Goal: Information Seeking & Learning: Learn about a topic

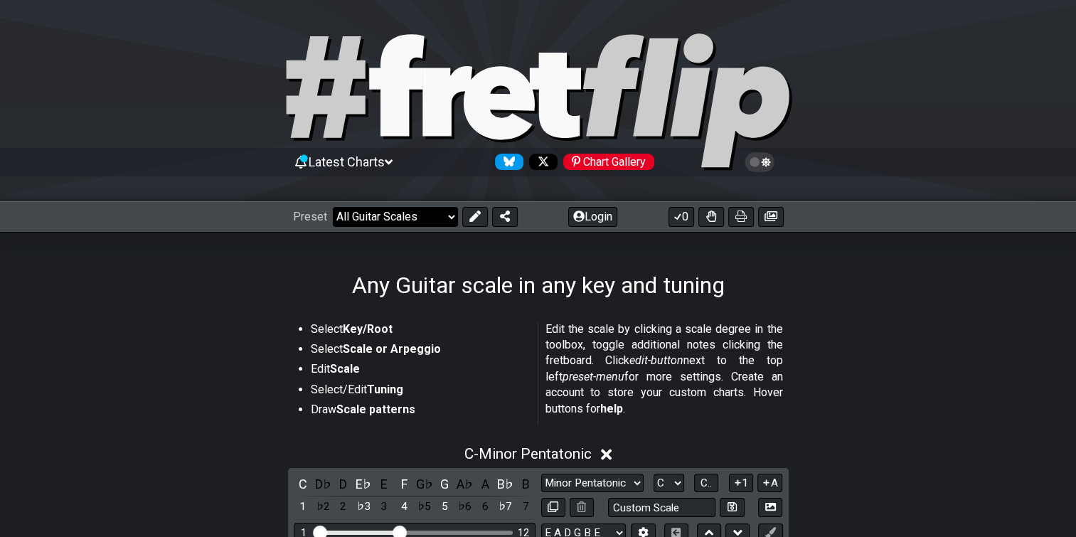
click at [422, 218] on select "Welcome to #fretflip! Initial Preset Custom Preset Minor Pentatonic Major Penta…" at bounding box center [395, 217] width 125 height 20
click at [339, 207] on select "Welcome to #fretflip! Initial Preset Custom Preset Minor Pentatonic Major Penta…" at bounding box center [395, 217] width 125 height 20
select select "/welcome"
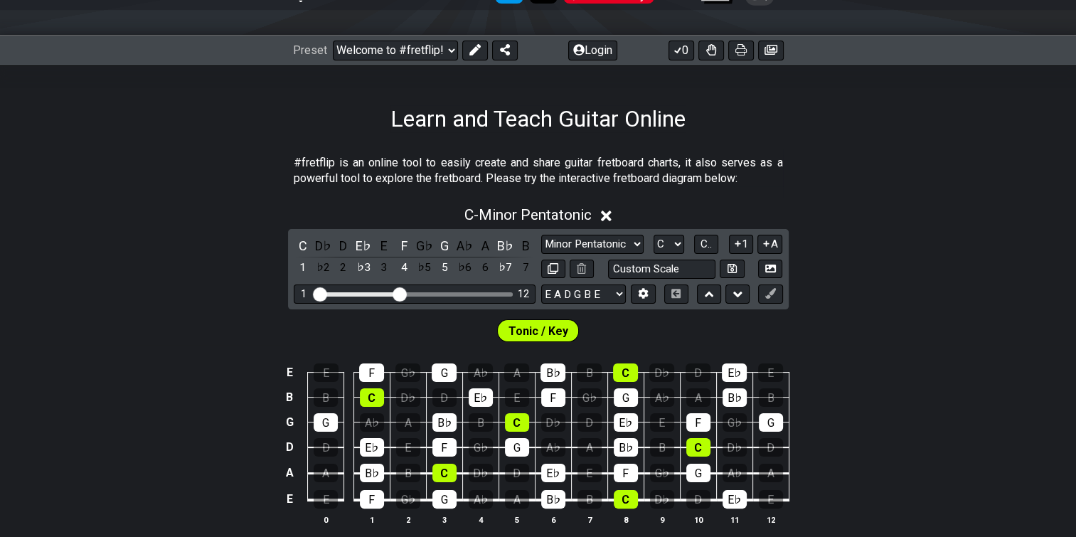
scroll to position [166, 0]
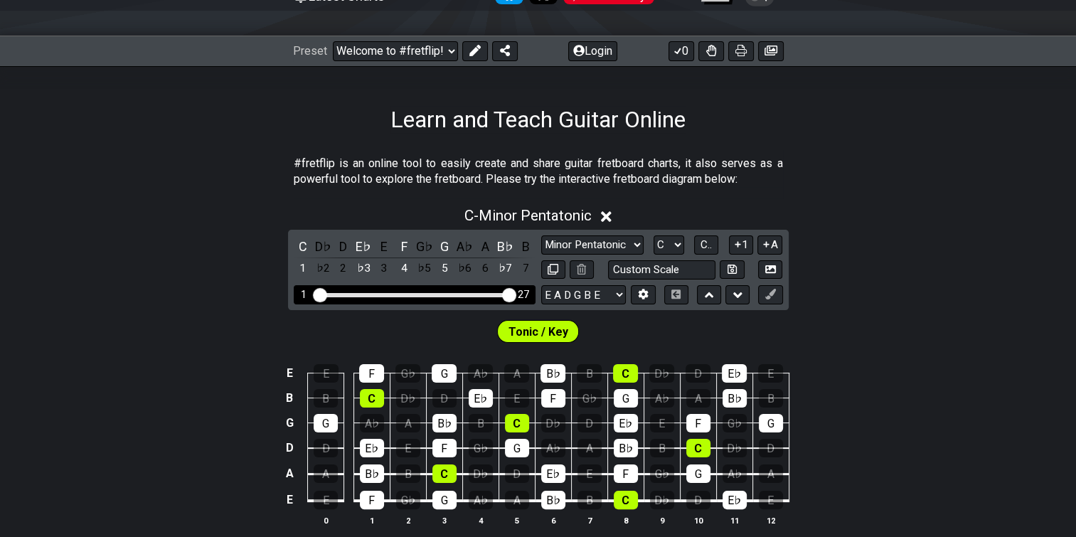
drag, startPoint x: 397, startPoint y: 324, endPoint x: 548, endPoint y: 316, distance: 151.8
click at [516, 294] on input "Visible fret range" at bounding box center [415, 294] width 202 height 0
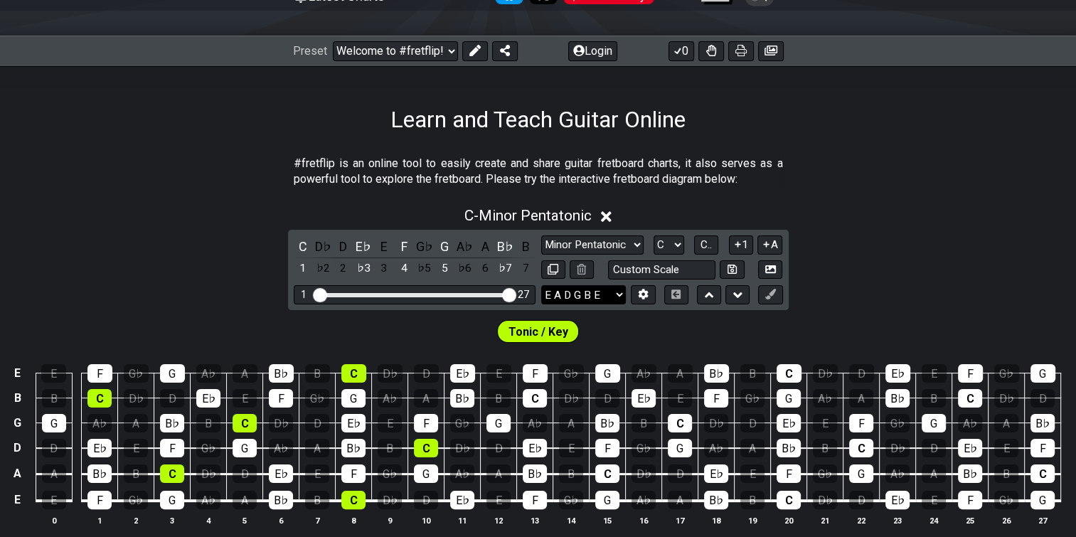
click at [621, 304] on select "E A D G B E E A D G B E E A D G B E B E A D F♯ B A D G C E A D A D G B E E♭ A♭ …" at bounding box center [583, 294] width 85 height 19
select select "A D G C F A D"
click at [541, 304] on select "E A D G B E E A D G B E E A D G B E B E A D F♯ B A D G C E A D A D G B E E♭ A♭ …" at bounding box center [583, 294] width 85 height 19
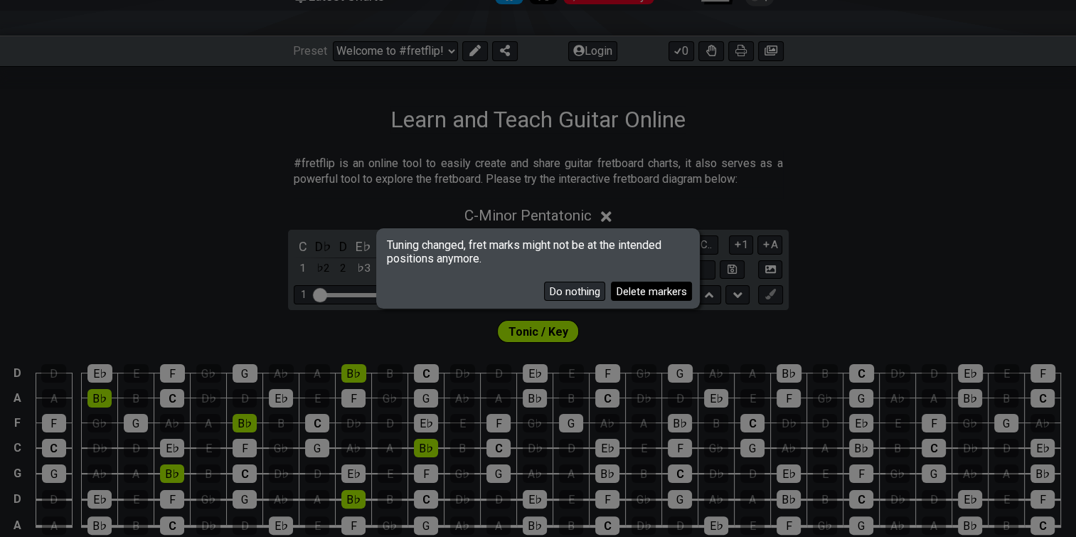
click at [611, 289] on button "Delete markers" at bounding box center [651, 291] width 81 height 19
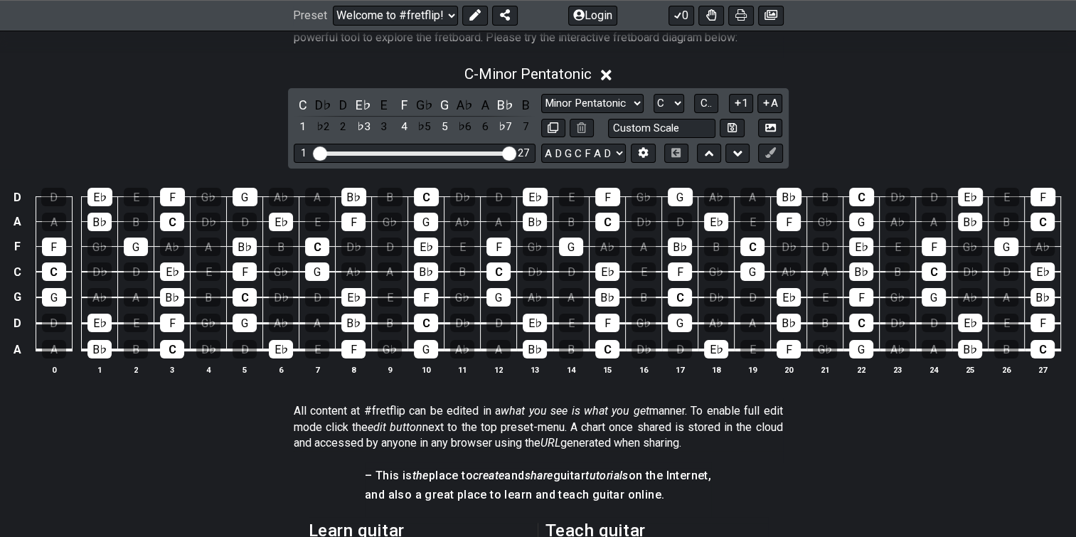
scroll to position [308, 0]
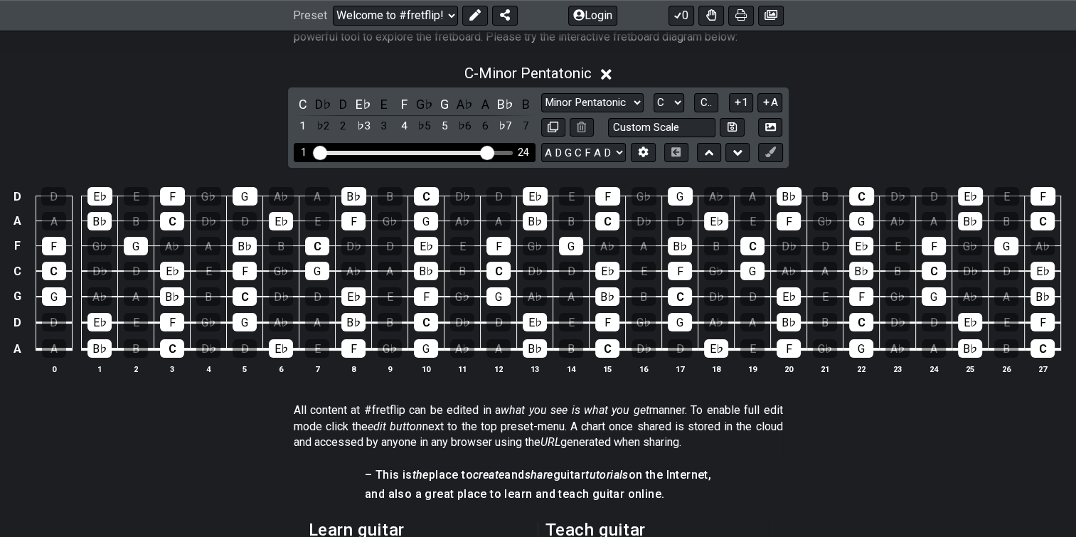
drag, startPoint x: 506, startPoint y: 181, endPoint x: 489, endPoint y: 181, distance: 17.1
click at [489, 152] on input "Visible fret range" at bounding box center [415, 152] width 202 height 0
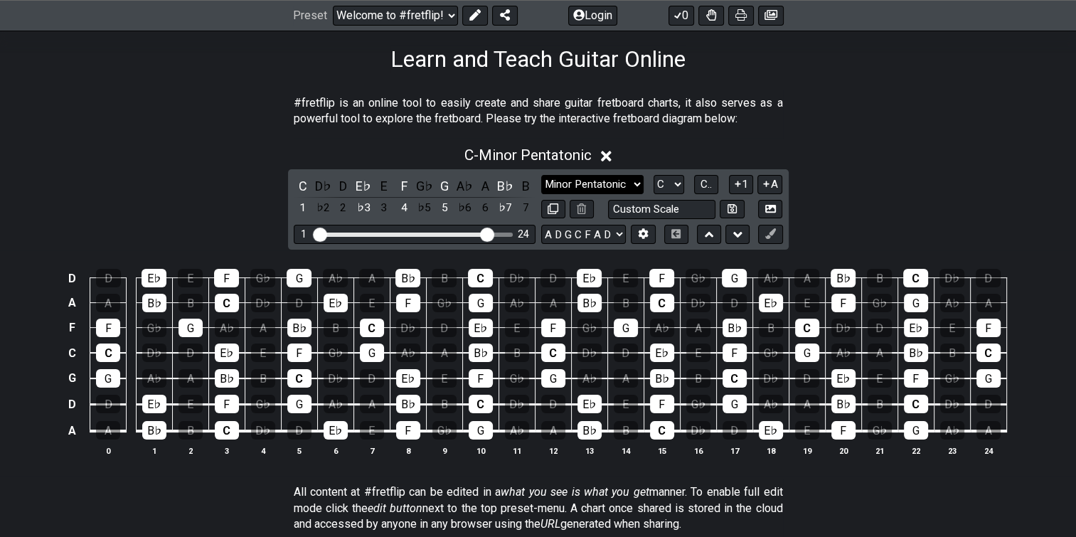
scroll to position [226, 0]
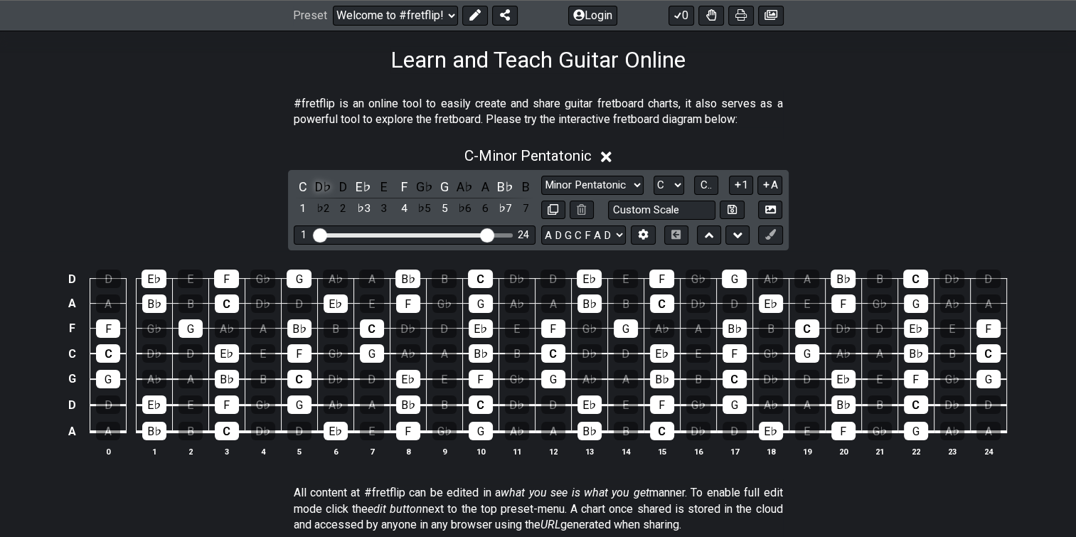
click at [324, 196] on div "D♭" at bounding box center [323, 186] width 18 height 19
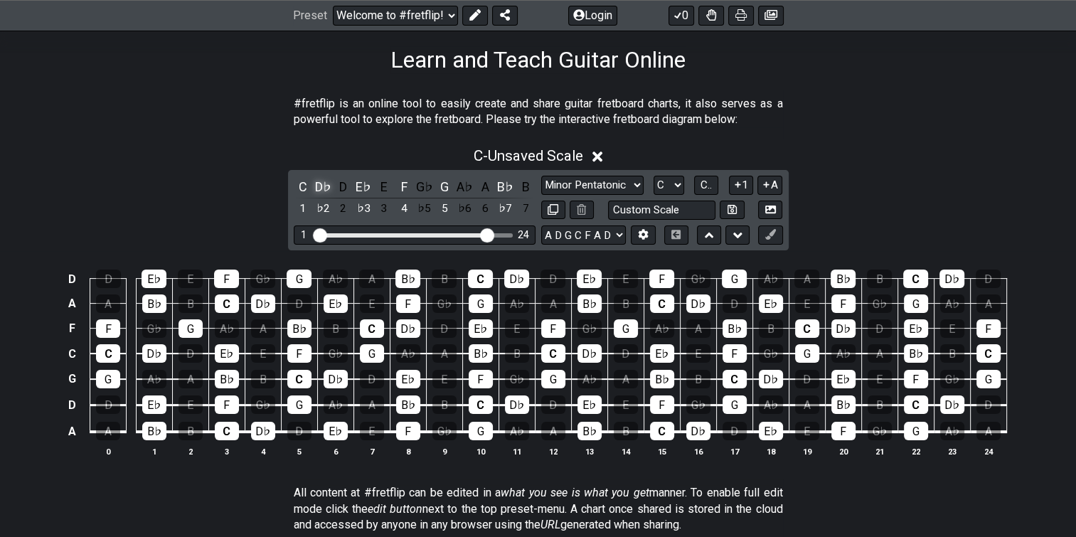
click at [324, 196] on div "D♭" at bounding box center [323, 186] width 18 height 19
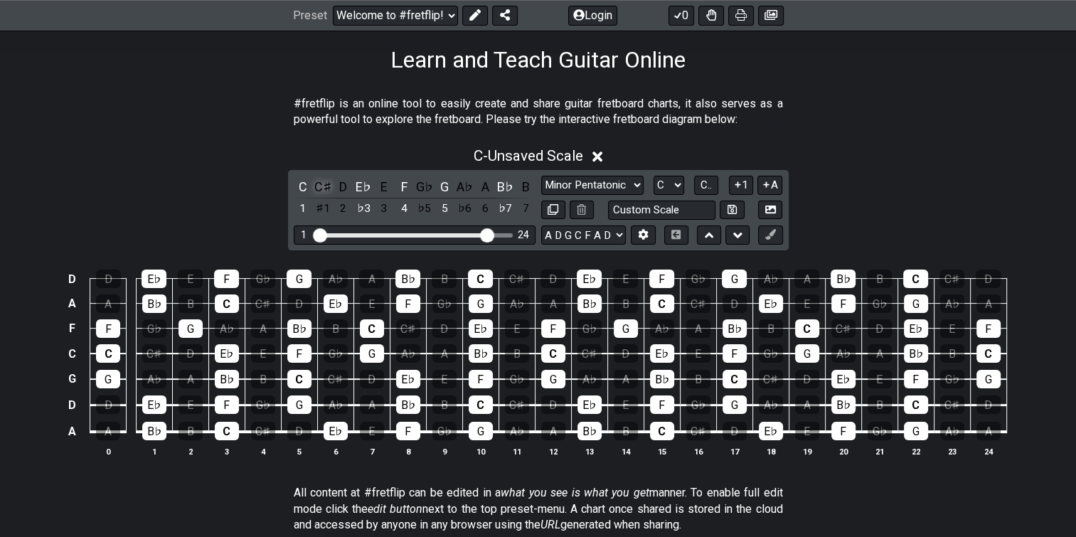
click at [324, 196] on div "C♯" at bounding box center [323, 186] width 18 height 19
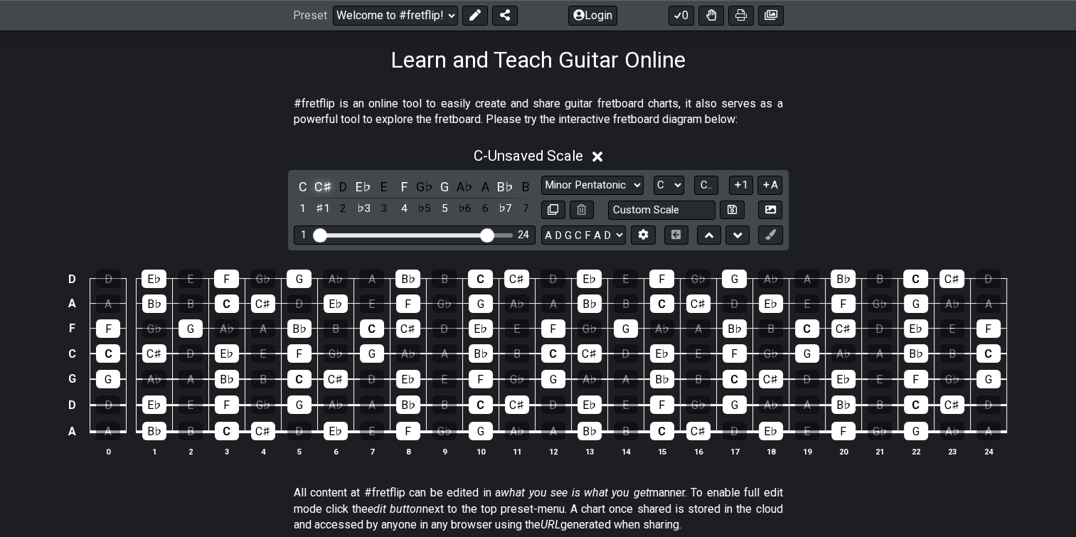
click at [324, 196] on div "C♯" at bounding box center [323, 186] width 18 height 19
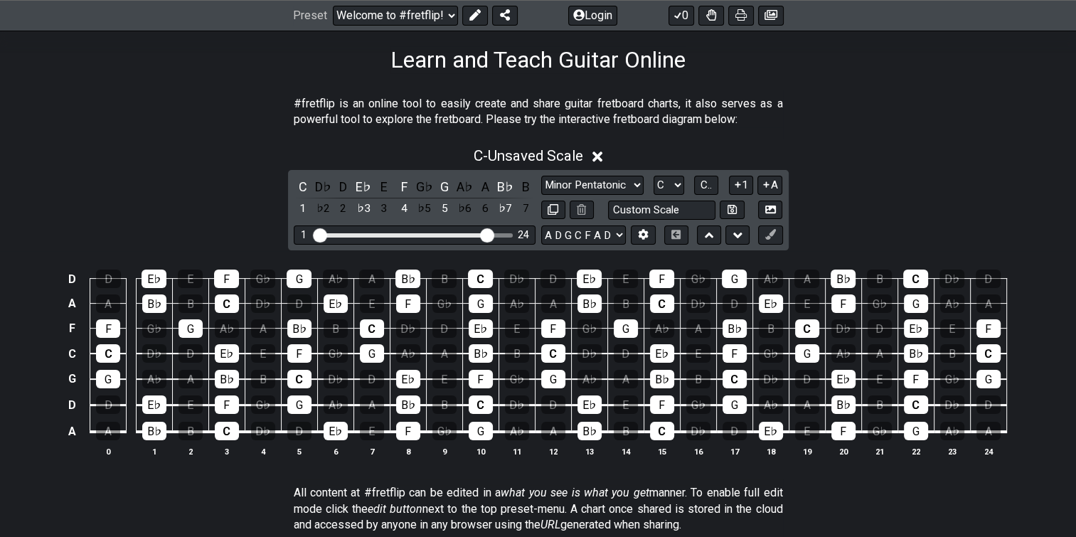
click at [324, 196] on div "D♭" at bounding box center [323, 186] width 18 height 19
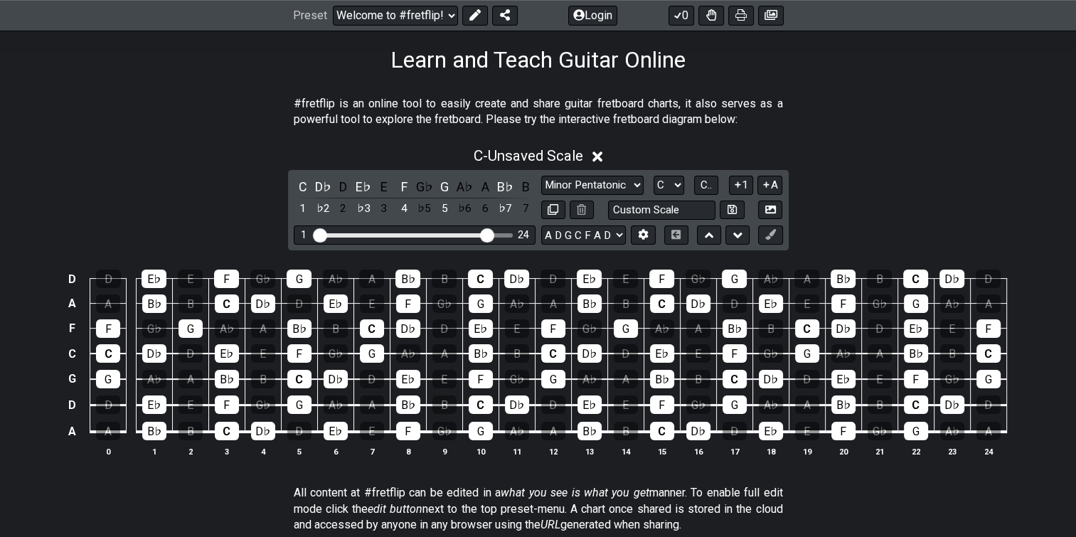
click at [324, 196] on div "D♭" at bounding box center [323, 186] width 18 height 19
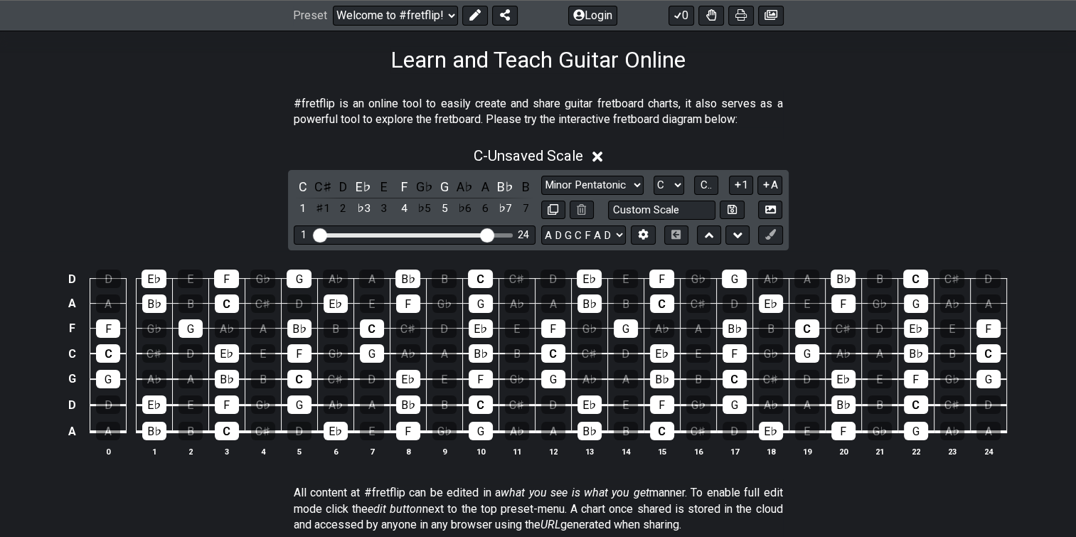
click at [324, 196] on div "C♯" at bounding box center [323, 186] width 18 height 19
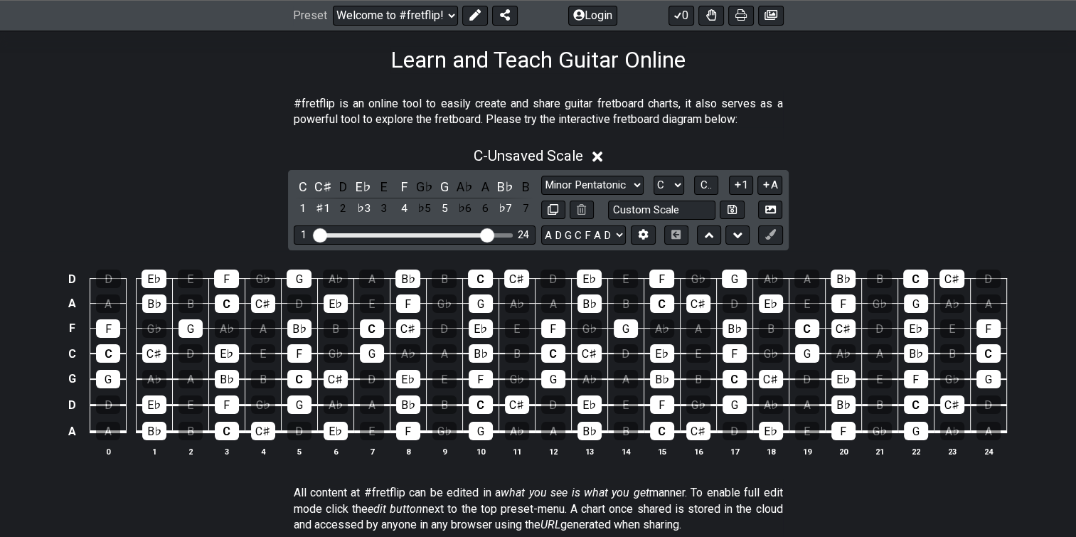
click at [324, 196] on div "C♯" at bounding box center [323, 186] width 18 height 19
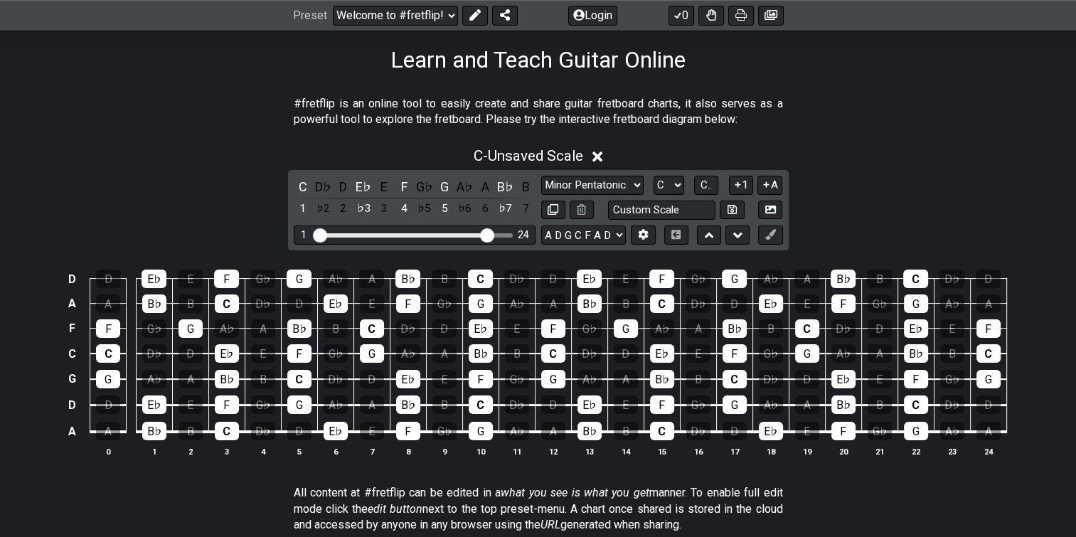
click at [324, 196] on div "D♭" at bounding box center [323, 186] width 18 height 19
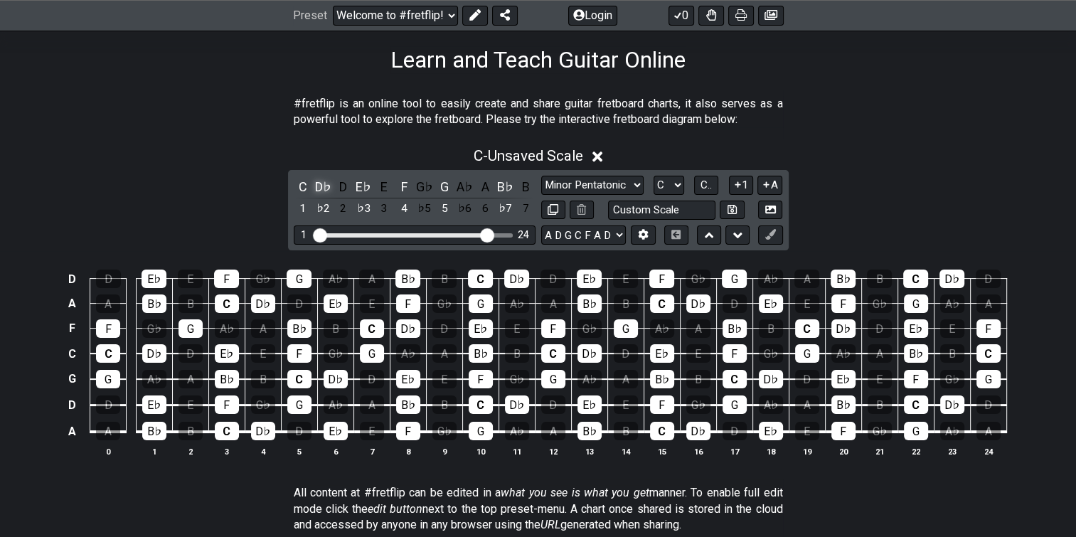
click at [325, 196] on div "D♭" at bounding box center [323, 186] width 18 height 19
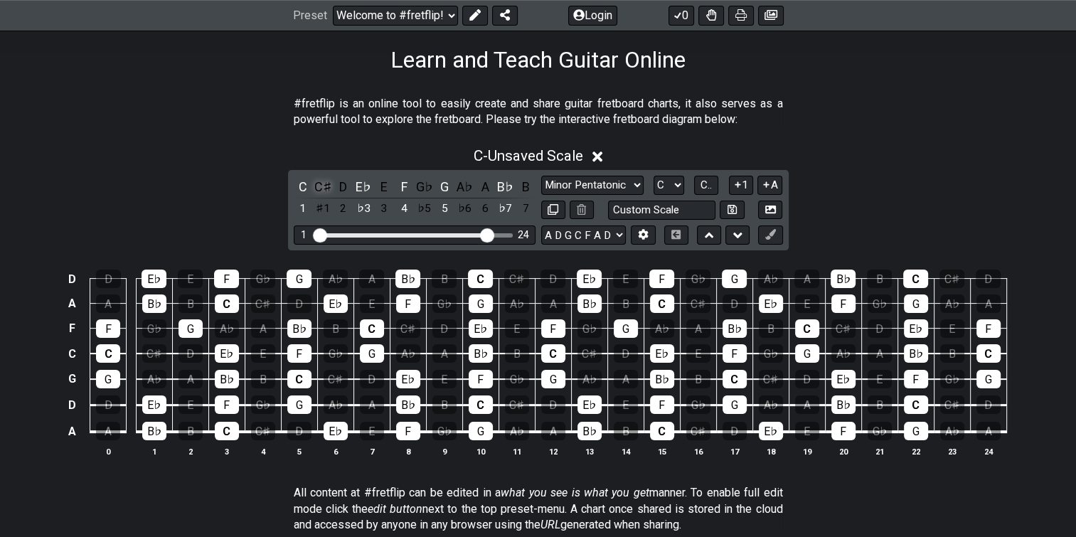
click at [325, 196] on div "C♯" at bounding box center [323, 186] width 18 height 19
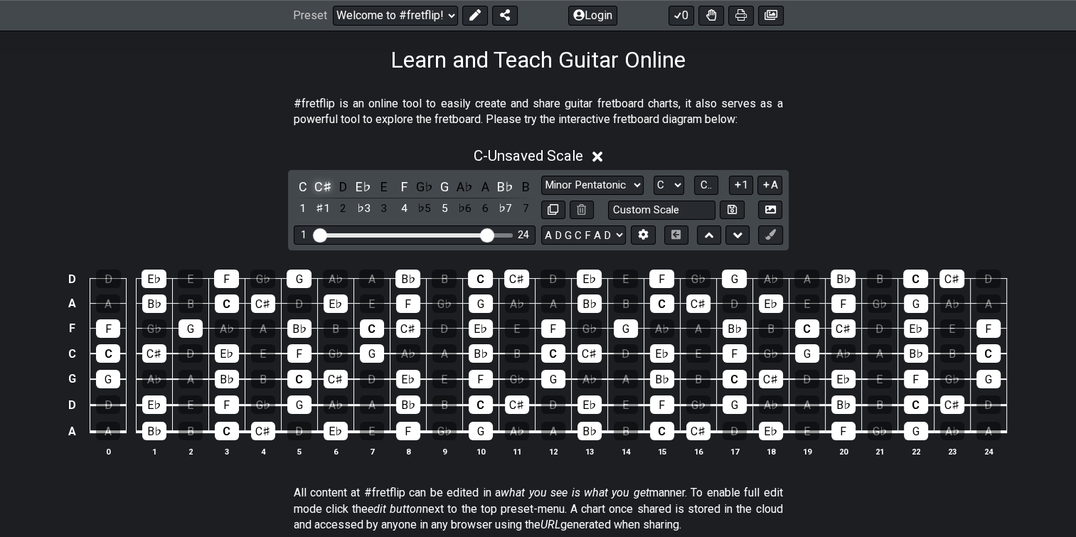
click at [325, 196] on div "C♯" at bounding box center [323, 186] width 18 height 19
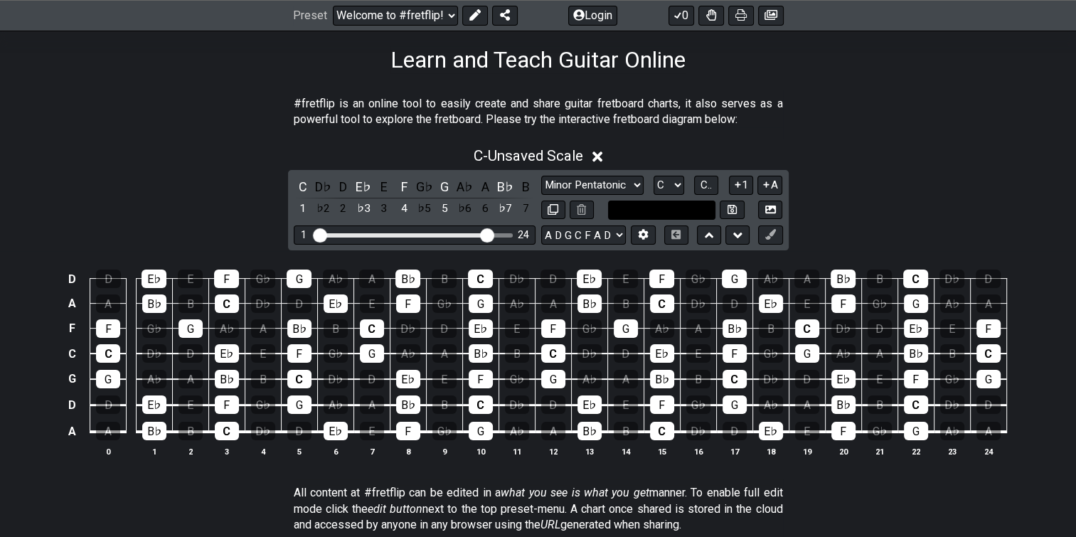
click at [649, 220] on input "text" at bounding box center [662, 210] width 108 height 19
type input "EDABGAE"
drag, startPoint x: 631, startPoint y: 239, endPoint x: 430, endPoint y: 228, distance: 200.9
click at [429, 219] on div "C D♭ D E♭ E F G♭ G A♭ A B♭ B 1 ♭2 2 ♭3 3 4 ♭5 5 ♭6 6 ♭7 7 Minor Pentatonic Clic…" at bounding box center [538, 210] width 501 height 80
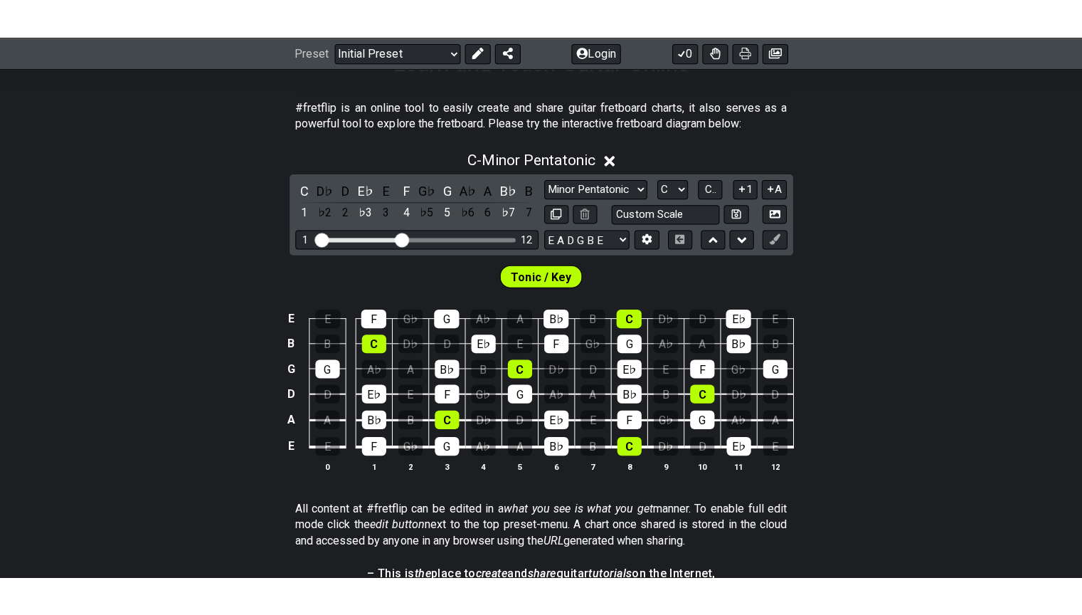
scroll to position [260, 0]
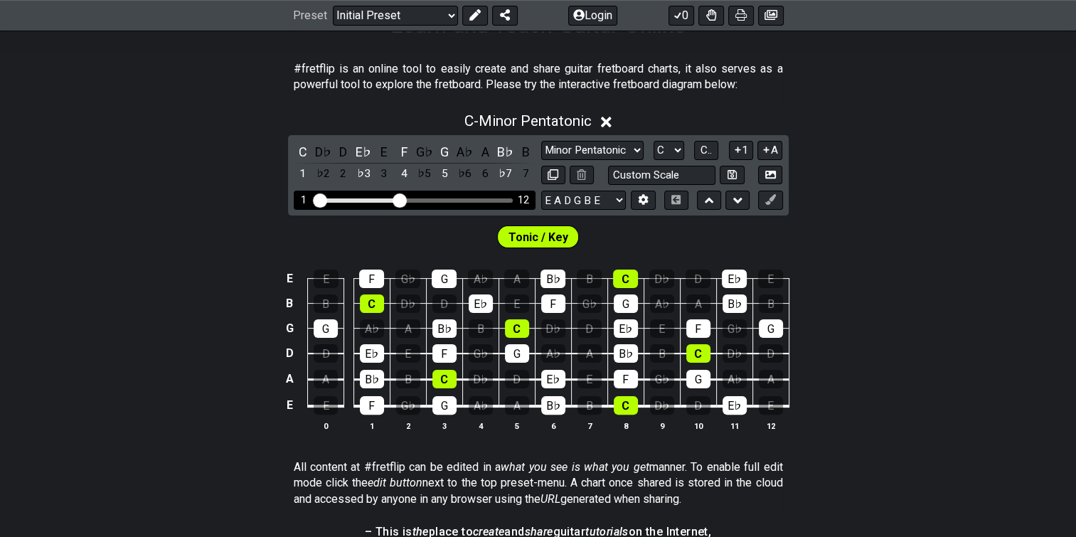
click at [527, 206] on div "12" at bounding box center [523, 200] width 11 height 12
click at [524, 206] on div "12" at bounding box center [523, 200] width 11 height 12
click at [492, 203] on div "Visible fret range" at bounding box center [414, 200] width 197 height 4
click at [487, 210] on div "1 12" at bounding box center [415, 200] width 242 height 19
drag, startPoint x: 405, startPoint y: 228, endPoint x: 487, endPoint y: 221, distance: 82.1
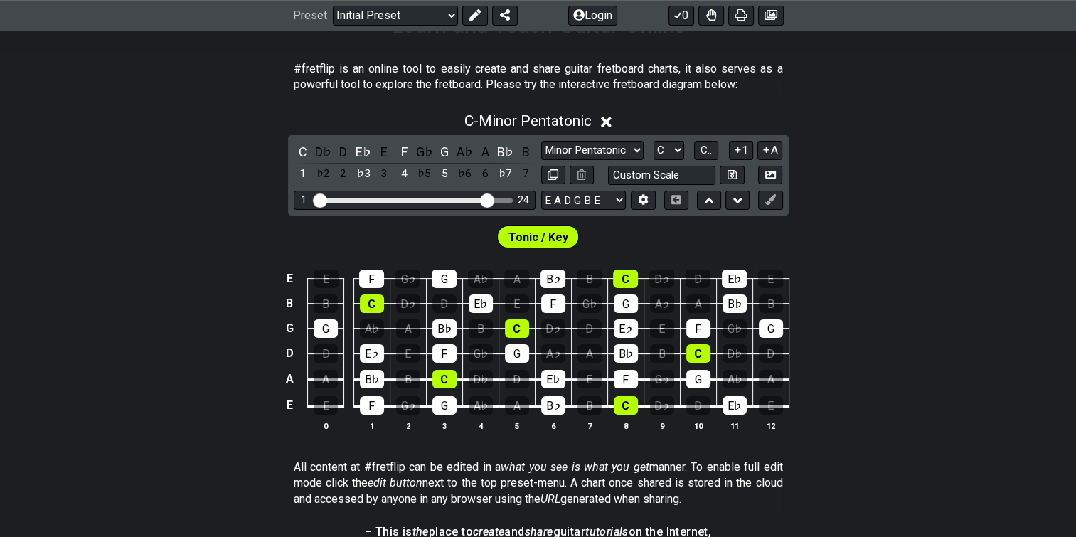
click at [487, 199] on input "Visible fret range" at bounding box center [415, 199] width 202 height 0
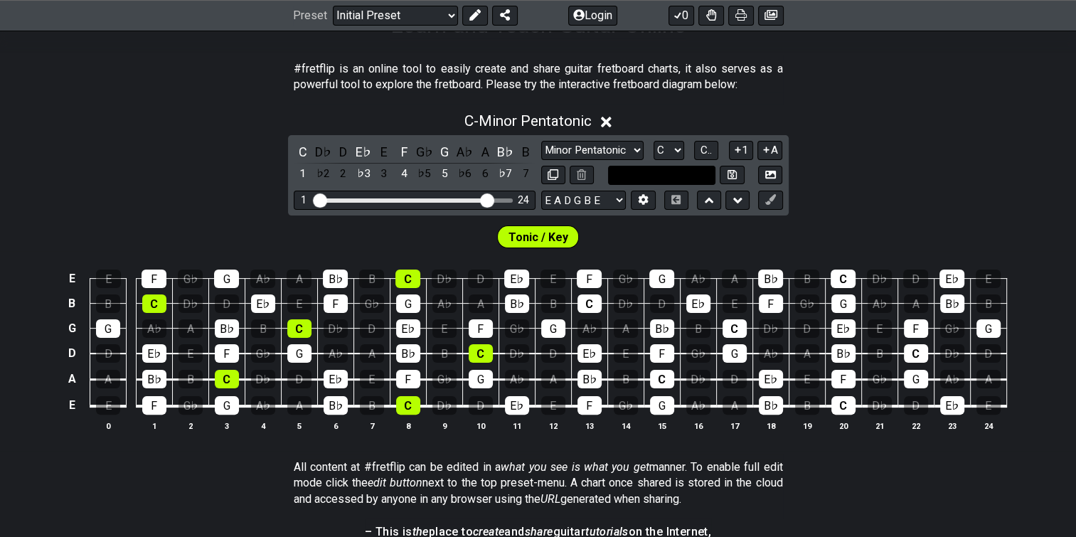
click at [635, 185] on input "text" at bounding box center [662, 175] width 108 height 19
type input "Custom Scale"
click at [606, 210] on select "E A D G B E E A D G B E E A D G B E B E A D F♯ B A D G C E A D A D G B E E♭ A♭ …" at bounding box center [583, 200] width 85 height 19
select select "A D G C F A D"
click at [541, 210] on select "E A D G B E E A D G B E E A D G B E B E A D F♯ B A D G C E A D A D G B E E♭ A♭ …" at bounding box center [583, 200] width 85 height 19
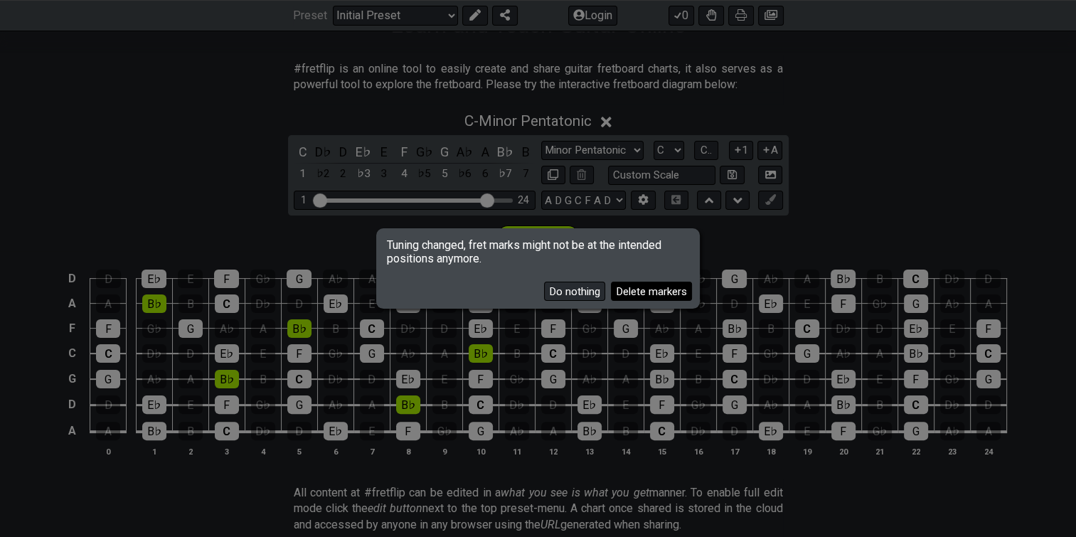
click at [611, 292] on button "Delete markers" at bounding box center [651, 291] width 81 height 19
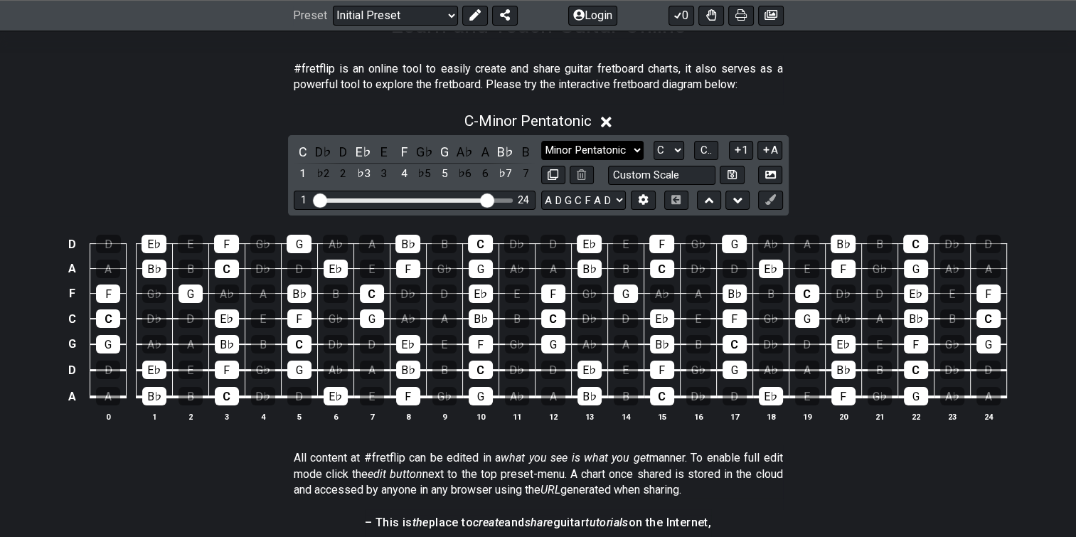
click at [583, 160] on select "Minor Pentatonic Click to edit Minor Pentatonic Major Pentatonic Minor Blues Ma…" at bounding box center [592, 150] width 102 height 19
click at [541, 160] on select "Minor Pentatonic Click to edit Minor Pentatonic Major Pentatonic Minor Blues Ma…" at bounding box center [592, 150] width 102 height 19
click at [605, 160] on select "Minor Pentatonic Click to edit Minor Pentatonic Major Pentatonic Minor Blues Ma…" at bounding box center [592, 150] width 102 height 19
click at [606, 160] on select "Minor Pentatonic Click to edit Minor Pentatonic Major Pentatonic Minor Blues Ma…" at bounding box center [592, 150] width 102 height 19
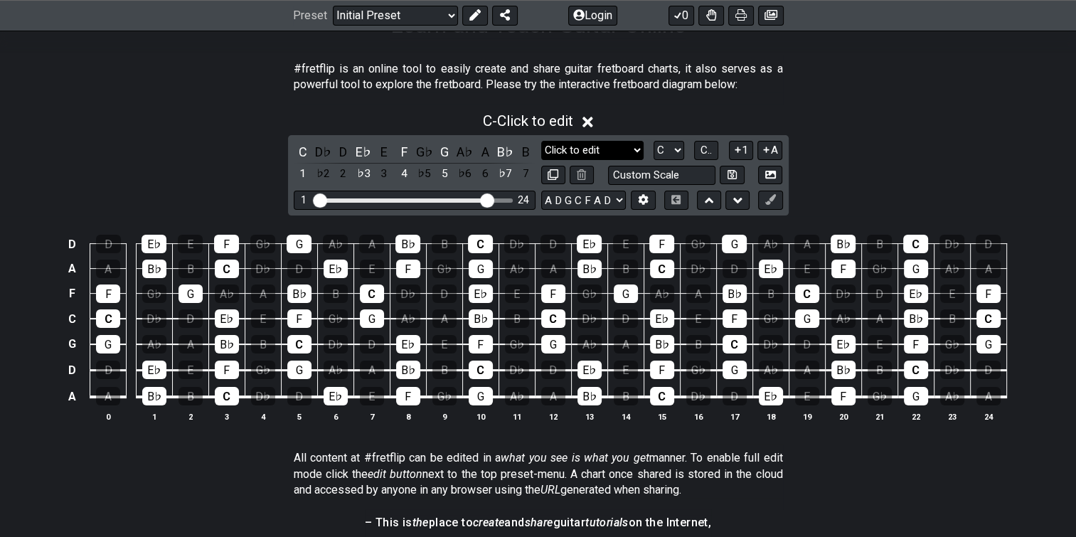
click at [606, 160] on select "Minor Pentatonic Click to edit Minor Pentatonic Major Pentatonic Minor Blues Ma…" at bounding box center [592, 150] width 102 height 19
click at [605, 160] on select "Minor Pentatonic Click to edit Minor Pentatonic Major Pentatonic Minor Blues Ma…" at bounding box center [592, 150] width 102 height 19
select select "Minor / Aeolian"
click at [541, 160] on select "Minor Pentatonic Click to edit Minor Pentatonic Major Pentatonic Minor Blues Ma…" at bounding box center [592, 150] width 102 height 19
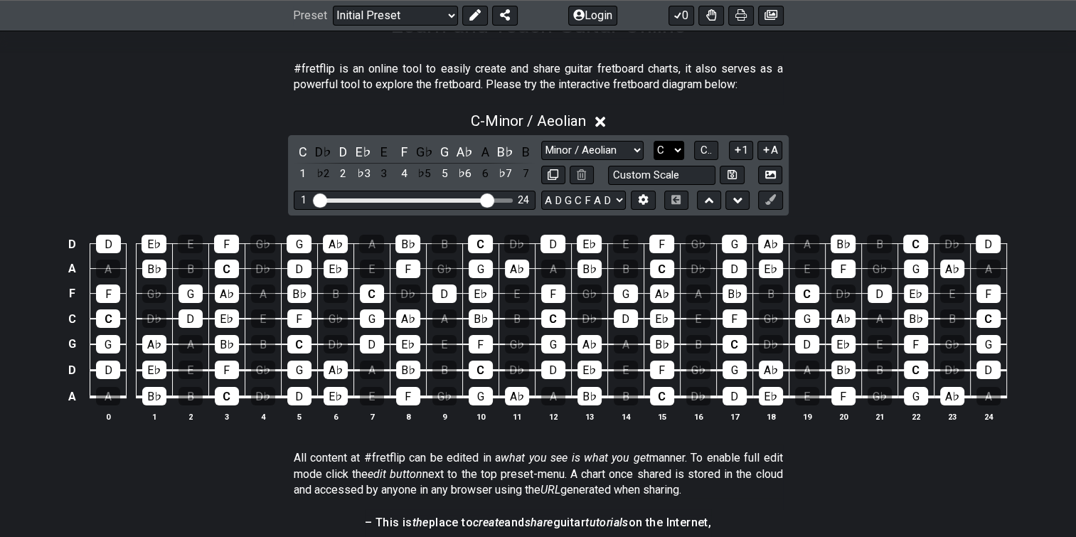
click at [672, 160] on select "A♭ A A♯ B♭ B C C♯ D♭ D D♯ E♭ E F F♯ G♭ G G♯" at bounding box center [669, 150] width 31 height 19
click at [654, 160] on select "A♭ A A♯ B♭ B C C♯ D♭ D D♯ E♭ E F F♯ G♭ G G♯" at bounding box center [669, 150] width 31 height 19
click at [706, 157] on span "C.." at bounding box center [706, 150] width 11 height 13
click at [706, 157] on span "1..7" at bounding box center [706, 150] width 17 height 13
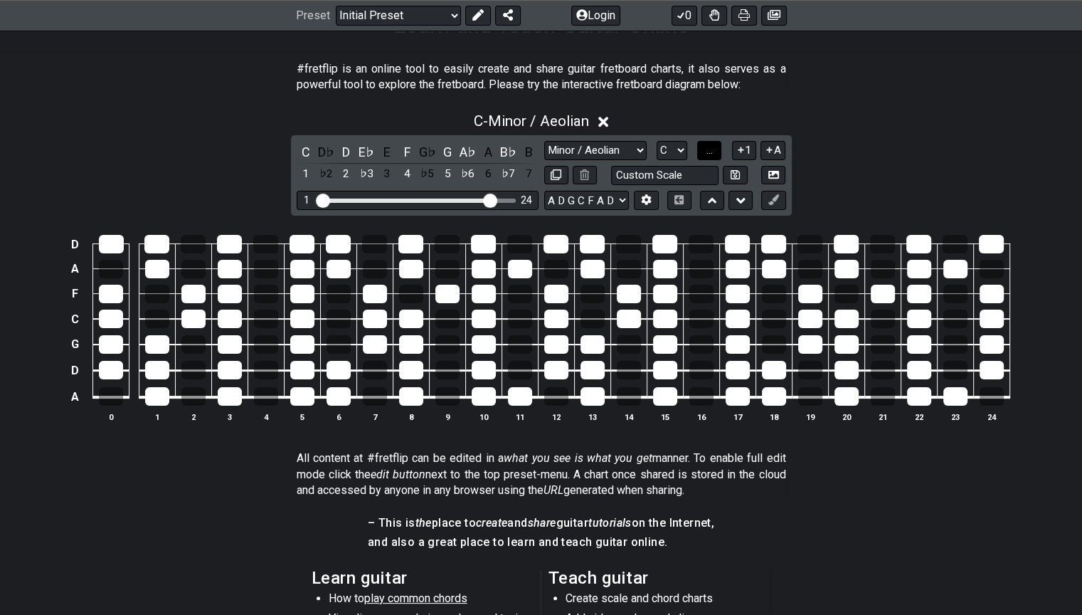
click at [711, 157] on span "..." at bounding box center [709, 150] width 6 height 13
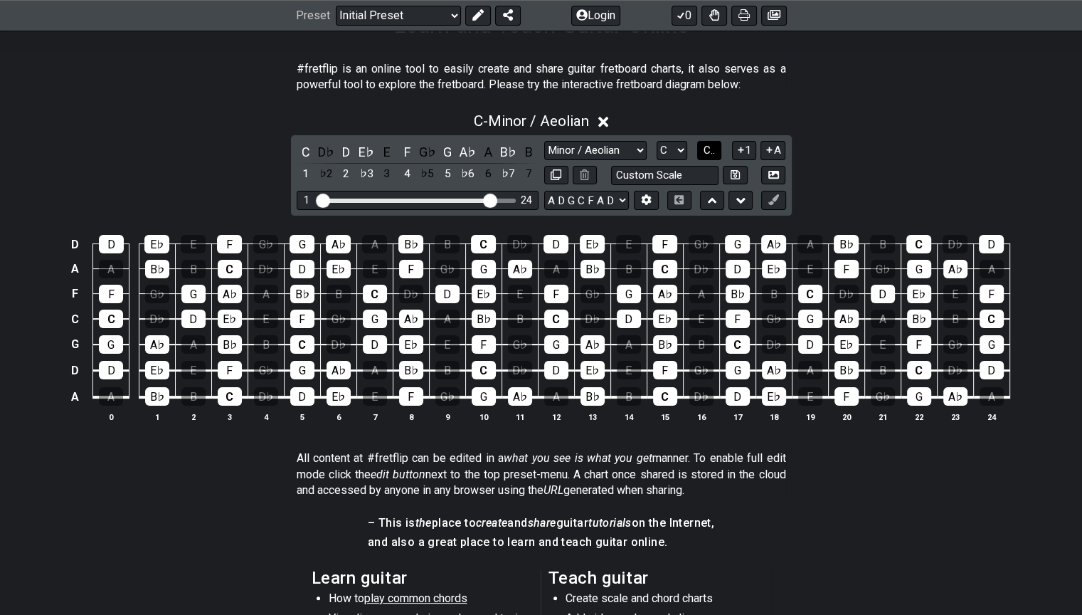
click at [713, 157] on span "C.." at bounding box center [709, 150] width 11 height 13
click at [713, 157] on span "1..7" at bounding box center [709, 150] width 17 height 13
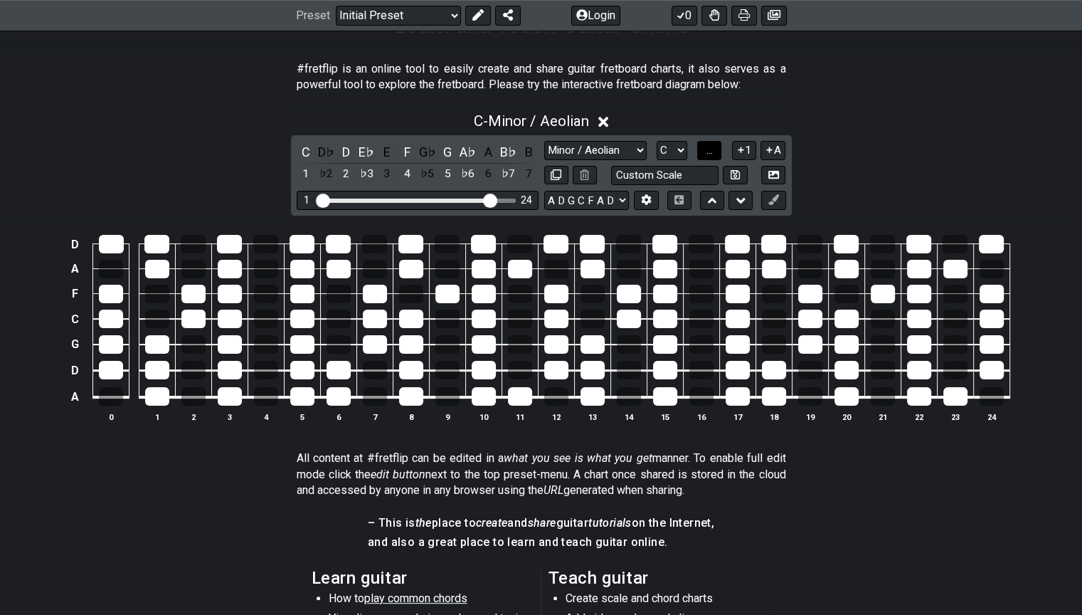
click at [713, 157] on span "..." at bounding box center [709, 150] width 6 height 13
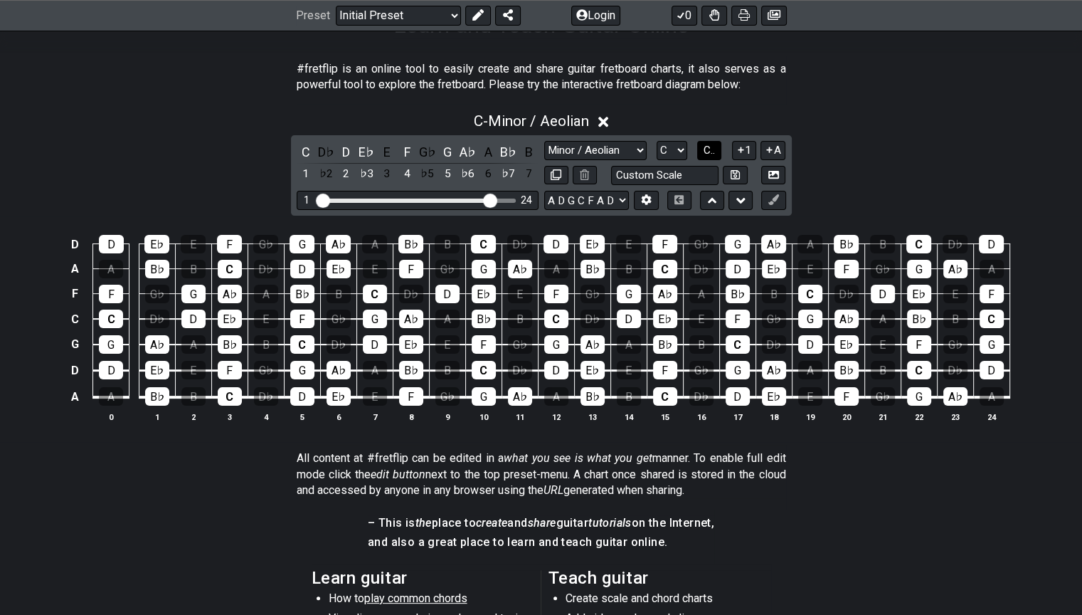
click at [709, 157] on span "C.." at bounding box center [709, 150] width 11 height 13
click at [709, 157] on span "1..7" at bounding box center [709, 150] width 17 height 13
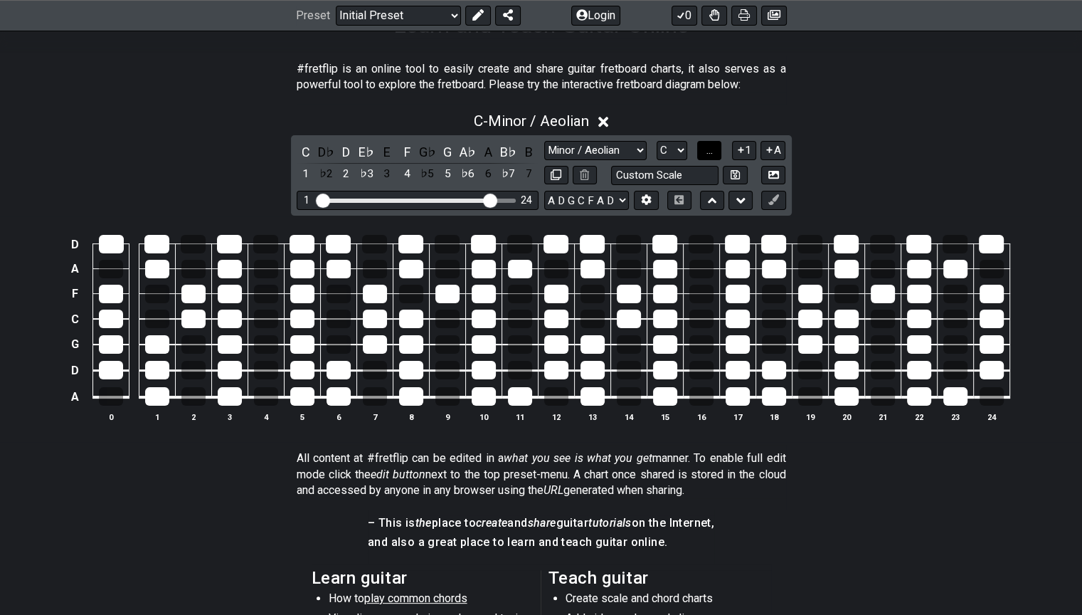
click at [709, 157] on span "..." at bounding box center [709, 150] width 6 height 13
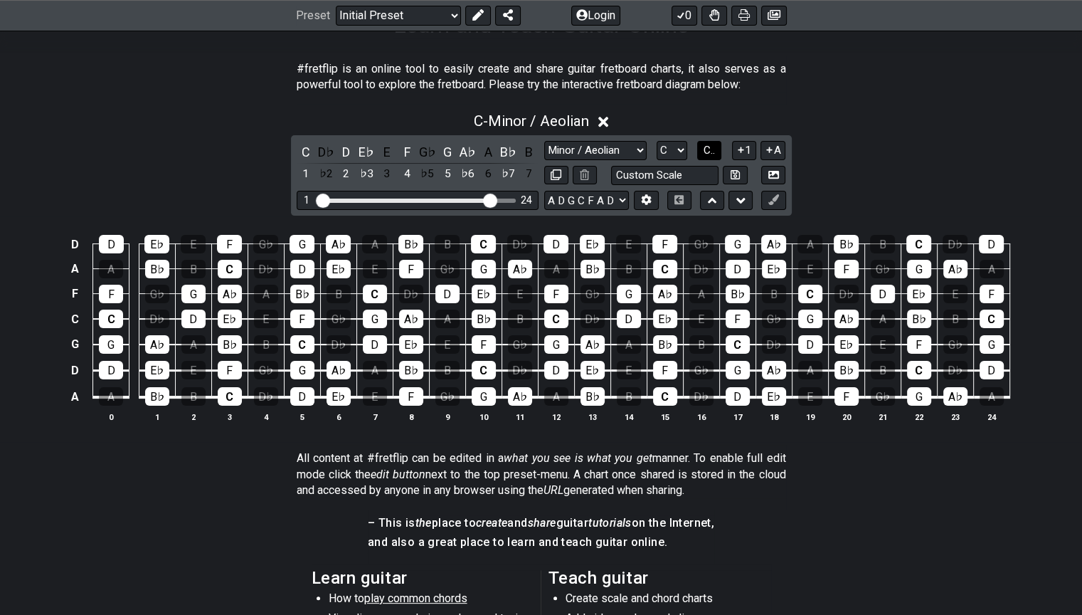
click at [708, 157] on span "C.." at bounding box center [709, 150] width 11 height 13
click at [630, 160] on select "Minor Pentatonic Click to edit Minor Pentatonic Major Pentatonic Minor Blues Ma…" at bounding box center [595, 150] width 102 height 19
click at [544, 160] on select "Minor Pentatonic Click to edit Minor Pentatonic Major Pentatonic Minor Blues Ma…" at bounding box center [595, 150] width 102 height 19
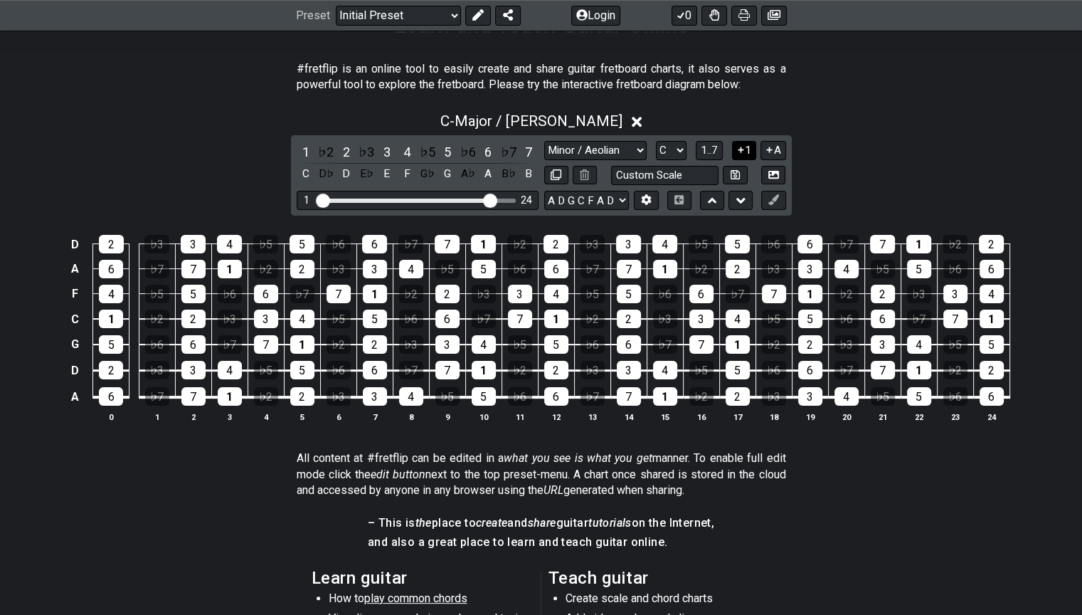
click at [741, 155] on icon at bounding box center [741, 149] width 14 height 11
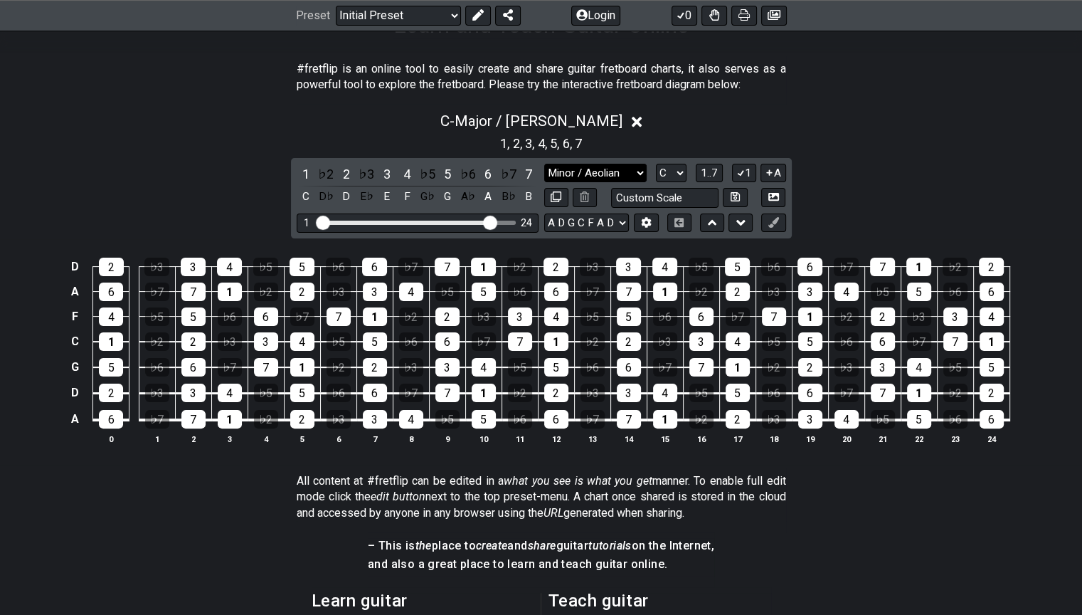
click at [623, 183] on select "Minor Pentatonic Click to edit Minor Pentatonic Major Pentatonic Minor Blues Ma…" at bounding box center [595, 173] width 102 height 19
click at [544, 183] on select "Minor Pentatonic Click to edit Minor Pentatonic Major Pentatonic Minor Blues Ma…" at bounding box center [595, 173] width 102 height 19
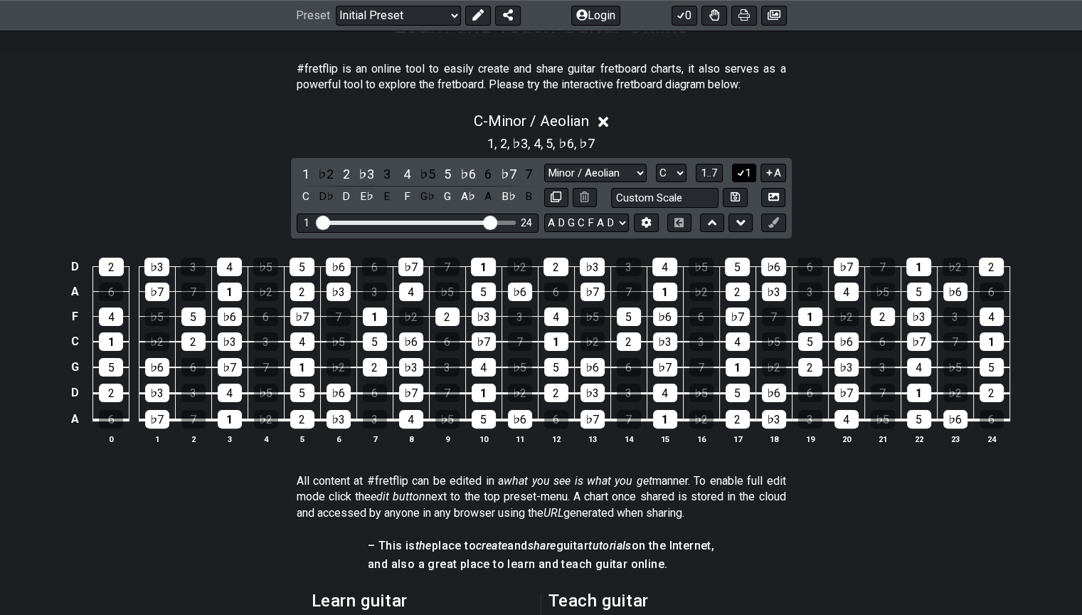
click at [748, 183] on button "1" at bounding box center [744, 173] width 24 height 19
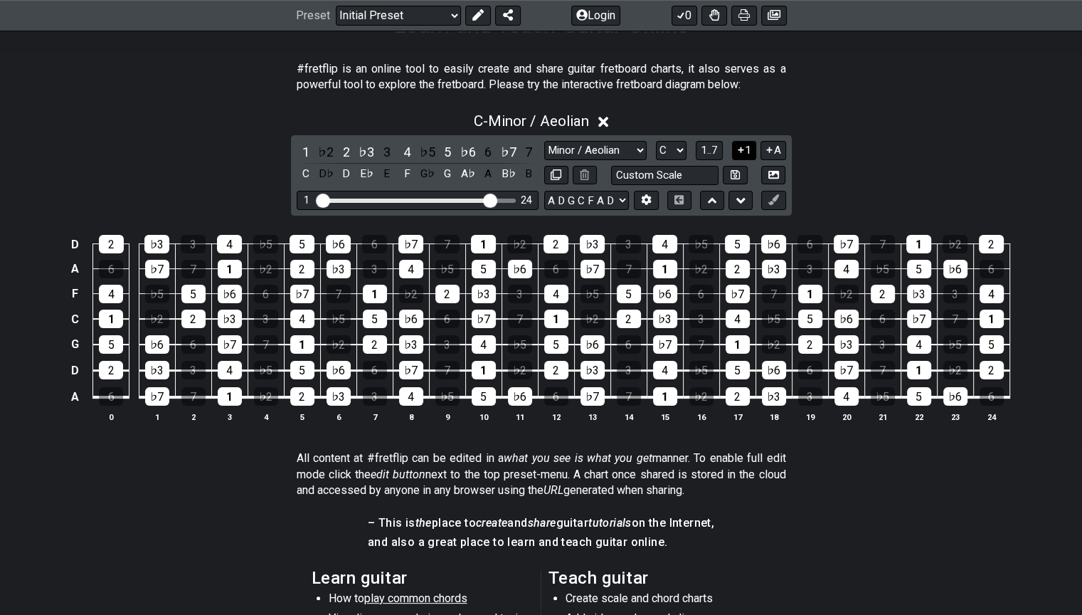
click at [743, 160] on button "1" at bounding box center [744, 150] width 24 height 19
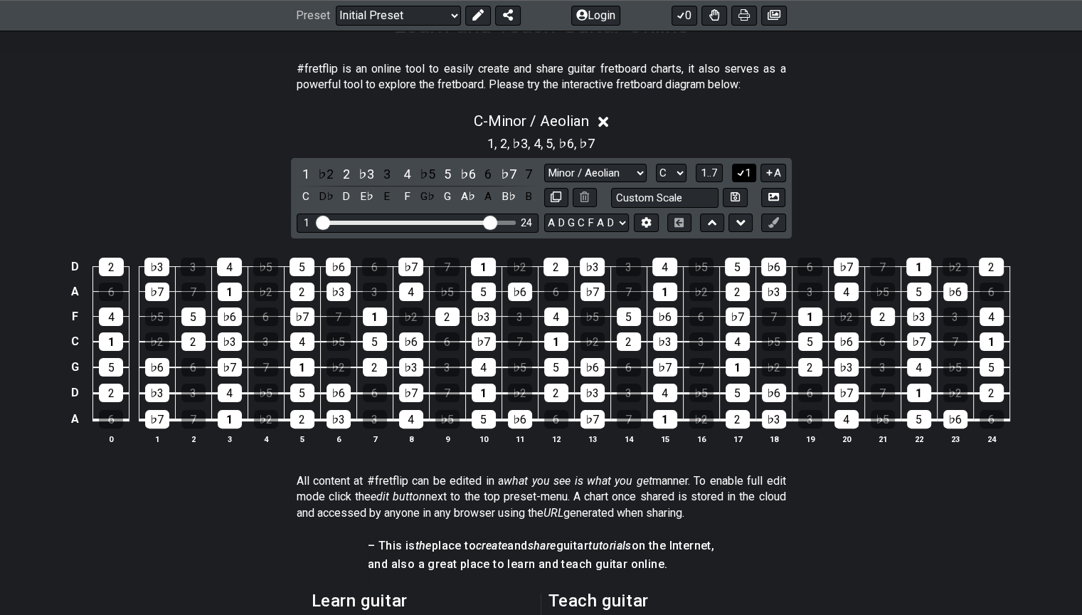
click at [744, 183] on button "1" at bounding box center [744, 173] width 24 height 19
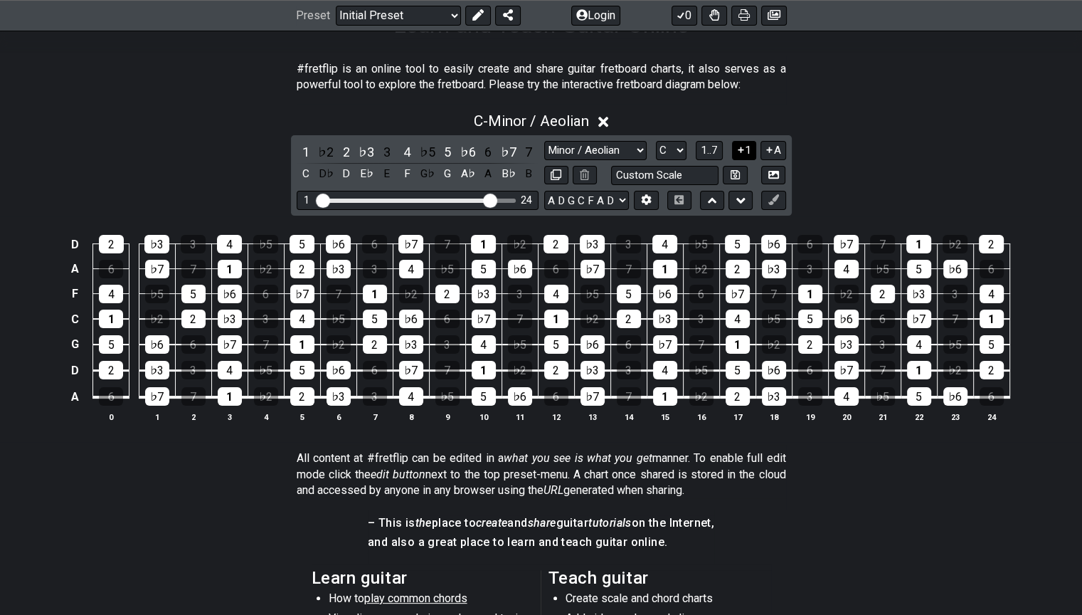
click at [741, 160] on button "1" at bounding box center [744, 150] width 24 height 19
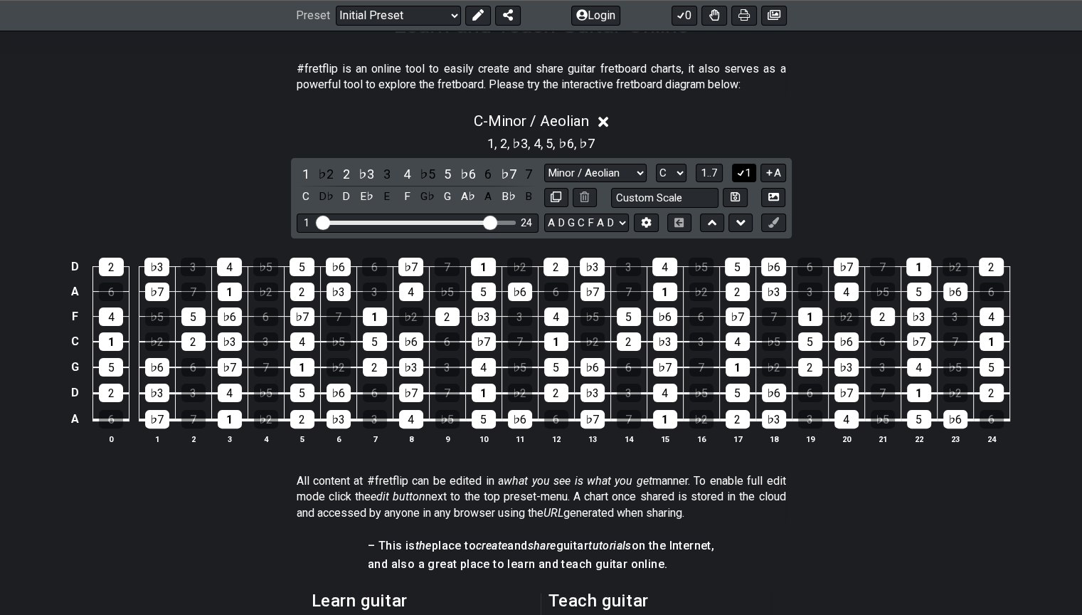
click at [742, 183] on button "1" at bounding box center [744, 173] width 24 height 19
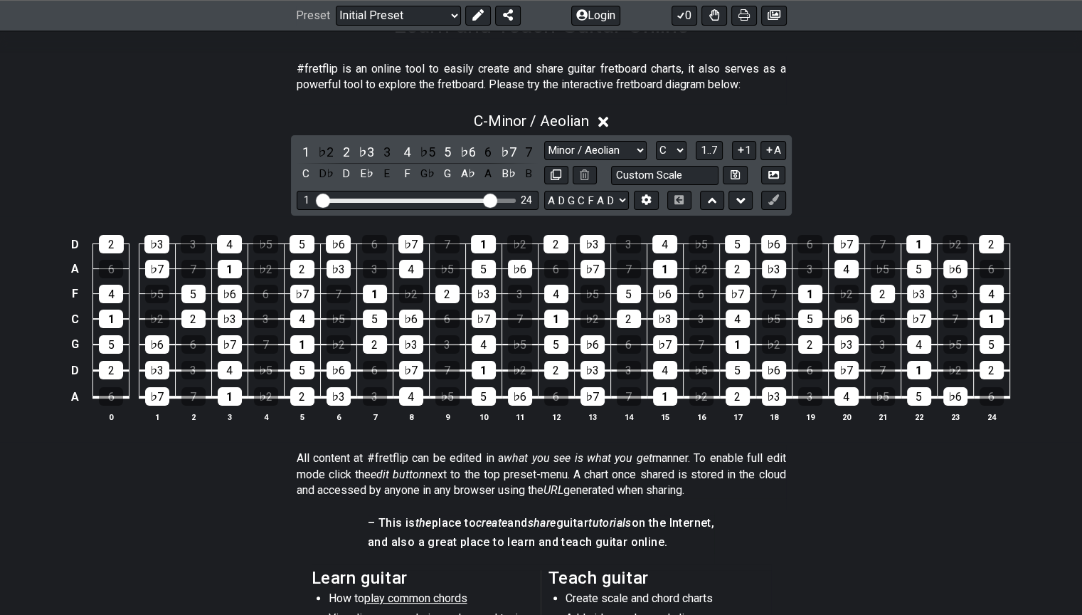
click at [743, 160] on button "1" at bounding box center [744, 150] width 24 height 19
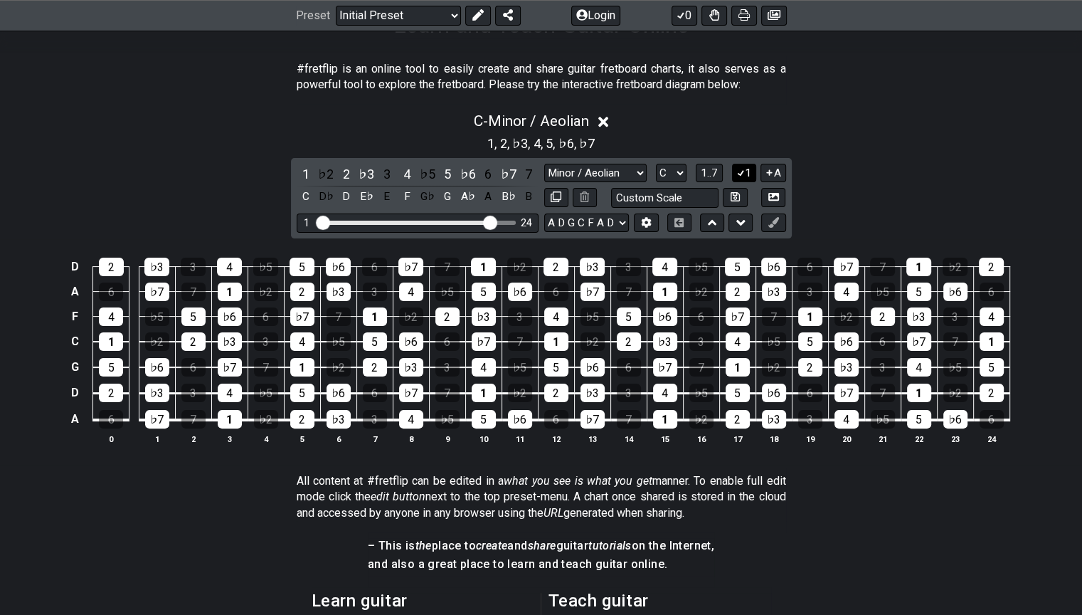
click at [743, 183] on button "1" at bounding box center [744, 173] width 24 height 19
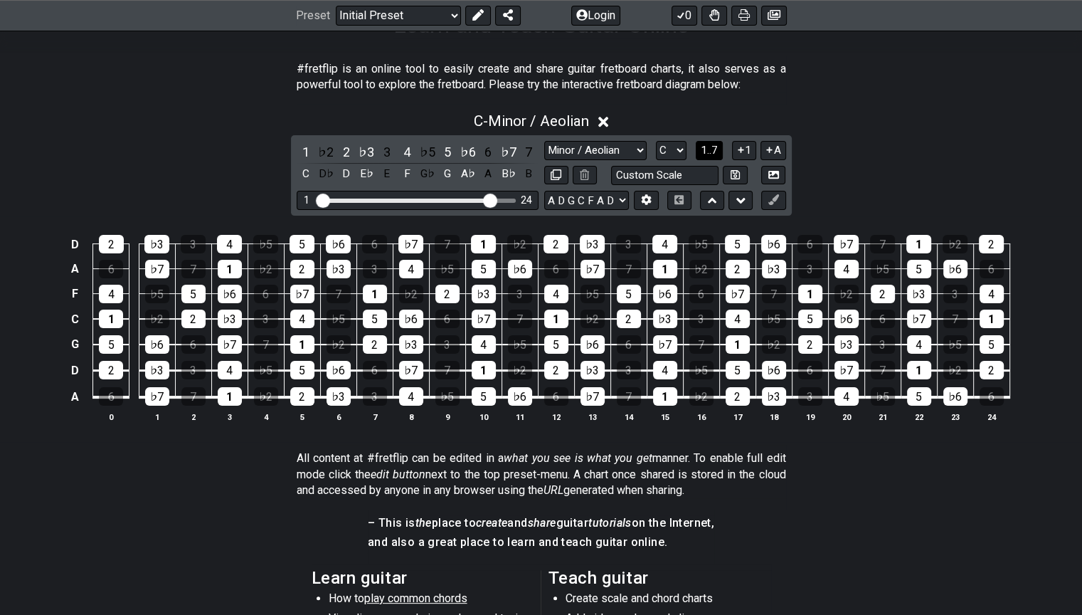
click at [711, 157] on span "1..7" at bounding box center [709, 150] width 17 height 13
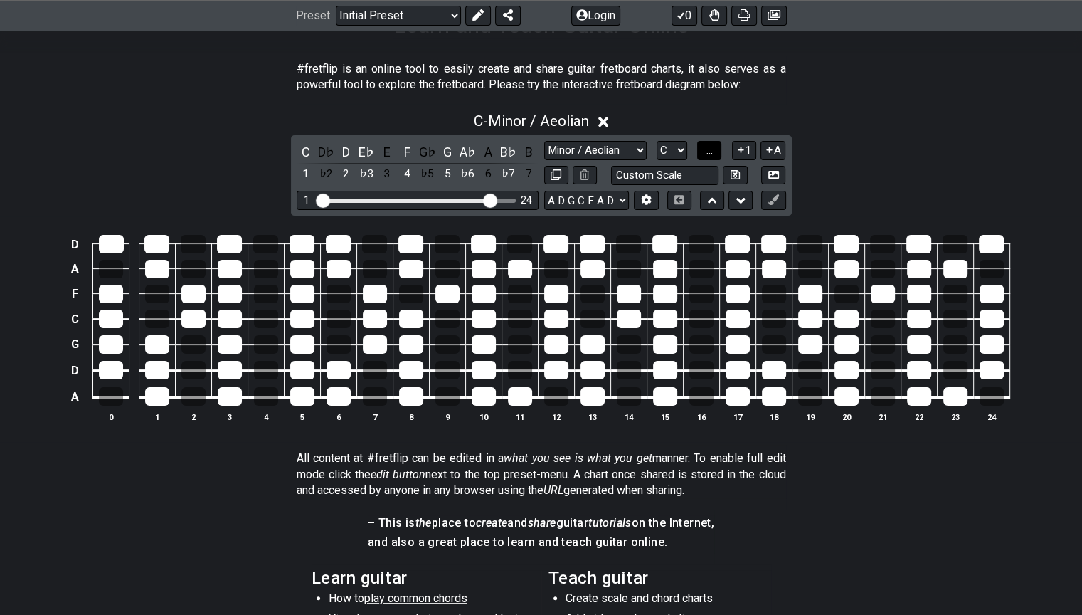
click at [711, 157] on span "..." at bounding box center [709, 150] width 6 height 13
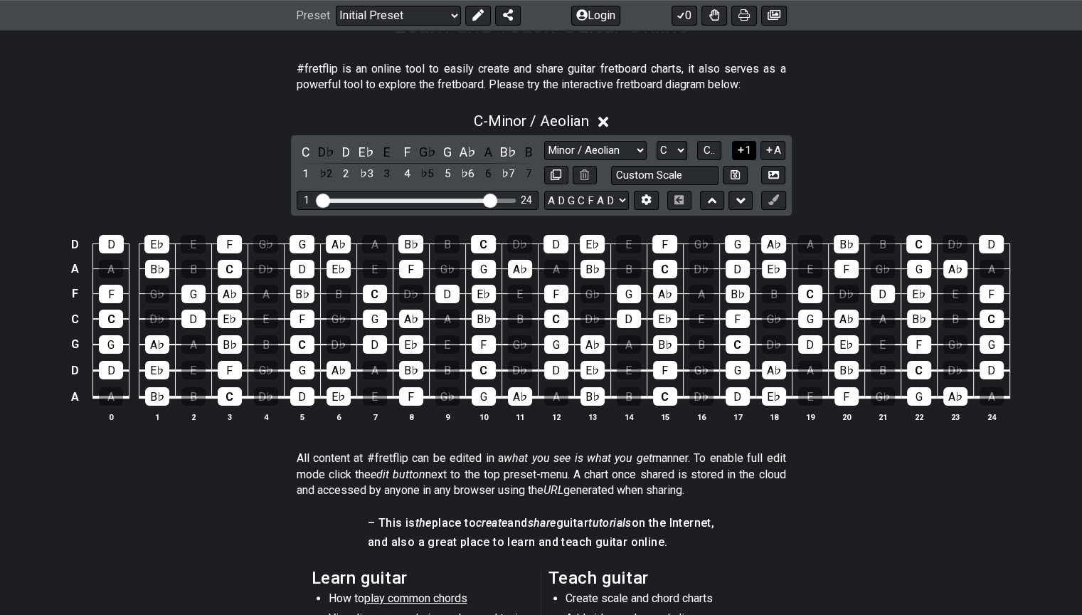
click at [738, 155] on icon at bounding box center [741, 149] width 14 height 11
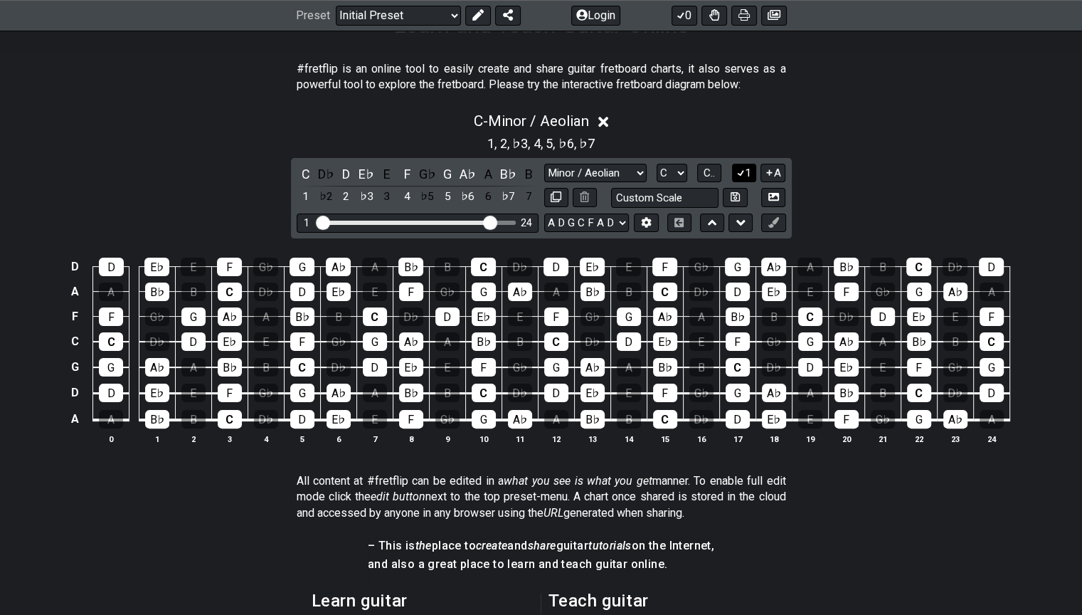
click at [737, 178] on icon at bounding box center [741, 172] width 14 height 11
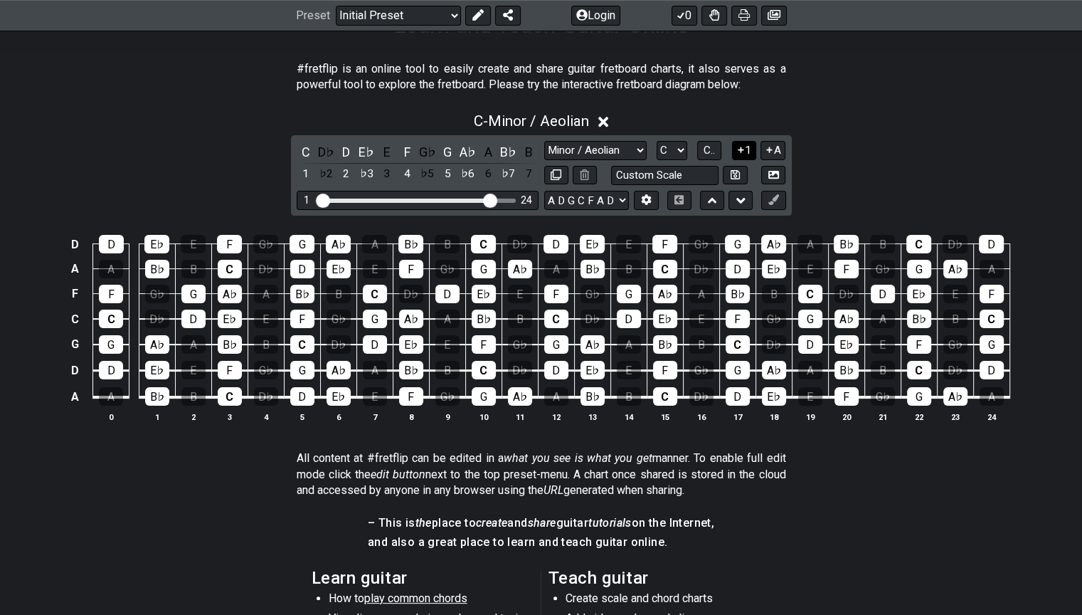
click at [739, 160] on button "1" at bounding box center [744, 150] width 24 height 19
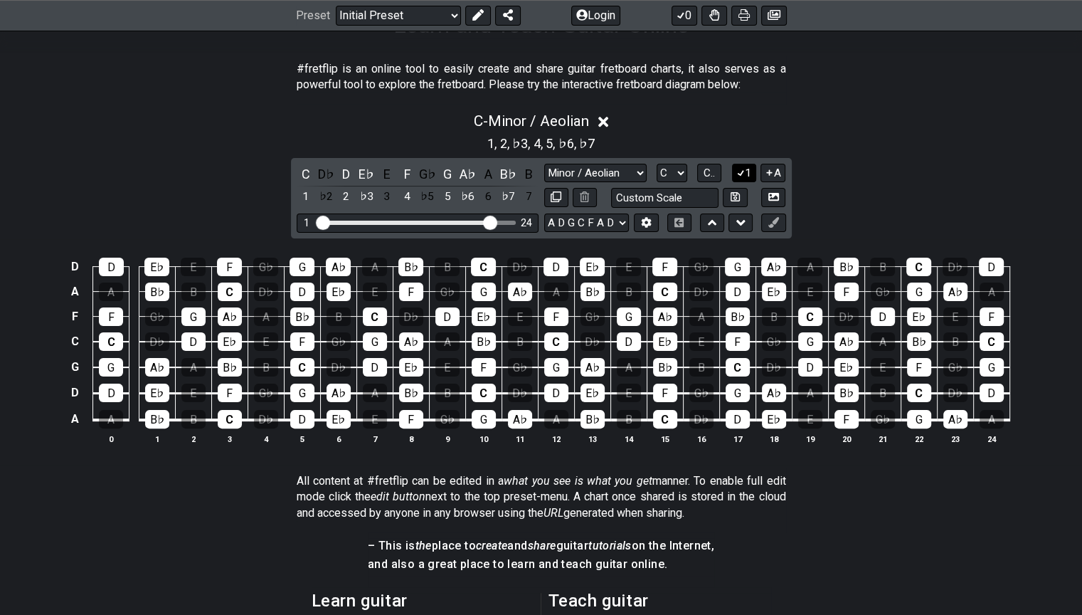
click at [737, 178] on icon at bounding box center [741, 172] width 14 height 11
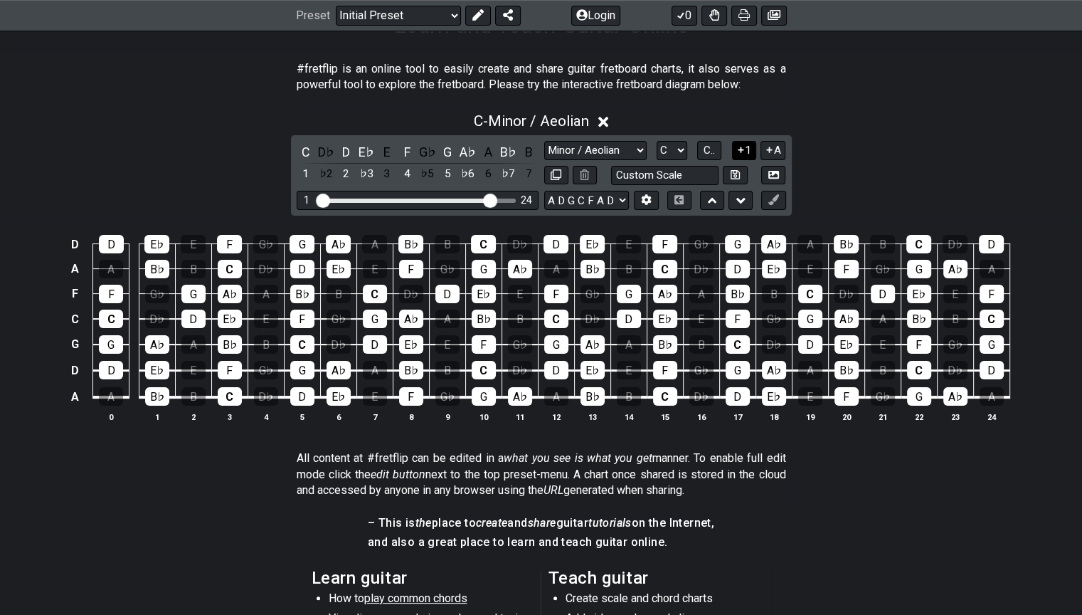
click at [740, 155] on icon at bounding box center [741, 149] width 14 height 11
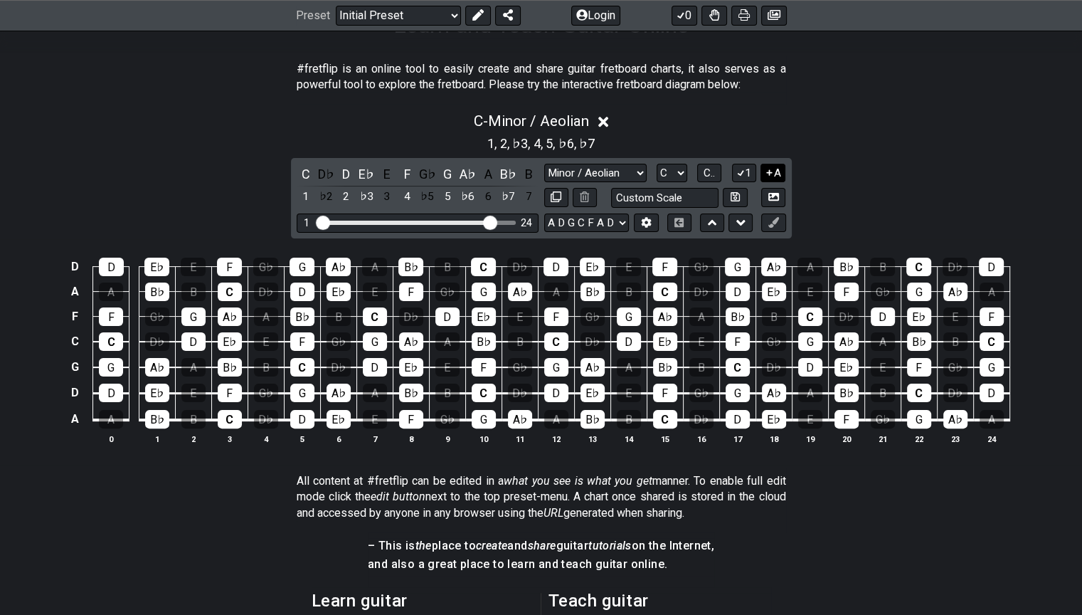
click at [773, 183] on button "A" at bounding box center [772, 173] width 25 height 19
click at [772, 183] on button "A" at bounding box center [772, 173] width 25 height 19
click at [768, 175] on icon at bounding box center [770, 172] width 6 height 6
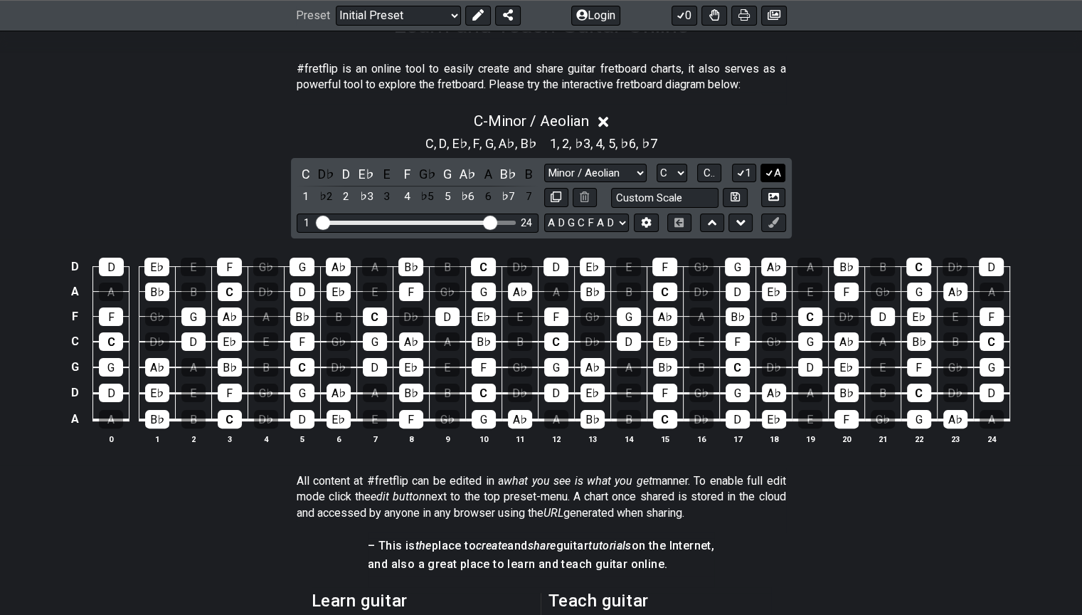
click at [768, 176] on icon at bounding box center [769, 173] width 8 height 6
click at [768, 175] on icon at bounding box center [770, 172] width 6 height 6
click at [651, 228] on icon at bounding box center [646, 222] width 11 height 11
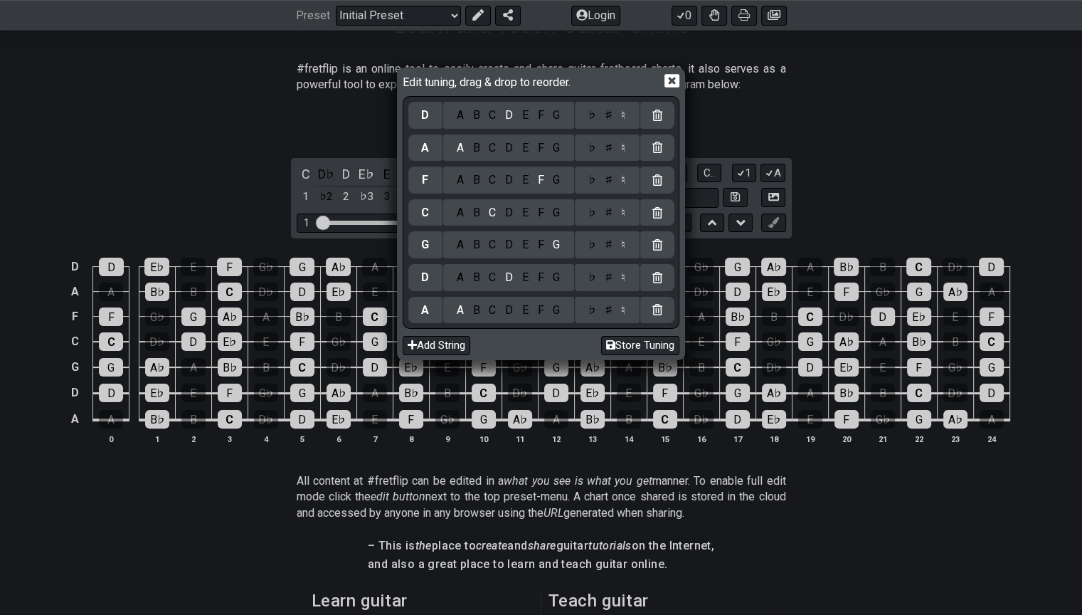
click at [679, 80] on icon at bounding box center [671, 82] width 15 height 14
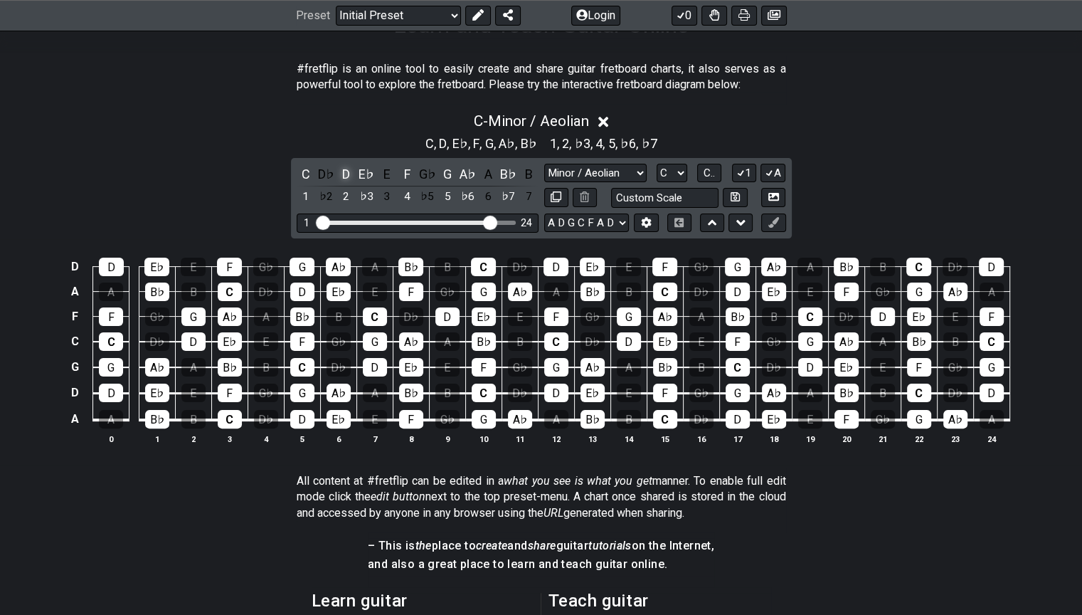
click at [342, 184] on div "D" at bounding box center [346, 173] width 18 height 19
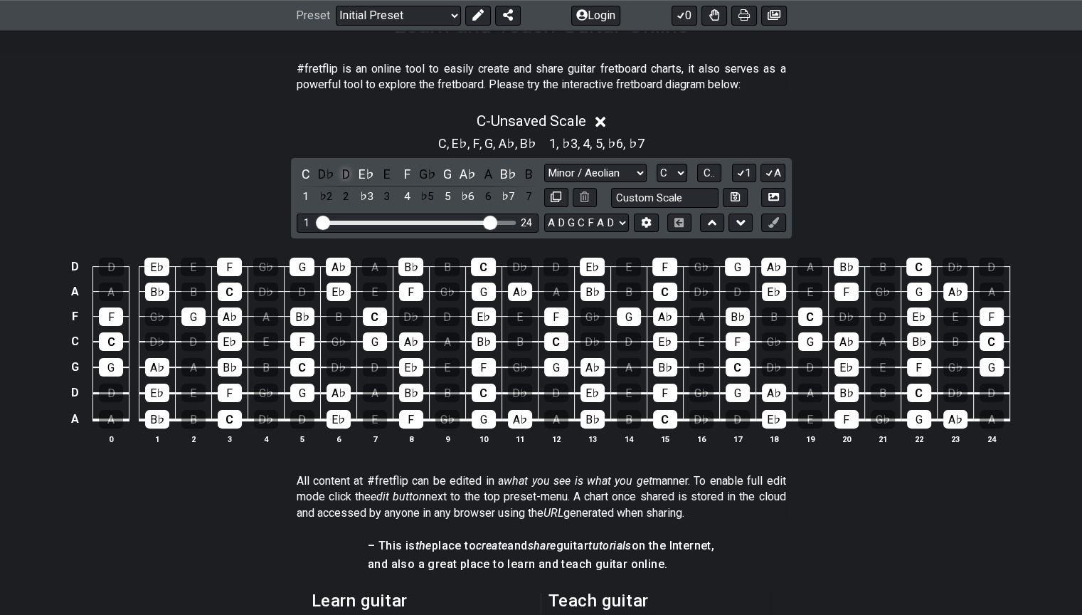
click at [342, 184] on div "D" at bounding box center [346, 173] width 18 height 19
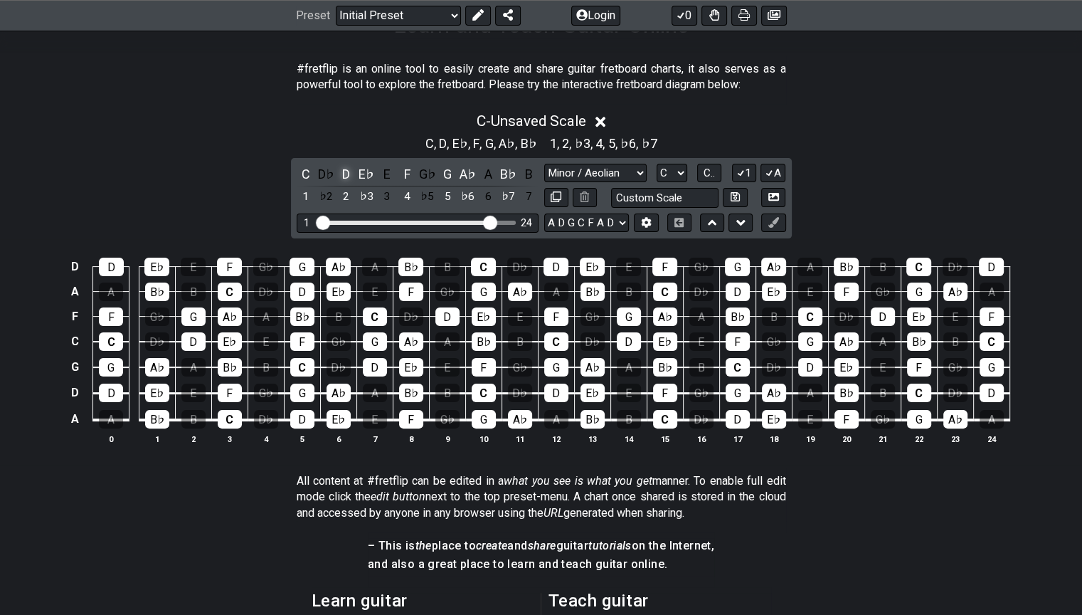
click at [342, 184] on div "D" at bounding box center [346, 173] width 18 height 19
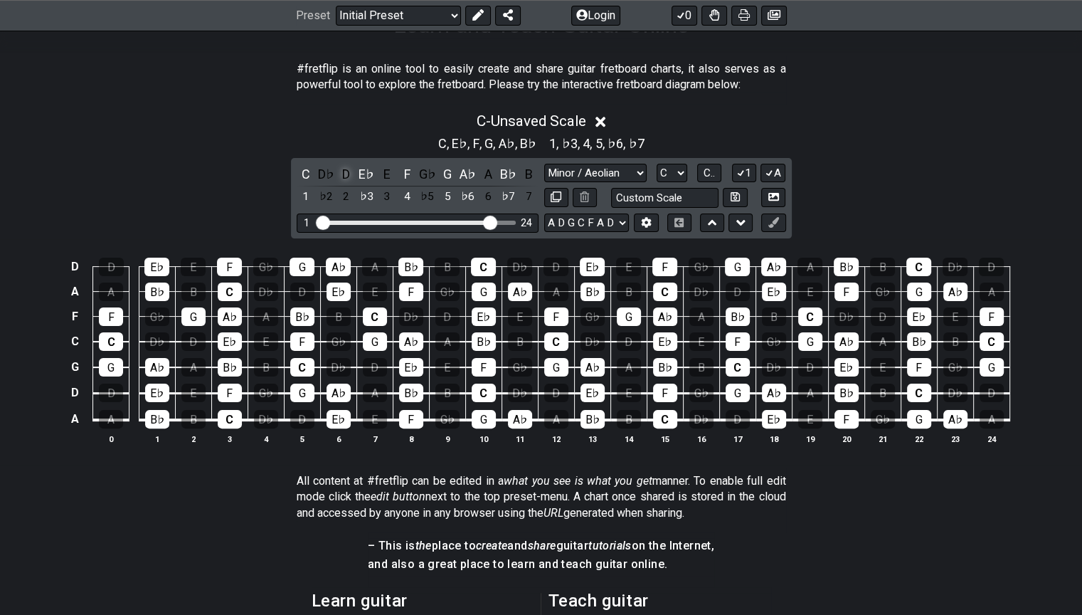
click at [342, 184] on div "D" at bounding box center [346, 173] width 18 height 19
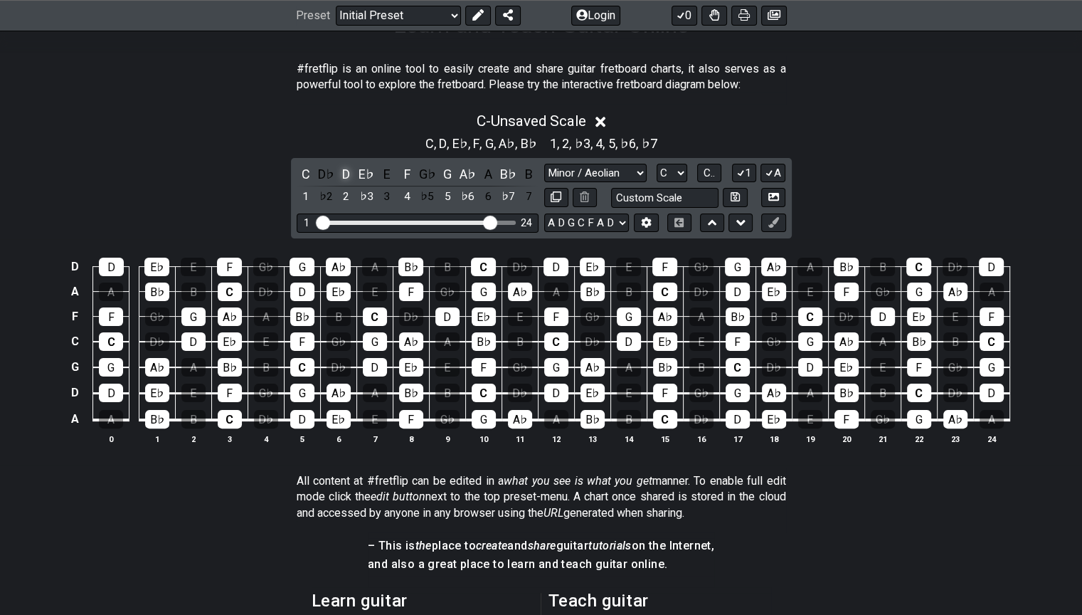
click at [342, 184] on div "D" at bounding box center [346, 173] width 18 height 19
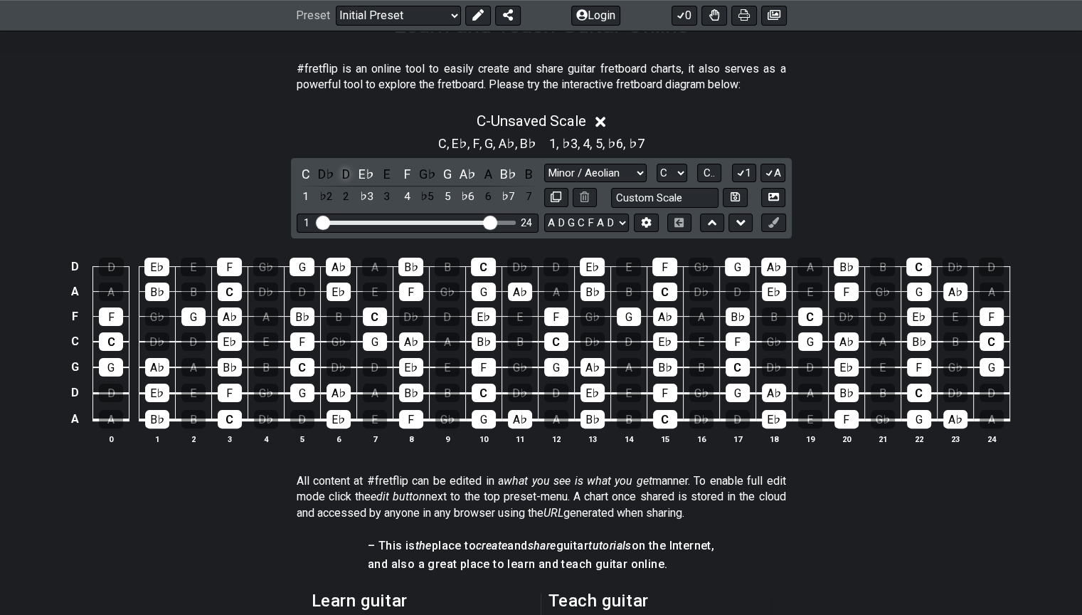
click at [342, 184] on div "D" at bounding box center [346, 173] width 18 height 19
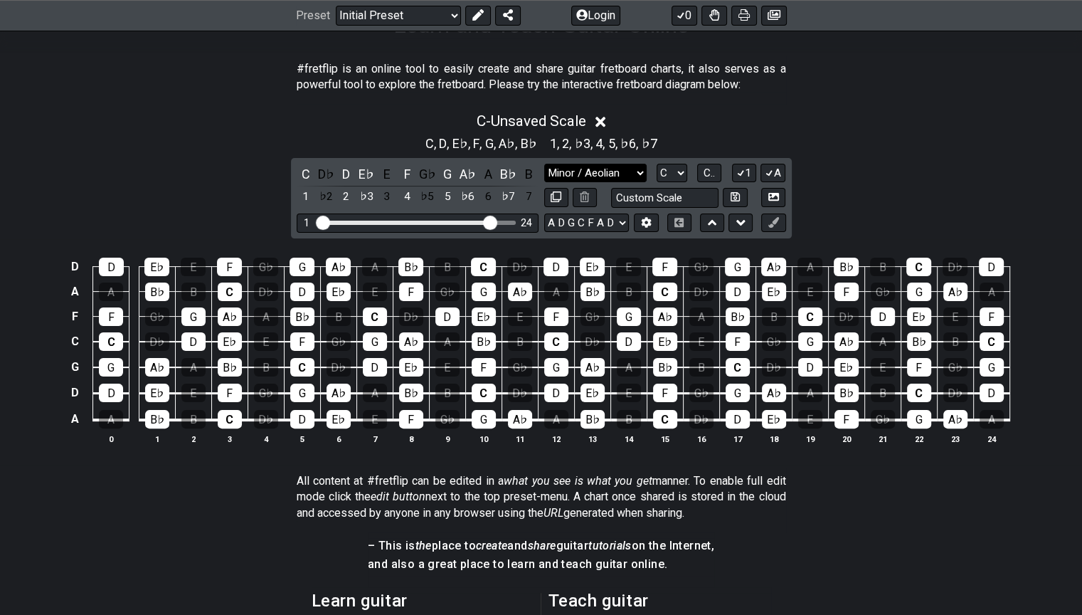
click at [603, 183] on select "Minor Pentatonic Click to edit Minor Pentatonic Major Pentatonic Minor Blues Ma…" at bounding box center [595, 173] width 102 height 19
click at [544, 183] on select "Minor Pentatonic Click to edit Minor Pentatonic Major Pentatonic Minor Blues Ma…" at bounding box center [595, 173] width 102 height 19
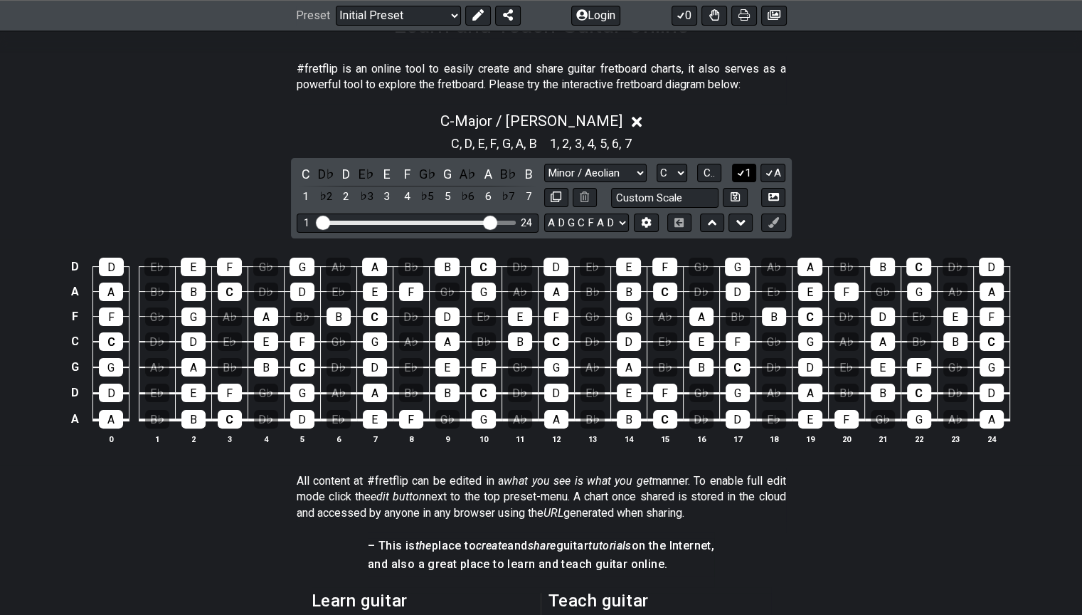
click at [734, 178] on icon at bounding box center [741, 172] width 14 height 11
click at [771, 183] on button "A" at bounding box center [772, 173] width 25 height 19
click at [771, 178] on icon at bounding box center [770, 172] width 14 height 11
click at [716, 233] on button at bounding box center [712, 222] width 24 height 19
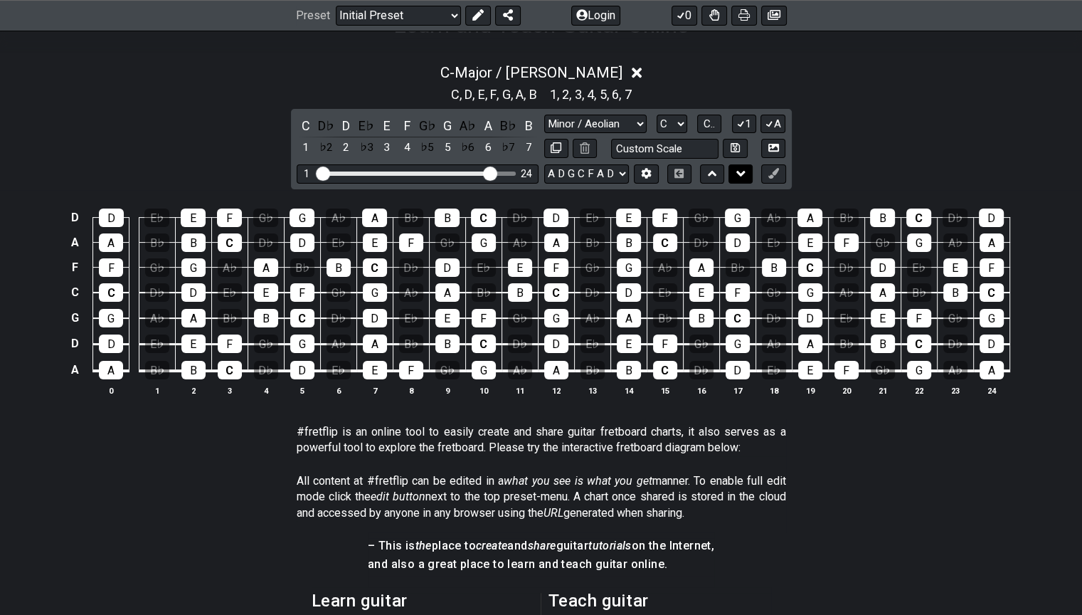
click at [739, 179] on icon at bounding box center [740, 173] width 9 height 14
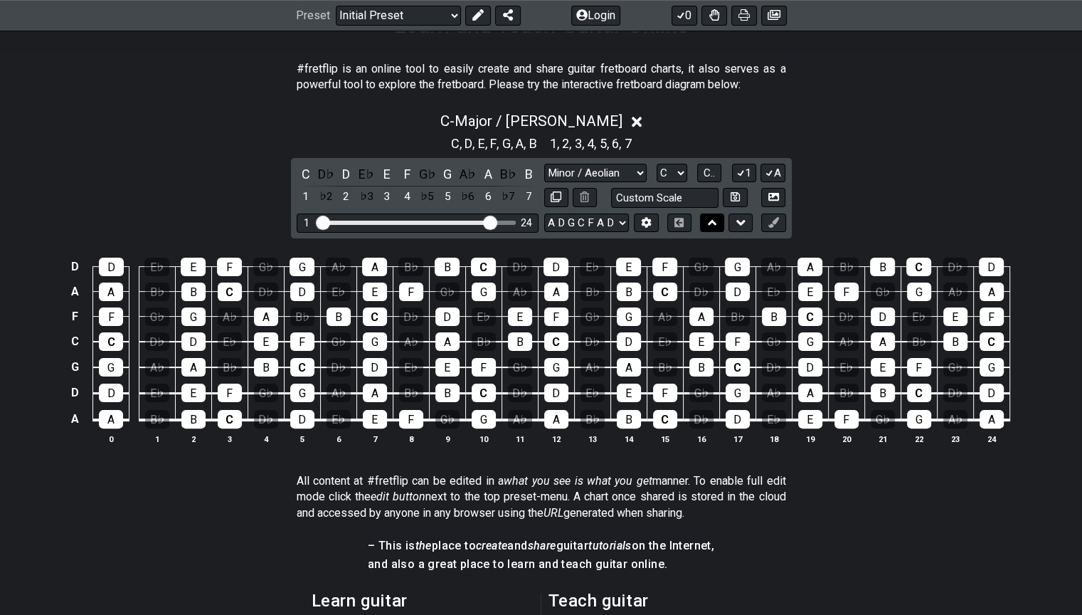
click at [714, 230] on icon at bounding box center [712, 223] width 9 height 14
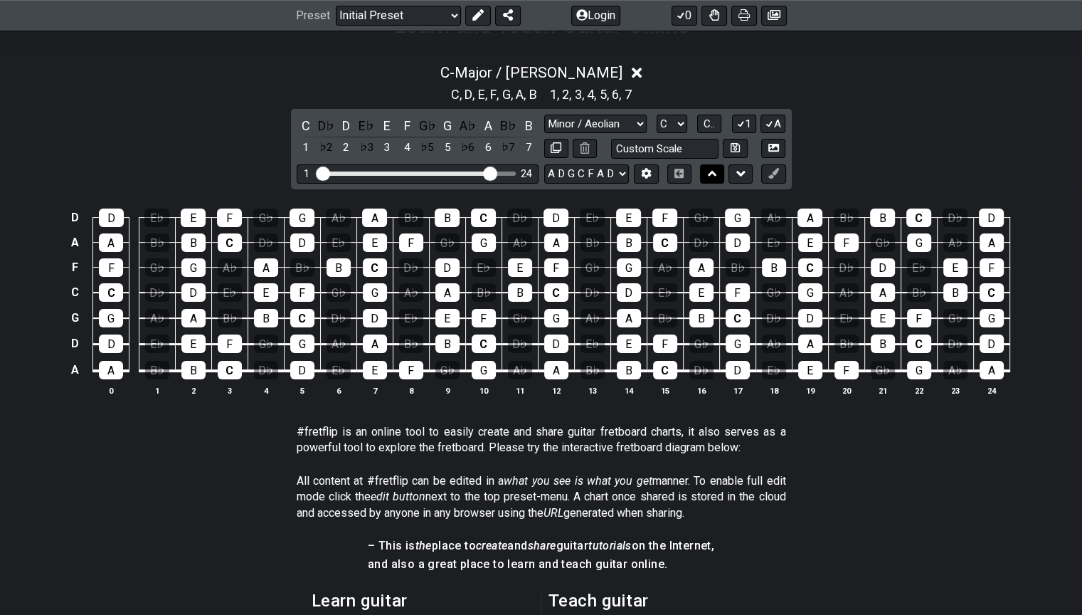
click at [718, 178] on button at bounding box center [712, 173] width 24 height 19
click at [743, 181] on icon at bounding box center [740, 173] width 9 height 14
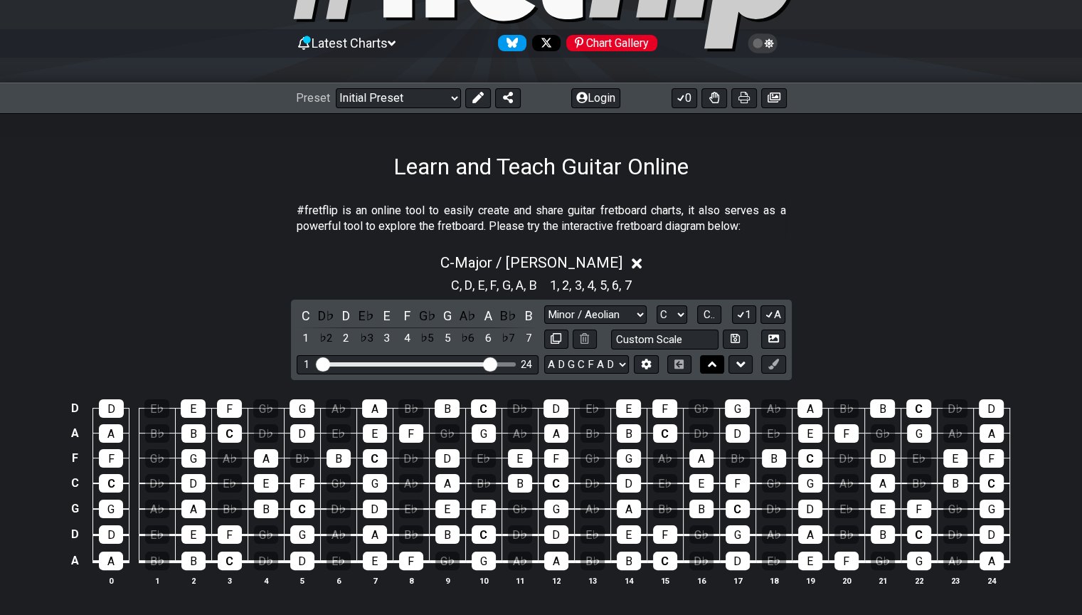
scroll to position [118, 0]
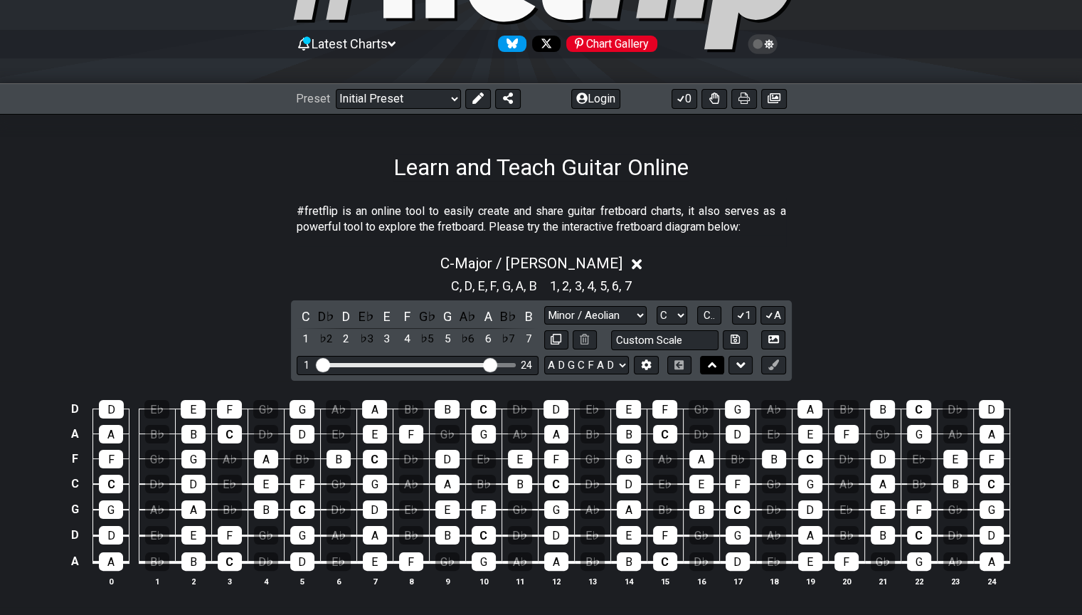
click at [713, 372] on icon at bounding box center [712, 365] width 9 height 14
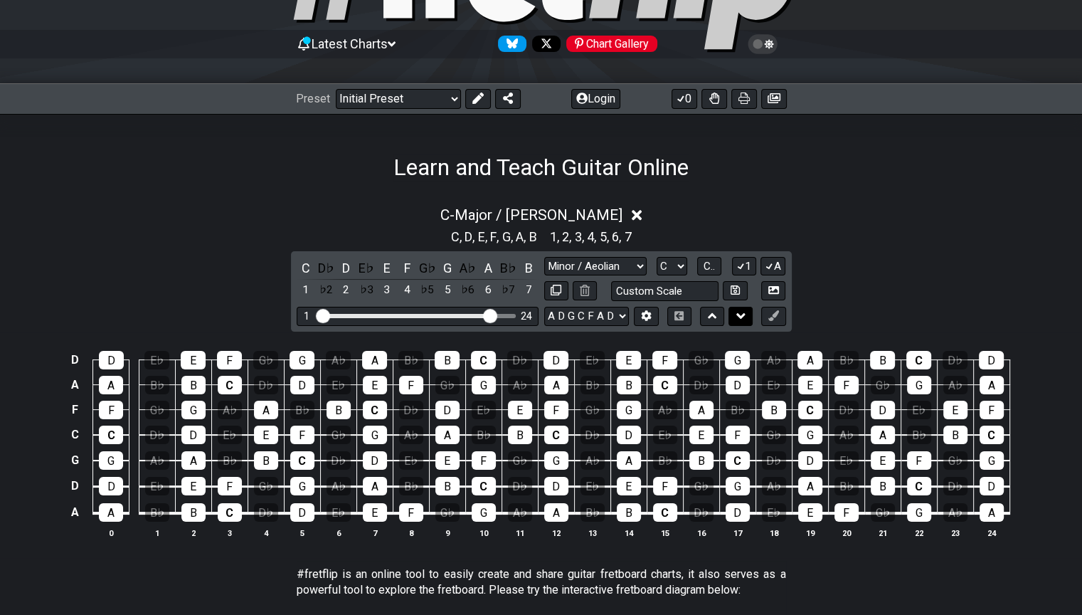
click at [743, 320] on icon at bounding box center [740, 316] width 9 height 14
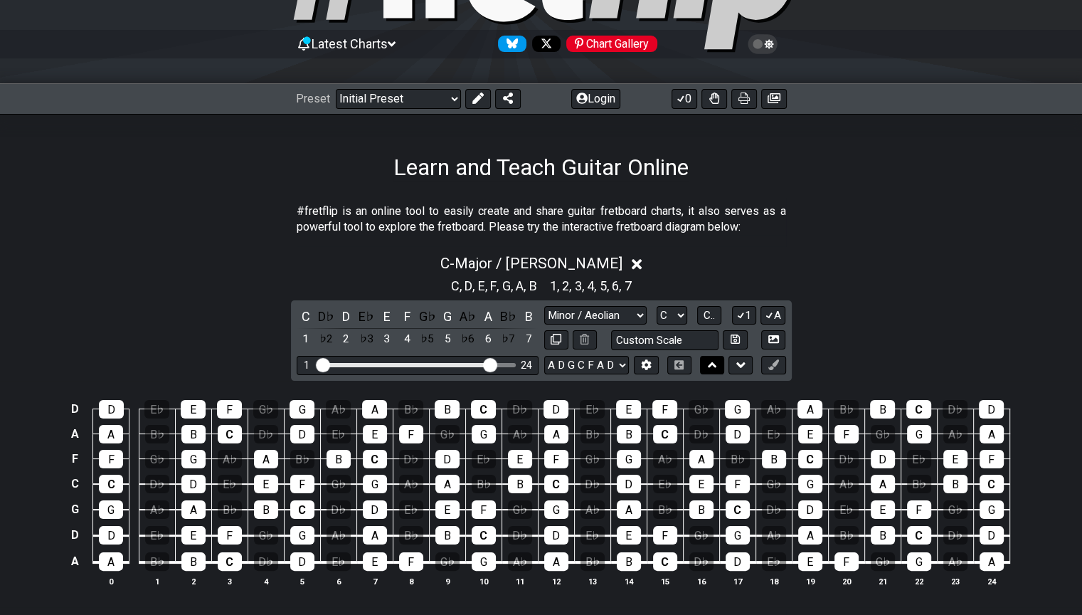
click at [717, 375] on button at bounding box center [712, 365] width 24 height 19
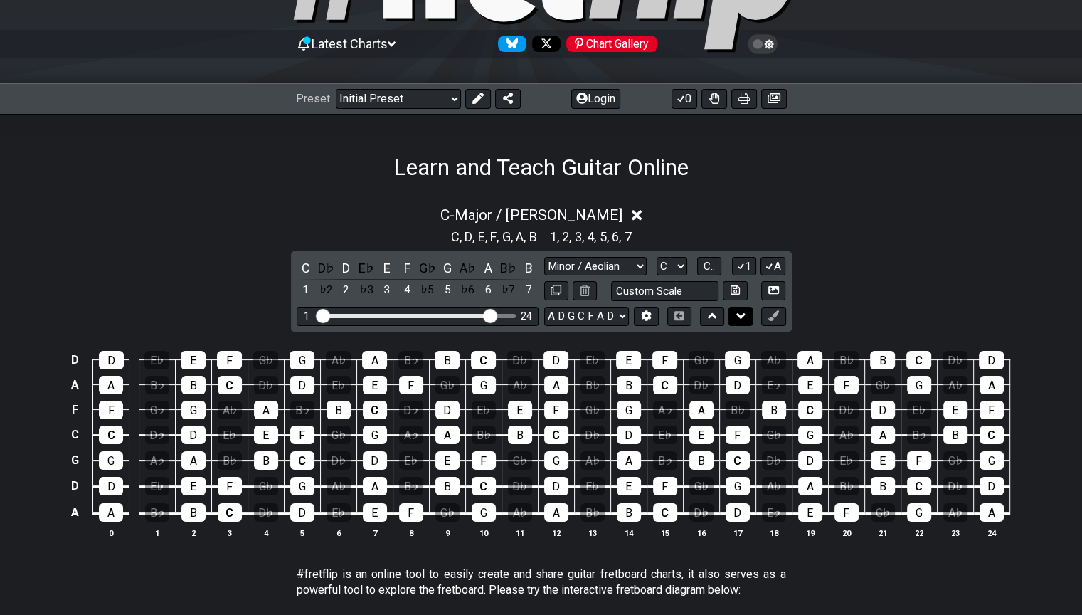
click at [736, 323] on icon at bounding box center [740, 316] width 9 height 14
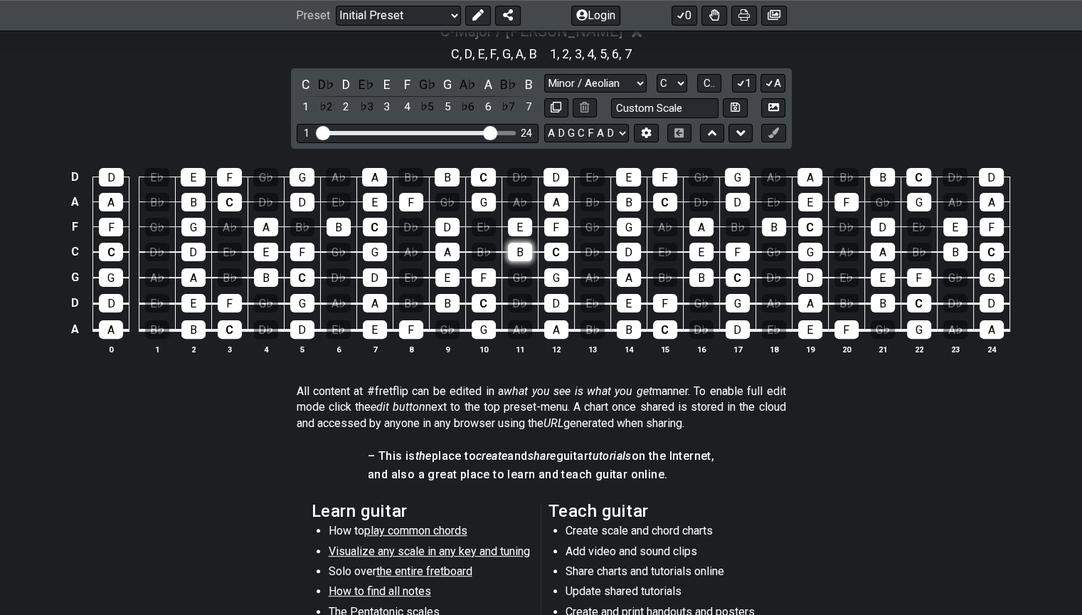
scroll to position [350, 0]
click at [601, 93] on select "Minor Pentatonic Click to edit Minor Pentatonic Major Pentatonic Minor Blues Ma…" at bounding box center [595, 83] width 102 height 19
click at [544, 93] on select "Minor Pentatonic Click to edit Minor Pentatonic Major Pentatonic Minor Blues Ma…" at bounding box center [595, 83] width 102 height 19
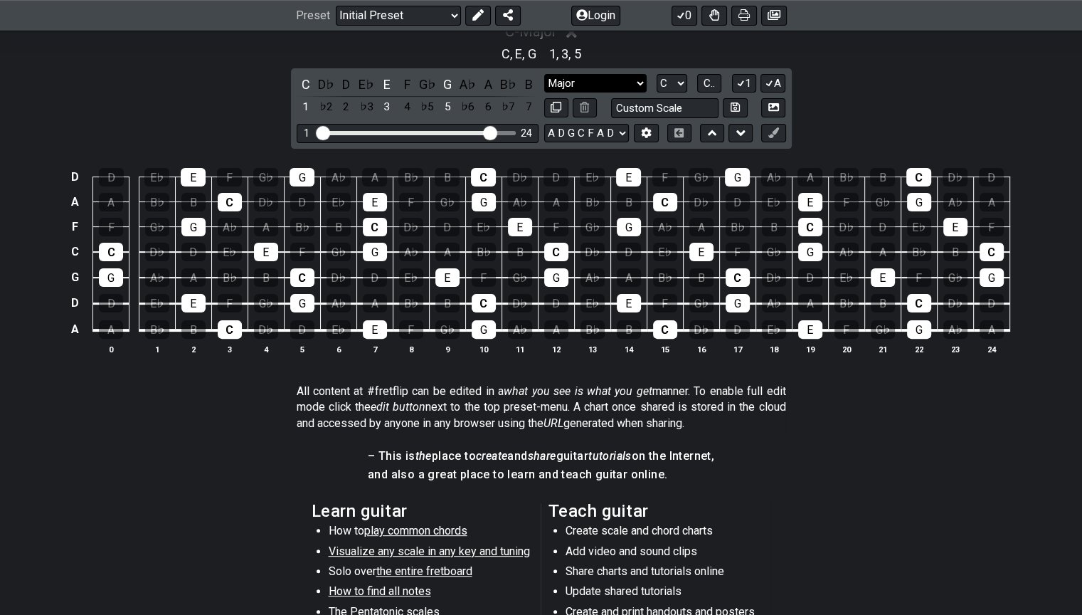
click at [580, 93] on select "Minor Pentatonic Click to edit Minor Pentatonic Major Pentatonic Minor Blues Ma…" at bounding box center [595, 83] width 102 height 19
click at [544, 93] on select "Minor Pentatonic Click to edit Minor Pentatonic Major Pentatonic Minor Blues Ma…" at bounding box center [595, 83] width 102 height 19
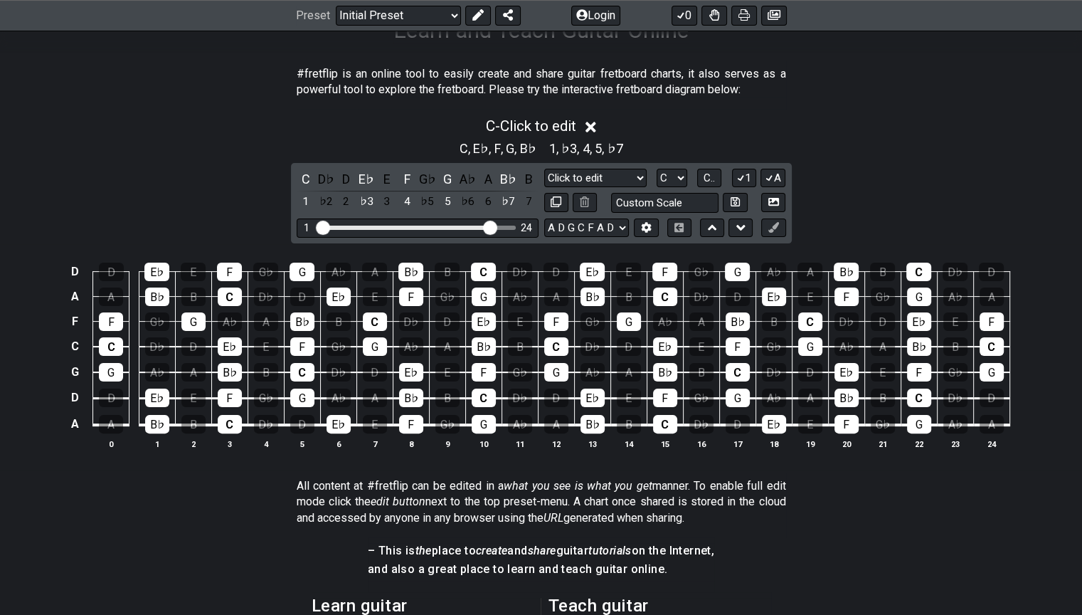
scroll to position [255, 0]
click at [577, 238] on select "E A D G B E E A D G B E E A D G B E B E A D F♯ B A D G C E A D A D G B E E♭ A♭ …" at bounding box center [586, 228] width 85 height 19
click at [592, 238] on select "E A D G B E E A D G B E E A D G B E B E A D F♯ B A D G C E A D A D G B E E♭ A♭ …" at bounding box center [586, 228] width 85 height 19
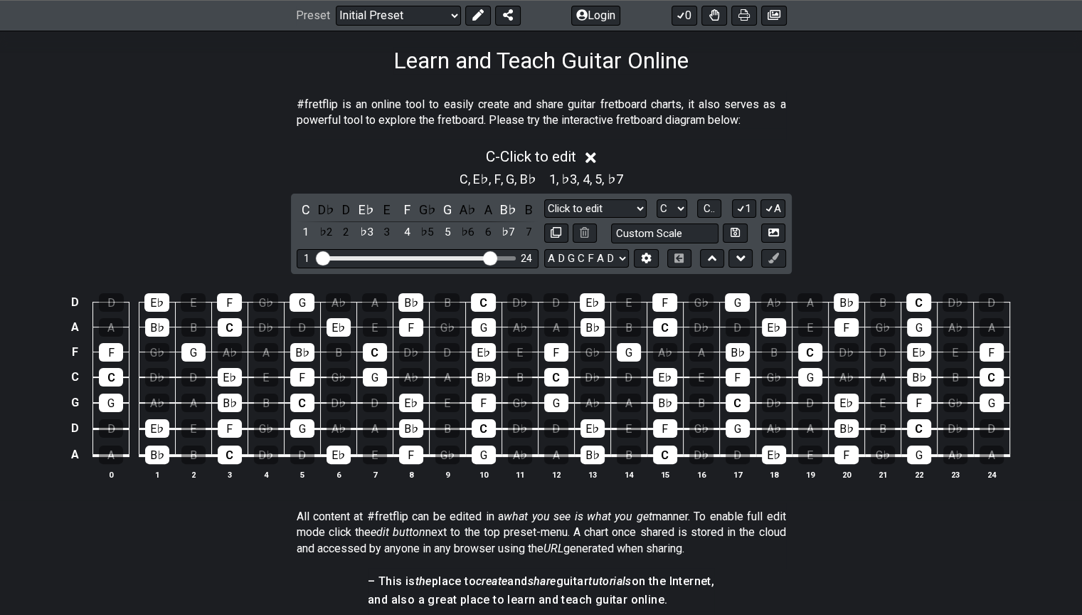
drag, startPoint x: 939, startPoint y: 50, endPoint x: 958, endPoint y: 77, distance: 33.2
click at [940, 54] on div "Learn and Teach Guitar Online" at bounding box center [541, 40] width 1082 height 67
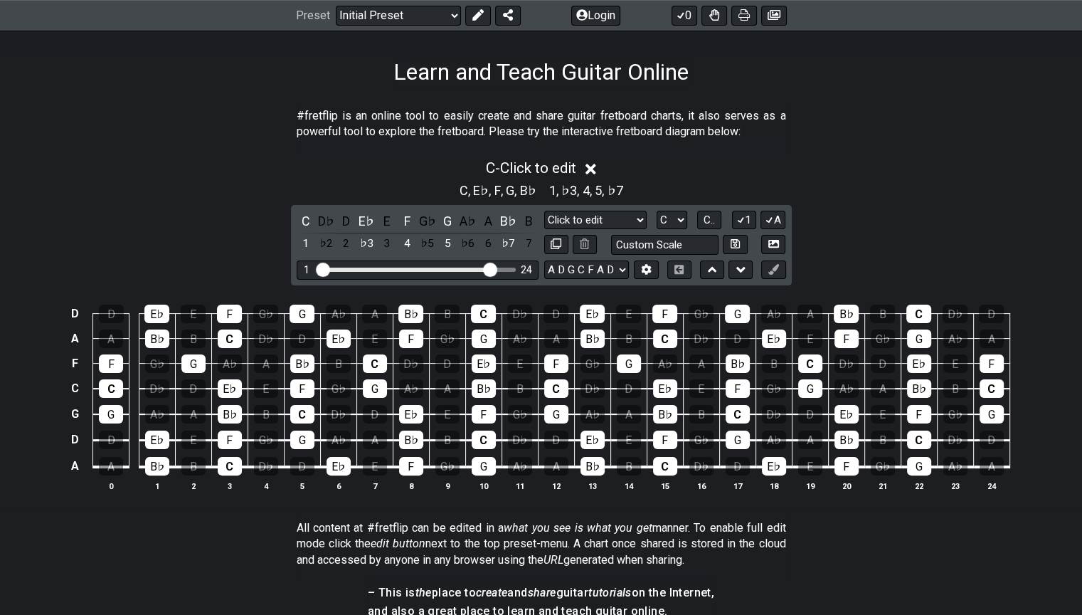
scroll to position [213, 0]
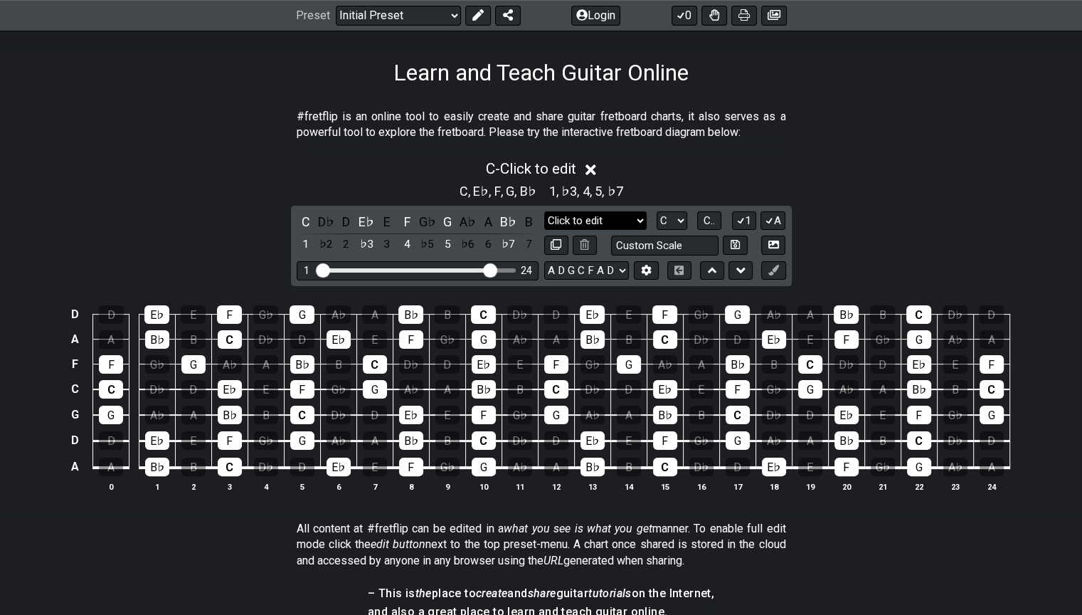
click at [614, 230] on select "Minor Pentatonic Click to edit Minor Pentatonic Major Pentatonic Minor Blues Ma…" at bounding box center [595, 220] width 102 height 19
click at [544, 230] on select "Minor Pentatonic Click to edit Minor Pentatonic Major Pentatonic Minor Blues Ma…" at bounding box center [595, 220] width 102 height 19
click at [593, 230] on select "Minor Pentatonic Click to edit Minor Pentatonic Major Pentatonic Minor Blues Ma…" at bounding box center [595, 220] width 102 height 19
select select "Mixolydian b6"
click at [544, 230] on select "Minor Pentatonic Click to edit Minor Pentatonic Major Pentatonic Minor Blues Ma…" at bounding box center [595, 220] width 102 height 19
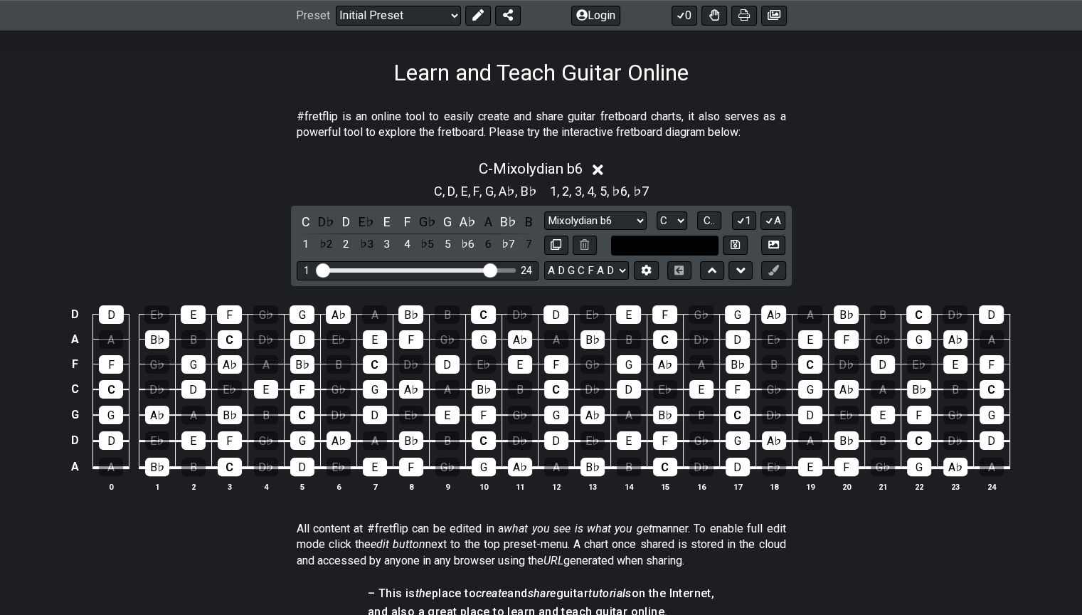
click at [637, 255] on input "text" at bounding box center [665, 244] width 108 height 19
type input "Custom Scale"
click at [674, 178] on div "C - Mixolydian b6" at bounding box center [541, 165] width 1082 height 26
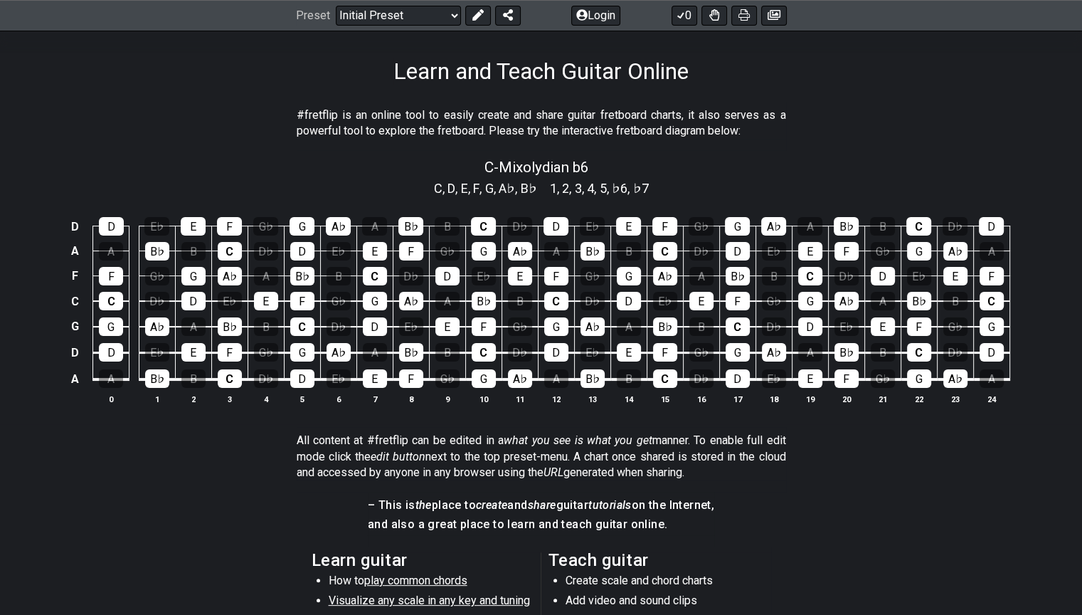
scroll to position [213, 0]
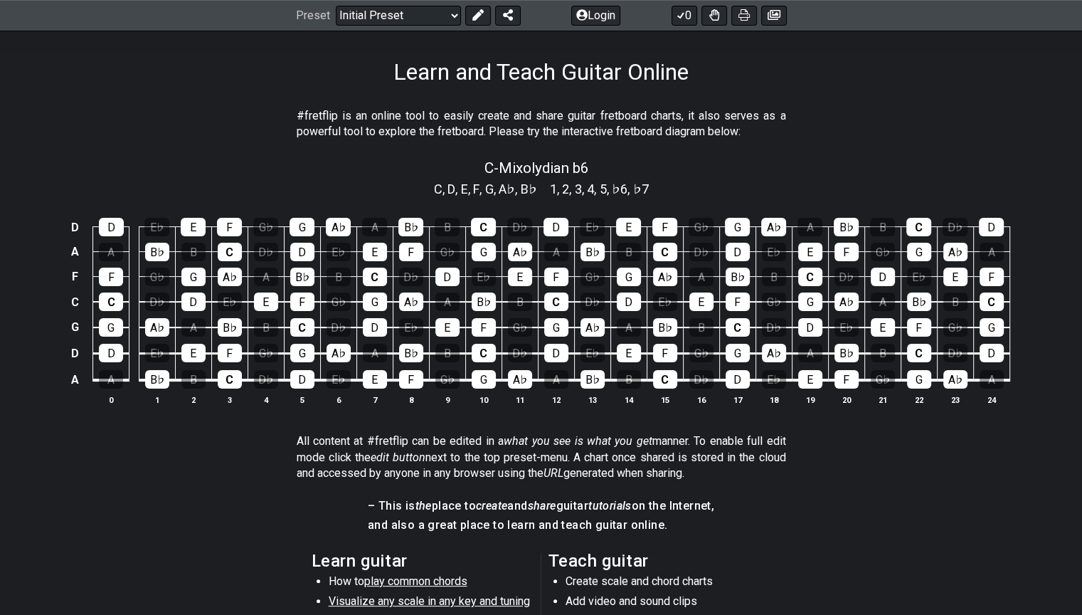
click at [627, 198] on span "♭6" at bounding box center [620, 188] width 16 height 19
click at [586, 236] on div "E♭" at bounding box center [592, 227] width 25 height 18
click at [593, 236] on div "E♭" at bounding box center [592, 227] width 25 height 18
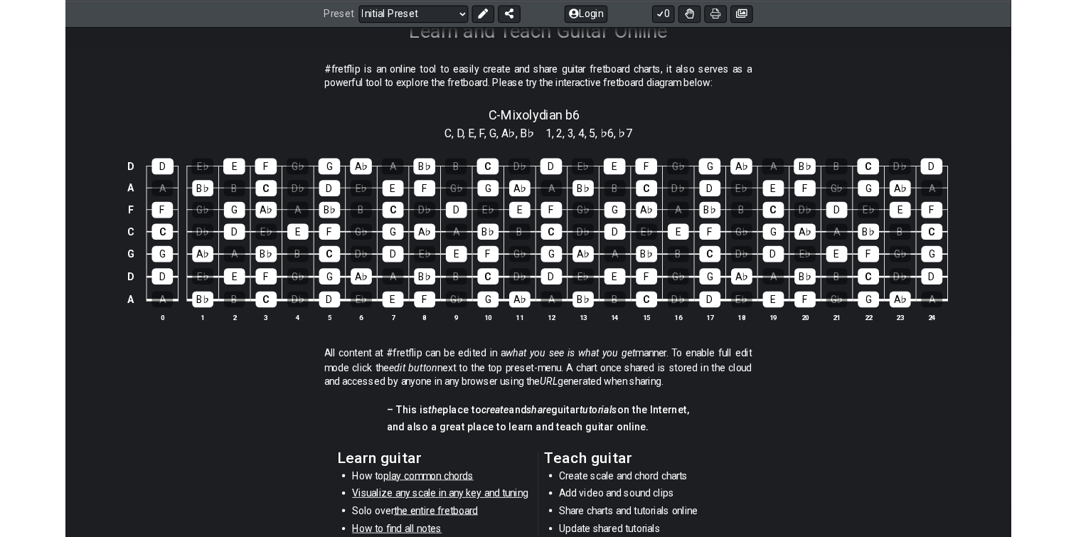
scroll to position [249, 0]
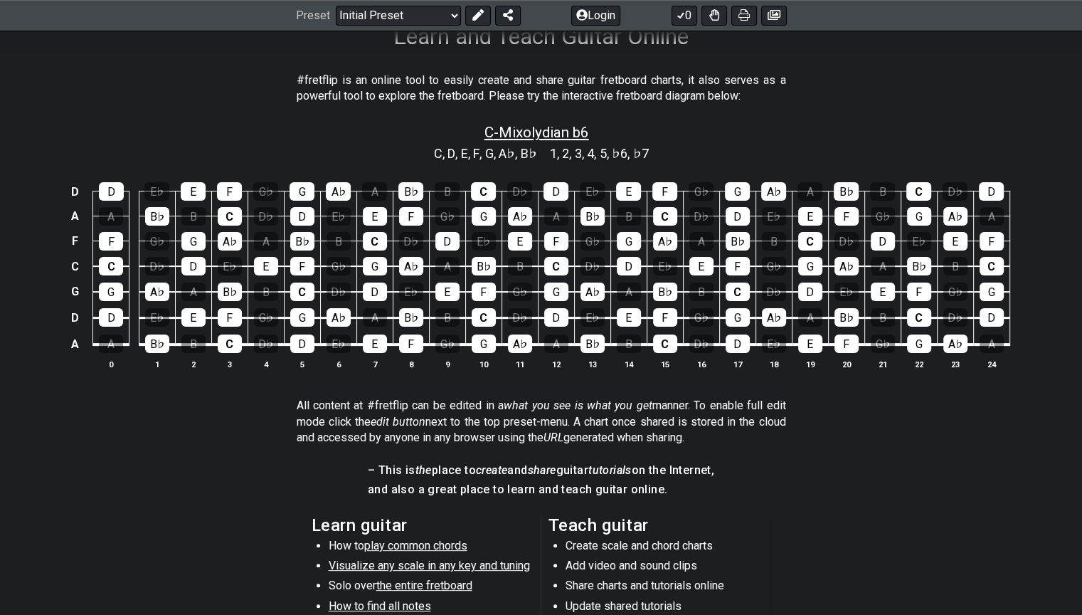
click at [551, 141] on span "C - Mixolydian b6" at bounding box center [536, 132] width 105 height 17
select select "Mixolydian b6"
select select "C"
select select "A D G C F A D"
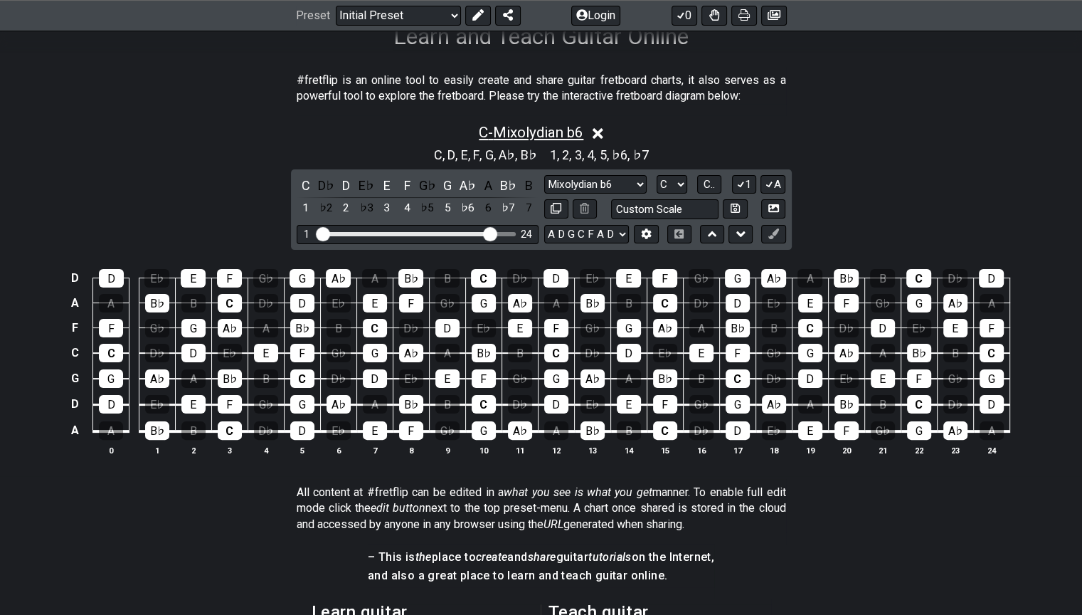
click at [551, 141] on span "C - Mixolydian b6" at bounding box center [531, 132] width 105 height 17
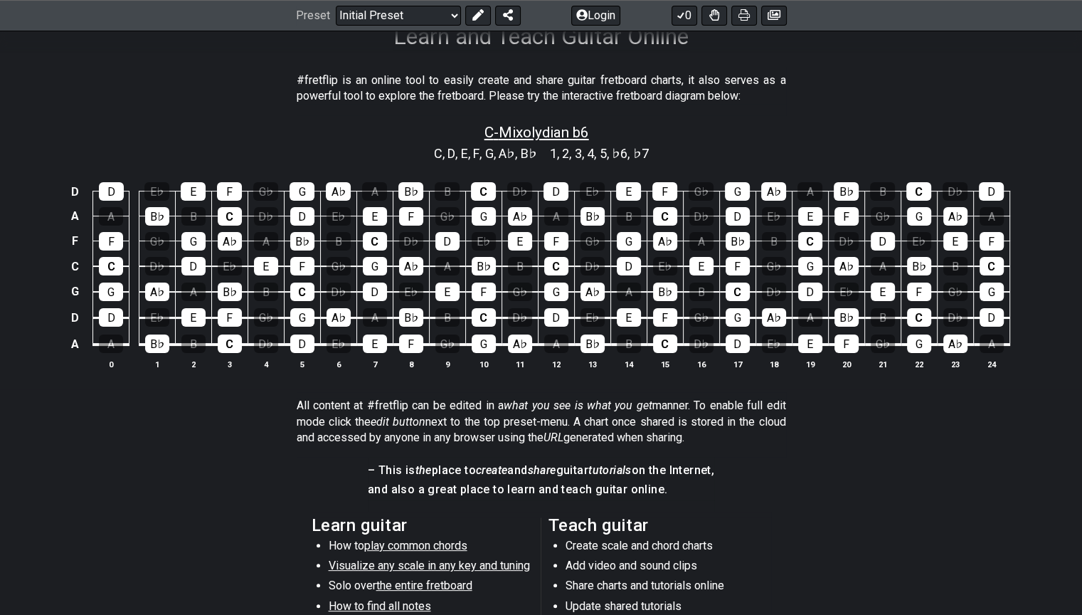
click at [551, 141] on span "C - Mixolydian b6" at bounding box center [536, 132] width 105 height 17
select select "Mixolydian b6"
select select "C"
select select "A D G C F A D"
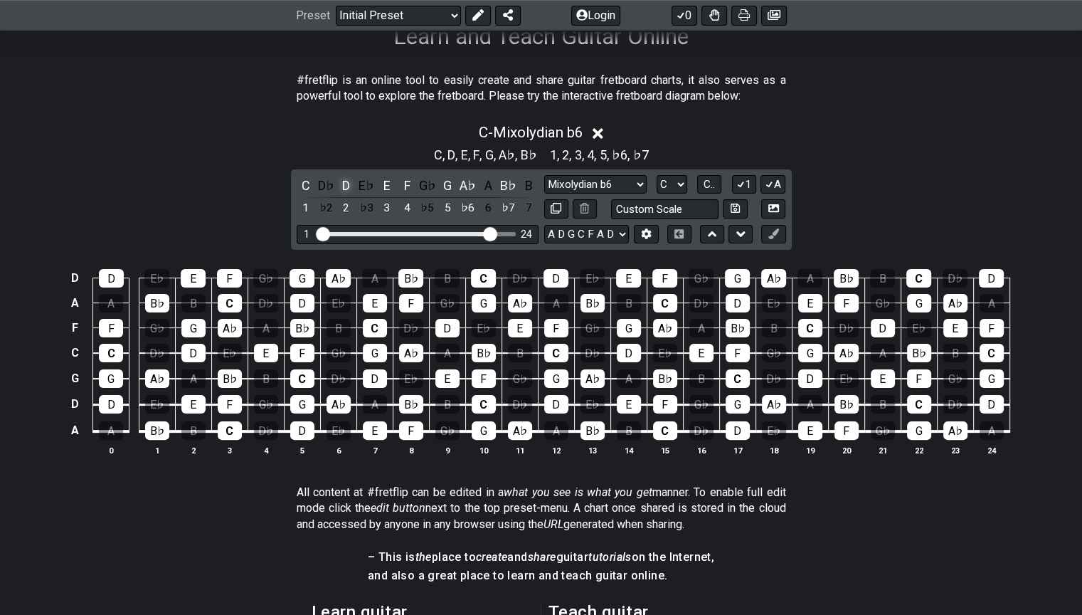
click at [341, 195] on div "D" at bounding box center [346, 185] width 18 height 19
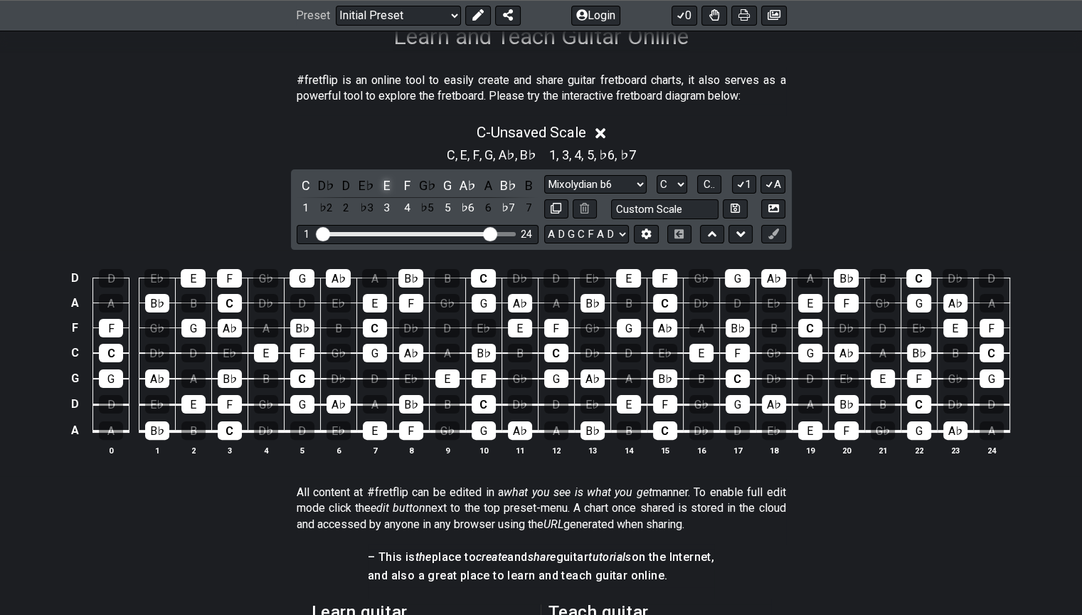
click at [379, 195] on div "E" at bounding box center [387, 185] width 18 height 19
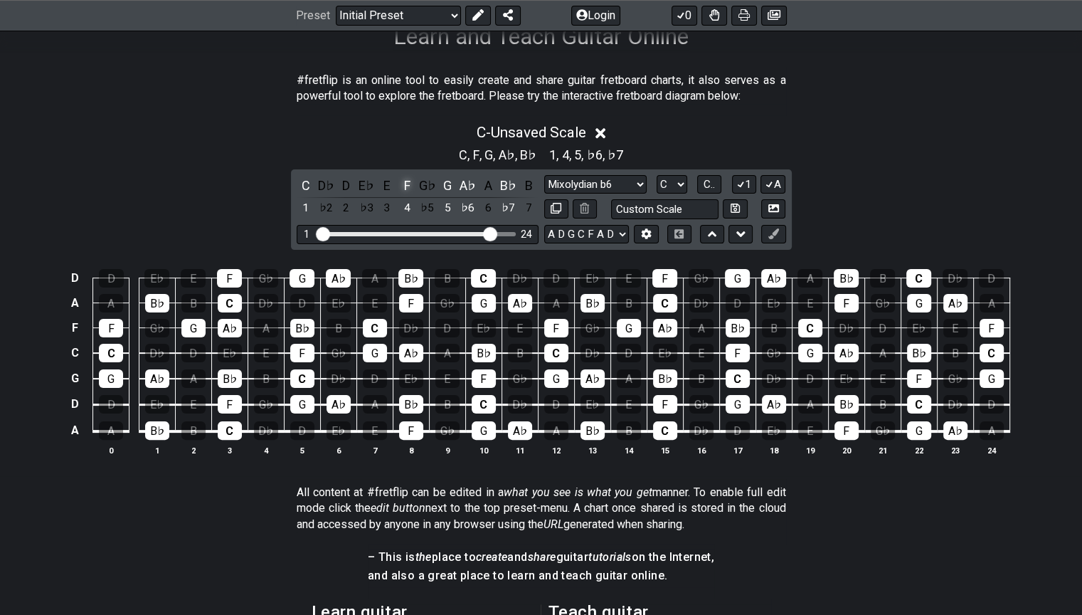
click at [406, 195] on div "F" at bounding box center [407, 185] width 18 height 19
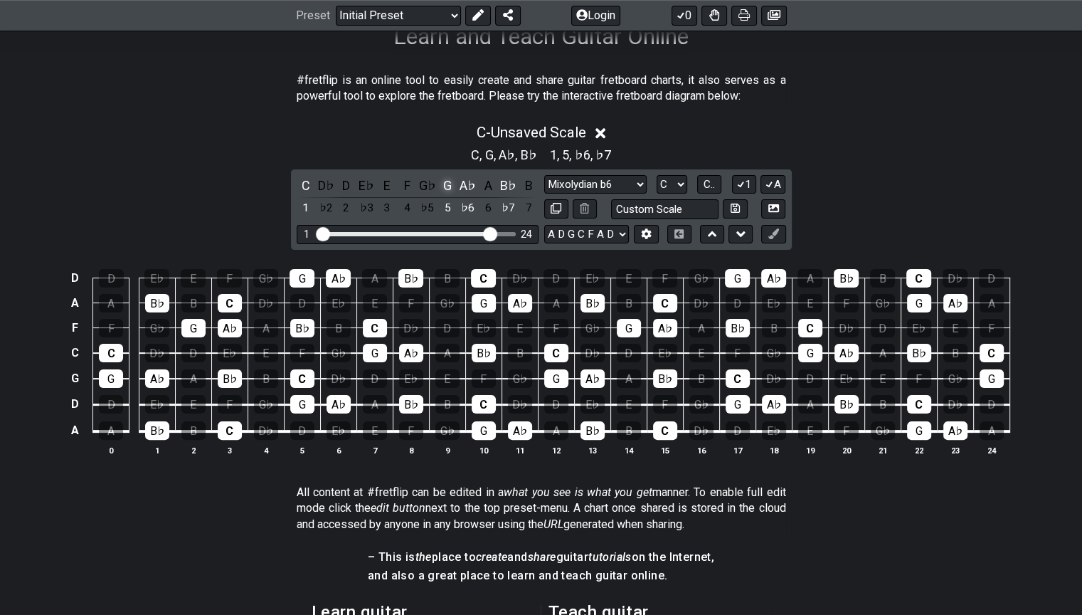
click at [447, 195] on div "G" at bounding box center [447, 185] width 18 height 19
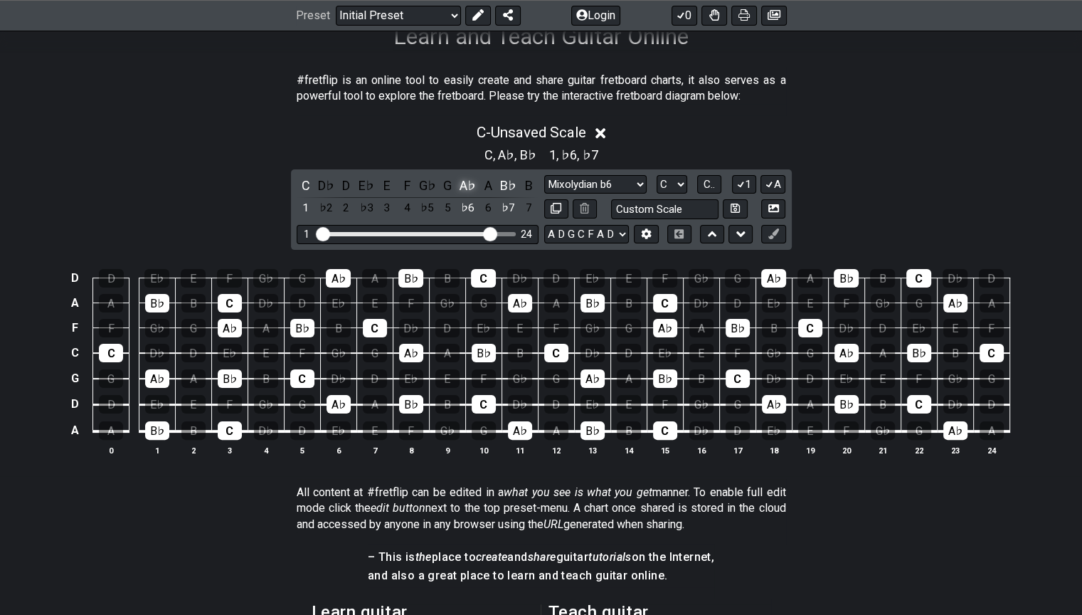
click at [465, 195] on div "A♭" at bounding box center [468, 185] width 18 height 19
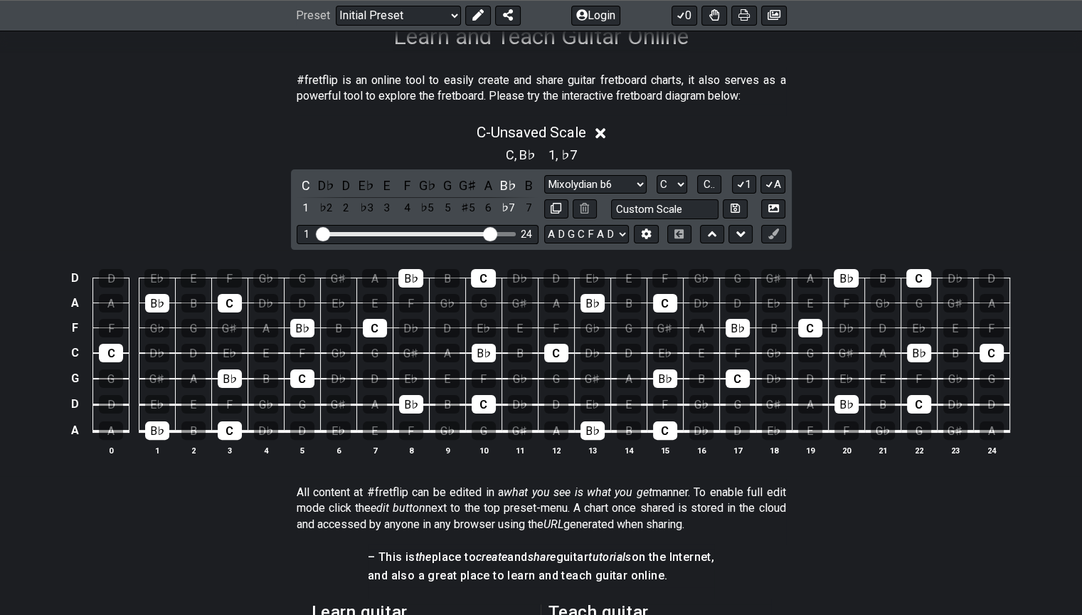
click at [501, 195] on div "B♭" at bounding box center [508, 185] width 18 height 19
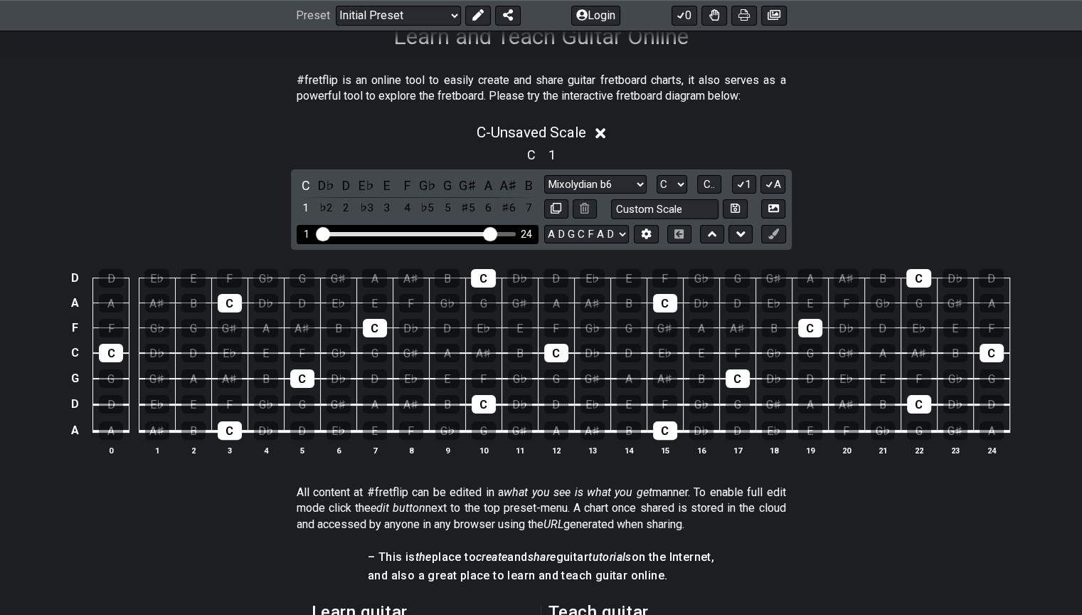
click at [310, 218] on div "1" at bounding box center [306, 207] width 18 height 19
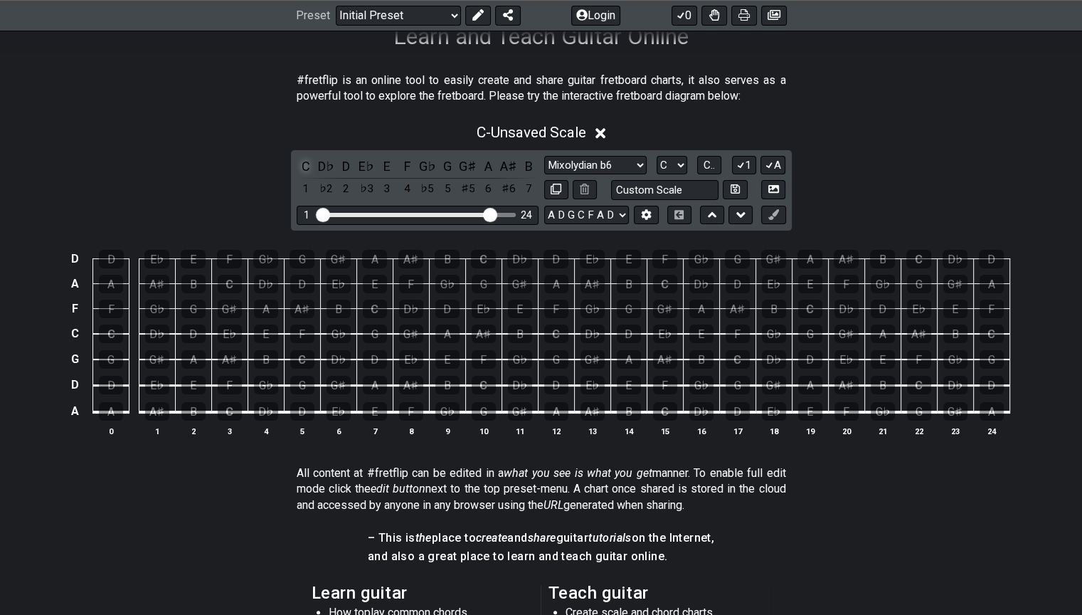
click at [304, 176] on div "C" at bounding box center [306, 166] width 18 height 19
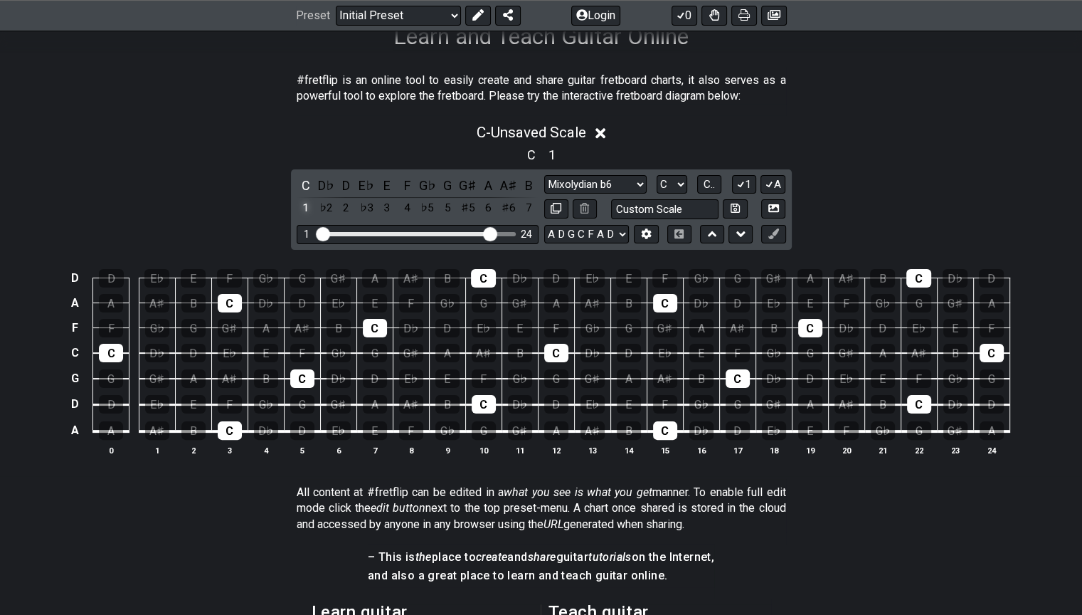
click at [309, 195] on div "C" at bounding box center [306, 185] width 18 height 19
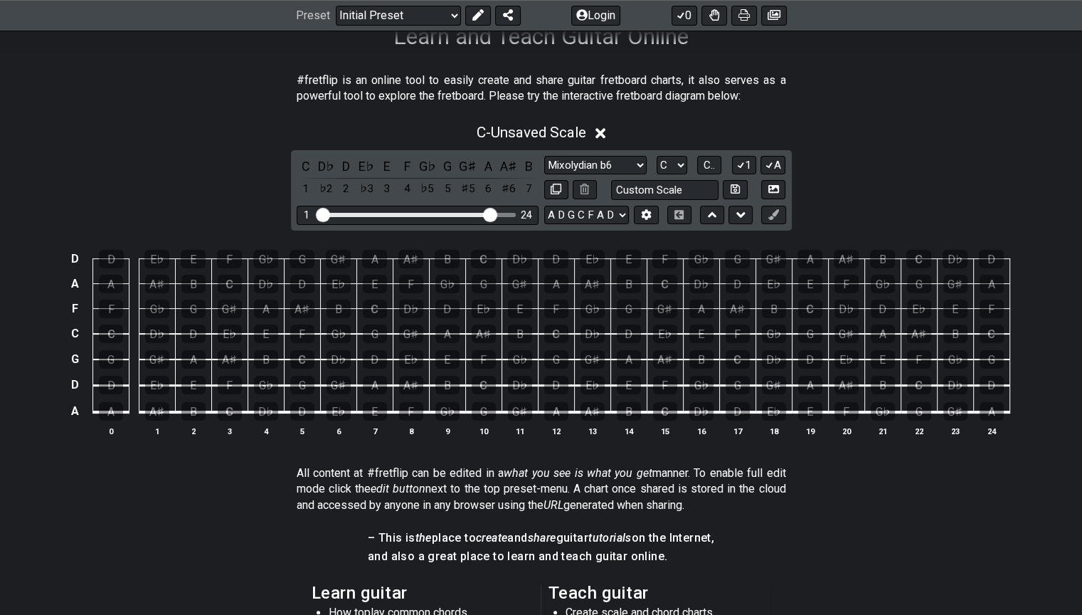
click at [302, 198] on div "1" at bounding box center [306, 188] width 18 height 19
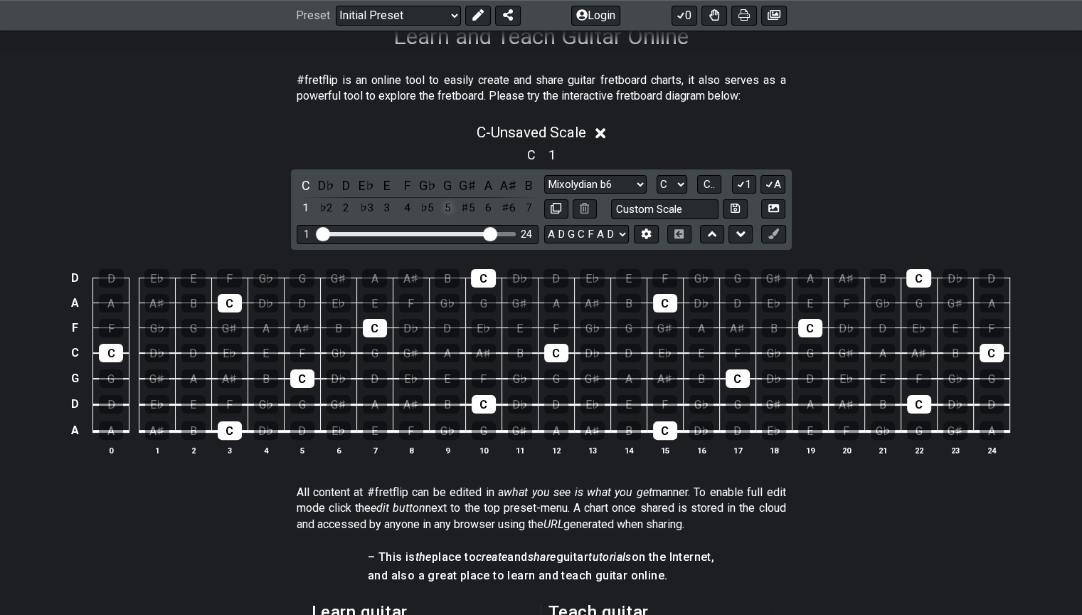
click at [445, 218] on div "5" at bounding box center [447, 207] width 18 height 19
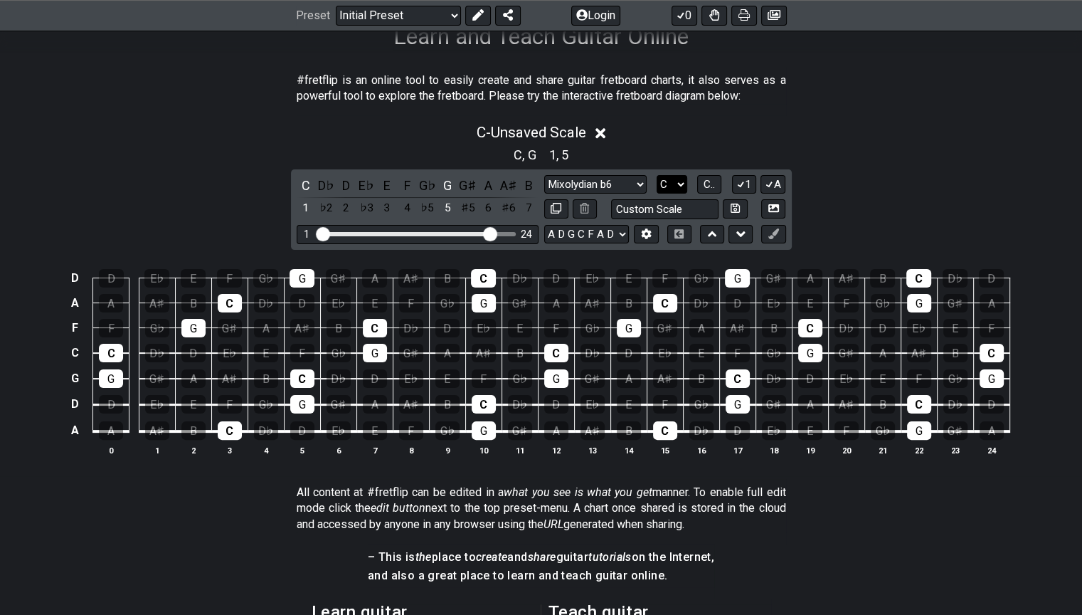
click at [669, 194] on select "A♭ A A♯ B♭ B C C♯ D♭ D D♯ E♭ E F F♯ G♭ G G♯" at bounding box center [672, 184] width 31 height 19
select select "F"
click at [657, 194] on select "A♭ A A♯ B♭ B C C♯ D♭ D D♯ E♭ E F F♯ G♭ G G♯" at bounding box center [672, 184] width 31 height 19
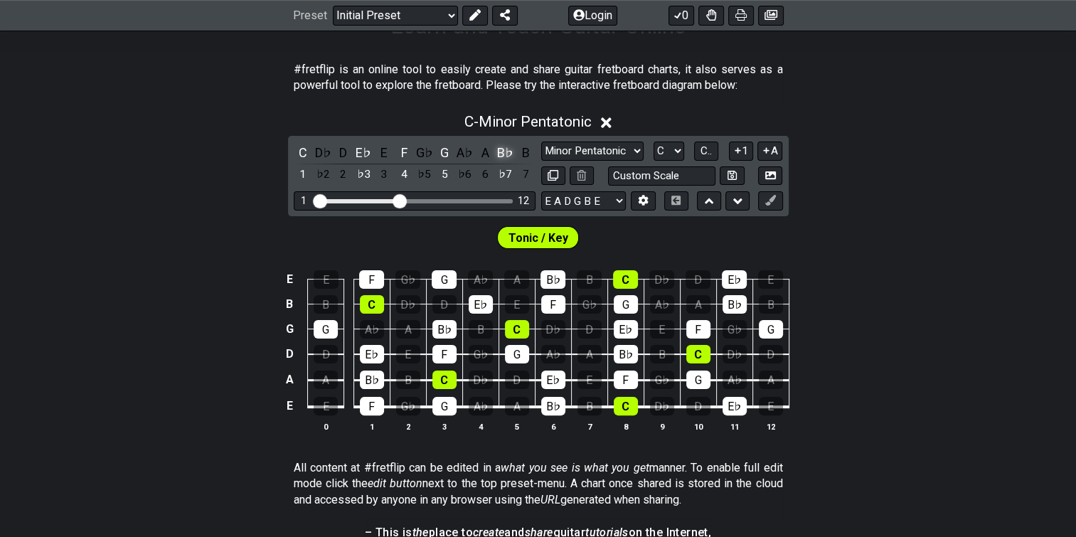
scroll to position [260, 0]
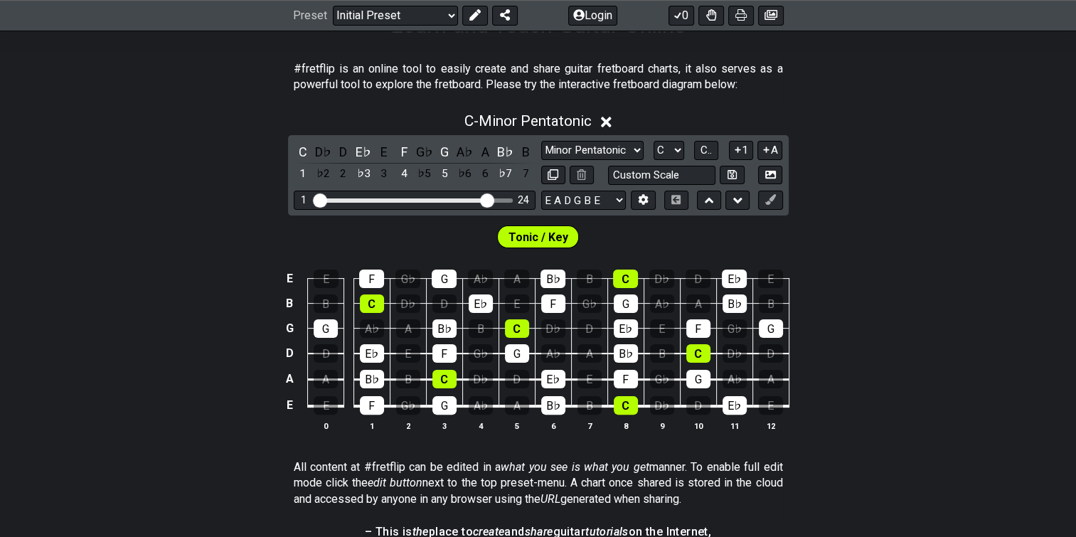
drag, startPoint x: 403, startPoint y: 233, endPoint x: 482, endPoint y: 221, distance: 80.6
click at [485, 199] on input "Visible fret range" at bounding box center [415, 199] width 202 height 0
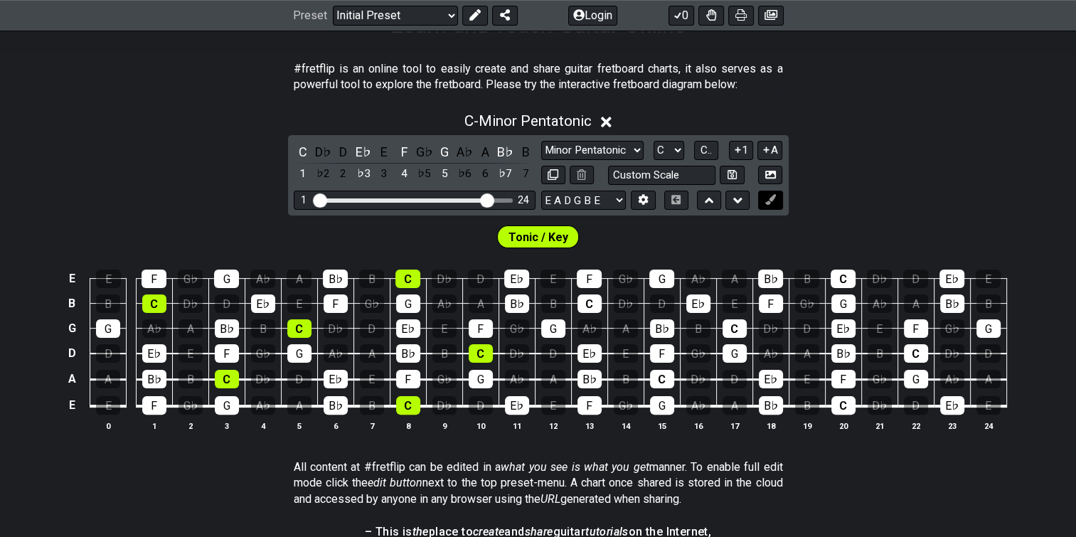
click at [774, 205] on icon at bounding box center [770, 199] width 11 height 11
click at [771, 216] on div "C D♭ D E♭ E F G♭ G A♭ A B♭ B 1 ♭2 2 ♭3 3 4 ♭5 5 ♭6 6 ♭7 7 Minor Pentatonic Clic…" at bounding box center [538, 175] width 501 height 80
click at [767, 205] on icon at bounding box center [770, 199] width 11 height 11
click at [775, 205] on icon at bounding box center [770, 199] width 11 height 11
click at [776, 210] on button at bounding box center [770, 200] width 24 height 19
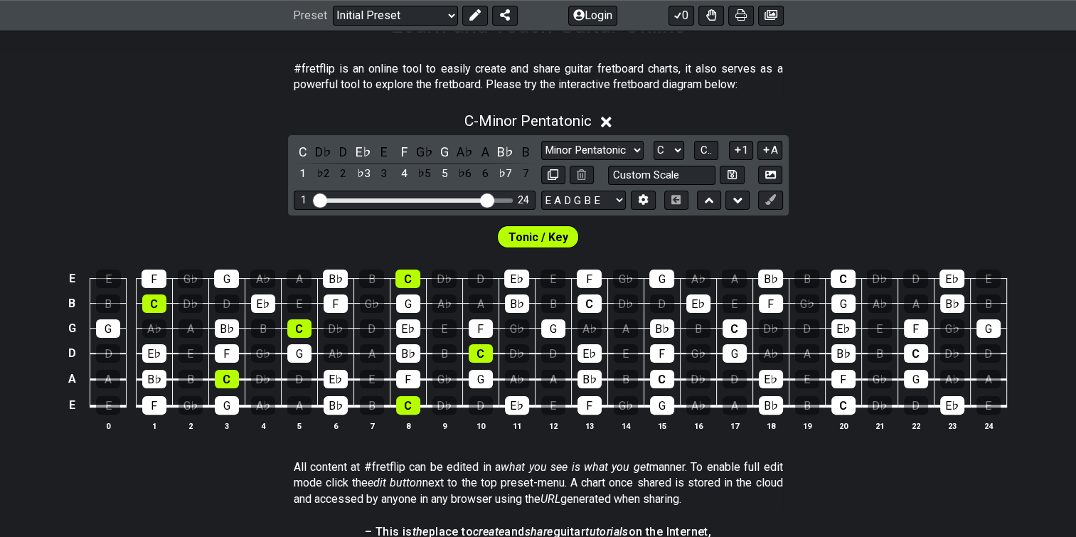
click at [534, 248] on span "Tonic / Key" at bounding box center [539, 237] width 60 height 21
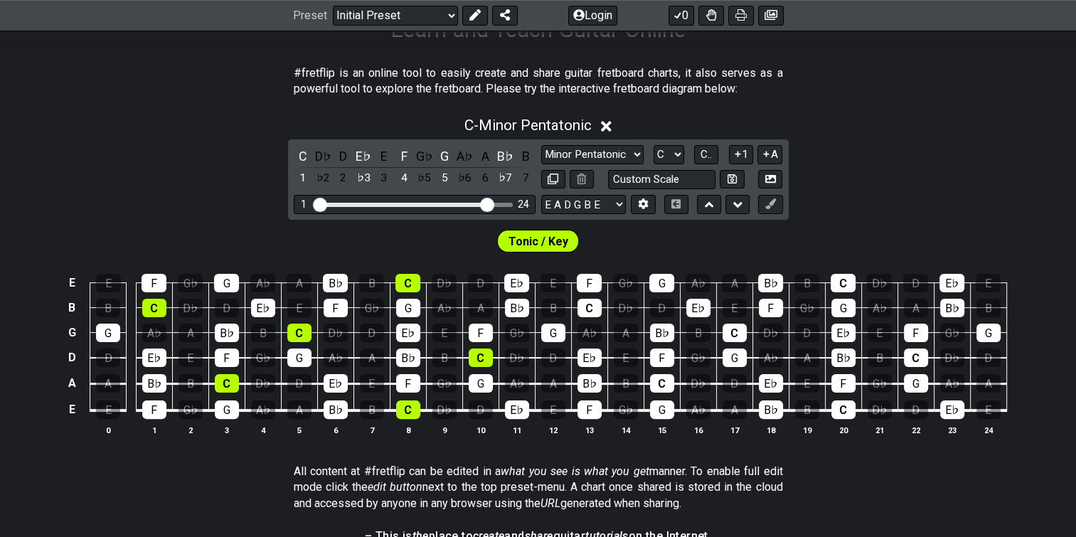
scroll to position [256, 0]
click at [701, 161] on span "C.." at bounding box center [706, 154] width 11 height 13
click at [698, 161] on span "1..7" at bounding box center [706, 154] width 17 height 13
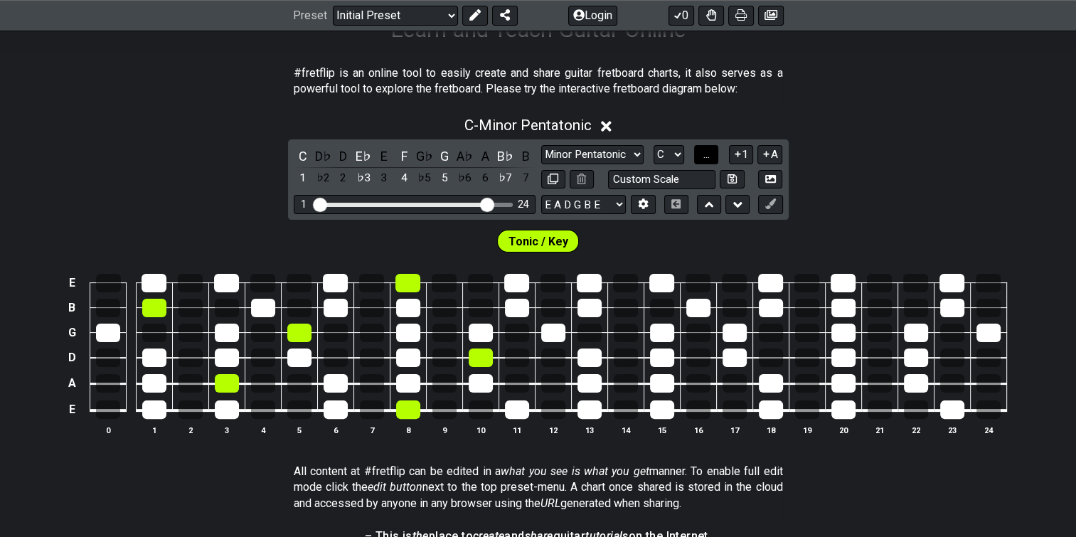
click at [698, 164] on button "..." at bounding box center [706, 154] width 24 height 19
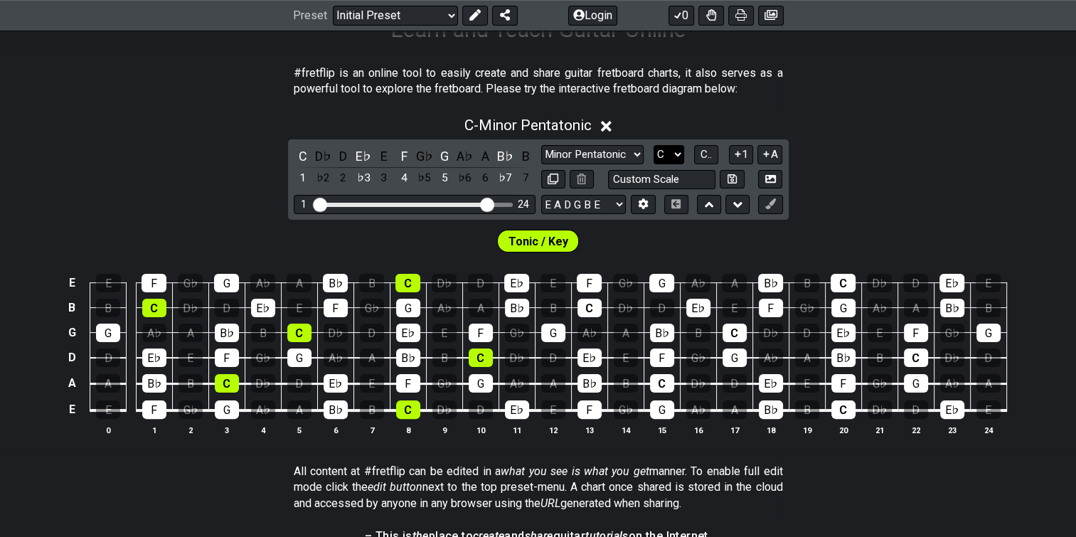
click at [673, 164] on select "A♭ A A♯ B♭ B C C♯ D♭ D D♯ E♭ E F F♯ G♭ G G♯" at bounding box center [669, 154] width 31 height 19
click at [595, 214] on select "E A D G B E E A D G B E E A D G B E B E A D F♯ B A D G C E A D A D G B E E♭ A♭ …" at bounding box center [583, 204] width 85 height 19
select select "A D G C F A D"
click at [541, 214] on select "E A D G B E E A D G B E E A D G B E B E A D F♯ B A D G C E A D A D G B E E♭ A♭ …" at bounding box center [583, 204] width 85 height 19
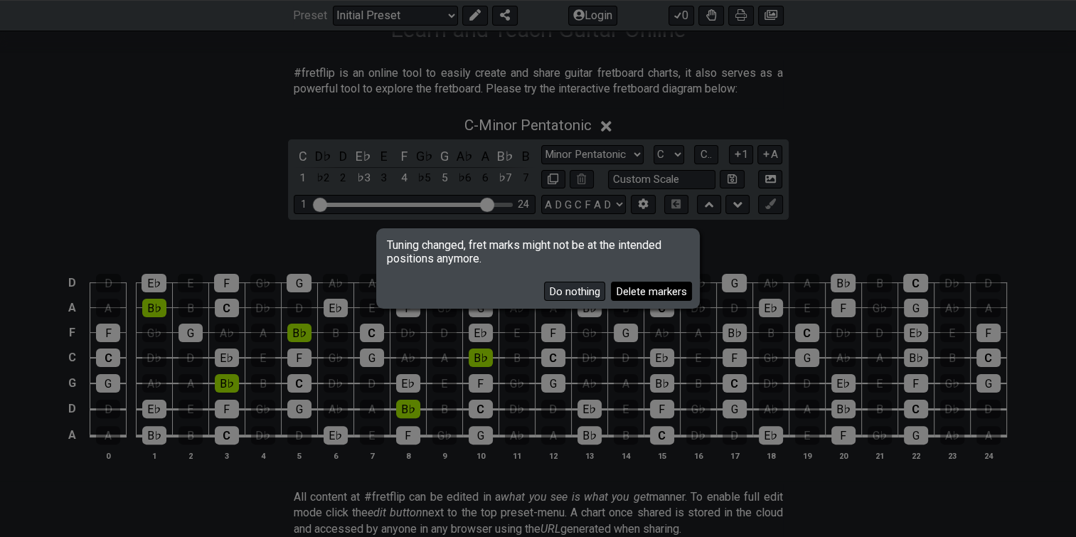
click at [619, 290] on button "Delete markers" at bounding box center [651, 291] width 81 height 19
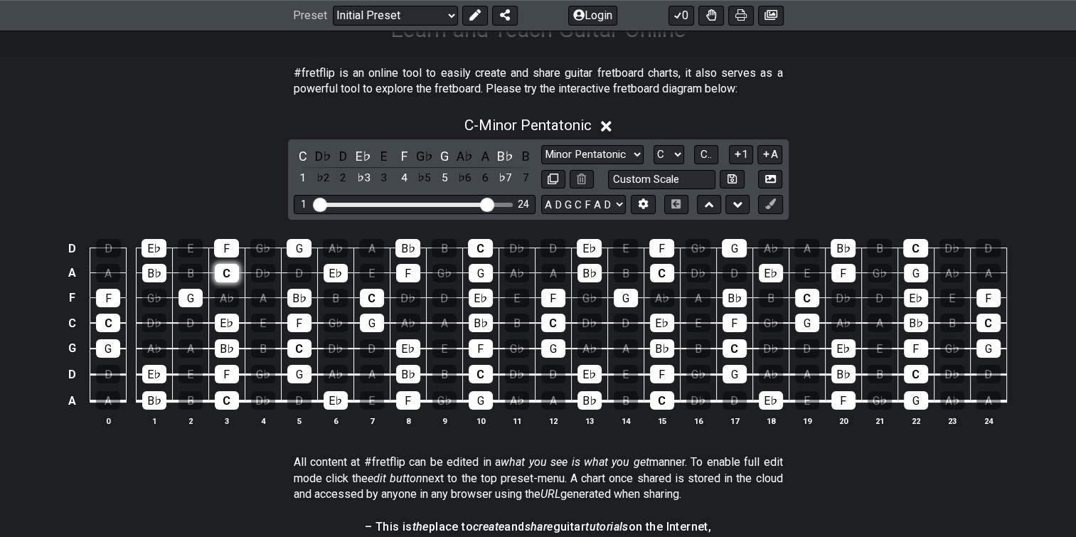
click at [223, 282] on div "C" at bounding box center [227, 273] width 24 height 18
click at [224, 282] on div "C" at bounding box center [227, 273] width 24 height 18
click at [228, 282] on div "C" at bounding box center [227, 273] width 24 height 18
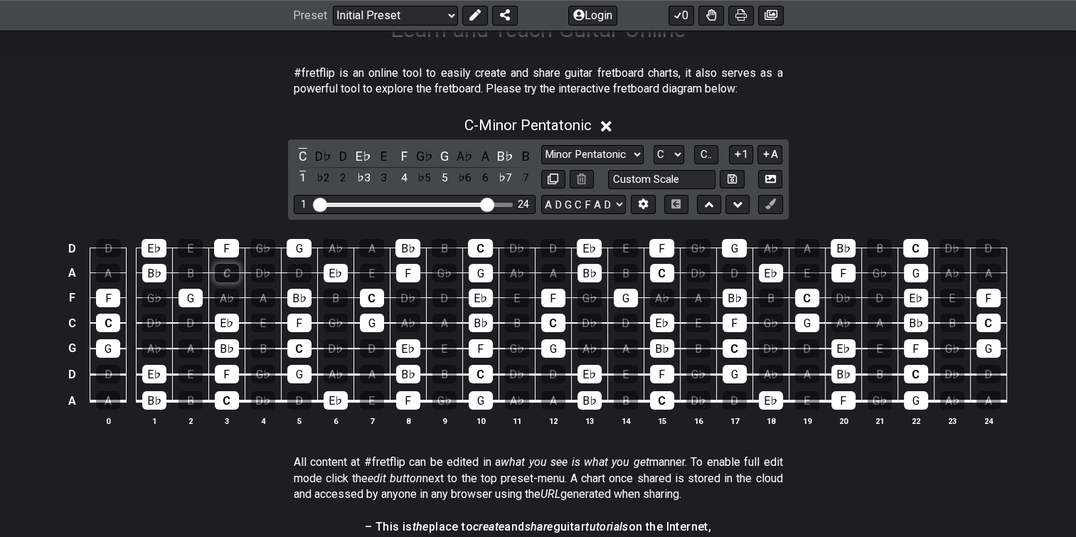
click at [228, 282] on div "C" at bounding box center [227, 273] width 24 height 18
click at [230, 282] on div "C" at bounding box center [227, 273] width 24 height 18
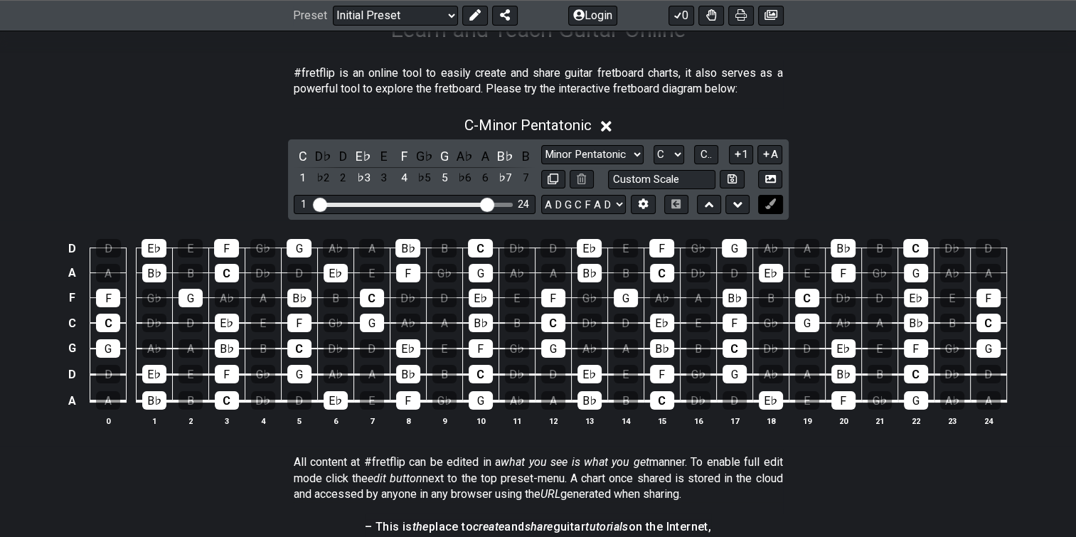
click at [774, 209] on icon at bounding box center [770, 203] width 11 height 11
drag, startPoint x: 225, startPoint y: 310, endPoint x: 183, endPoint y: 225, distance: 95.1
click at [182, 209] on div "C - Minor Pentatonic C D♭ D E♭ E F G♭ G A♭ A B♭ B 1 ♭2 2 ♭3 3 4 ♭5 5 ♭6 6 ♭7 7 …" at bounding box center [538, 277] width 1076 height 338
click at [233, 282] on div "C" at bounding box center [227, 273] width 24 height 18
click at [223, 282] on div "C" at bounding box center [227, 273] width 24 height 18
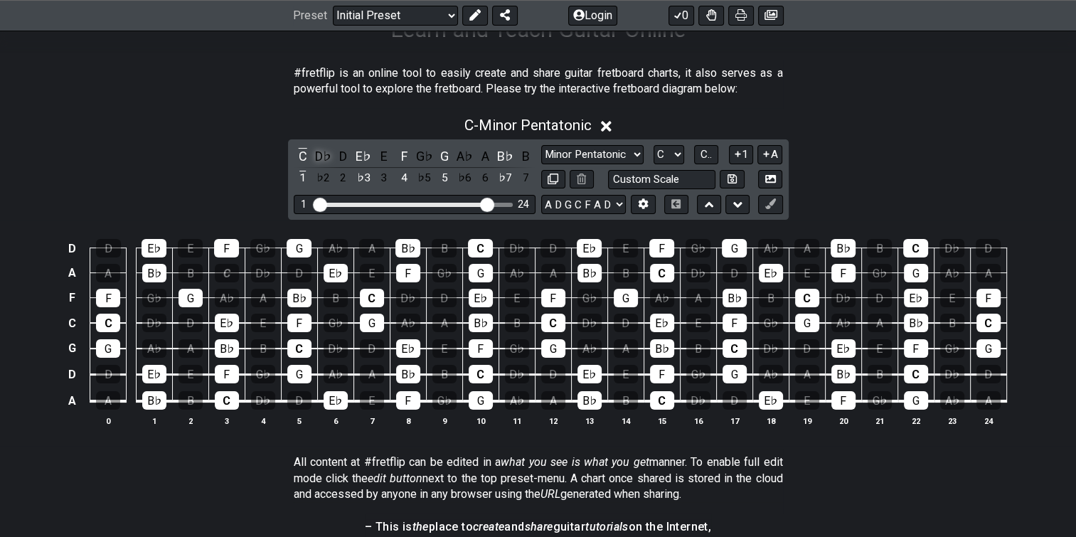
click at [322, 166] on div "D♭" at bounding box center [323, 156] width 18 height 19
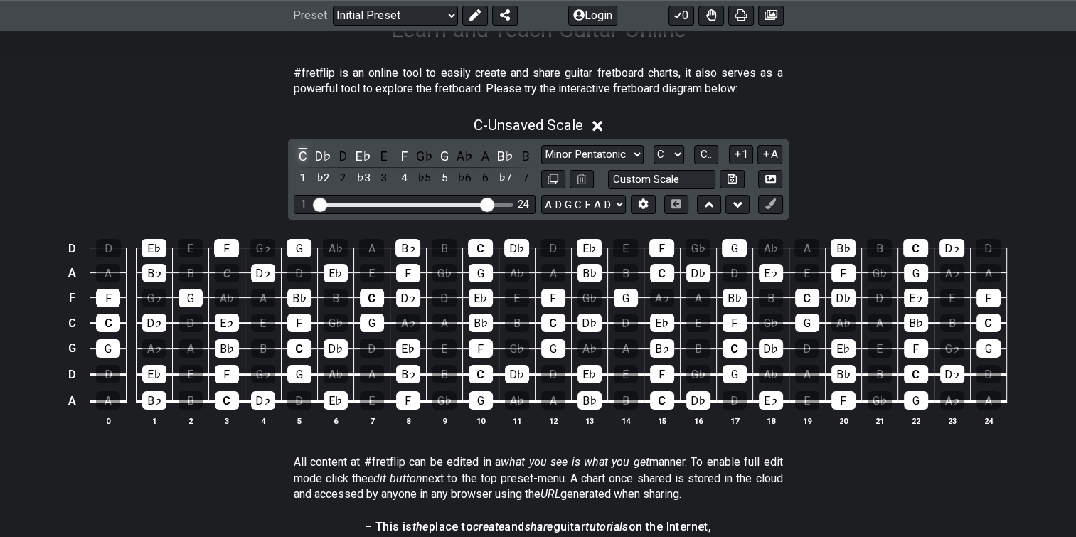
click at [302, 166] on div "C" at bounding box center [303, 156] width 18 height 19
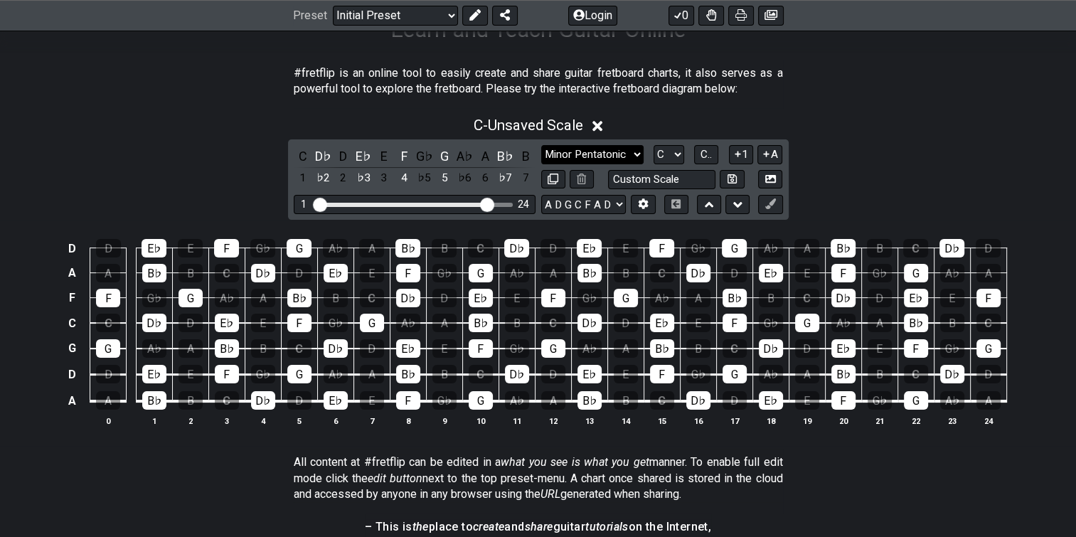
click at [608, 164] on select "Minor Pentatonic Click to edit Minor Pentatonic Major Pentatonic Minor Blues Ma…" at bounding box center [592, 154] width 102 height 19
click at [541, 164] on select "Minor Pentatonic Click to edit Minor Pentatonic Major Pentatonic Minor Blues Ma…" at bounding box center [592, 154] width 102 height 19
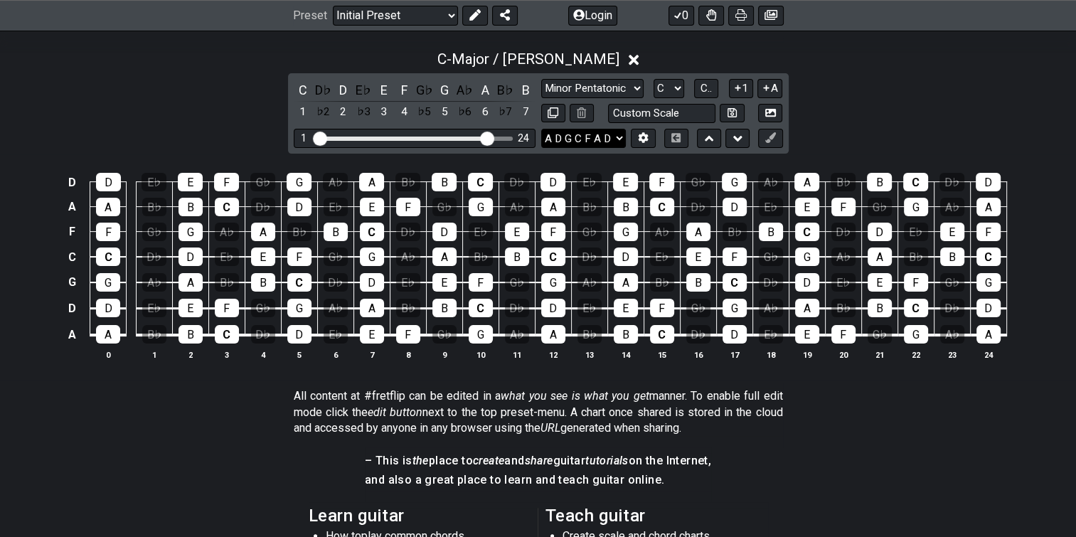
scroll to position [323, 0]
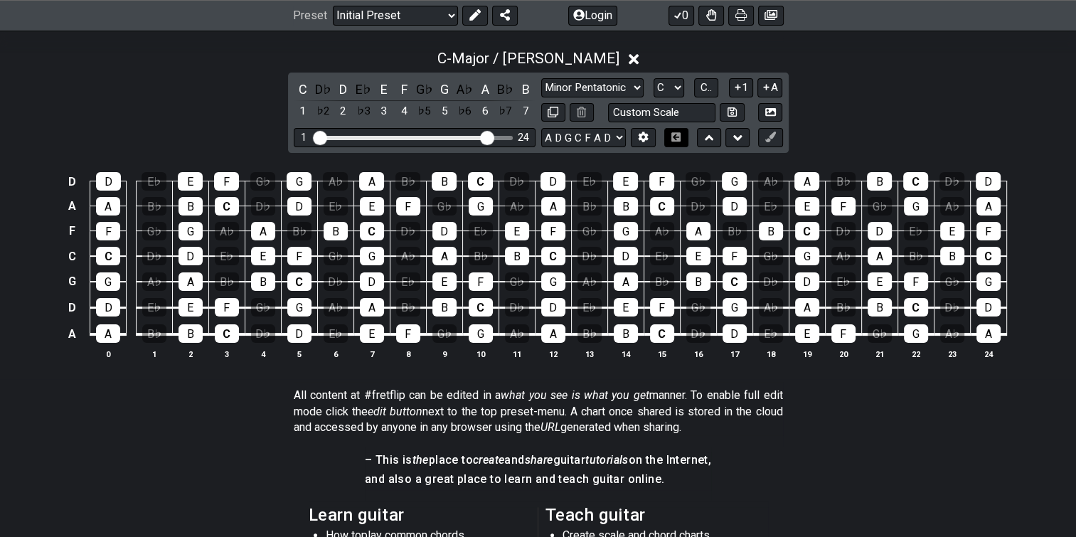
click at [679, 142] on icon at bounding box center [676, 136] width 9 height 9
click at [672, 97] on select "A♭ A A♯ B♭ B C C♯ D♭ D D♯ E♭ E F F♯ G♭ G G♯" at bounding box center [669, 87] width 31 height 19
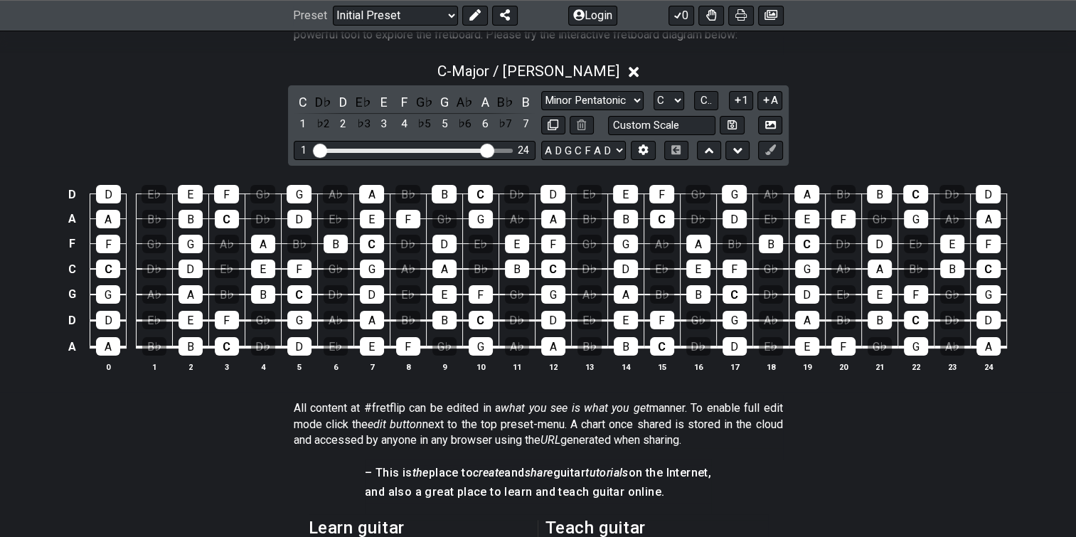
scroll to position [308, 0]
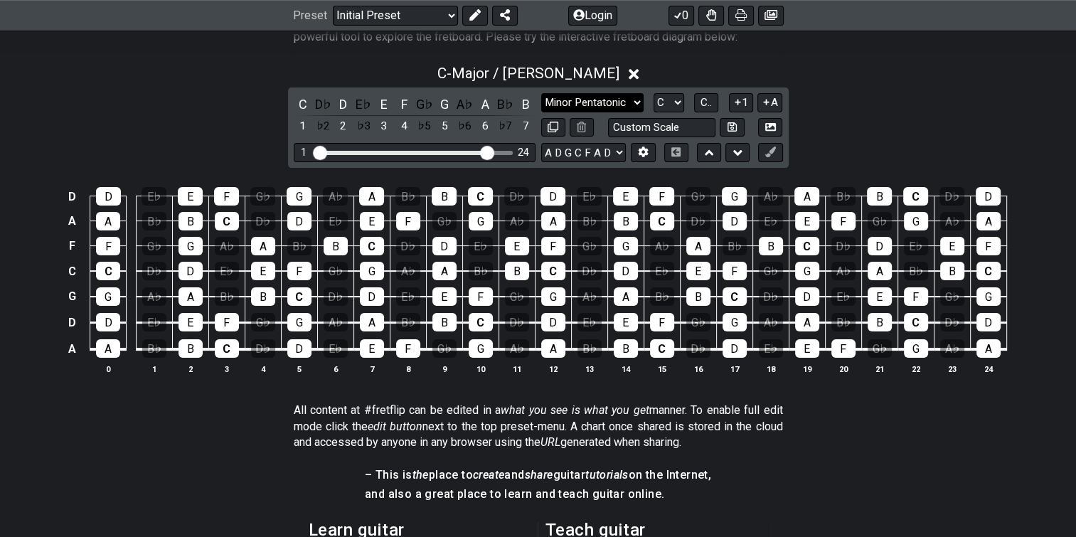
click at [585, 112] on select "Minor Pentatonic Click to edit Minor Pentatonic Major Pentatonic Minor Blues Ma…" at bounding box center [592, 102] width 102 height 19
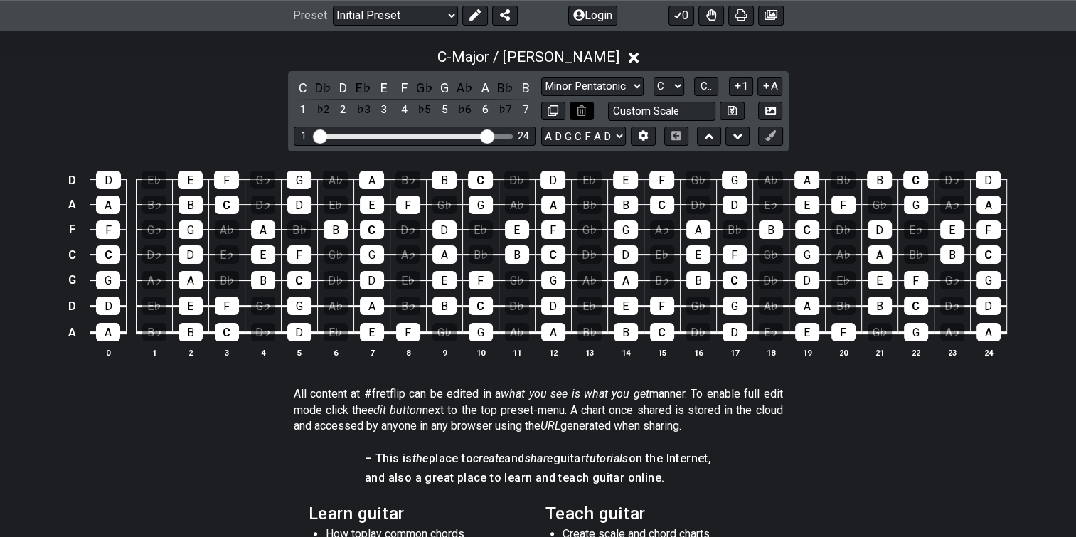
scroll to position [324, 0]
click at [587, 96] on select "Minor Pentatonic Click to edit Minor Pentatonic Major Pentatonic Minor Blues Ma…" at bounding box center [592, 86] width 102 height 19
select select "Diminished 7th"
click at [541, 96] on select "Minor Pentatonic Click to edit Minor Pentatonic Major Pentatonic Minor Blues Ma…" at bounding box center [592, 86] width 102 height 19
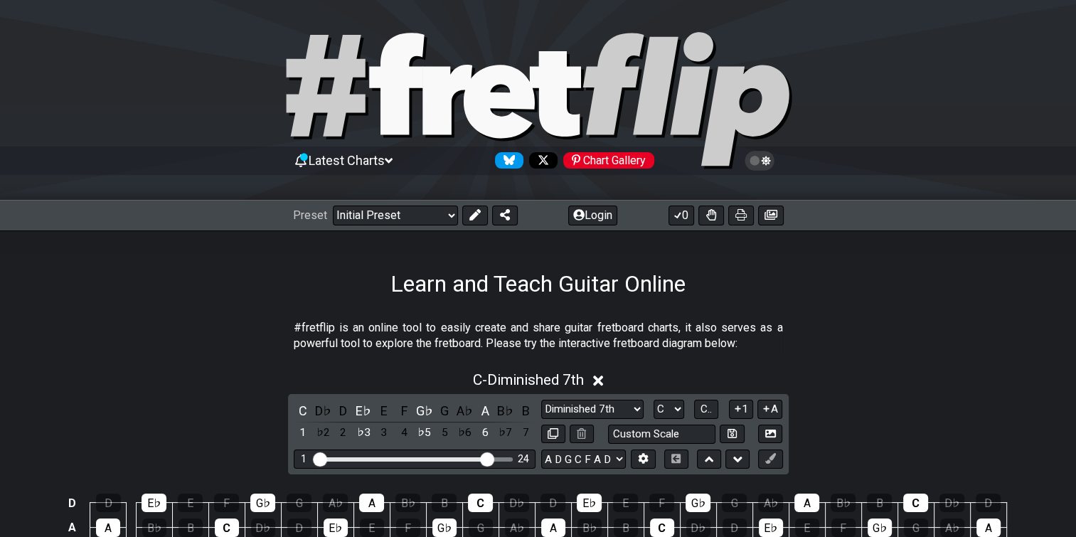
scroll to position [0, 0]
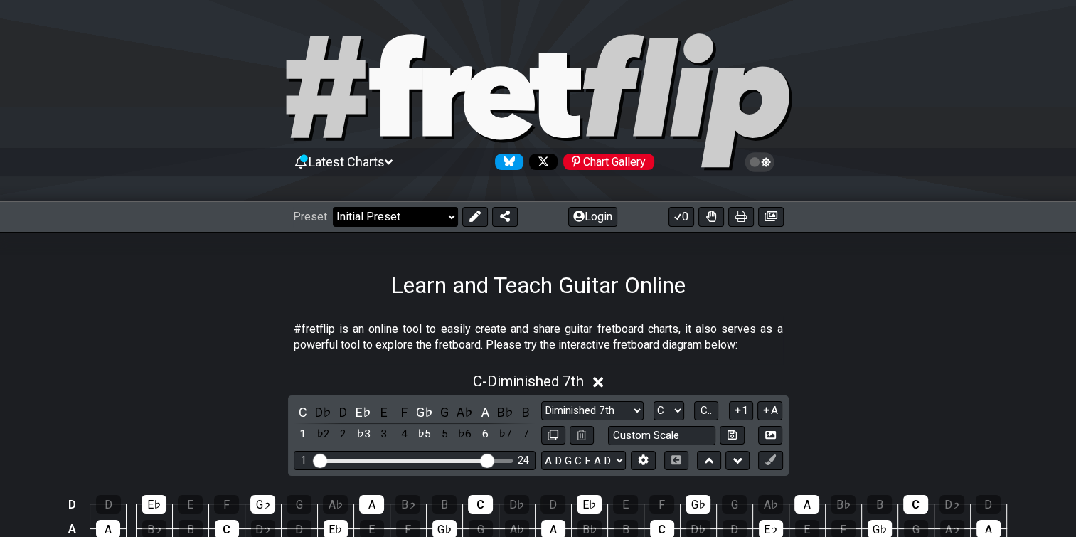
click at [449, 213] on select "Welcome to #fretflip! Initial Preset Custom Preset Minor Pentatonic Major Penta…" at bounding box center [395, 217] width 125 height 20
click at [339, 207] on select "Welcome to #fretflip! Initial Preset Custom Preset Minor Pentatonic Major Penta…" at bounding box center [395, 217] width 125 height 20
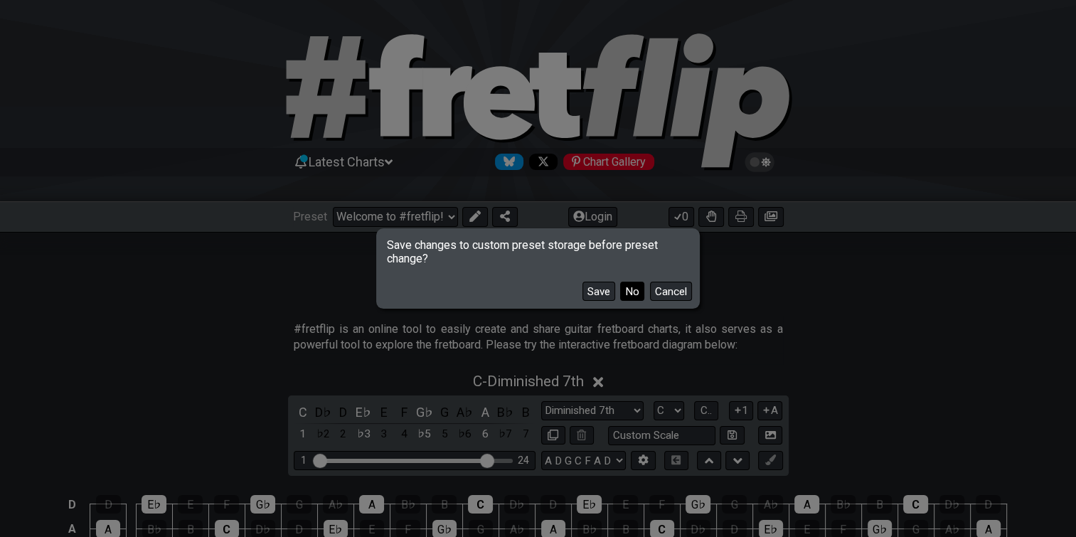
click at [620, 290] on button "No" at bounding box center [632, 291] width 24 height 19
select select "/3nps-caged-shapes"
select select "A"
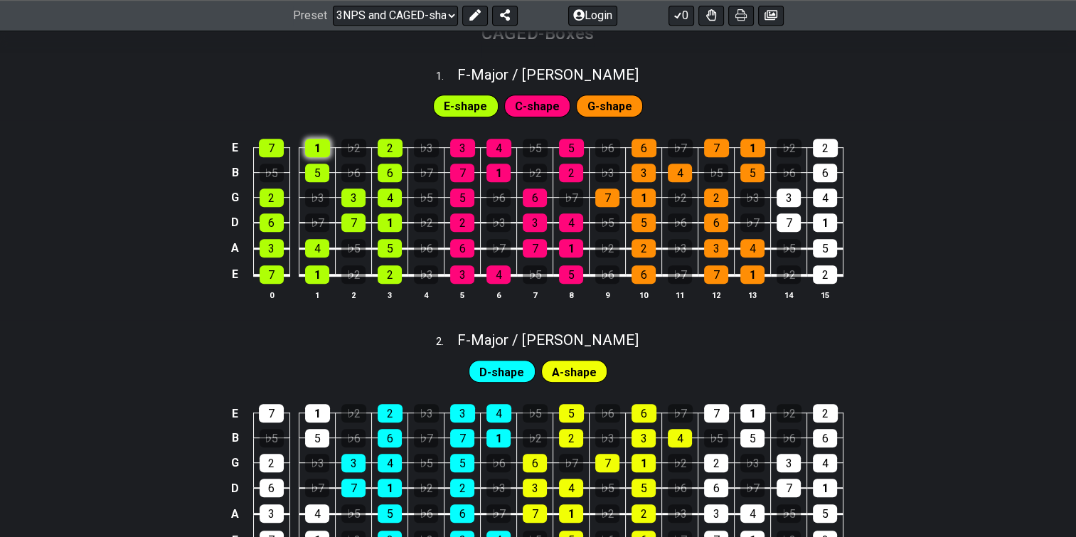
scroll to position [664, 0]
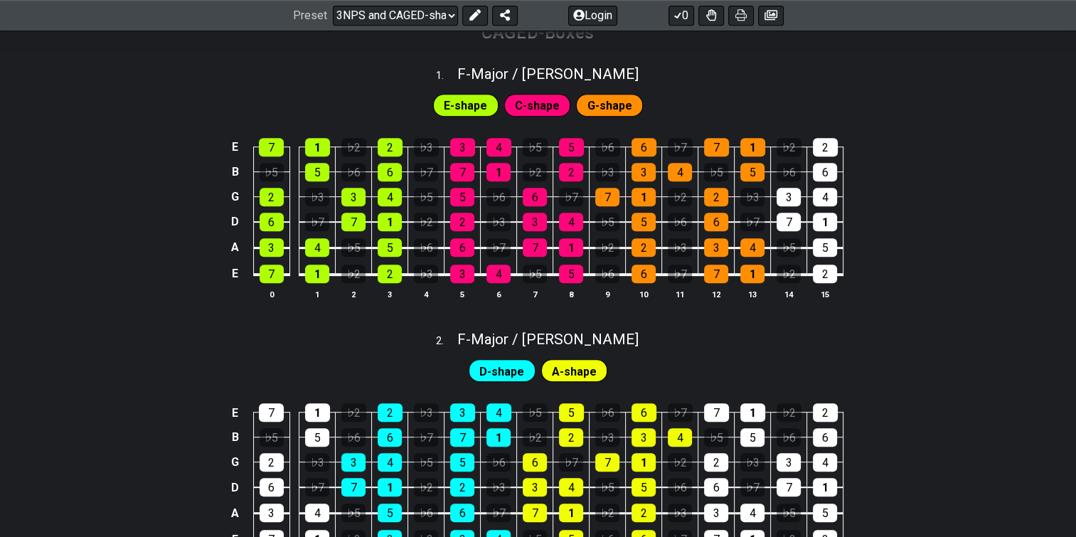
click at [643, 117] on div "G-shape" at bounding box center [609, 105] width 67 height 23
click at [444, 116] on span "E-shape" at bounding box center [465, 105] width 43 height 21
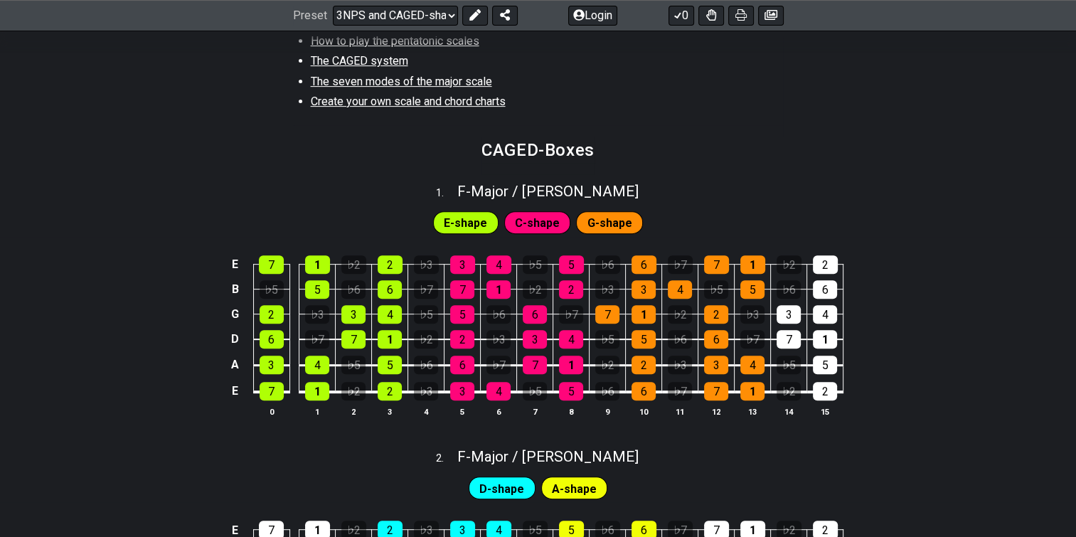
scroll to position [546, 0]
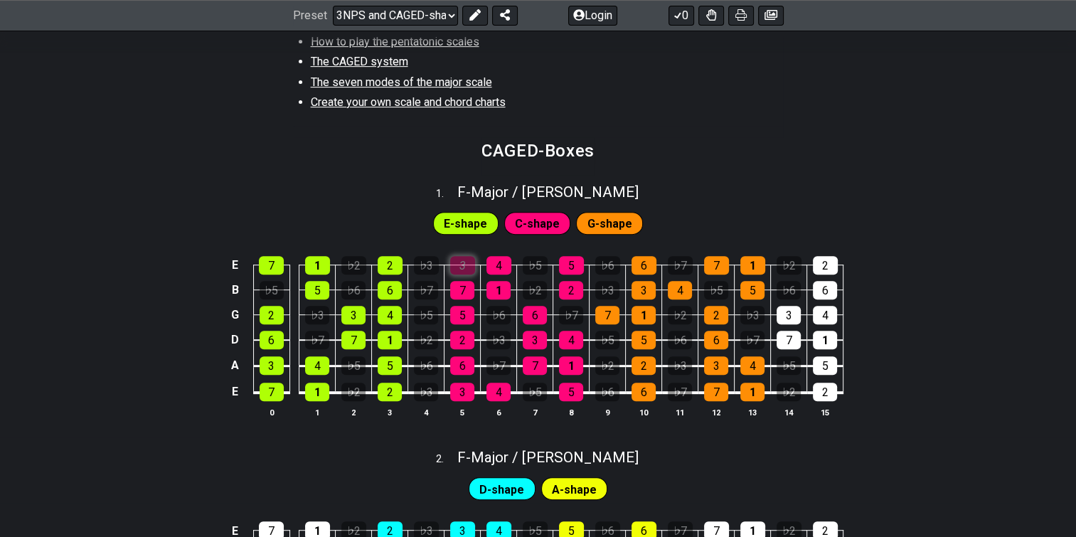
click at [466, 275] on div "3" at bounding box center [462, 265] width 25 height 18
click at [548, 234] on span "C-shape" at bounding box center [537, 223] width 45 height 21
click at [433, 235] on div "E-shape" at bounding box center [465, 223] width 65 height 23
click at [615, 234] on span "G-shape" at bounding box center [610, 223] width 45 height 21
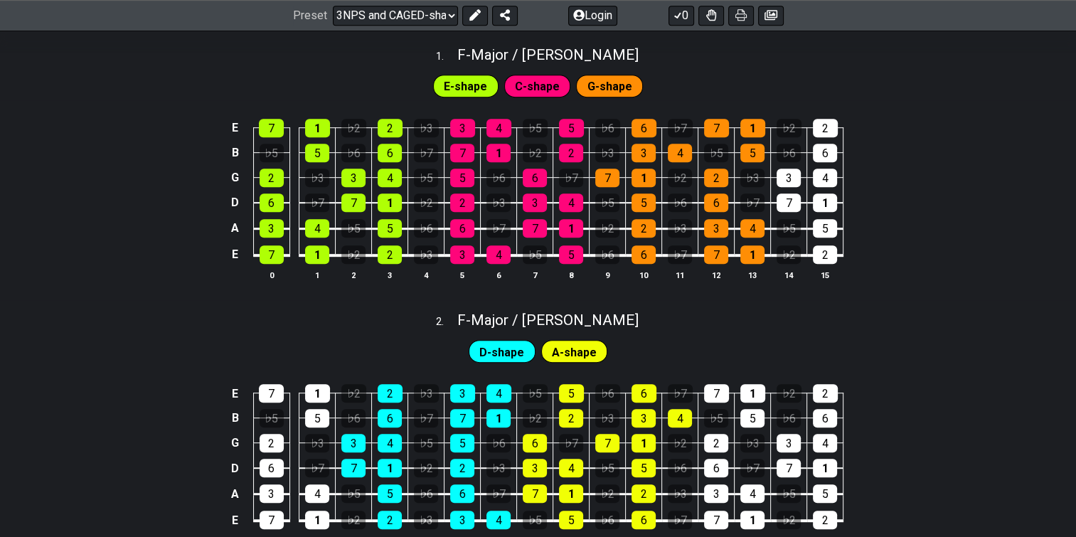
scroll to position [682, 0]
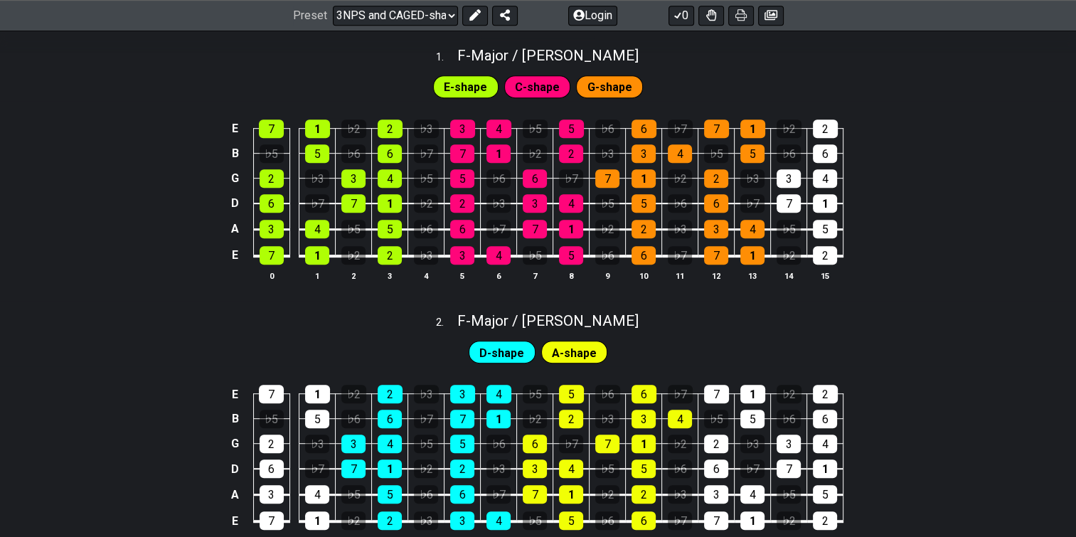
click at [452, 97] on span "E-shape" at bounding box center [465, 87] width 43 height 21
click at [557, 64] on span "F - Major / Ionian" at bounding box center [547, 55] width 181 height 17
select select "F"
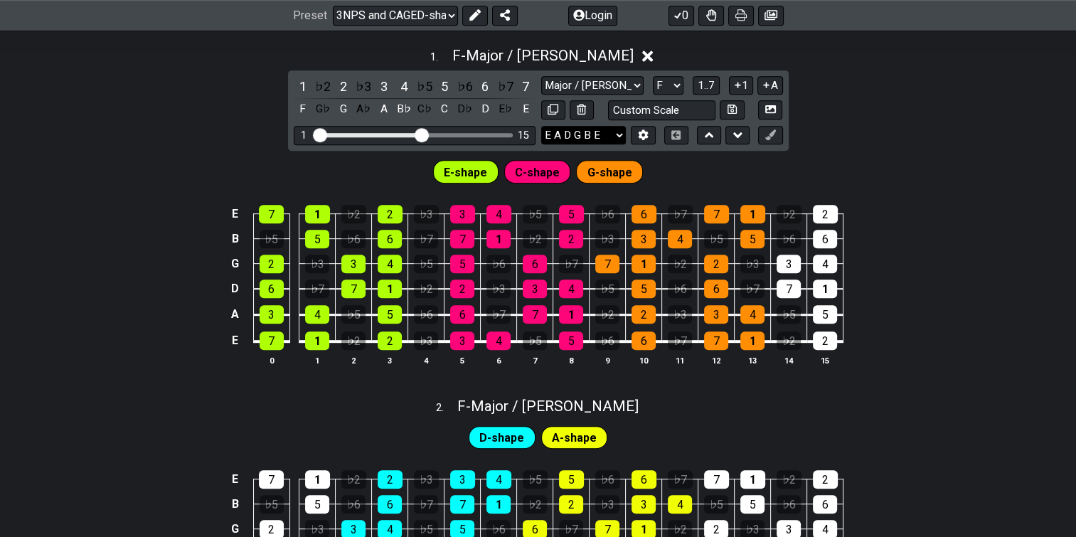
click at [604, 145] on select "E A D G B E E A D G B E E A D G B E B E A D F♯ B A D G C E A D A D G B E E♭ A♭ …" at bounding box center [583, 135] width 85 height 19
select select "A D G C F A D"
click at [541, 145] on select "E A D G B E E A D G B E E A D G B E B E A D F♯ B A D G C E A D A D G B E E♭ A♭ …" at bounding box center [583, 135] width 85 height 19
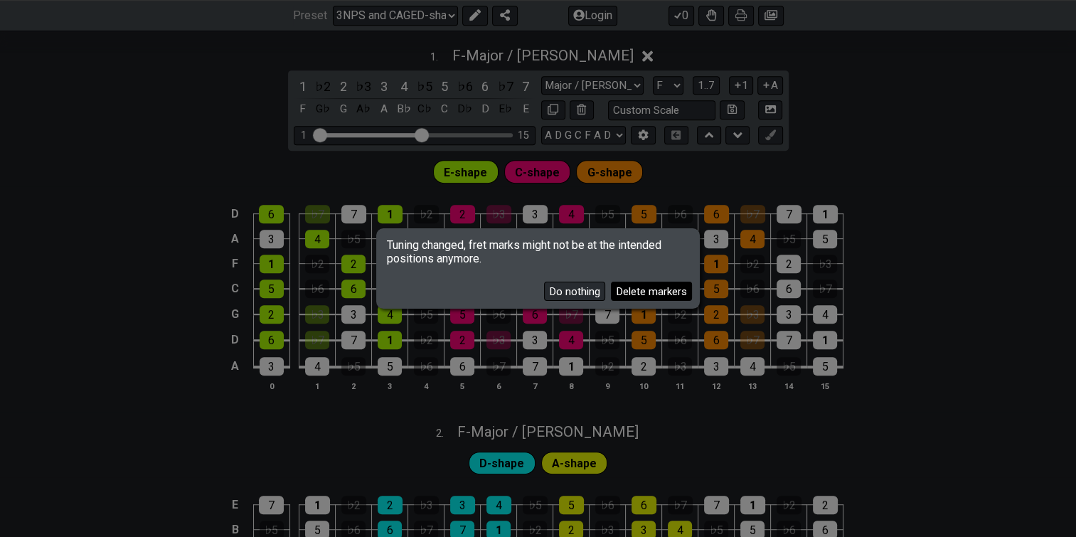
click at [611, 292] on button "Delete markers" at bounding box center [651, 291] width 81 height 19
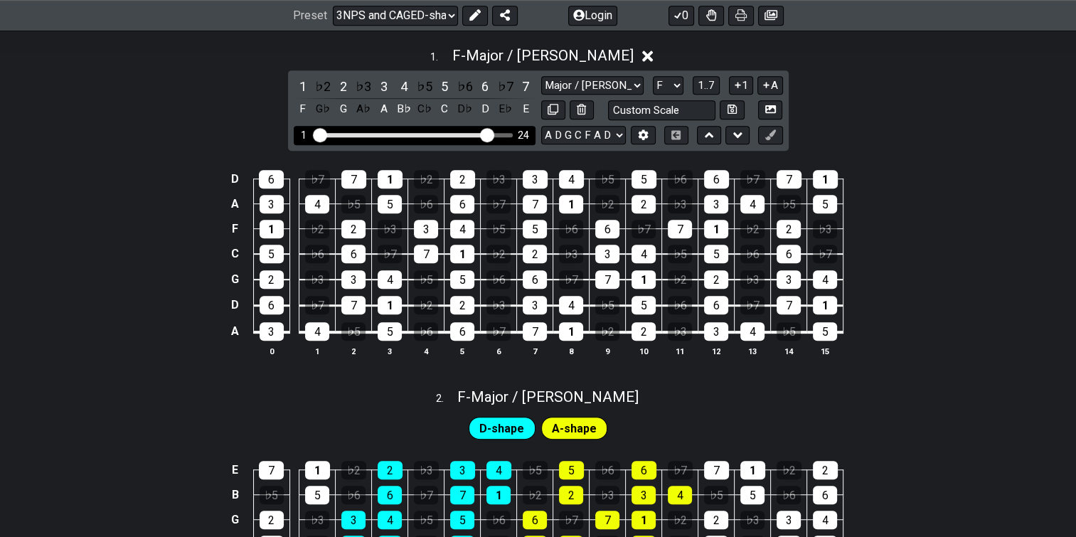
drag, startPoint x: 423, startPoint y: 230, endPoint x: 489, endPoint y: 226, distance: 65.6
click at [489, 134] on input "Visible fret range" at bounding box center [415, 134] width 202 height 0
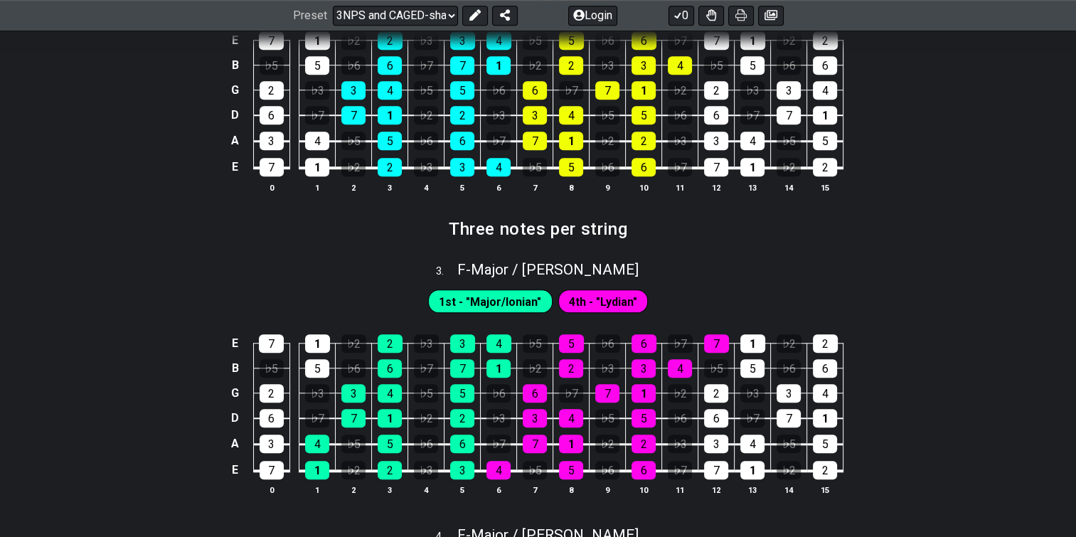
scroll to position [1113, 0]
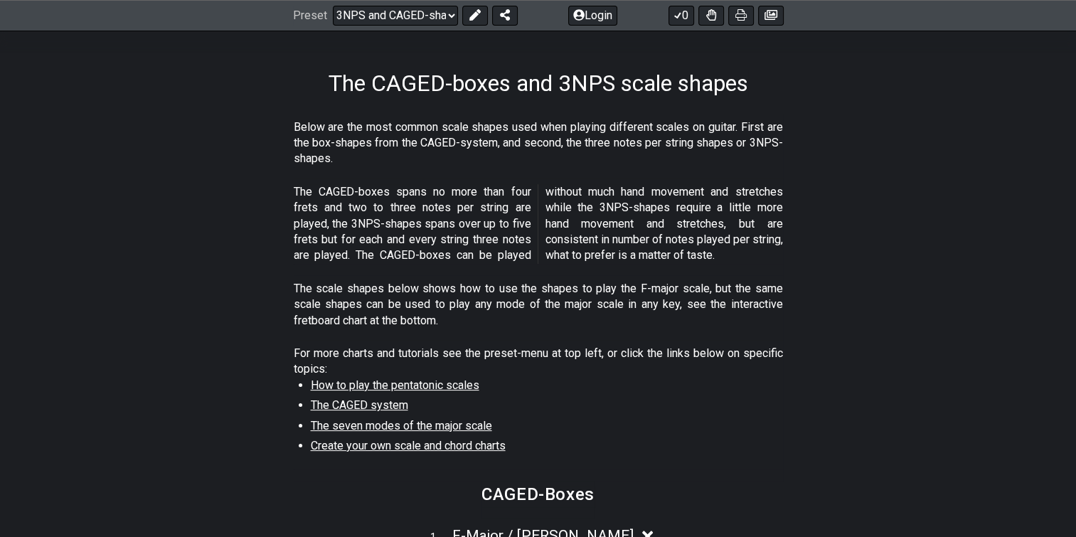
scroll to position [201, 0]
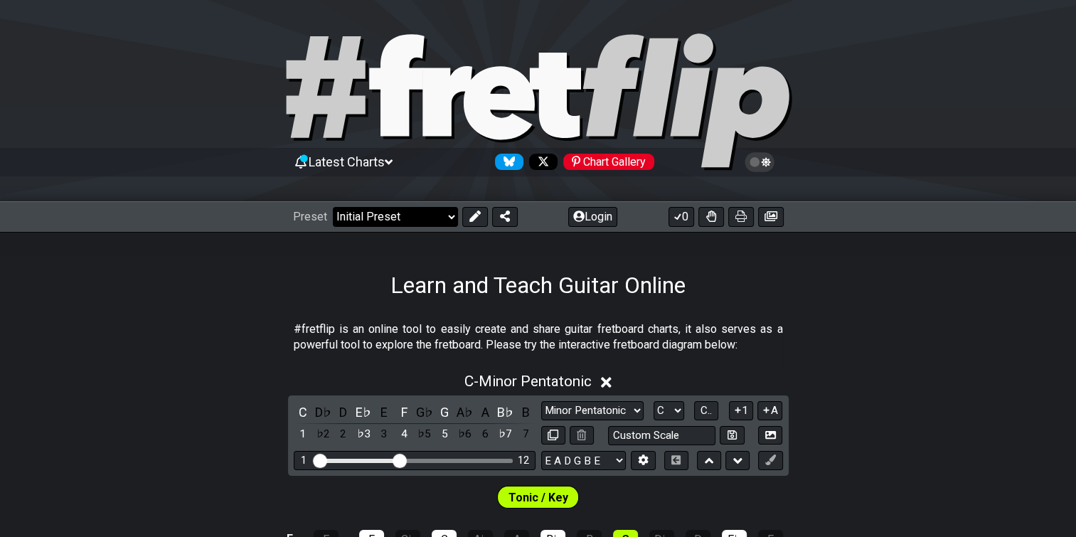
click at [393, 214] on select "Welcome to #fretflip! Initial Preset Custom Preset Minor Pentatonic Major Penta…" at bounding box center [395, 217] width 125 height 20
click at [339, 207] on select "Welcome to #fretflip! Initial Preset Custom Preset Minor Pentatonic Major Penta…" at bounding box center [395, 217] width 125 height 20
select select "/3nps-caged-shapes"
select select "A"
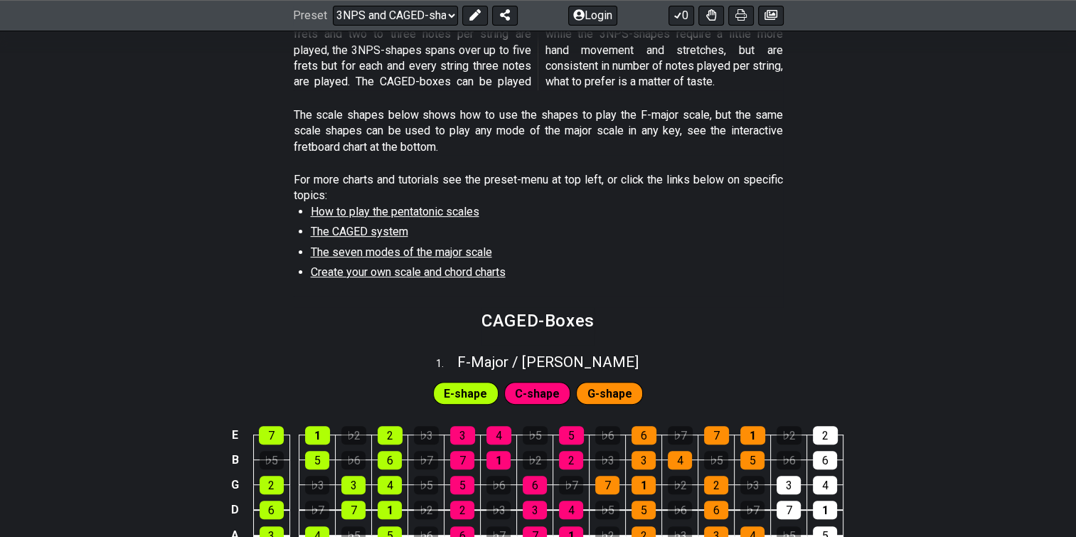
scroll to position [375, 0]
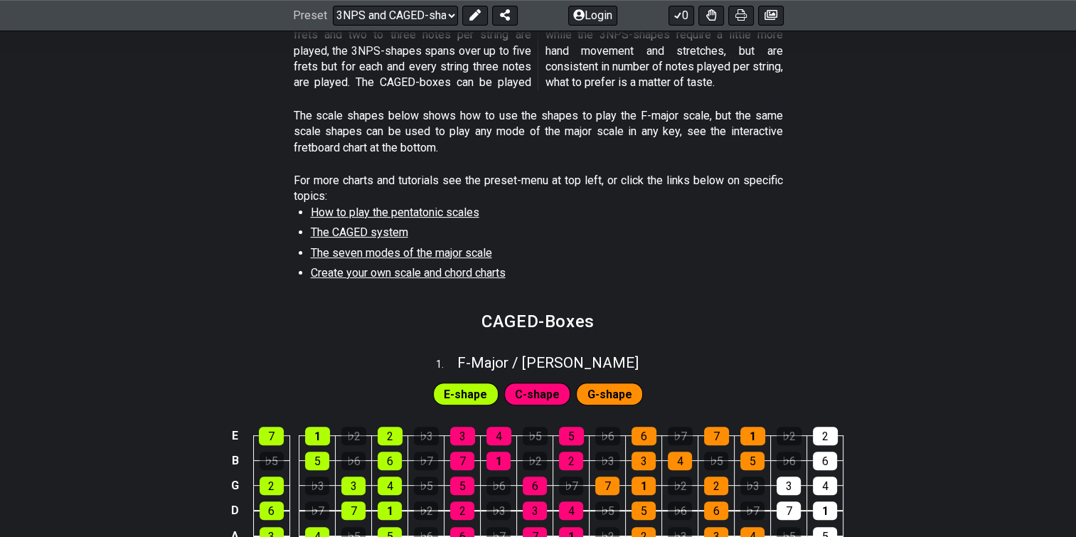
drag, startPoint x: 384, startPoint y: 312, endPoint x: 219, endPoint y: 285, distance: 167.4
click at [212, 278] on section "For more charts and tutorials see the preset-menu at top left, or click the lin…" at bounding box center [538, 237] width 1076 height 141
click at [344, 239] on span "The CAGED system" at bounding box center [359, 233] width 97 height 14
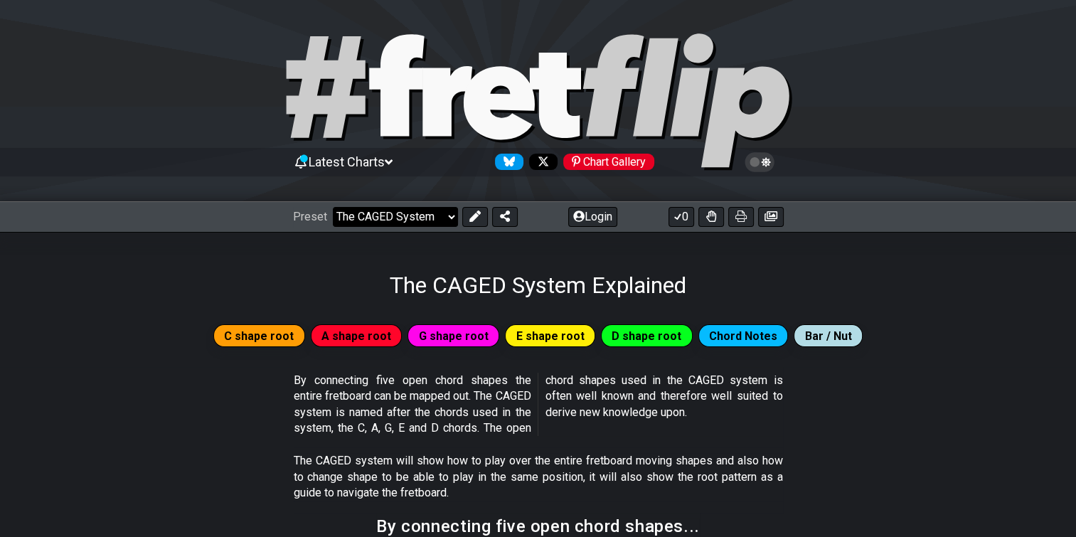
click at [405, 219] on select "Welcome to #fretflip! Initial Preset Custom Preset Minor Pentatonic Major Penta…" at bounding box center [395, 217] width 125 height 20
click at [428, 213] on select "Welcome to #fretflip! Initial Preset Custom Preset Minor Pentatonic Major Penta…" at bounding box center [395, 217] width 125 height 20
click at [240, 270] on div "The CAGED System Explained" at bounding box center [538, 265] width 1076 height 67
click at [430, 220] on select "Welcome to #fretflip! Initial Preset Custom Preset Minor Pentatonic Major Penta…" at bounding box center [395, 217] width 125 height 20
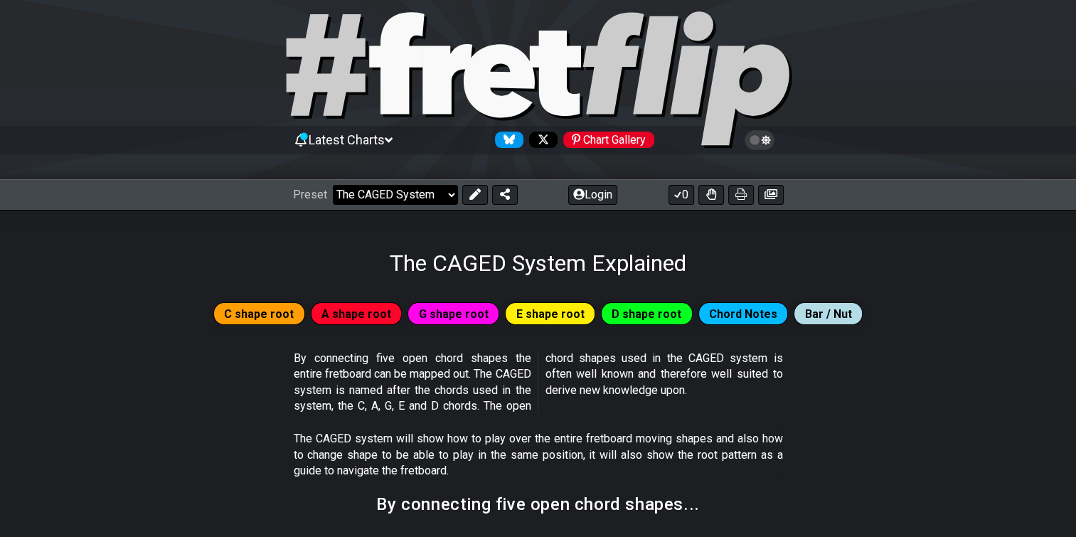
click at [425, 196] on select "Welcome to #fretflip! Initial Preset Custom Preset Minor Pentatonic Major Penta…" at bounding box center [395, 195] width 125 height 20
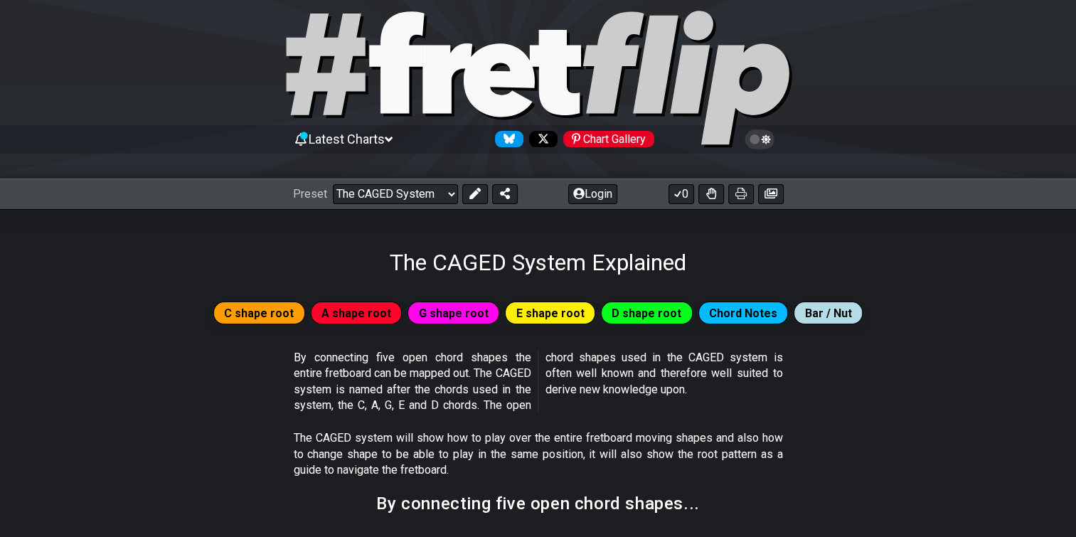
scroll to position [23, 0]
click at [430, 184] on select "Welcome to #fretflip! Initial Preset Custom Preset Minor Pentatonic Major Penta…" at bounding box center [395, 194] width 125 height 20
click at [412, 191] on select "Welcome to #fretflip! Initial Preset Custom Preset Minor Pentatonic Major Penta…" at bounding box center [395, 194] width 125 height 20
click at [339, 184] on select "Welcome to #fretflip! Initial Preset Custom Preset Minor Pentatonic Major Penta…" at bounding box center [395, 194] width 125 height 20
select select "/major-triad-arpeggios"
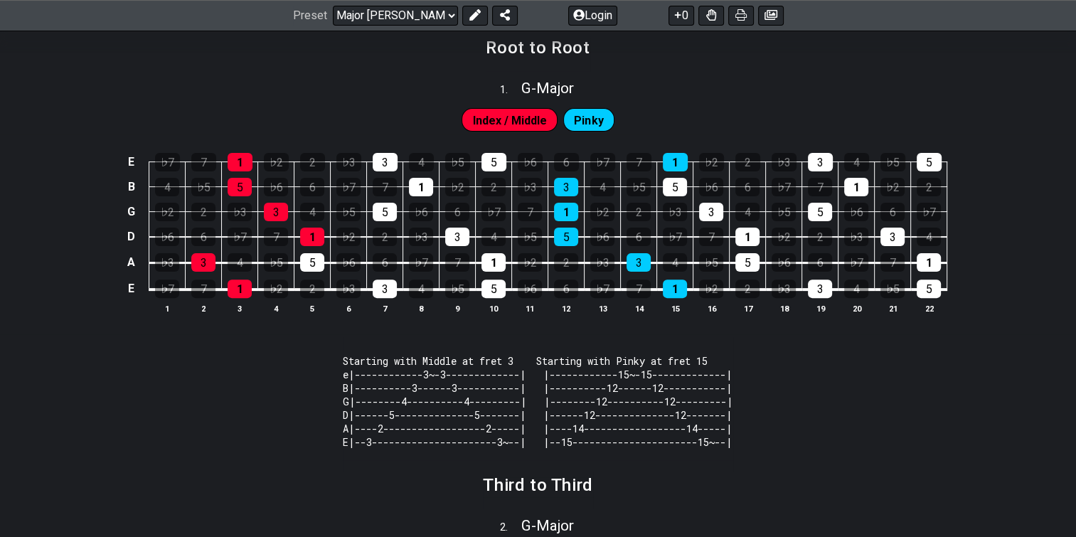
scroll to position [400, 0]
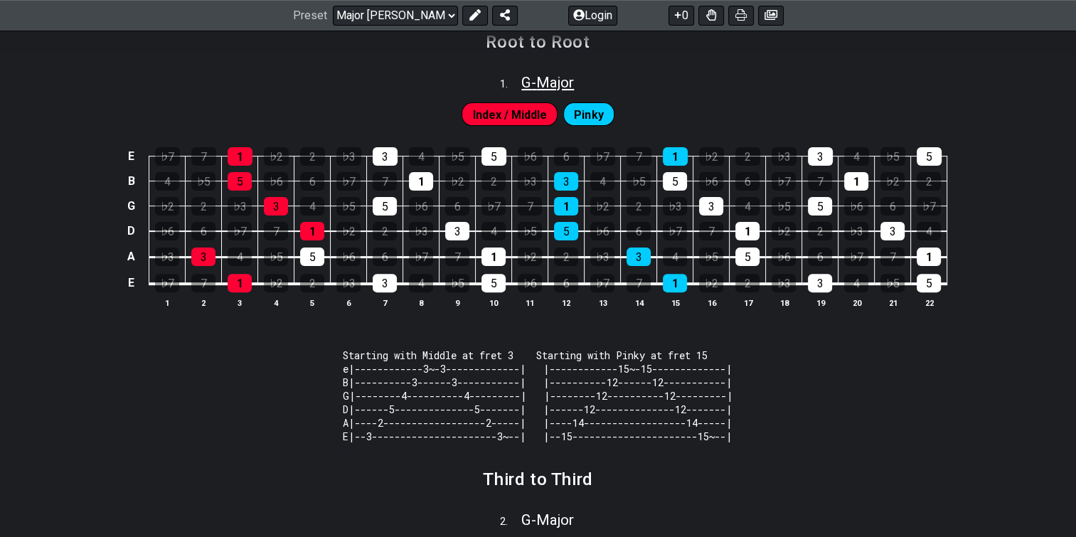
click at [544, 91] on span "G - Major" at bounding box center [547, 82] width 53 height 17
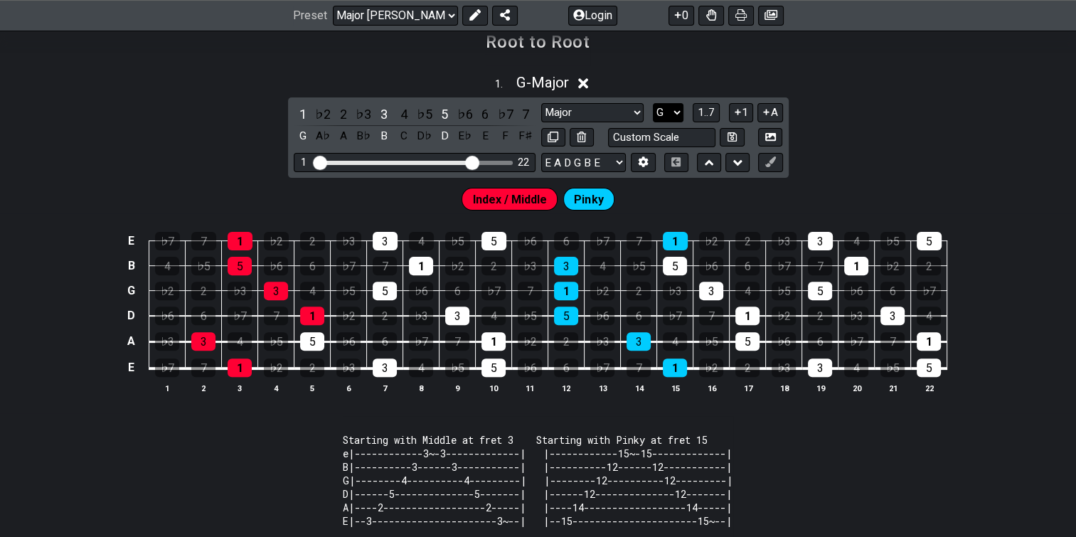
click at [657, 122] on select "A♭ A A♯ B♭ B C C♯ D♭ D D♯ E♭ E F F♯ G♭ G G♯" at bounding box center [668, 112] width 31 height 19
select select "C"
click at [653, 122] on select "A♭ A A♯ B♭ B C C♯ D♭ D D♯ E♭ E F F♯ G♭ G G♯" at bounding box center [668, 112] width 31 height 19
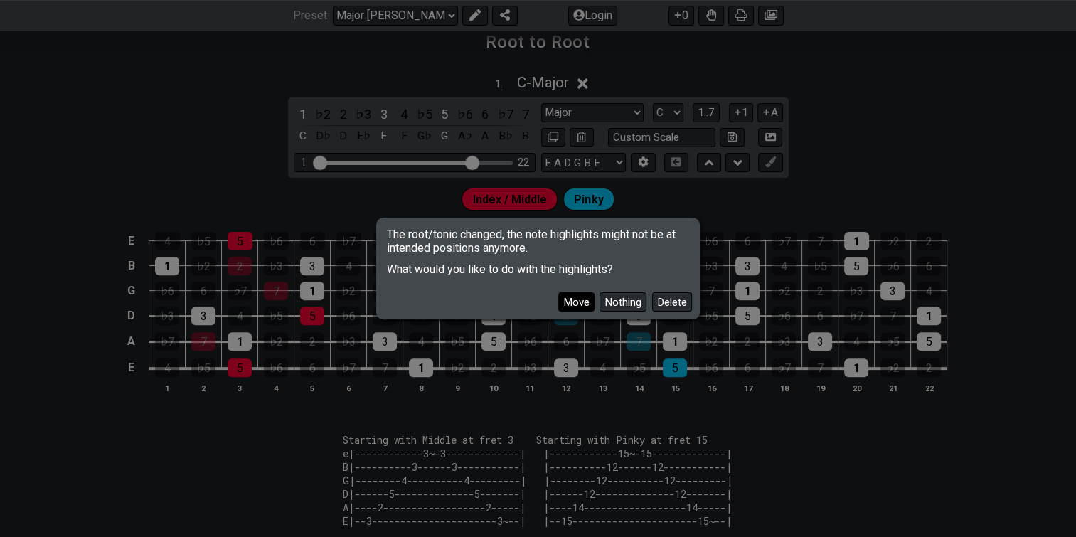
click at [563, 305] on button "Move" at bounding box center [576, 301] width 36 height 19
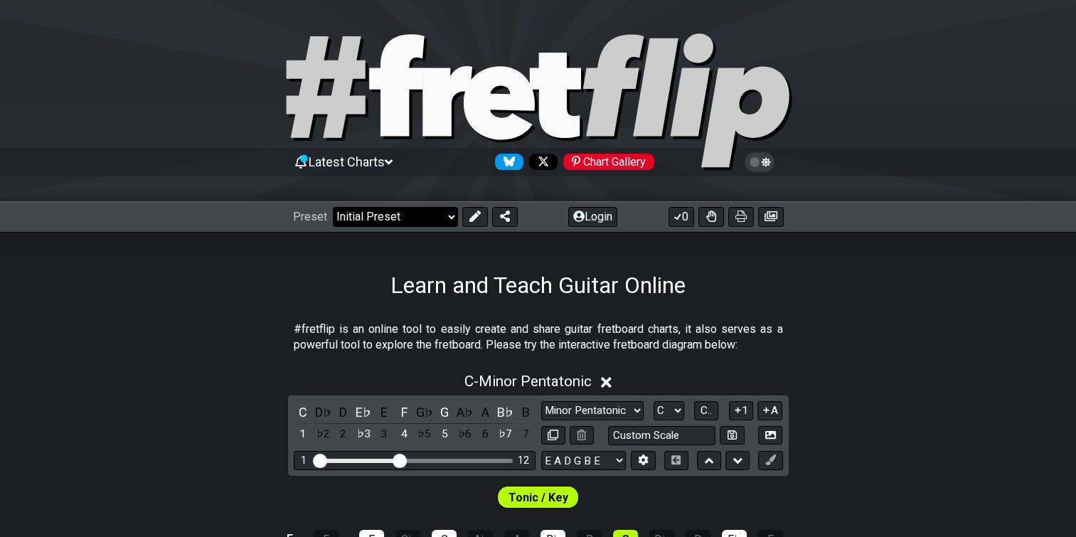
click at [435, 214] on select "Welcome to #fretflip! Initial Preset Custom Preset Minor Pentatonic Major Penta…" at bounding box center [395, 217] width 125 height 20
click at [386, 200] on div "Latest Charts Chart Gallery" at bounding box center [538, 176] width 1076 height 51
click at [385, 211] on select "Welcome to #fretflip! Initial Preset Custom Preset Minor Pentatonic Major Penta…" at bounding box center [395, 217] width 125 height 20
click at [339, 207] on select "Welcome to #fretflip! Initial Preset Custom Preset Minor Pentatonic Major Penta…" at bounding box center [395, 217] width 125 height 20
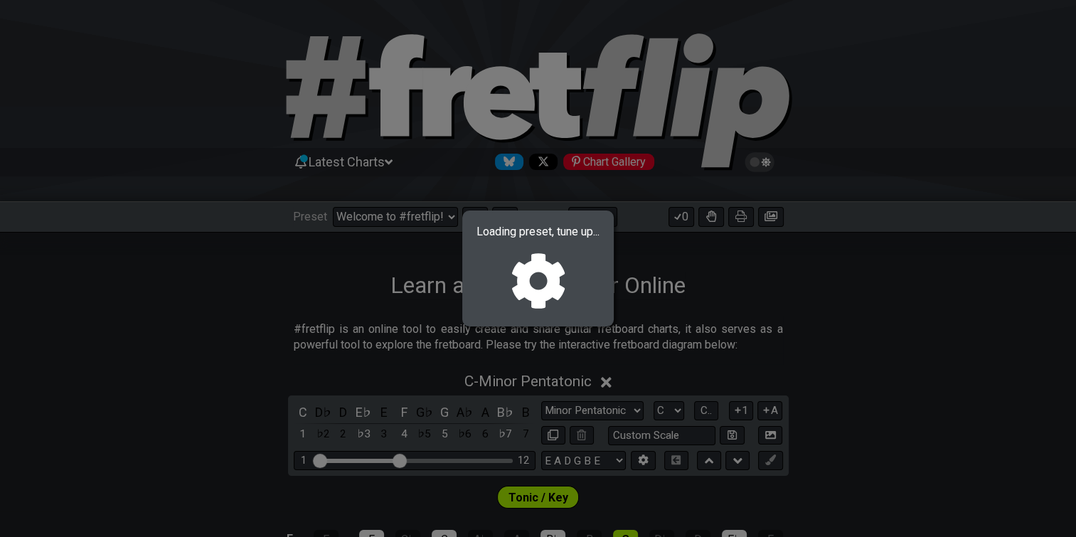
select select "/major-triad-arpeggios"
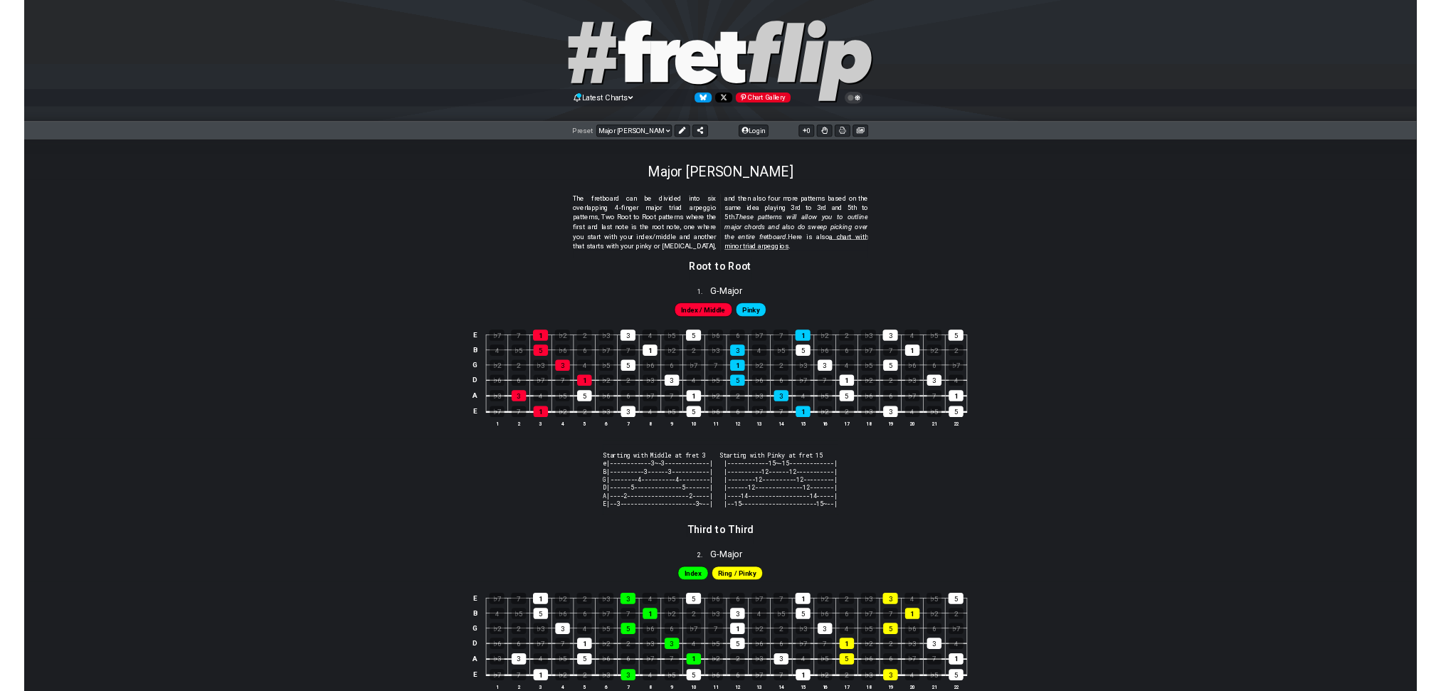
scroll to position [0, 91]
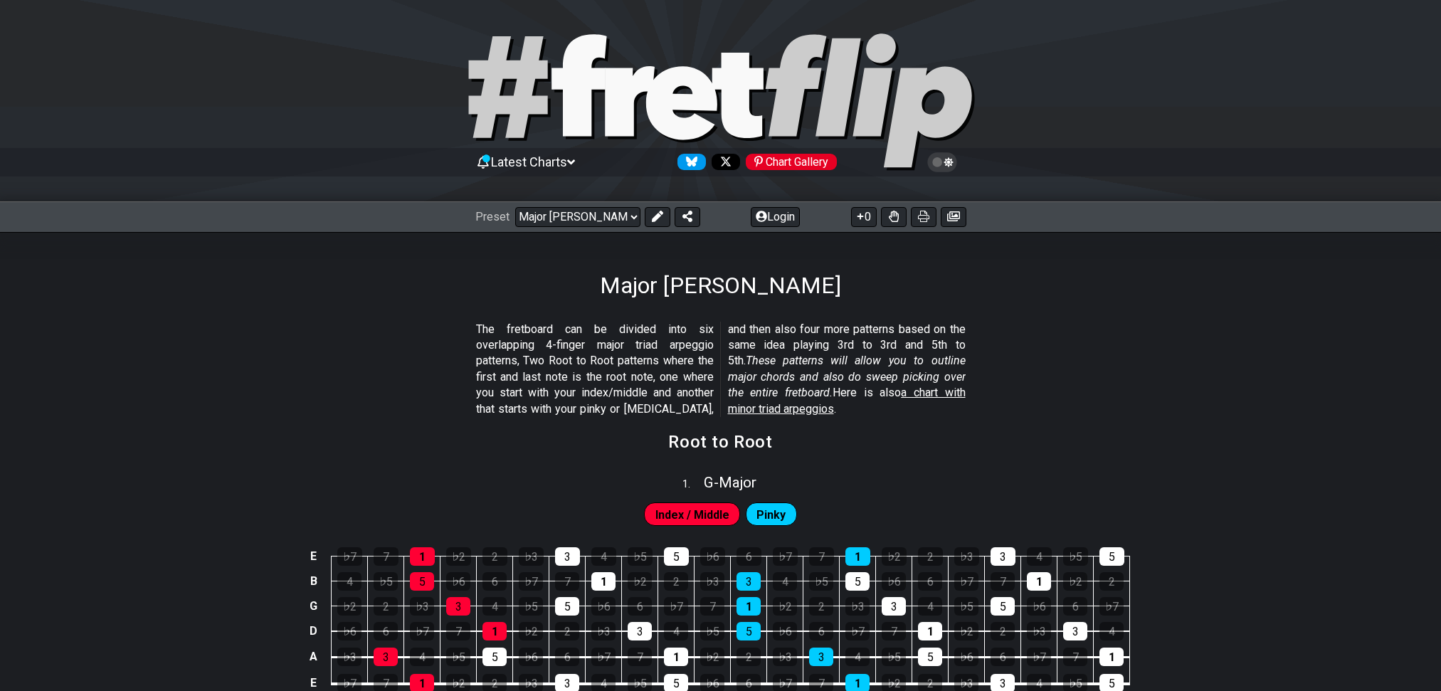
click at [558, 163] on span "Latest Charts" at bounding box center [529, 161] width 76 height 15
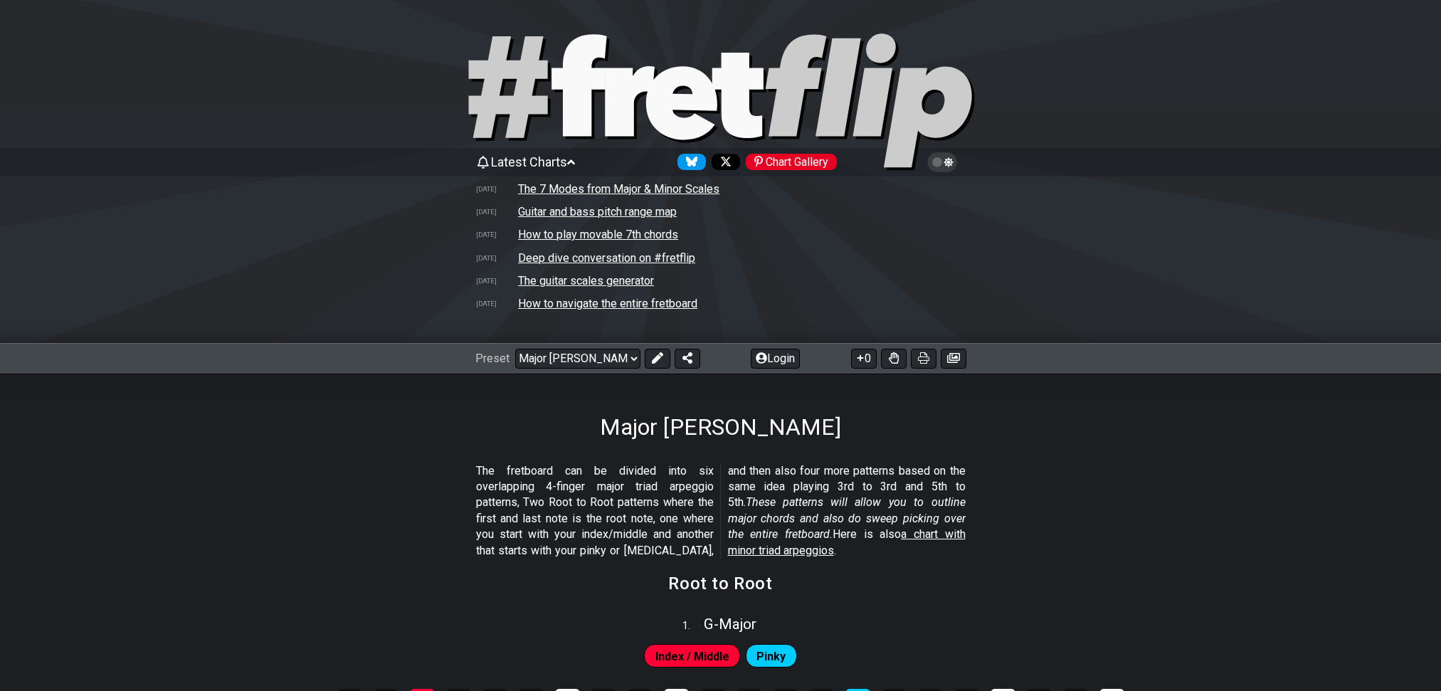
click at [555, 160] on span "Latest Charts" at bounding box center [529, 161] width 76 height 15
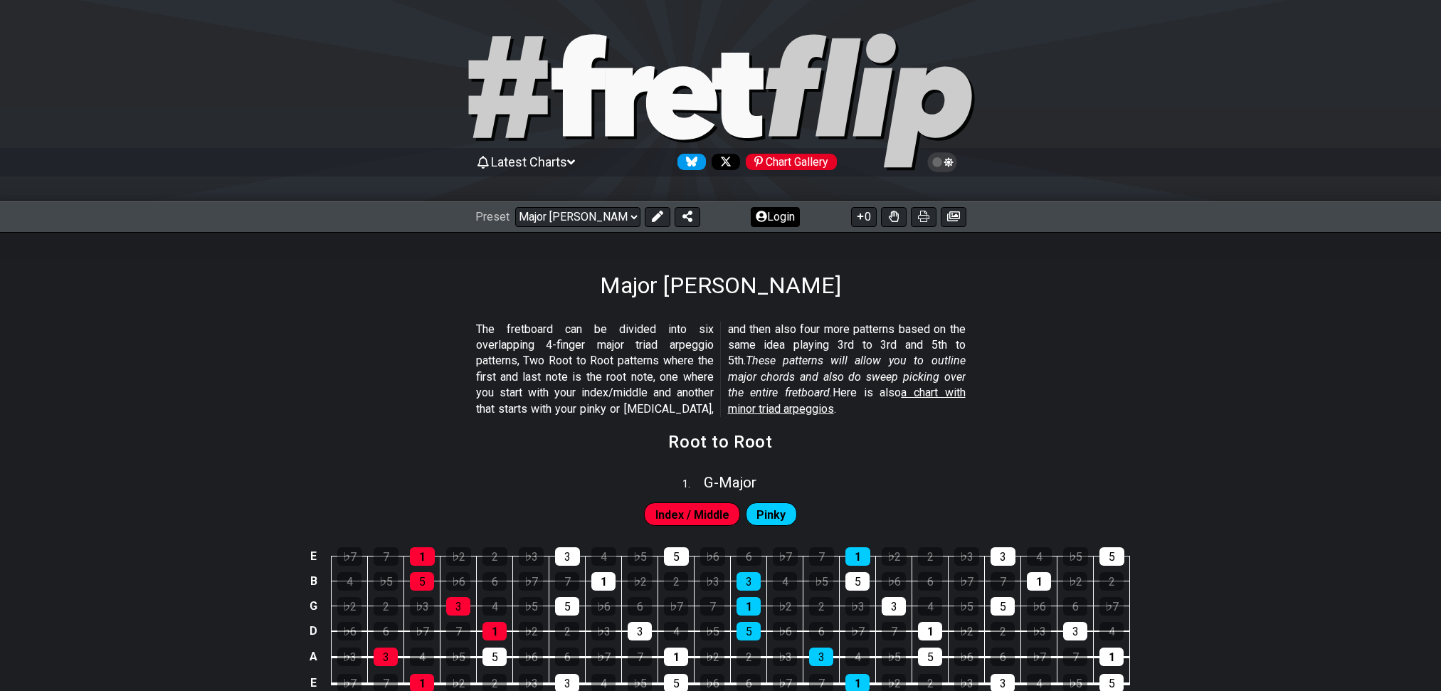
click at [772, 221] on button "Login" at bounding box center [774, 217] width 49 height 20
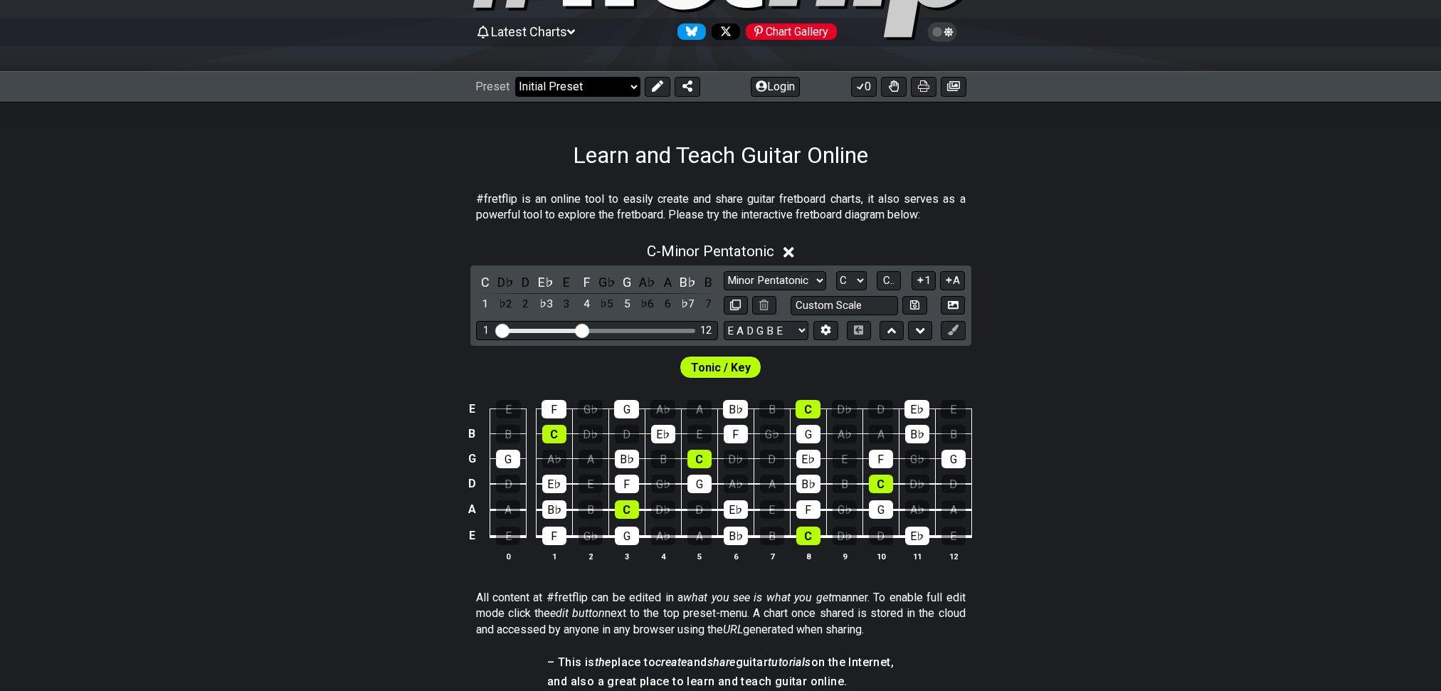
click at [534, 85] on select "Welcome to #fretflip! Initial Preset Custom Preset Minor Pentatonic Major Penta…" at bounding box center [577, 87] width 125 height 20
click at [590, 87] on select "Welcome to #fretflip! Initial Preset Custom Preset Minor Pentatonic Major Penta…" at bounding box center [577, 87] width 125 height 20
click at [521, 77] on select "Welcome to #fretflip! Initial Preset Custom Preset Minor Pentatonic Major Penta…" at bounding box center [577, 87] width 125 height 20
select select "/guitar-scales"
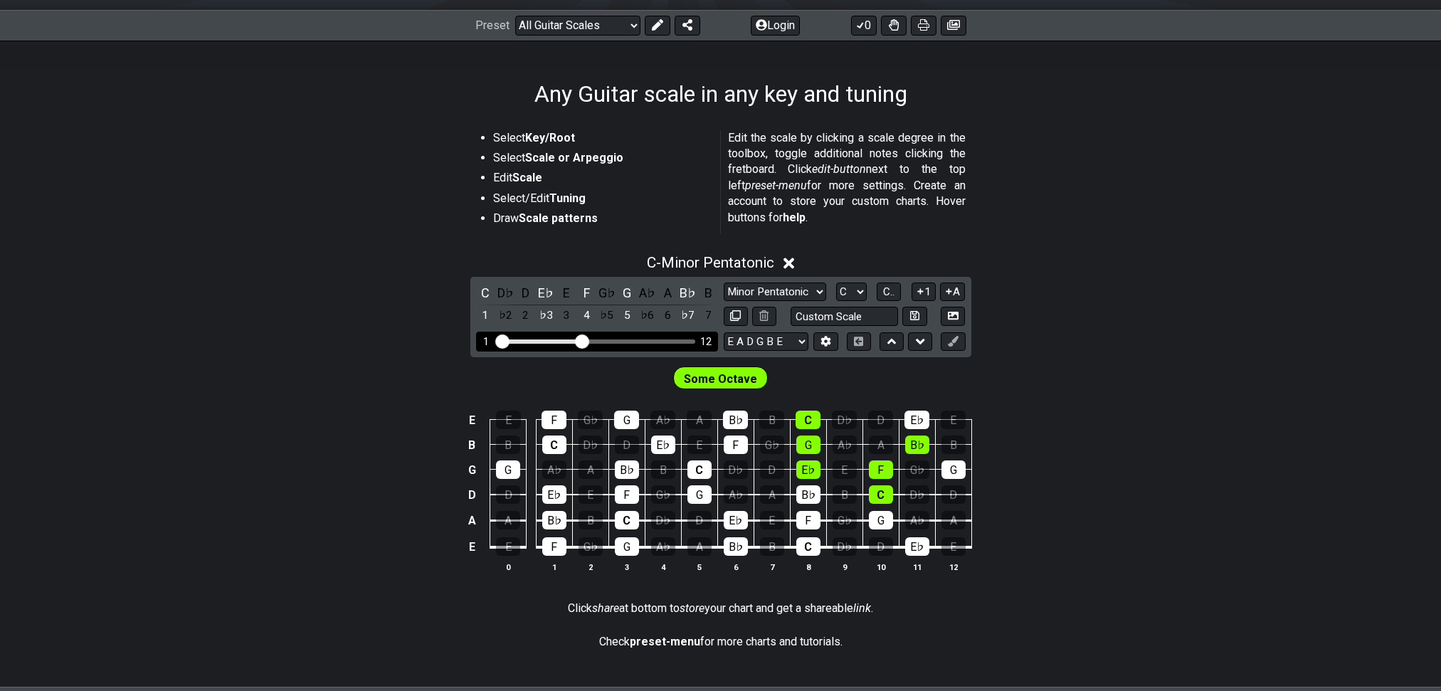
scroll to position [191, 0]
drag, startPoint x: 593, startPoint y: 398, endPoint x: 621, endPoint y: 396, distance: 28.5
click at [621, 351] on div "1 12" at bounding box center [597, 341] width 242 height 19
drag, startPoint x: 580, startPoint y: 403, endPoint x: 668, endPoint y: 393, distance: 88.0
click at [668, 341] on input "Visible fret range" at bounding box center [597, 341] width 202 height 0
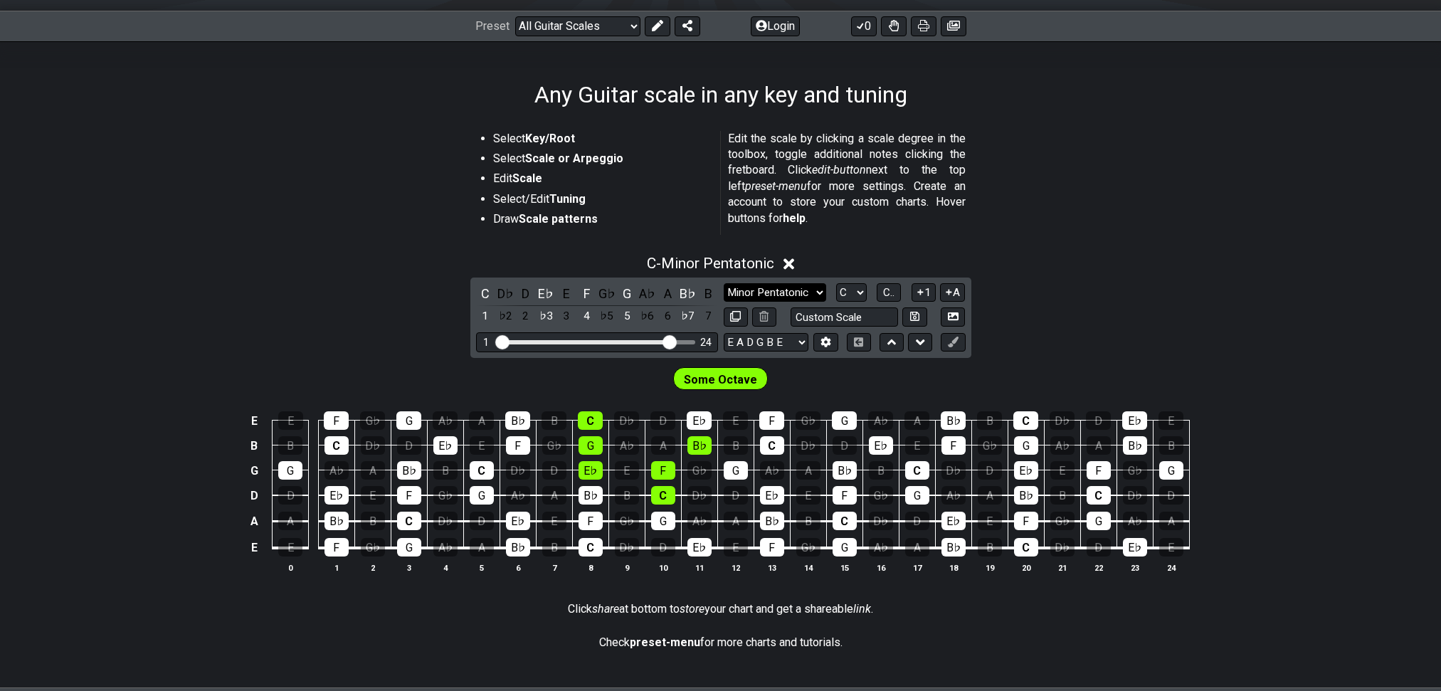
click at [780, 302] on select "Minor Pentatonic Root Minor Pentatonic Major Pentatonic Minor Blues Major Blues…" at bounding box center [774, 292] width 102 height 19
select select "Major / [PERSON_NAME]"
click at [723, 302] on select "Minor Pentatonic Root Minor Pentatonic Major Pentatonic Minor Blues Major Blues…" at bounding box center [774, 292] width 102 height 19
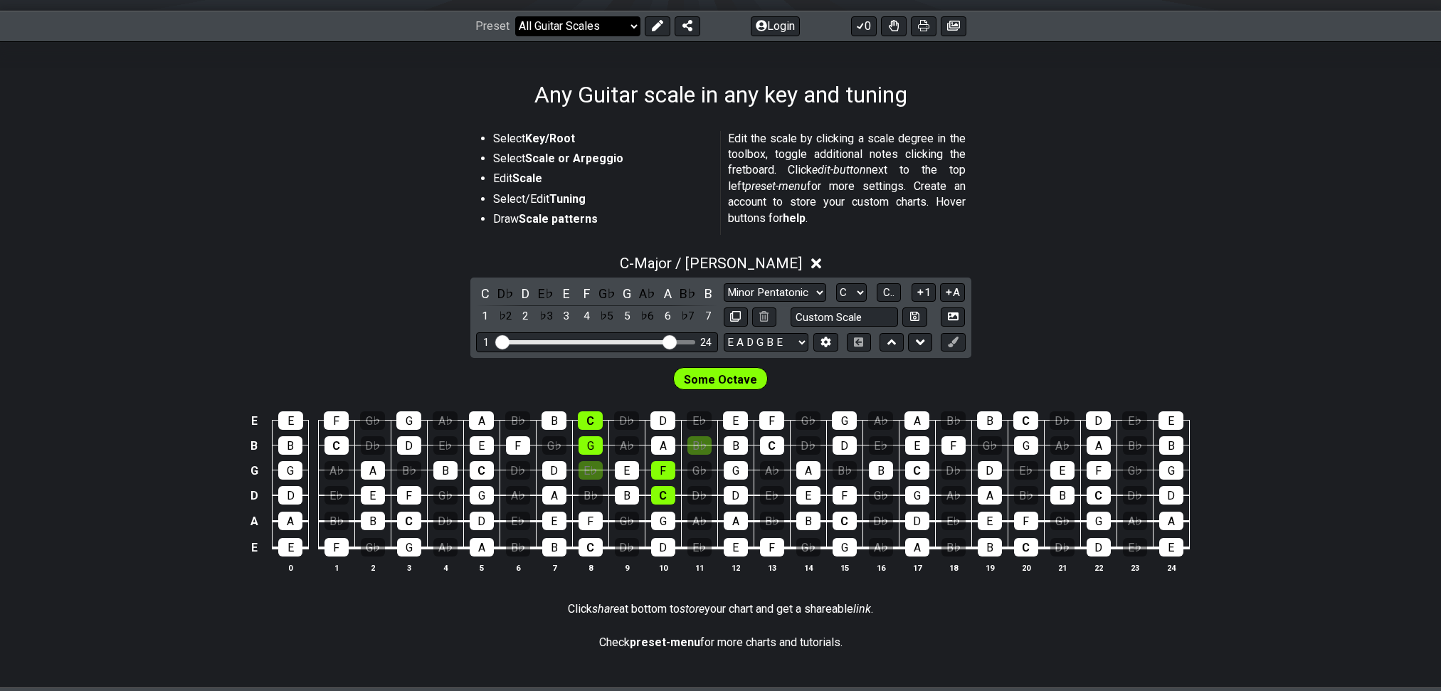
click at [640, 33] on select "Welcome to #fretflip! Initial Preset Custom Preset Minor Pentatonic Major Penta…" at bounding box center [577, 26] width 125 height 20
click at [521, 16] on select "Welcome to #fretflip! Initial Preset Custom Preset Minor Pentatonic Major Penta…" at bounding box center [577, 26] width 125 height 20
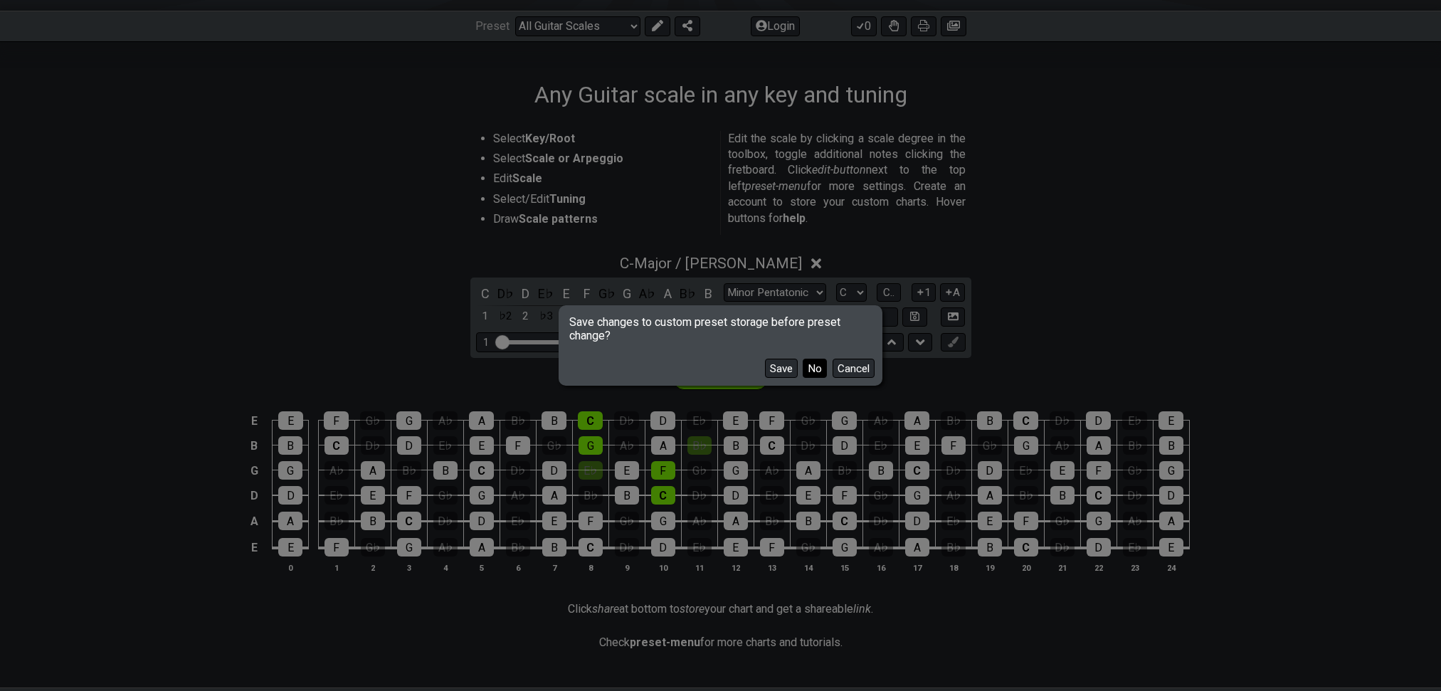
click at [803, 371] on button "No" at bounding box center [814, 368] width 24 height 19
select select "/welcome"
select select "Minor Pentatonic"
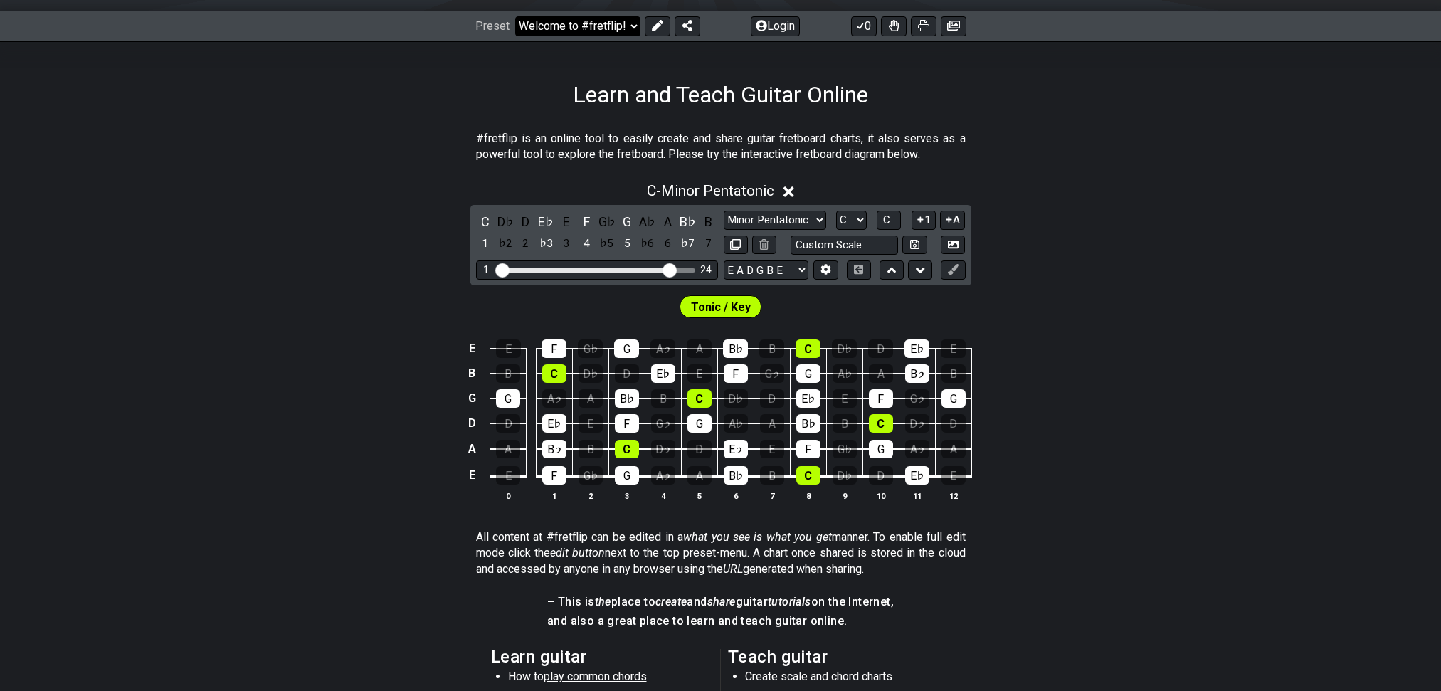
click at [549, 31] on select "Welcome to #fretflip! Initial Preset Custom Preset Minor Pentatonic Major Penta…" at bounding box center [577, 26] width 125 height 20
click at [521, 16] on select "Welcome to #fretflip! Initial Preset Custom Preset Minor Pentatonic Major Penta…" at bounding box center [577, 26] width 125 height 20
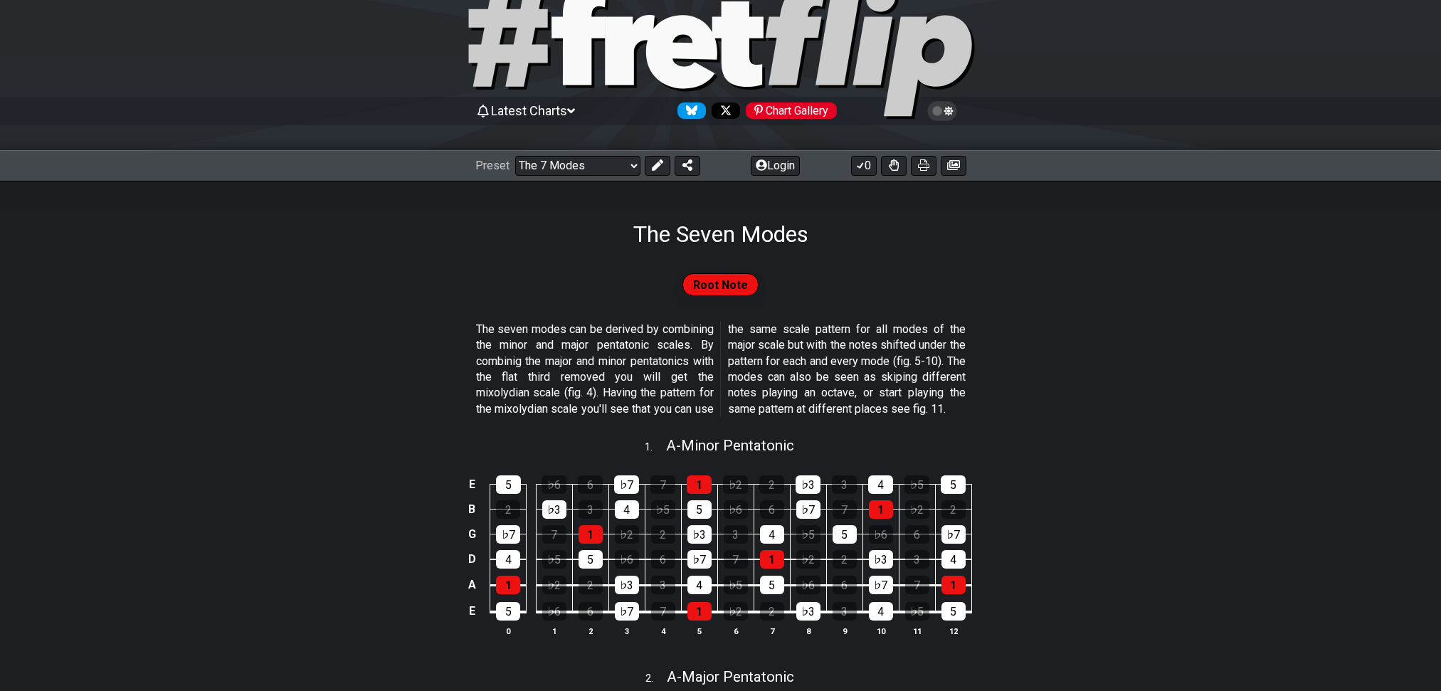
scroll to position [51, 0]
drag, startPoint x: 575, startPoint y: 146, endPoint x: 585, endPoint y: 179, distance: 34.9
click at [575, 149] on div "Latest Charts Chart Gallery" at bounding box center [720, 125] width 1441 height 51
click at [589, 166] on select "Welcome to #fretflip! Initial Preset Custom Preset Minor Pentatonic Major Penta…" at bounding box center [577, 167] width 125 height 20
click at [521, 157] on select "Welcome to #fretflip! Initial Preset Custom Preset Minor Pentatonic Major Penta…" at bounding box center [577, 167] width 125 height 20
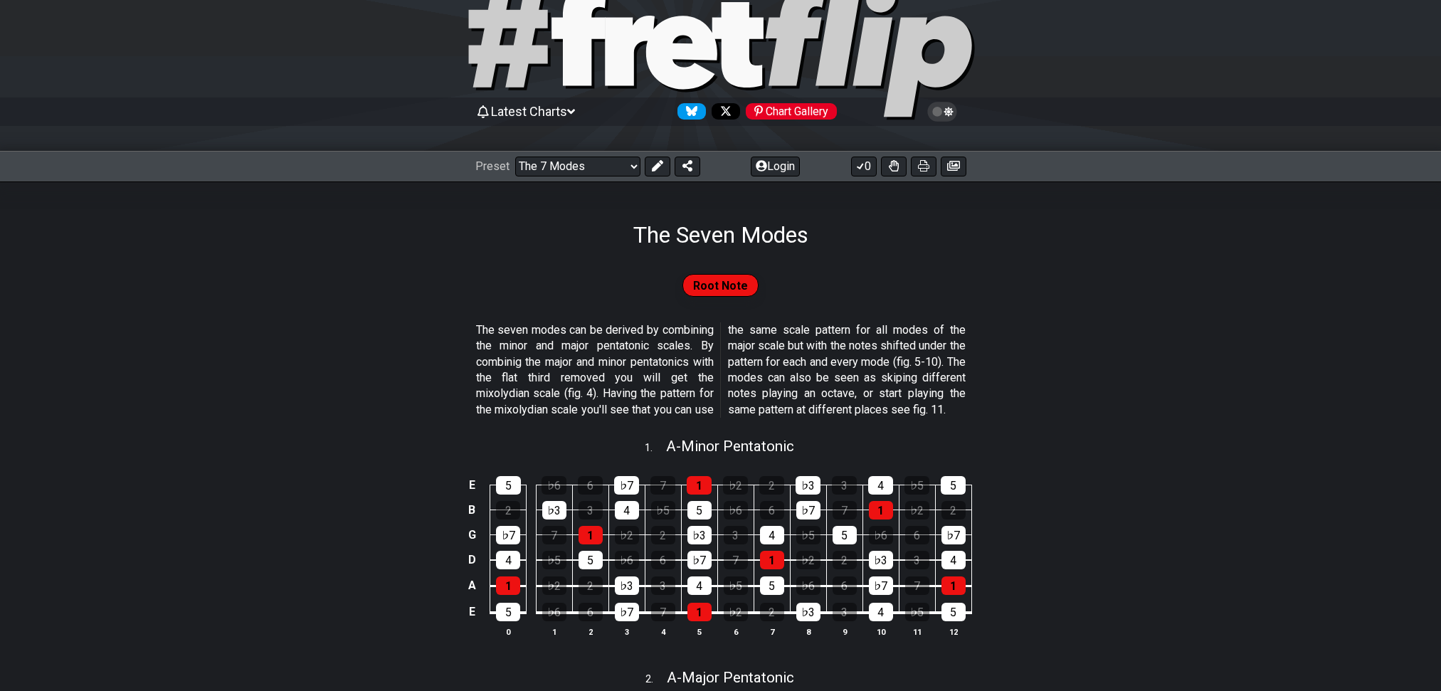
select select "/minor-pentatonic"
select select "C"
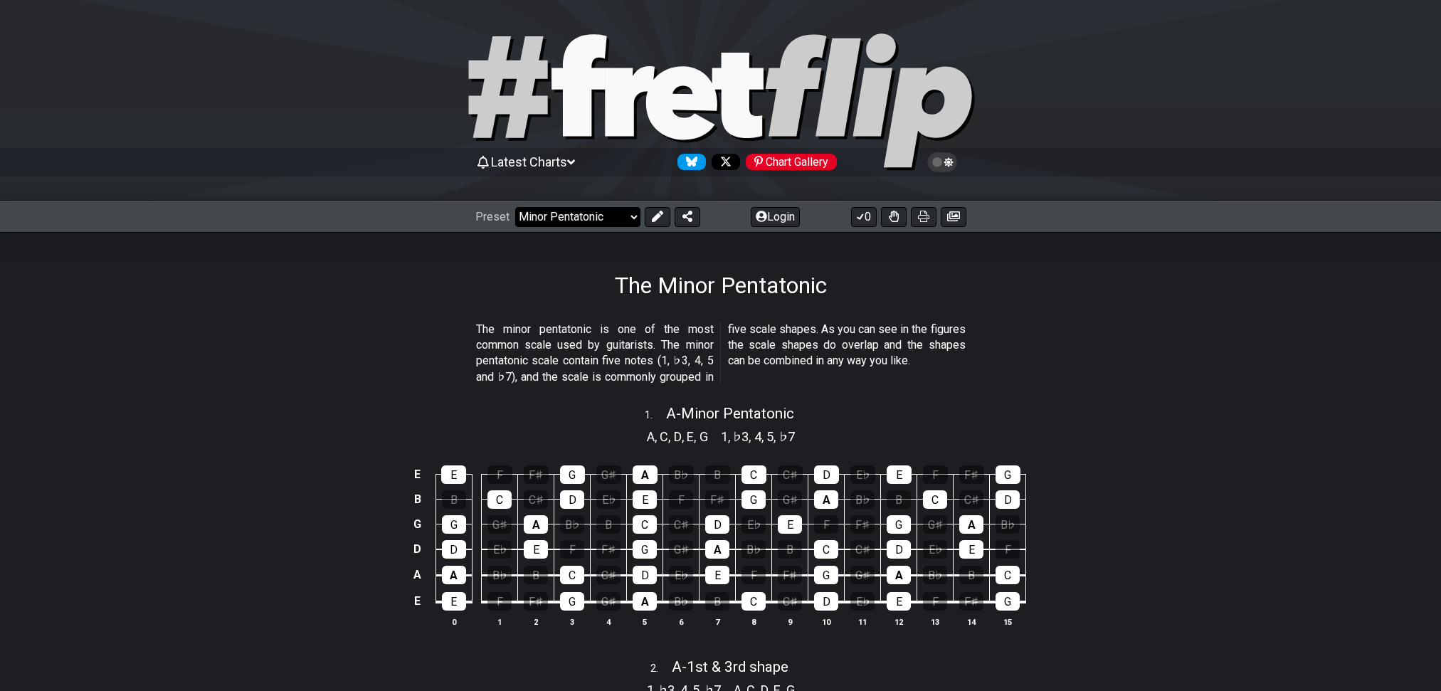
click at [627, 211] on select "Welcome to #fretflip! Initial Preset Custom Preset Minor Pentatonic Major Penta…" at bounding box center [577, 217] width 125 height 20
click at [596, 214] on select "Welcome to #fretflip! Initial Preset Custom Preset Minor Pentatonic Major Penta…" at bounding box center [577, 217] width 125 height 20
click at [521, 207] on select "Welcome to #fretflip! Initial Preset Custom Preset Minor Pentatonic Major Penta…" at bounding box center [577, 217] width 125 height 20
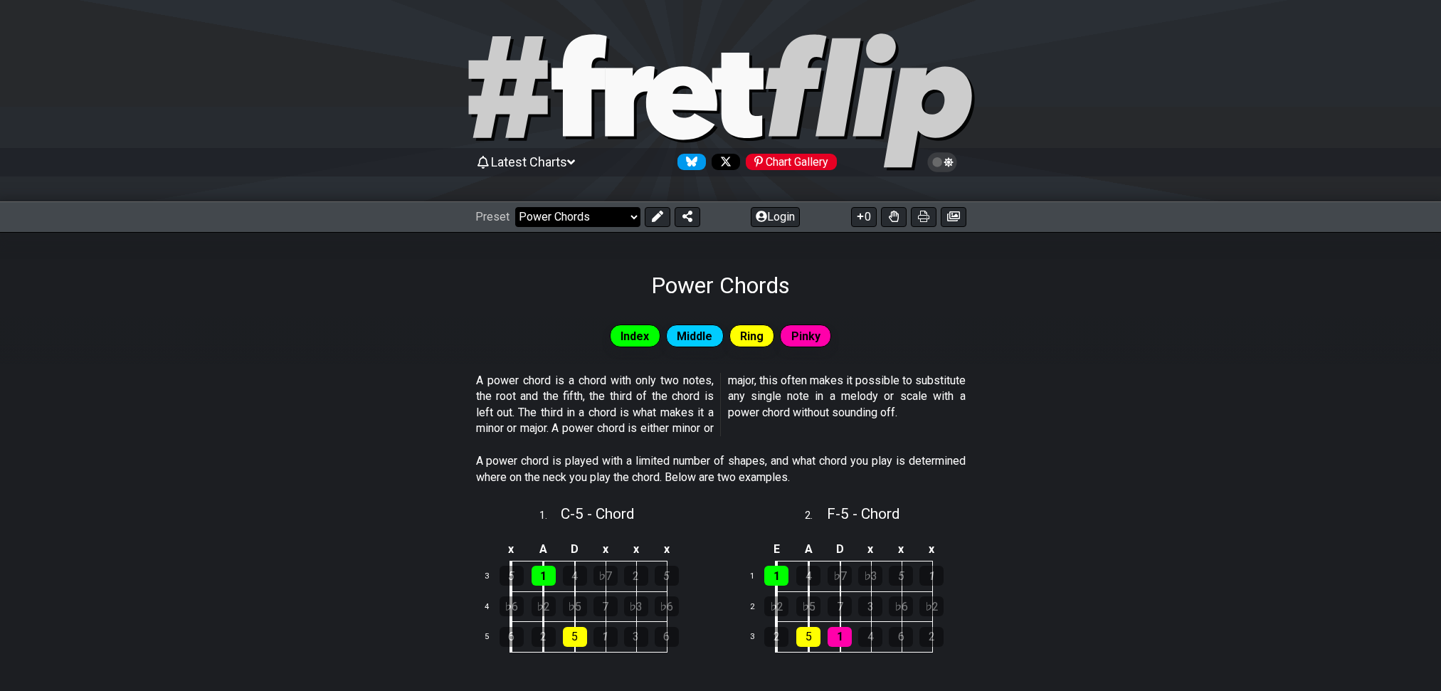
click at [589, 211] on select "Welcome to #fretflip! Initial Preset Custom Preset Minor Pentatonic Major Penta…" at bounding box center [577, 217] width 125 height 20
click at [521, 207] on select "Welcome to #fretflip! Initial Preset Custom Preset Minor Pentatonic Major Penta…" at bounding box center [577, 217] width 125 height 20
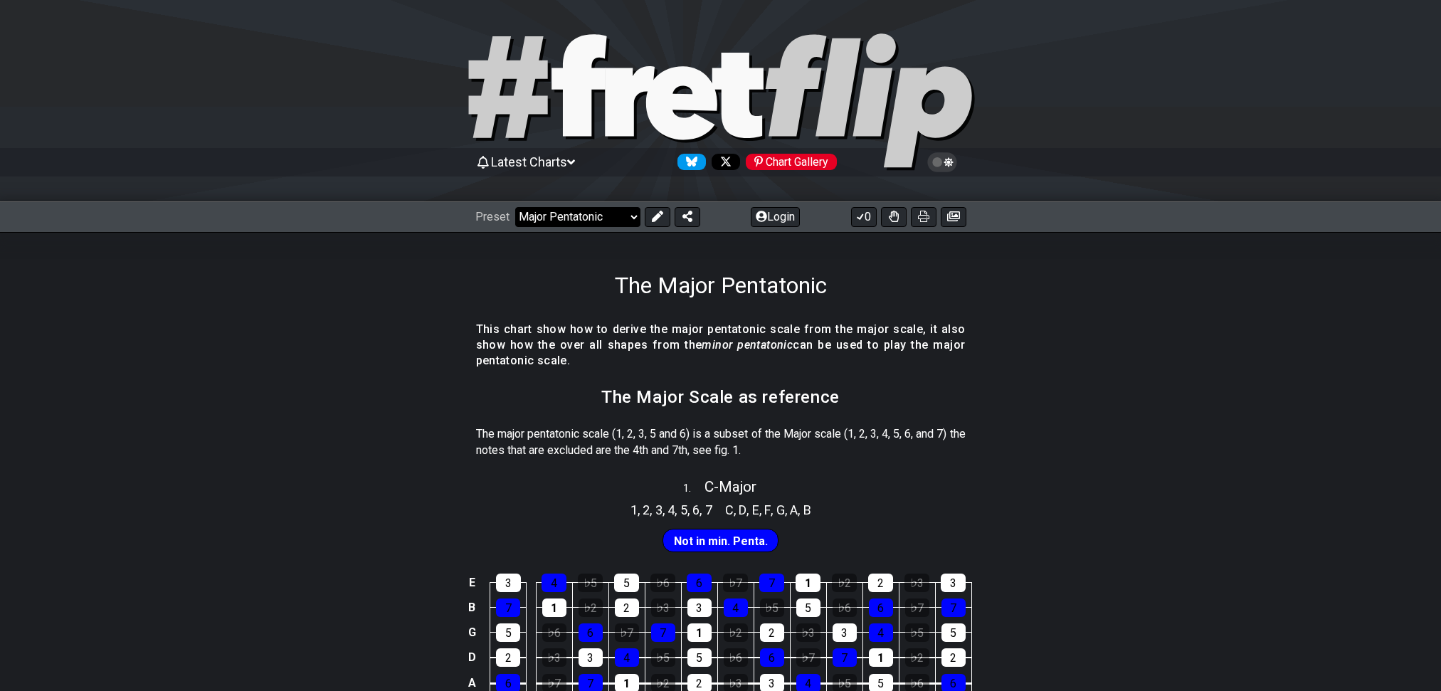
click at [581, 220] on select "Welcome to #fretflip! Initial Preset Custom Preset Minor Pentatonic Major Penta…" at bounding box center [577, 217] width 125 height 20
click at [521, 207] on select "Welcome to #fretflip! Initial Preset Custom Preset Minor Pentatonic Major Penta…" at bounding box center [577, 217] width 125 height 20
select select "/guitar-scales"
select select "C"
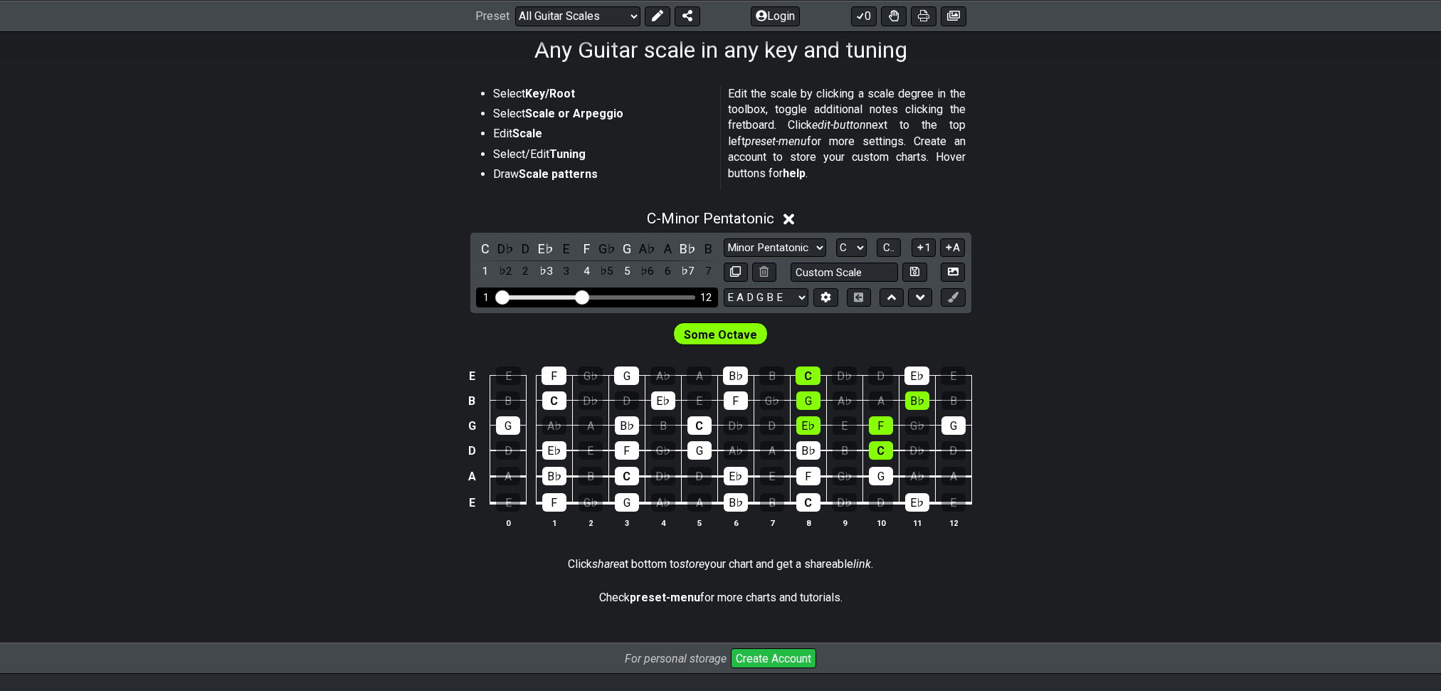
scroll to position [236, 0]
drag, startPoint x: 588, startPoint y: 356, endPoint x: 668, endPoint y: 357, distance: 79.7
click at [668, 299] on div "Visible fret range" at bounding box center [596, 297] width 197 height 4
drag, startPoint x: 578, startPoint y: 356, endPoint x: 669, endPoint y: 360, distance: 90.4
click at [669, 295] on input "Visible fret range" at bounding box center [597, 295] width 202 height 0
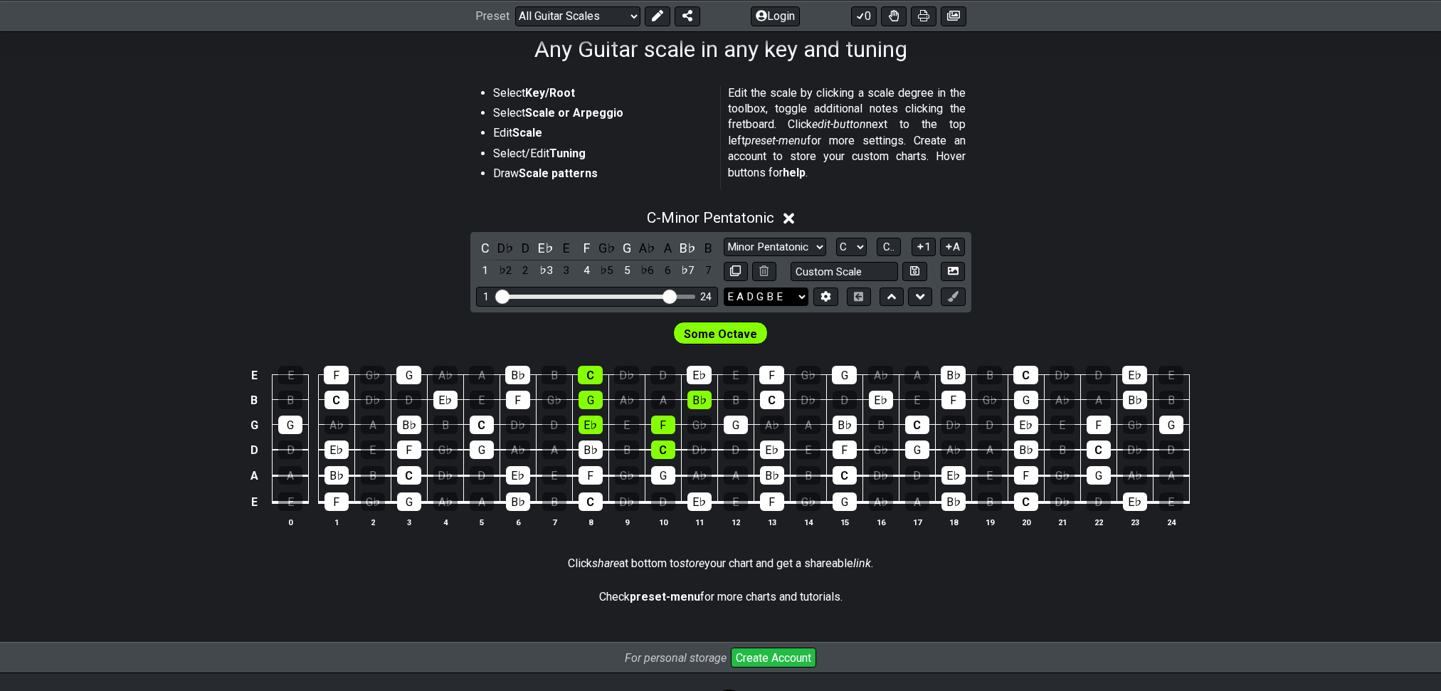
click at [773, 307] on select "E A D G B E E A D G B E E A D G B E B E A D F♯ B A D G C E A D A D G B E E♭ A♭ …" at bounding box center [765, 296] width 85 height 19
select select "A D G C F A D"
click at [723, 307] on select "E A D G B E E A D G B E E A D G B E B E A D F♯ B A D G C E A D A D G B E E♭ A♭ …" at bounding box center [765, 296] width 85 height 19
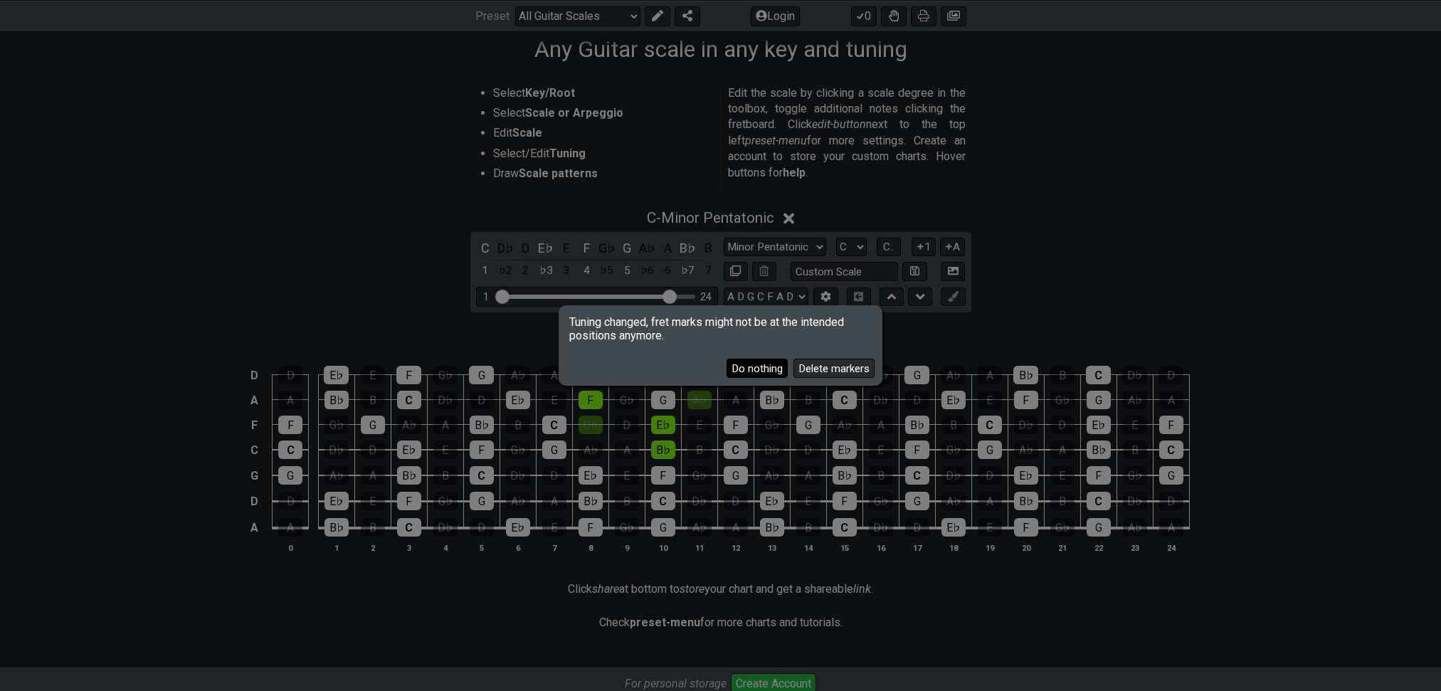
click at [726, 371] on button "Do nothing" at bounding box center [756, 368] width 61 height 19
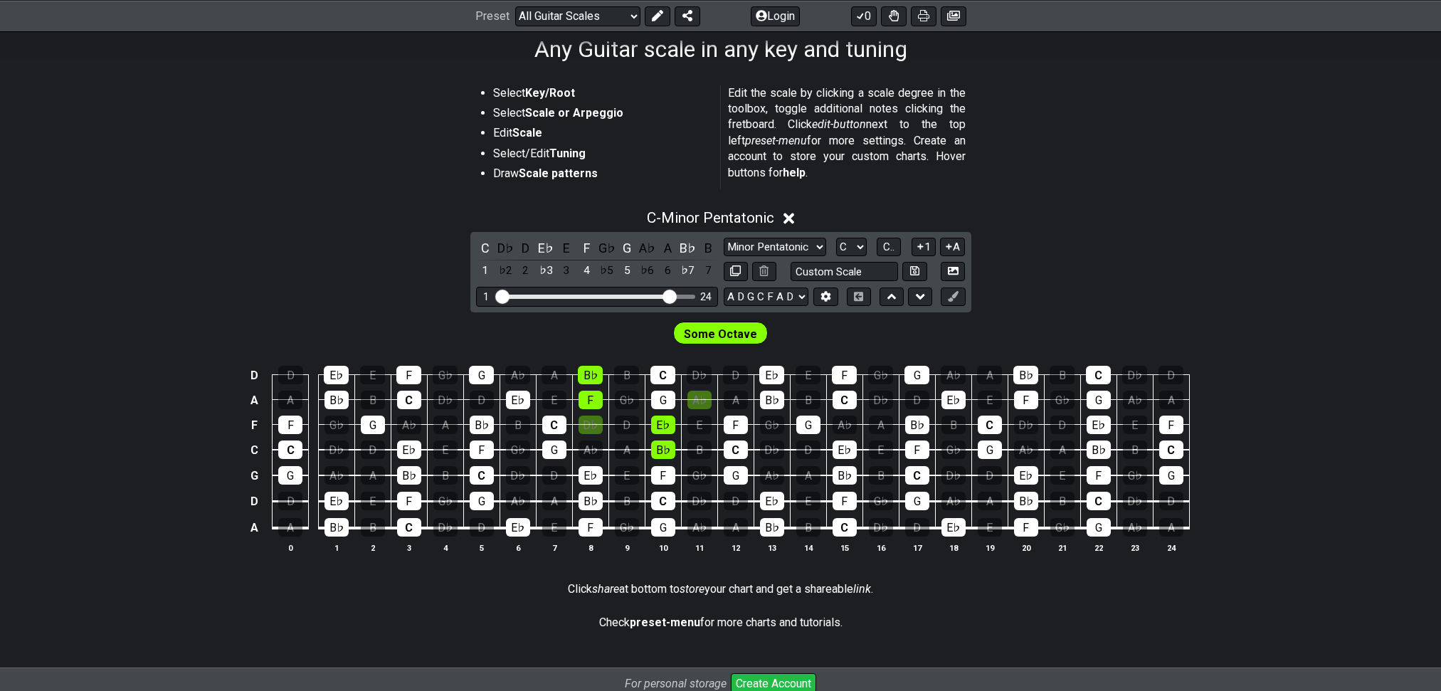
click at [724, 344] on span "Some Octave" at bounding box center [720, 334] width 73 height 21
click at [725, 344] on span "Some Octave" at bounding box center [720, 334] width 73 height 21
click at [791, 224] on icon at bounding box center [788, 218] width 11 height 11
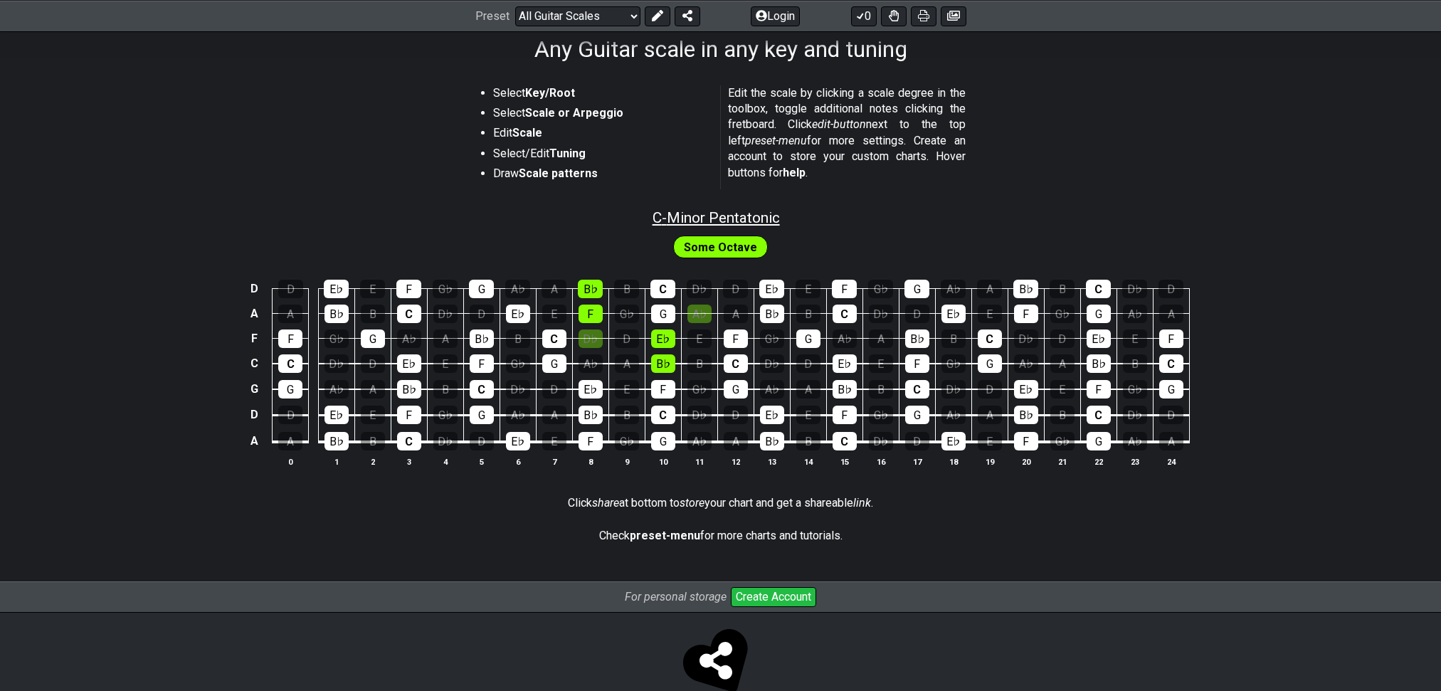
click at [770, 226] on span "C - Minor Pentatonic" at bounding box center [715, 217] width 127 height 17
select select "C"
select select "A D G C F A D"
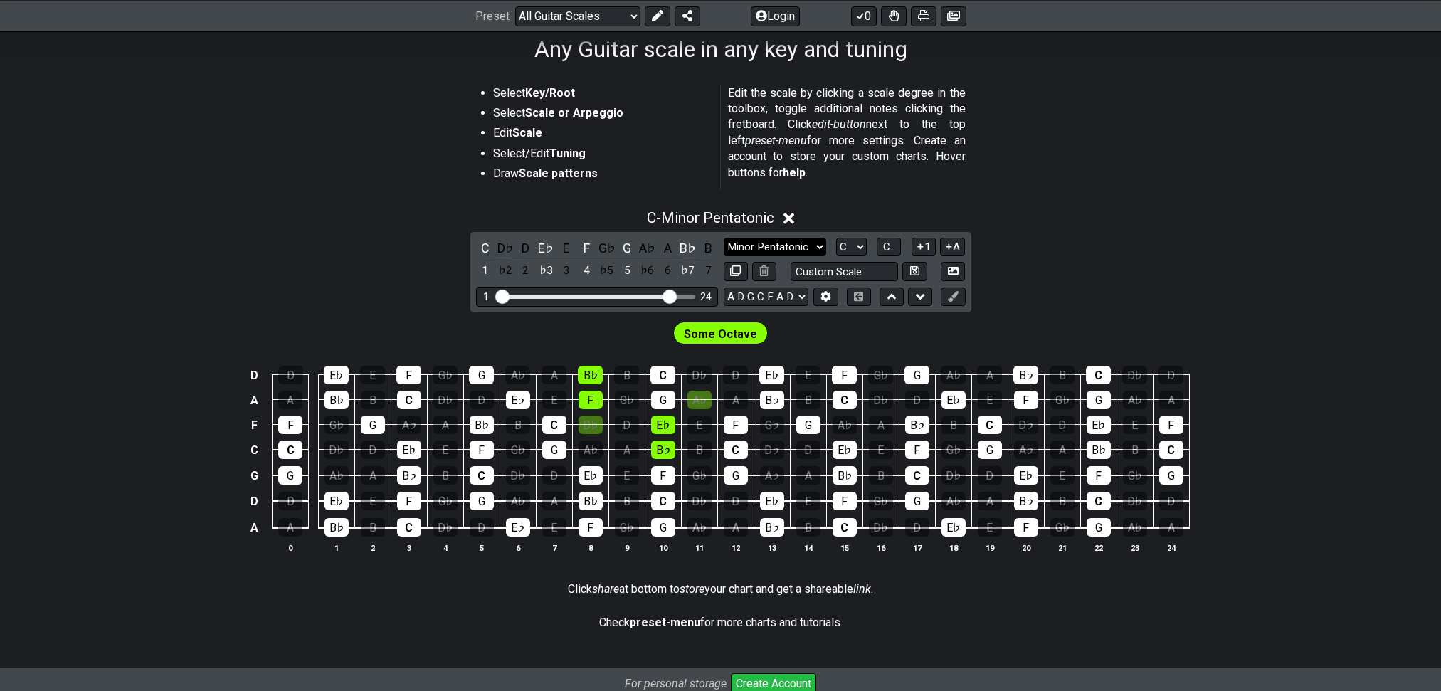
click at [773, 257] on select "Minor Pentatonic Root Minor Pentatonic Major Pentatonic Minor Blues Major Blues…" at bounding box center [774, 247] width 102 height 19
select select "Minor Pentatonic"
click at [723, 257] on select "Minor Pentatonic Root Minor Pentatonic Major Pentatonic Minor Blues Major Blues…" at bounding box center [774, 247] width 102 height 19
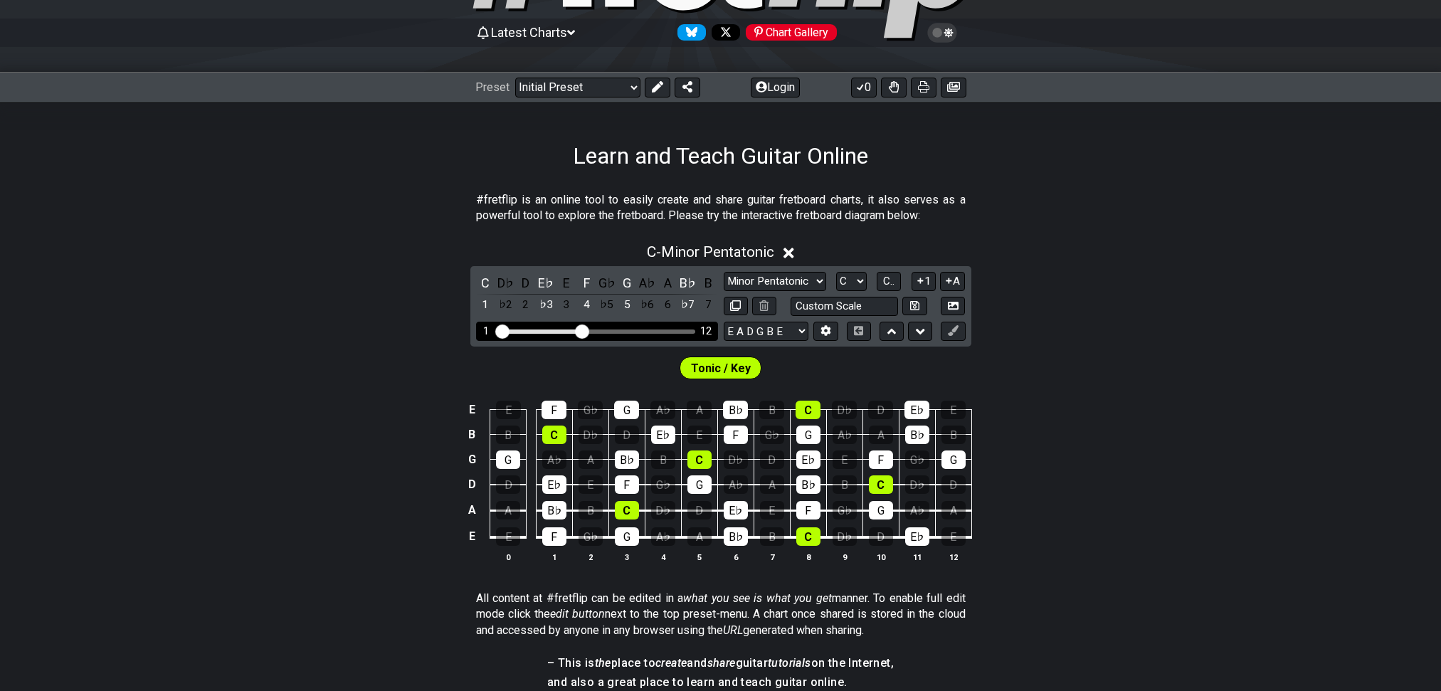
scroll to position [130, 0]
drag, startPoint x: 586, startPoint y: 361, endPoint x: 667, endPoint y: 357, distance: 81.2
click at [667, 329] on input "Visible fret range" at bounding box center [597, 329] width 202 height 0
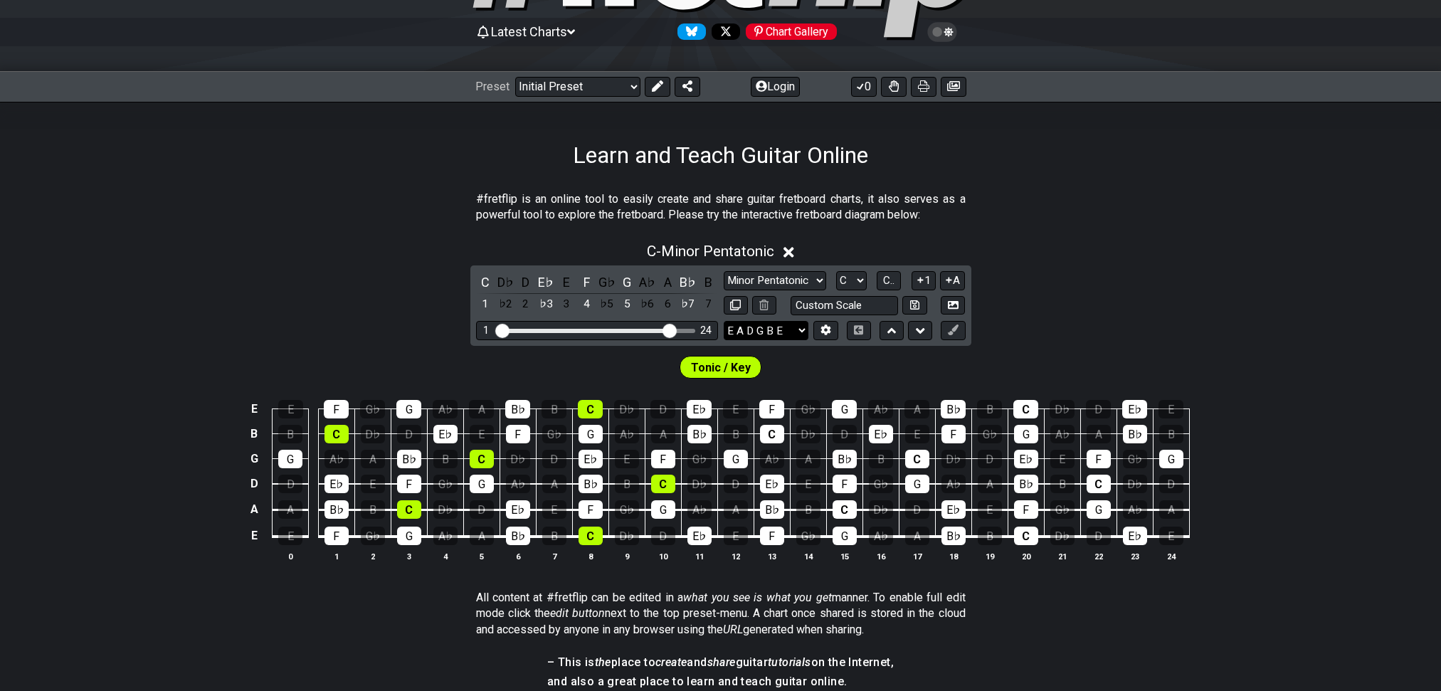
click at [773, 340] on select "E A D G B E E A D G B E E A D G B E B E A D F♯ B A D G C E A D A D G B E E♭ A♭ …" at bounding box center [765, 330] width 85 height 19
select select "A D G C F A D"
click at [723, 340] on select "E A D G B E E A D G B E E A D G B E B E A D F♯ B A D G C E A D A D G B E E♭ A♭ …" at bounding box center [765, 330] width 85 height 19
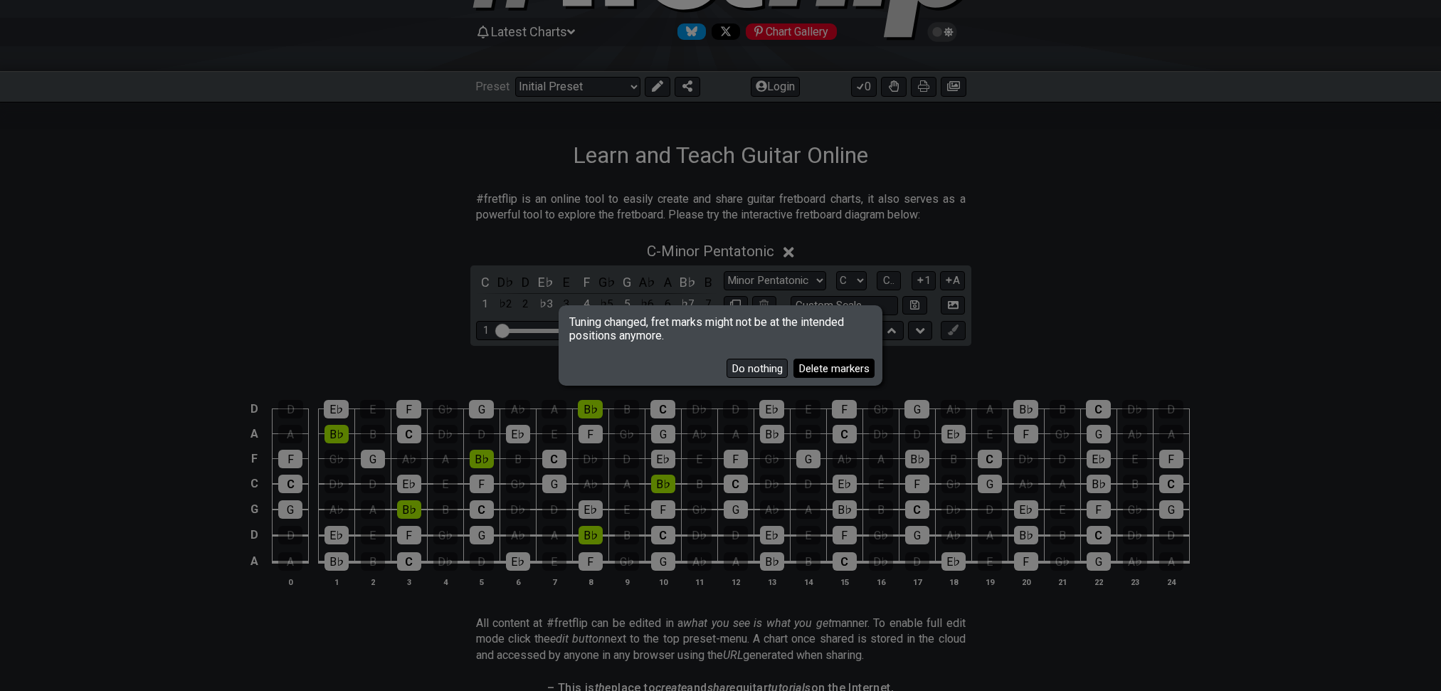
click at [803, 364] on button "Delete markers" at bounding box center [833, 368] width 81 height 19
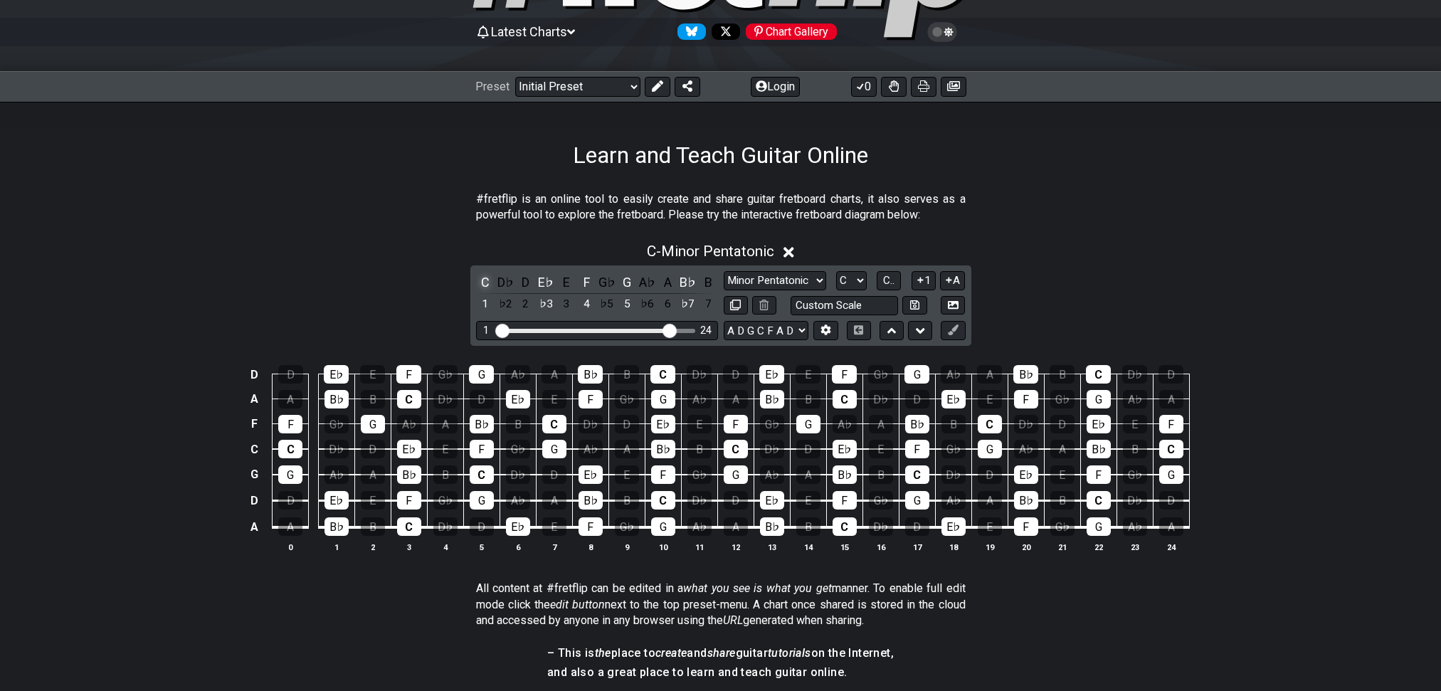
click at [487, 292] on div "C" at bounding box center [485, 281] width 18 height 19
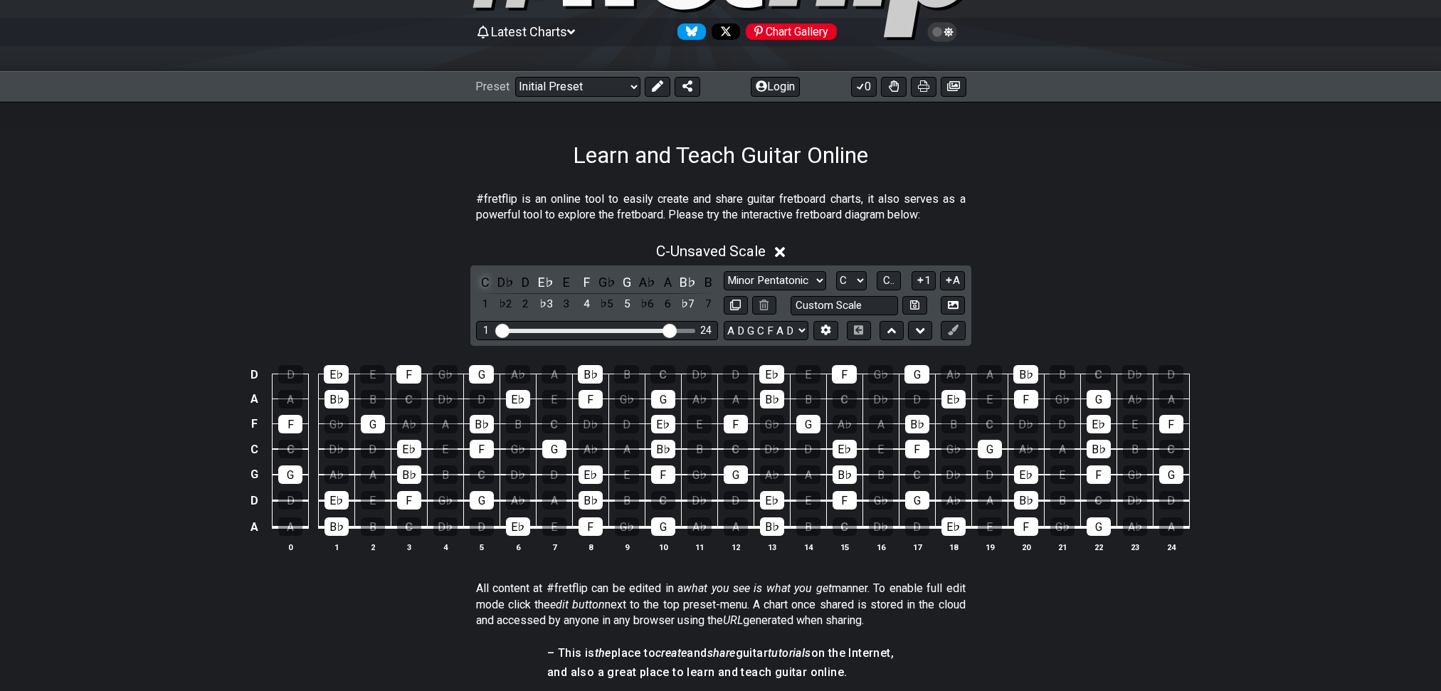
click at [487, 292] on div "C" at bounding box center [485, 281] width 18 height 19
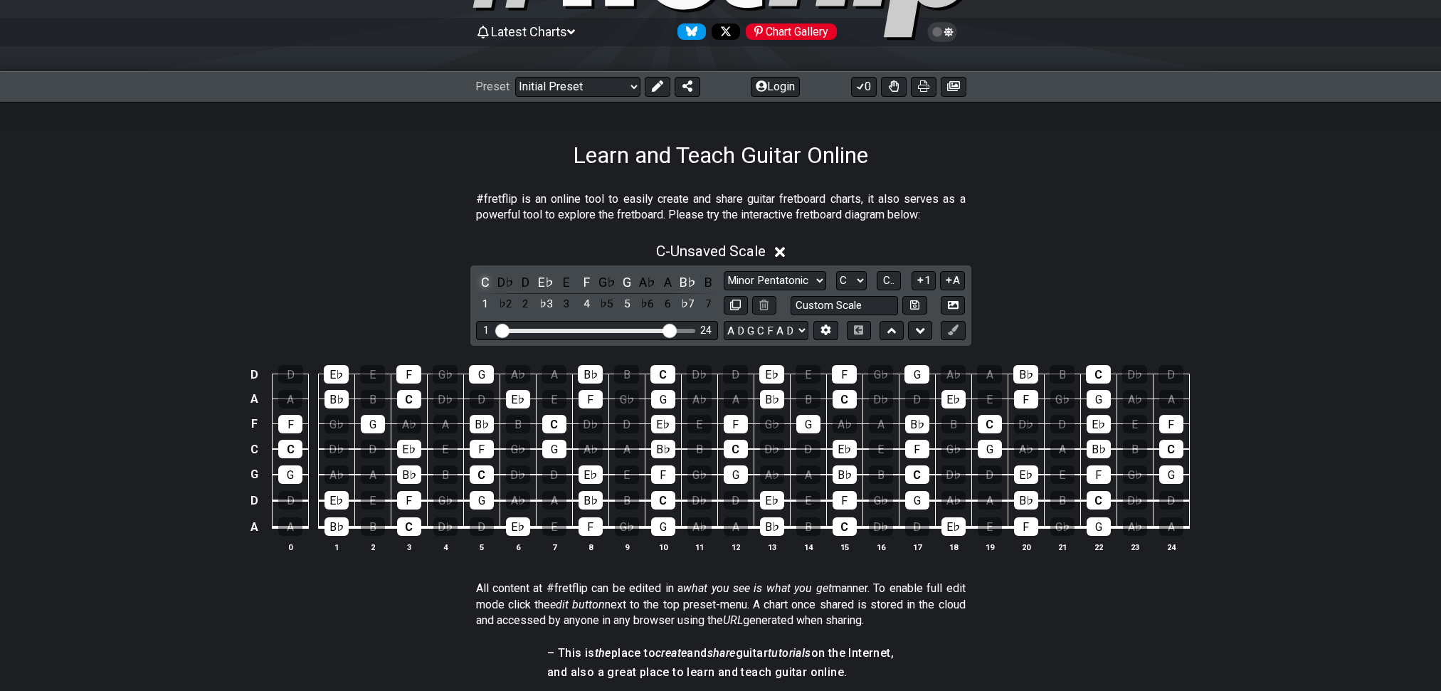
click at [487, 292] on div "C" at bounding box center [485, 281] width 18 height 19
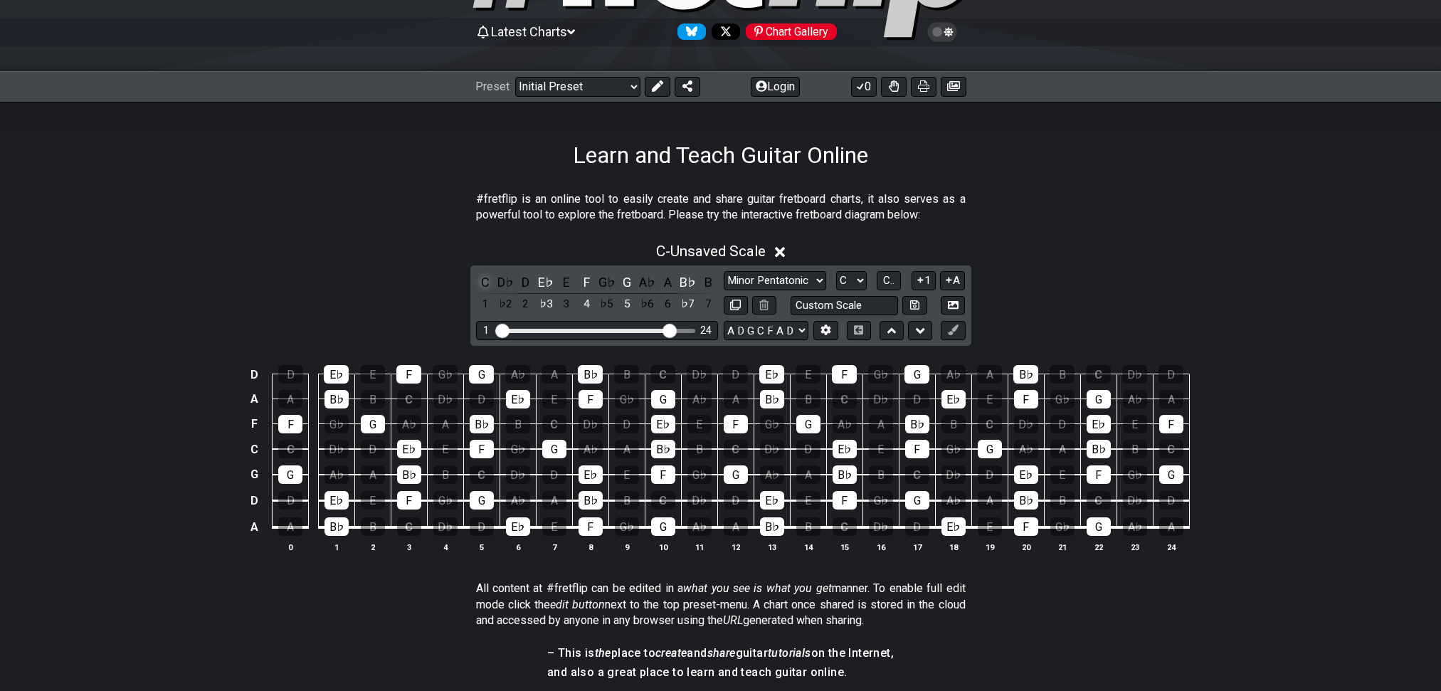
click at [487, 292] on div "C" at bounding box center [485, 281] width 18 height 19
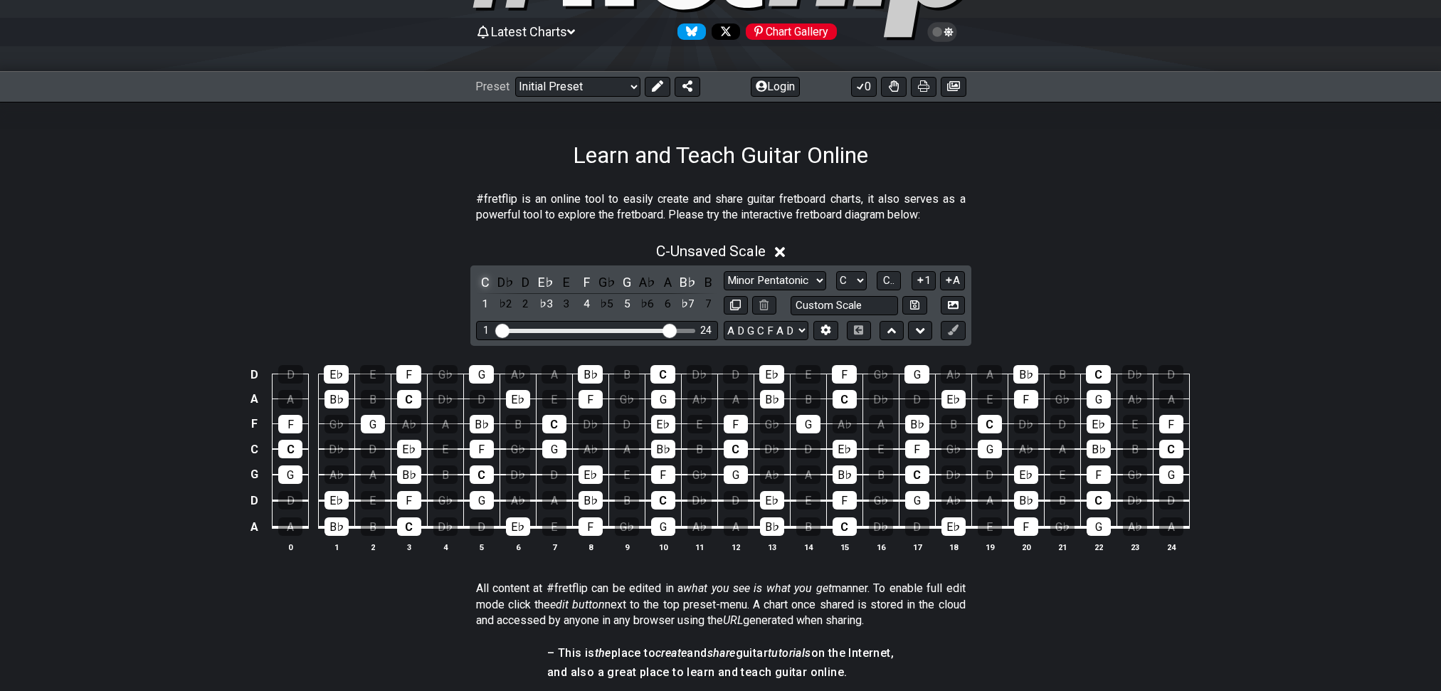
click at [487, 292] on div "C" at bounding box center [485, 281] width 18 height 19
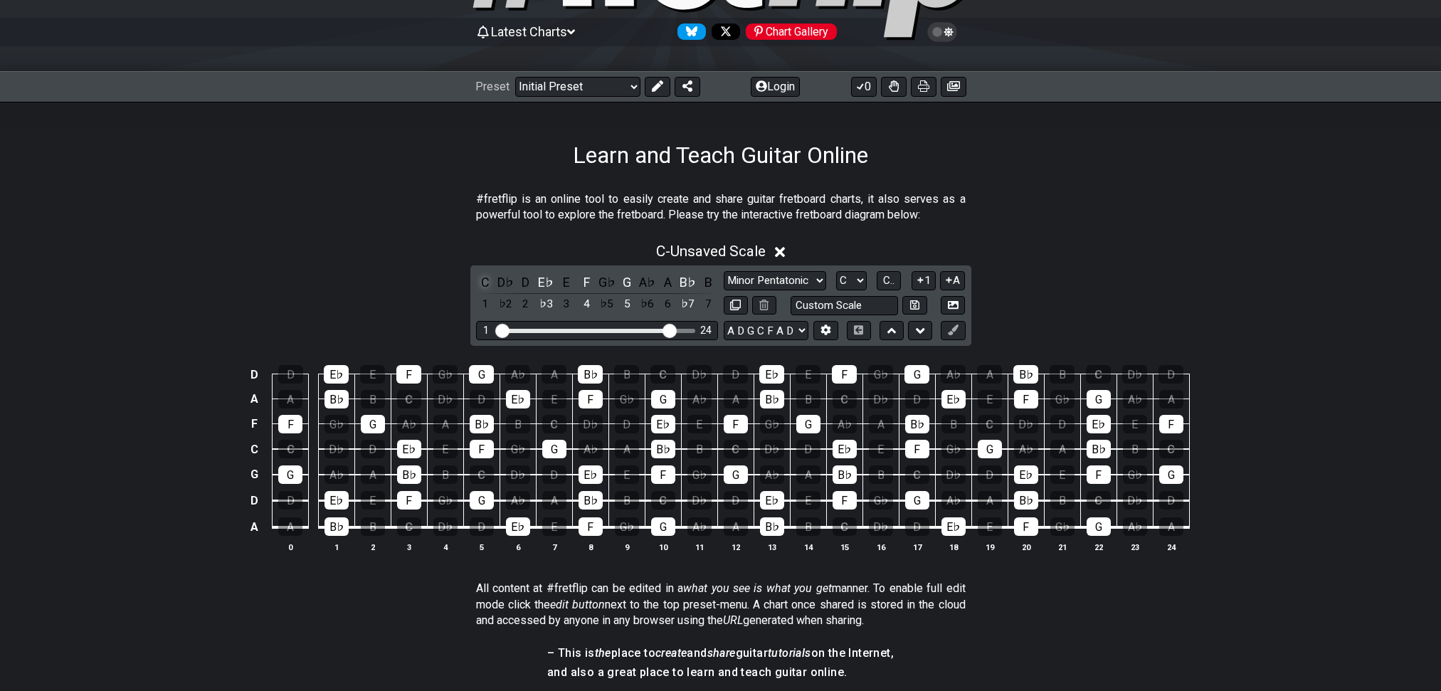
click at [487, 292] on div "C" at bounding box center [485, 281] width 18 height 19
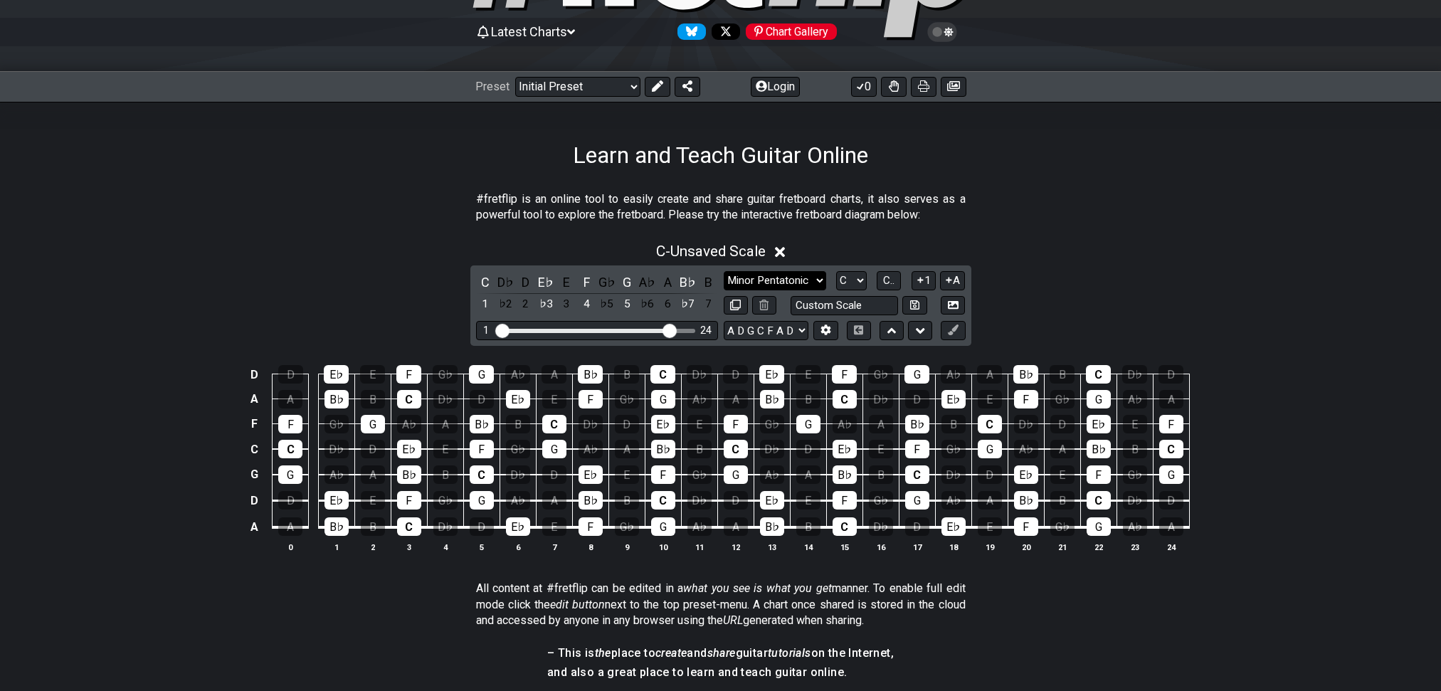
click at [770, 290] on select "Minor Pentatonic Click to edit Minor Pentatonic Major Pentatonic Minor Blues Ma…" at bounding box center [774, 280] width 102 height 19
select select "Major / [PERSON_NAME]"
click at [723, 290] on select "Minor Pentatonic Click to edit Minor Pentatonic Major Pentatonic Minor Blues Ma…" at bounding box center [774, 280] width 102 height 19
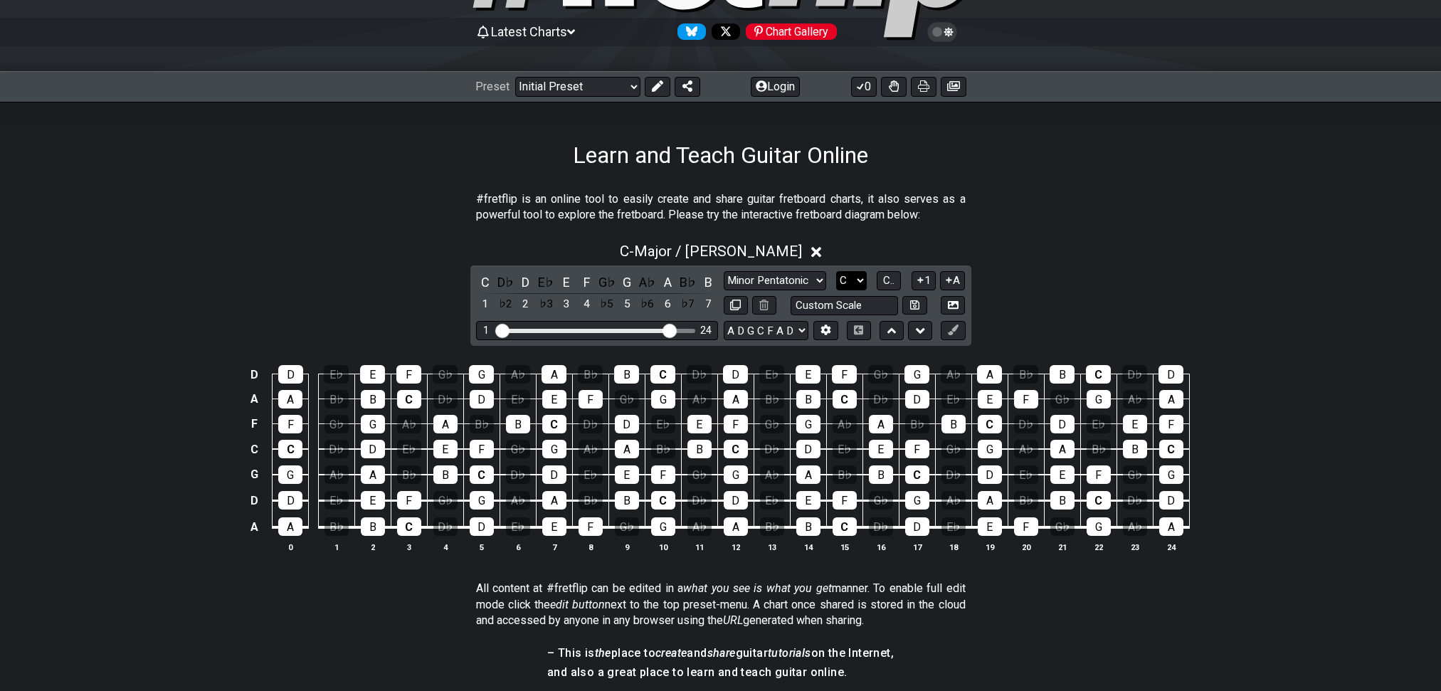
click at [855, 290] on select "A♭ A A♯ B♭ B C C♯ D♭ D D♯ E♭ E F F♯ G♭ G G♯" at bounding box center [851, 280] width 31 height 19
click at [836, 290] on select "A♭ A A♯ B♭ B C C♯ D♭ D D♯ E♭ E F F♯ G♭ G G♯" at bounding box center [851, 280] width 31 height 19
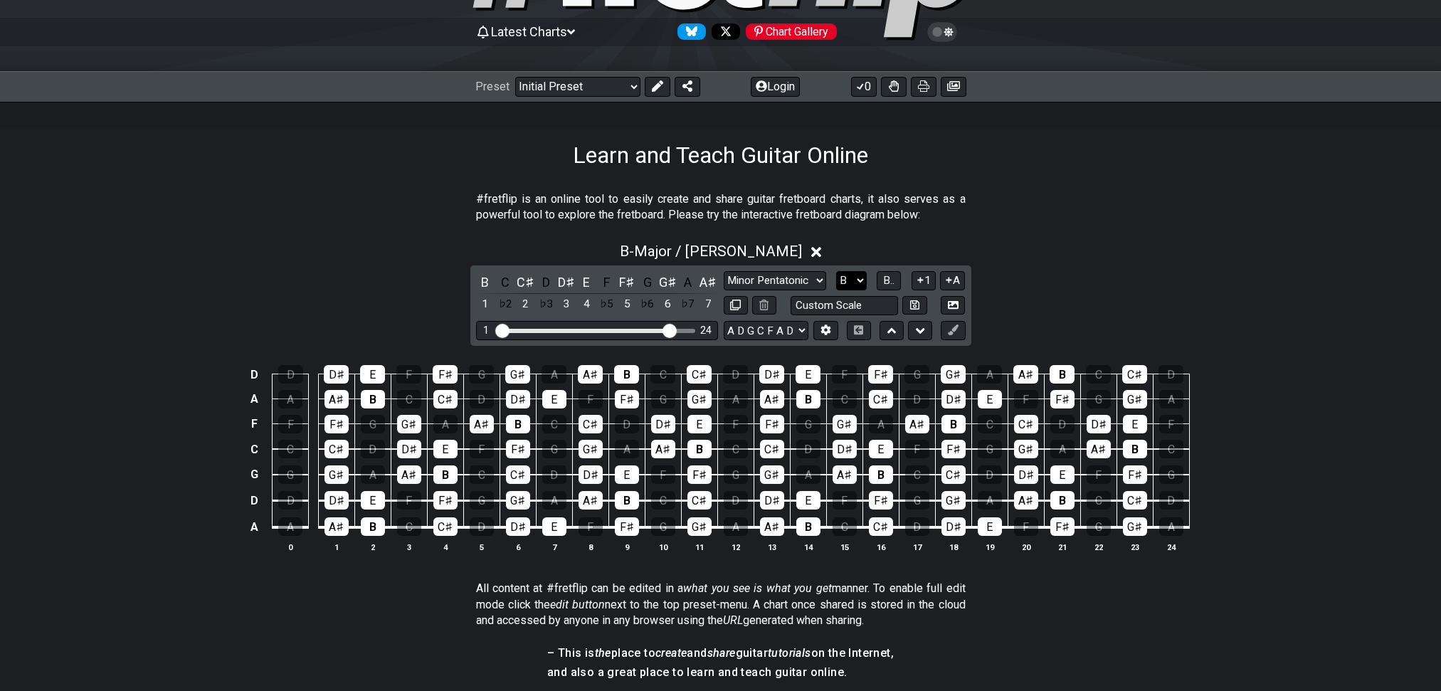
click at [852, 290] on select "A♭ A A♯ B♭ B C C♯ D♭ D D♯ E♭ E F F♯ G♭ G G♯" at bounding box center [851, 280] width 31 height 19
select select "C"
click at [836, 290] on select "A♭ A A♯ B♭ B C C♯ D♭ D D♯ E♭ E F F♯ G♭ G G♯" at bounding box center [851, 280] width 31 height 19
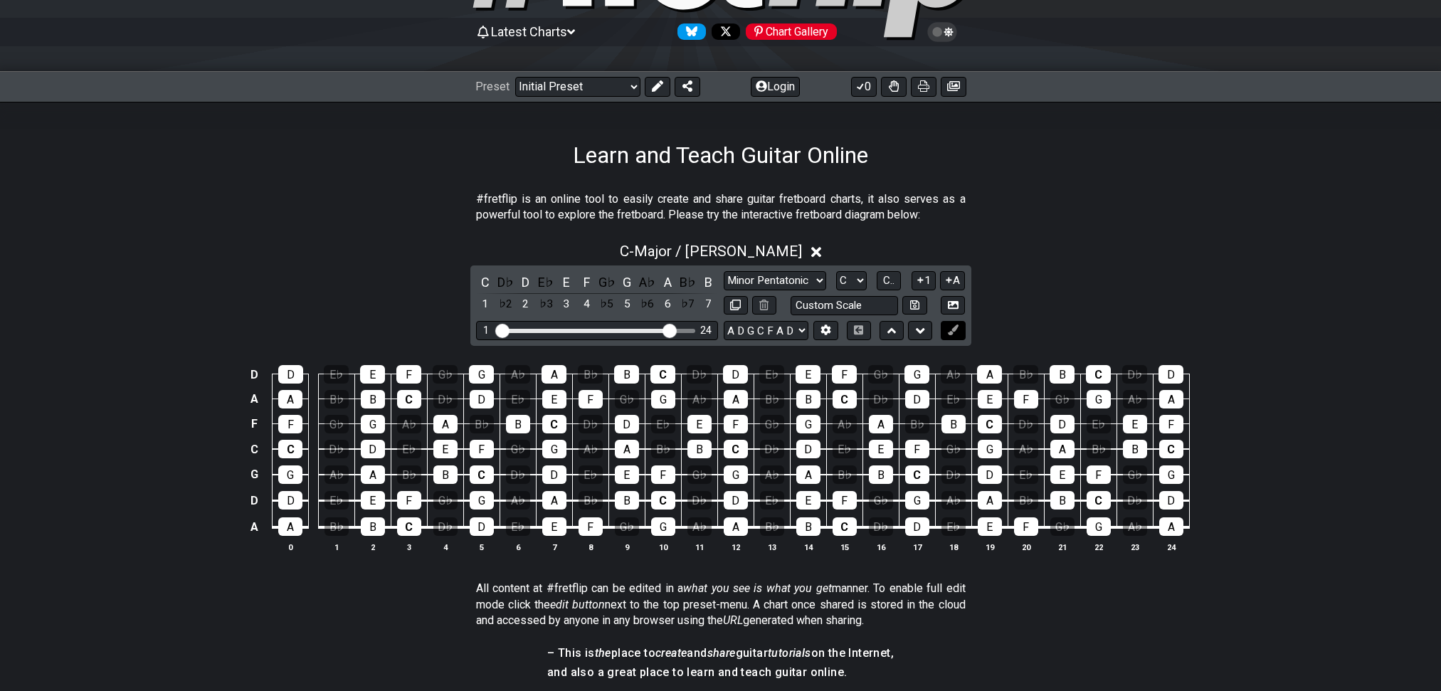
click at [955, 335] on icon at bounding box center [953, 329] width 11 height 11
drag, startPoint x: 409, startPoint y: 582, endPoint x: 410, endPoint y: 592, distance: 10.1
click at [410, 536] on div "C" at bounding box center [409, 526] width 24 height 18
click at [408, 536] on div "C" at bounding box center [409, 526] width 24 height 18
click at [723, 260] on span "C - Major / Ionian" at bounding box center [711, 251] width 182 height 17
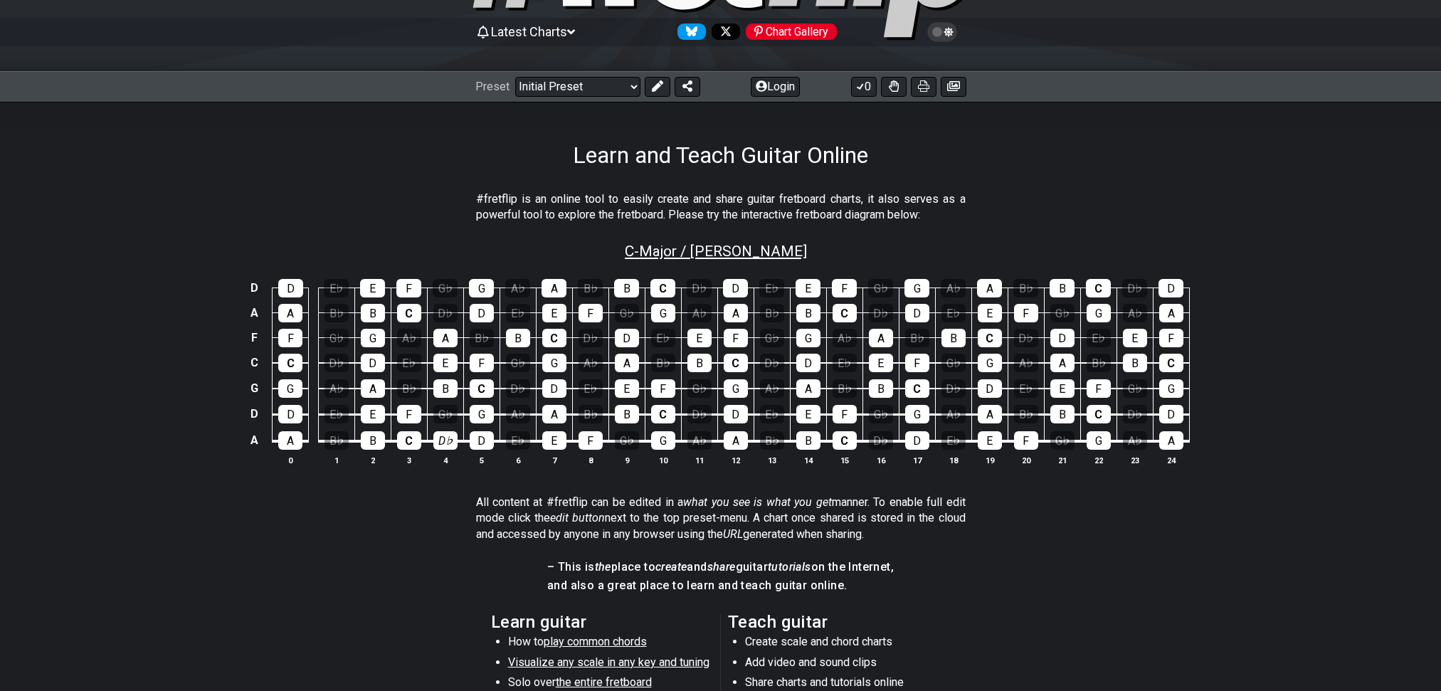
click at [695, 259] on div "C - Major / Ionian" at bounding box center [716, 246] width 182 height 25
select select "Major / [PERSON_NAME]"
select select "C"
select select "A D G C F A D"
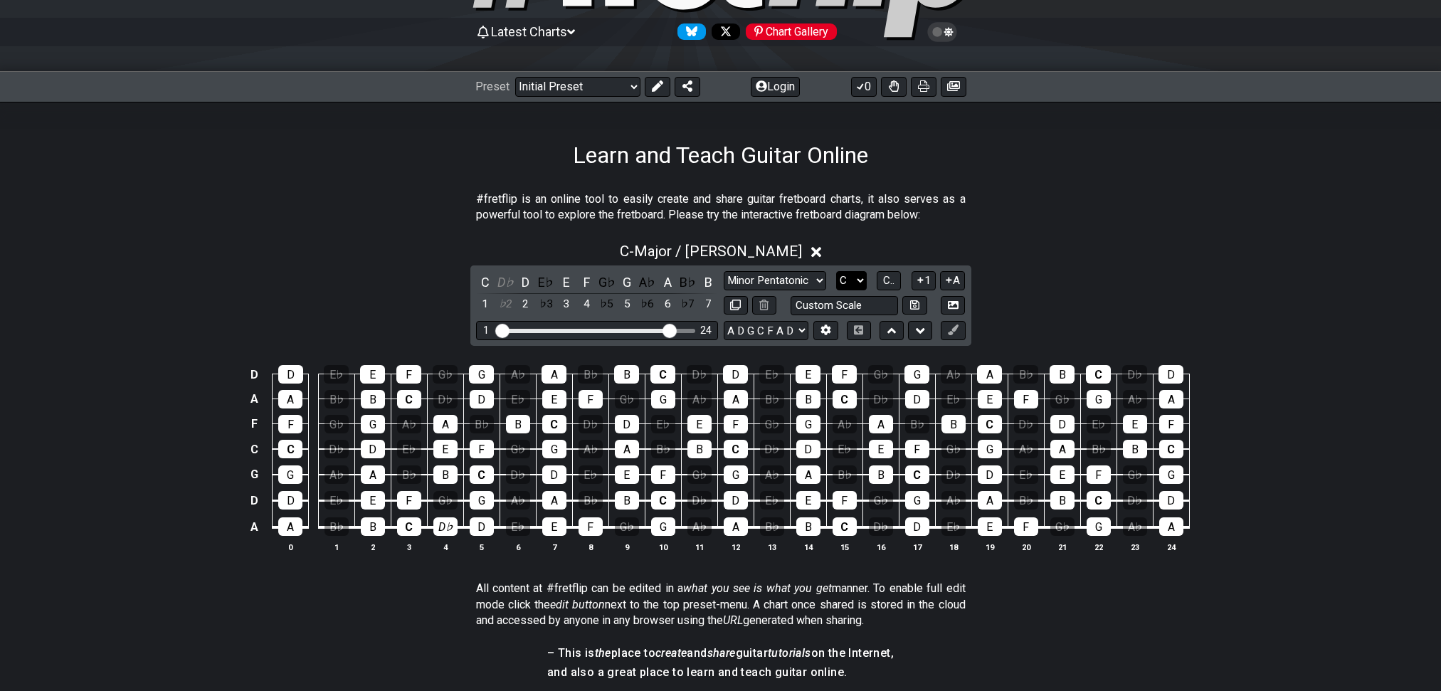
click at [837, 290] on select "A♭ A A♯ B♭ B C C♯ D♭ D D♯ E♭ E F F♯ G♭ G G♯" at bounding box center [851, 280] width 31 height 19
click at [836, 290] on select "A♭ A A♯ B♭ B C C♯ D♭ D D♯ E♭ E F F♯ G♭ G G♯" at bounding box center [851, 280] width 31 height 19
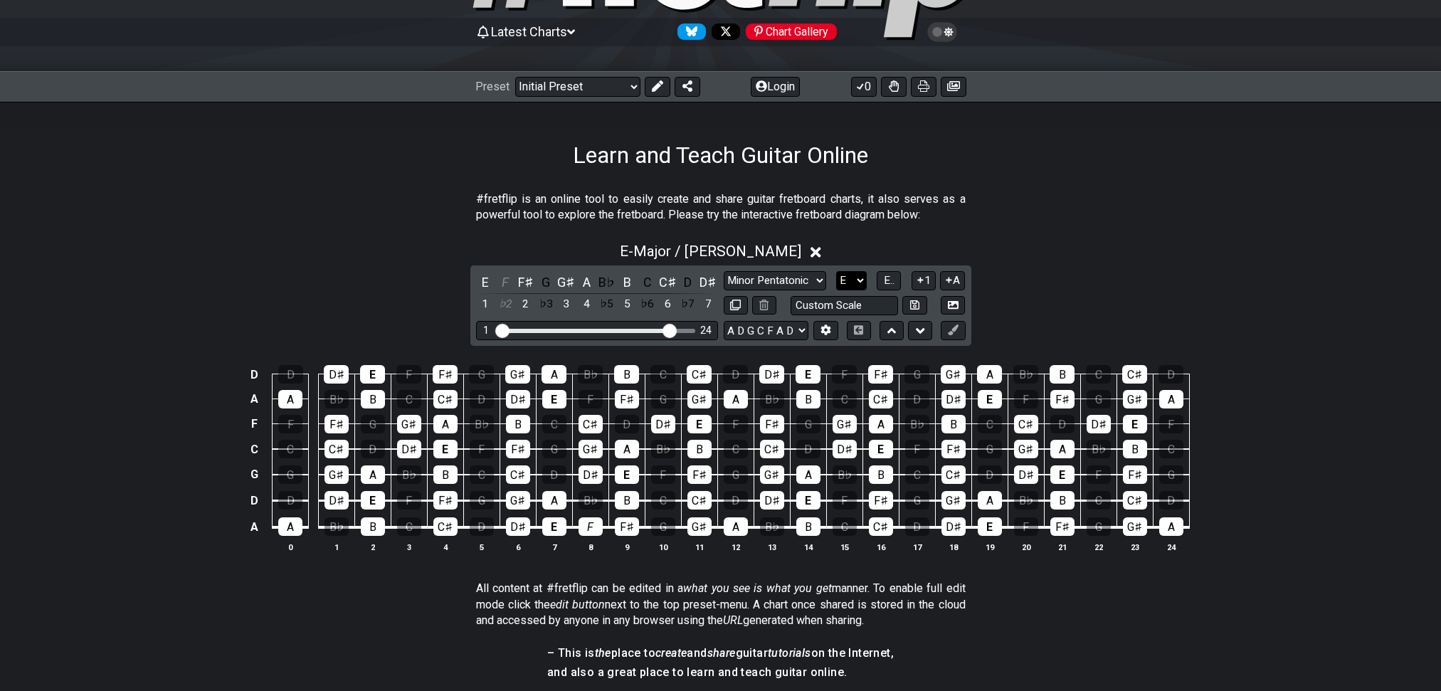
click at [852, 290] on select "A♭ A A♯ B♭ B C C♯ D♭ D D♯ E♭ E F F♯ G♭ G G♯" at bounding box center [851, 280] width 31 height 19
select select "C"
click at [836, 290] on select "A♭ A A♯ B♭ B C C♯ D♭ D D♯ E♭ E F F♯ G♭ G G♯" at bounding box center [851, 280] width 31 height 19
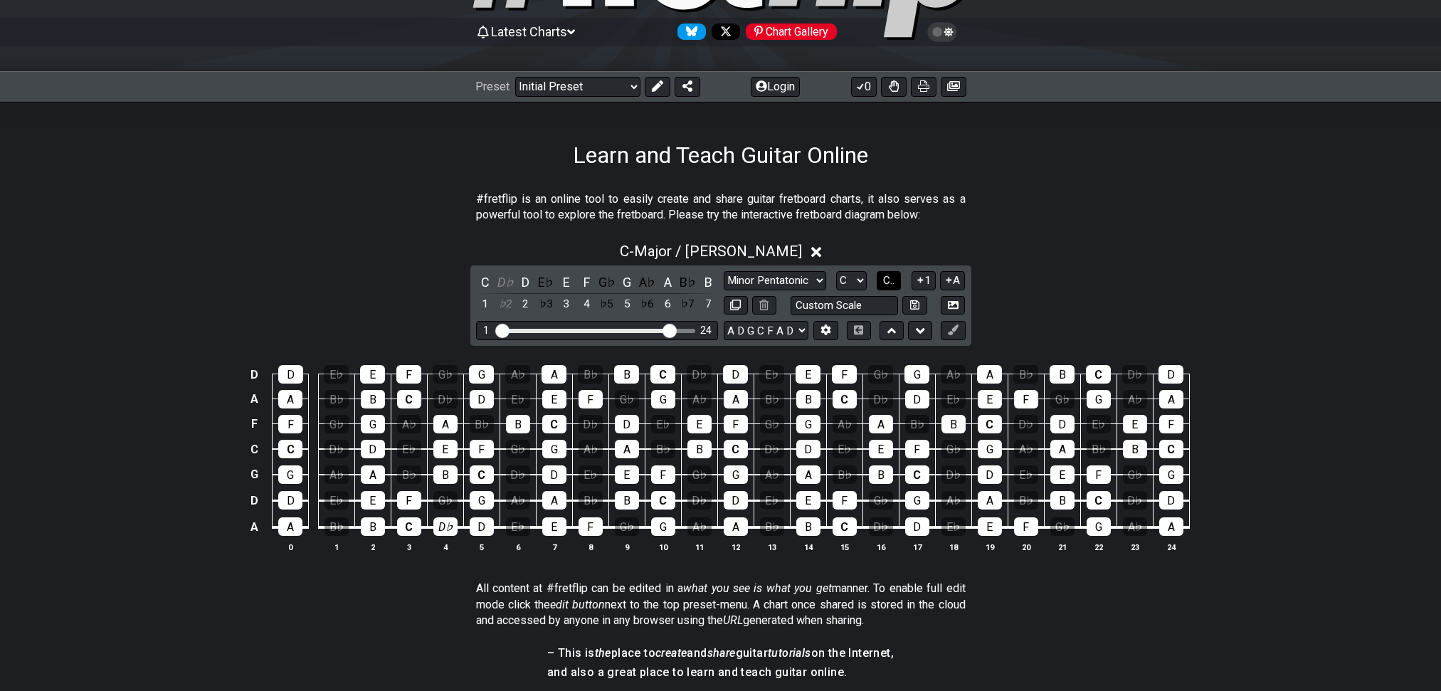
click at [883, 287] on span "C.." at bounding box center [888, 280] width 11 height 13
click at [883, 287] on span "1..7" at bounding box center [888, 280] width 17 height 13
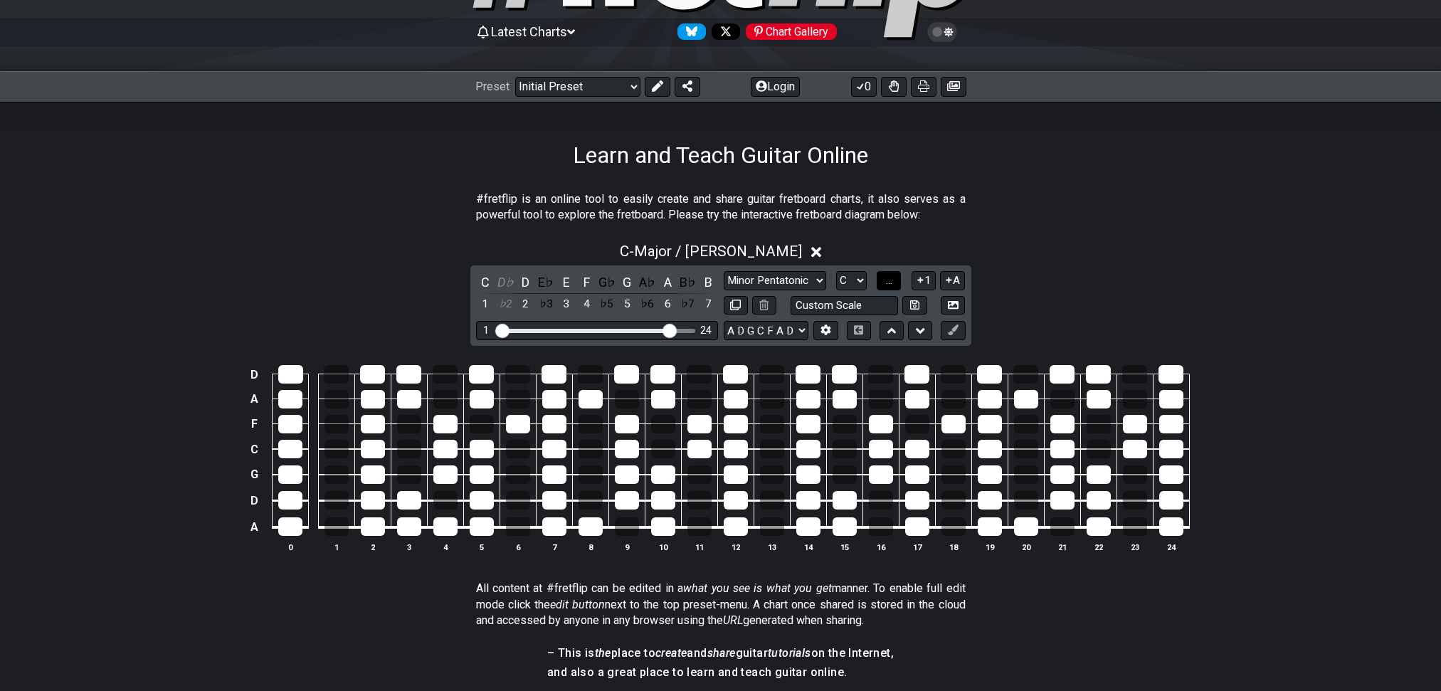
click at [886, 287] on span "..." at bounding box center [889, 280] width 6 height 13
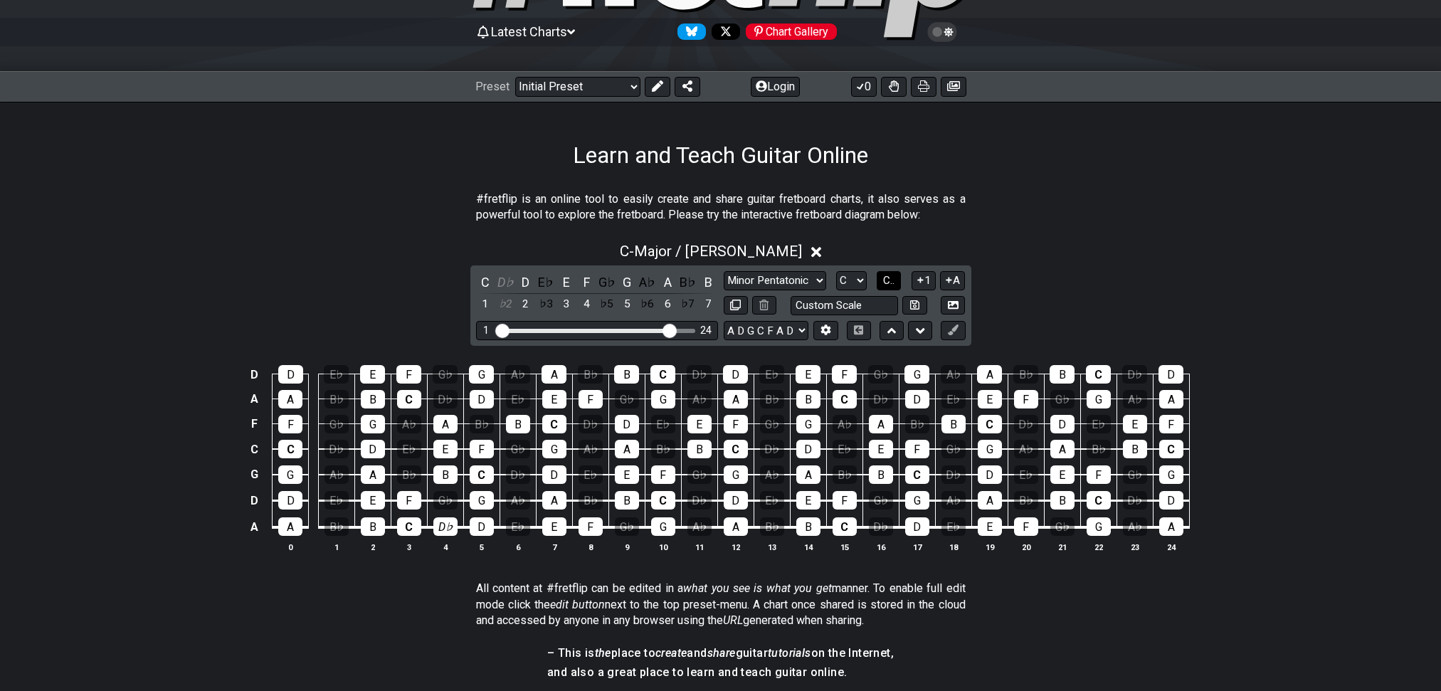
click at [883, 287] on span "C.." at bounding box center [888, 280] width 11 height 13
click at [883, 287] on span "1..7" at bounding box center [888, 280] width 17 height 13
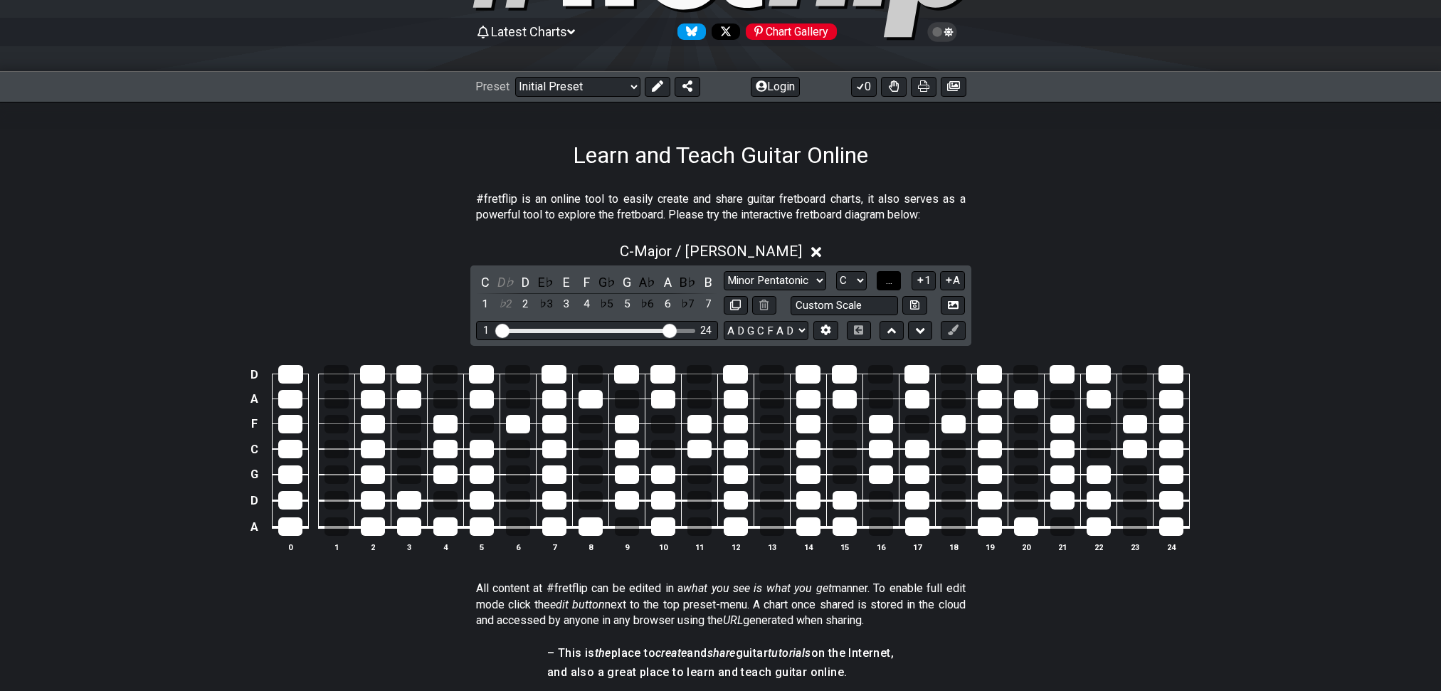
click at [886, 287] on span "..." at bounding box center [889, 280] width 6 height 13
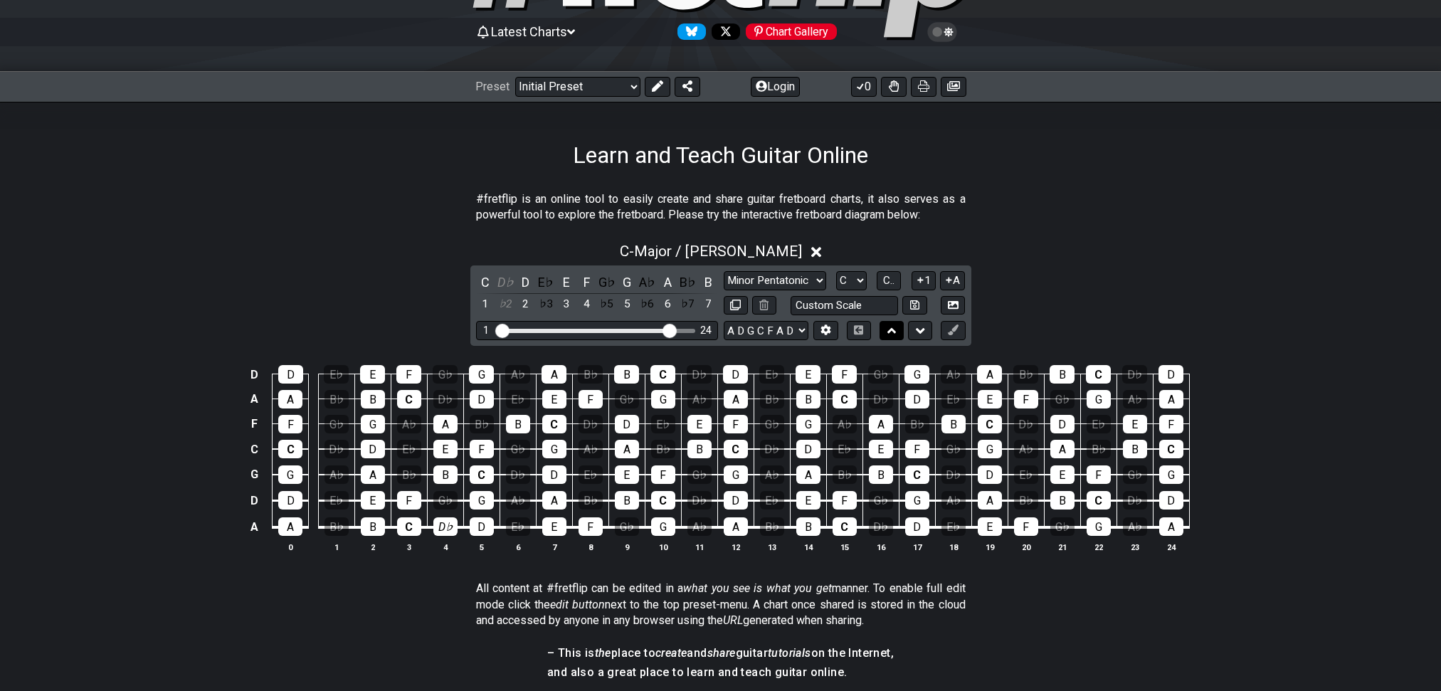
click at [893, 334] on icon at bounding box center [891, 331] width 9 height 6
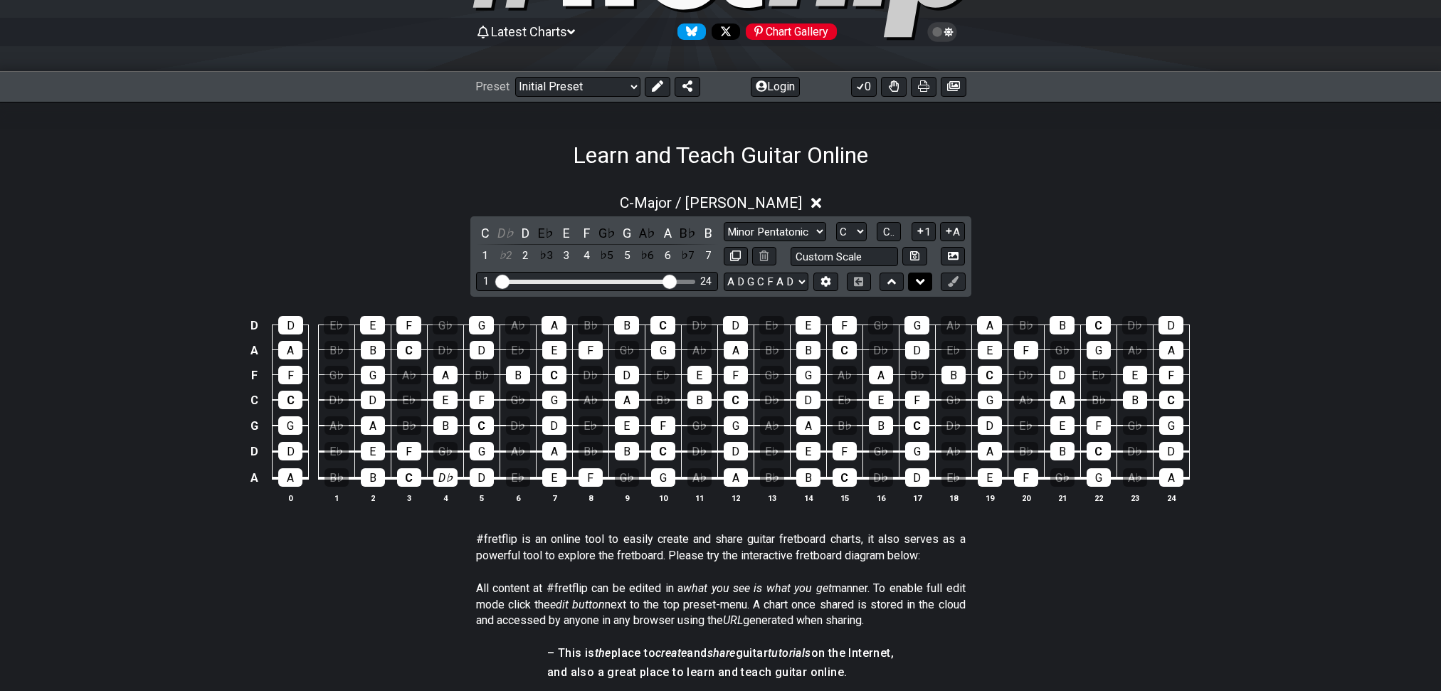
click at [913, 285] on button at bounding box center [920, 281] width 24 height 19
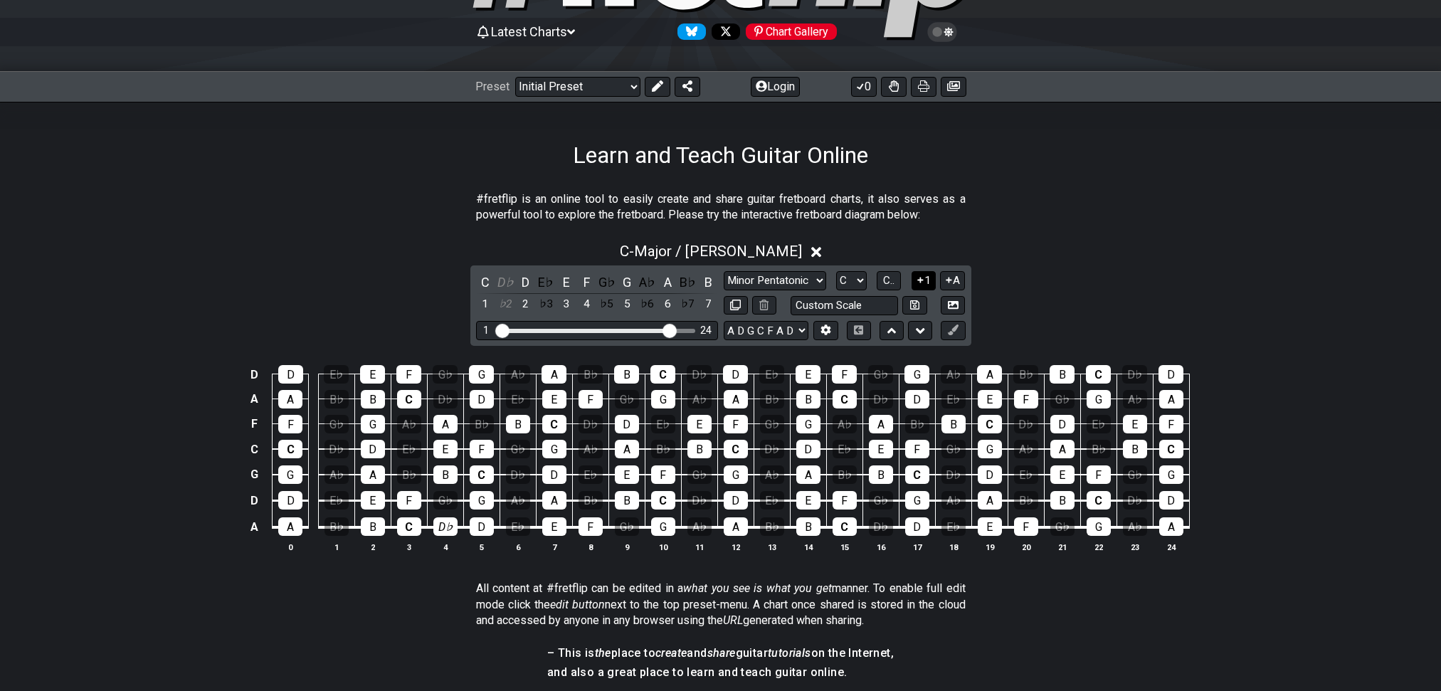
click at [914, 290] on button "1" at bounding box center [923, 280] width 24 height 19
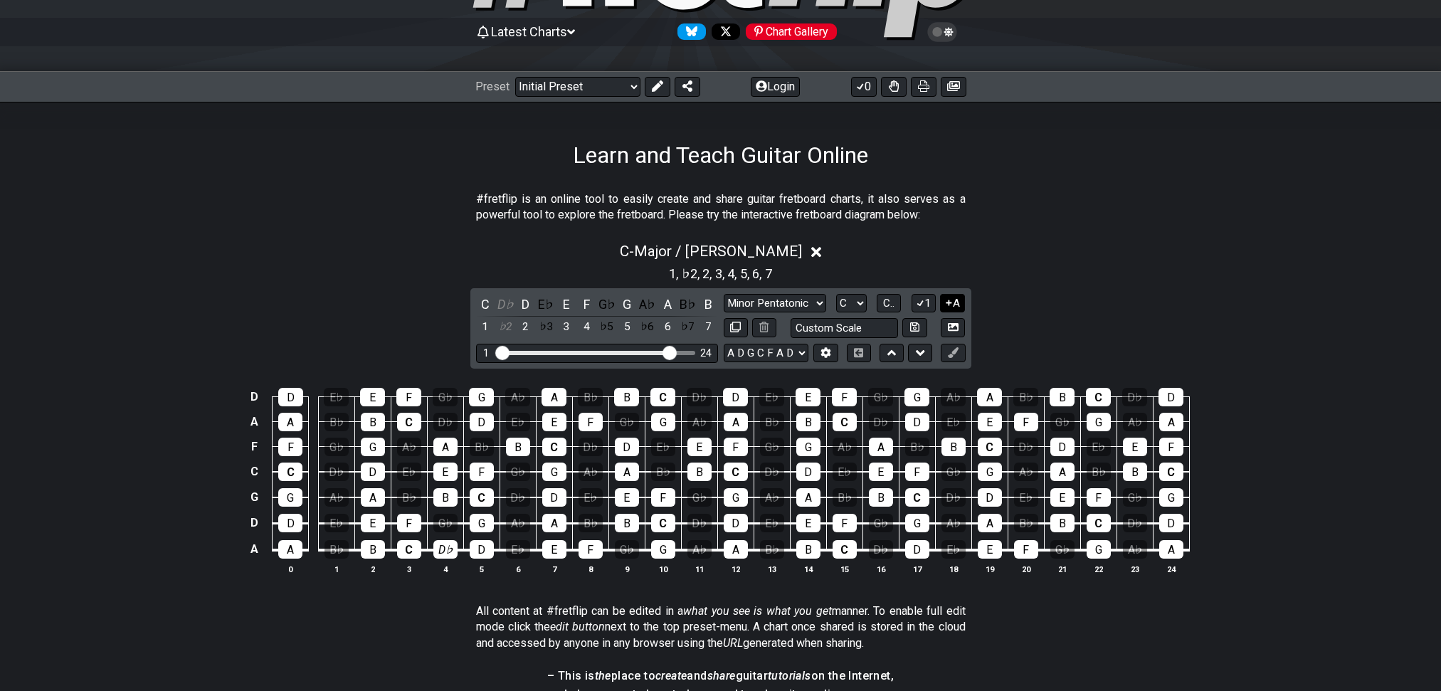
click at [950, 313] on button "A" at bounding box center [952, 303] width 25 height 19
click at [916, 313] on button "1" at bounding box center [923, 303] width 24 height 19
click at [949, 308] on icon at bounding box center [949, 302] width 14 height 11
click at [956, 313] on button "A" at bounding box center [952, 303] width 25 height 19
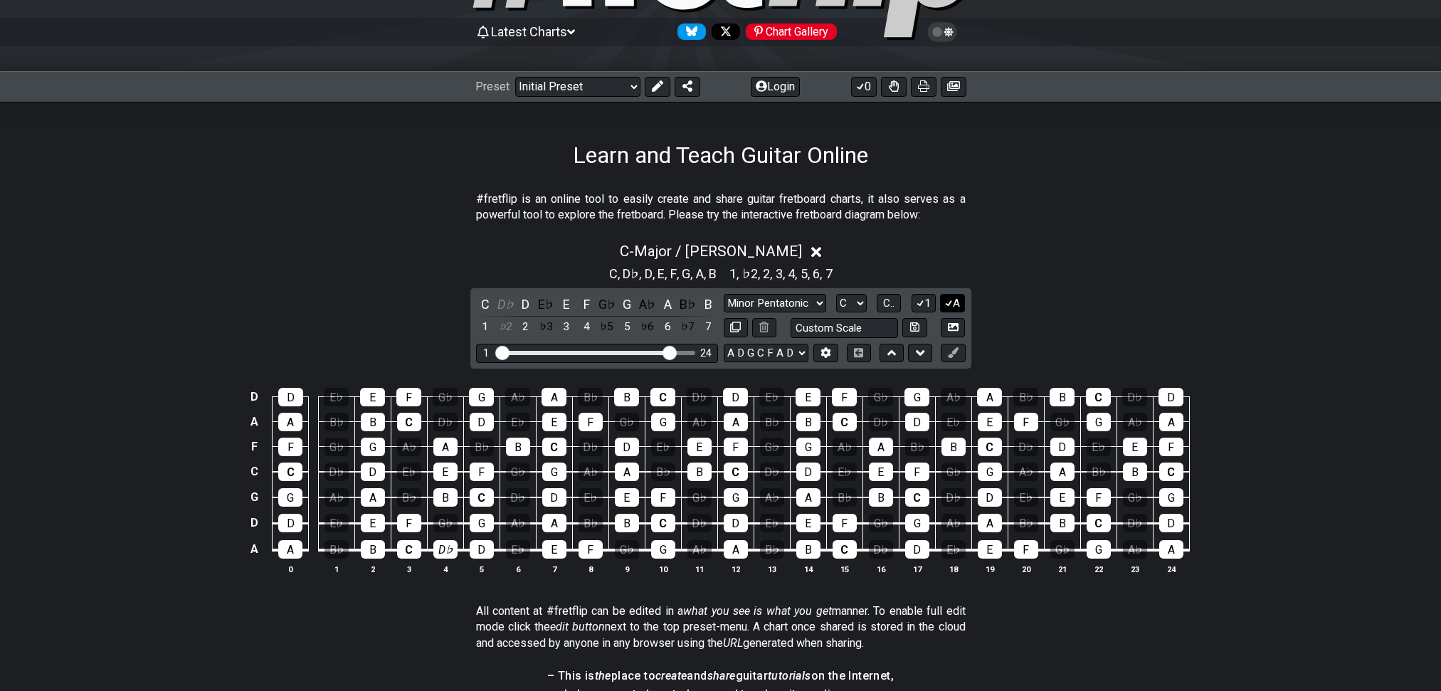
click at [953, 313] on button "A" at bounding box center [952, 303] width 25 height 19
click at [952, 313] on button "A" at bounding box center [952, 303] width 25 height 19
click at [409, 558] on div "C" at bounding box center [409, 549] width 24 height 18
click at [418, 558] on div "C" at bounding box center [409, 549] width 24 height 18
click at [953, 358] on icon at bounding box center [953, 352] width 11 height 11
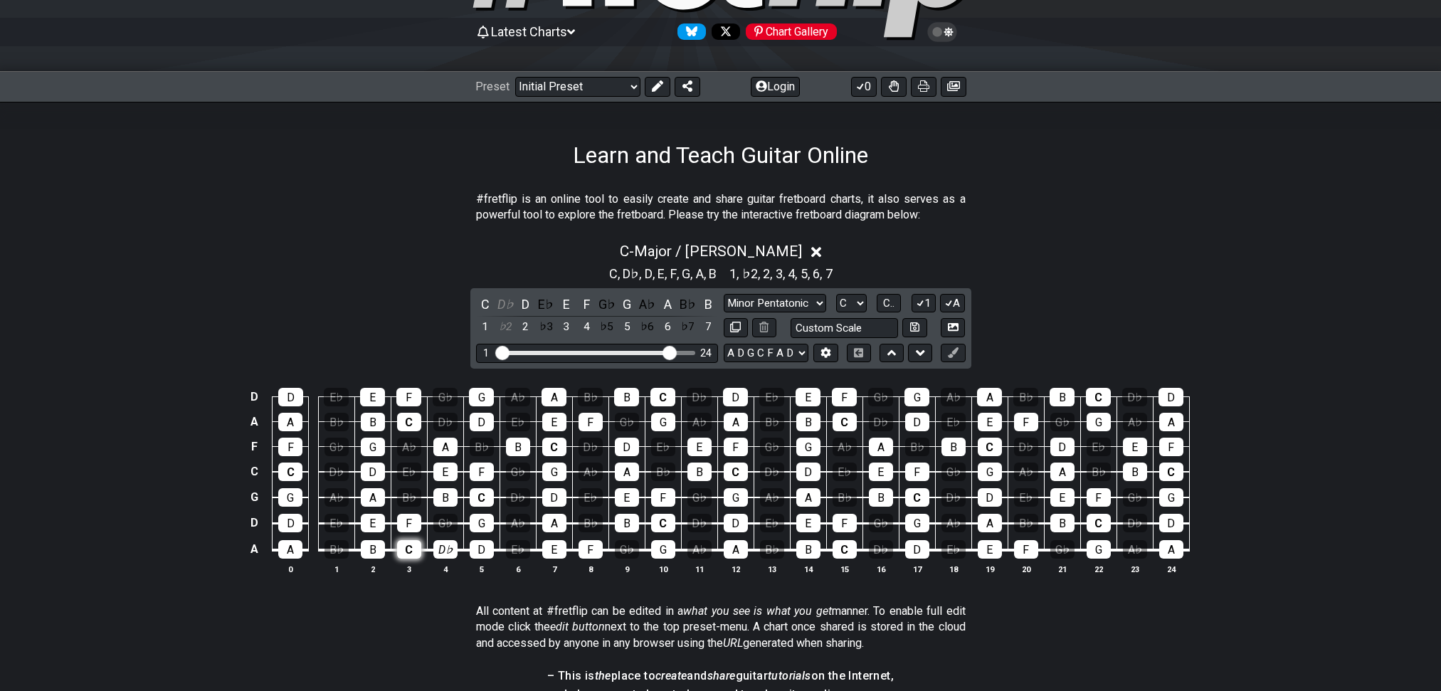
click at [400, 558] on div "C" at bounding box center [409, 549] width 24 height 18
click at [953, 358] on icon at bounding box center [953, 352] width 11 height 11
click at [483, 314] on div "C" at bounding box center [485, 304] width 18 height 19
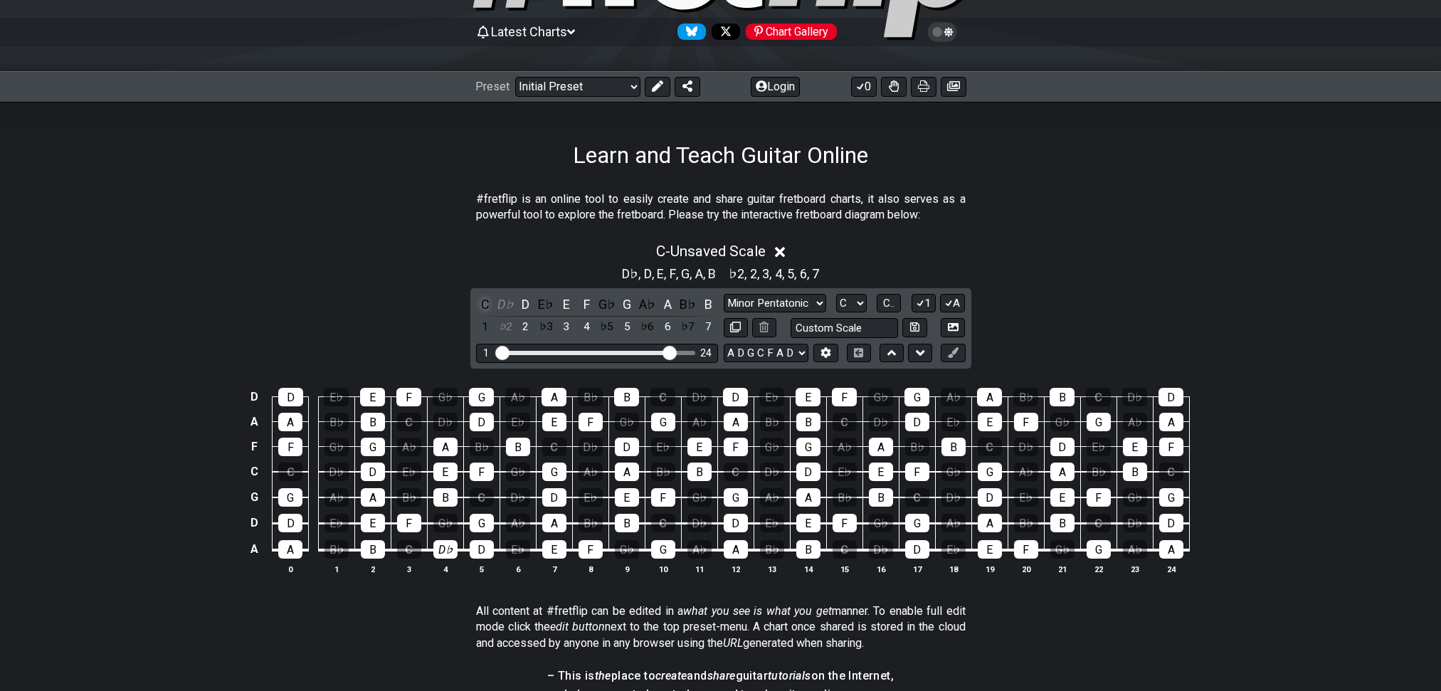
click at [482, 314] on div "C" at bounding box center [485, 304] width 18 height 19
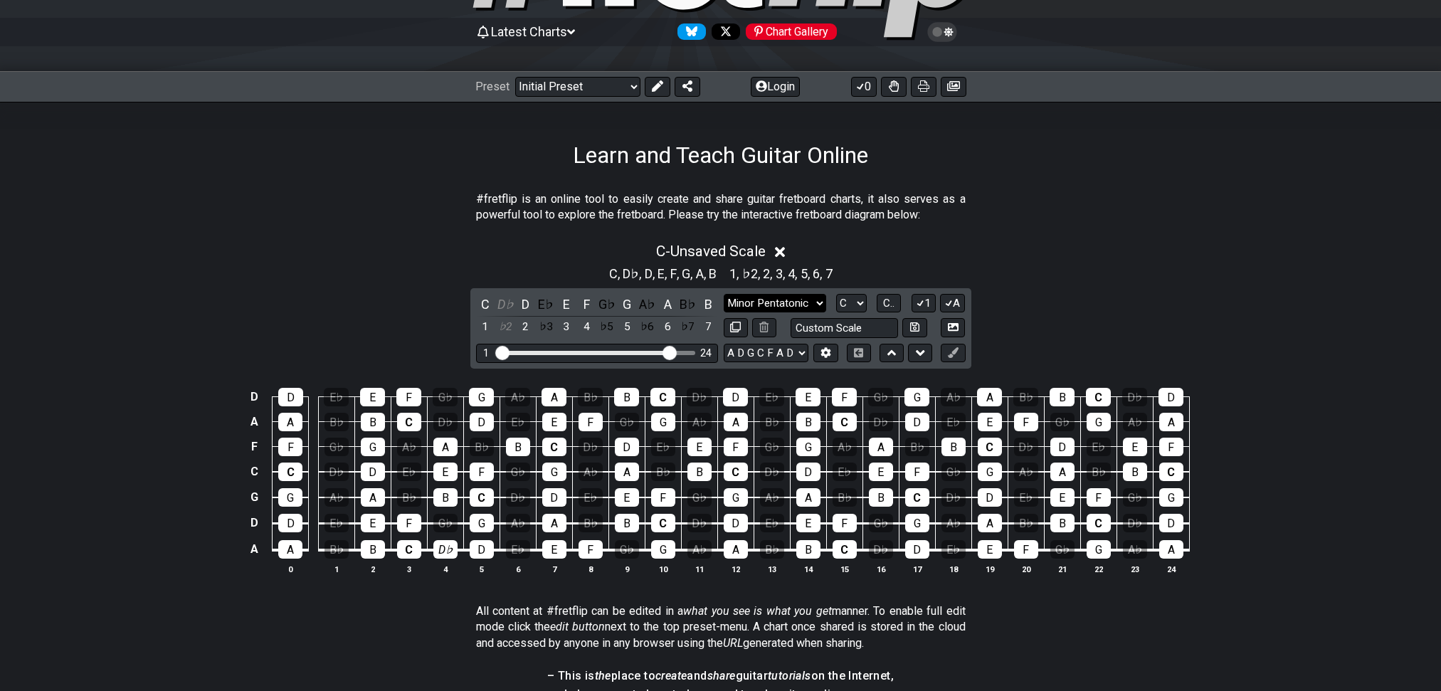
click at [794, 313] on select "Minor Pentatonic Click to edit Minor Pentatonic Major Pentatonic Minor Blues Ma…" at bounding box center [774, 303] width 102 height 19
click at [723, 313] on select "Minor Pentatonic Click to edit Minor Pentatonic Major Pentatonic Minor Blues Ma…" at bounding box center [774, 303] width 102 height 19
click at [551, 86] on select "Welcome to #fretflip! Initial Preset Custom Preset Minor Pentatonic Major Penta…" at bounding box center [577, 87] width 125 height 20
click at [521, 77] on select "Welcome to #fretflip! Initial Preset Custom Preset Minor Pentatonic Major Penta…" at bounding box center [577, 87] width 125 height 20
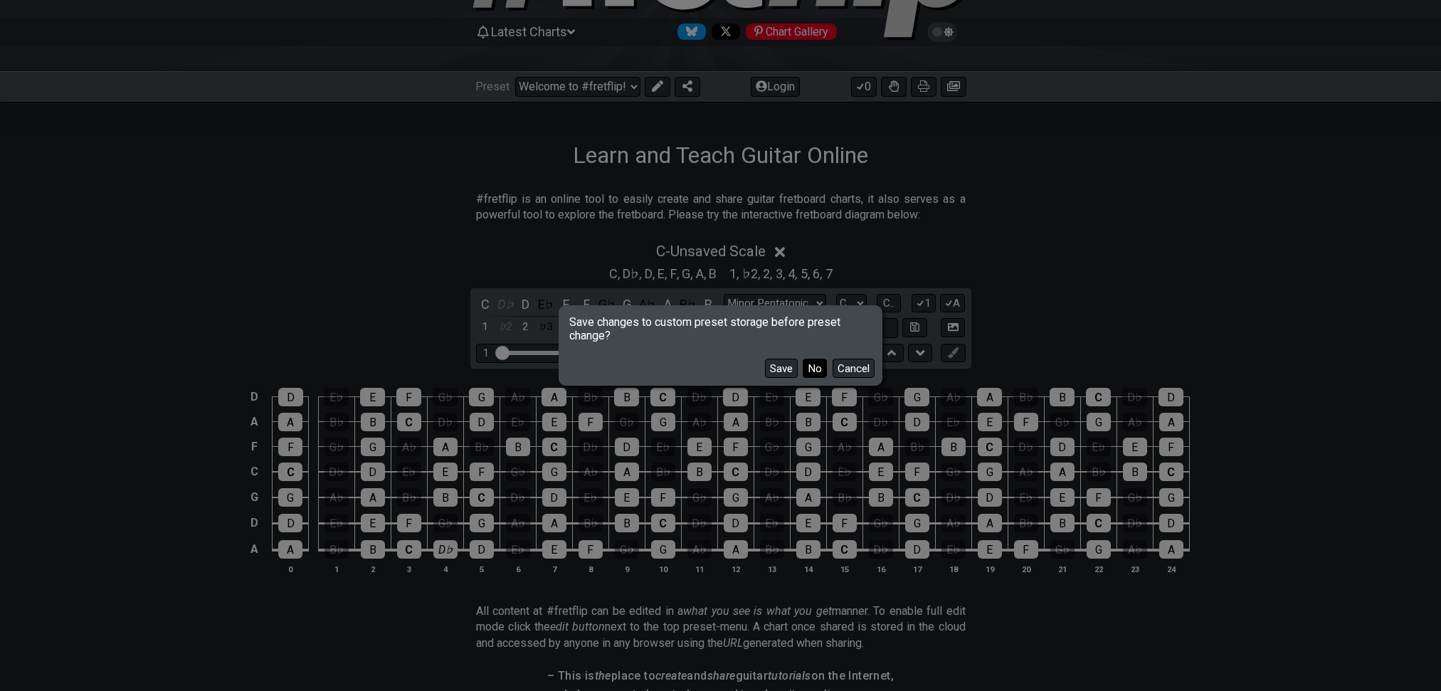
click at [804, 371] on button "No" at bounding box center [814, 368] width 24 height 19
select select "/guitar-scales"
select select "E A D G B E"
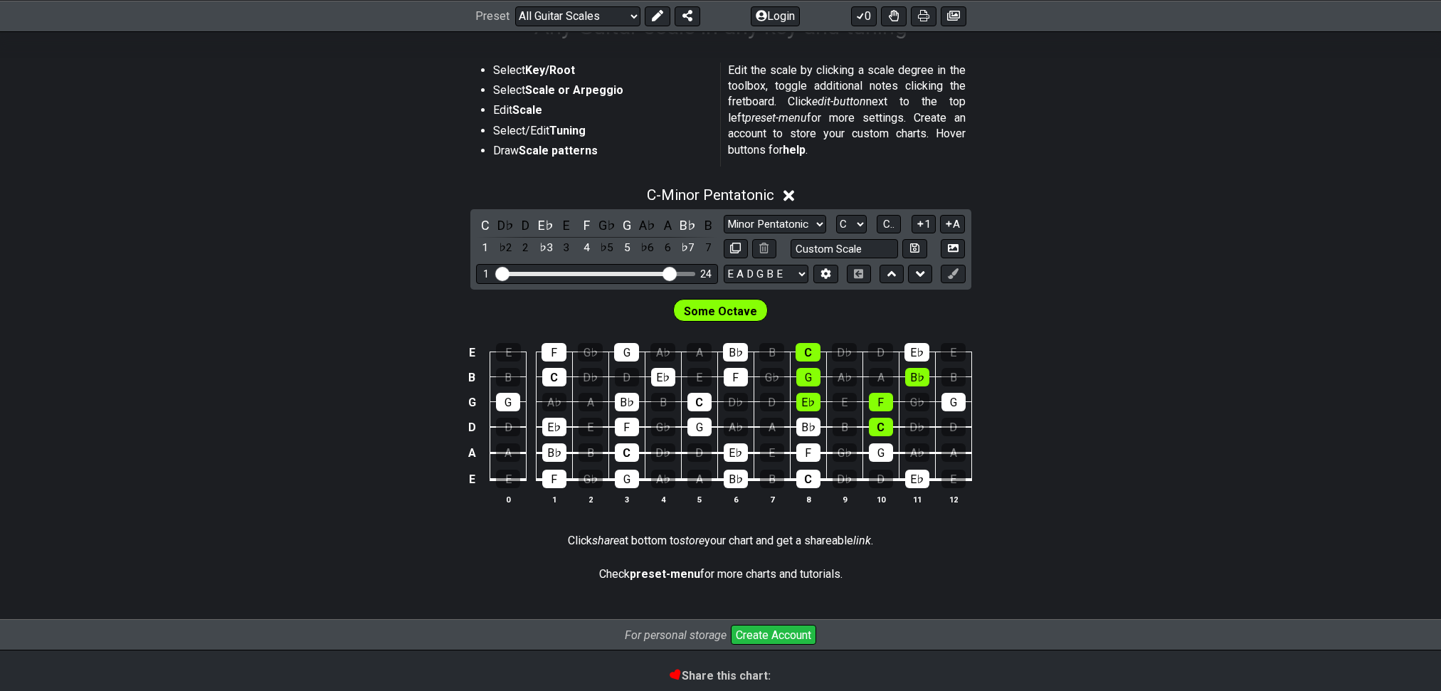
scroll to position [259, 0]
click at [717, 322] on span "Some Octave" at bounding box center [720, 311] width 73 height 21
click at [709, 322] on span "Some Octave" at bounding box center [720, 311] width 73 height 21
click at [786, 234] on select "Minor Pentatonic Root Minor Pentatonic Major Pentatonic Minor Blues Major Blues…" at bounding box center [774, 224] width 102 height 19
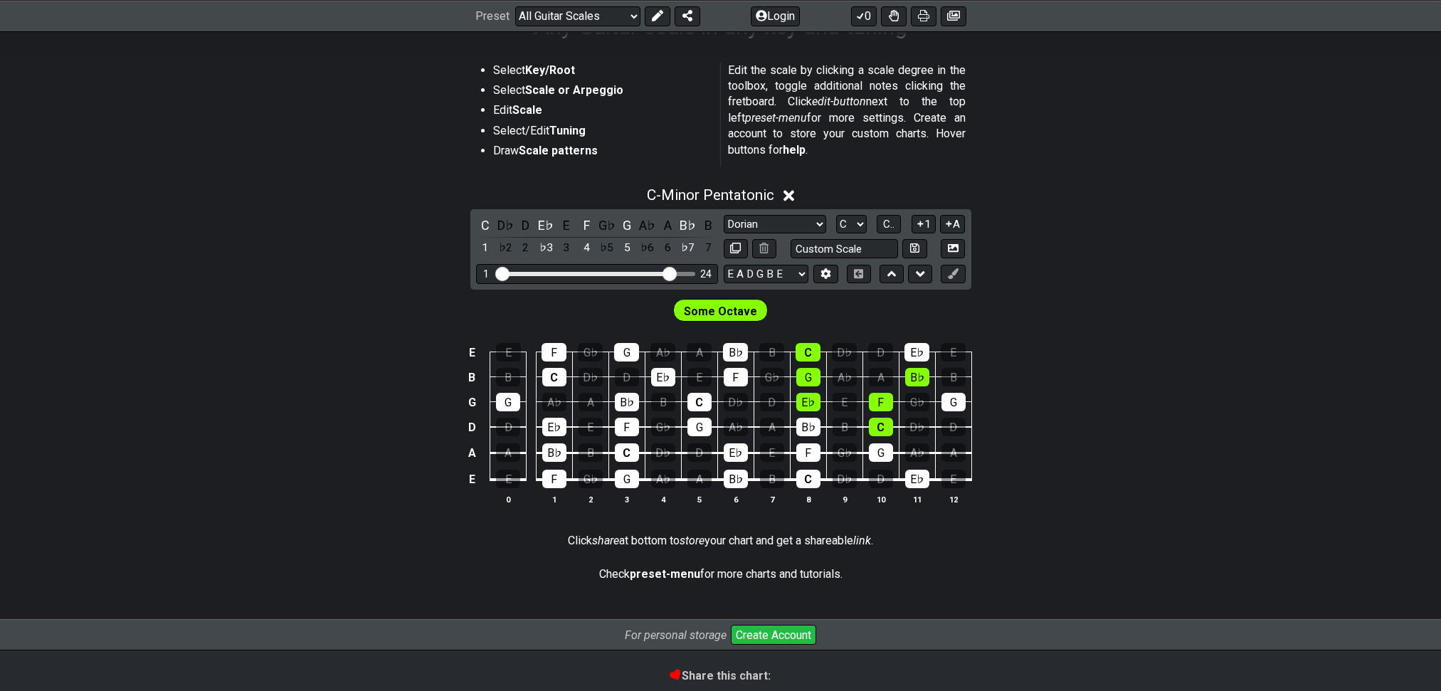
click at [723, 234] on select "Minor Pentatonic Root Minor Pentatonic Major Pentatonic Minor Blues Major Blues…" at bounding box center [774, 224] width 102 height 19
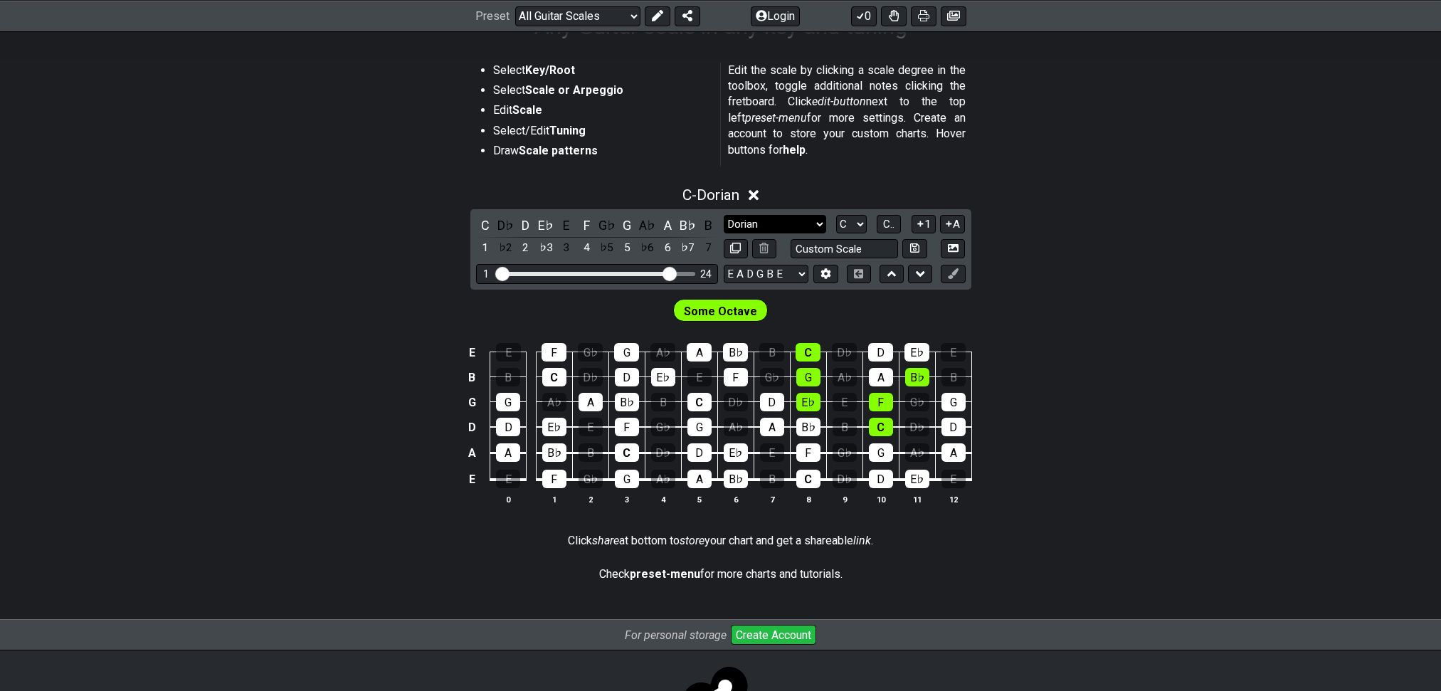
click at [738, 234] on select "Minor Pentatonic Root Minor Pentatonic Major Pentatonic Minor Blues Major Blues…" at bounding box center [774, 224] width 102 height 19
select select "Mixolydian"
click at [723, 234] on select "Minor Pentatonic Root Minor Pentatonic Major Pentatonic Minor Blues Major Blues…" at bounding box center [774, 224] width 102 height 19
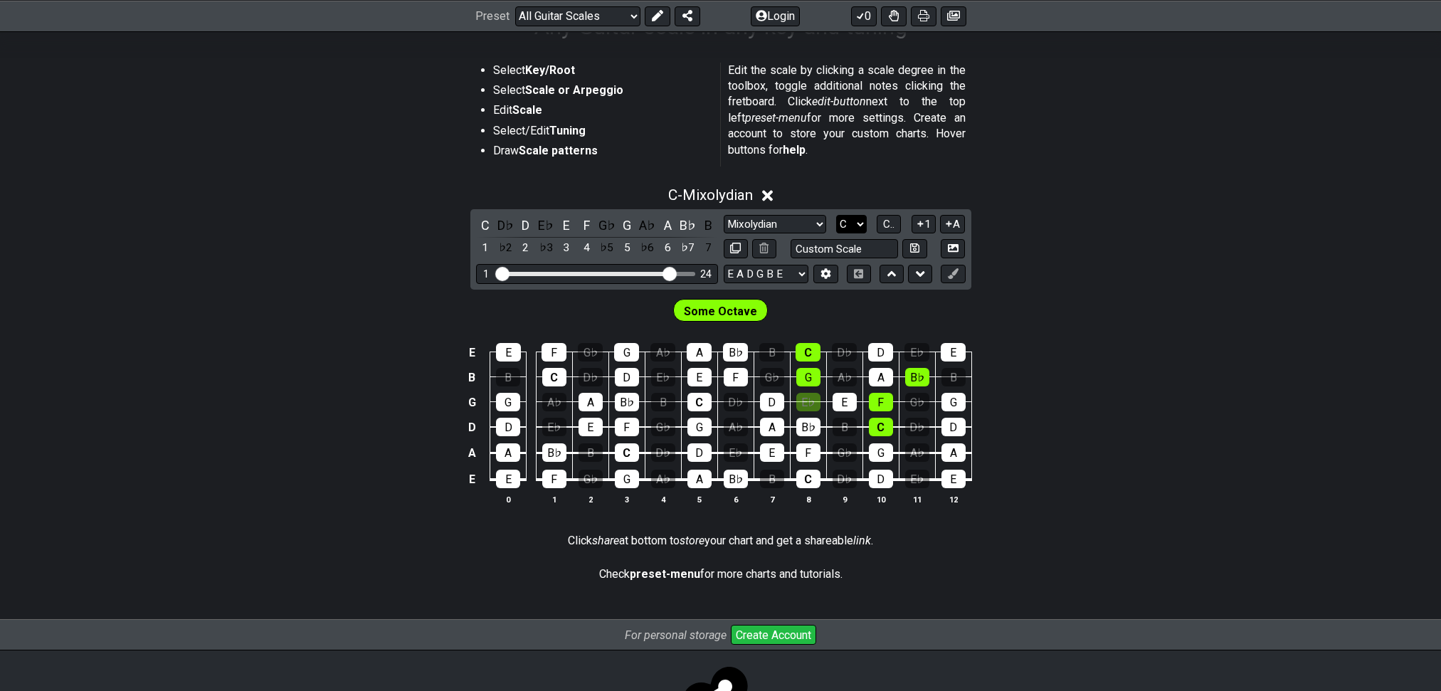
click at [861, 234] on select "A♭ A A♯ B♭ B C C♯ D♭ D D♯ E♭ E F F♯ G♭ G G♯" at bounding box center [851, 224] width 31 height 19
select select "D"
click at [836, 234] on select "A♭ A A♯ B♭ B C C♯ D♭ D D♯ E♭ E F F♯ G♭ G G♯" at bounding box center [851, 224] width 31 height 19
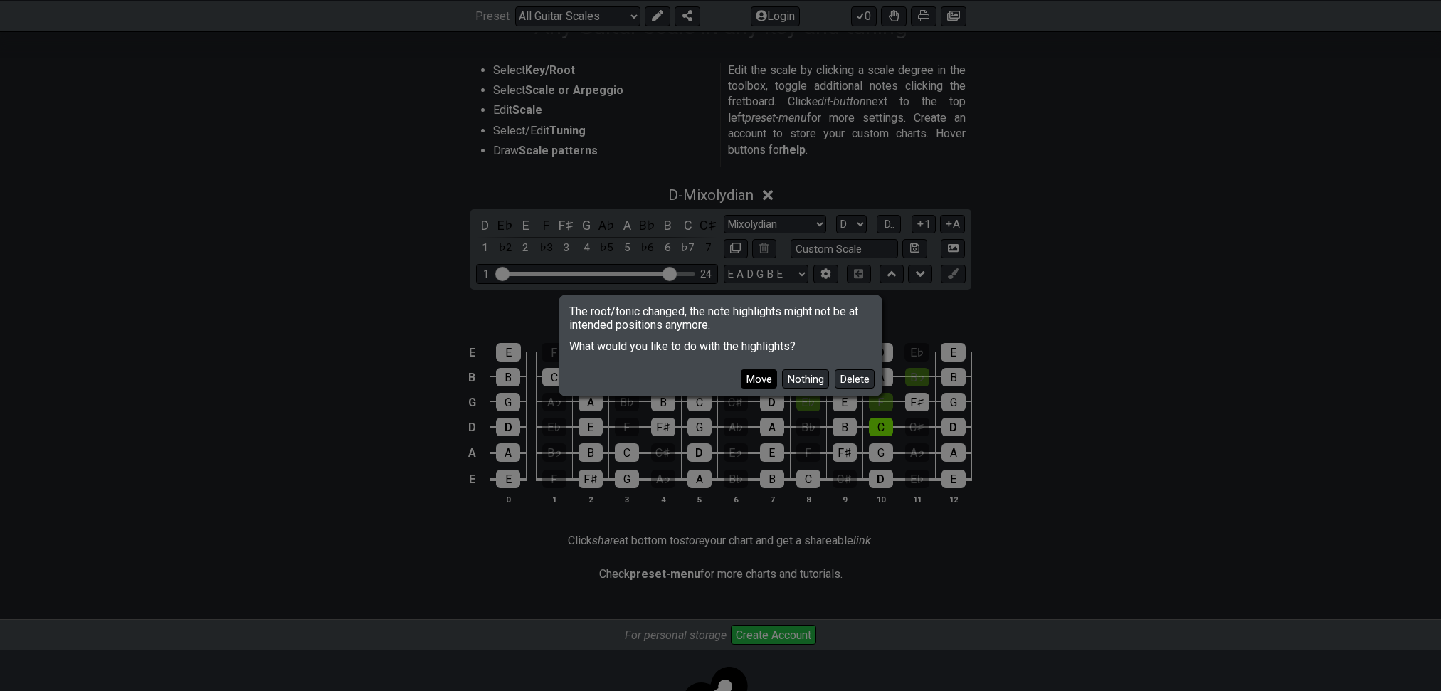
click at [741, 386] on button "Move" at bounding box center [759, 378] width 36 height 19
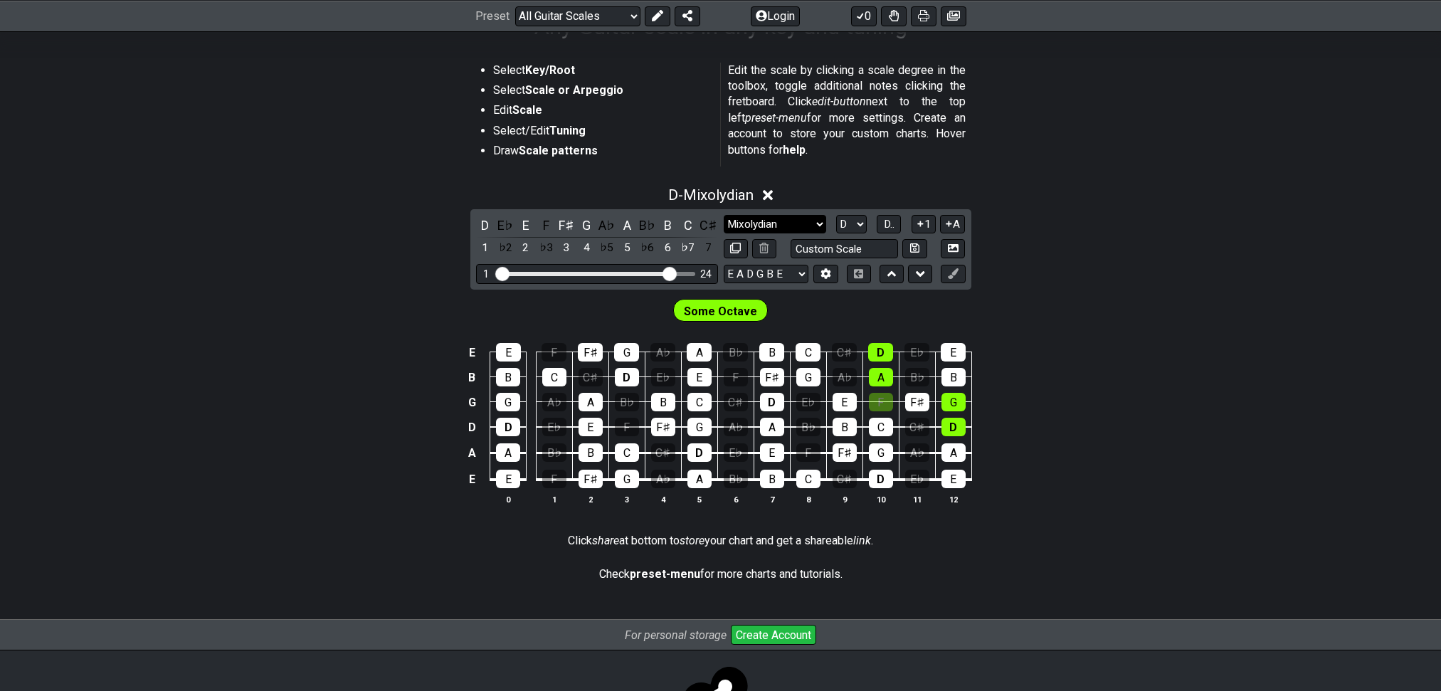
click at [770, 234] on select "Minor Pentatonic Root Minor Pentatonic Major Pentatonic Minor Blues Major Blues…" at bounding box center [774, 224] width 102 height 19
select select "Major / [PERSON_NAME]"
click at [723, 234] on select "Minor Pentatonic Root Minor Pentatonic Major Pentatonic Minor Blues Major Blues…" at bounding box center [774, 224] width 102 height 19
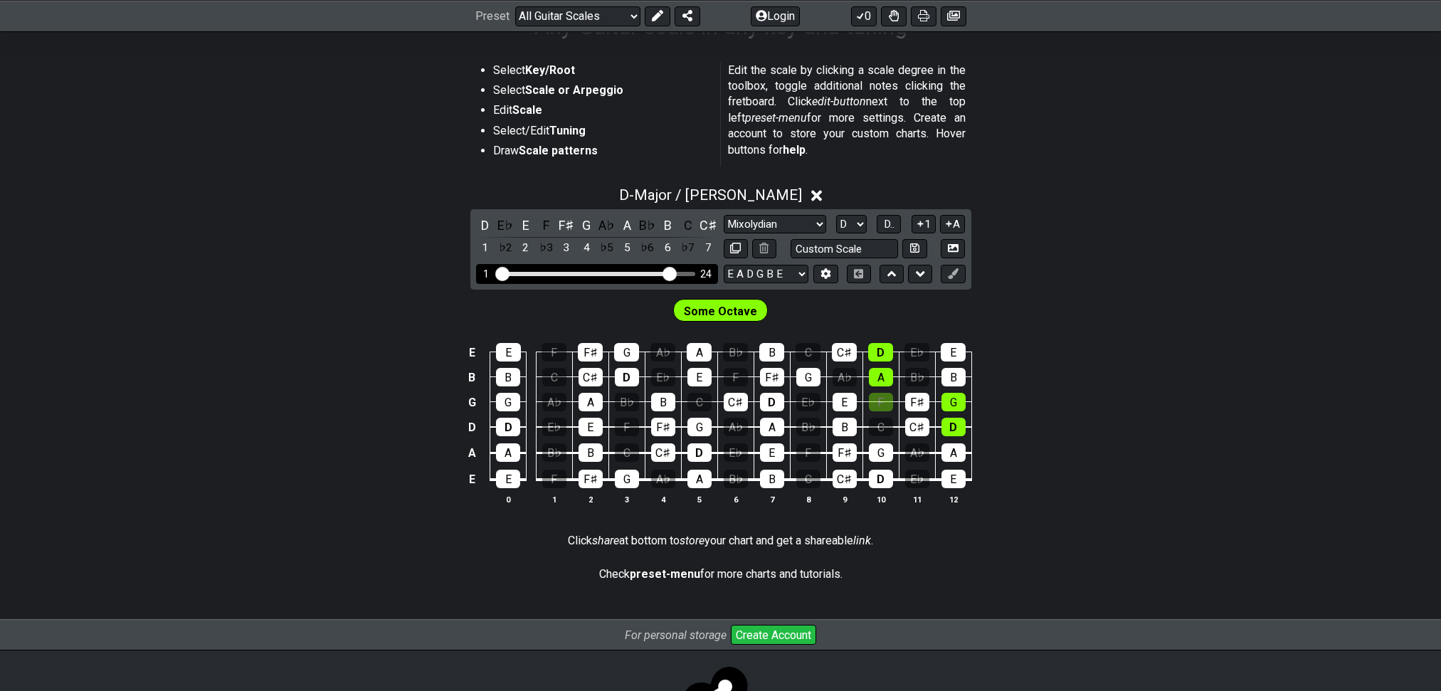
click at [667, 272] on input "Visible fret range" at bounding box center [597, 272] width 202 height 0
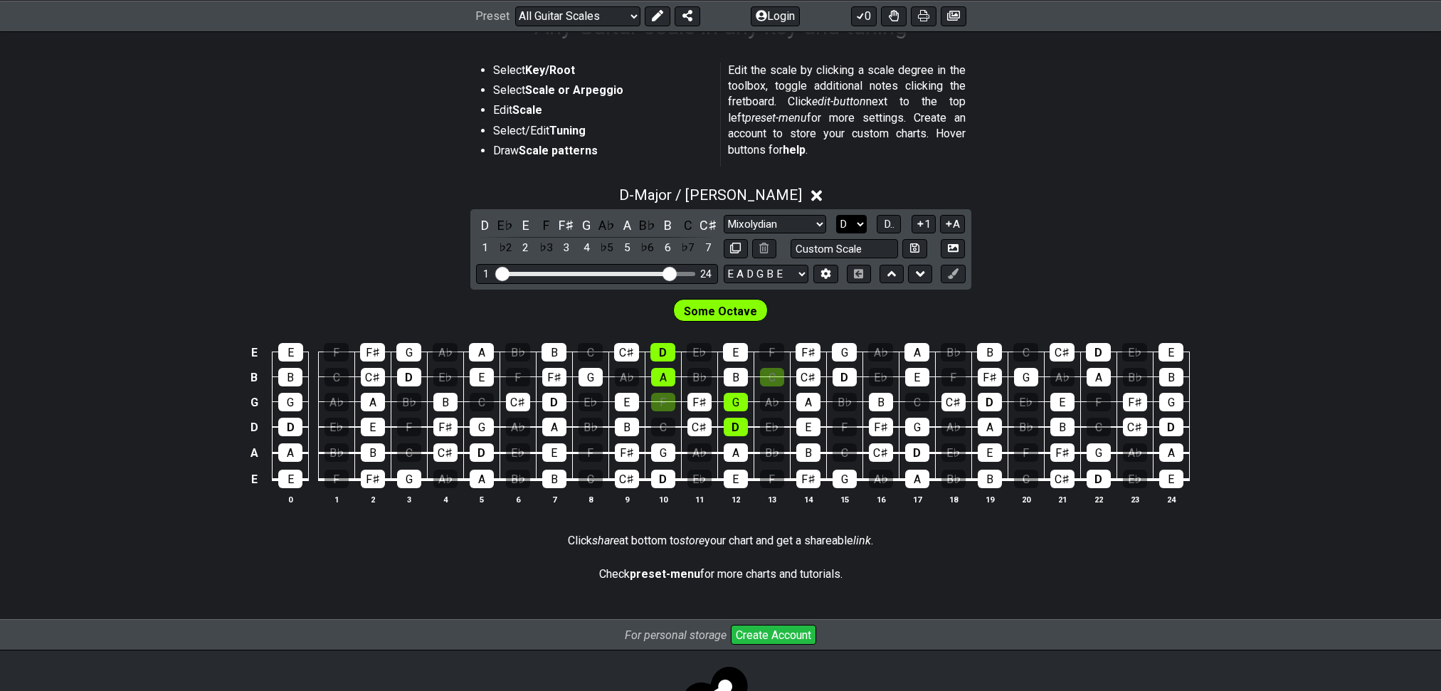
click at [840, 234] on select "A♭ A A♯ B♭ B C C♯ D♭ D D♯ E♭ E F F♯ G♭ G G♯" at bounding box center [851, 224] width 31 height 19
click at [836, 234] on select "A♭ A A♯ B♭ B C C♯ D♭ D D♯ E♭ E F F♯ G♭ G G♯" at bounding box center [851, 224] width 31 height 19
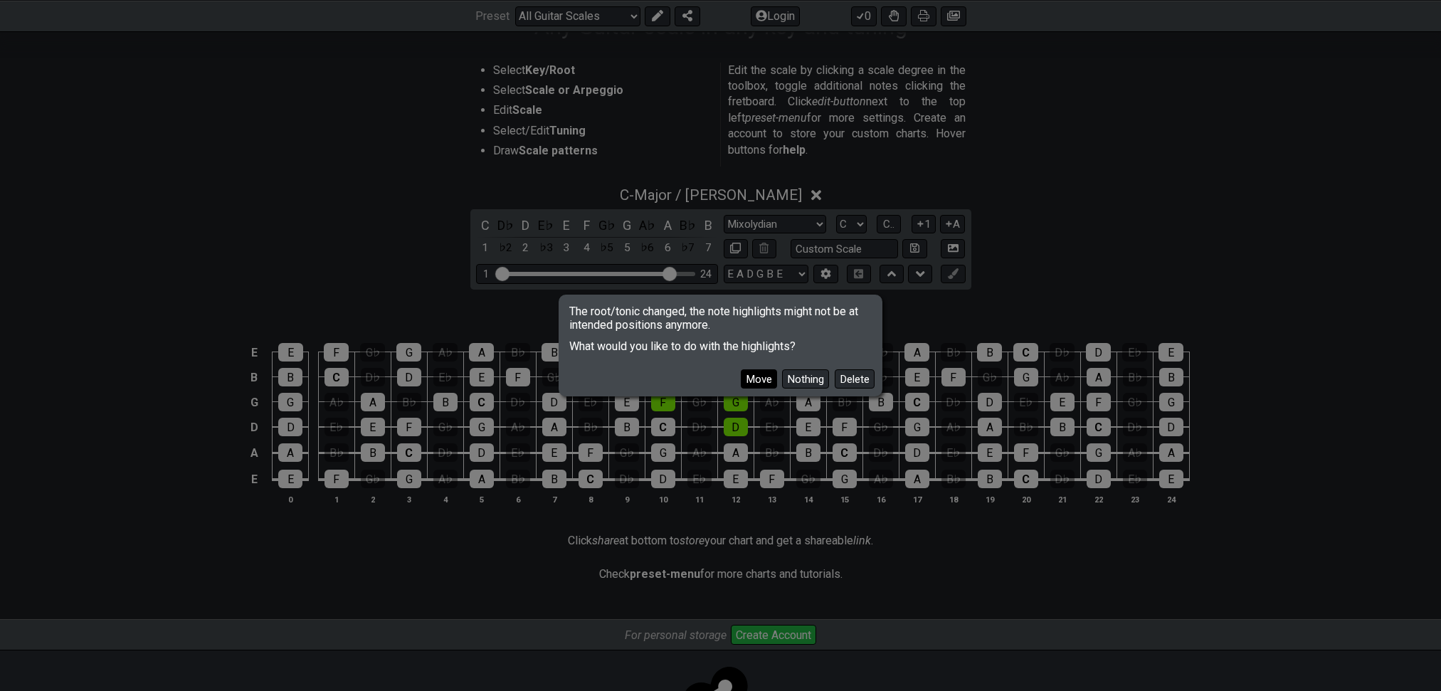
click at [741, 381] on button "Move" at bounding box center [759, 378] width 36 height 19
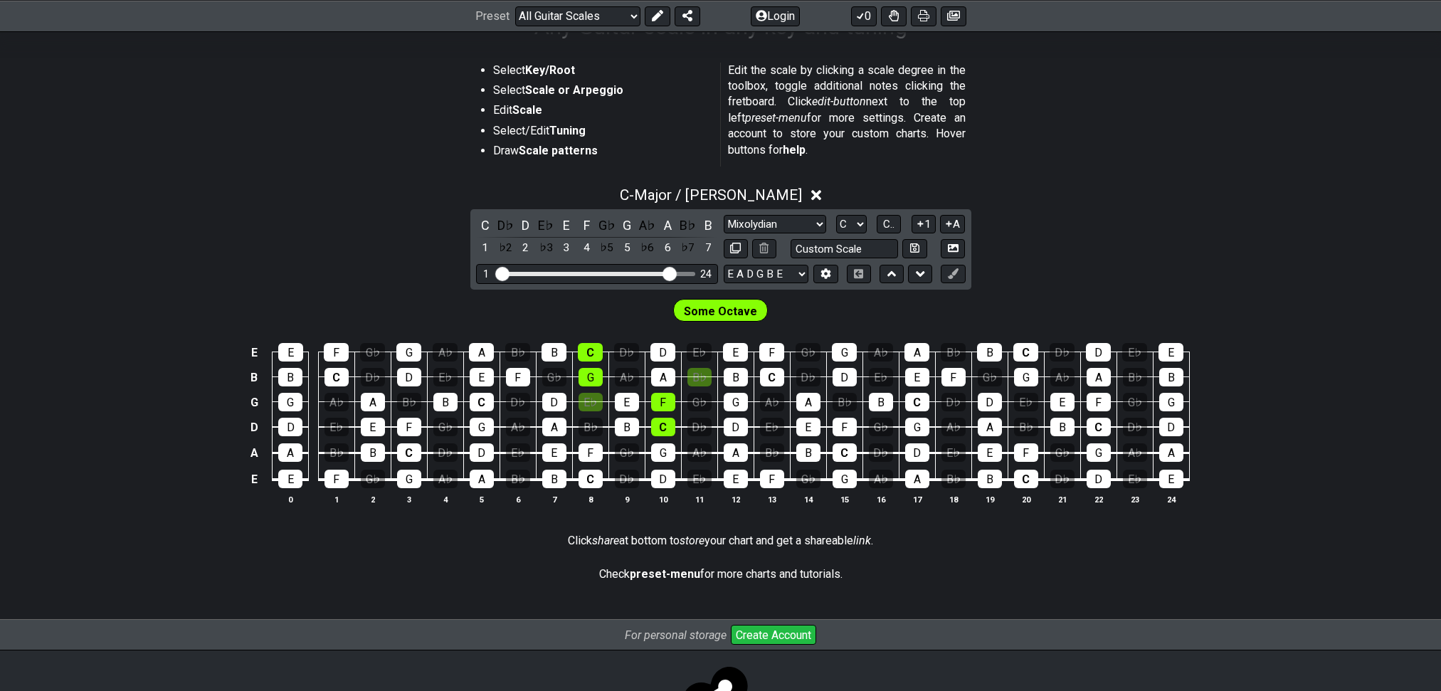
drag, startPoint x: 711, startPoint y: 370, endPoint x: 1022, endPoint y: 667, distance: 429.2
click at [1022, 620] on div "Select Key/Root Select Scale or Arpeggio Edit Scale Select/Edit Tuning Draw Sca…" at bounding box center [720, 330] width 1441 height 580
click at [772, 234] on select "Minor Pentatonic Root Minor Pentatonic Major Pentatonic Minor Blues Major Blues…" at bounding box center [774, 224] width 102 height 19
click at [723, 234] on select "Minor Pentatonic Root Minor Pentatonic Major Pentatonic Minor Blues Major Blues…" at bounding box center [774, 224] width 102 height 19
click at [847, 234] on select "A♭ A A♯ B♭ B C C♯ D♭ D D♯ E♭ E F F♯ G♭ G G♯" at bounding box center [851, 224] width 31 height 19
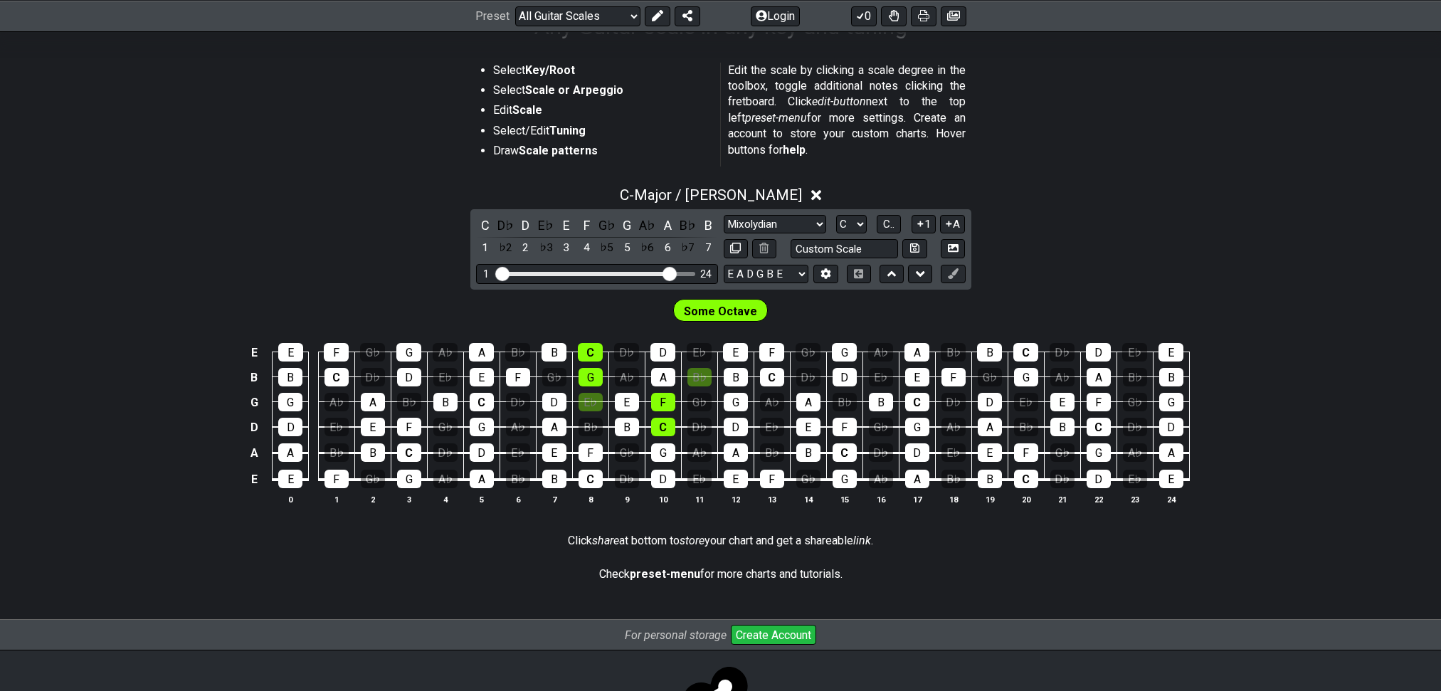
select select "D"
click at [836, 234] on select "A♭ A A♯ B♭ B C C♯ D♭ D D♯ E♭ E F F♯ G♭ G G♯" at bounding box center [851, 224] width 31 height 19
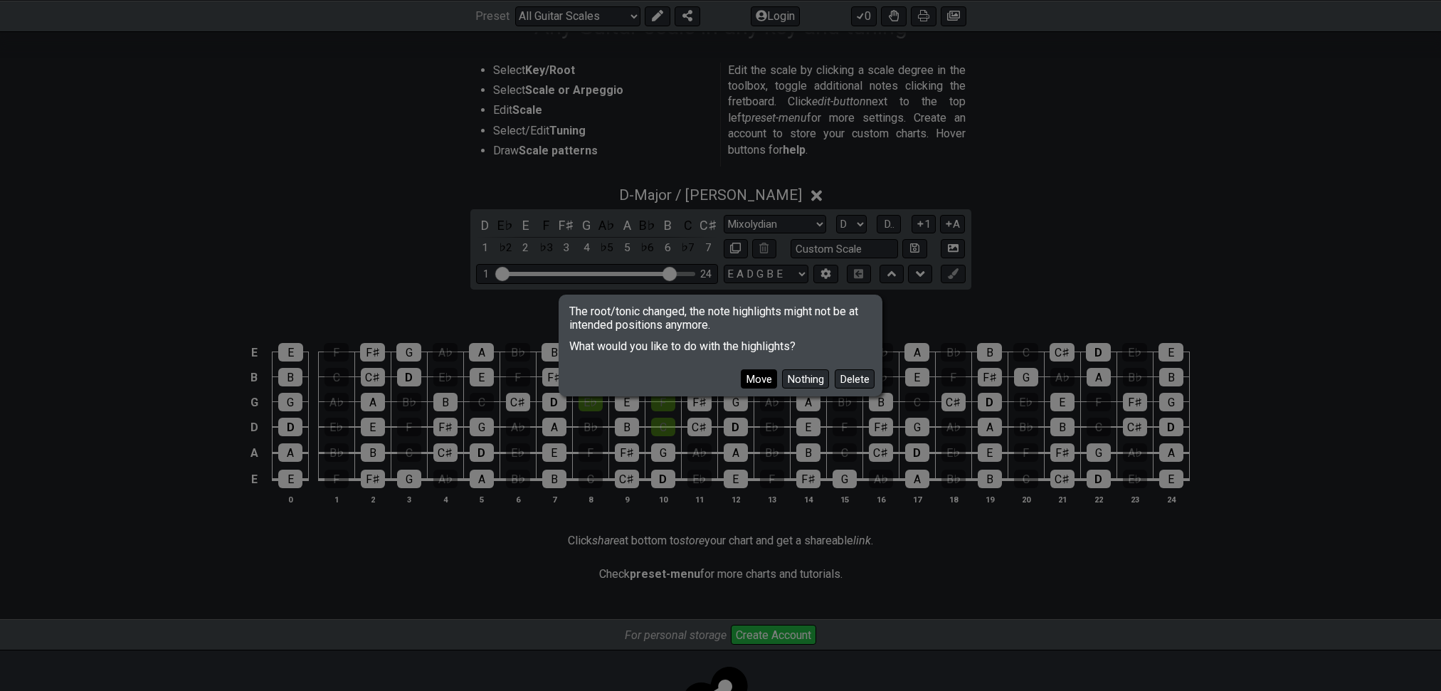
click at [741, 379] on button "Move" at bounding box center [759, 378] width 36 height 19
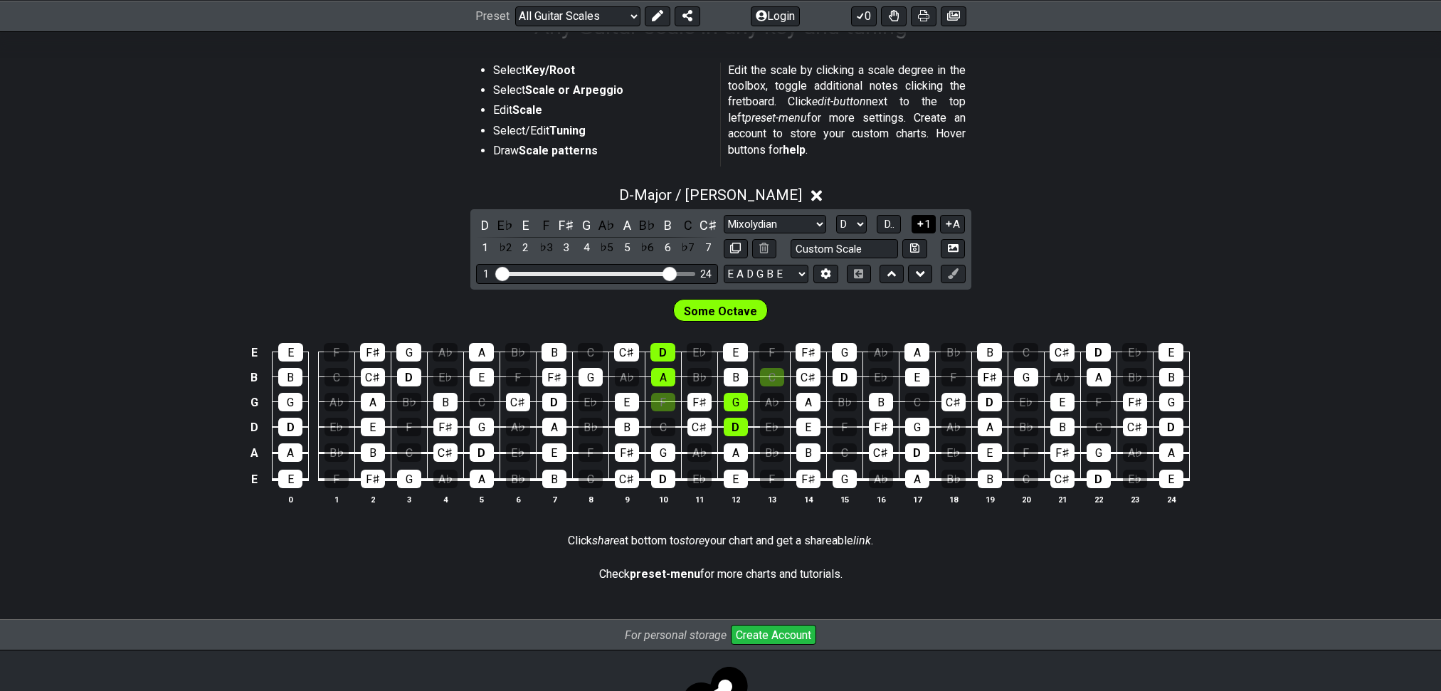
click at [925, 234] on button "1" at bounding box center [923, 224] width 24 height 19
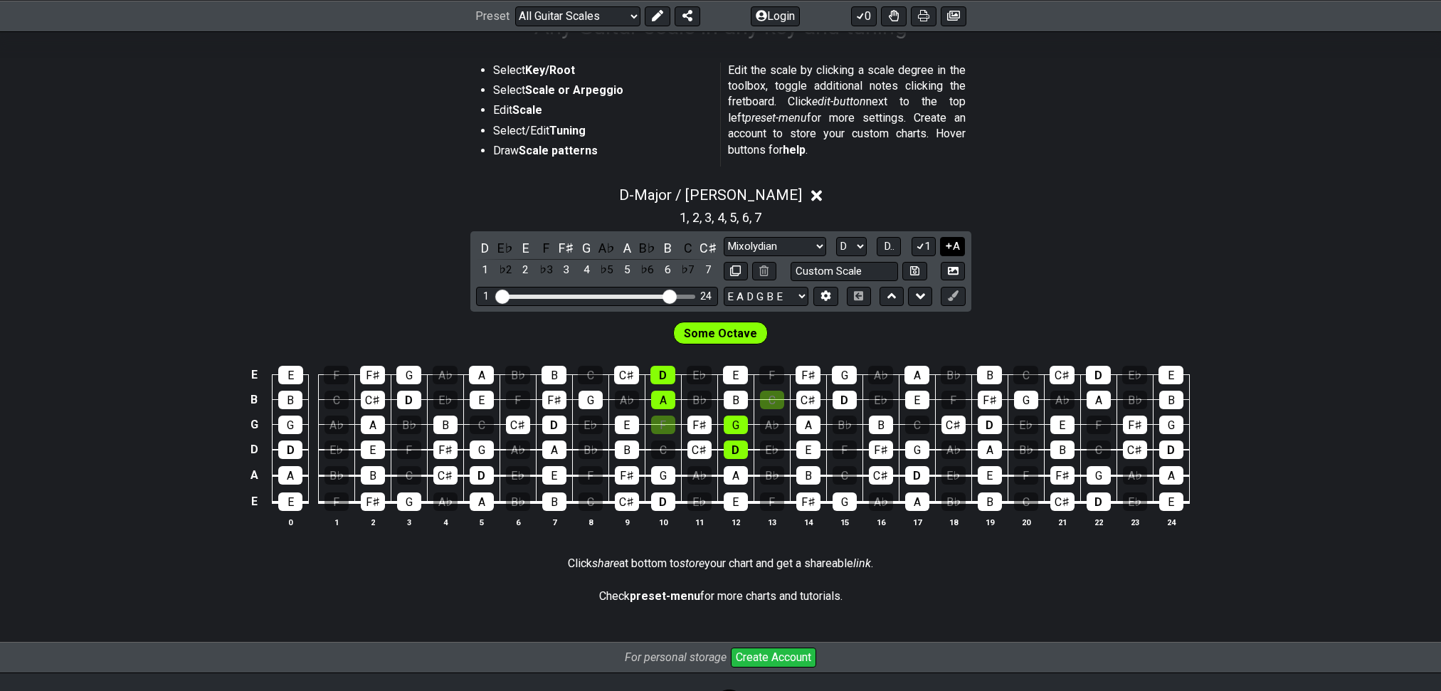
click at [958, 256] on button "A" at bounding box center [952, 246] width 25 height 19
click at [852, 281] on input "text" at bounding box center [844, 271] width 108 height 19
type input "Custom Scale"
click at [748, 306] on select "E A D G B E E A D G B E E A D G B E B E A D F♯ B A D G C E A D A D G B E E♭ A♭ …" at bounding box center [765, 296] width 85 height 19
select select "A D G C F A D"
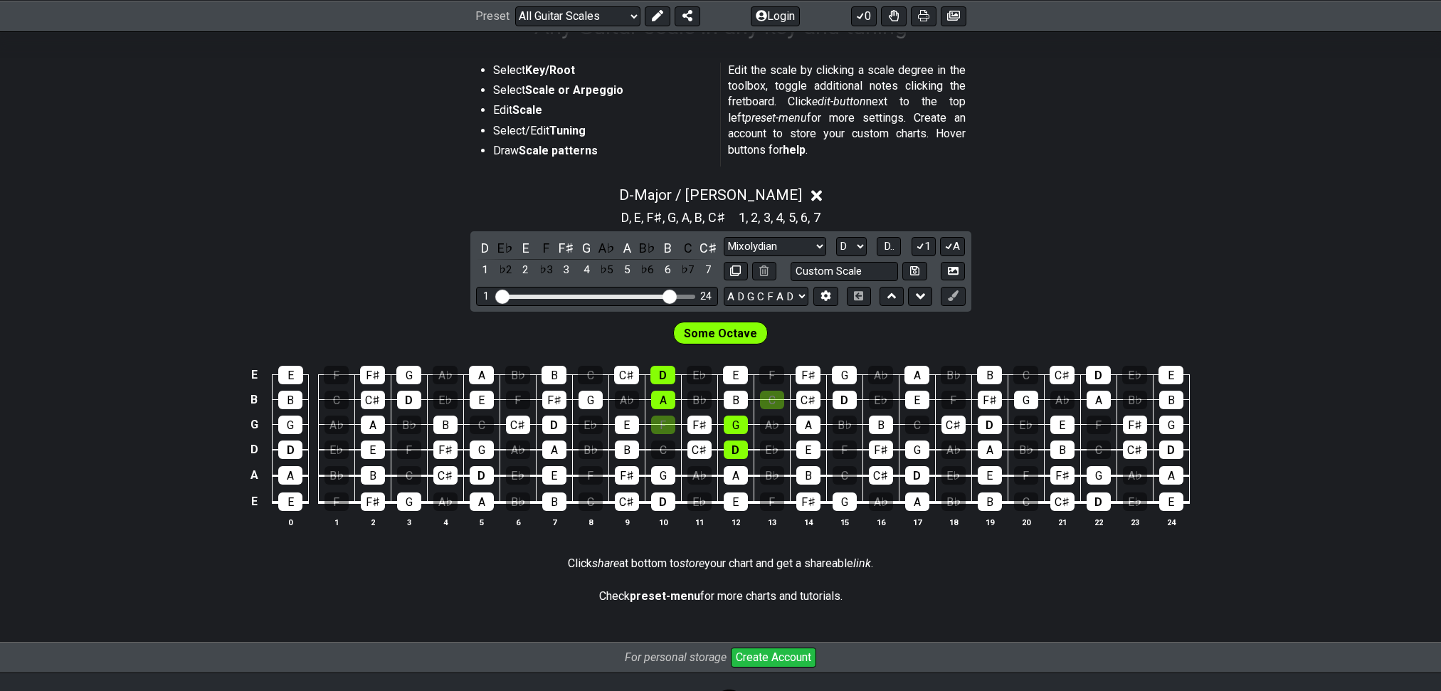
click at [723, 306] on select "E A D G B E E A D G B E E A D G B E B E A D F♯ B A D G C E A D A D G B E E♭ A♭ …" at bounding box center [765, 296] width 85 height 19
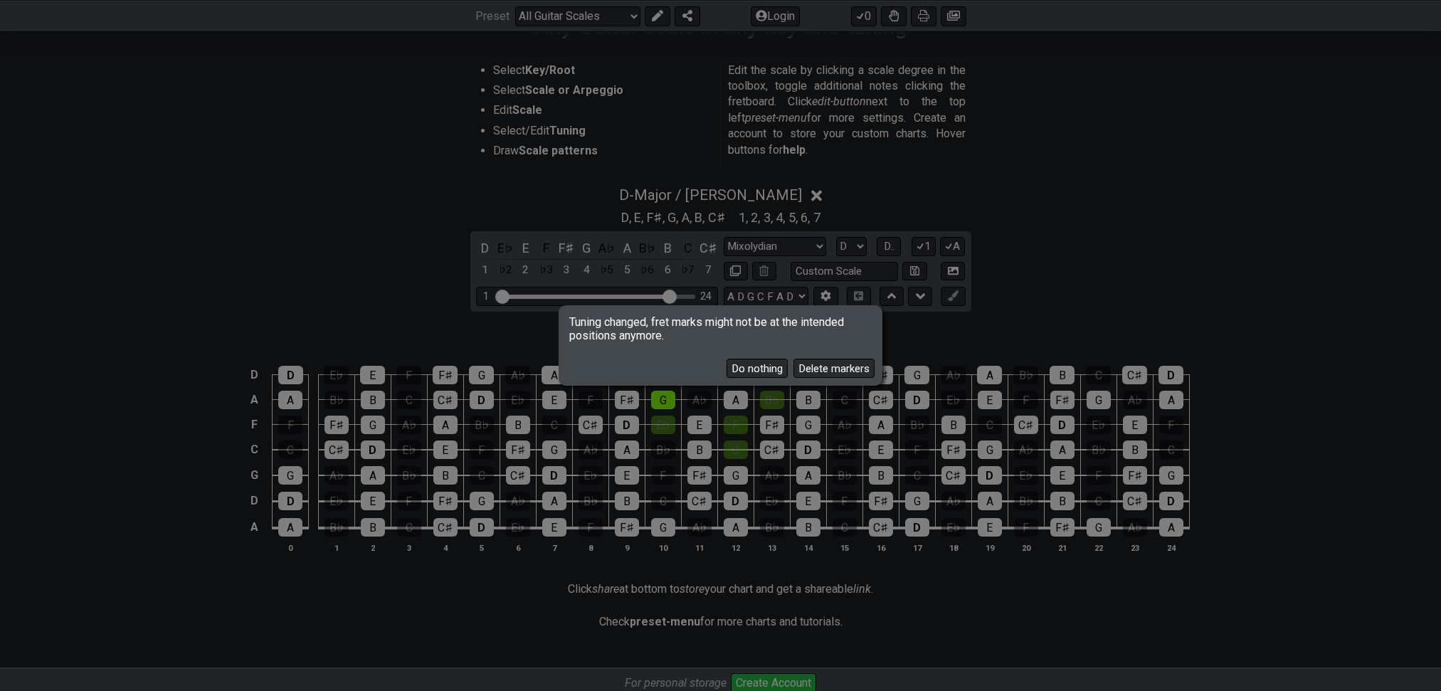
click at [798, 372] on button "Delete markers" at bounding box center [833, 368] width 81 height 19
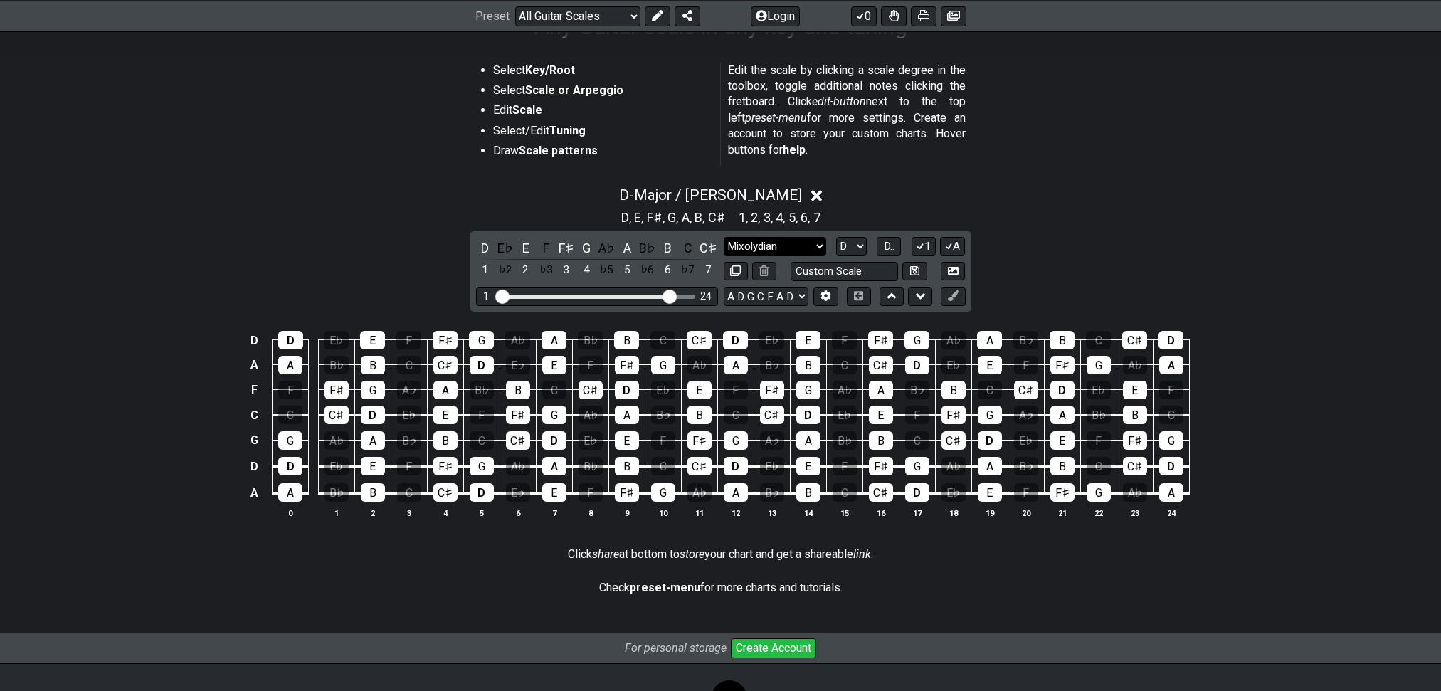
click at [765, 256] on select "Minor Pentatonic Root Minor Pentatonic Major Pentatonic Minor Blues Major Blues…" at bounding box center [774, 246] width 102 height 19
click at [723, 256] on select "Minor Pentatonic Root Minor Pentatonic Major Pentatonic Minor Blues Major Blues…" at bounding box center [774, 246] width 102 height 19
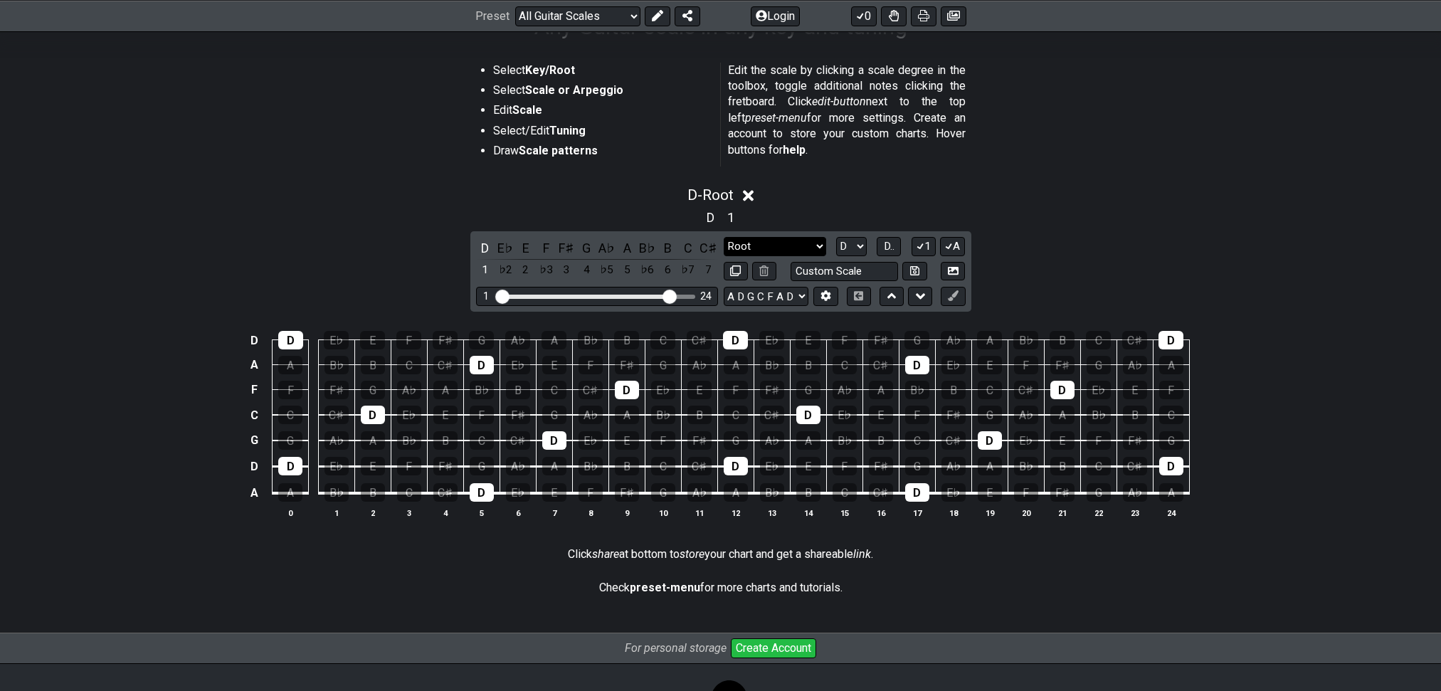
click at [739, 256] on select "Minor Pentatonic Root Minor Pentatonic Major Pentatonic Minor Blues Major Blues…" at bounding box center [774, 246] width 102 height 19
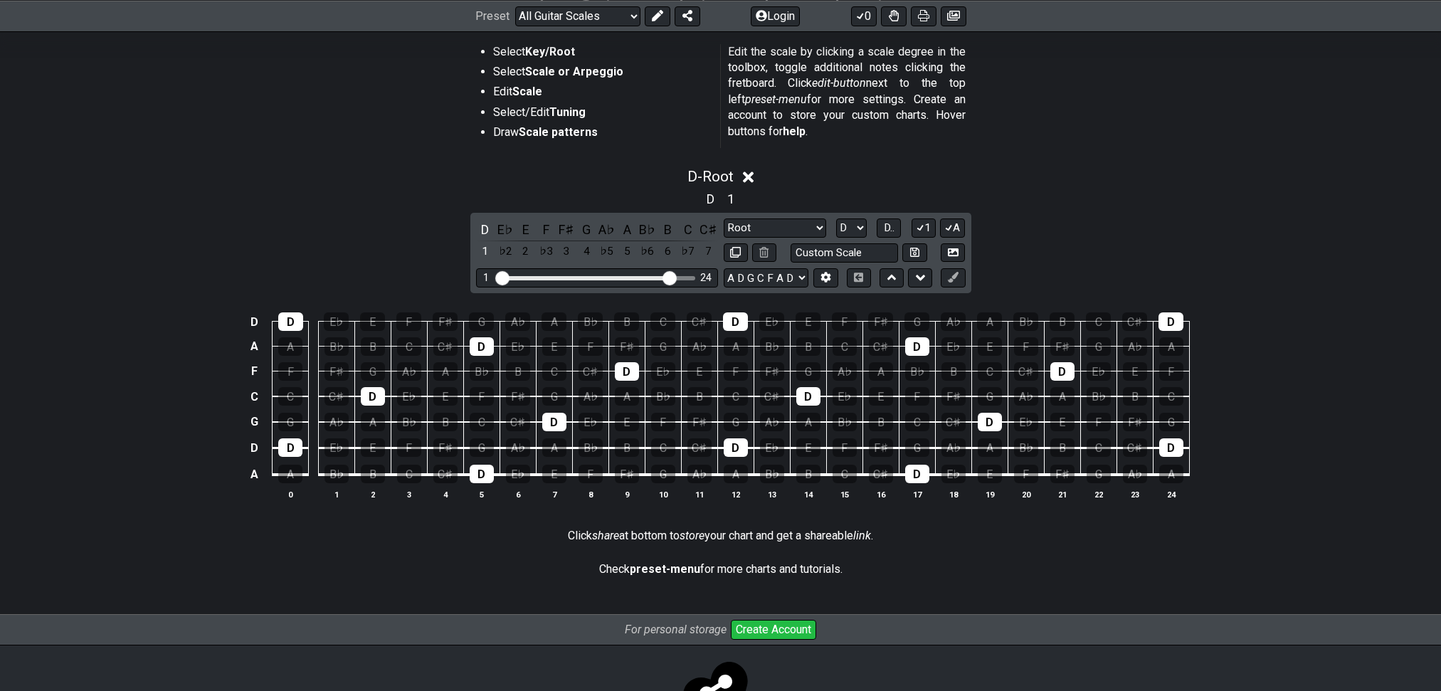
scroll to position [277, 0]
click at [784, 238] on select "Minor Pentatonic Root Minor Pentatonic Major Pentatonic Minor Blues Major Blues…" at bounding box center [774, 227] width 102 height 19
select select "Major / [PERSON_NAME]"
click at [723, 238] on select "Minor Pentatonic Root Minor Pentatonic Major Pentatonic Minor Blues Major Blues…" at bounding box center [774, 227] width 102 height 19
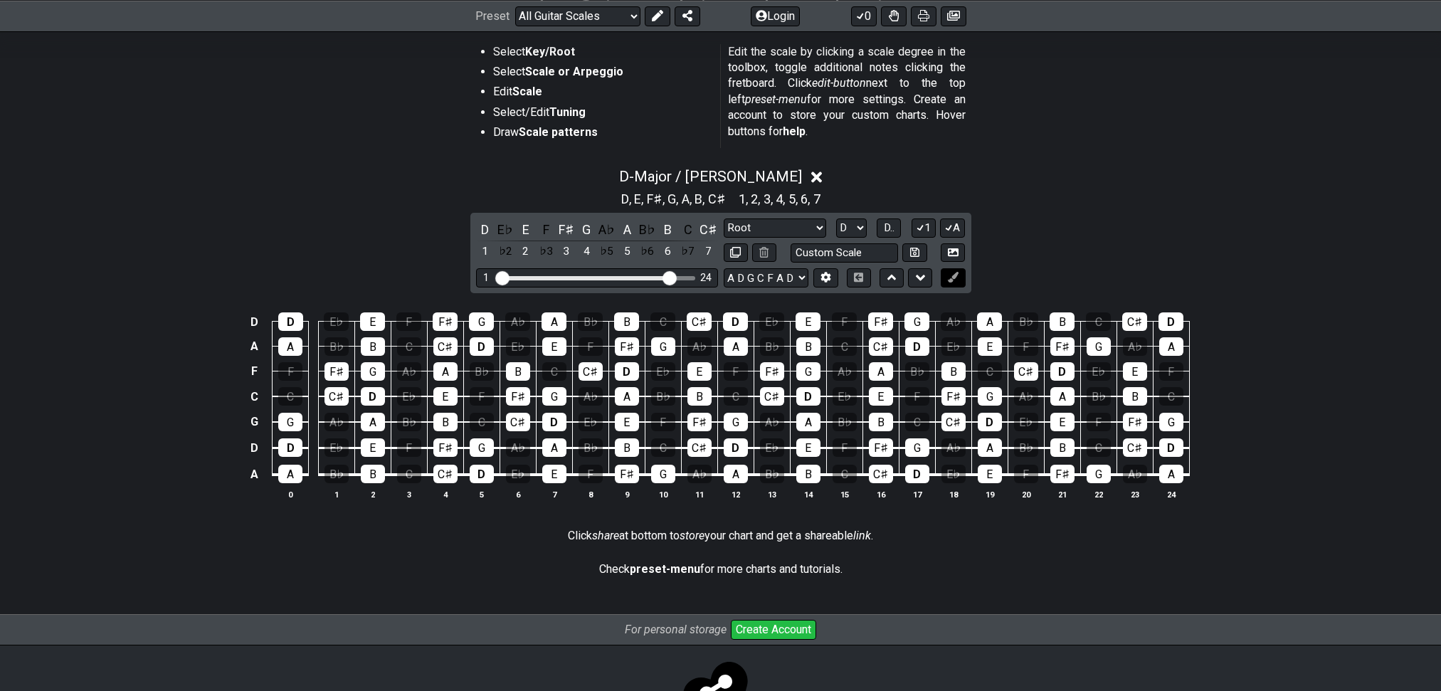
click at [955, 282] on icon at bounding box center [953, 277] width 11 height 11
click at [854, 282] on icon at bounding box center [858, 276] width 9 height 9
click at [890, 285] on icon at bounding box center [891, 277] width 9 height 14
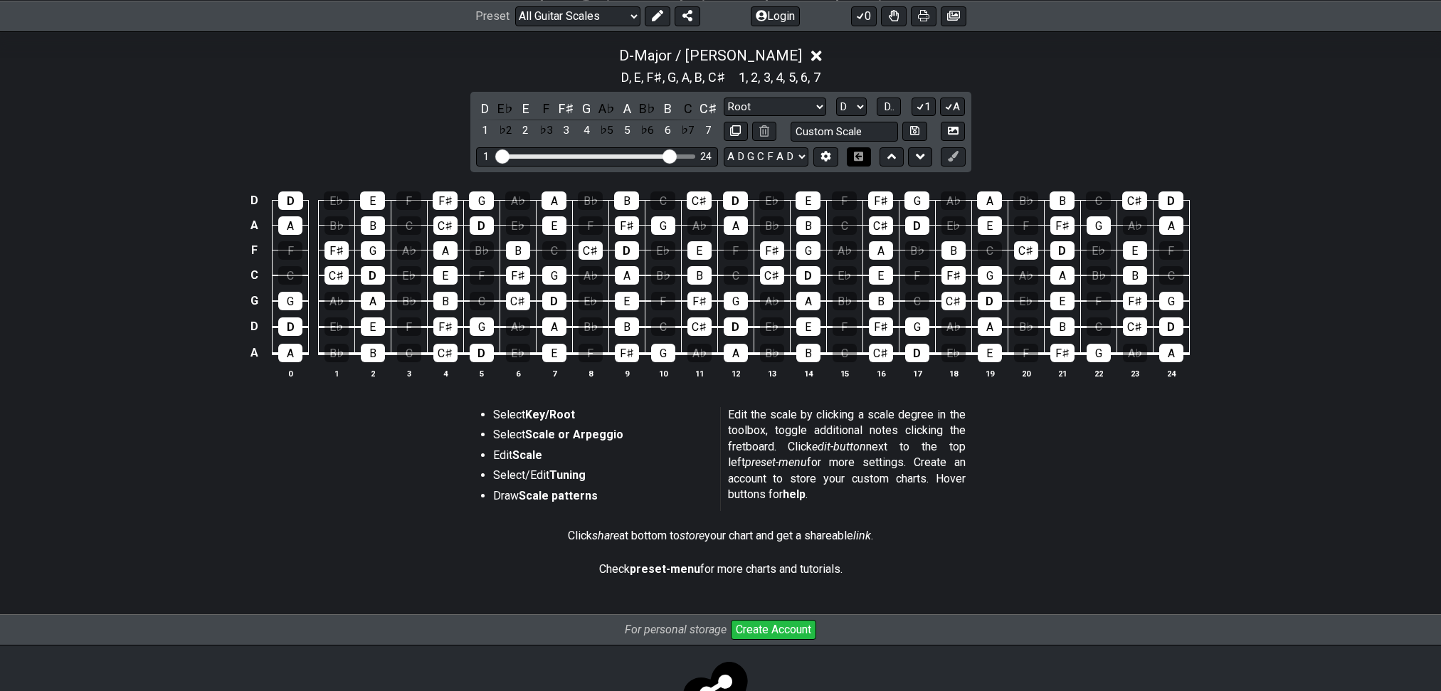
click at [863, 161] on icon at bounding box center [858, 156] width 11 height 9
drag, startPoint x: 830, startPoint y: 108, endPoint x: 841, endPoint y: 110, distance: 10.9
click at [836, 108] on select "A♭ A A♯ B♭ B C C♯ D♭ D D♯ E♭ E F F♯ G♭ G G♯" at bounding box center [851, 106] width 31 height 19
select select "C"
click at [836, 104] on select "A♭ A A♯ B♭ B C C♯ D♭ D D♯ E♭ E F F♯ G♭ G G♯" at bounding box center [851, 106] width 31 height 19
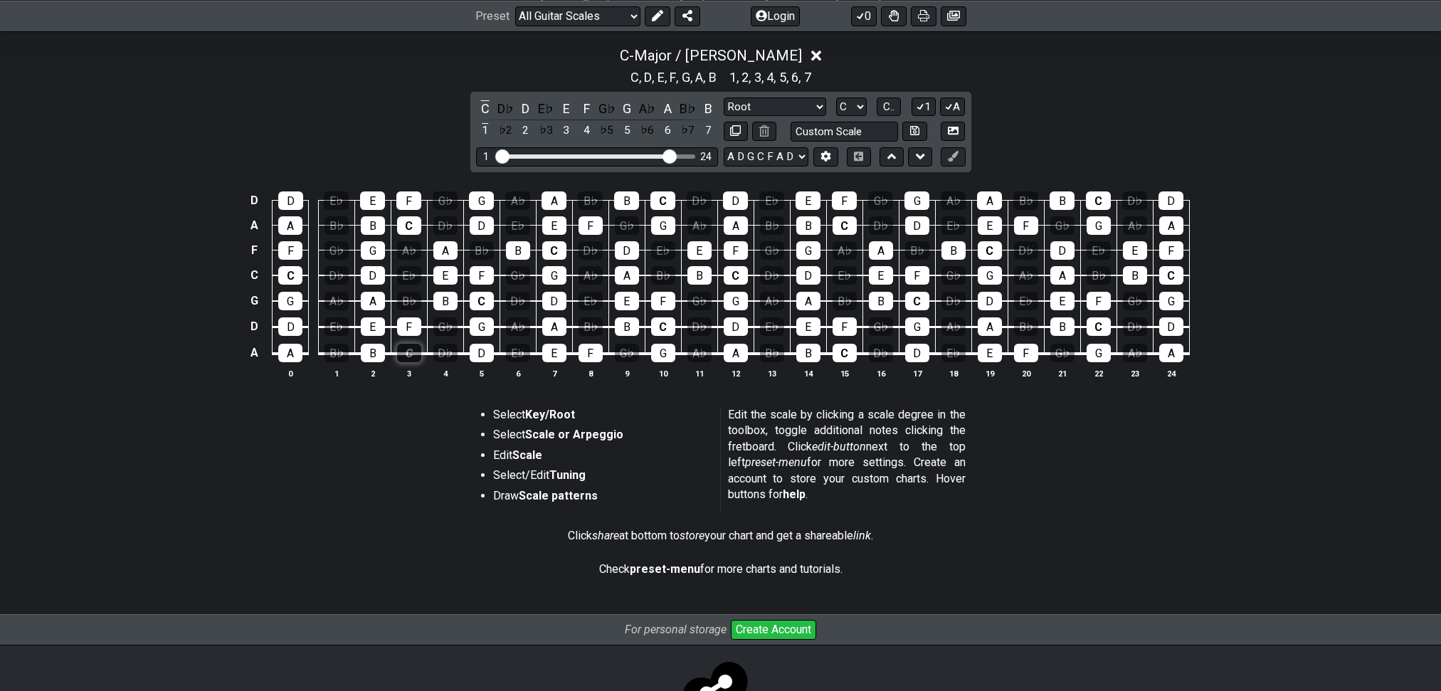
click at [407, 362] on div "C" at bounding box center [409, 353] width 24 height 18
click at [409, 362] on div "C" at bounding box center [409, 353] width 24 height 18
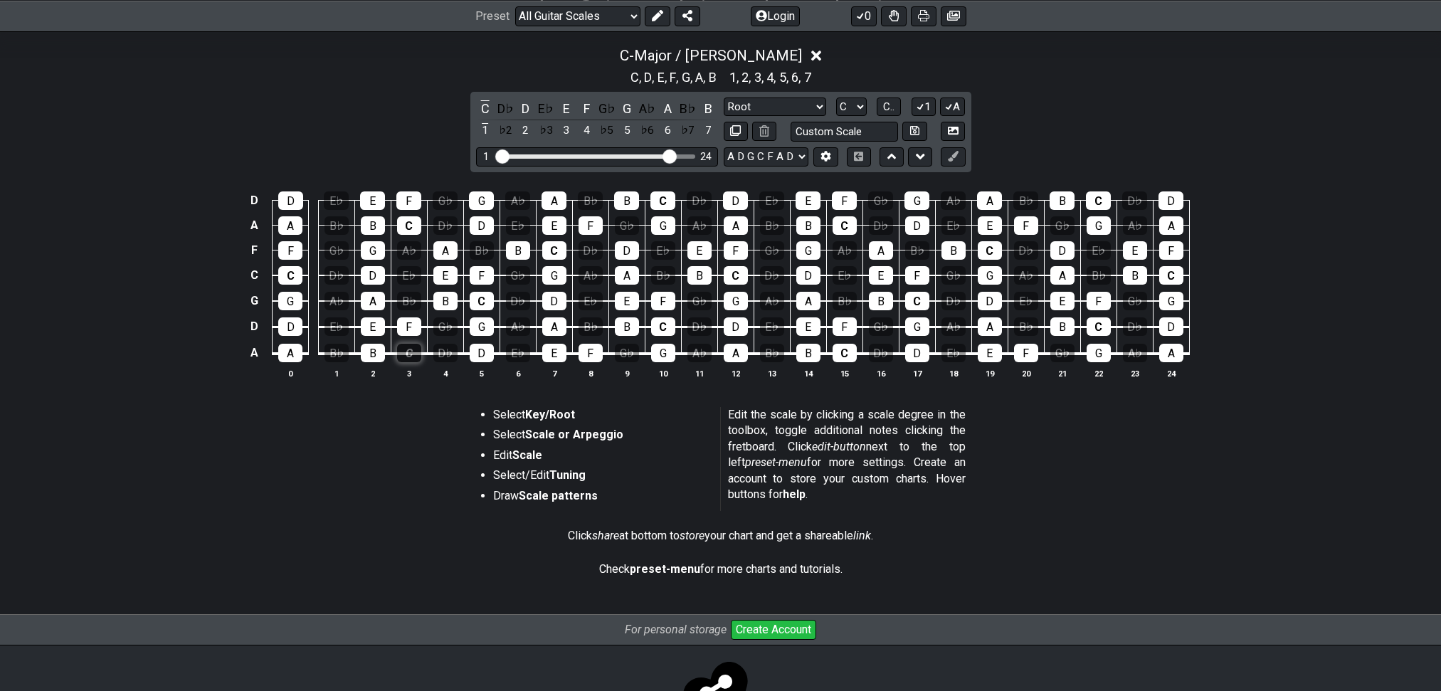
click at [410, 362] on div "C" at bounding box center [409, 353] width 24 height 18
click at [821, 141] on input "text" at bounding box center [844, 131] width 108 height 19
type input "Custom Scale"
click at [783, 141] on div "Custom Scale" at bounding box center [844, 131] width 242 height 19
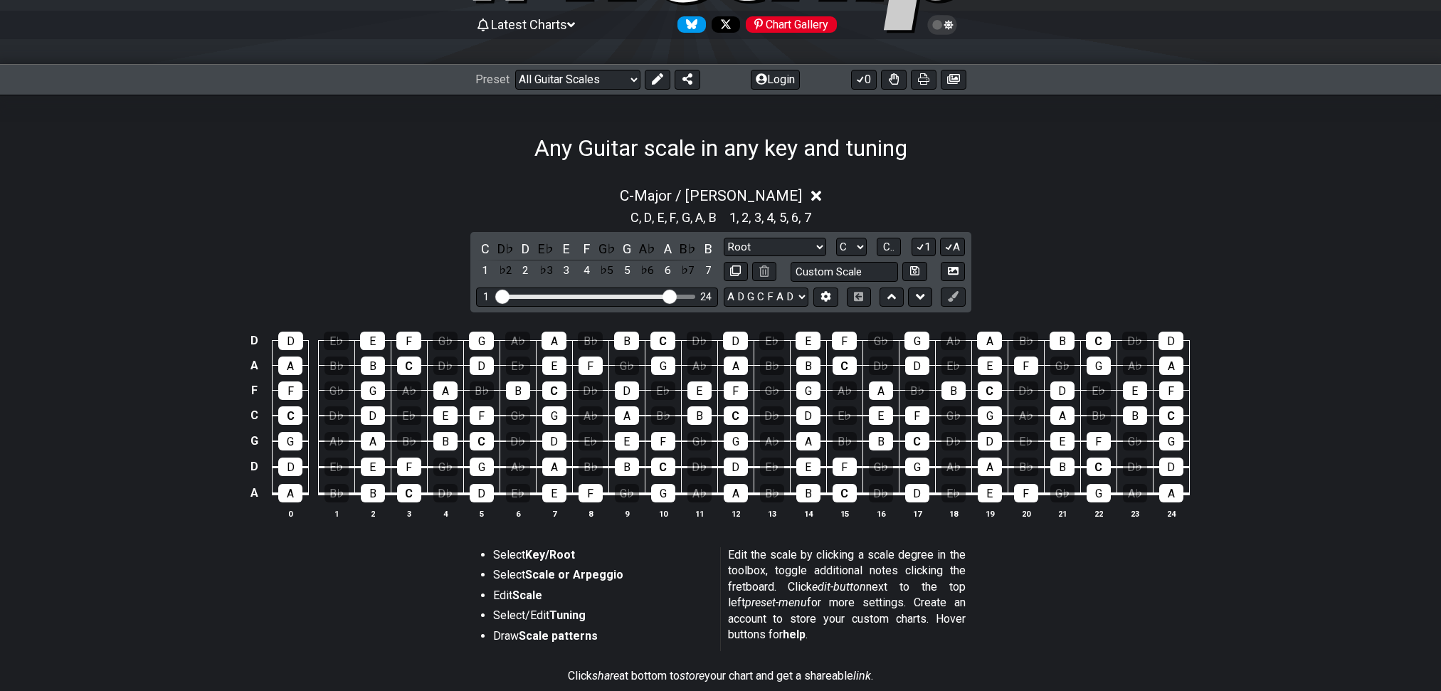
scroll to position [137, 0]
click at [659, 75] on icon at bounding box center [657, 78] width 11 height 11
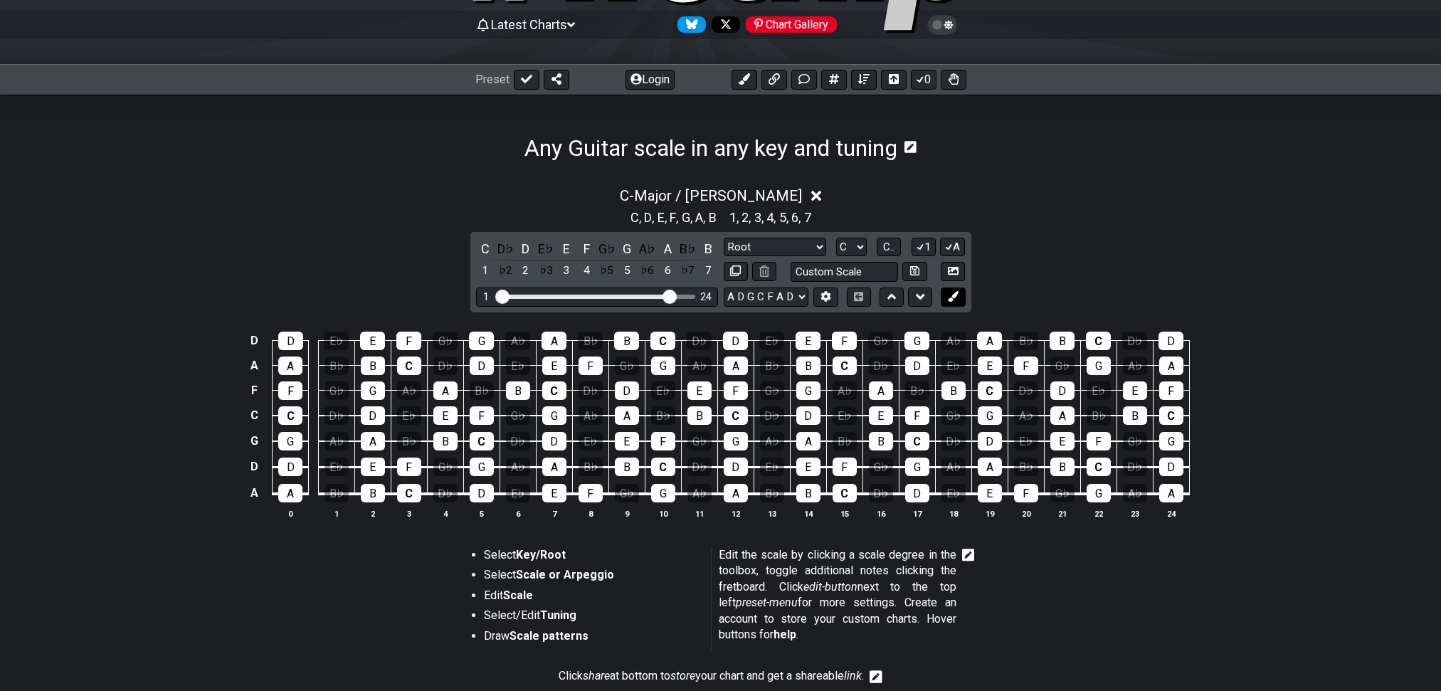
click at [952, 299] on button at bounding box center [952, 296] width 24 height 19
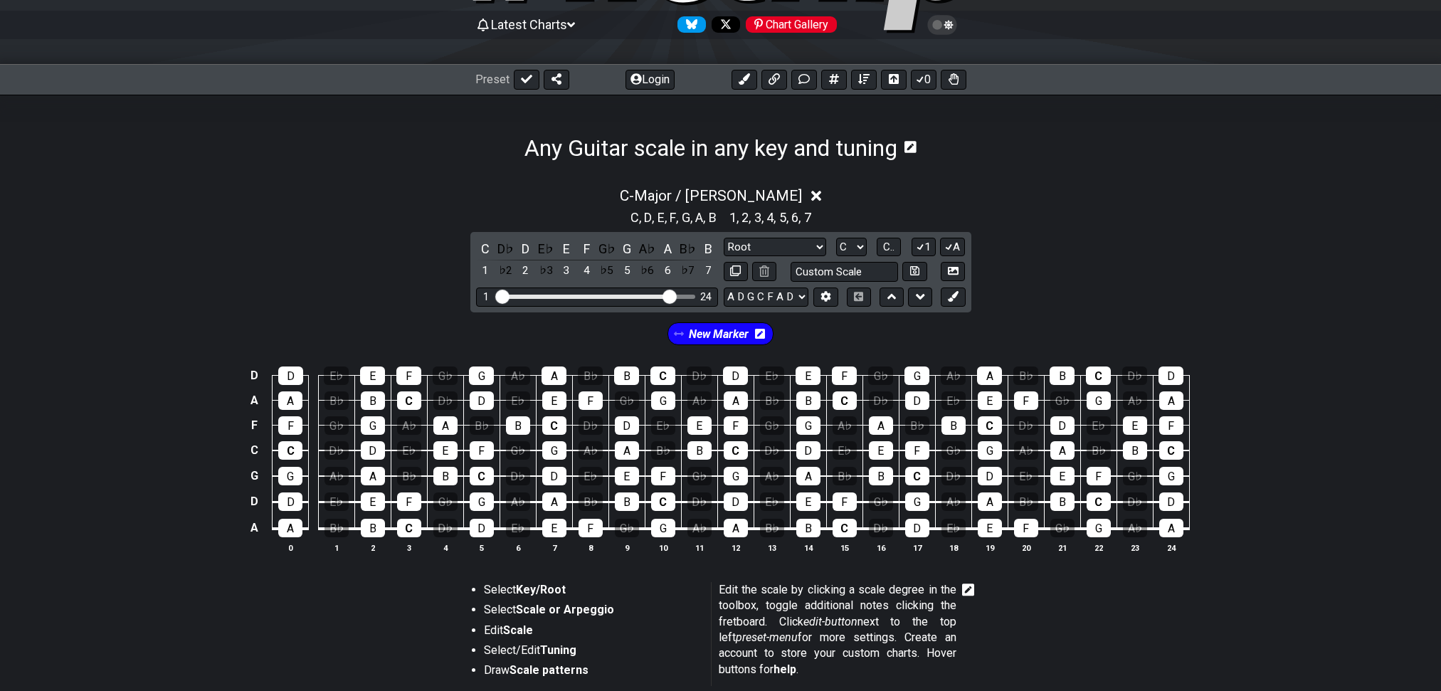
click at [704, 341] on span "New Marker" at bounding box center [719, 334] width 60 height 21
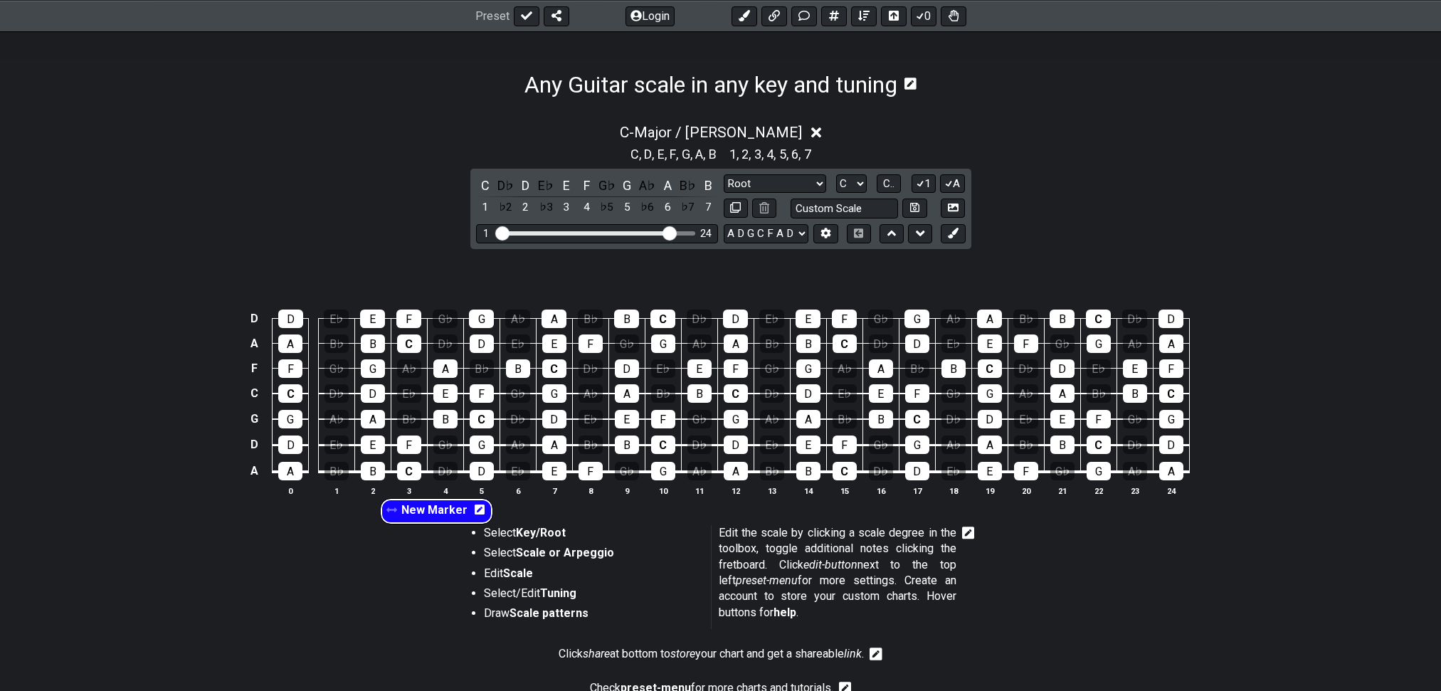
scroll to position [203, 0]
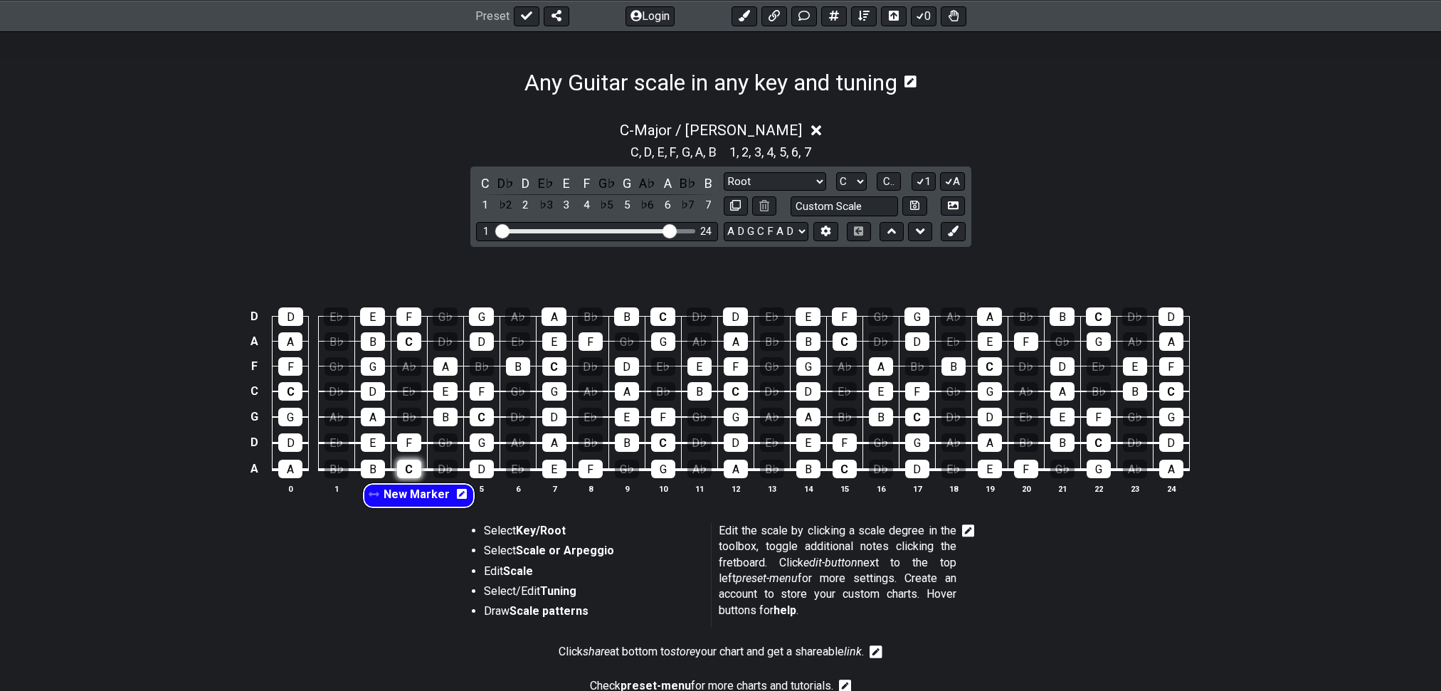
drag, startPoint x: 723, startPoint y: 339, endPoint x: 413, endPoint y: 502, distance: 350.0
click at [413, 502] on section "New Marker D D E♭ E F G♭ G A♭ A B♭ B C D♭ D E♭ E F G♭ G A♭ A B♭ B C D♭ D A A B♭…" at bounding box center [720, 380] width 1441 height 267
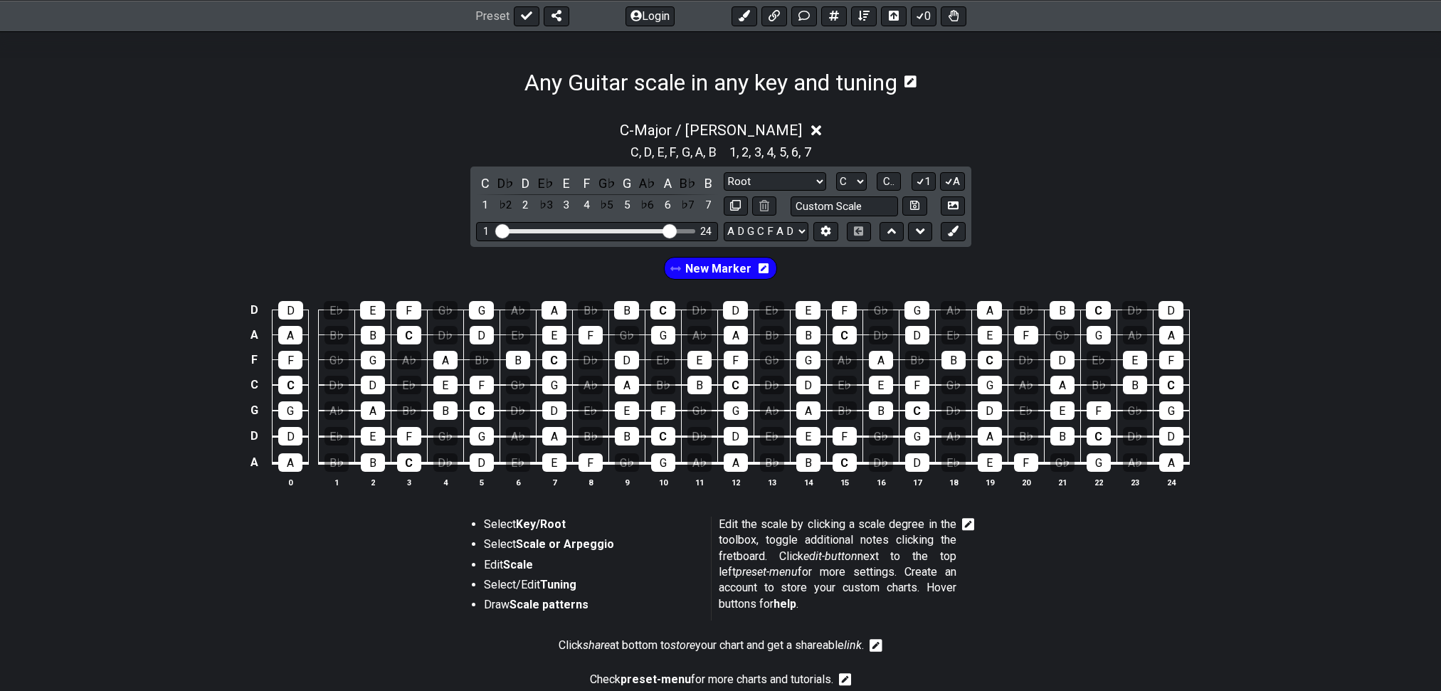
click at [714, 272] on span "New Marker" at bounding box center [718, 268] width 66 height 21
click at [407, 472] on div "C" at bounding box center [409, 462] width 24 height 18
click at [410, 472] on div "C" at bounding box center [409, 462] width 24 height 18
click at [484, 420] on div "C" at bounding box center [482, 410] width 24 height 18
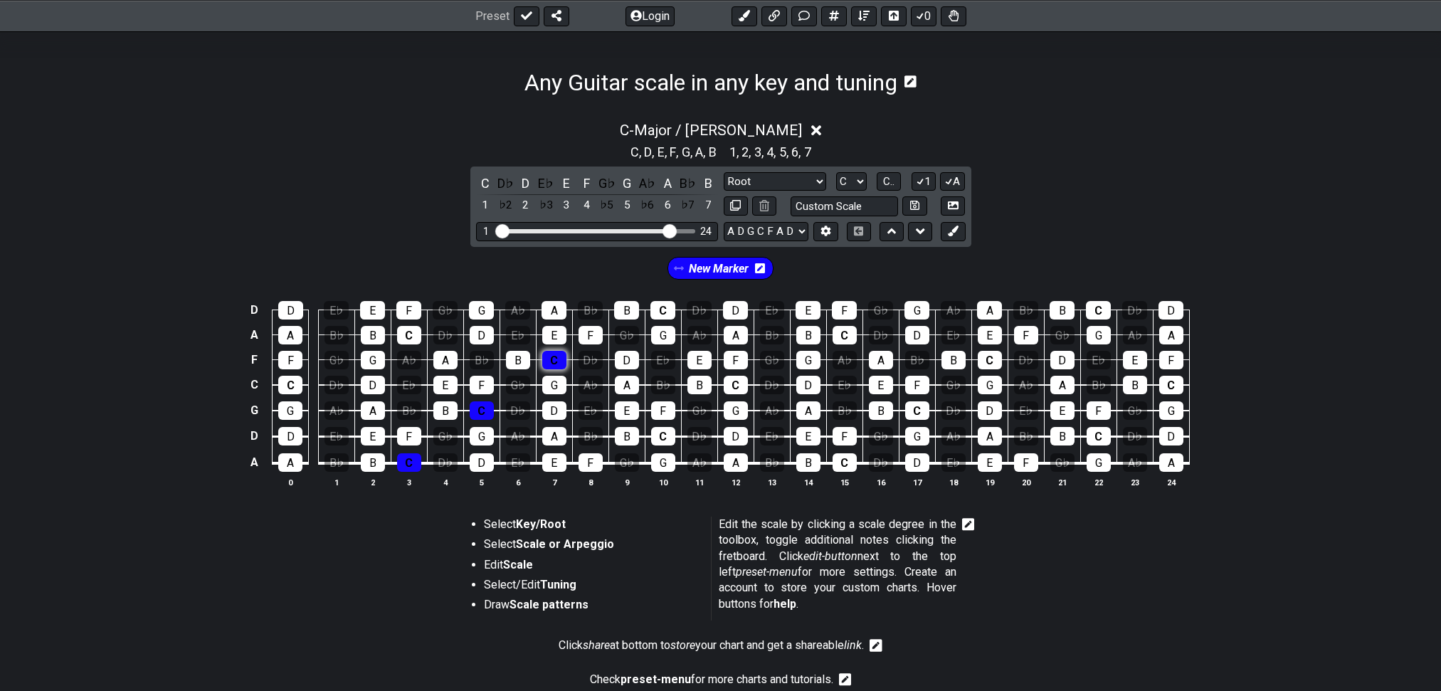
click at [558, 369] on div "C" at bounding box center [554, 360] width 24 height 18
click at [677, 310] on td "C" at bounding box center [663, 297] width 36 height 25
click at [667, 319] on div "C" at bounding box center [662, 310] width 25 height 18
click at [419, 344] on div "C" at bounding box center [409, 335] width 24 height 18
click at [736, 394] on div "C" at bounding box center [735, 385] width 24 height 18
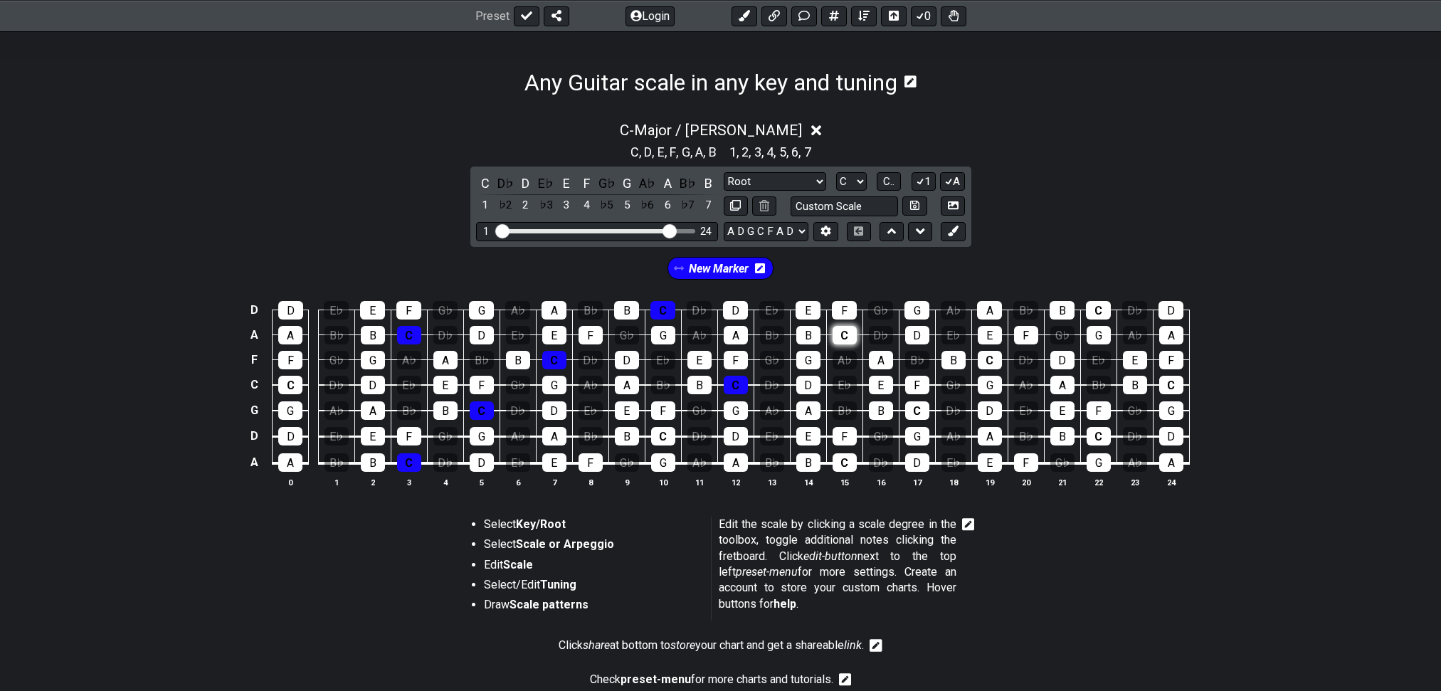
click at [852, 344] on div "C" at bounding box center [844, 335] width 24 height 18
click at [814, 215] on input "text" at bounding box center [844, 205] width 108 height 19
type input "Custom Scale"
click at [777, 191] on select "Minor Pentatonic Root Minor Pentatonic Major Pentatonic Minor Blues Major Blues…" at bounding box center [774, 181] width 102 height 19
click at [723, 179] on select "Minor Pentatonic Root Minor Pentatonic Major Pentatonic Minor Blues Major Blues…" at bounding box center [774, 181] width 102 height 19
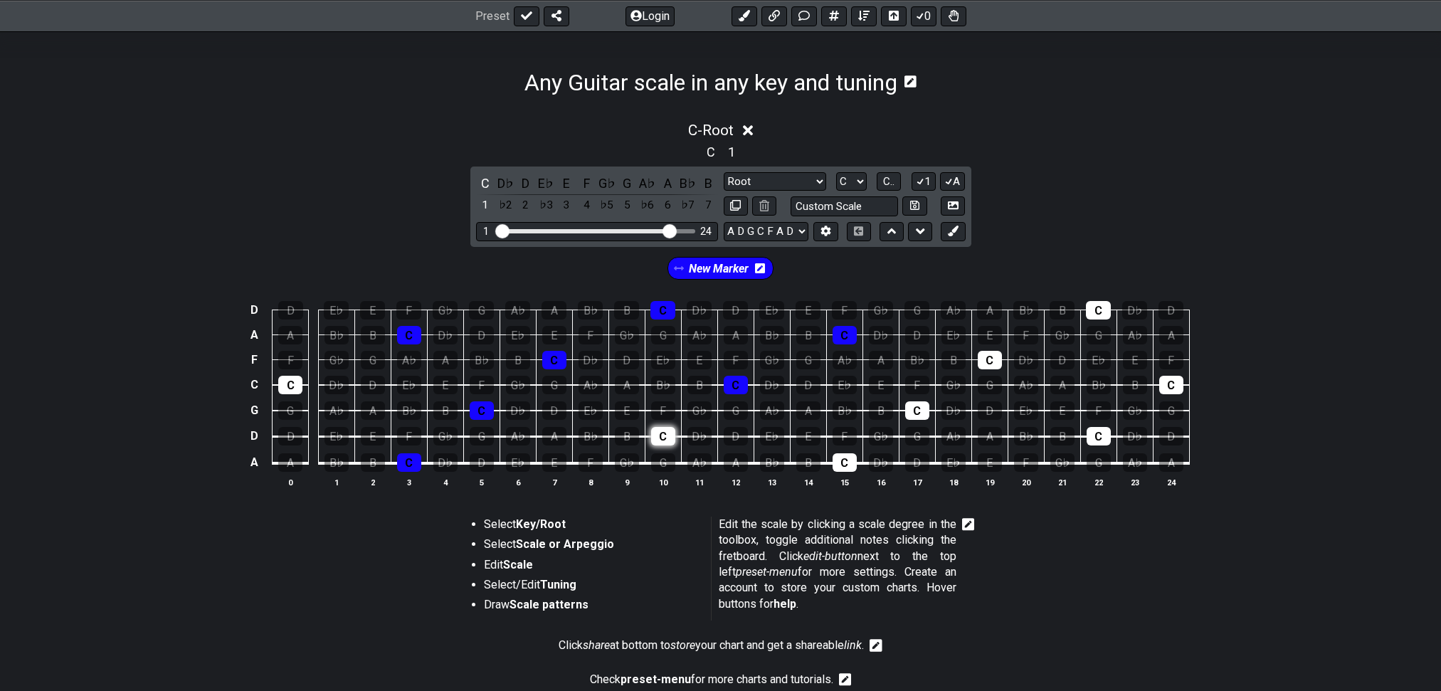
click at [666, 445] on div "C" at bounding box center [663, 436] width 24 height 18
click at [839, 472] on div "C" at bounding box center [844, 462] width 24 height 18
click at [914, 420] on div "C" at bounding box center [917, 410] width 24 height 18
click at [986, 369] on div "C" at bounding box center [989, 360] width 24 height 18
click at [1103, 445] on div "C" at bounding box center [1098, 436] width 24 height 18
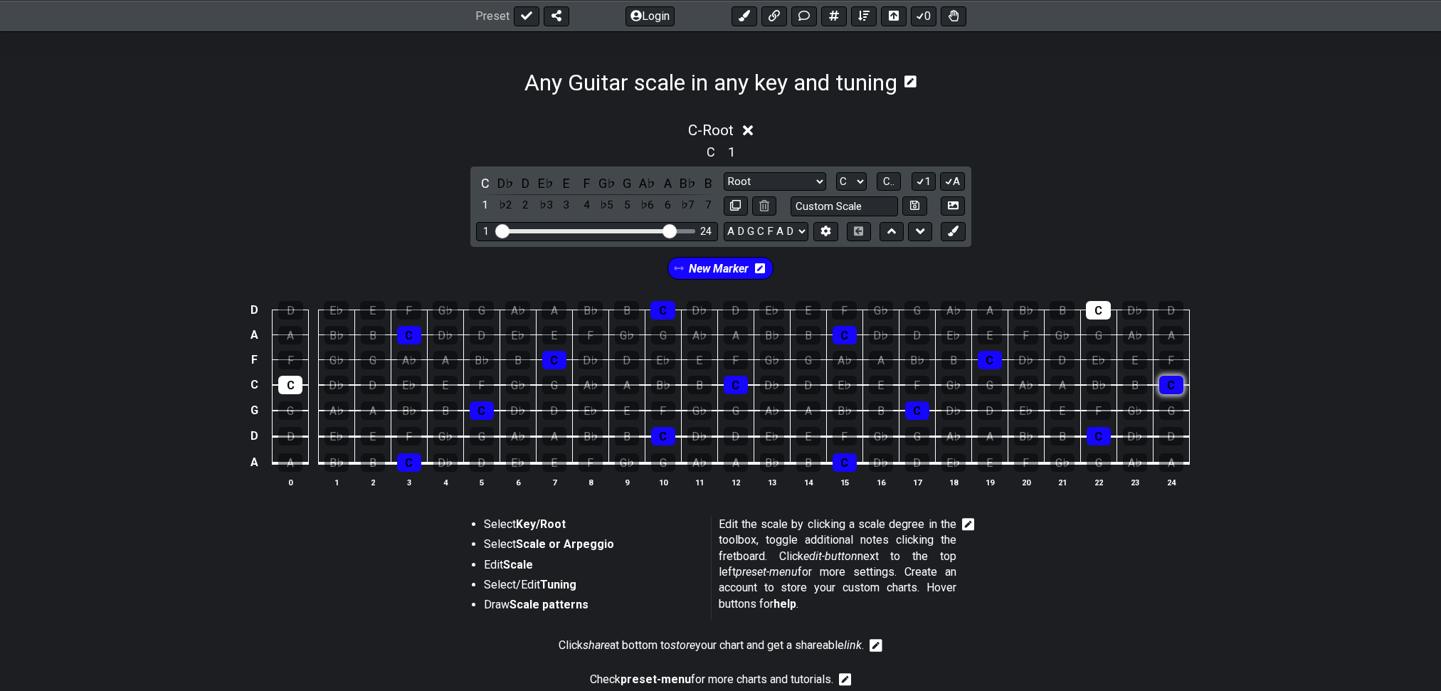
click at [1166, 394] on div "C" at bounding box center [1171, 385] width 24 height 18
click at [1093, 319] on div "C" at bounding box center [1098, 310] width 25 height 18
click at [288, 394] on div "C" at bounding box center [290, 385] width 24 height 18
click at [772, 188] on select "Minor Pentatonic Root Minor Pentatonic Major Pentatonic Minor Blues Major Blues…" at bounding box center [774, 181] width 102 height 19
select select "Major / [PERSON_NAME]"
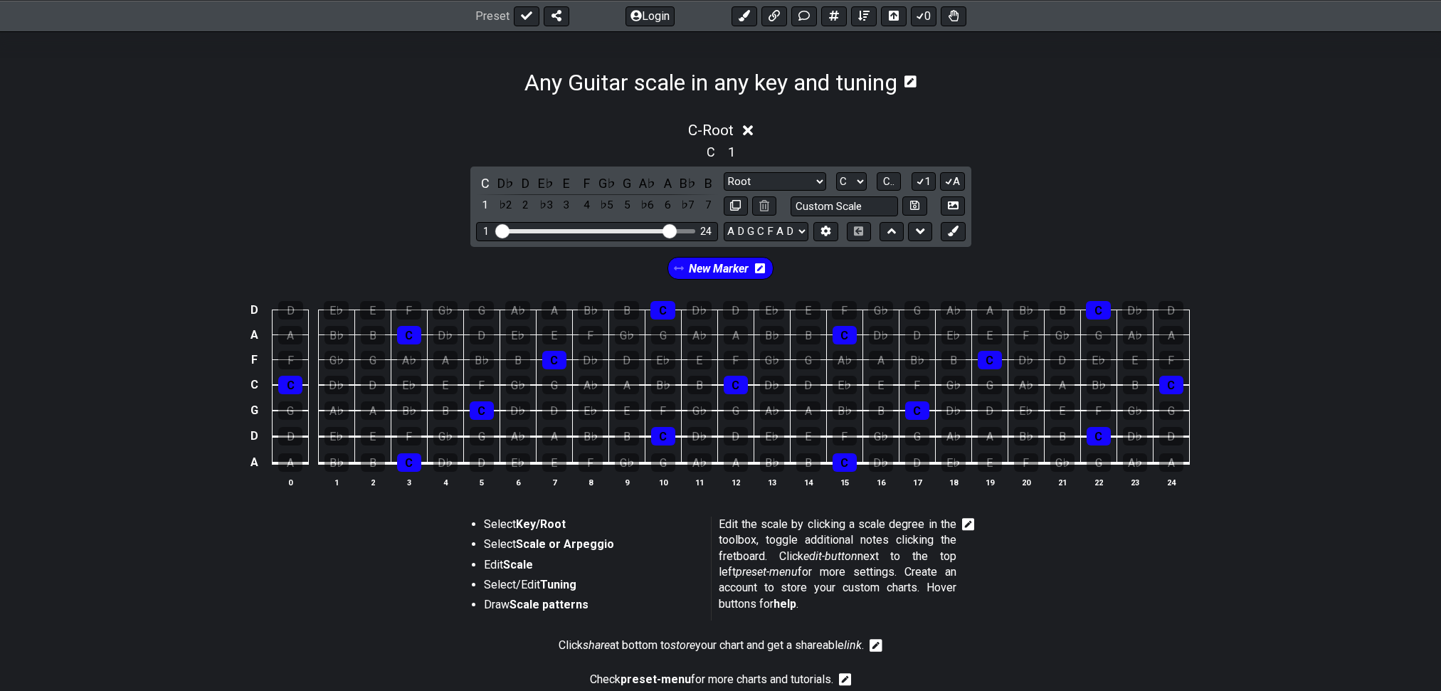
click at [723, 179] on select "Minor Pentatonic Root Minor Pentatonic Major Pentatonic Minor Blues Major Blues…" at bounding box center [774, 181] width 102 height 19
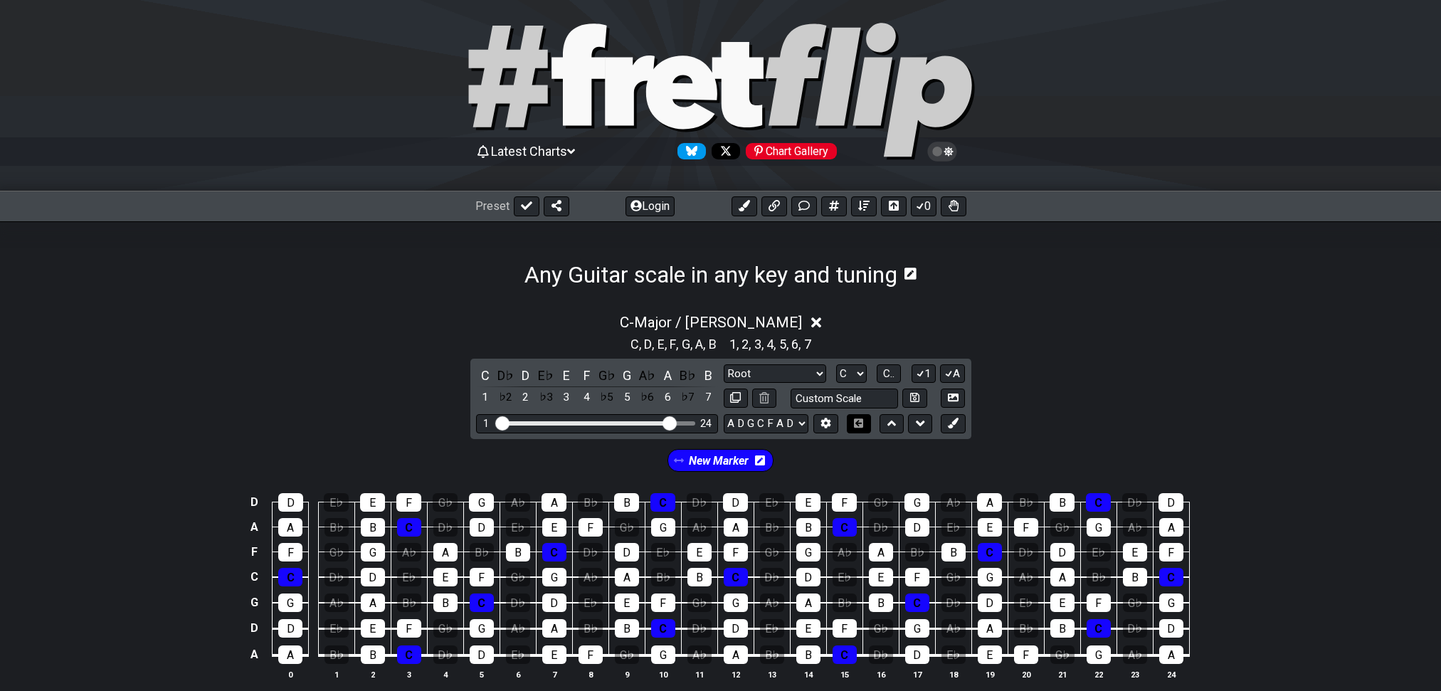
scroll to position [0, 0]
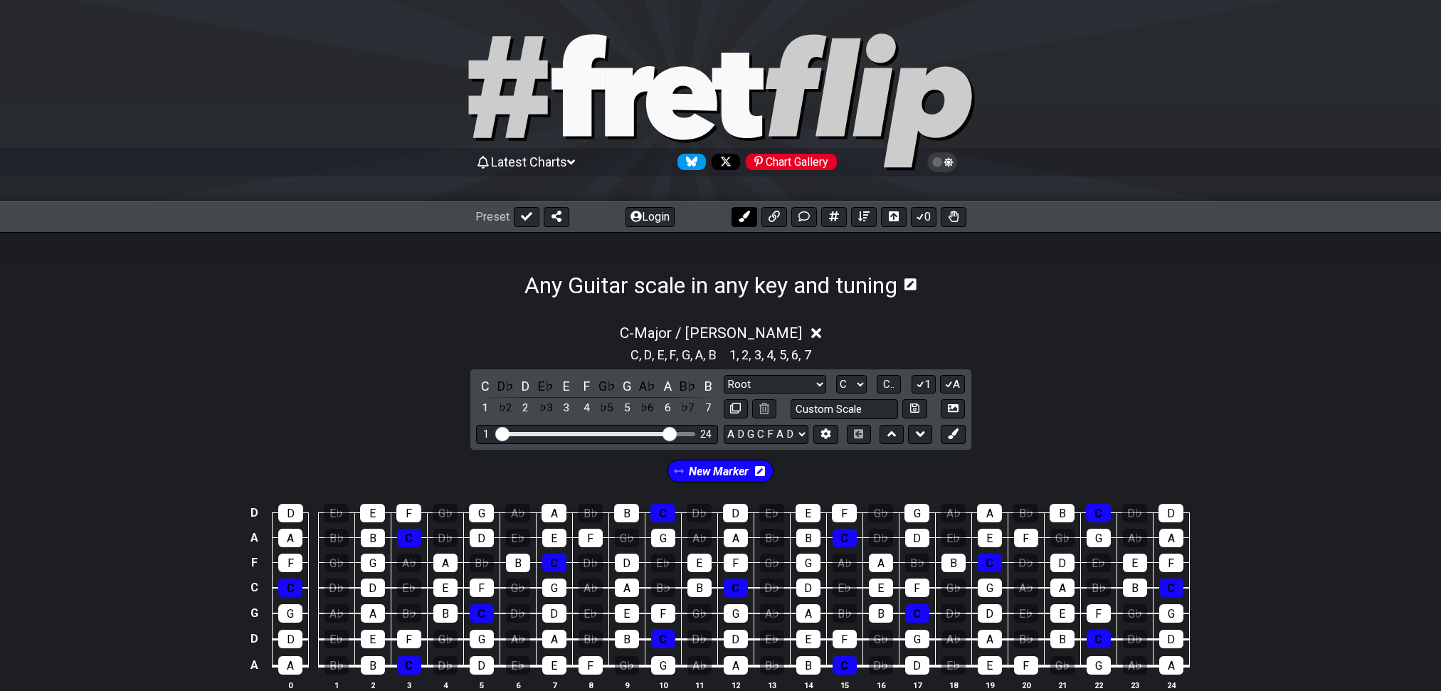
click at [735, 223] on button at bounding box center [744, 217] width 26 height 20
click at [824, 476] on icon at bounding box center [819, 471] width 10 height 10
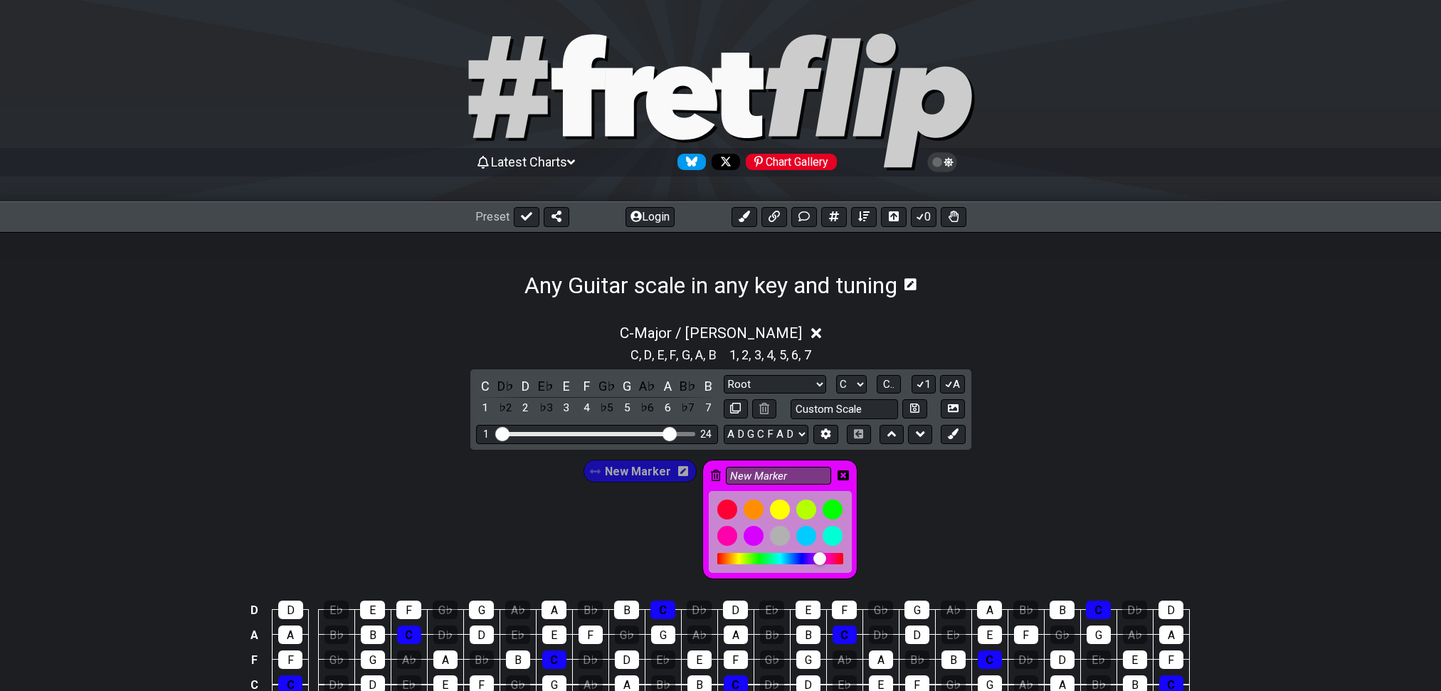
click at [849, 479] on icon at bounding box center [842, 475] width 11 height 10
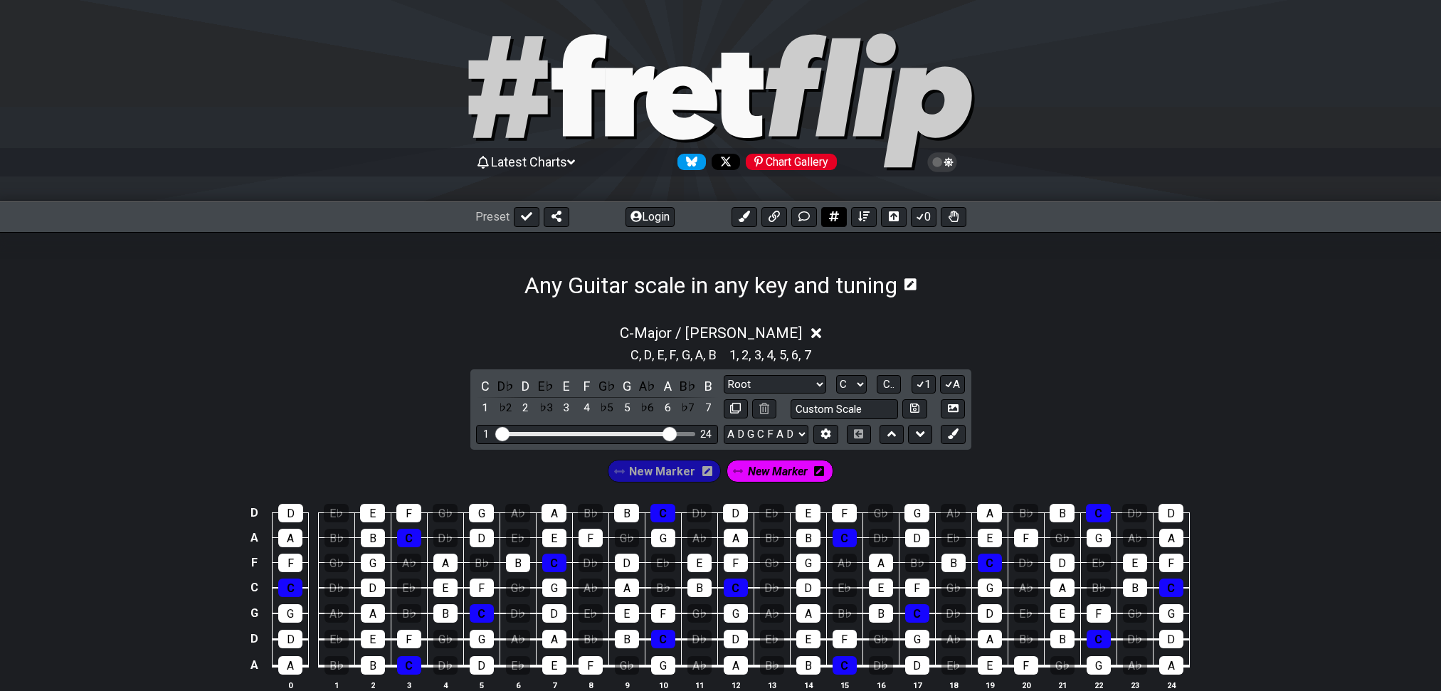
click at [837, 211] on button at bounding box center [834, 217] width 26 height 20
select select "A"
select select "E A D G B E"
select select "New Scale"
select select "Major / [PERSON_NAME]"
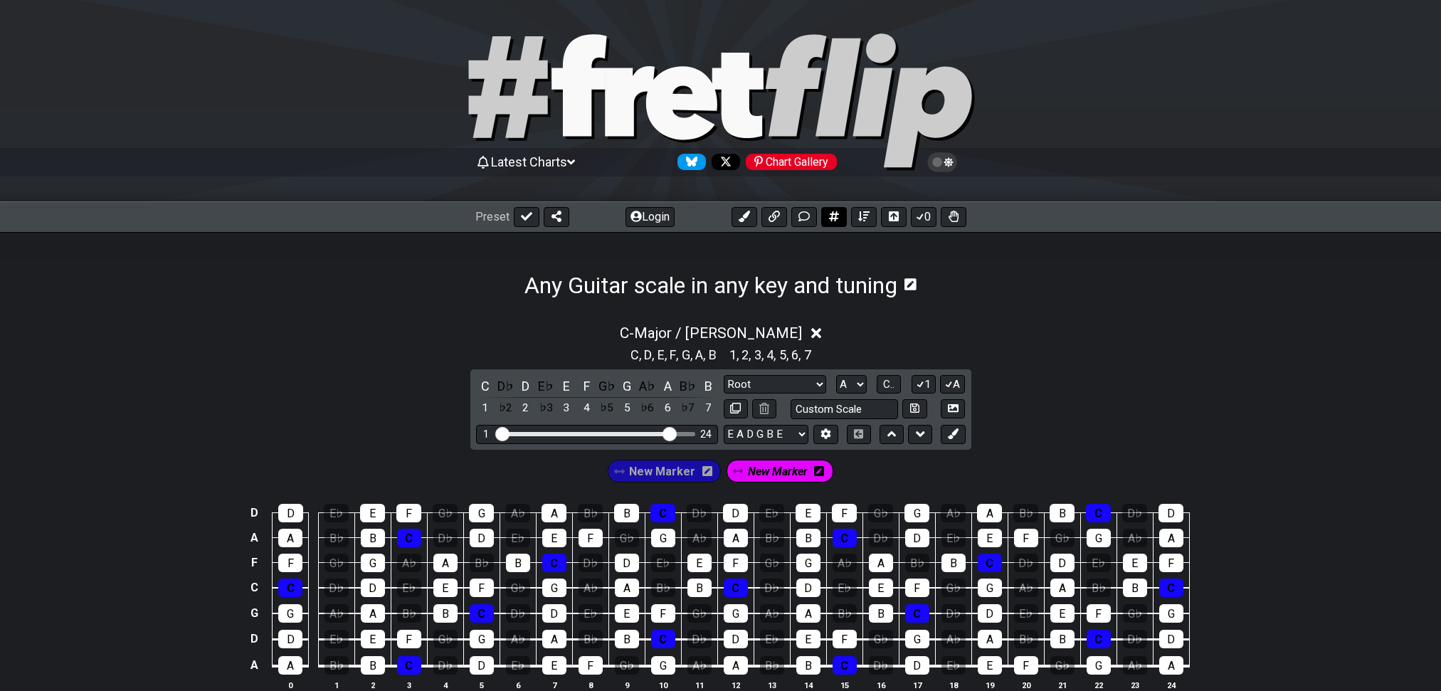
select select "C"
select select "A D G C F A D"
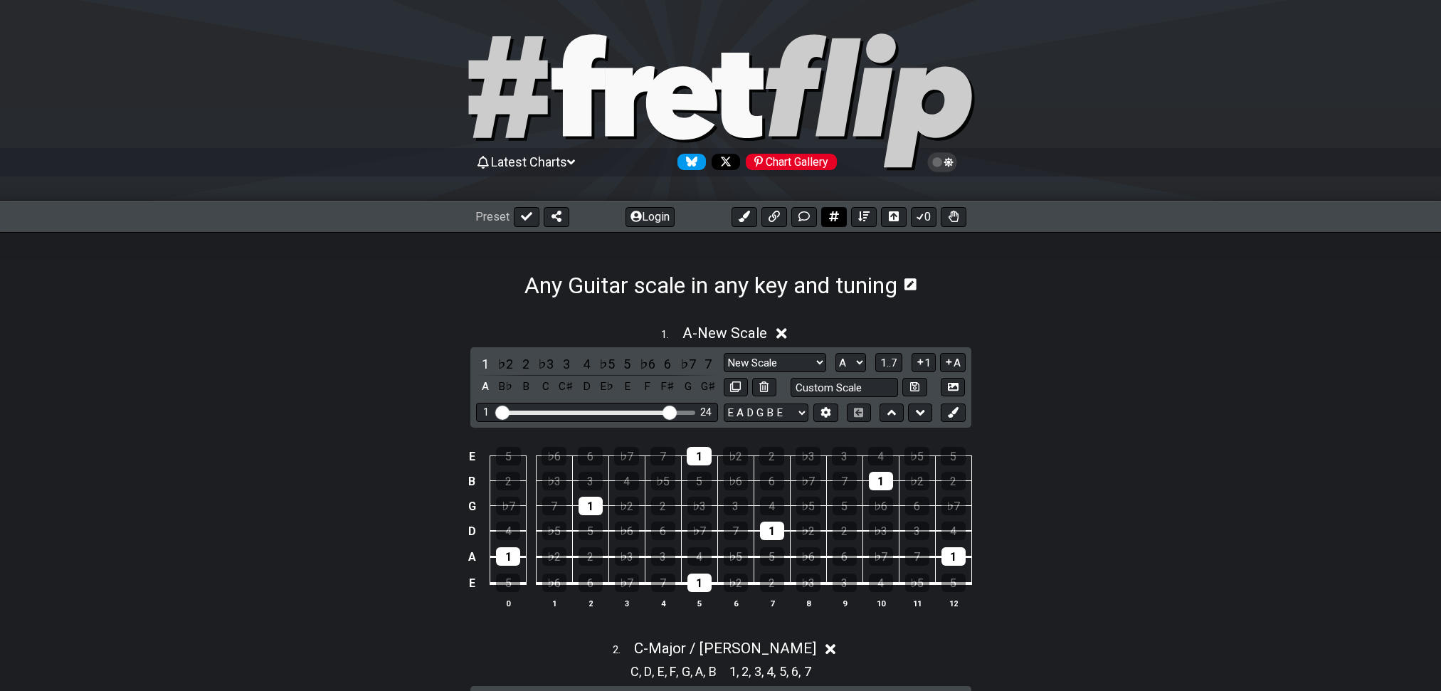
scroll to position [202, 0]
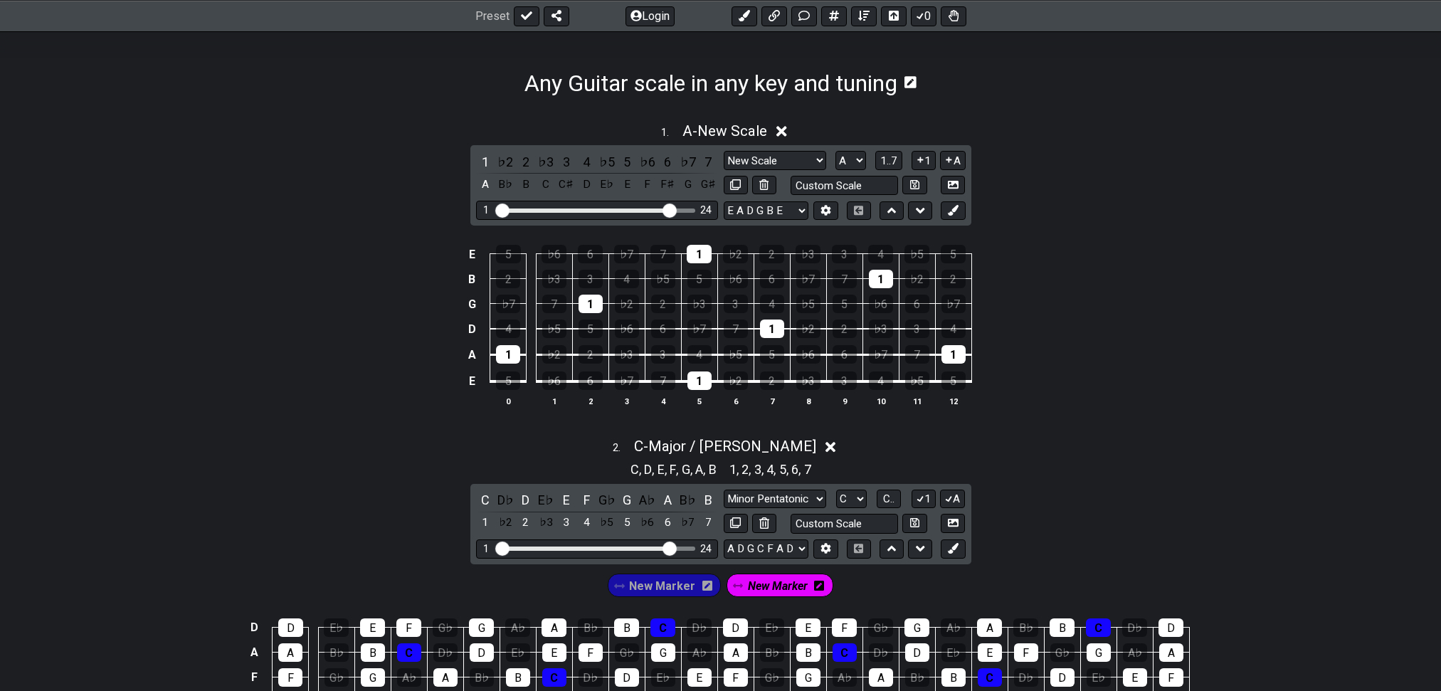
click at [783, 132] on icon at bounding box center [781, 131] width 11 height 11
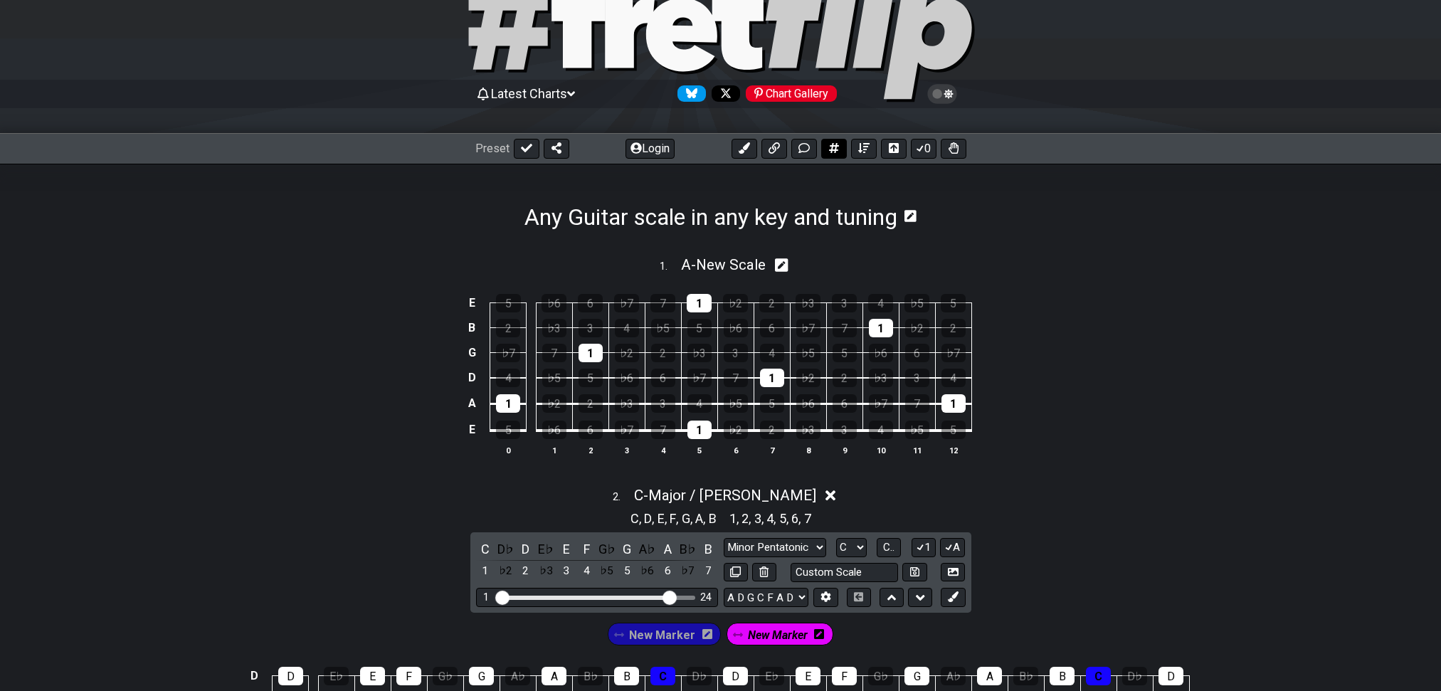
scroll to position [68, 0]
click at [885, 144] on button at bounding box center [894, 149] width 26 height 20
click at [893, 151] on icon at bounding box center [894, 149] width 10 height 10
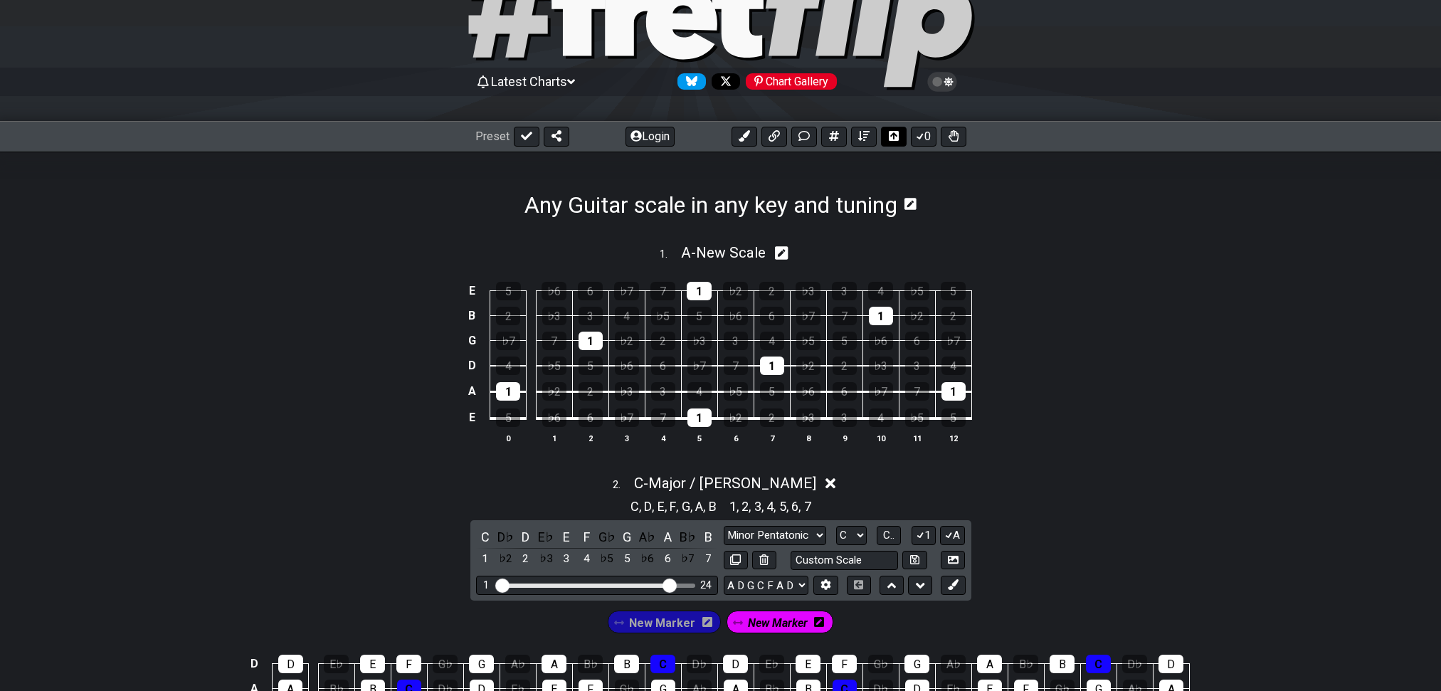
drag, startPoint x: 888, startPoint y: 134, endPoint x: 890, endPoint y: 142, distance: 8.8
click at [889, 134] on icon at bounding box center [894, 136] width 10 height 10
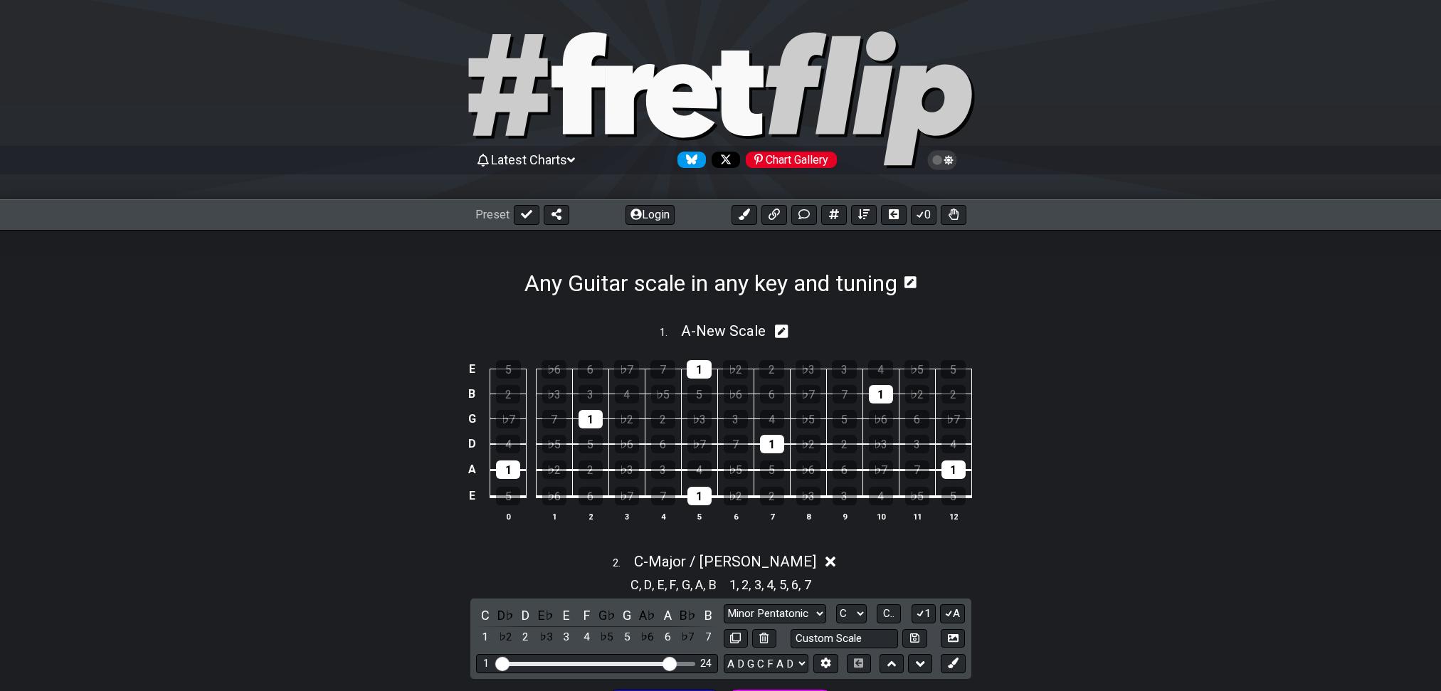
scroll to position [0, 0]
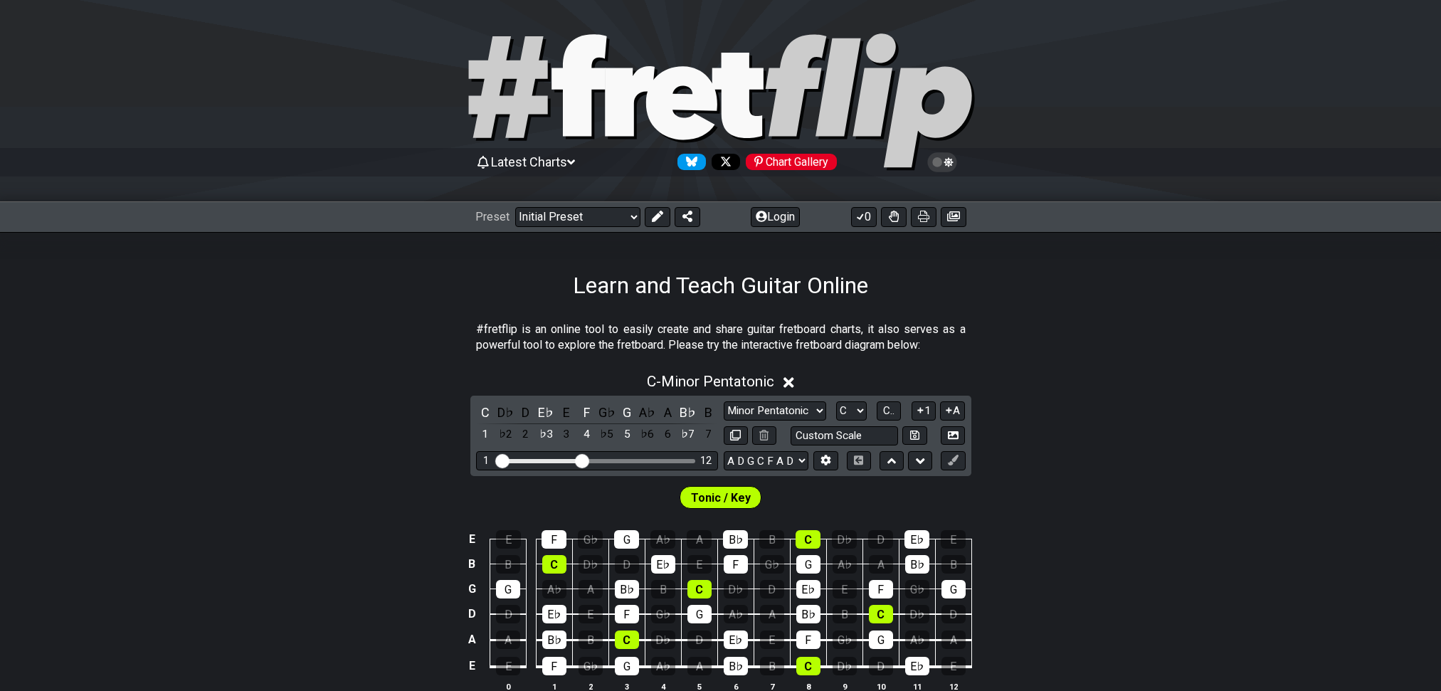
select select "Major / [PERSON_NAME]"
select select "A D G C F A D"
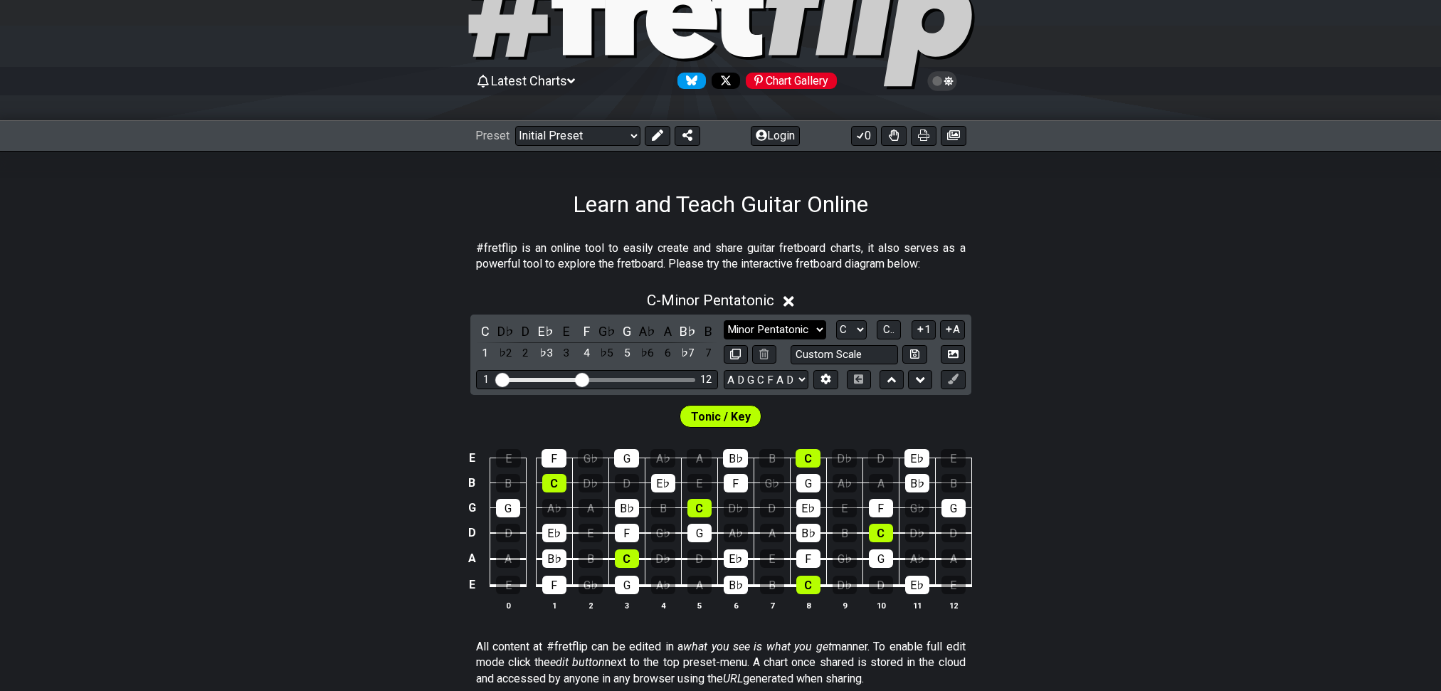
scroll to position [81, 0]
click at [745, 339] on select "Minor Pentatonic Click to edit Minor Pentatonic Major Pentatonic Minor Blues Ma…" at bounding box center [774, 329] width 102 height 19
click at [748, 339] on select "Minor Pentatonic Click to edit Minor Pentatonic Major Pentatonic Minor Blues Ma…" at bounding box center [774, 329] width 102 height 19
click at [723, 339] on select "Minor Pentatonic Click to edit Minor Pentatonic Major Pentatonic Minor Blues Ma…" at bounding box center [774, 329] width 102 height 19
drag, startPoint x: 590, startPoint y: 415, endPoint x: 634, endPoint y: 414, distance: 43.4
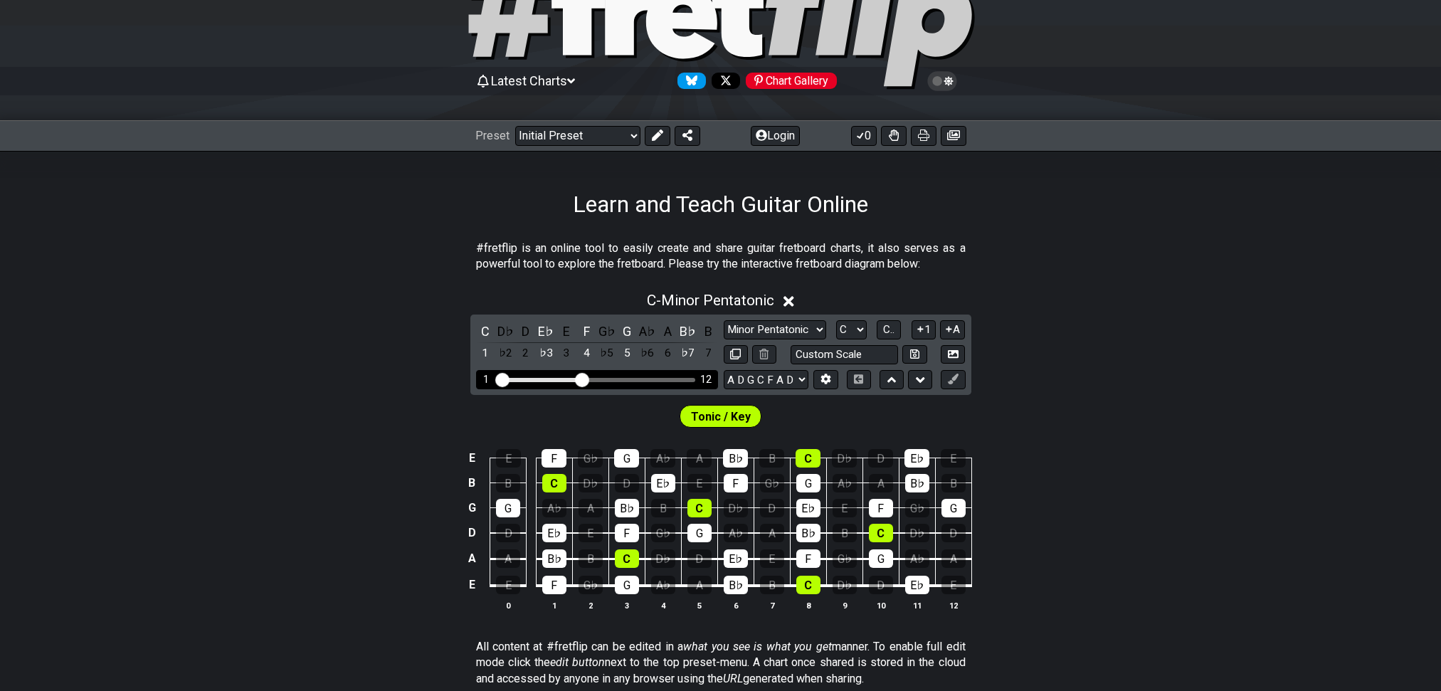
click at [644, 389] on div "1 12" at bounding box center [597, 379] width 242 height 19
drag, startPoint x: 588, startPoint y: 415, endPoint x: 668, endPoint y: 431, distance: 82.0
click at [668, 378] on input "Visible fret range" at bounding box center [597, 378] width 202 height 0
select select "Minor Pentatonic"
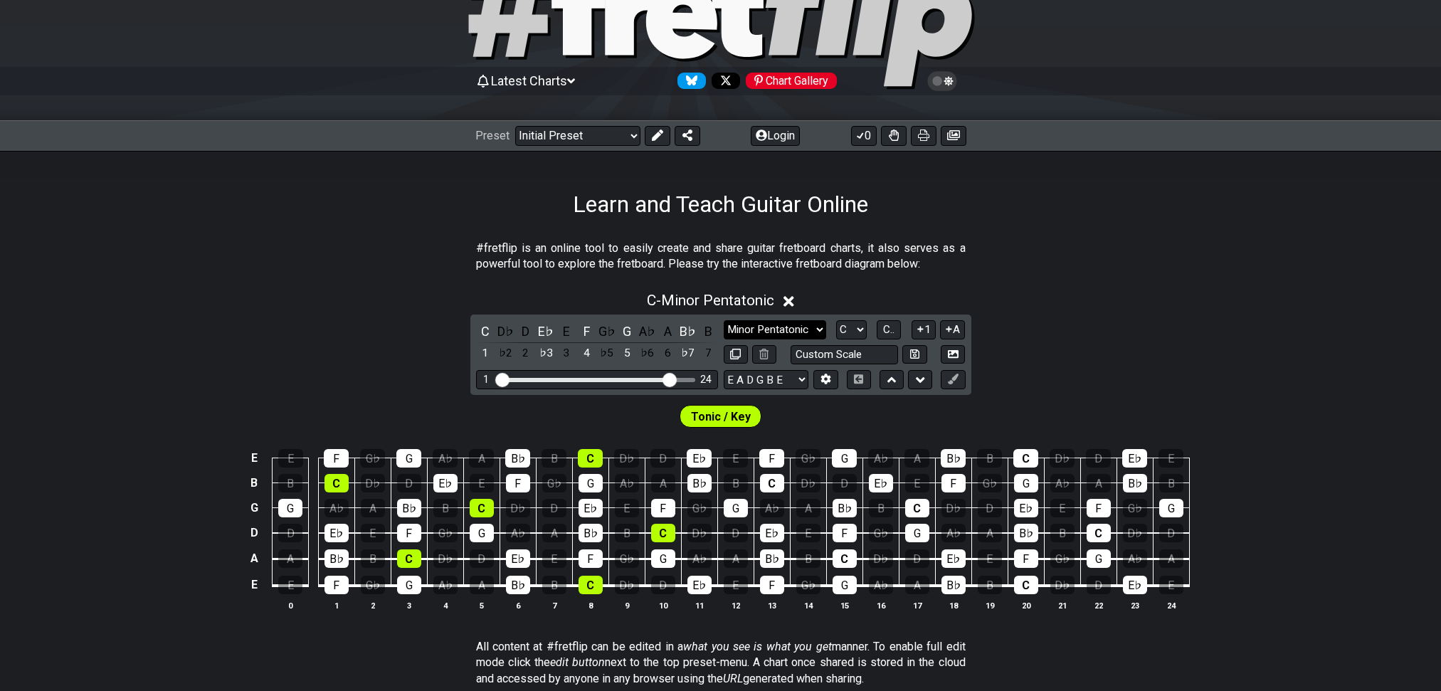
click at [792, 339] on select "Minor Pentatonic Click to edit Minor Pentatonic Major Pentatonic Minor Blues Ma…" at bounding box center [774, 329] width 102 height 19
click at [790, 339] on select "Minor Pentatonic Click to edit Minor Pentatonic Major Pentatonic Minor Blues Ma…" at bounding box center [774, 329] width 102 height 19
click at [774, 389] on select "E A D G B E E A D G B E E A D G B E B E A D F♯ B A D G C E A D A D G B E E♭ A♭ …" at bounding box center [765, 379] width 85 height 19
select select "A D G C F A D"
click at [723, 389] on select "E A D G B E E A D G B E E A D G B E B E A D F♯ B A D G C E A D A D G B E E♭ A♭ …" at bounding box center [765, 379] width 85 height 19
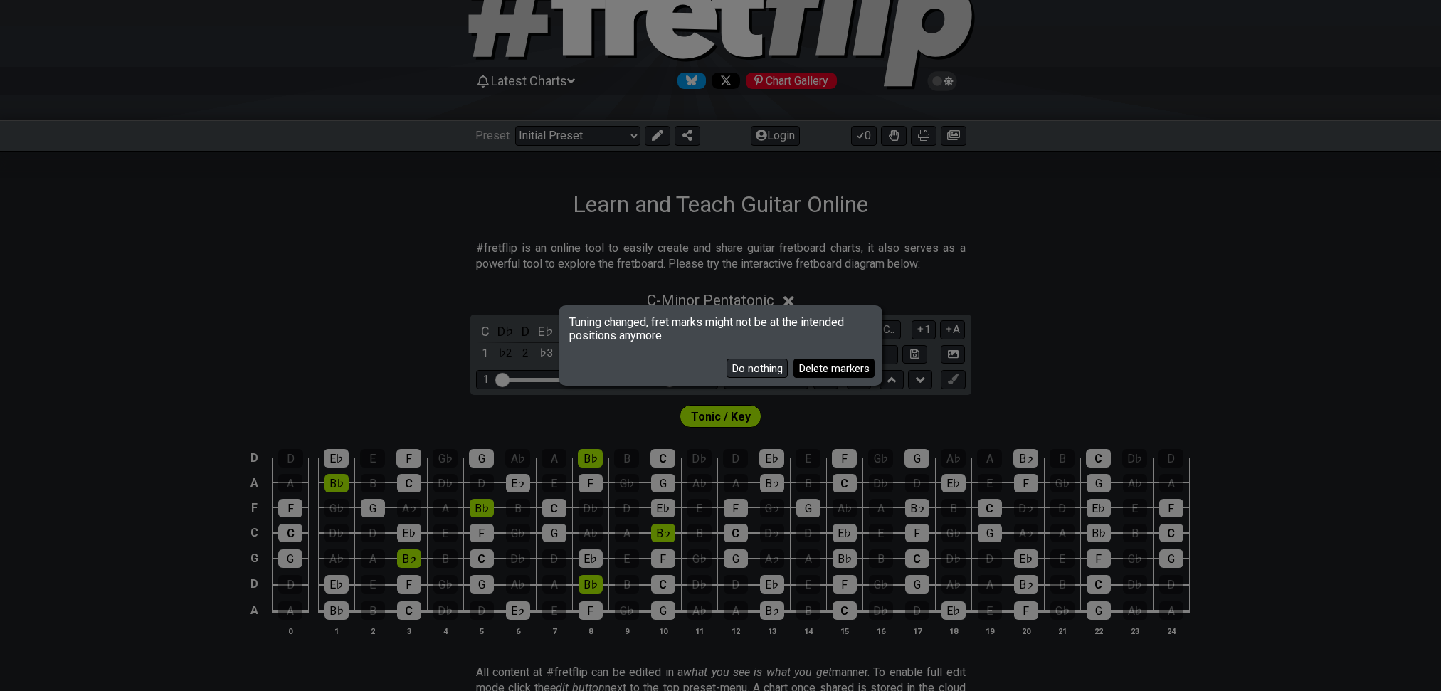
click at [805, 376] on button "Delete markers" at bounding box center [833, 368] width 81 height 19
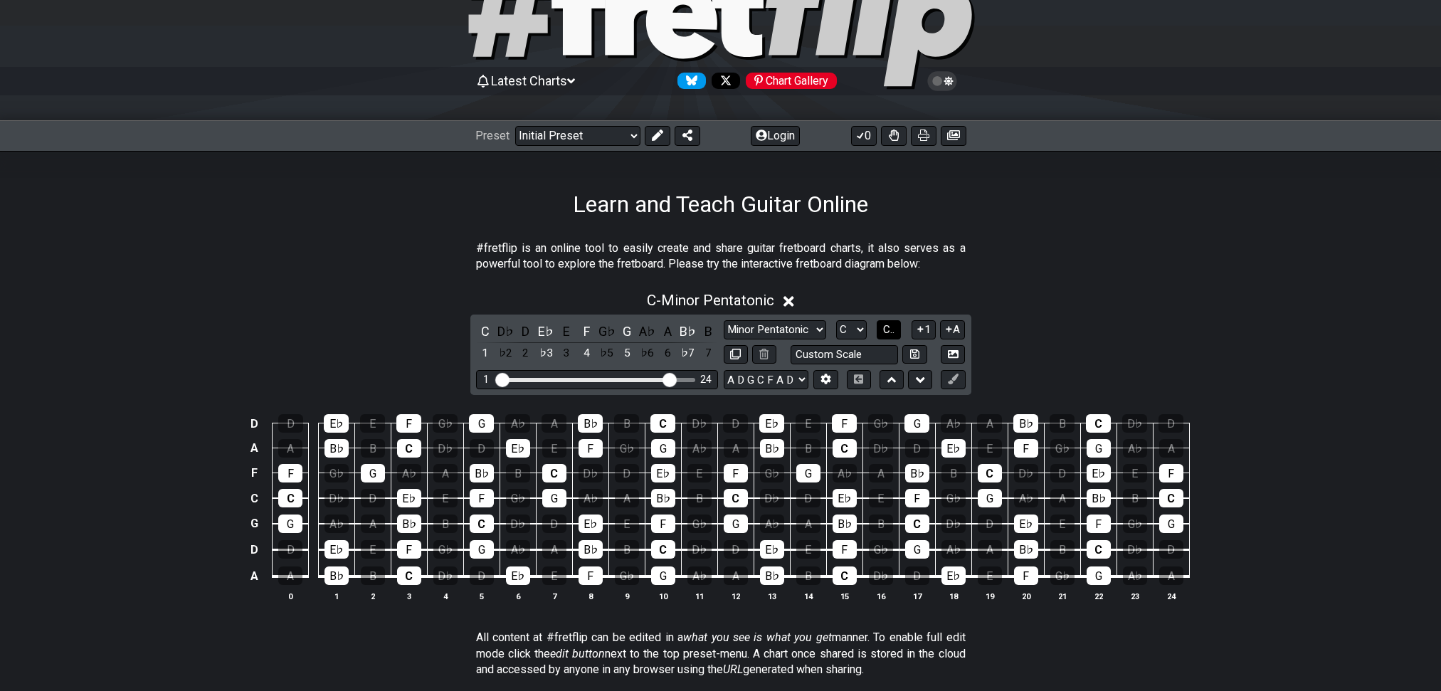
click at [884, 336] on span "C.." at bounding box center [888, 329] width 11 height 13
click at [884, 336] on span "1..7" at bounding box center [888, 329] width 17 height 13
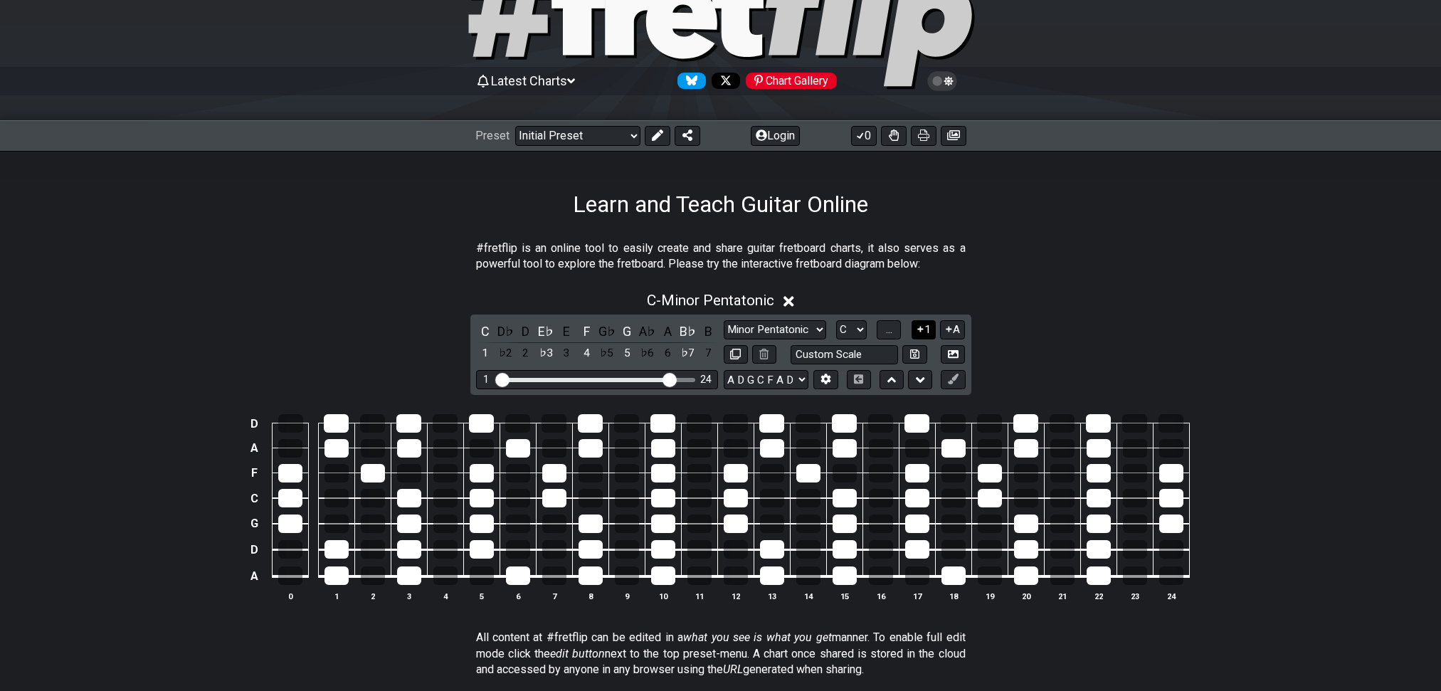
click at [926, 339] on button "1" at bounding box center [923, 329] width 24 height 19
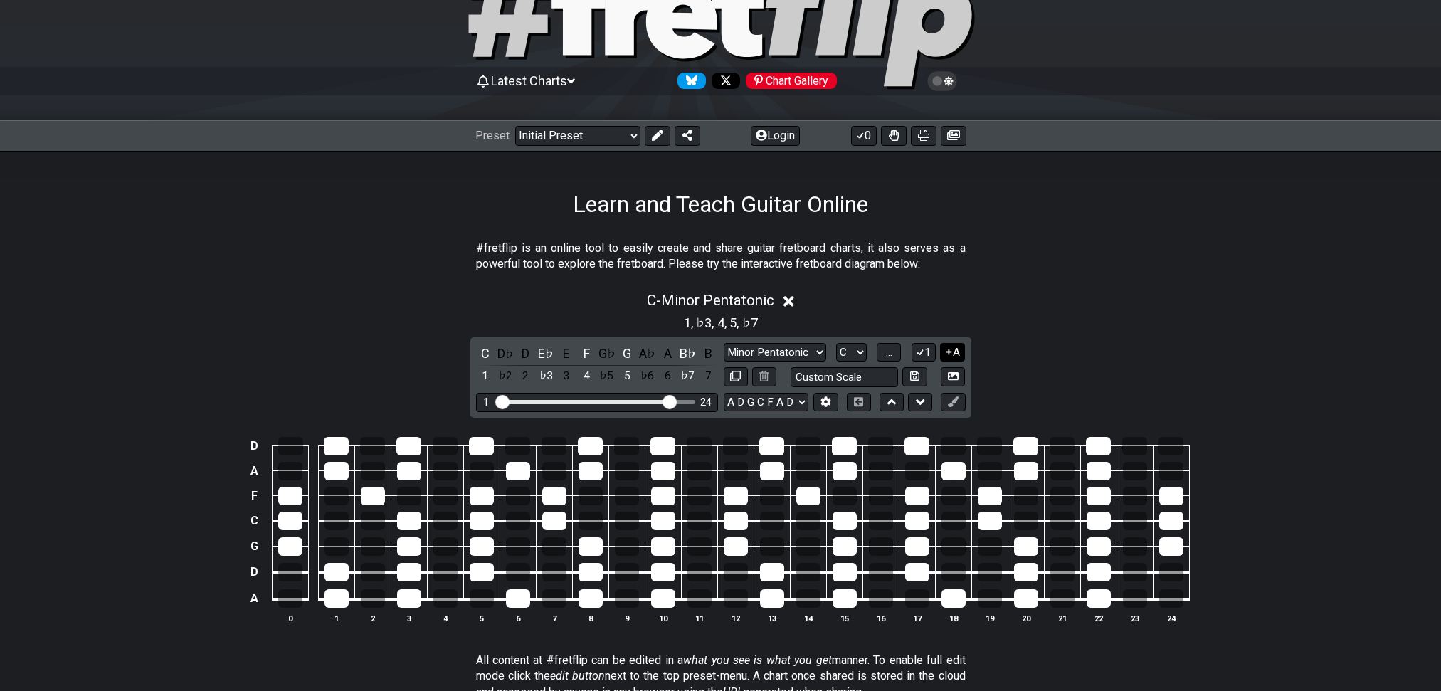
click at [950, 357] on icon at bounding box center [949, 351] width 14 height 11
click at [889, 359] on span "..." at bounding box center [889, 352] width 6 height 13
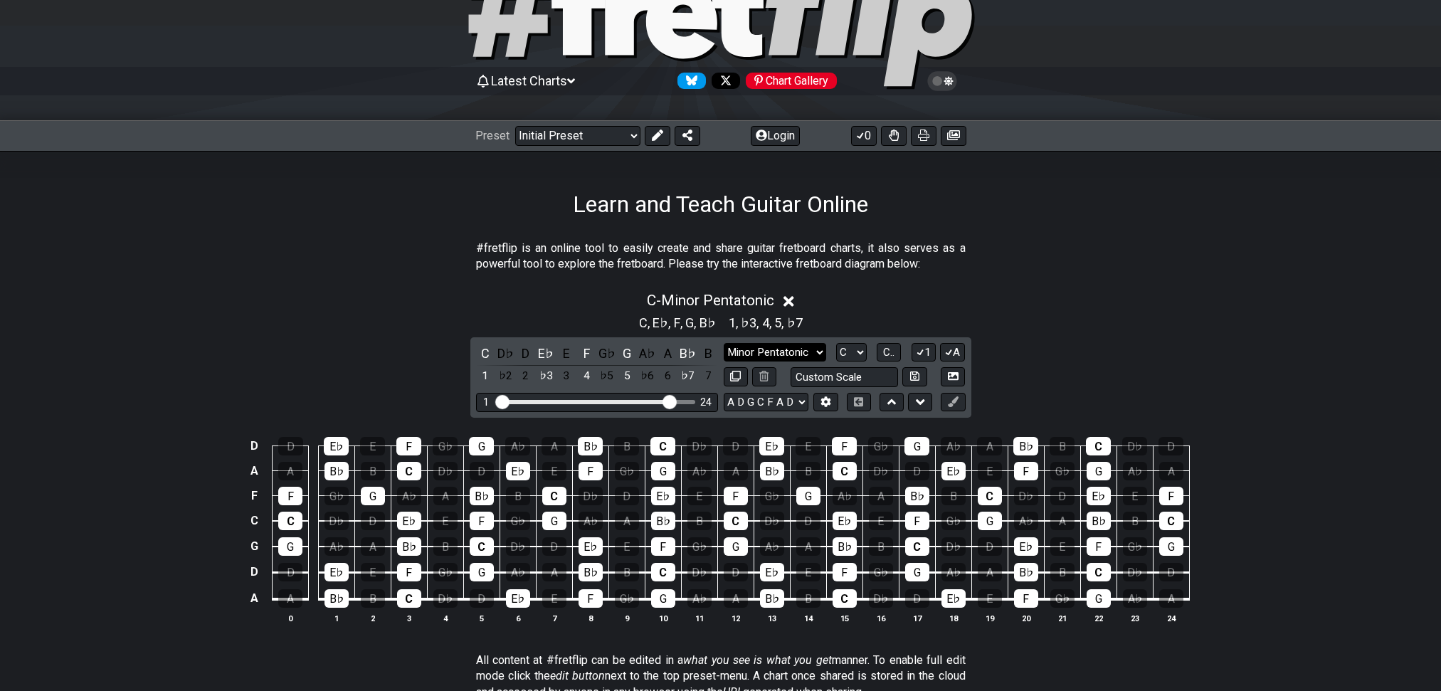
click at [787, 362] on select "Minor Pentatonic Click to edit Minor Pentatonic Major Pentatonic Minor Blues Ma…" at bounding box center [774, 352] width 102 height 19
select select "Major / [PERSON_NAME]"
click at [723, 362] on select "Minor Pentatonic Click to edit Minor Pentatonic Major Pentatonic Minor Blues Ma…" at bounding box center [774, 352] width 102 height 19
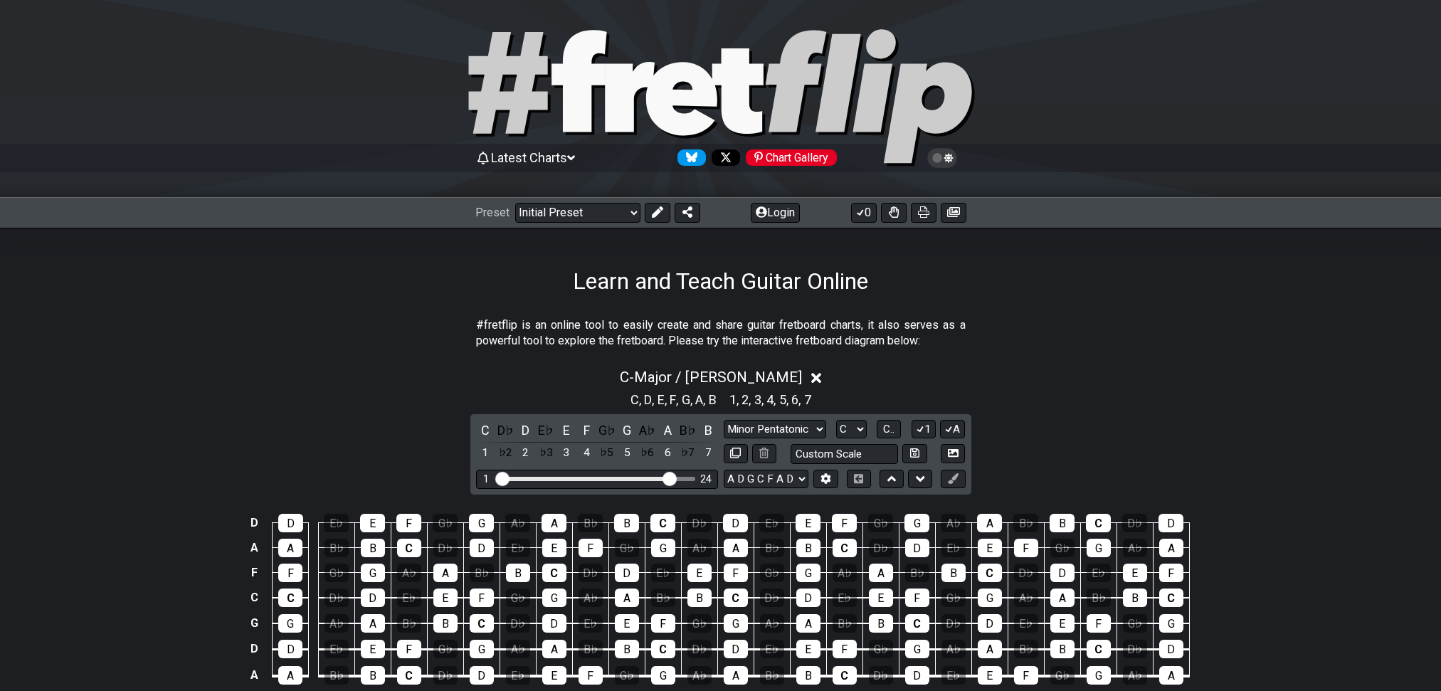
scroll to position [0, 0]
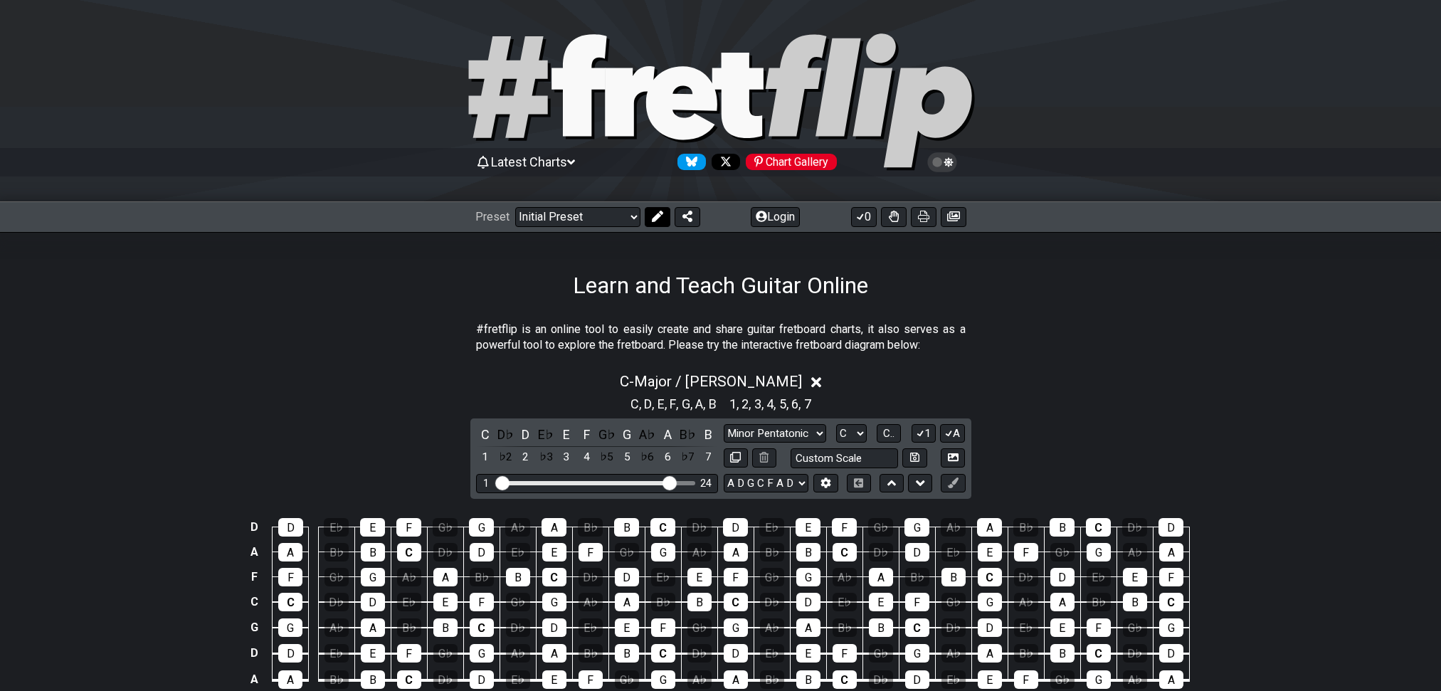
click at [662, 218] on icon at bounding box center [656, 216] width 11 height 11
click at [959, 218] on button at bounding box center [953, 217] width 26 height 20
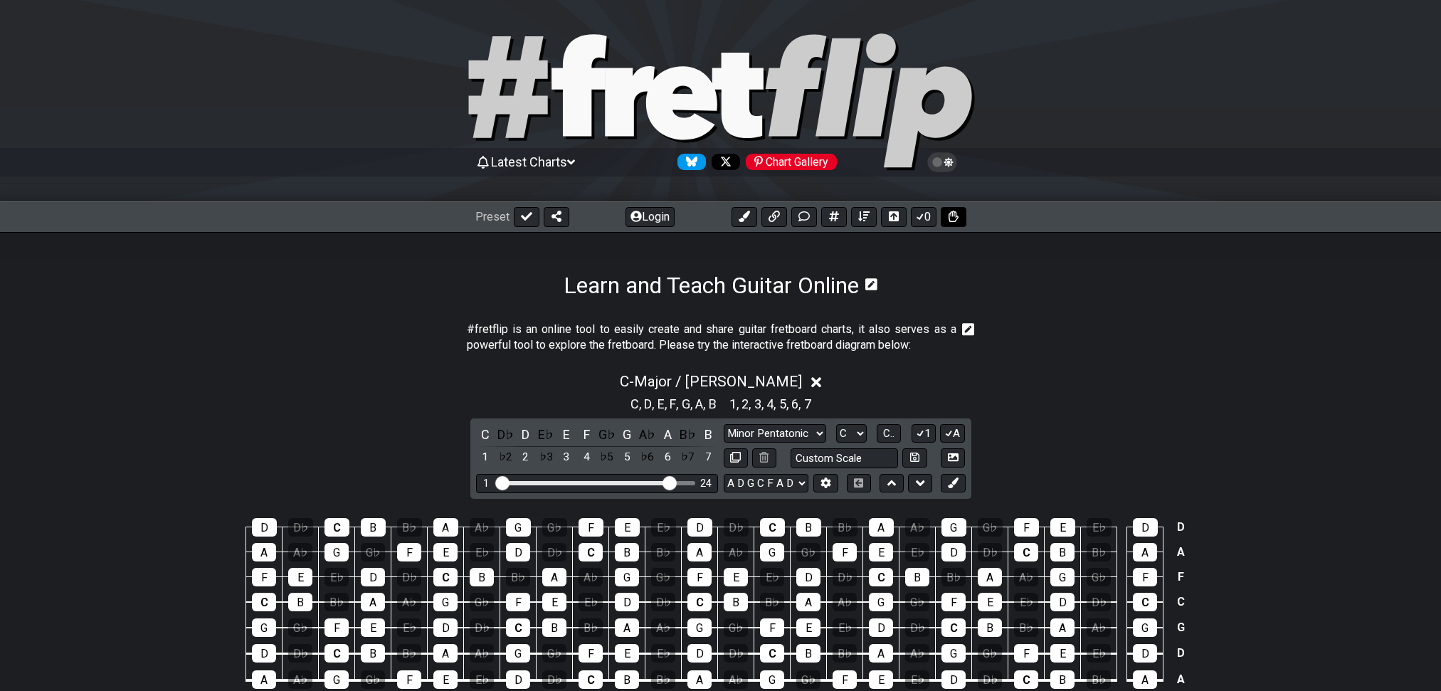
click at [960, 216] on button at bounding box center [953, 217] width 26 height 20
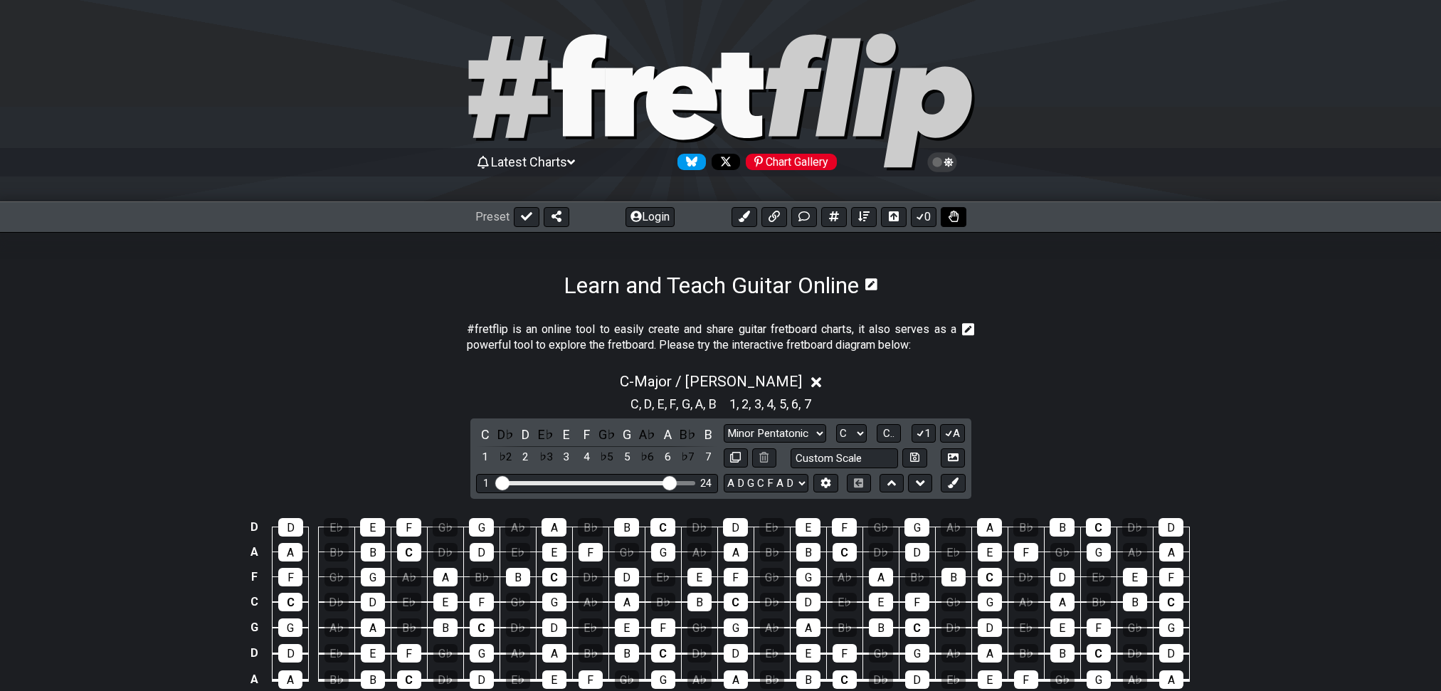
click at [960, 217] on button at bounding box center [953, 217] width 26 height 20
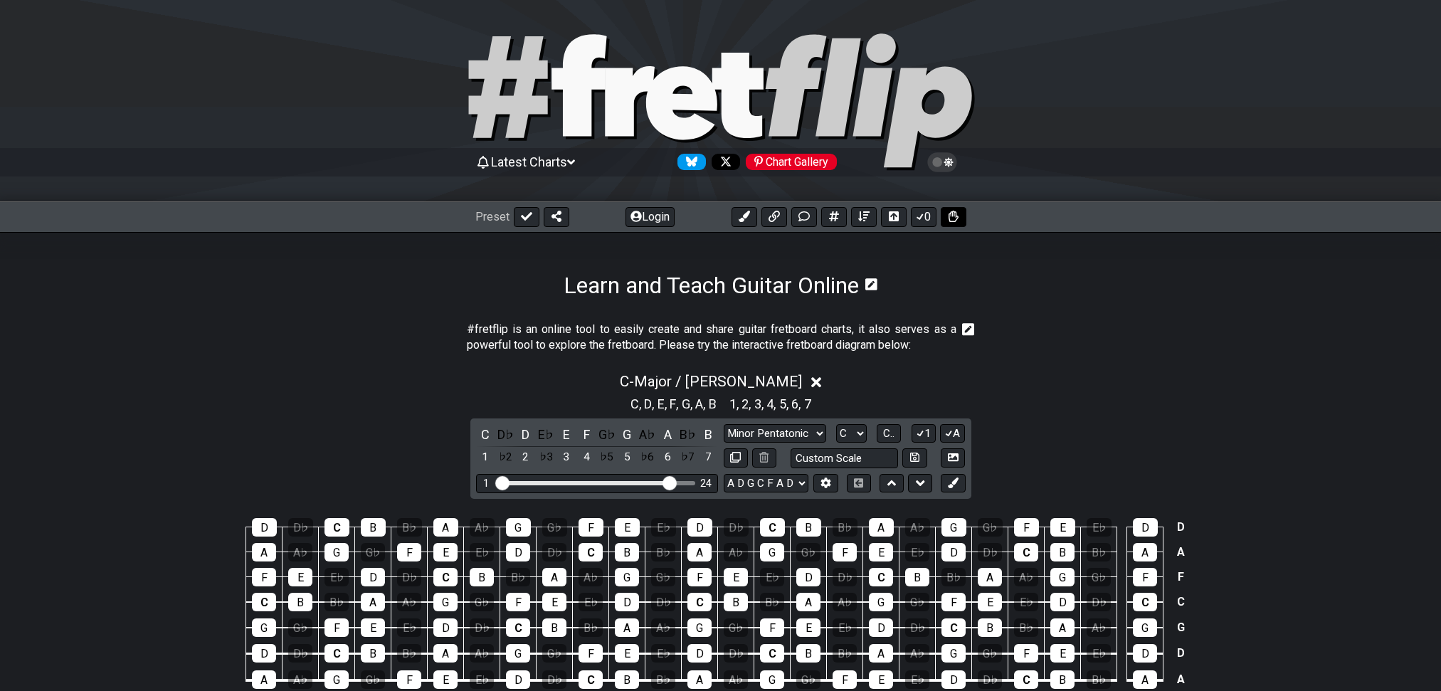
click at [960, 217] on button at bounding box center [953, 217] width 26 height 20
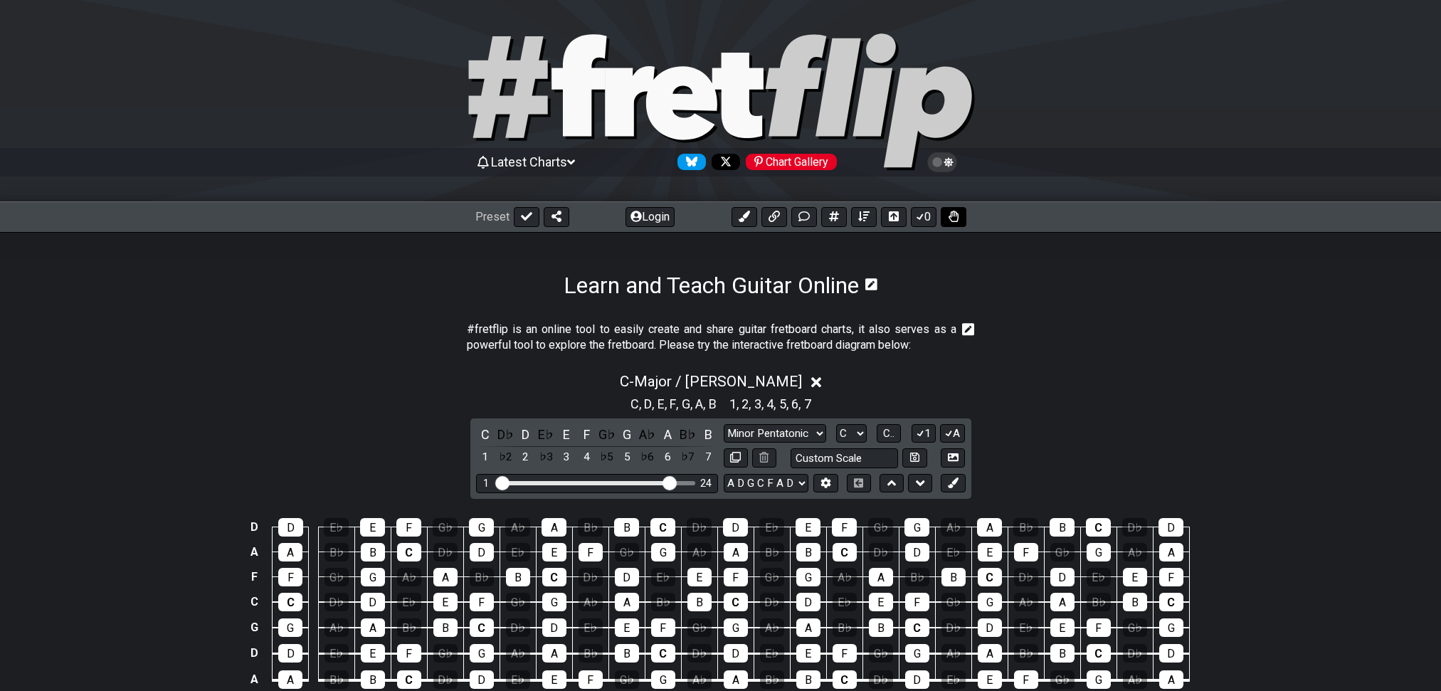
click at [959, 217] on button at bounding box center [953, 217] width 26 height 20
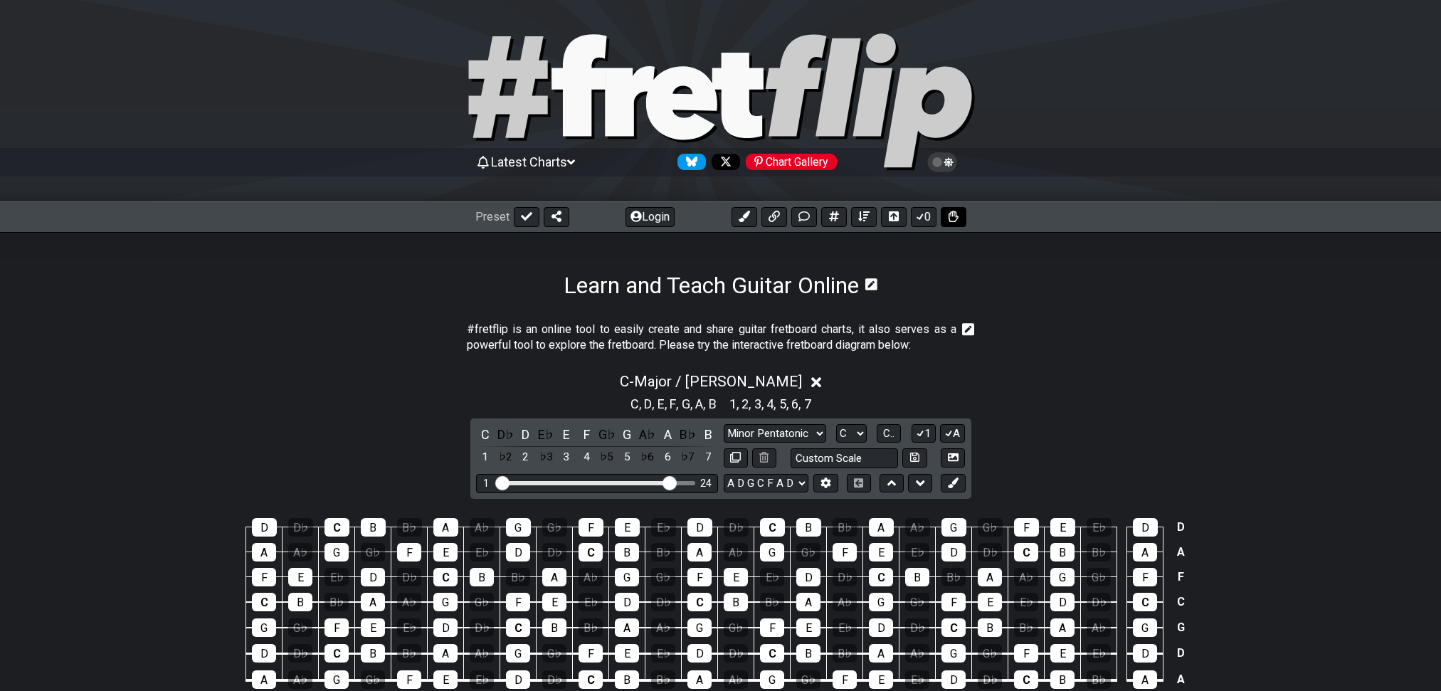
click at [958, 216] on button at bounding box center [953, 217] width 26 height 20
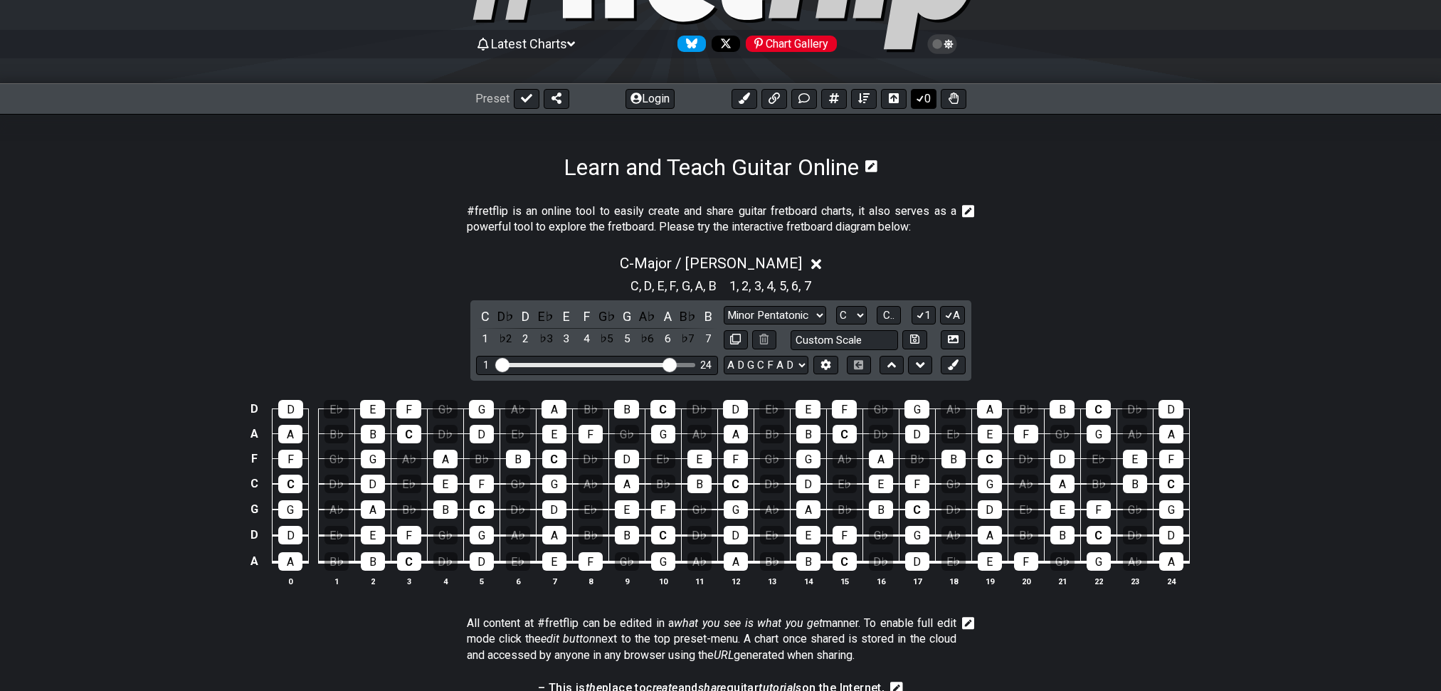
click at [922, 104] on icon at bounding box center [920, 97] width 14 height 11
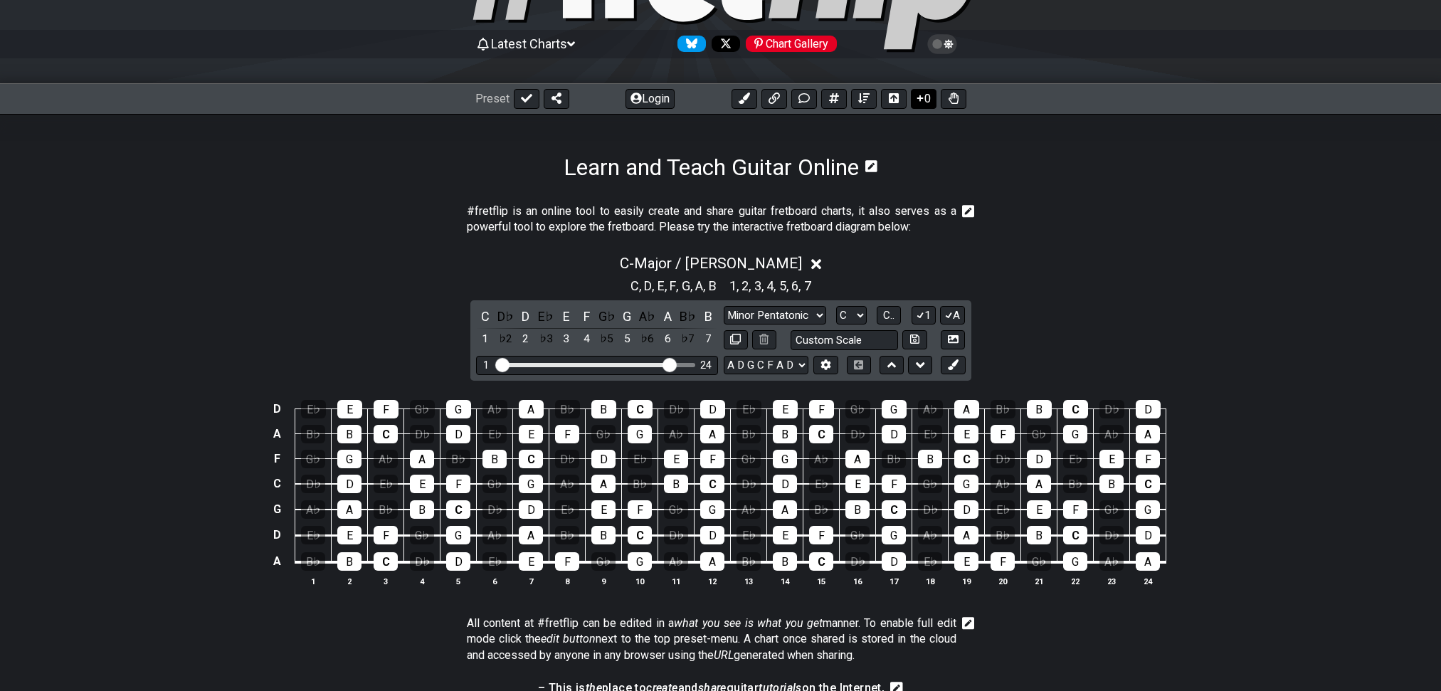
scroll to position [118, 0]
click at [923, 104] on icon at bounding box center [920, 97] width 14 height 11
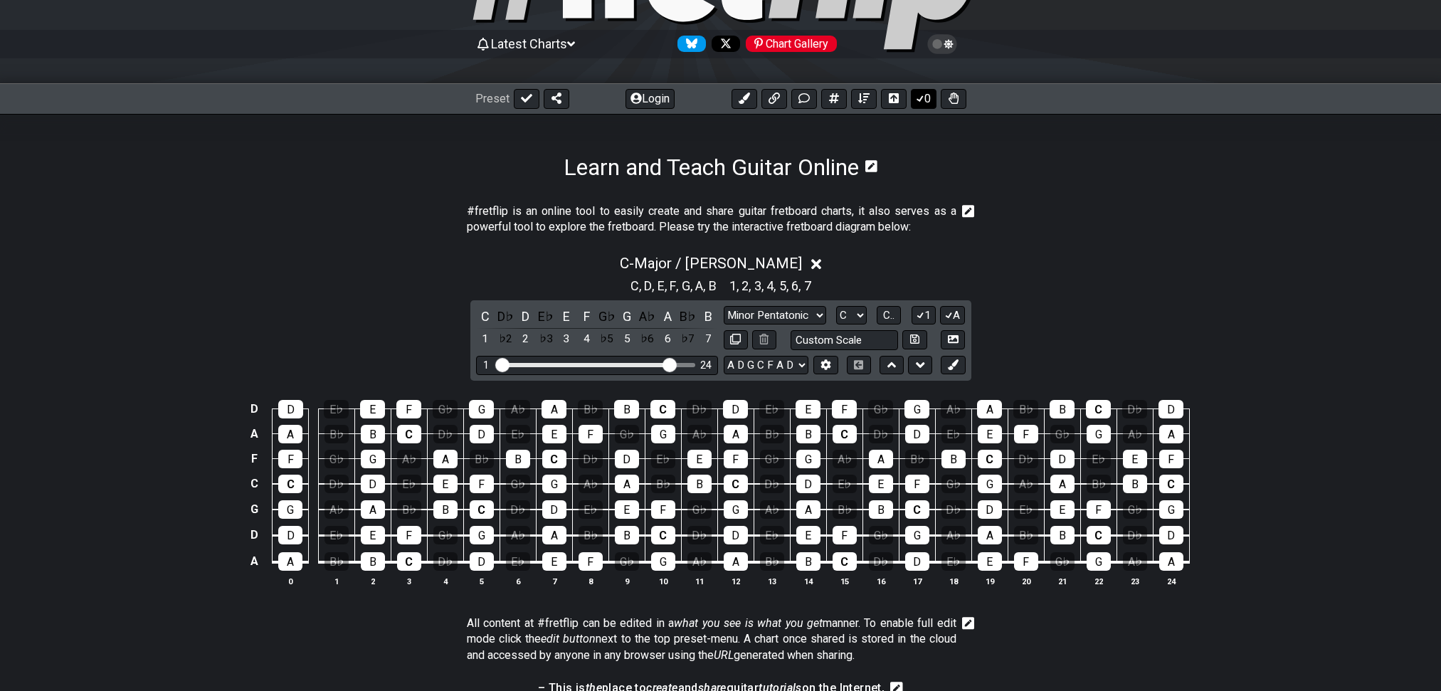
click at [923, 104] on icon at bounding box center [920, 97] width 14 height 11
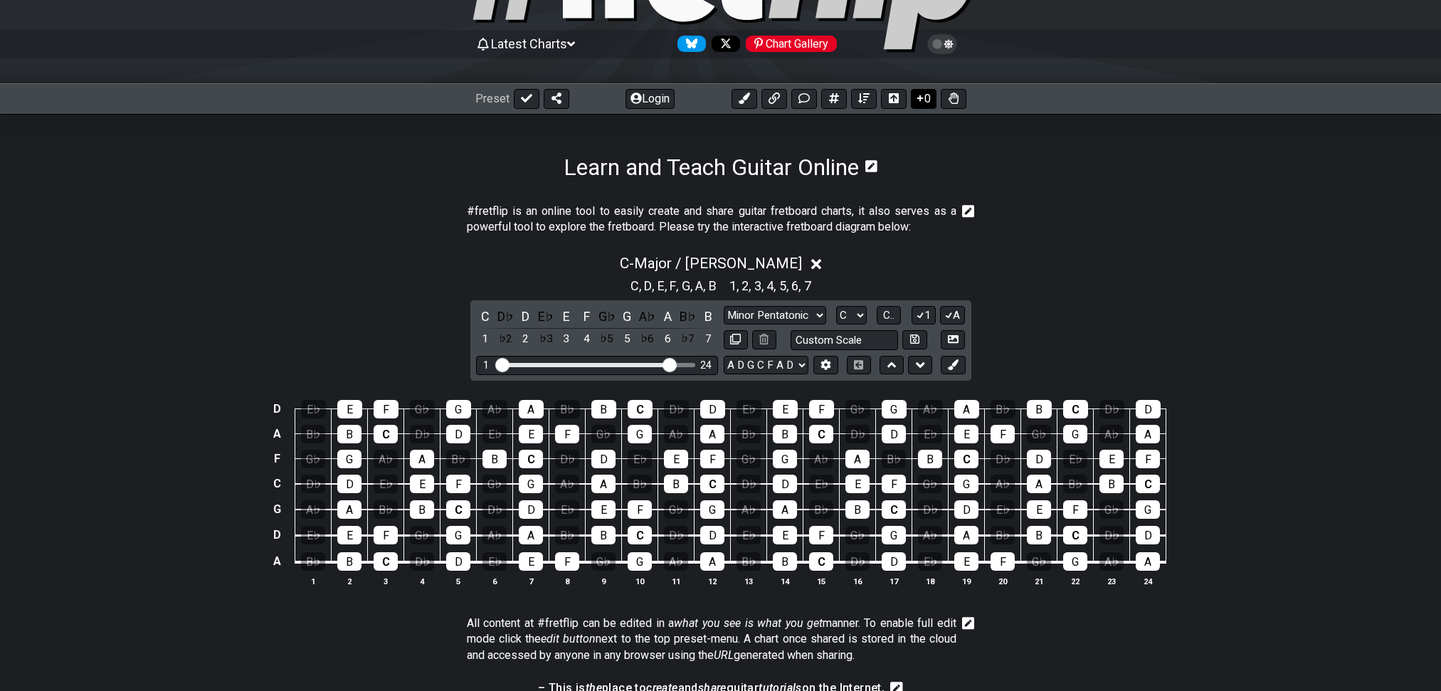
click at [923, 104] on icon at bounding box center [920, 97] width 14 height 11
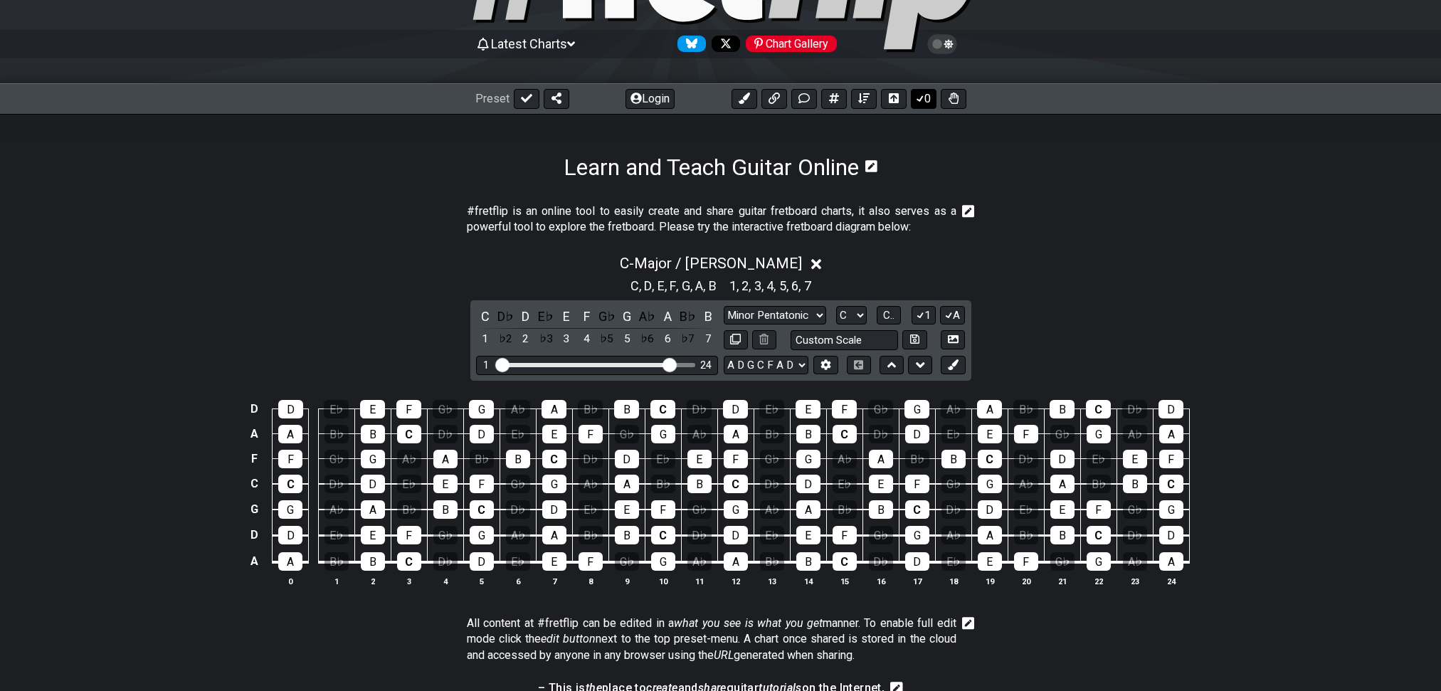
click at [922, 104] on icon at bounding box center [920, 97] width 14 height 11
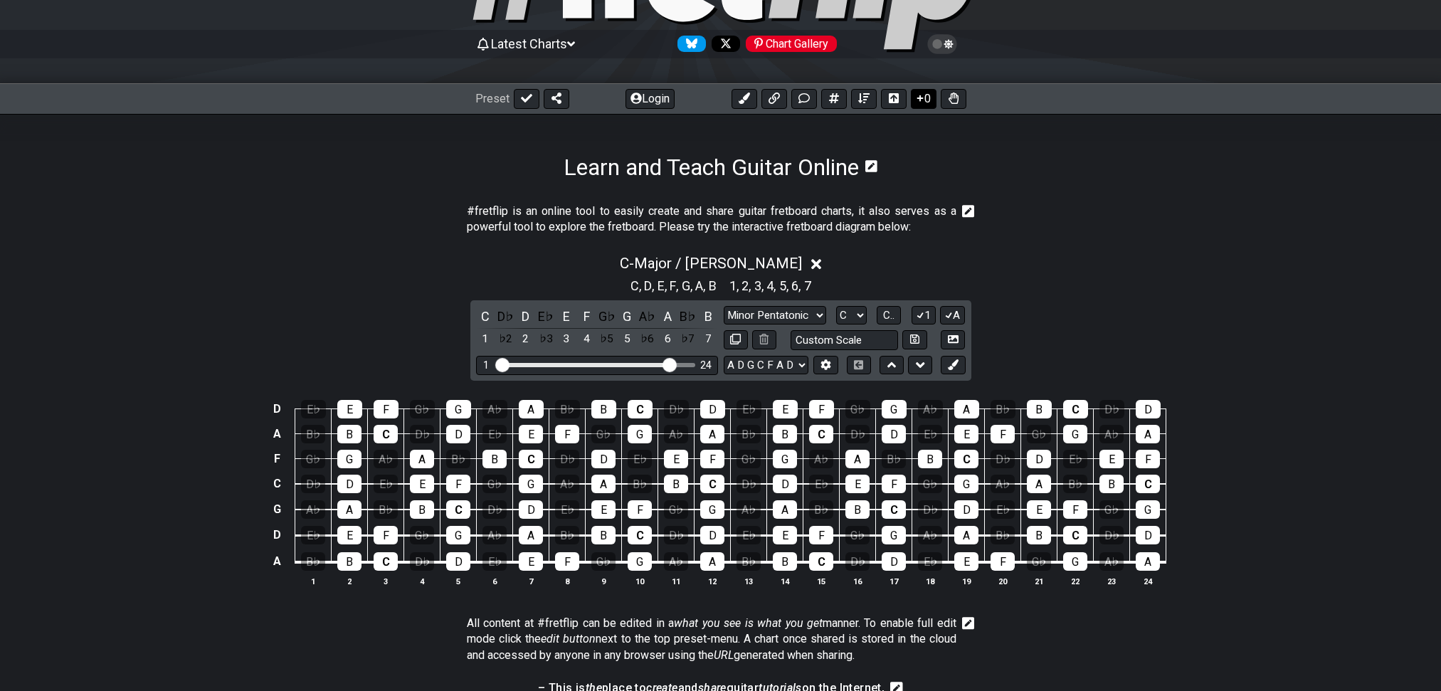
click at [922, 104] on icon at bounding box center [920, 97] width 14 height 11
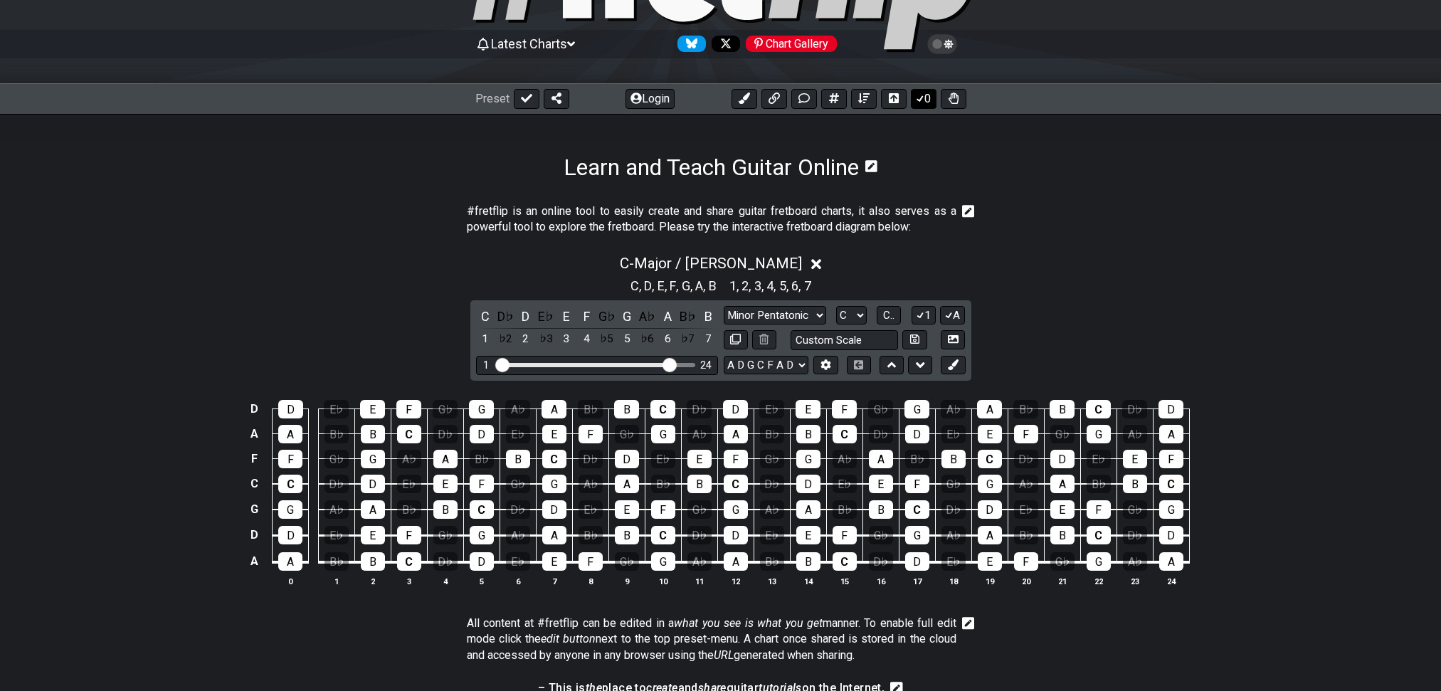
click at [922, 104] on icon at bounding box center [920, 97] width 14 height 11
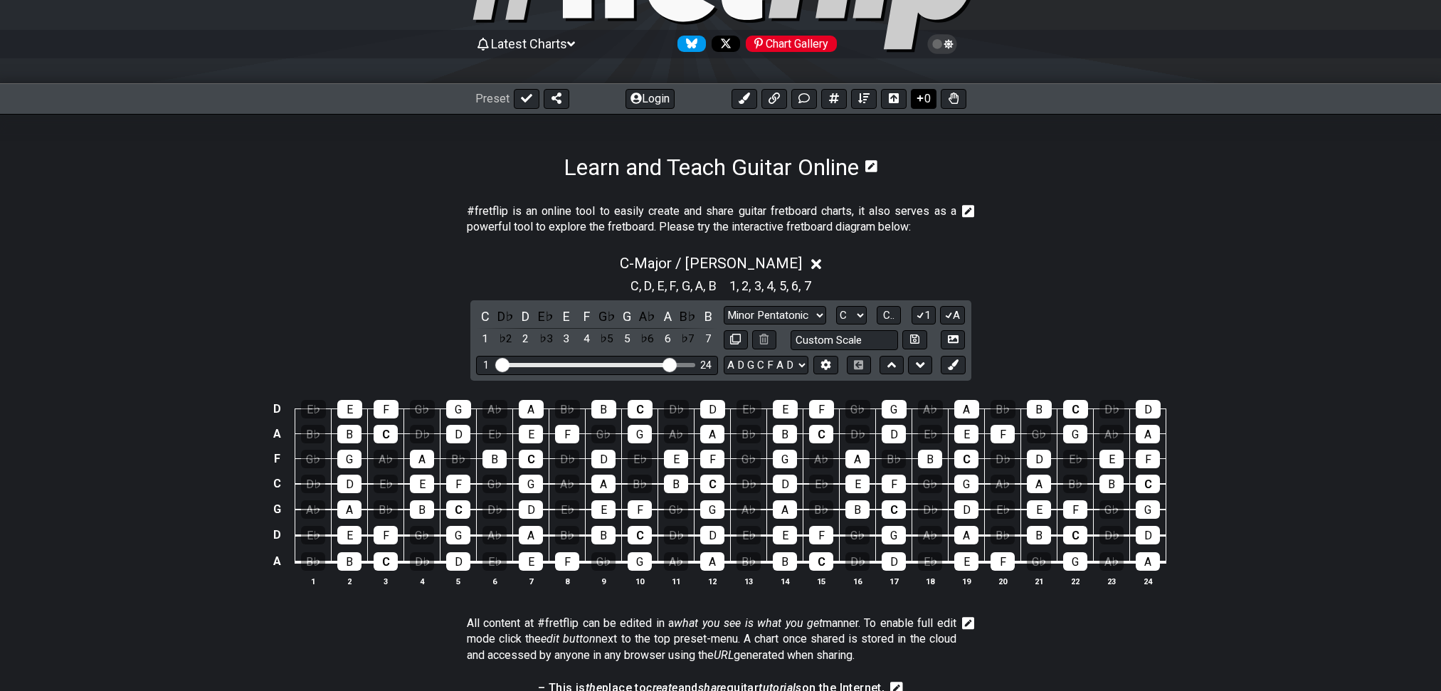
click at [922, 104] on icon at bounding box center [920, 97] width 14 height 11
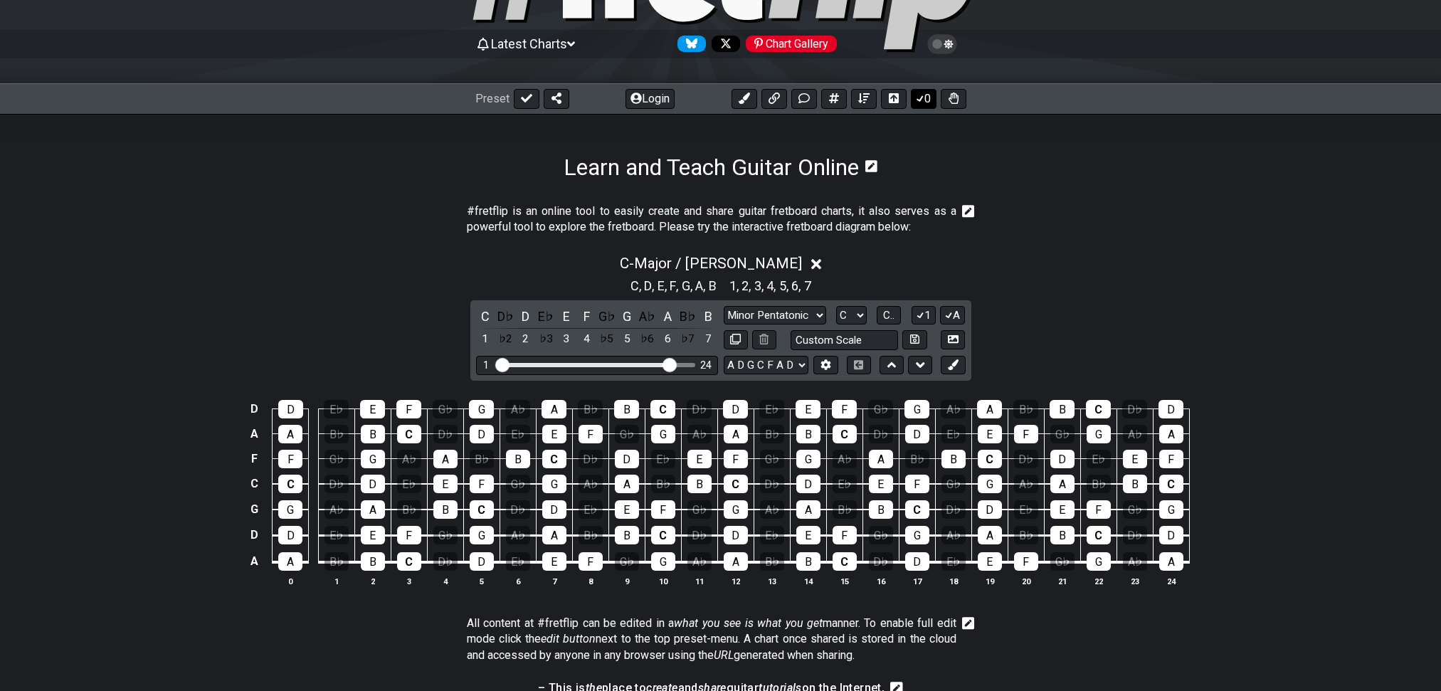
click at [923, 104] on icon at bounding box center [920, 97] width 14 height 11
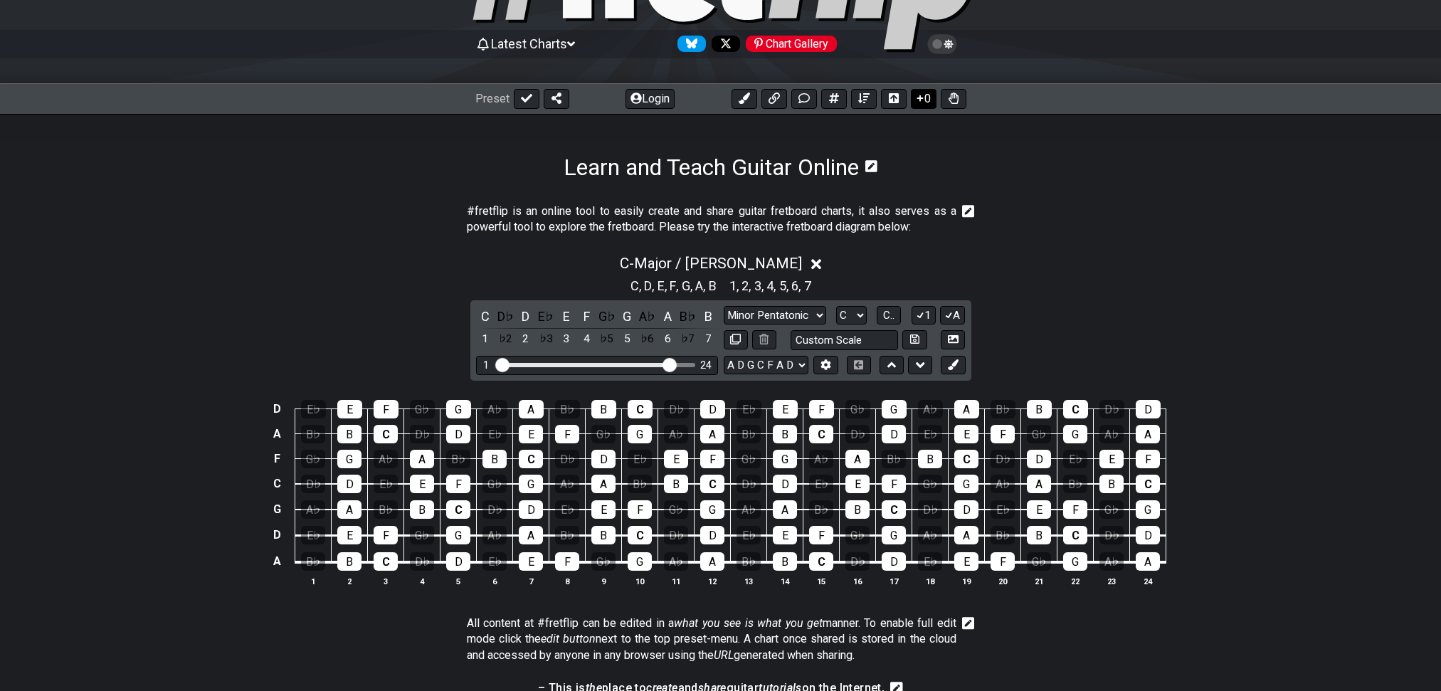
click at [923, 104] on icon at bounding box center [920, 97] width 14 height 11
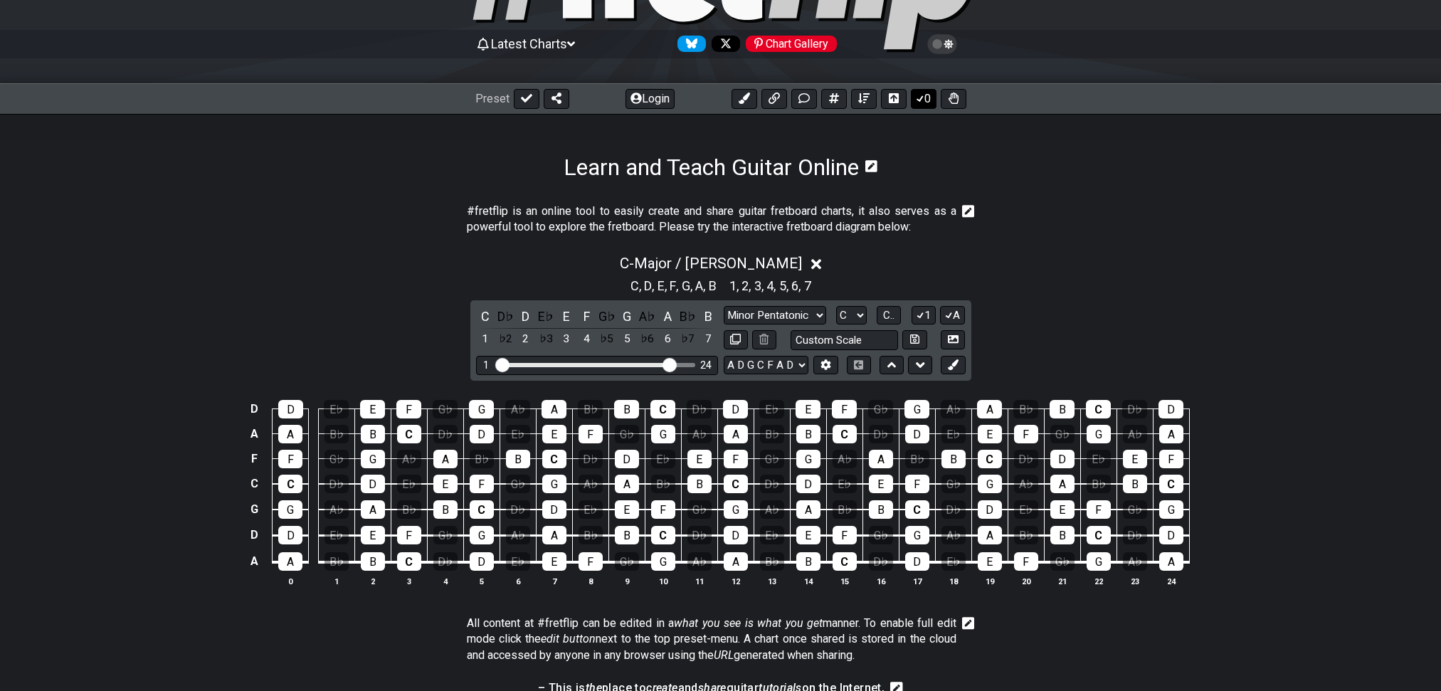
click at [923, 104] on icon at bounding box center [920, 97] width 14 height 11
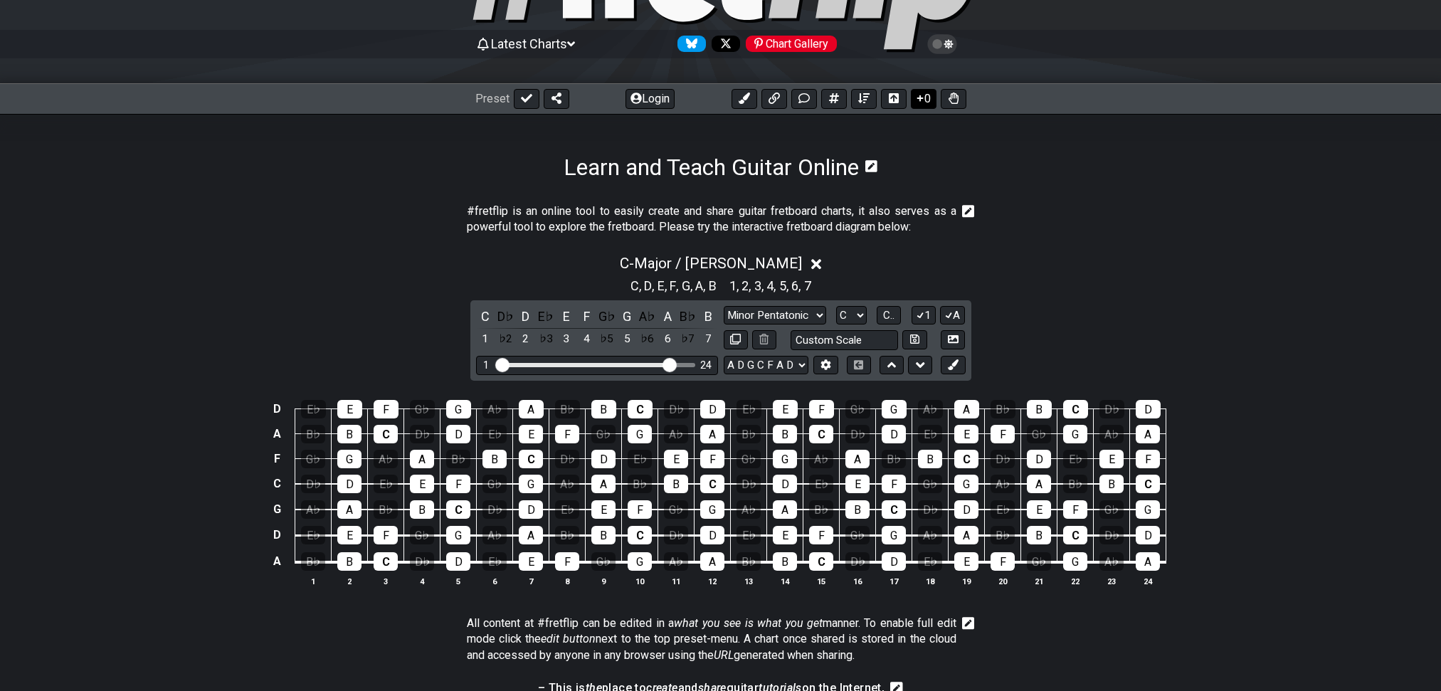
click at [923, 104] on icon at bounding box center [920, 97] width 14 height 11
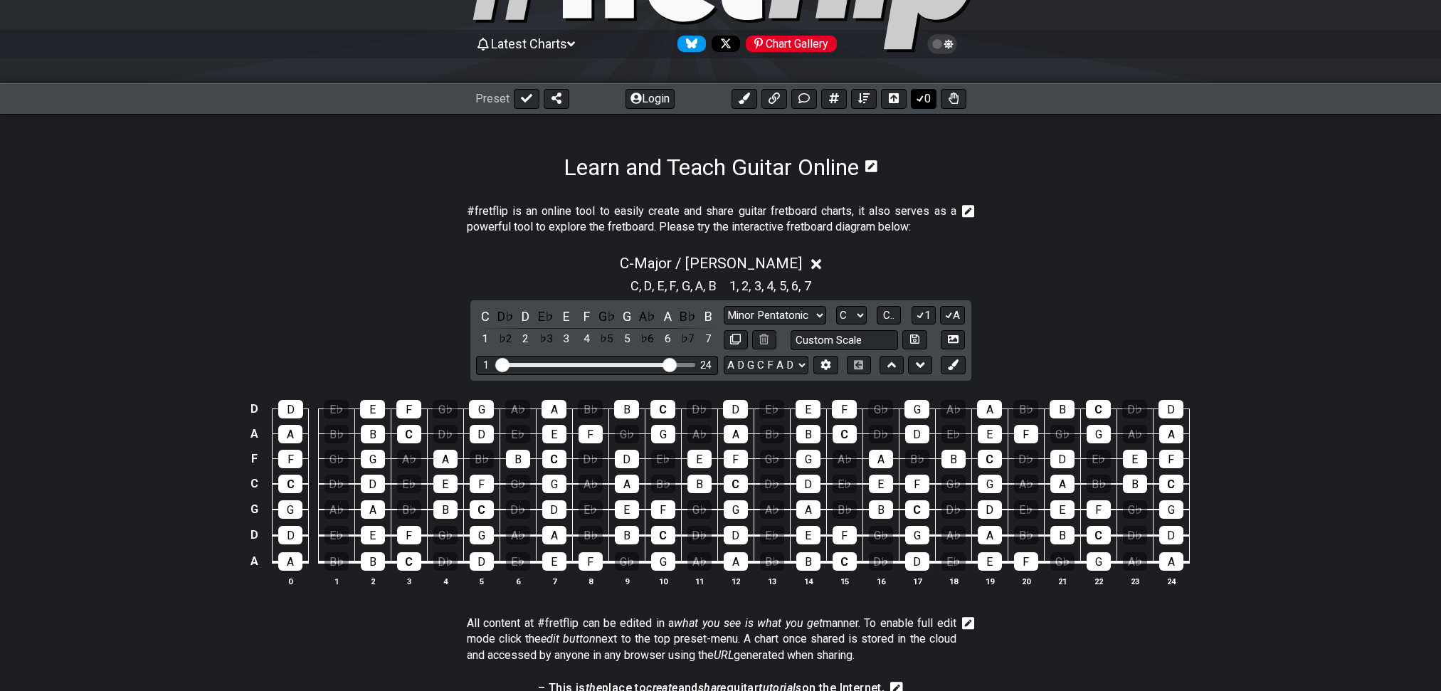
click at [923, 104] on button "0" at bounding box center [924, 99] width 26 height 20
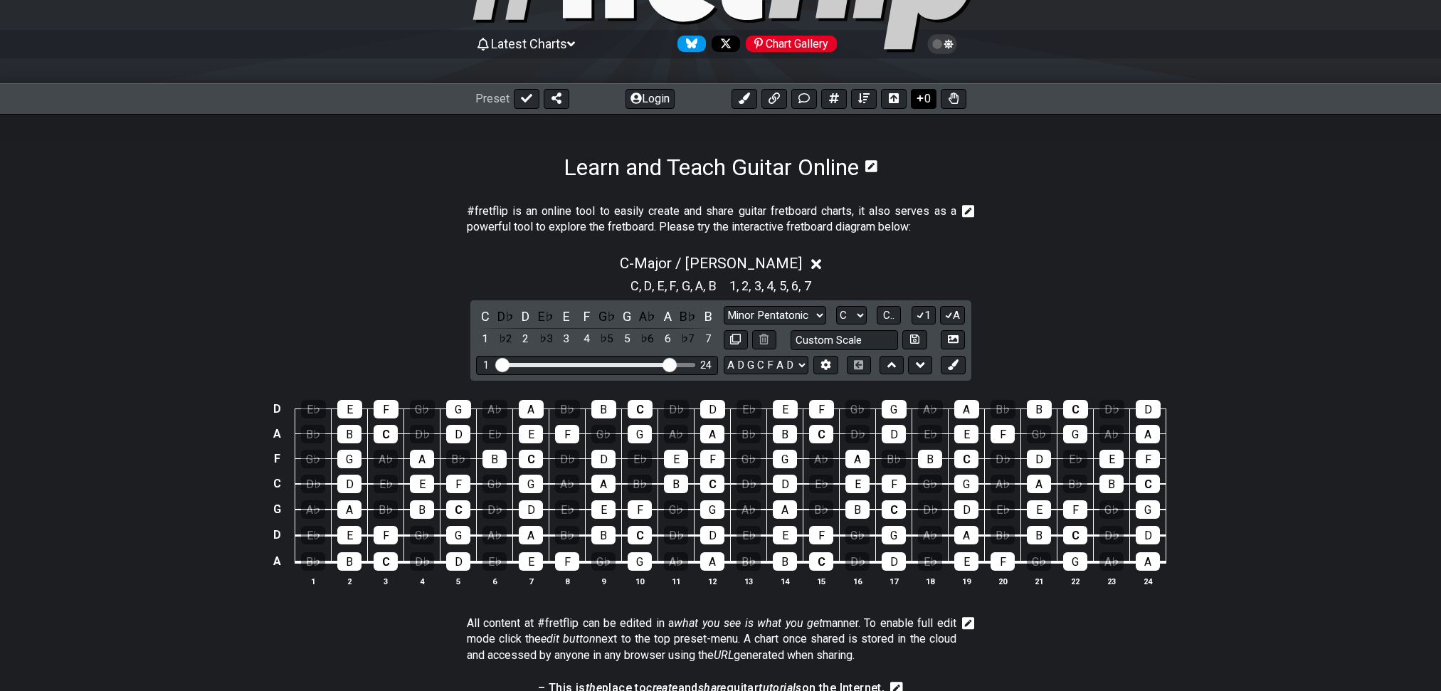
click at [923, 104] on button "0" at bounding box center [924, 99] width 26 height 20
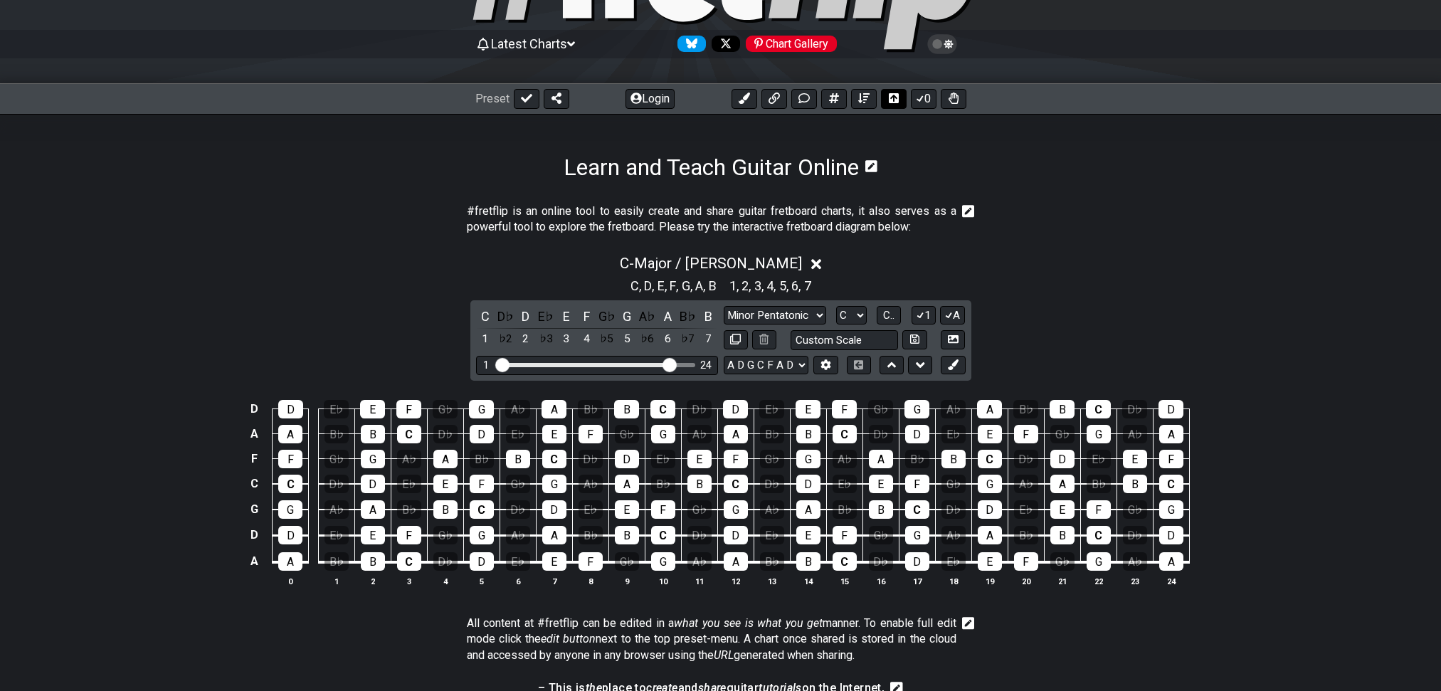
click at [897, 93] on button at bounding box center [894, 99] width 26 height 20
click at [858, 369] on icon at bounding box center [858, 364] width 9 height 9
click at [902, 95] on button at bounding box center [894, 99] width 26 height 20
click at [857, 369] on icon at bounding box center [858, 364] width 11 height 9
click at [864, 105] on button at bounding box center [864, 99] width 26 height 20
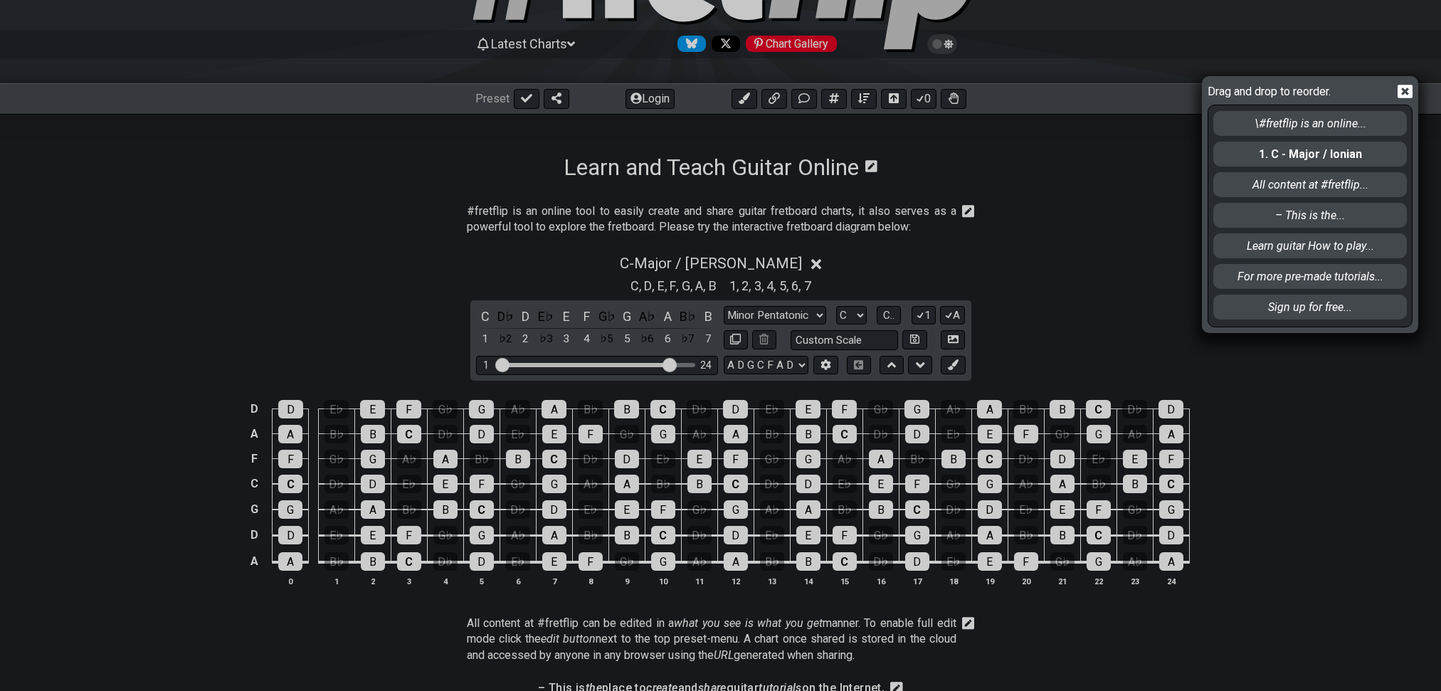
click at [1330, 166] on div "1. C - Major / Ionian" at bounding box center [1309, 154] width 193 height 25
click at [1403, 99] on icon at bounding box center [1404, 91] width 15 height 15
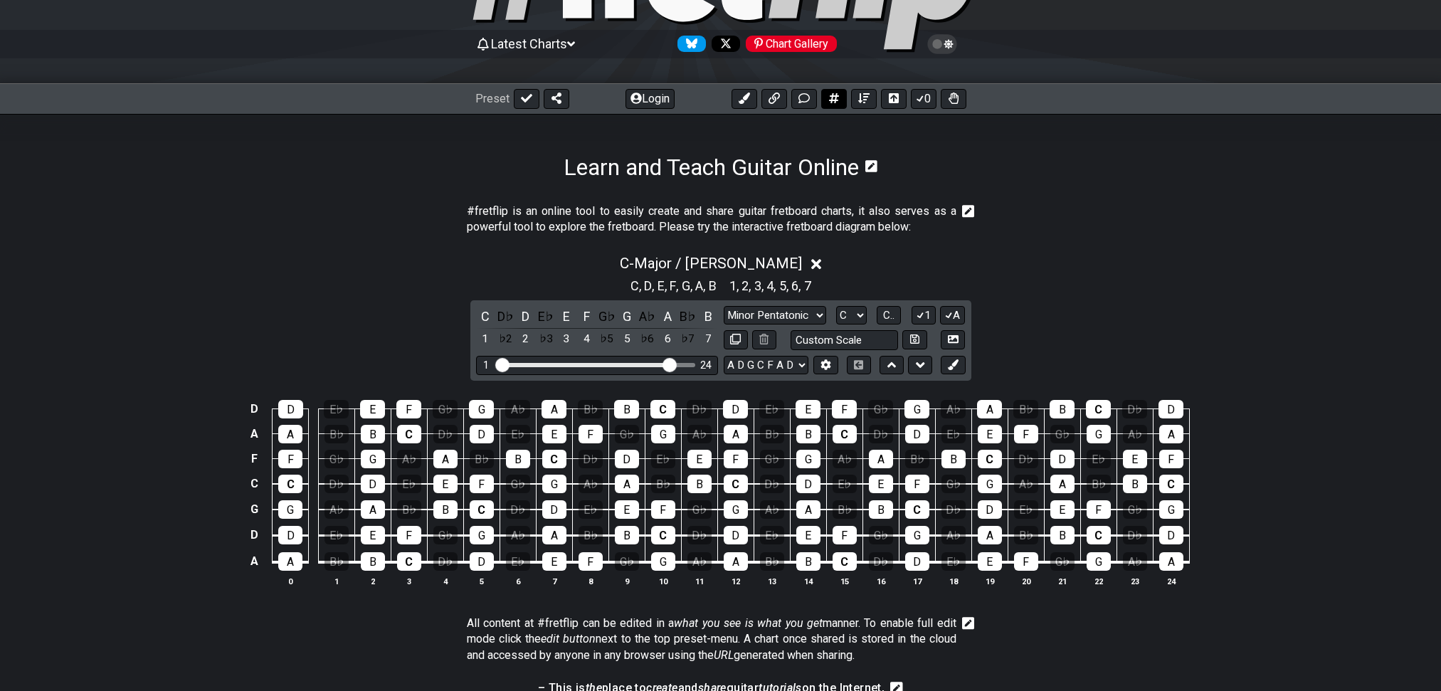
click at [829, 102] on icon at bounding box center [834, 97] width 10 height 11
select select "A"
select select "E A D G B E"
select select "New Scale"
select select "Major / [PERSON_NAME]"
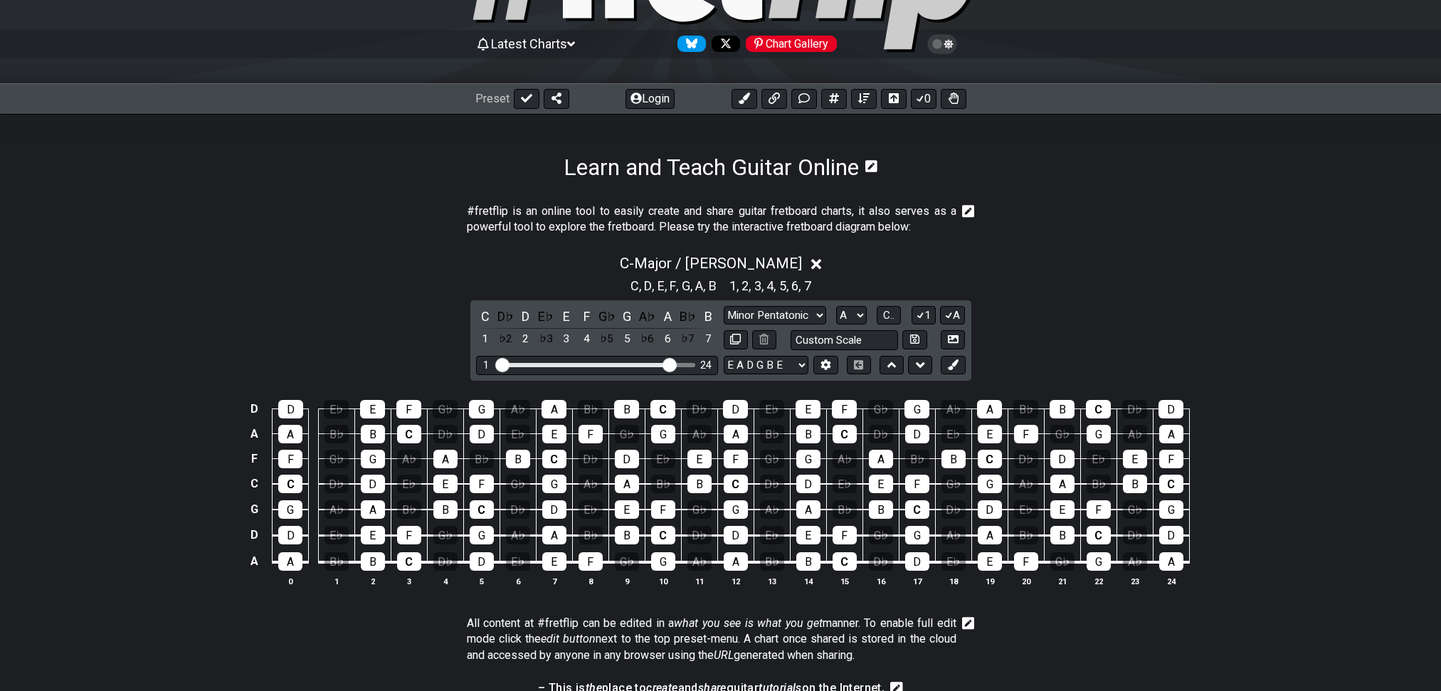
select select "C"
select select "A D G C F A D"
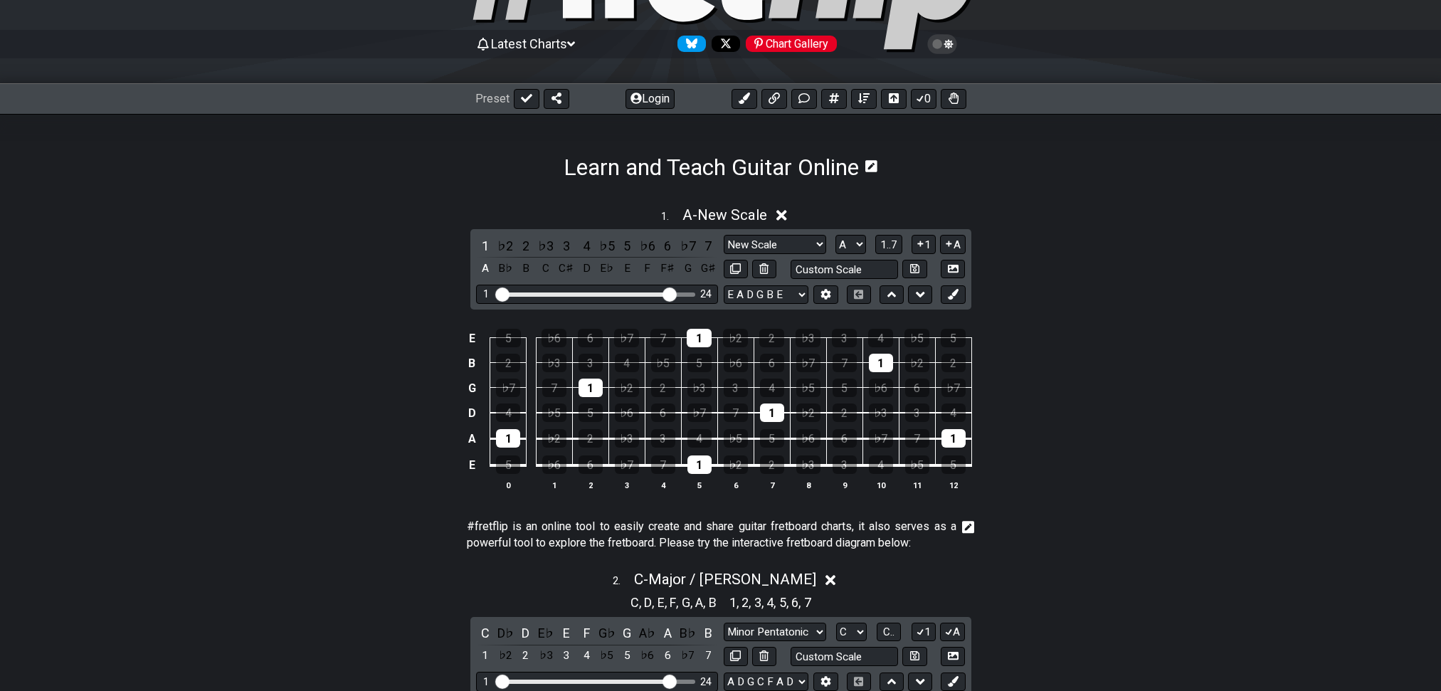
scroll to position [202, 0]
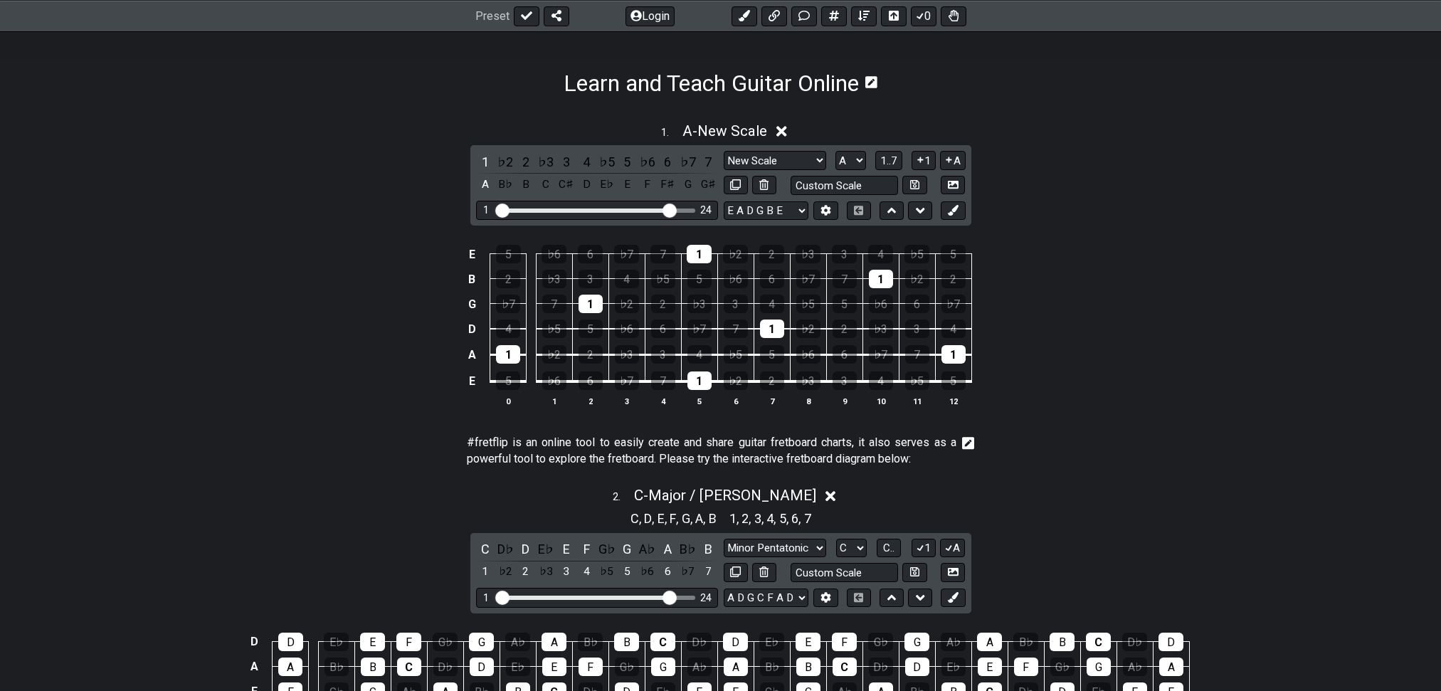
click at [787, 134] on icon at bounding box center [781, 131] width 11 height 15
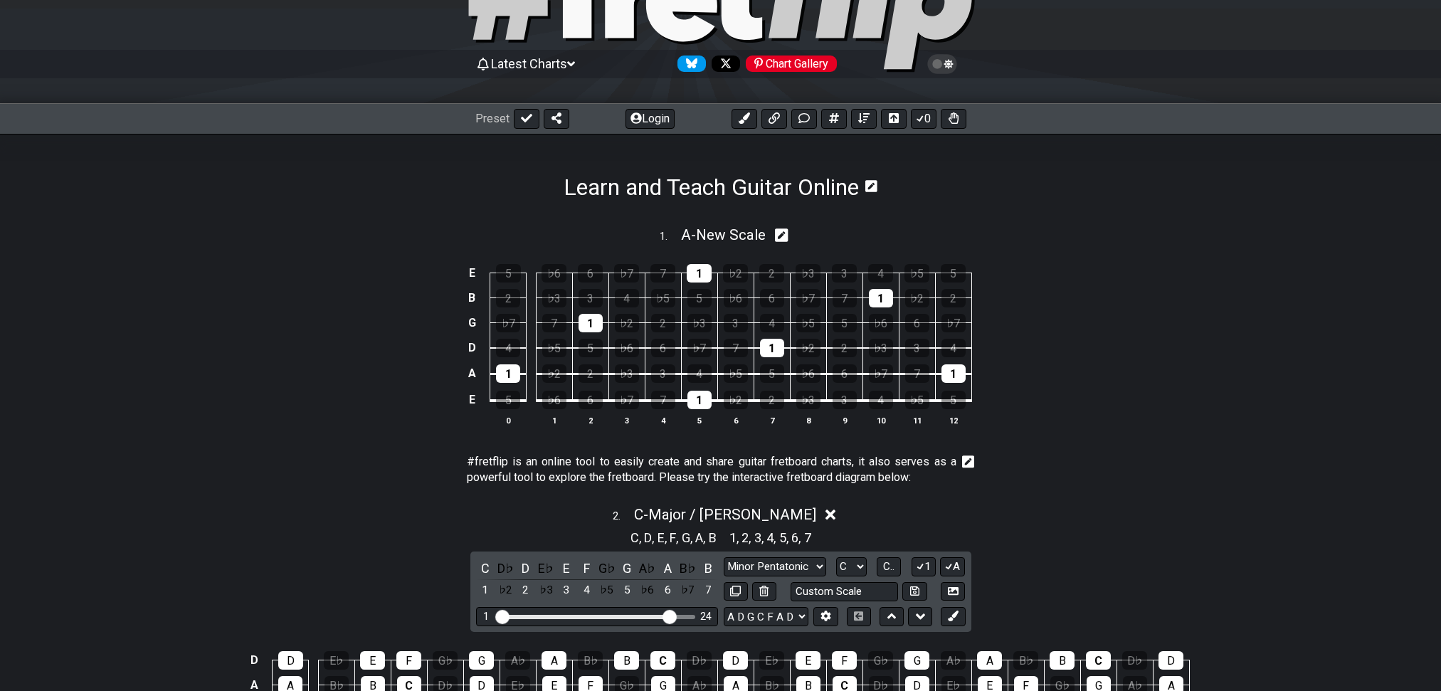
scroll to position [97, 0]
click at [781, 235] on icon at bounding box center [782, 236] width 14 height 14
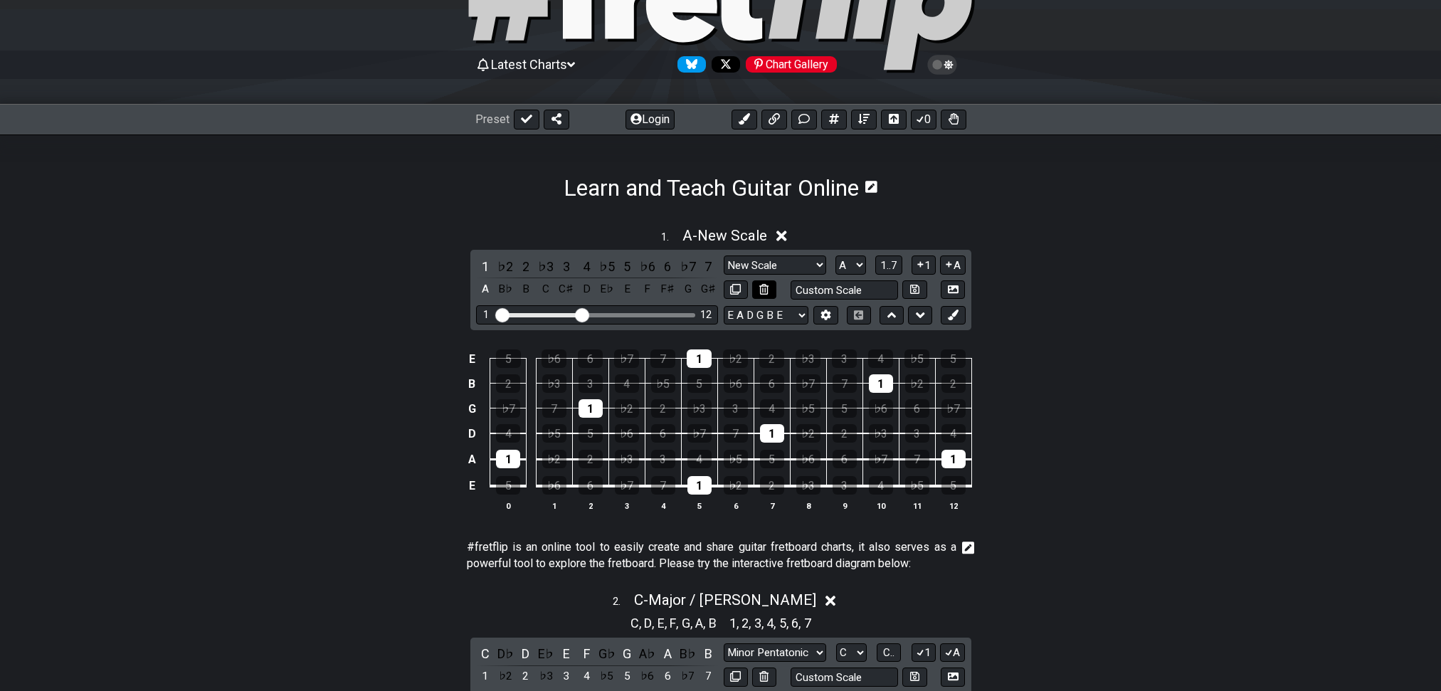
click at [759, 293] on icon at bounding box center [763, 289] width 9 height 11
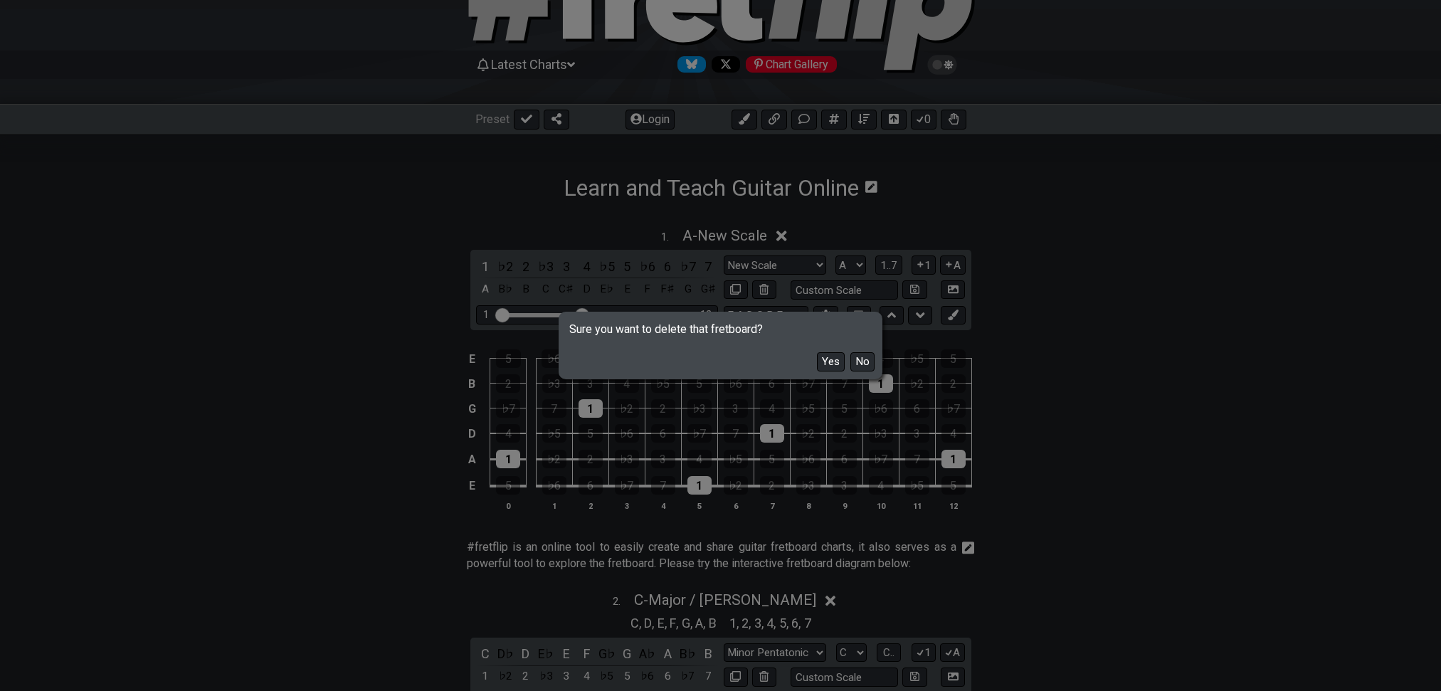
click at [817, 359] on button "Yes" at bounding box center [831, 361] width 28 height 19
select select "C"
select select "A D G C F A D"
select select "Major / [PERSON_NAME]"
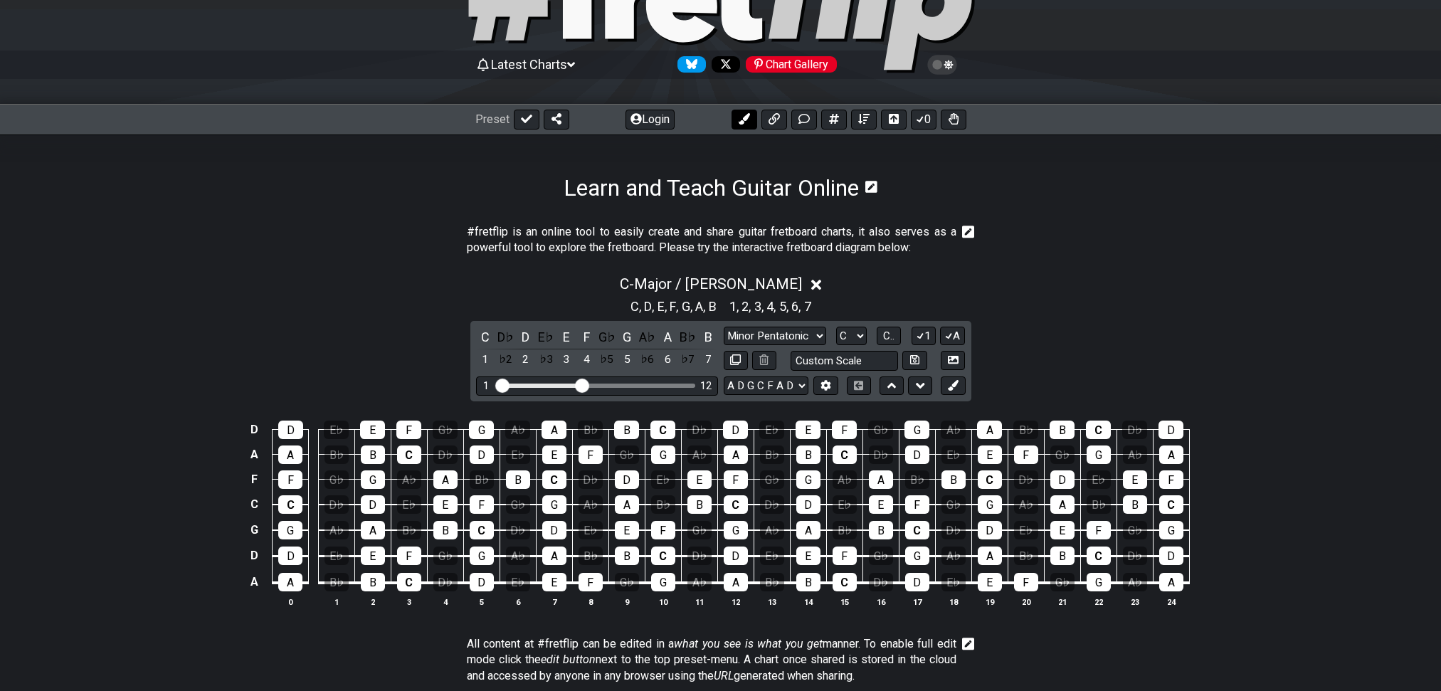
click at [749, 120] on button at bounding box center [744, 120] width 26 height 20
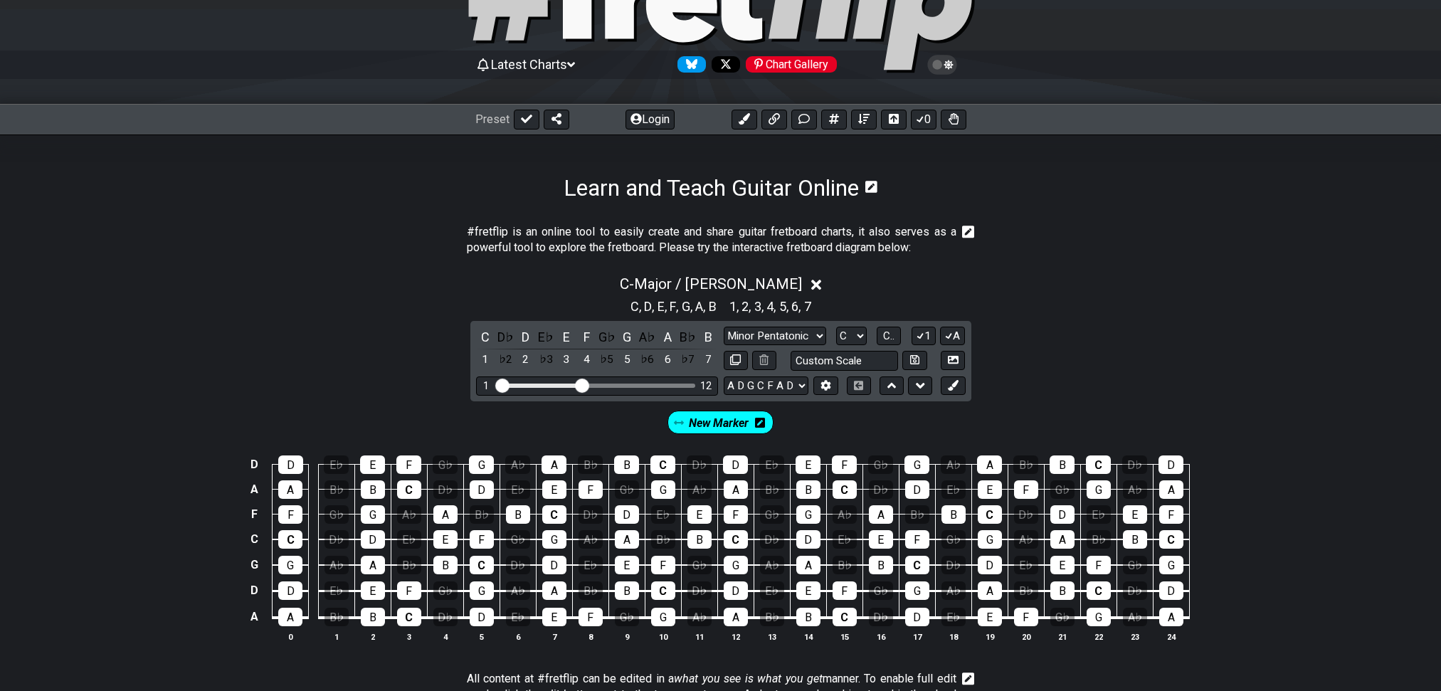
click at [674, 428] on icon at bounding box center [679, 423] width 10 height 10
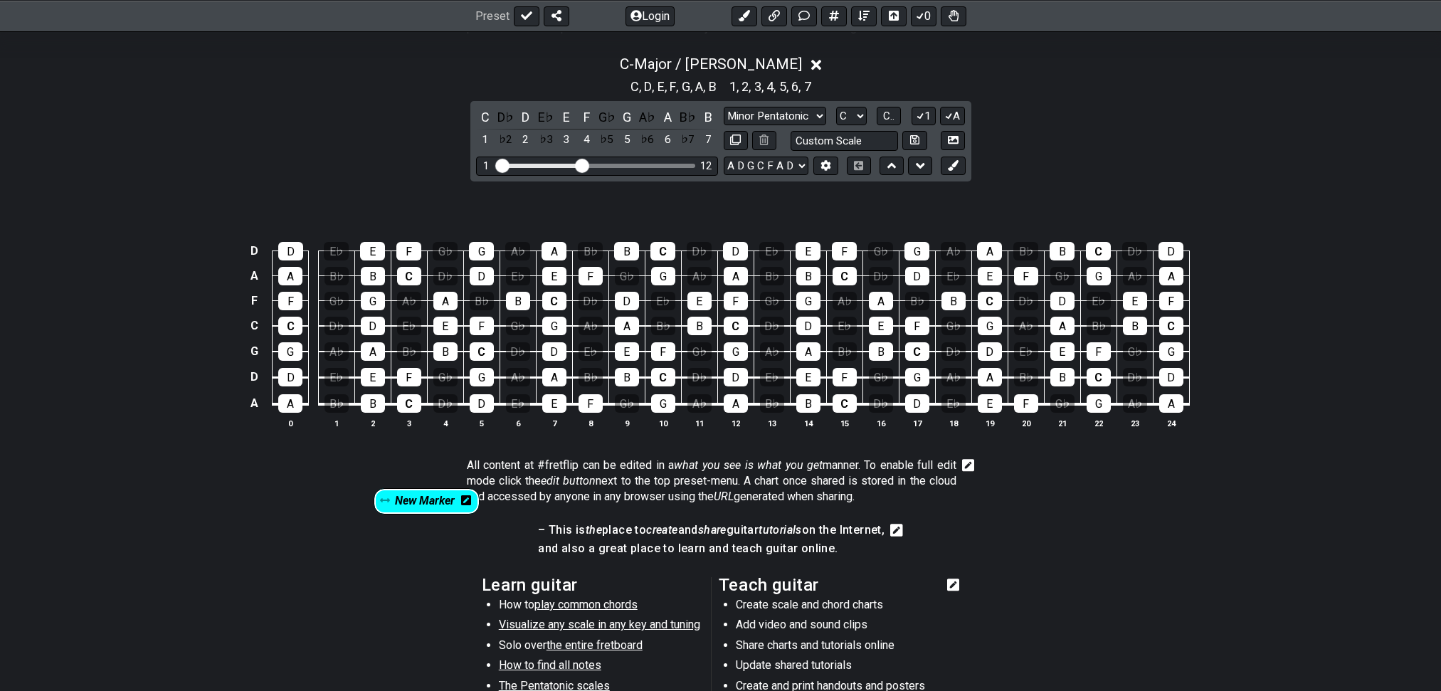
scroll to position [322, 0]
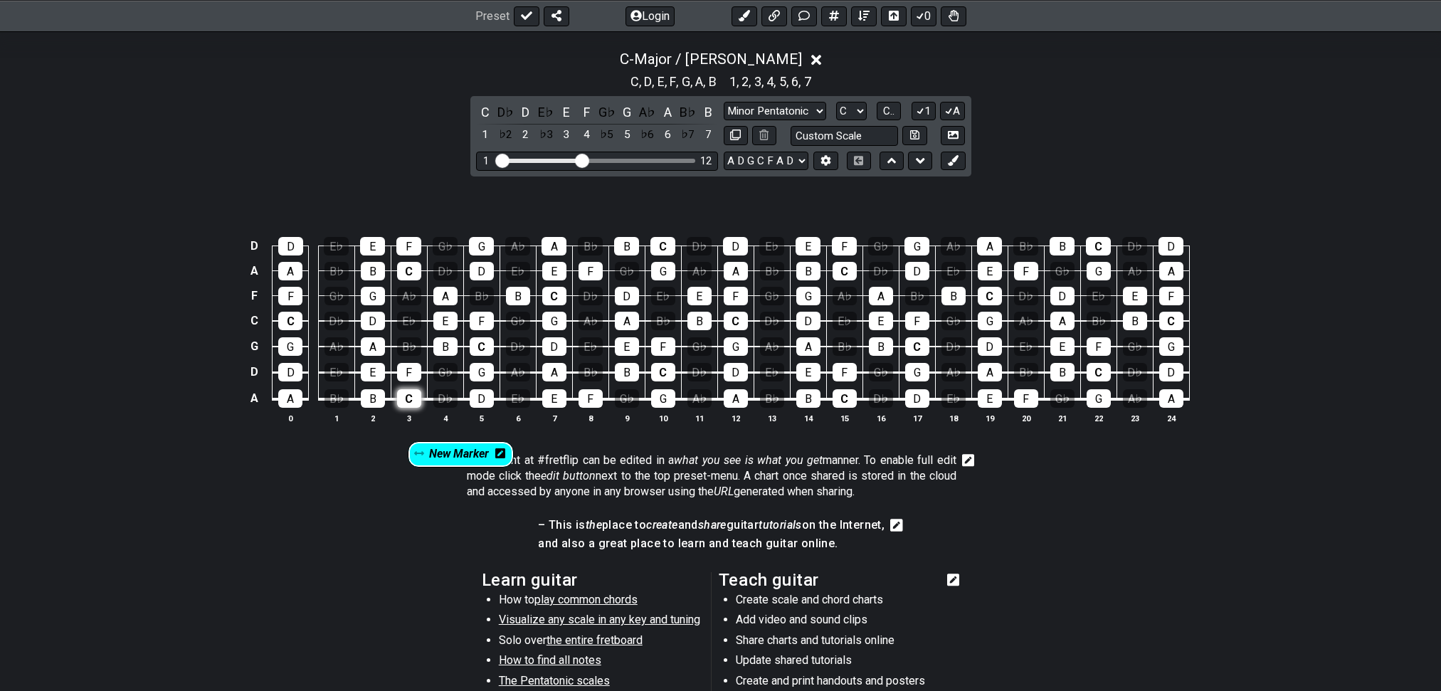
drag, startPoint x: 673, startPoint y: 460, endPoint x: 408, endPoint y: 459, distance: 264.6
click at [408, 444] on section "New Marker D D E♭ E F G♭ G A♭ A B♭ B C D♭ D E♭ E F G♭ G A♭ A B♭ B C D♭ D A A B♭…" at bounding box center [720, 309] width 1441 height 267
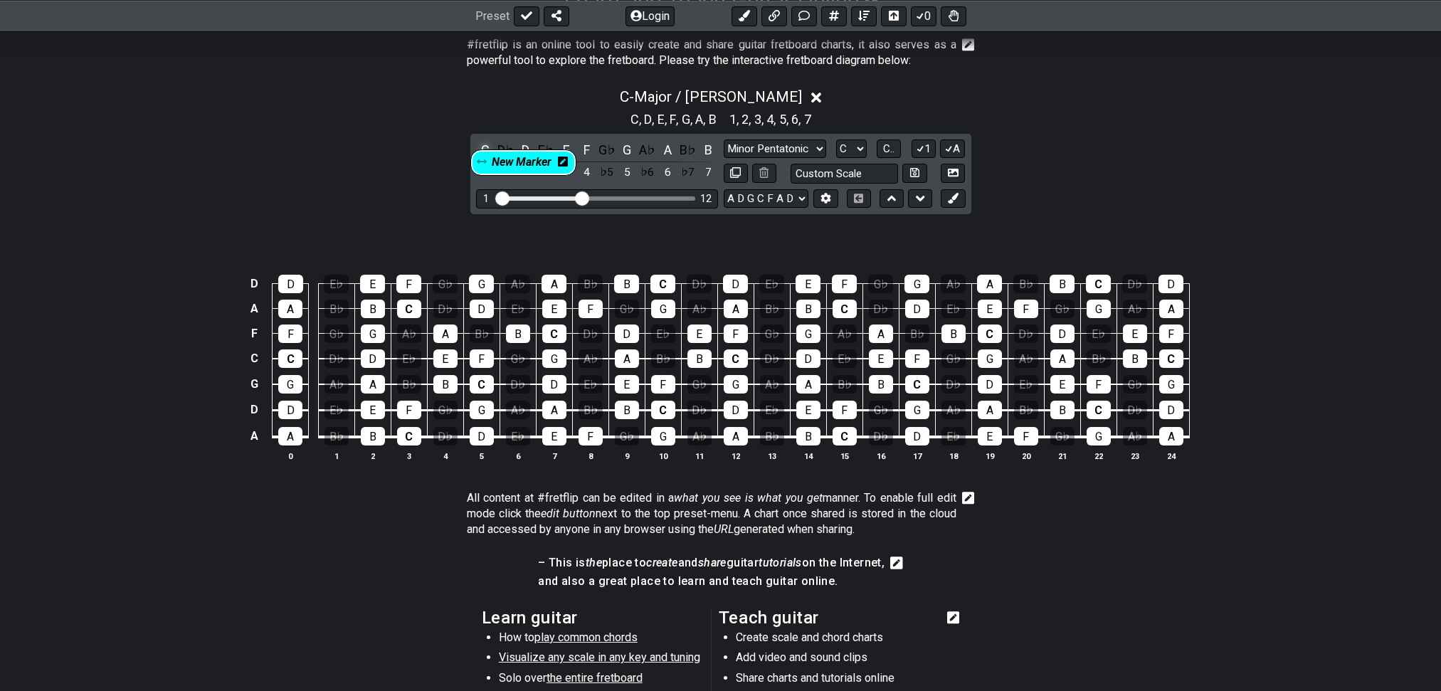
scroll to position [280, 0]
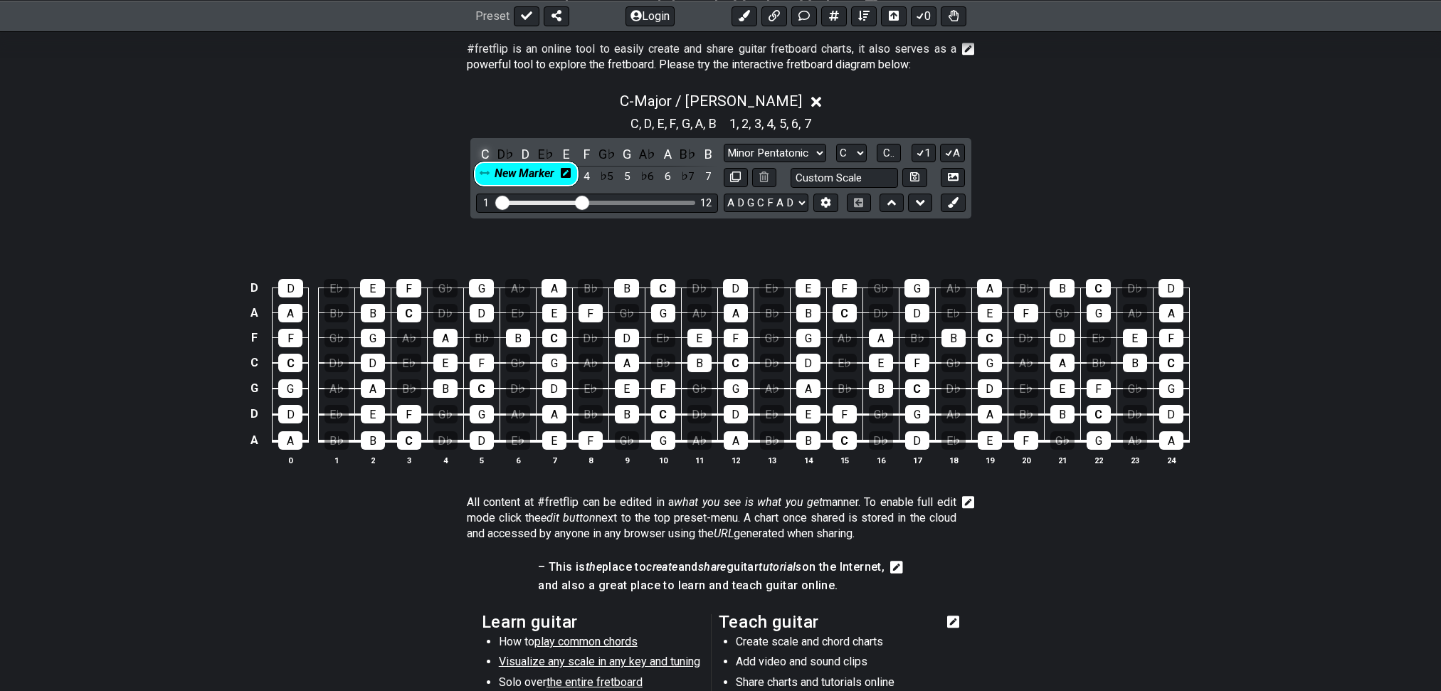
drag, startPoint x: 681, startPoint y: 238, endPoint x: 484, endPoint y: 184, distance: 204.1
click at [484, 184] on div "C - Major / Ionian C , D , E , F , G , A , B 1 , 2 , 3 , 4 , 5 , 6 , 7 C D♭ D E…" at bounding box center [720, 284] width 1441 height 401
drag, startPoint x: 671, startPoint y: 281, endPoint x: 415, endPoint y: 504, distance: 339.8
click at [415, 486] on section "New Marker D D E♭ E F G♭ G A♭ A B♭ B C D♭ D E♭ E F G♭ G A♭ A B♭ B C D♭ D A A B♭…" at bounding box center [720, 351] width 1441 height 267
drag, startPoint x: 701, startPoint y: 275, endPoint x: 448, endPoint y: 497, distance: 336.7
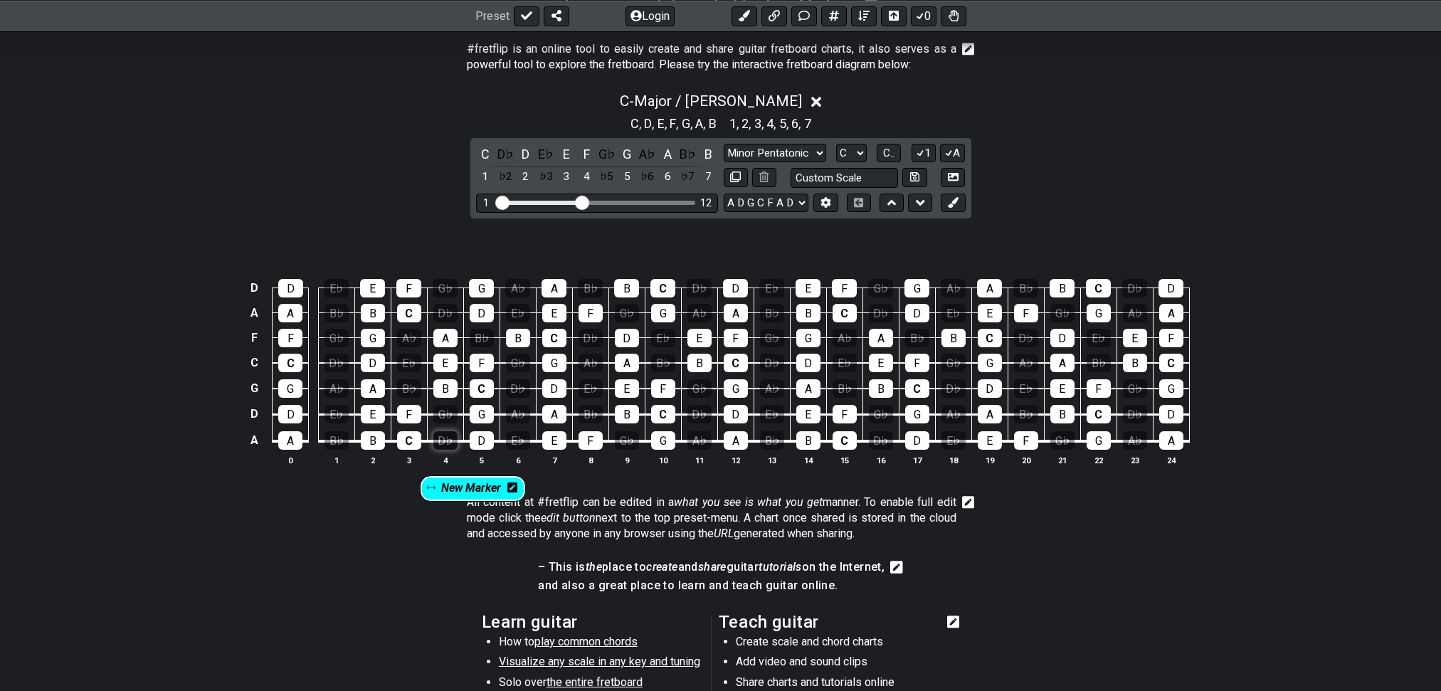
click at [448, 486] on section "New Marker D D E♭ E F G♭ G A♭ A B♭ B C D♭ D E♭ E F G♭ G A♭ A B♭ B C D♭ D A A B♭…" at bounding box center [720, 351] width 1441 height 267
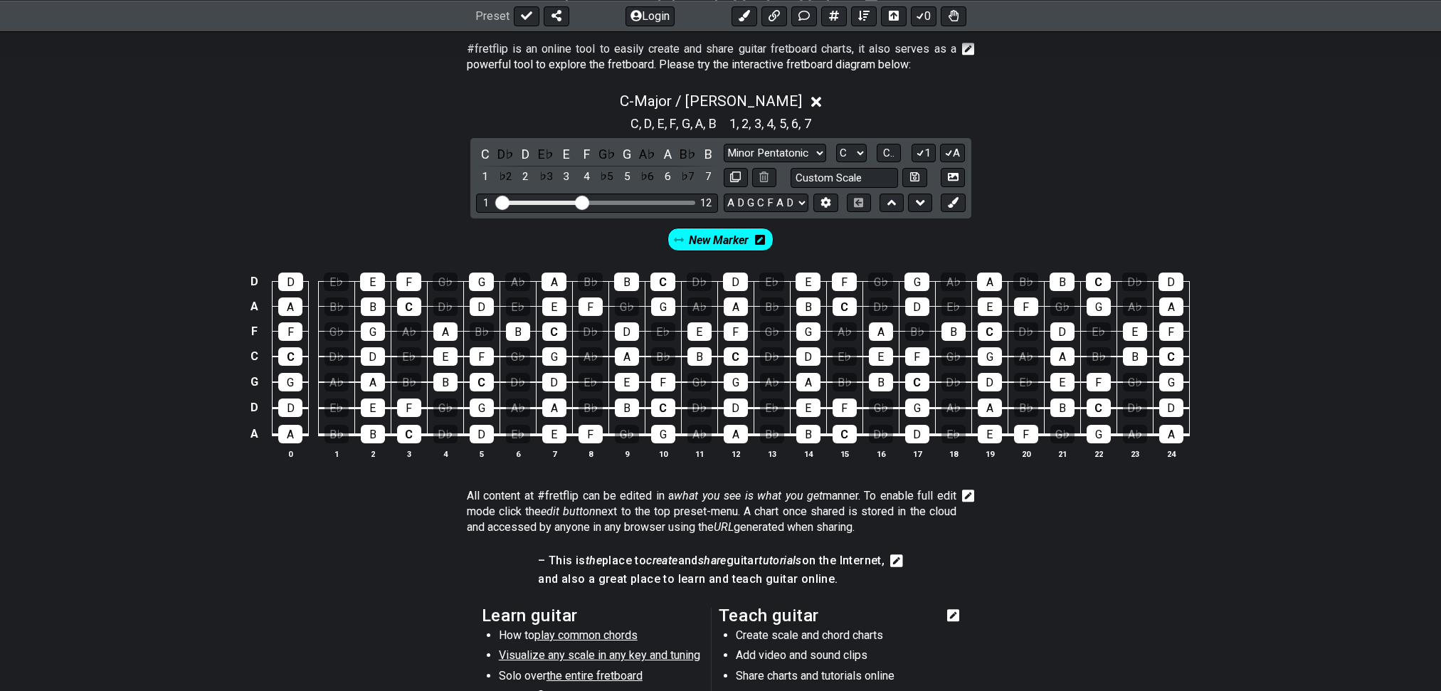
click at [765, 245] on icon at bounding box center [760, 240] width 10 height 10
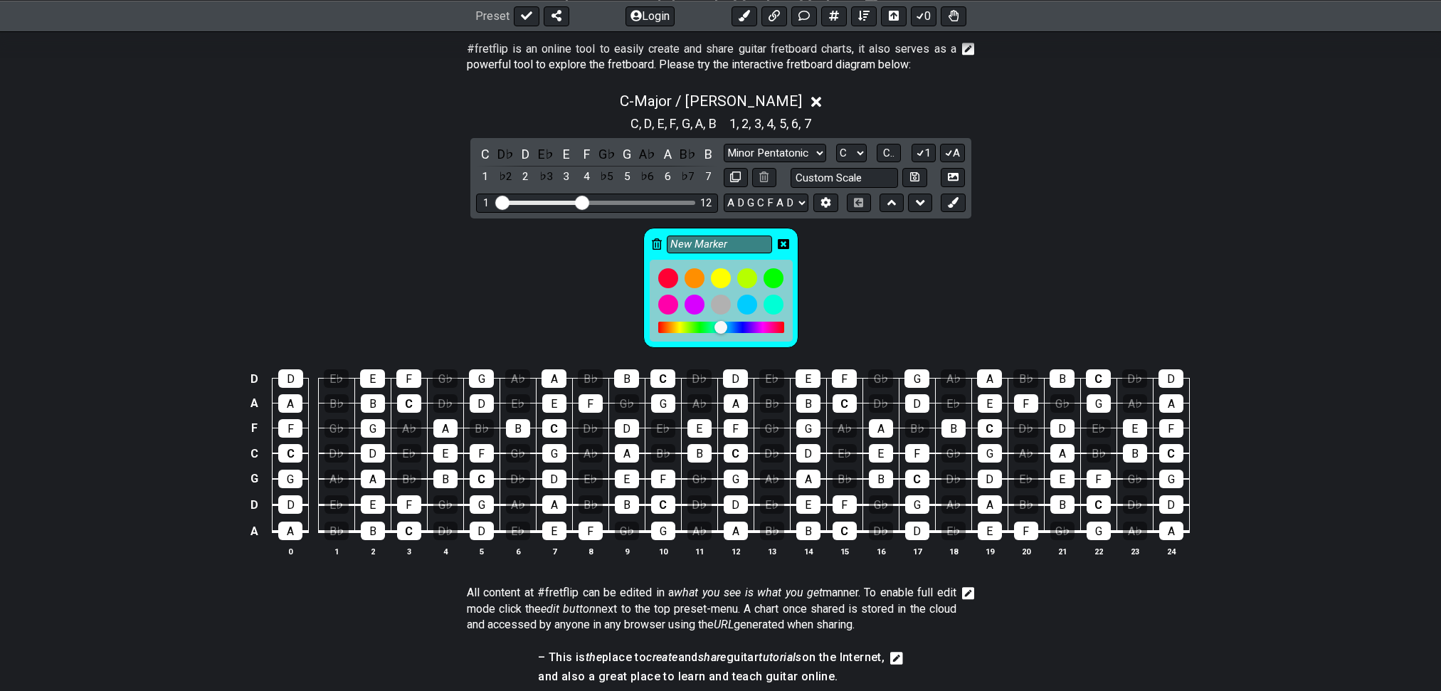
click at [784, 249] on icon at bounding box center [783, 244] width 11 height 10
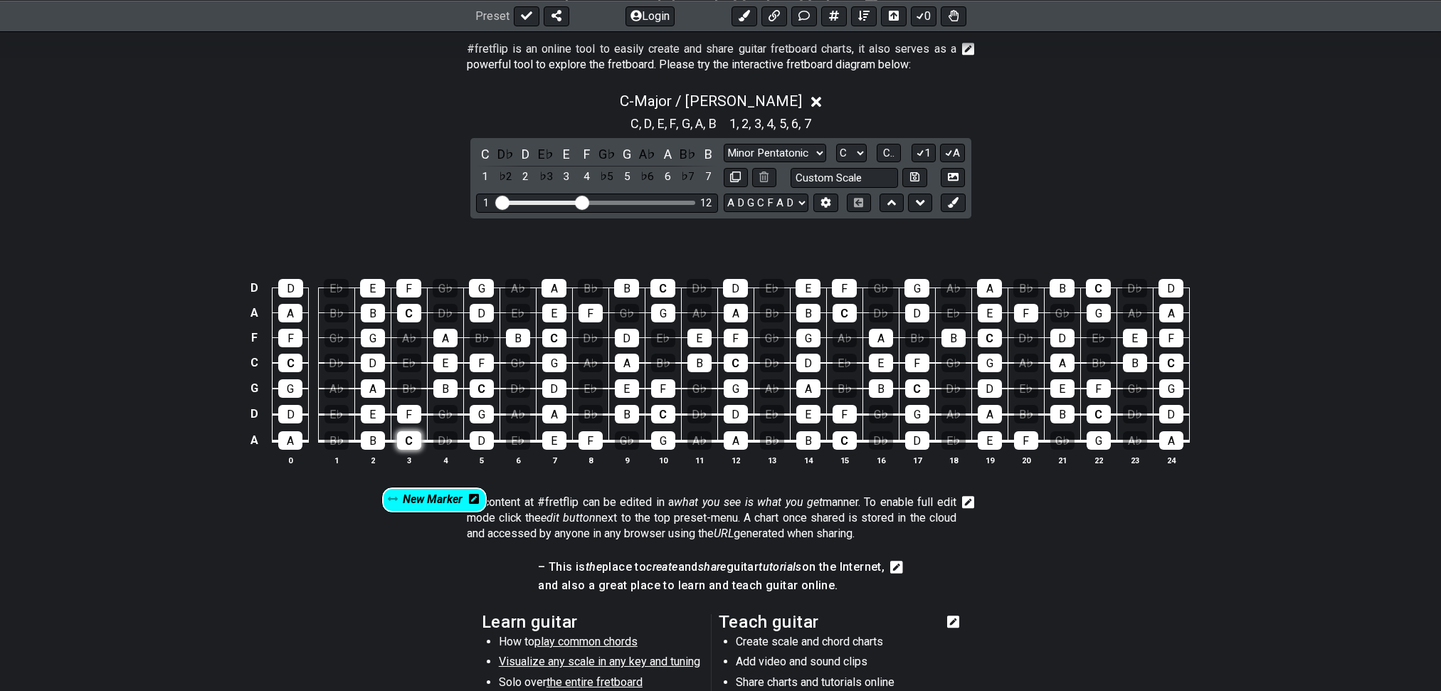
drag, startPoint x: 698, startPoint y: 276, endPoint x: 407, endPoint y: 504, distance: 369.9
click at [405, 486] on section "New Marker D D E♭ E F G♭ G A♭ A B♭ B C D♭ D E♭ E F G♭ G A♭ A B♭ B C D♭ D A A B♭…" at bounding box center [720, 351] width 1441 height 267
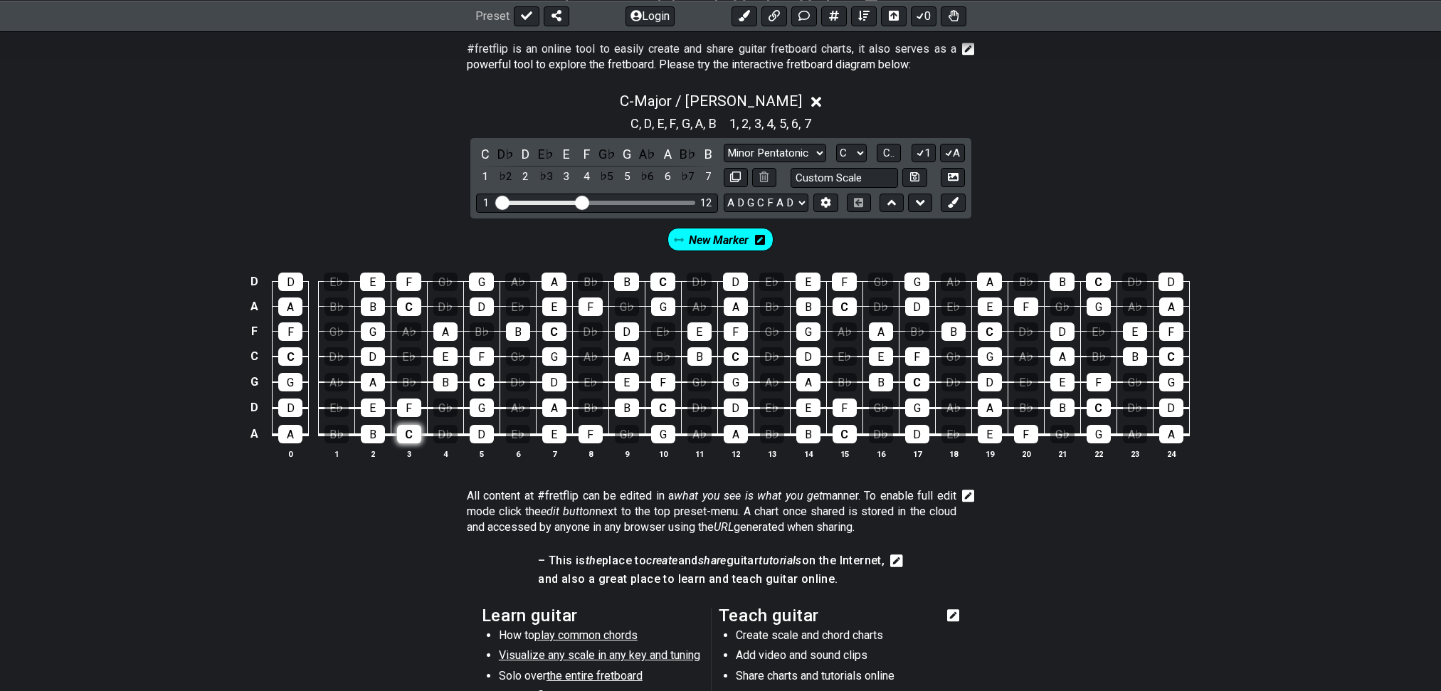
click at [408, 443] on div "C" at bounding box center [409, 434] width 24 height 18
click at [402, 443] on div "C" at bounding box center [409, 434] width 24 height 18
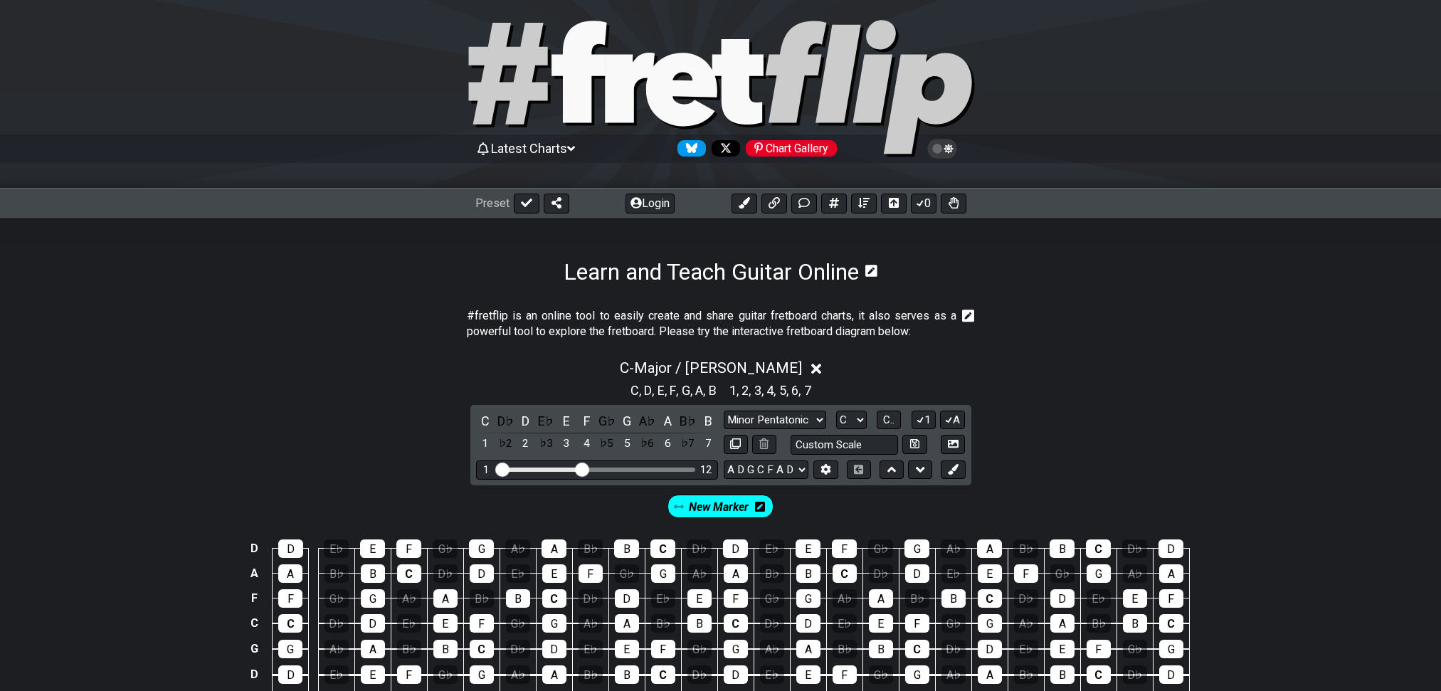
scroll to position [14, 0]
drag, startPoint x: 945, startPoint y: 148, endPoint x: 950, endPoint y: 154, distance: 8.1
click at [946, 147] on icon at bounding box center [941, 148] width 13 height 13
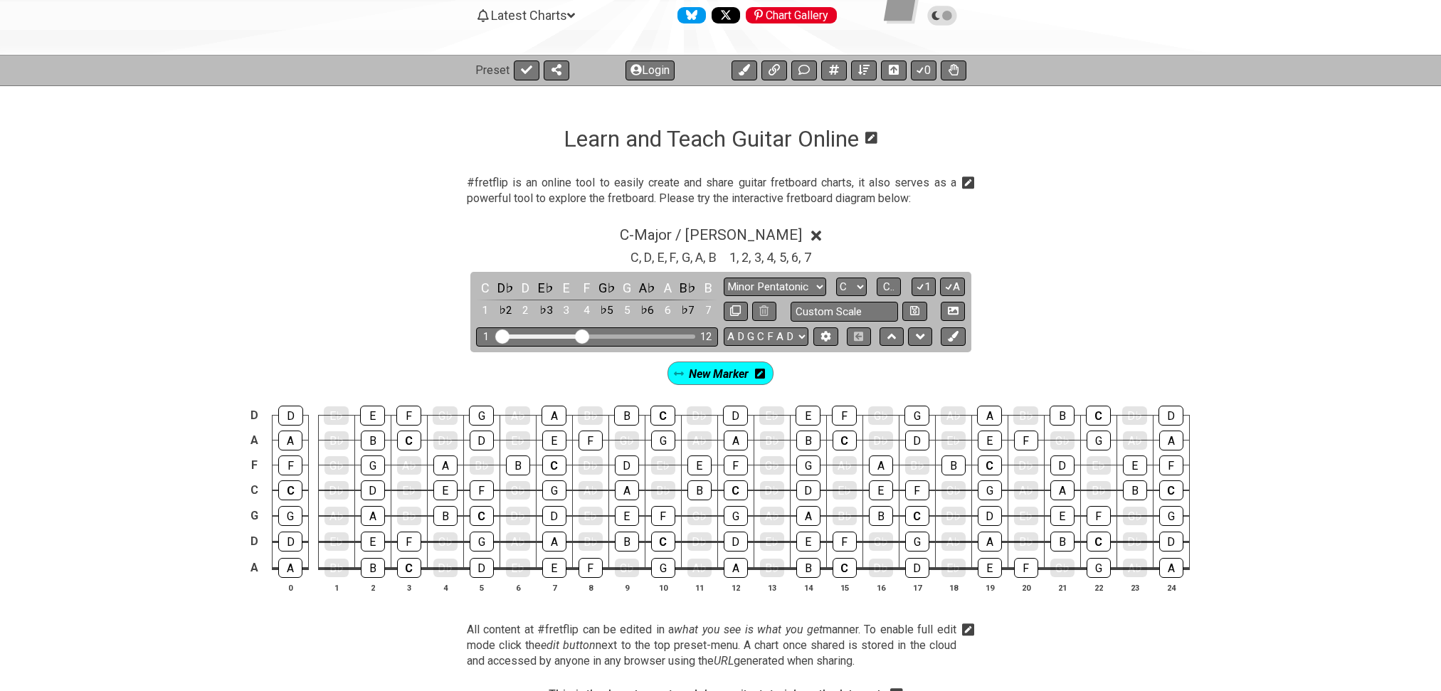
scroll to position [147, 0]
click at [937, 16] on icon at bounding box center [941, 15] width 13 height 13
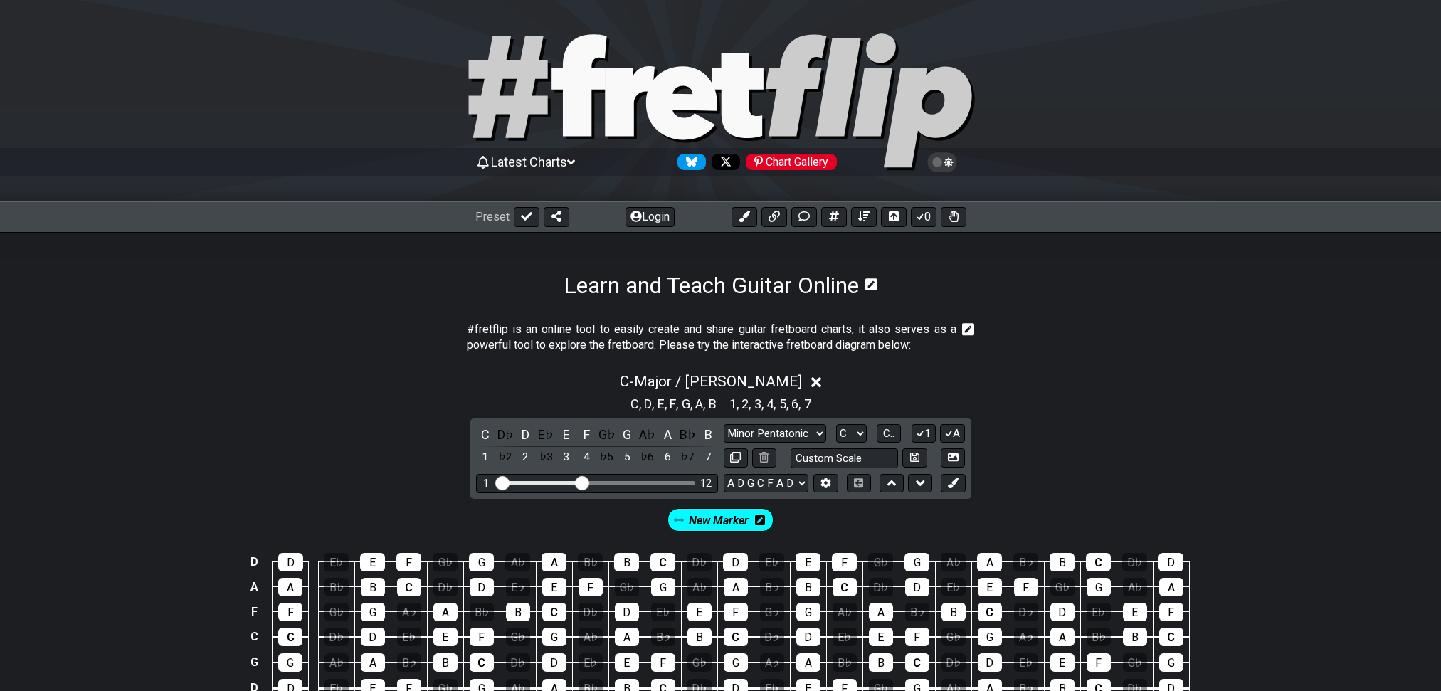
scroll to position [0, 0]
click at [567, 164] on span "Latest Charts" at bounding box center [529, 161] width 76 height 15
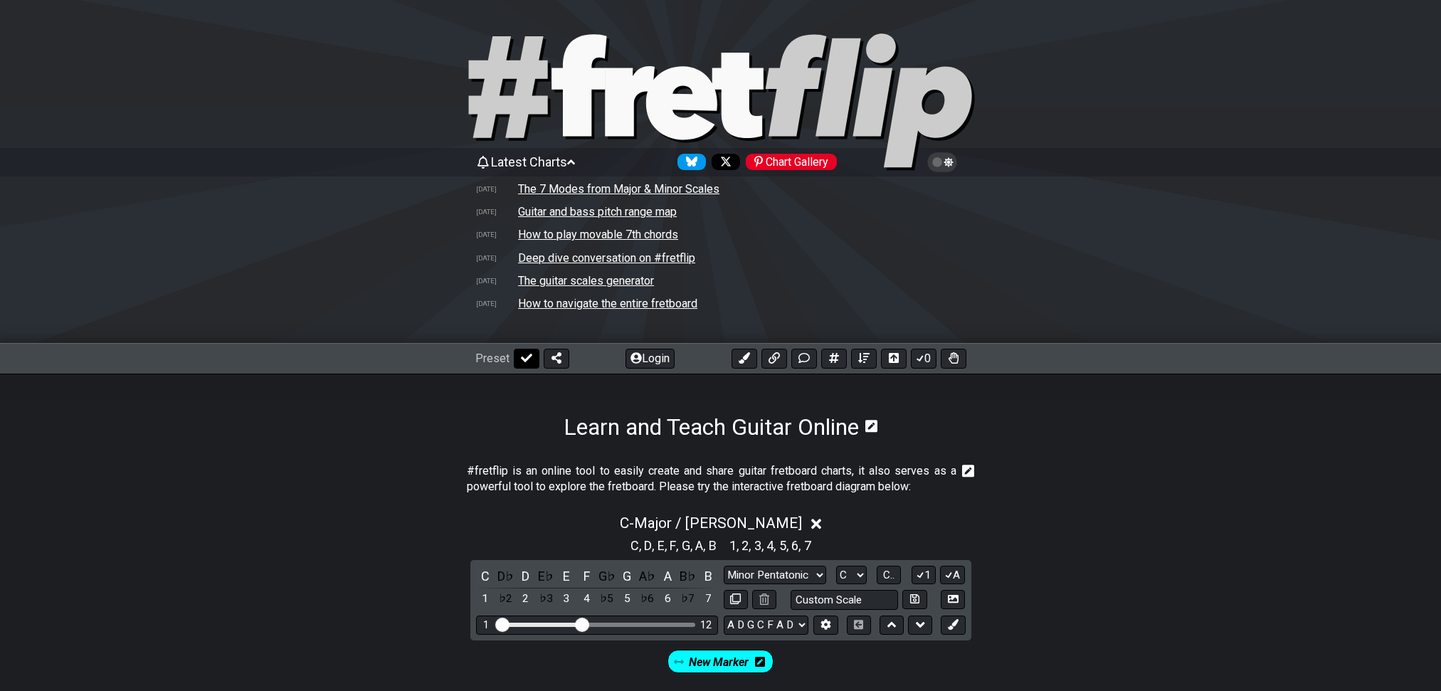
click at [529, 364] on icon at bounding box center [526, 357] width 11 height 11
click at [546, 368] on select "Welcome to #fretflip! Initial Preset Custom Preset Minor Pentatonic Major Penta…" at bounding box center [577, 359] width 125 height 20
click at [521, 368] on select "Welcome to #fretflip! Initial Preset Custom Preset Minor Pentatonic Major Penta…" at bounding box center [577, 359] width 125 height 20
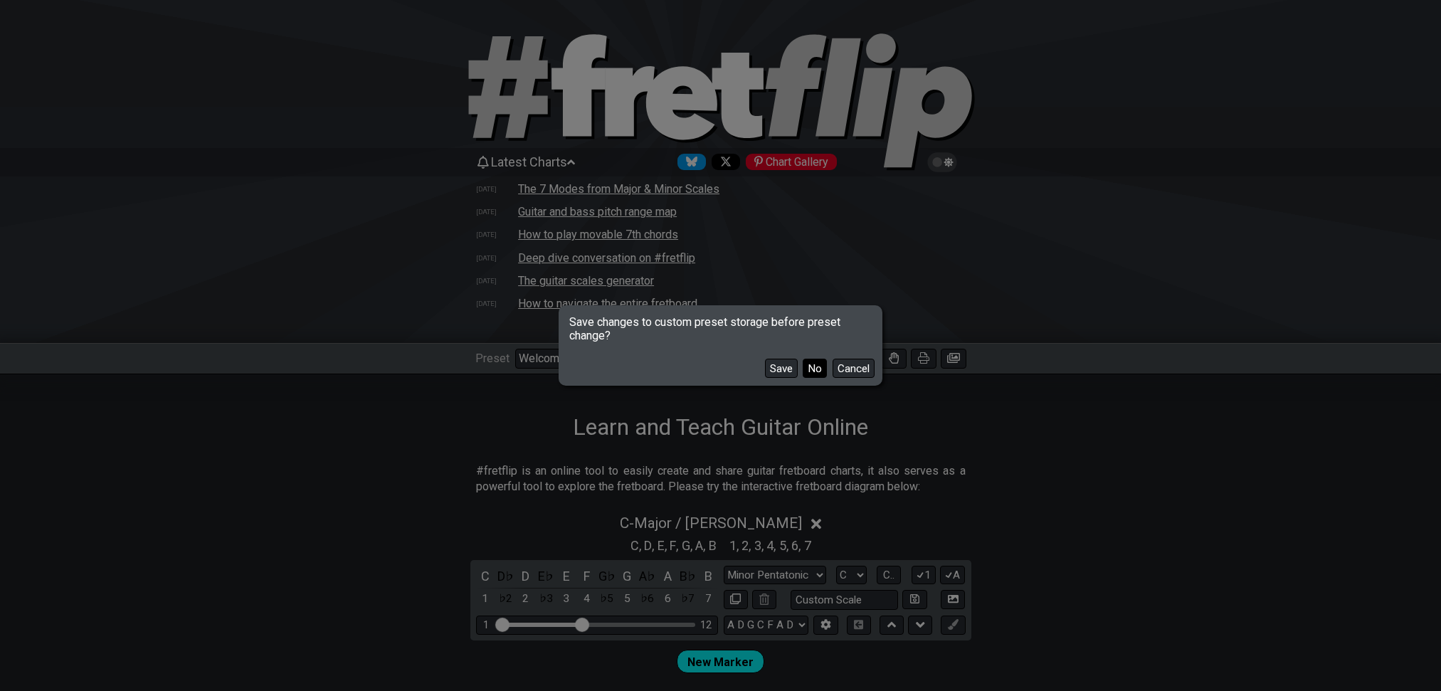
click at [802, 371] on button "No" at bounding box center [814, 368] width 24 height 19
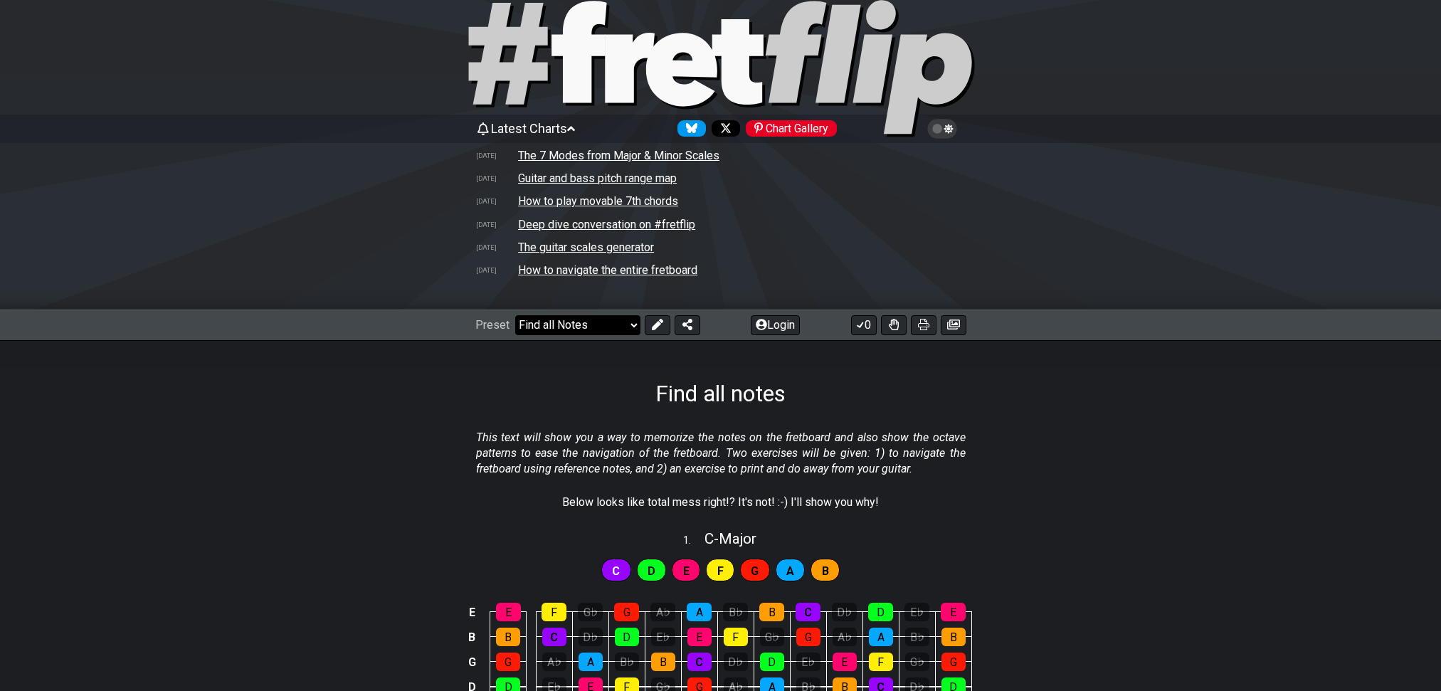
scroll to position [33, 0]
click at [593, 336] on select "Welcome to #fretflip! Initial Preset Custom Preset Minor Pentatonic Major Penta…" at bounding box center [577, 326] width 125 height 20
click at [598, 336] on select "Welcome to #fretflip! Initial Preset Custom Preset Minor Pentatonic Major Penta…" at bounding box center [577, 326] width 125 height 20
click at [521, 336] on select "Welcome to #fretflip! Initial Preset Custom Preset Minor Pentatonic Major Penta…" at bounding box center [577, 326] width 125 height 20
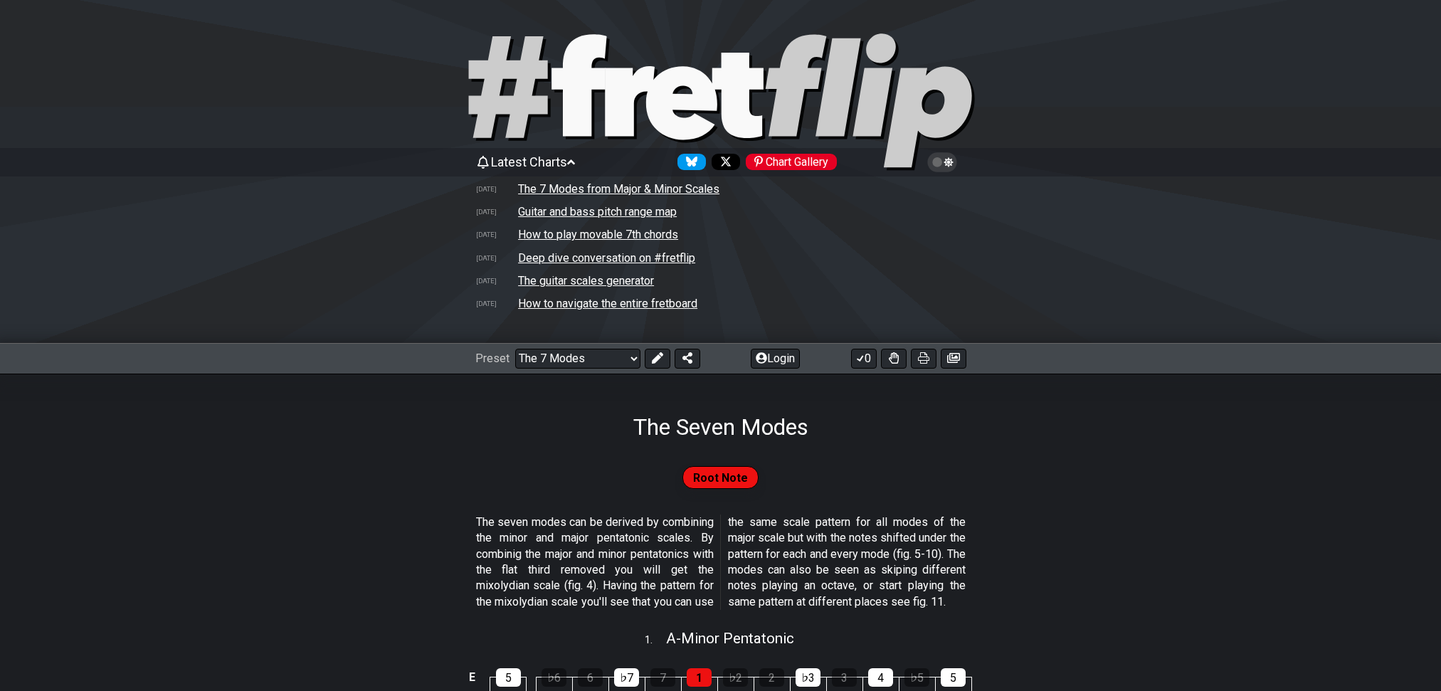
click at [519, 164] on span "Latest Charts" at bounding box center [529, 161] width 76 height 15
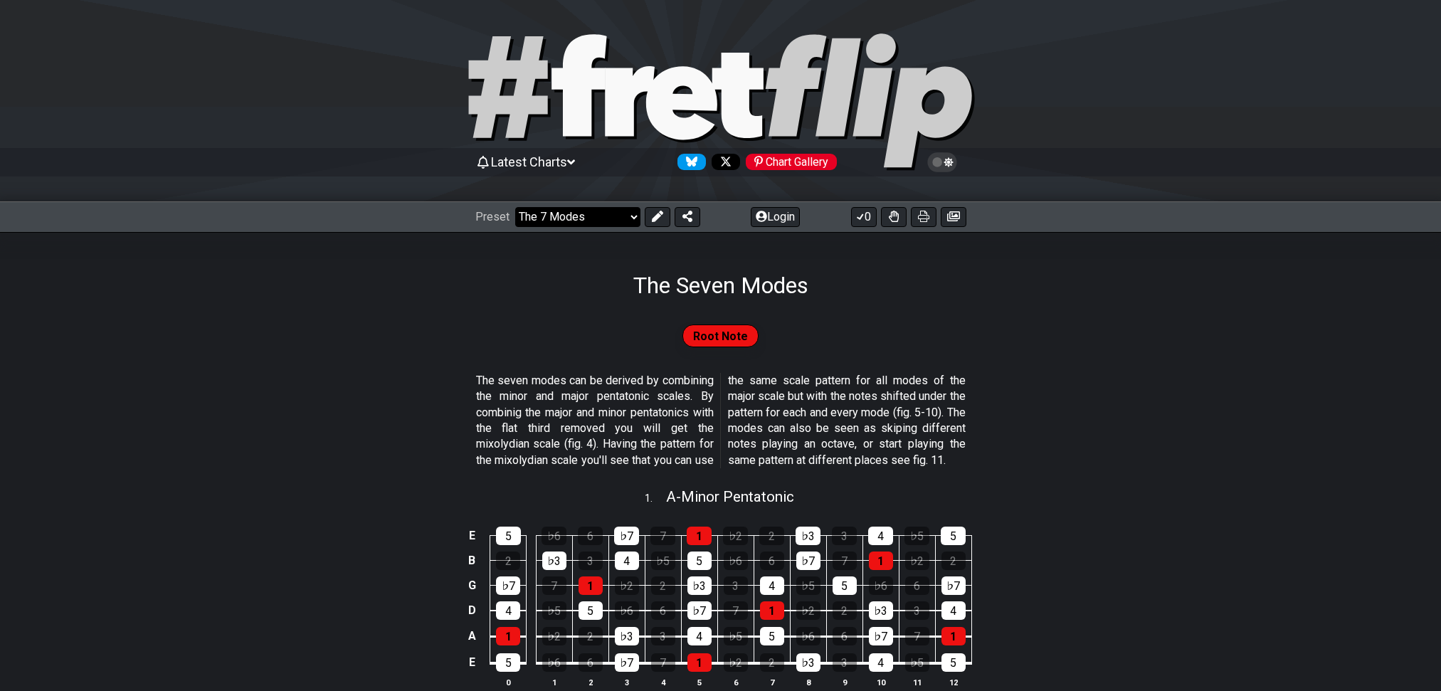
click at [553, 213] on select "Welcome to #fretflip! Initial Preset Custom Preset Minor Pentatonic Major Penta…" at bounding box center [577, 217] width 125 height 20
click at [521, 207] on select "Welcome to #fretflip! Initial Preset Custom Preset Minor Pentatonic Major Penta…" at bounding box center [577, 217] width 125 height 20
select select "/the-7-modes"
select select "C"
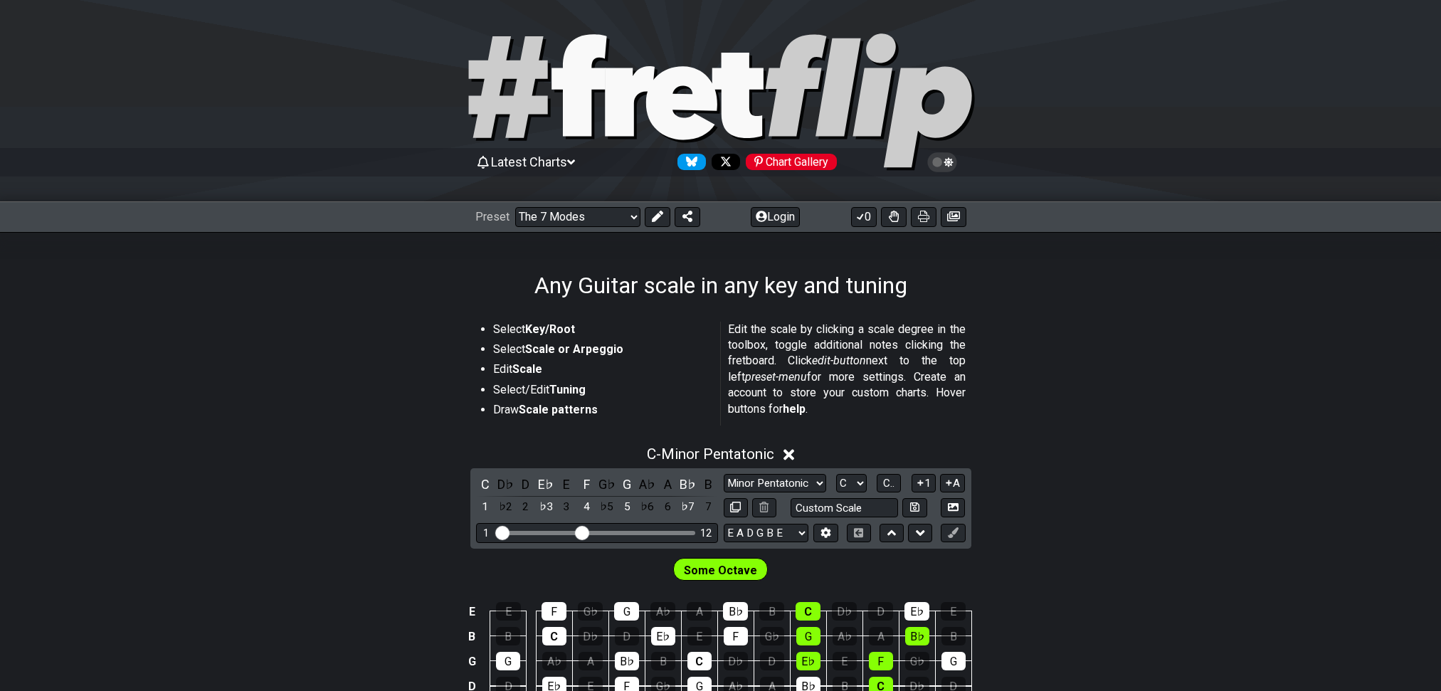
select select "/guitar-scales"
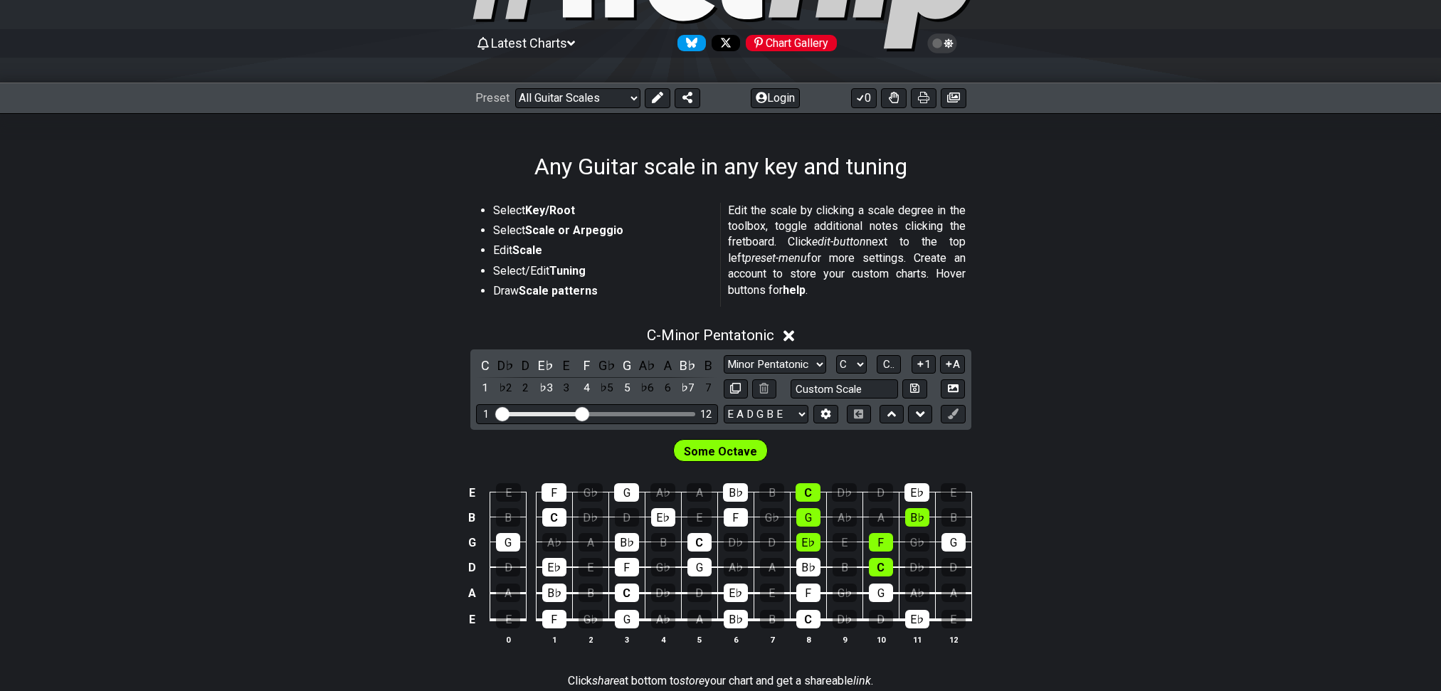
scroll to position [118, 0]
click at [661, 102] on icon at bounding box center [656, 97] width 11 height 11
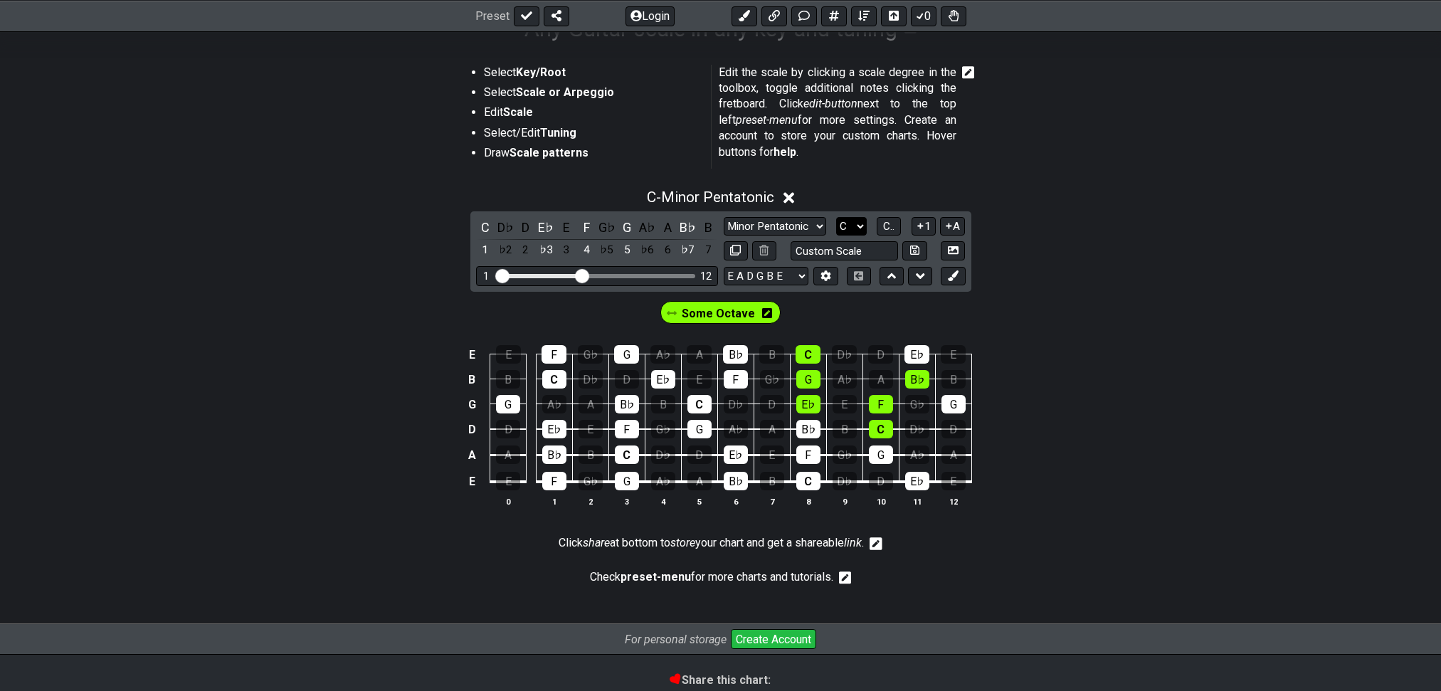
scroll to position [258, 0]
click at [767, 235] on select "Minor Pentatonic Root Minor Pentatonic Major Pentatonic Minor Blues Major Blues…" at bounding box center [774, 225] width 102 height 19
select select "Major / [PERSON_NAME]"
click at [723, 235] on select "Minor Pentatonic Root Minor Pentatonic Major Pentatonic Minor Blues Major Blues…" at bounding box center [774, 225] width 102 height 19
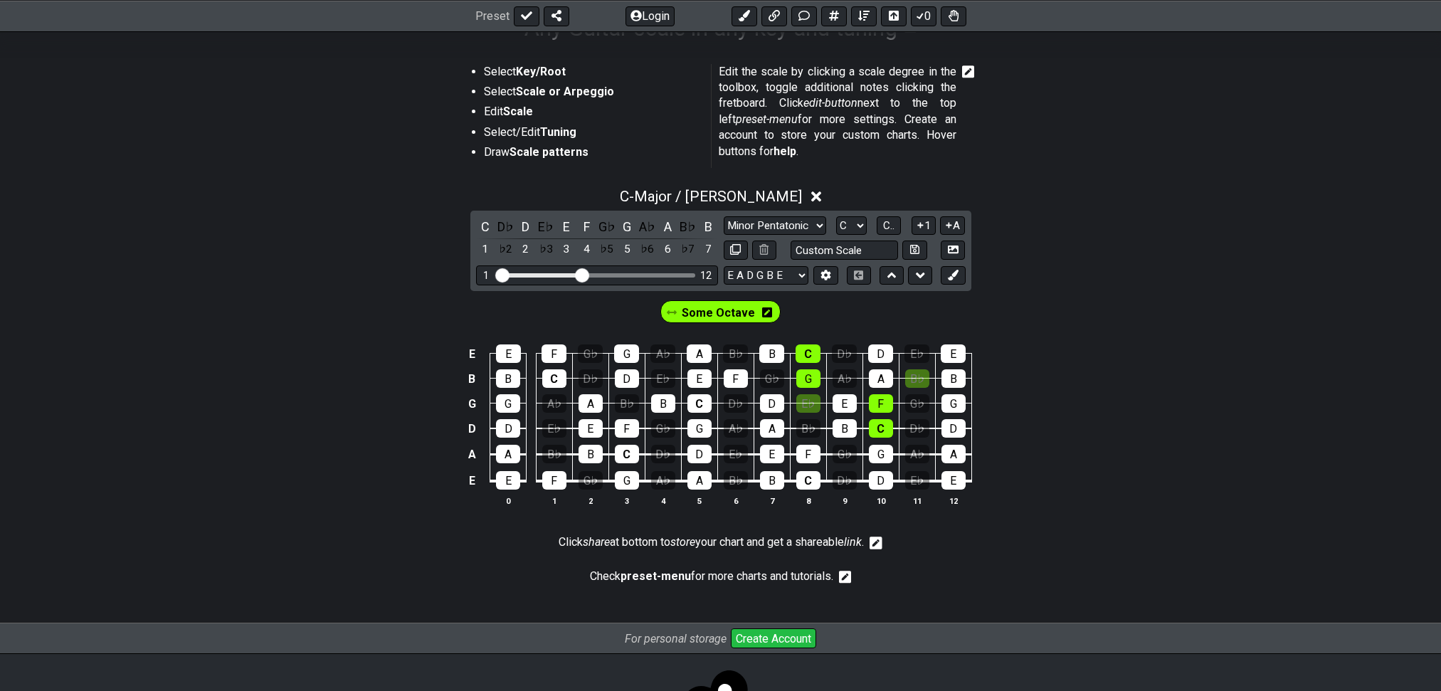
click at [773, 291] on div "C D♭ D E♭ E F G♭ G A♭ A B♭ B 1 ♭2 2 ♭3 3 4 ♭5 5 ♭6 6 ♭7 7 Minor Pentatonic Root…" at bounding box center [720, 251] width 501 height 80
click at [770, 285] on select "E A D G B E E A D G B E E A D G B E B E A D F♯ B A D G C E A D A D G B E E♭ A♭ …" at bounding box center [765, 275] width 85 height 19
select select "A D G C F A D"
click at [723, 285] on select "E A D G B E E A D G B E E A D G B E B E A D F♯ B A D G C E A D A D G B E E♭ A♭ …" at bounding box center [765, 275] width 85 height 19
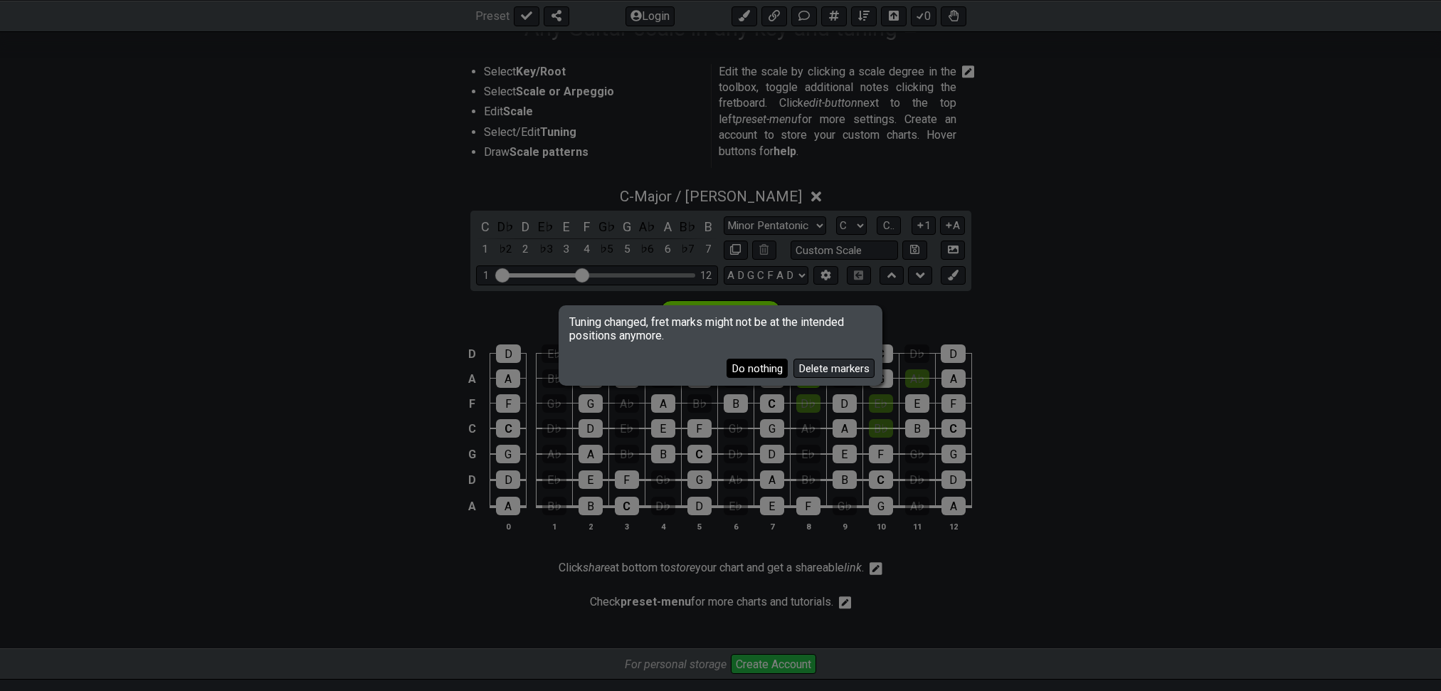
click at [748, 366] on button "Do nothing" at bounding box center [756, 368] width 61 height 19
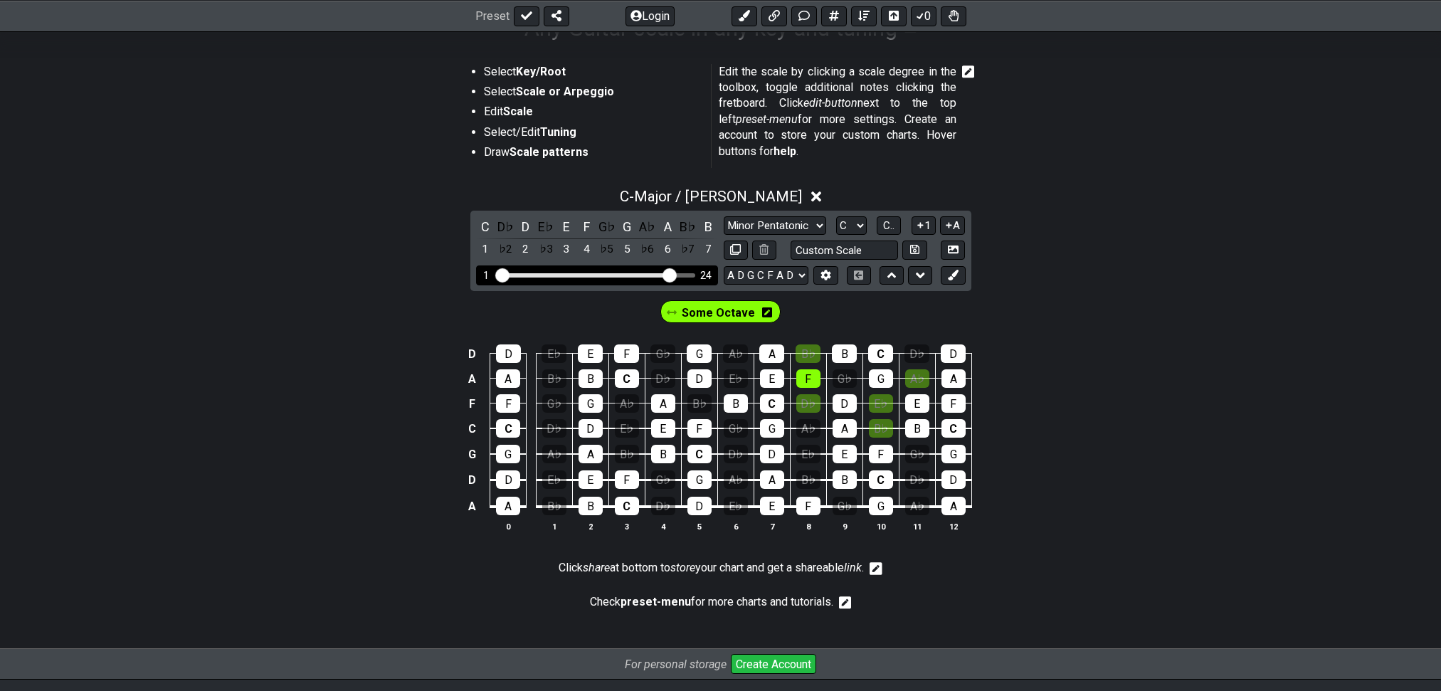
drag, startPoint x: 579, startPoint y: 330, endPoint x: 666, endPoint y: 344, distance: 87.8
click at [669, 274] on input "Visible fret range" at bounding box center [597, 274] width 202 height 0
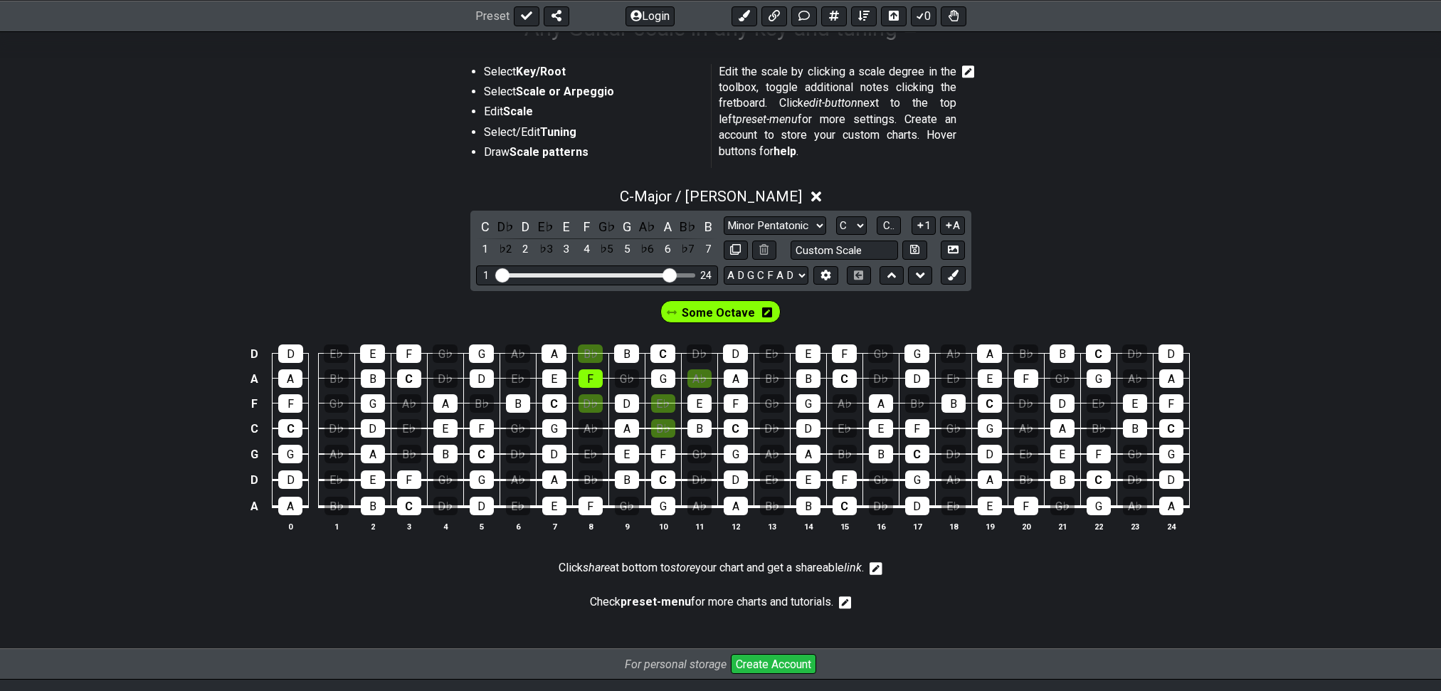
click at [755, 323] on span "Some Octave" at bounding box center [717, 312] width 73 height 21
drag, startPoint x: 767, startPoint y: 376, endPoint x: 738, endPoint y: 377, distance: 29.2
click at [738, 323] on span "Some Octave" at bounding box center [718, 312] width 65 height 21
click at [712, 323] on span "Some Octave" at bounding box center [717, 312] width 73 height 21
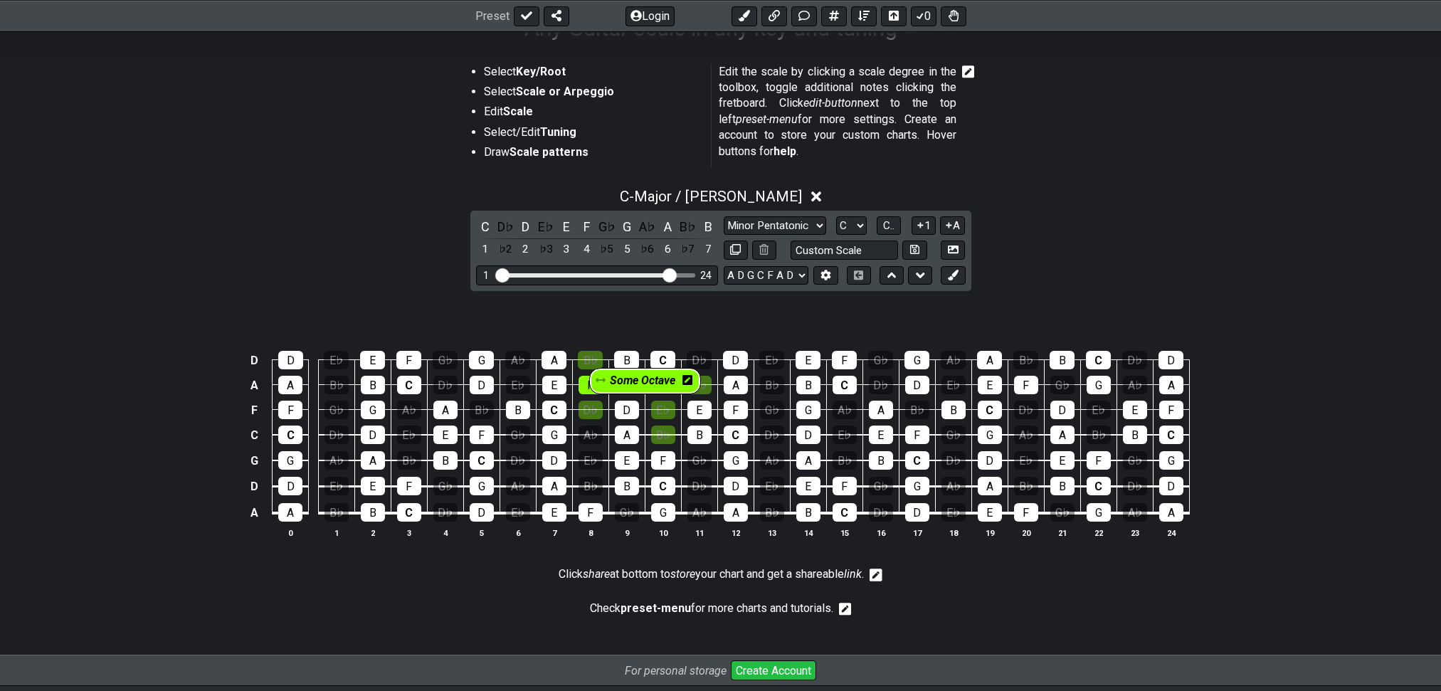
drag, startPoint x: 712, startPoint y: 376, endPoint x: 677, endPoint y: 383, distance: 35.6
click at [677, 329] on div "Some Octave" at bounding box center [720, 313] width 134 height 32
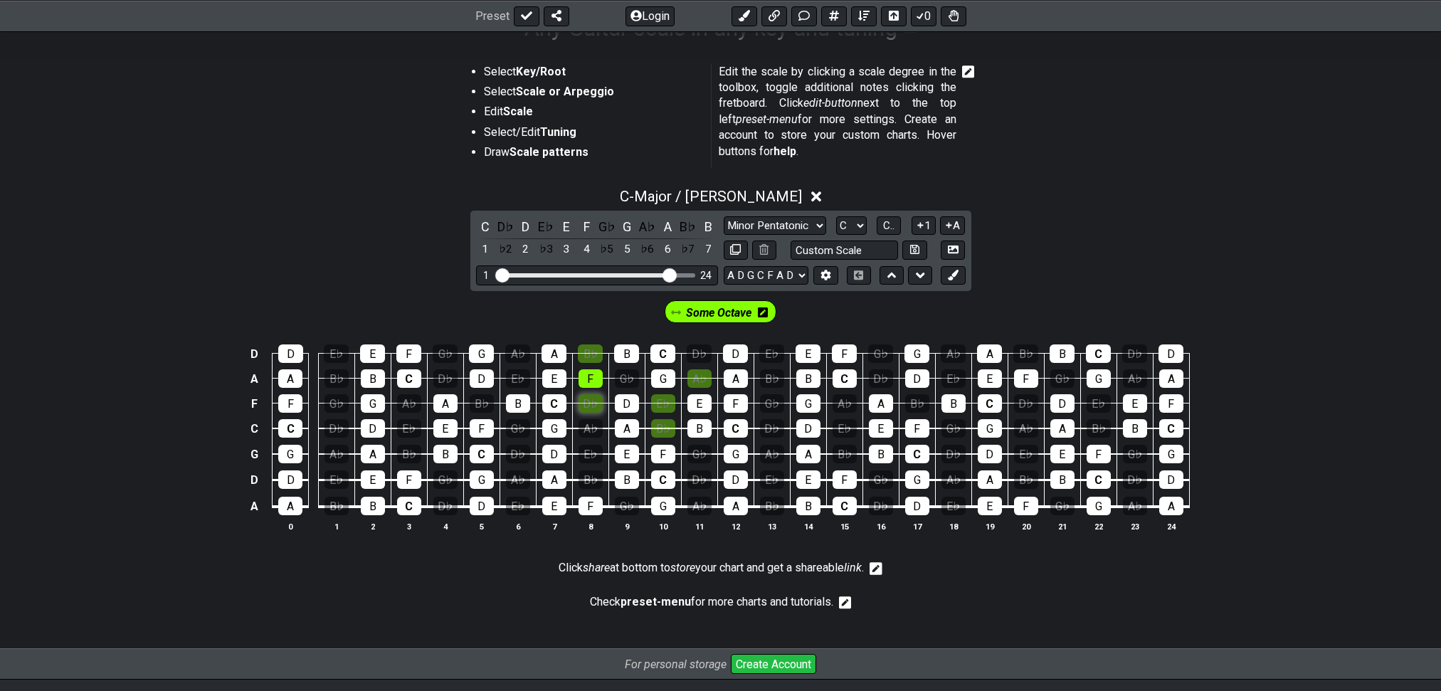
click at [587, 413] on div "D♭" at bounding box center [590, 403] width 24 height 18
click at [592, 388] on div "F" at bounding box center [590, 378] width 24 height 18
click at [596, 363] on div "B♭" at bounding box center [590, 353] width 25 height 18
click at [664, 413] on div "E♭" at bounding box center [663, 403] width 24 height 18
click at [660, 437] on div "B♭" at bounding box center [663, 428] width 24 height 18
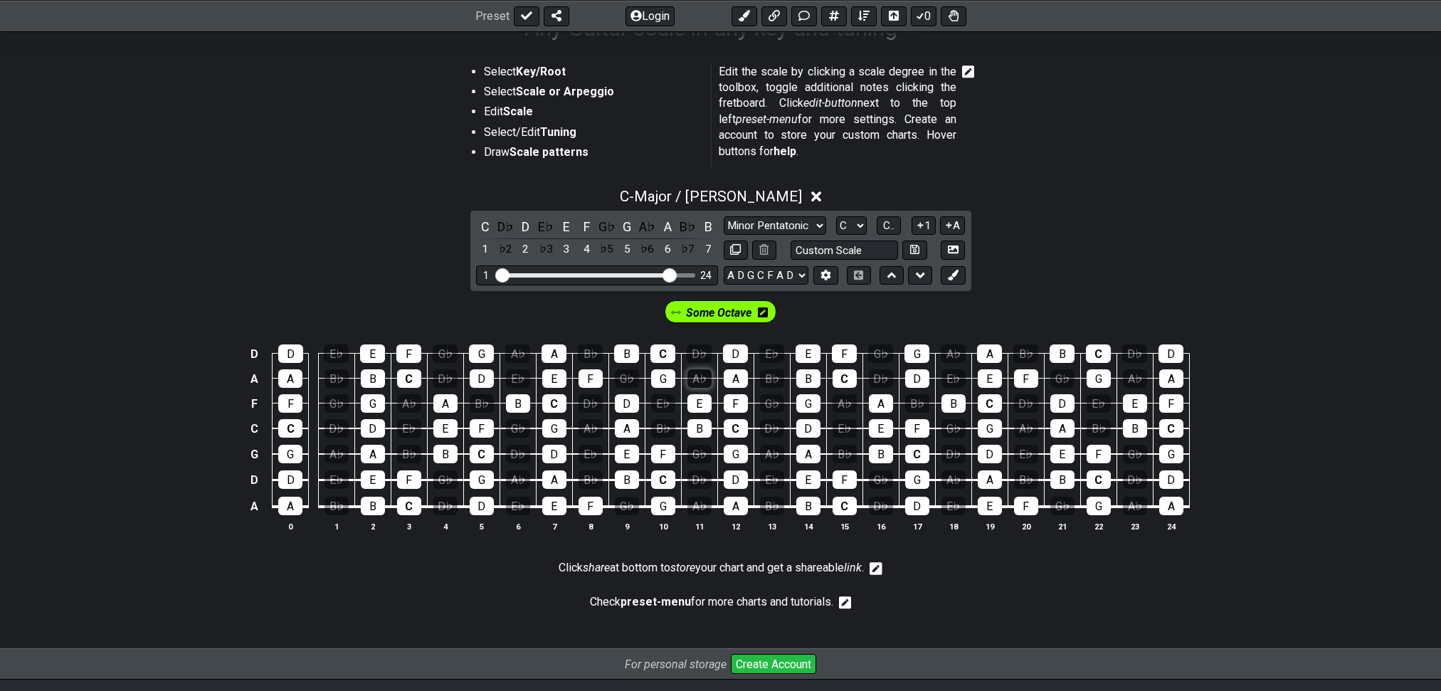
click at [698, 388] on div "A♭" at bounding box center [699, 378] width 24 height 18
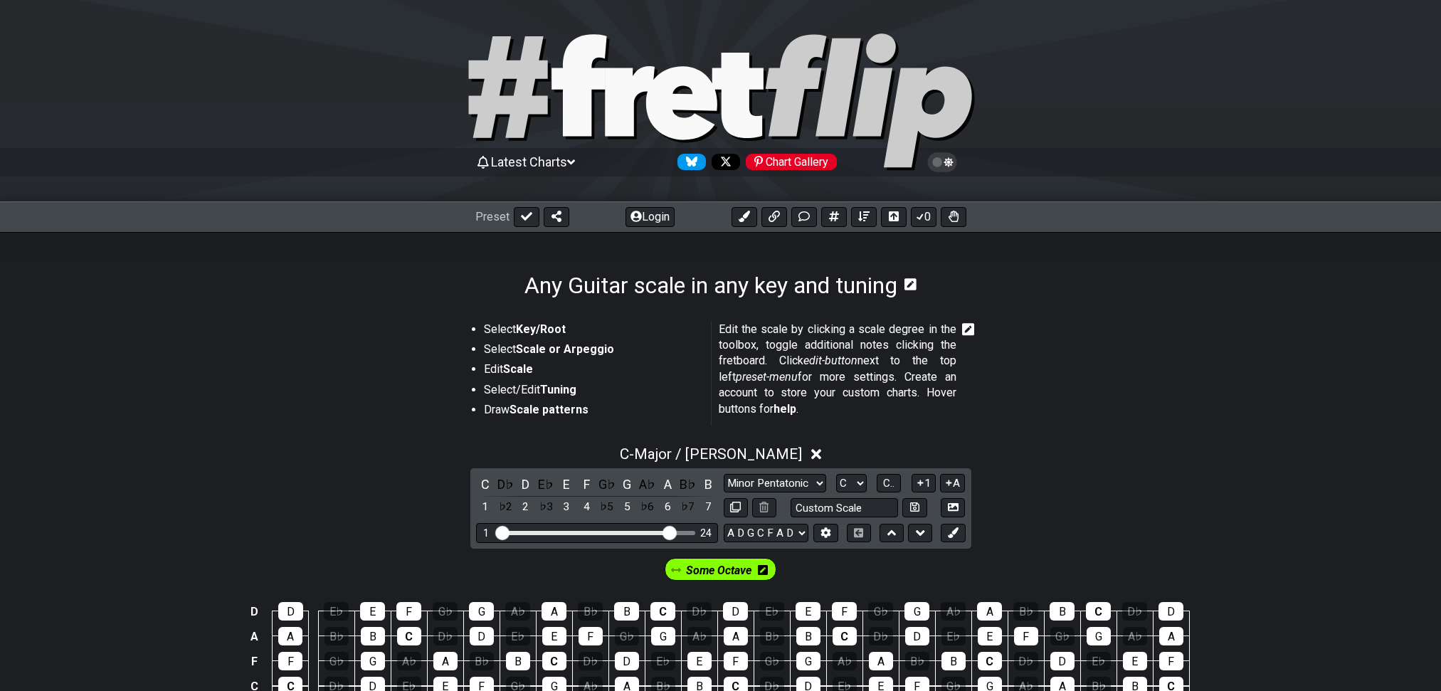
click at [797, 154] on div "Chart Gallery" at bounding box center [791, 162] width 91 height 16
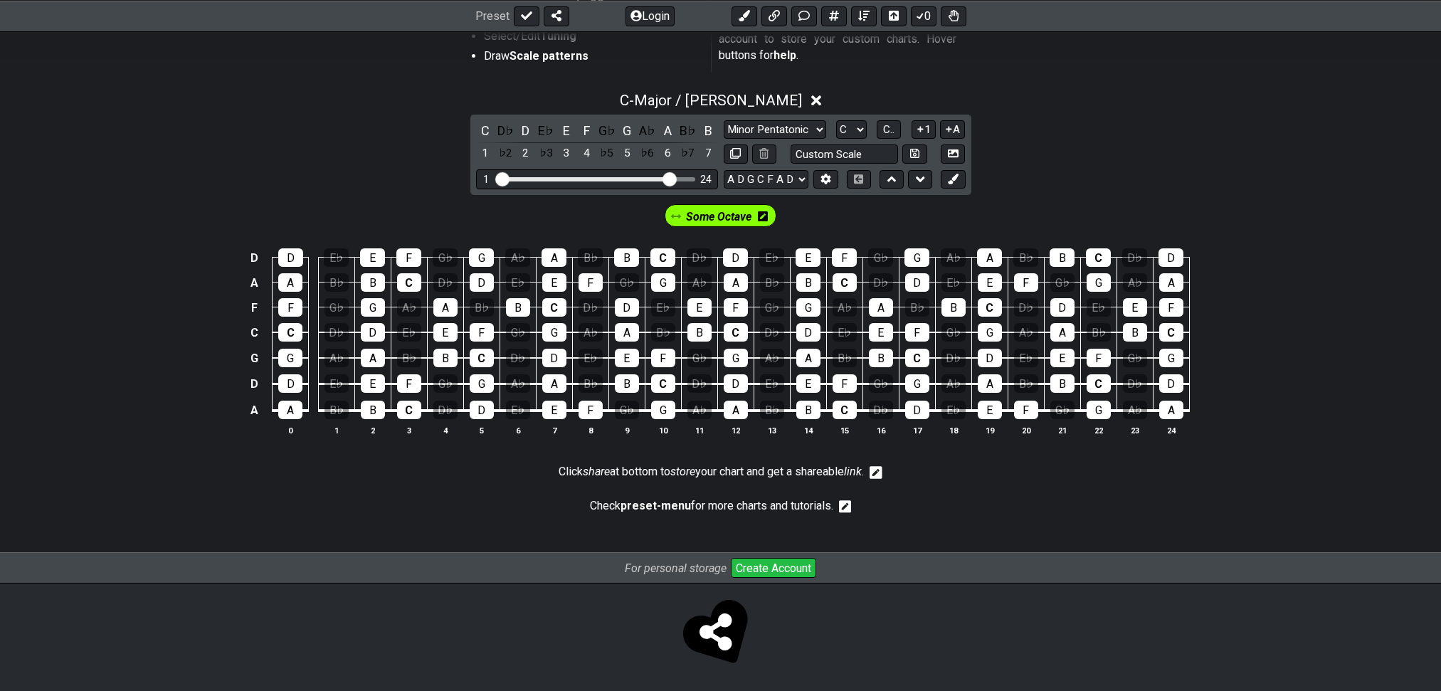
scroll to position [354, 0]
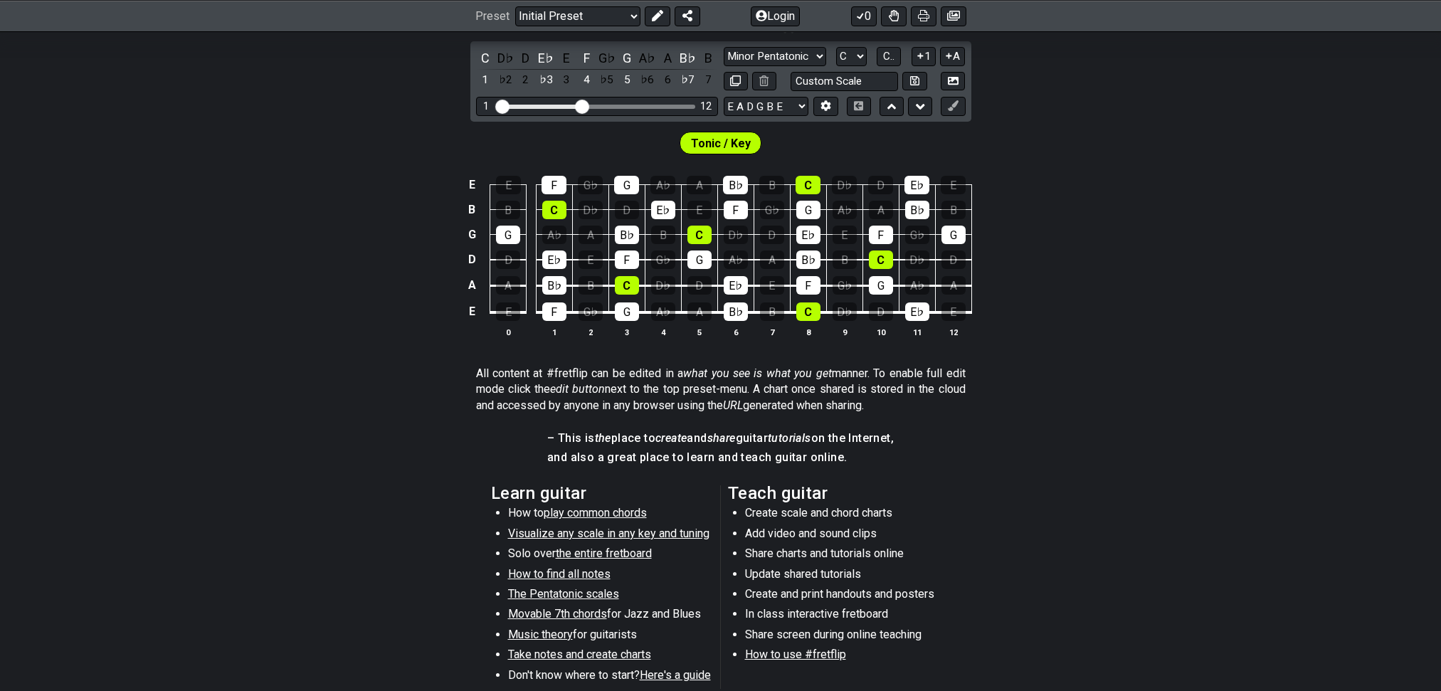
scroll to position [354, 0]
drag, startPoint x: 580, startPoint y: 139, endPoint x: 670, endPoint y: 151, distance: 90.4
click at [670, 105] on input "Visible fret range" at bounding box center [597, 105] width 202 height 0
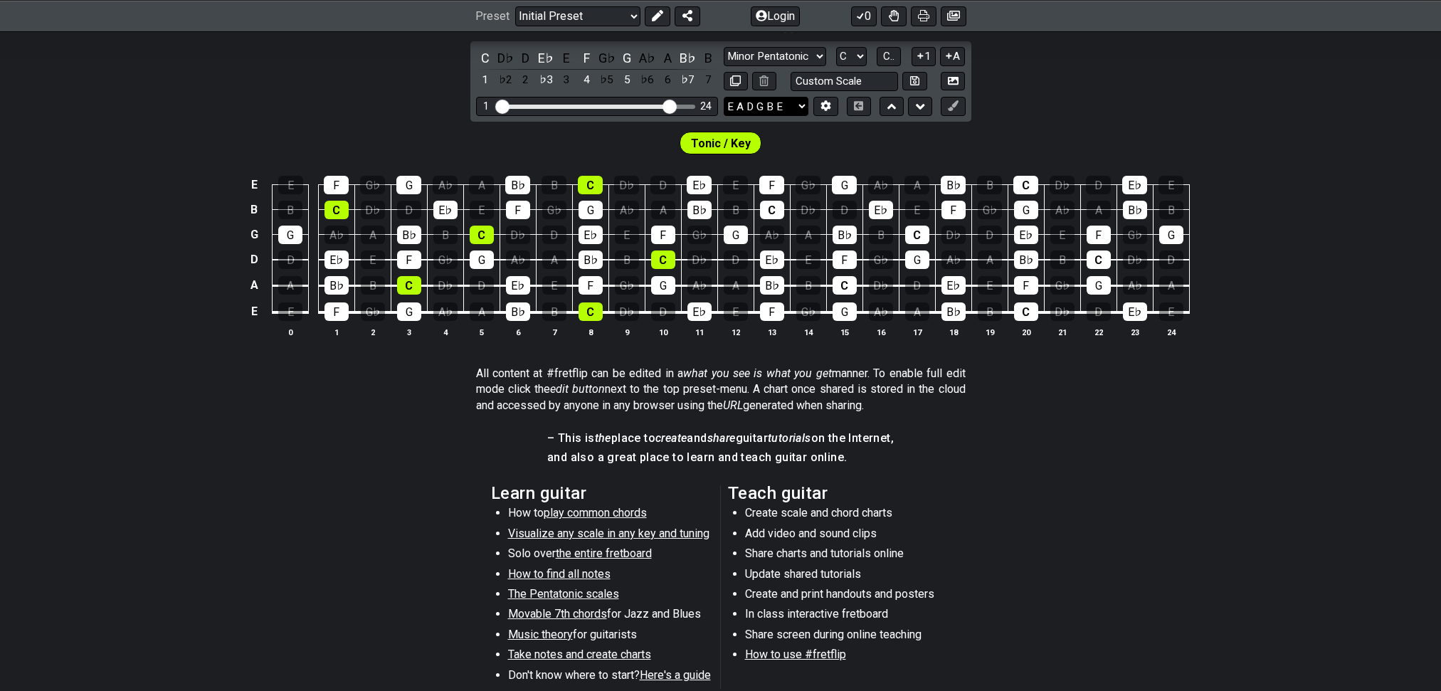
click at [775, 116] on select "E A D G B E E A D G B E E A D G B E B E A D F♯ B A D G C E A D A D G B E E♭ A♭ …" at bounding box center [765, 106] width 85 height 19
select select "A D G C F A D"
click at [723, 116] on select "E A D G B E E A D G B E E A D G B E B E A D F♯ B A D G C E A D A D G B E E♭ A♭ …" at bounding box center [765, 106] width 85 height 19
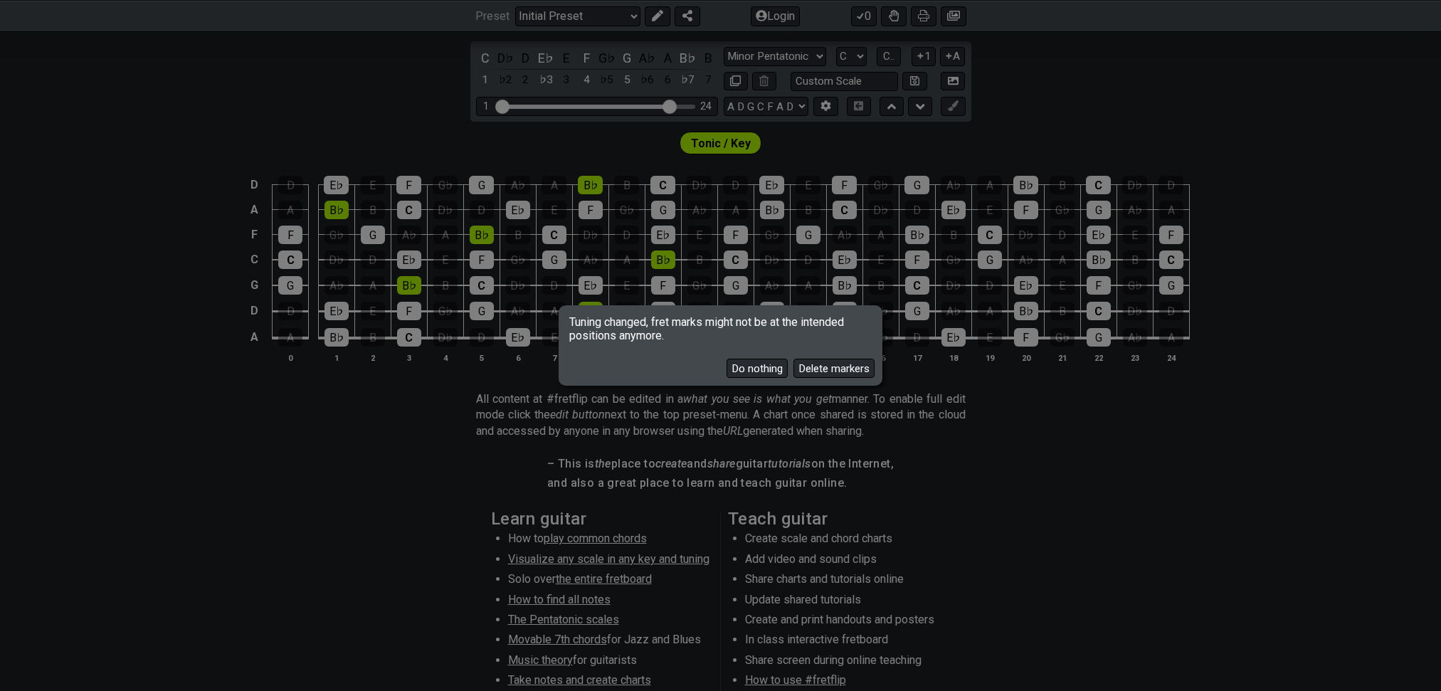
click at [821, 373] on button "Delete markers" at bounding box center [833, 368] width 81 height 19
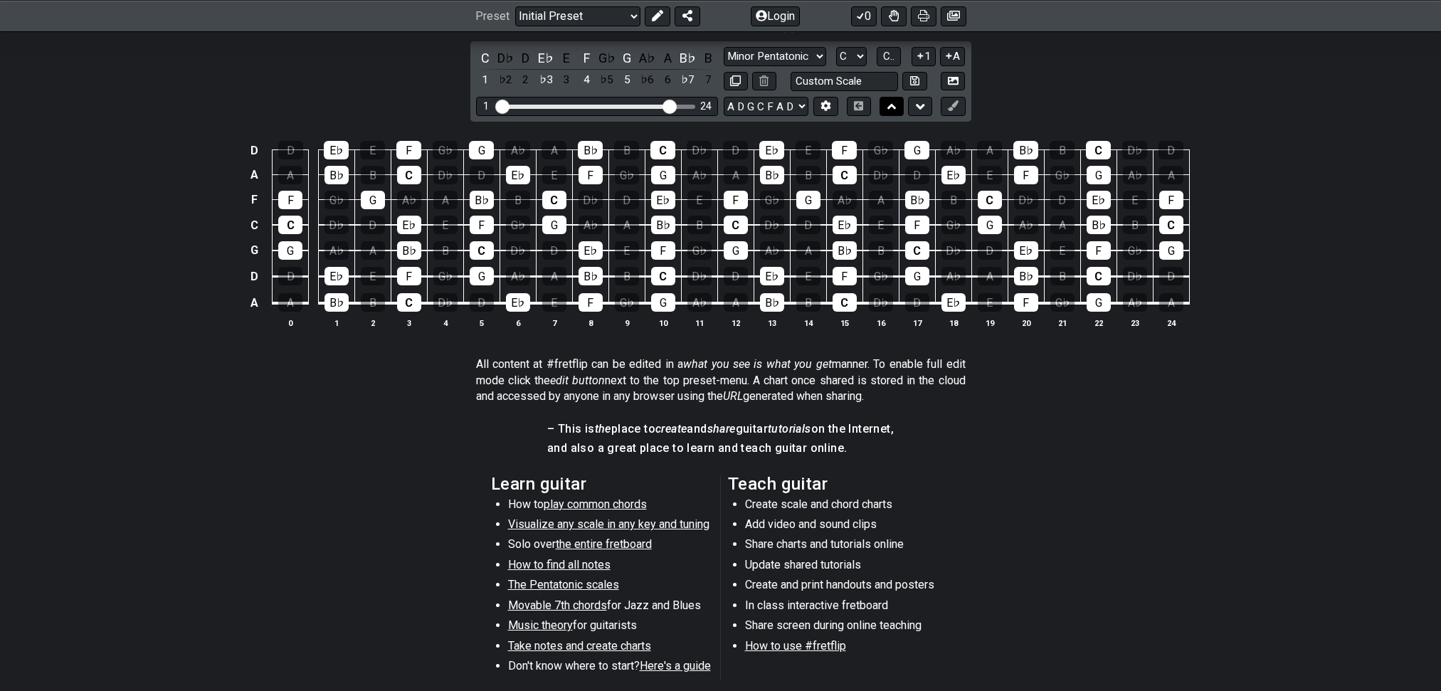
click at [889, 114] on icon at bounding box center [891, 107] width 9 height 14
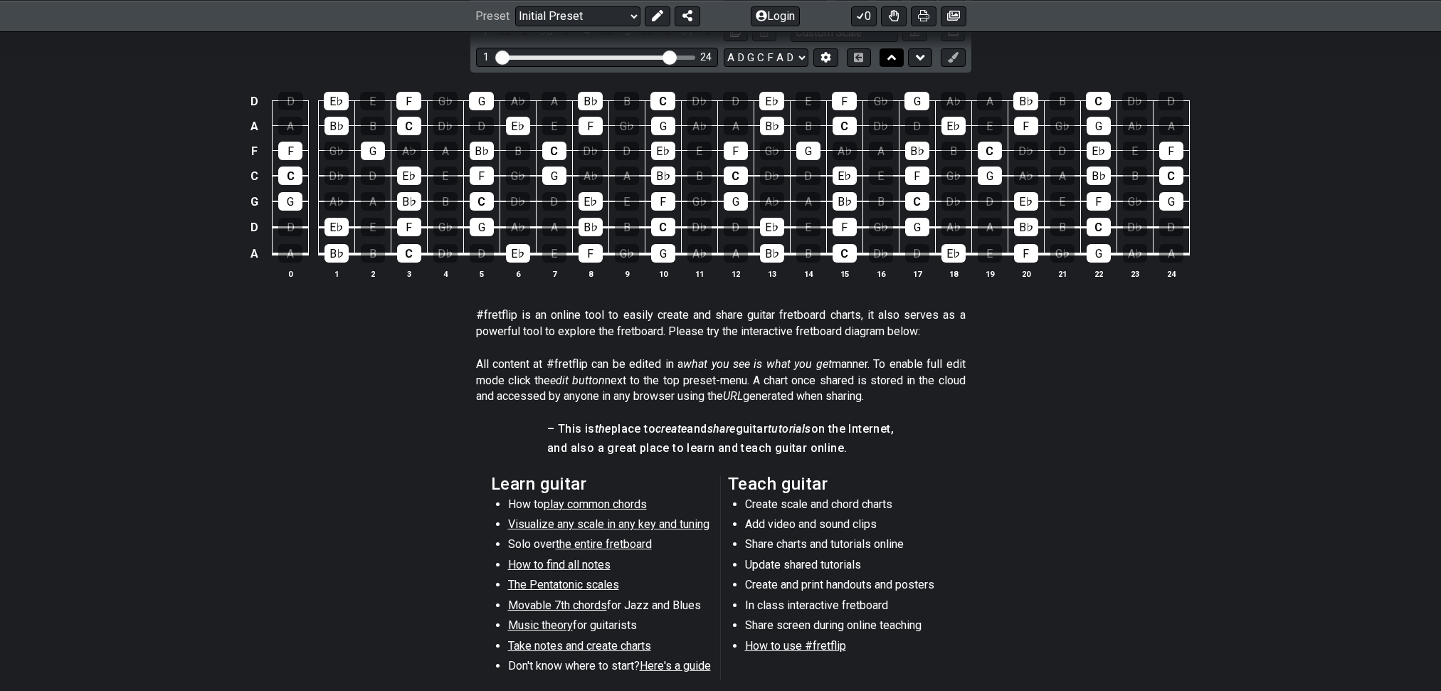
scroll to position [277, 0]
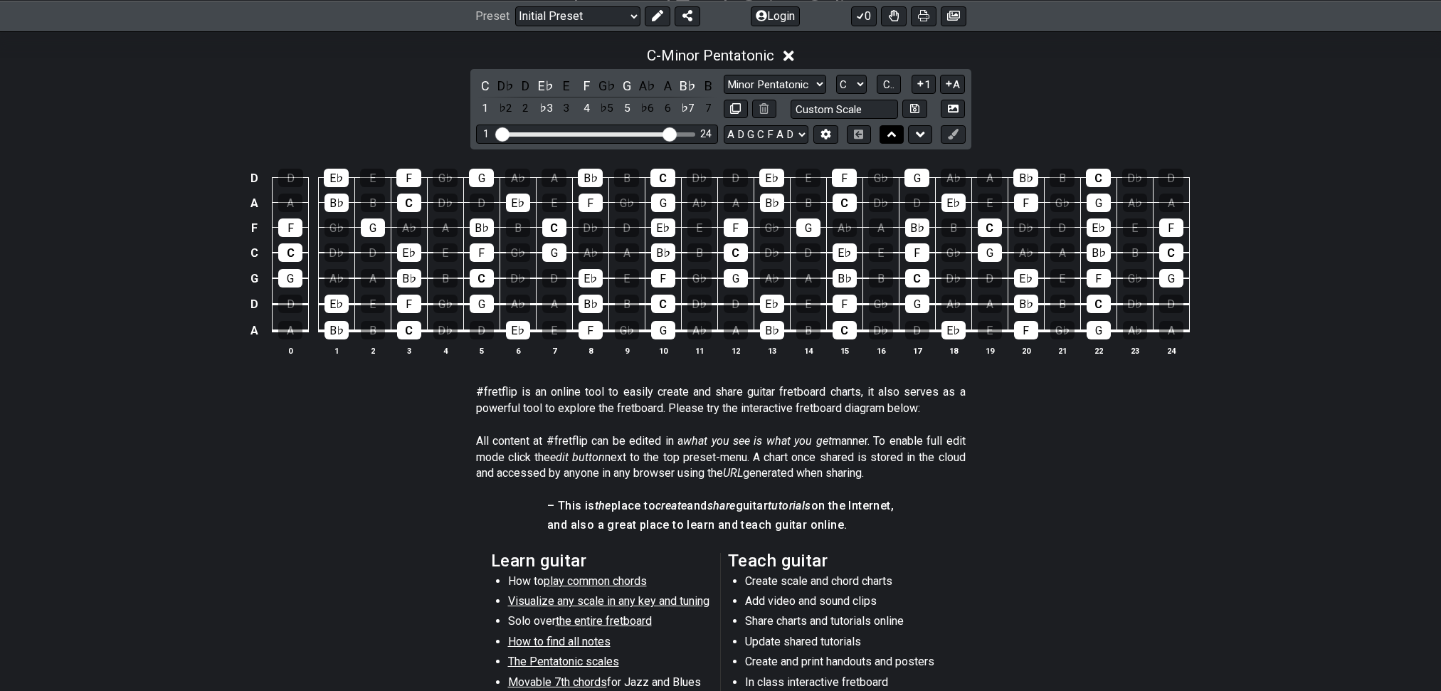
click at [891, 137] on icon at bounding box center [891, 134] width 9 height 14
click at [924, 140] on icon at bounding box center [920, 134] width 9 height 14
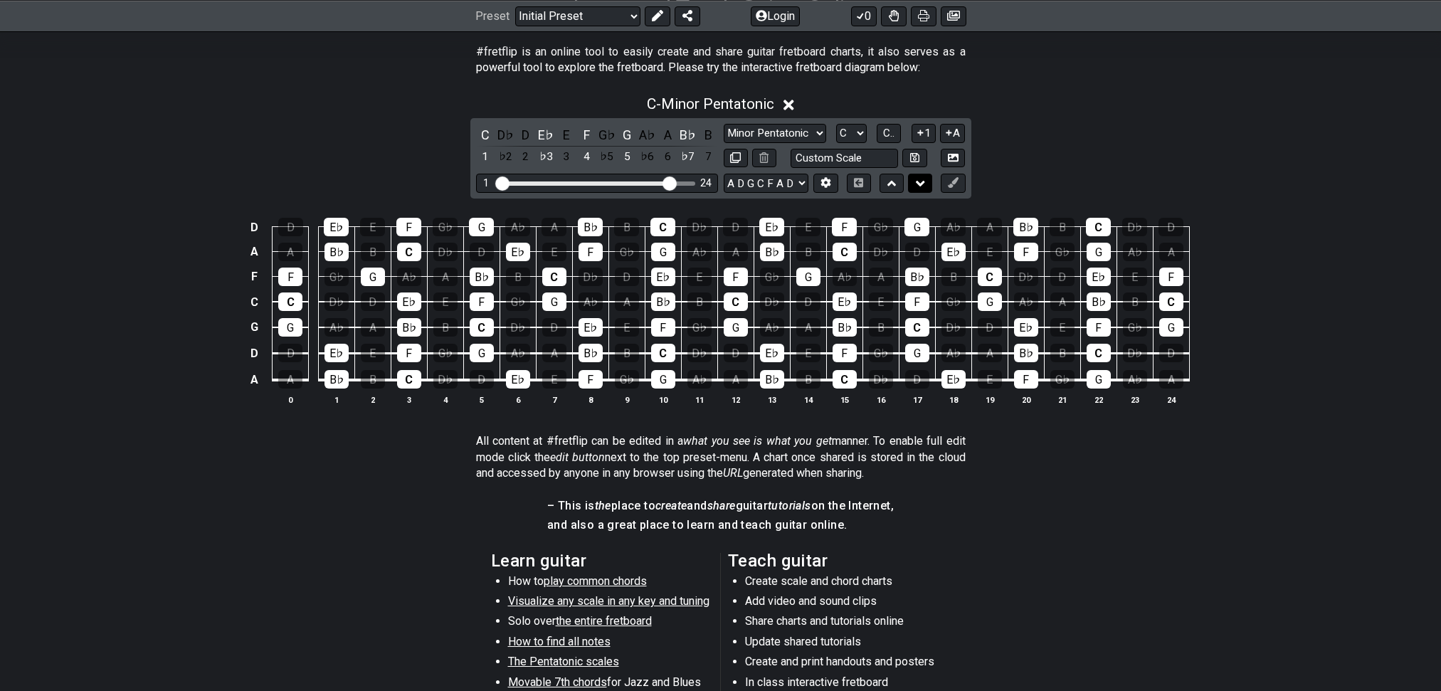
click at [916, 191] on icon at bounding box center [920, 183] width 9 height 14
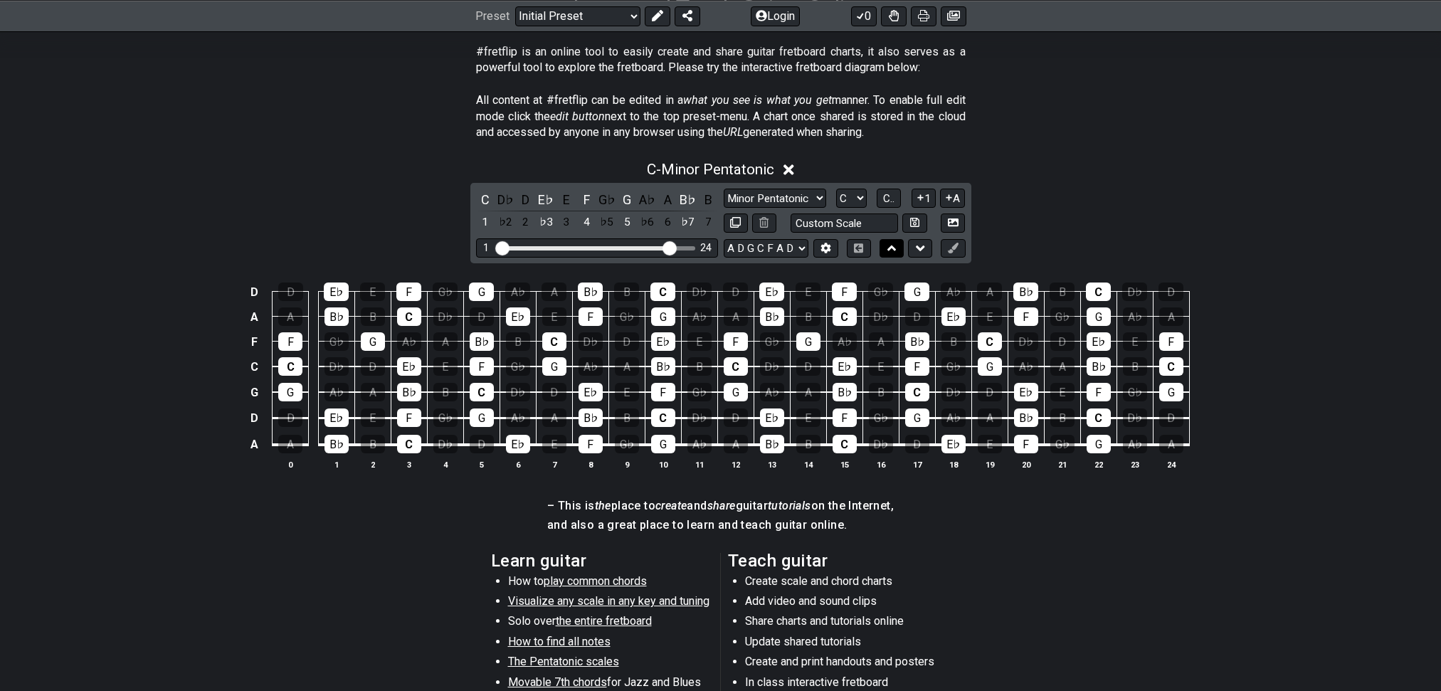
click at [889, 258] on button at bounding box center [891, 248] width 24 height 19
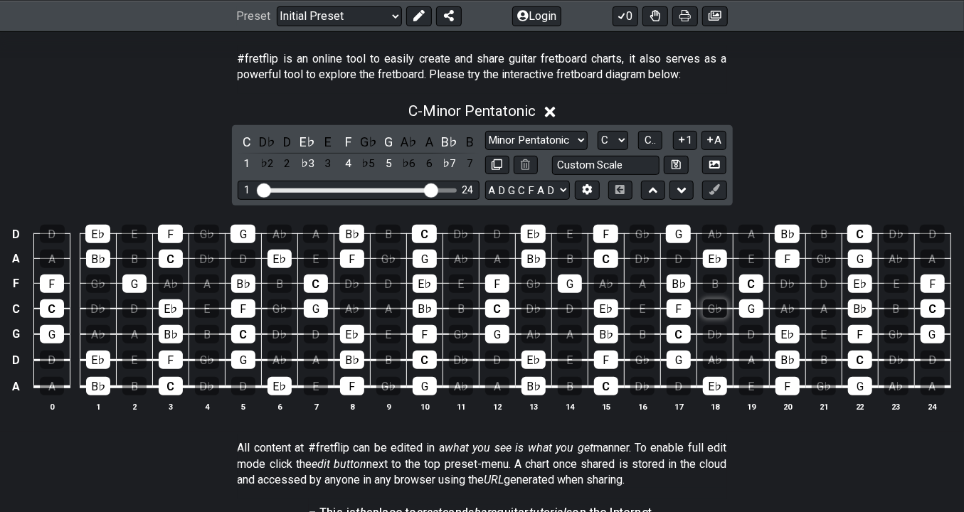
scroll to position [270, 0]
click at [649, 198] on icon at bounding box center [653, 191] width 9 height 14
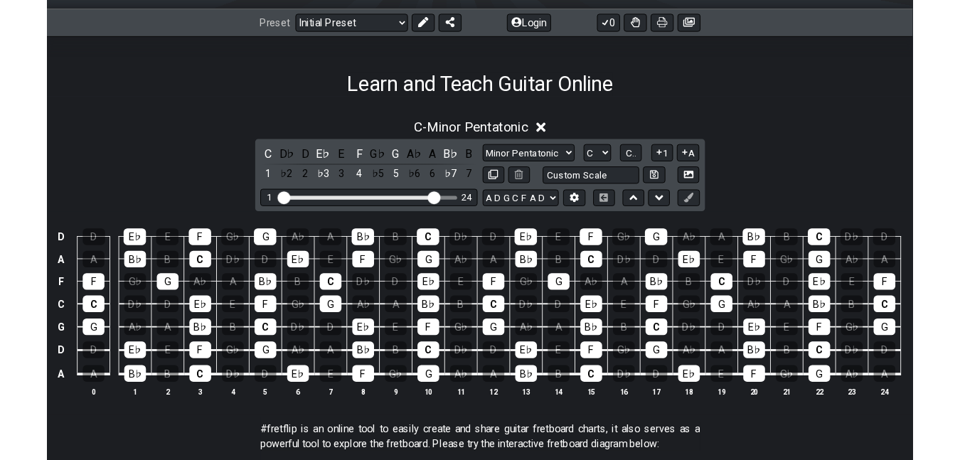
scroll to position [191, 0]
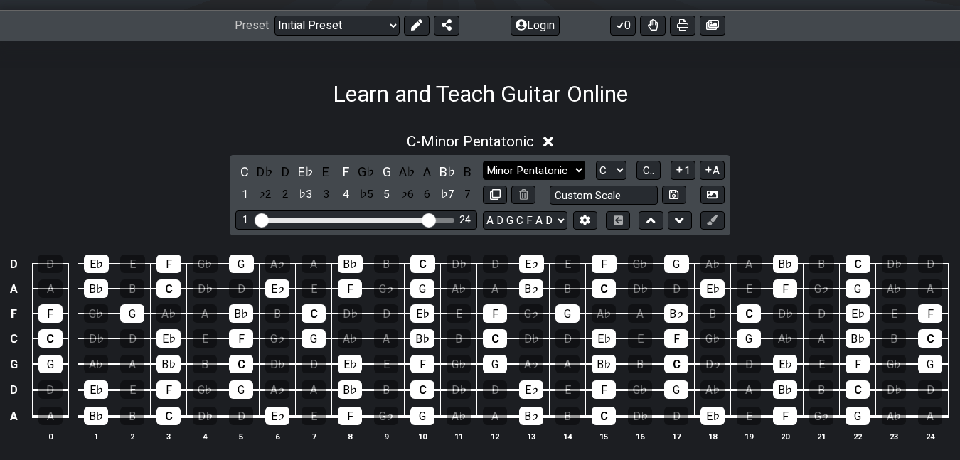
click at [529, 176] on select "Minor Pentatonic Click to edit Minor Pentatonic Major Pentatonic Minor Blues Ma…" at bounding box center [534, 170] width 102 height 19
click at [529, 175] on select "Minor Pentatonic Click to edit Minor Pentatonic Major Pentatonic Minor Blues Ma…" at bounding box center [534, 170] width 102 height 19
click at [80, 83] on div "Learn and Teach Guitar Online" at bounding box center [480, 74] width 960 height 67
click at [305, 201] on div "♭3" at bounding box center [306, 194] width 18 height 19
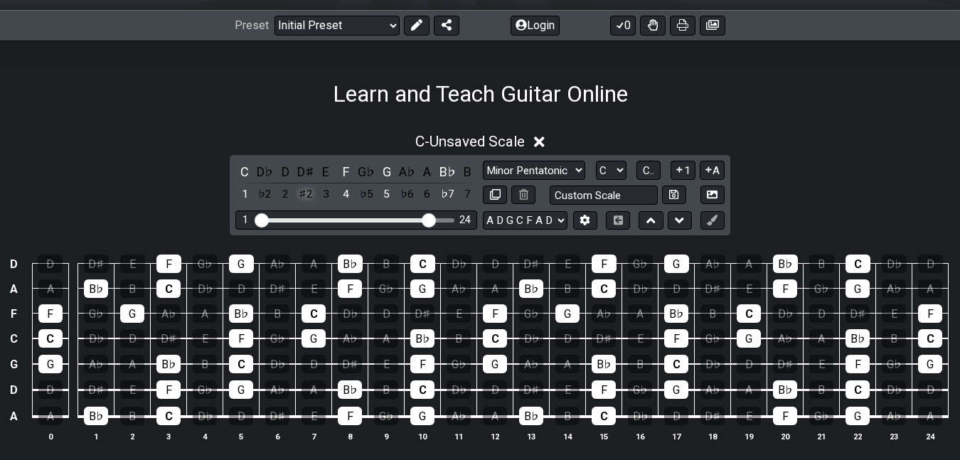
click at [304, 201] on div "♯2" at bounding box center [306, 194] width 18 height 19
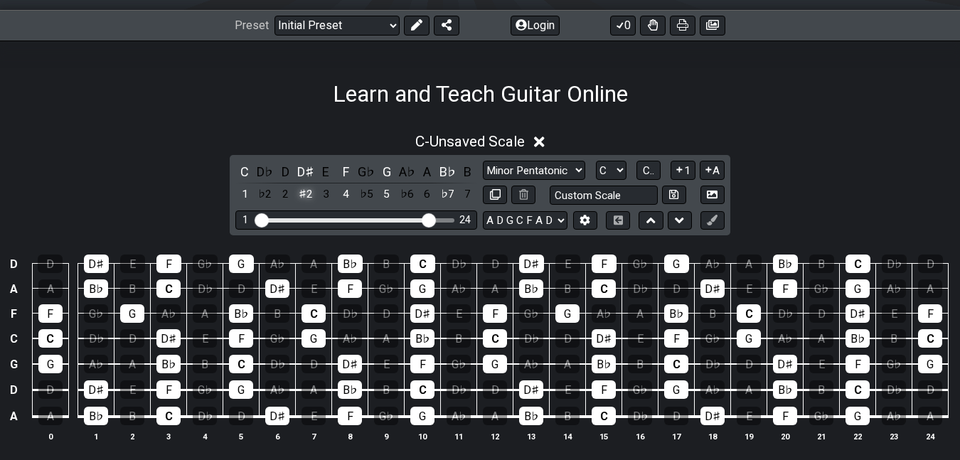
click at [305, 204] on div "♯2" at bounding box center [306, 194] width 18 height 19
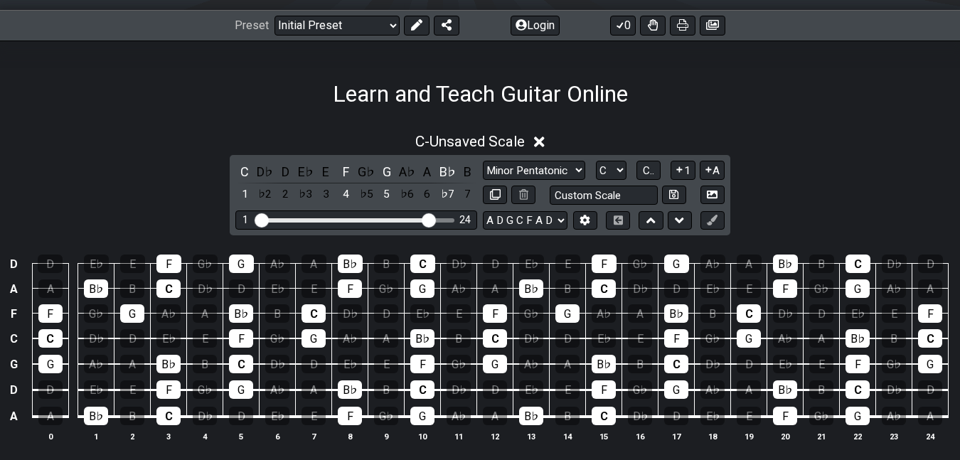
click at [305, 204] on div "♭3" at bounding box center [306, 194] width 18 height 19
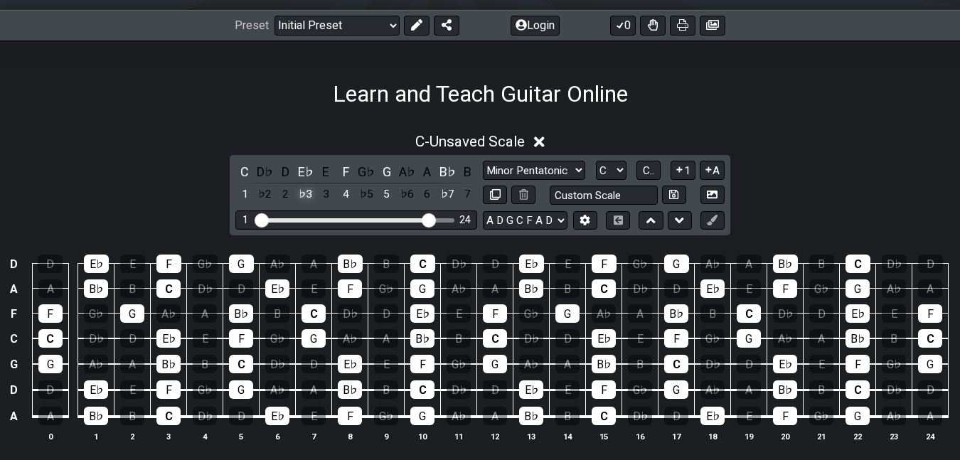
click at [306, 204] on div "♭3" at bounding box center [306, 194] width 18 height 19
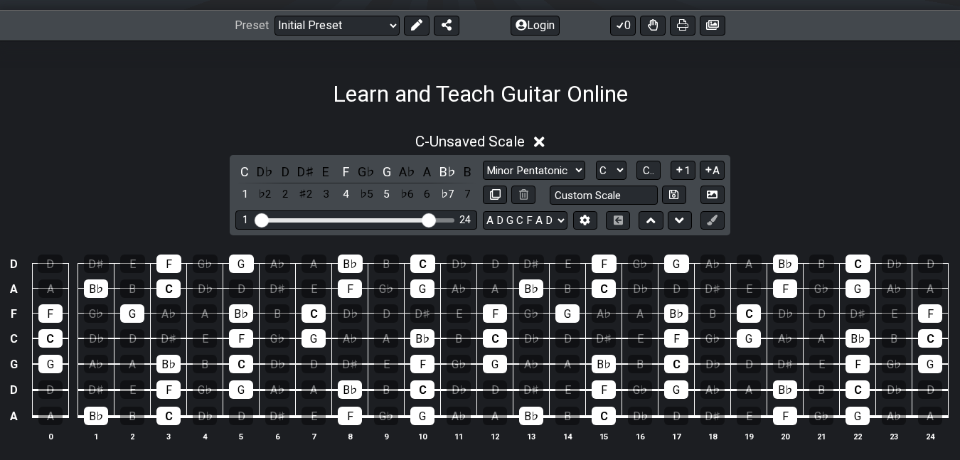
click at [306, 204] on div "♯2" at bounding box center [306, 194] width 18 height 19
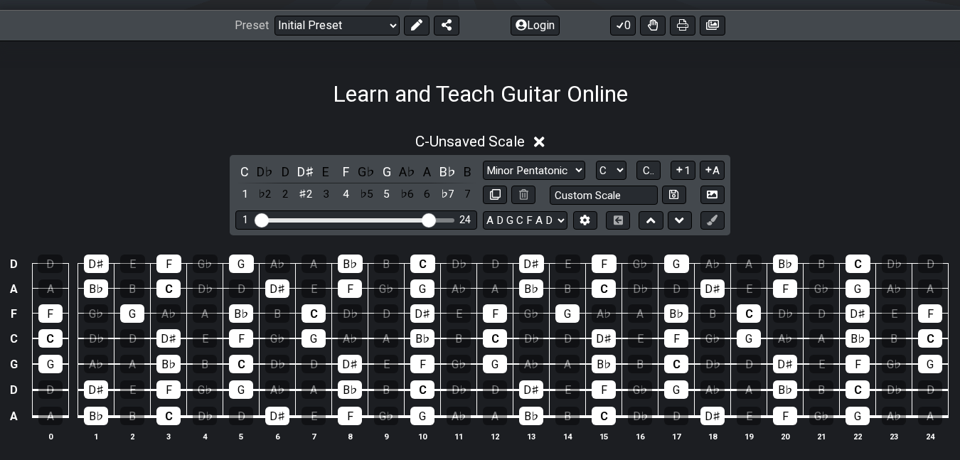
click at [306, 204] on div "♯2" at bounding box center [306, 194] width 18 height 19
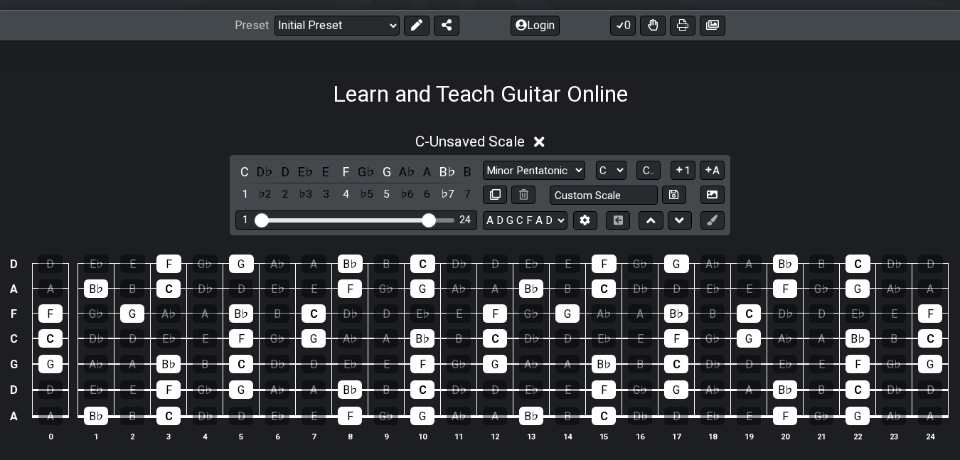
click at [306, 204] on div "♭3" at bounding box center [306, 194] width 18 height 19
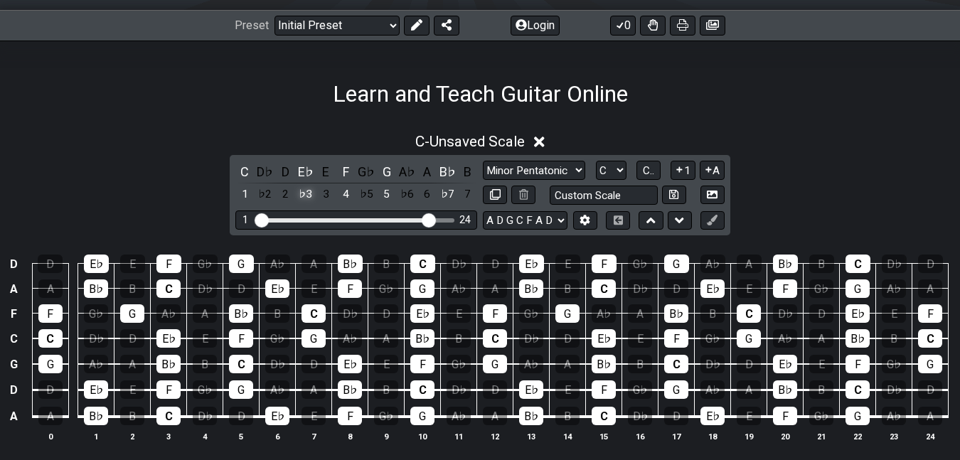
click at [302, 199] on div "♭3" at bounding box center [306, 194] width 18 height 19
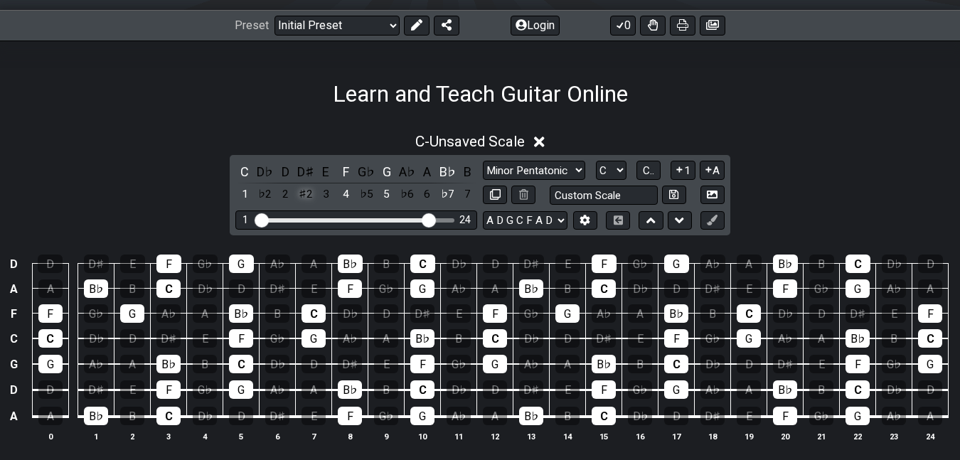
click at [302, 201] on div "♯2" at bounding box center [306, 194] width 18 height 19
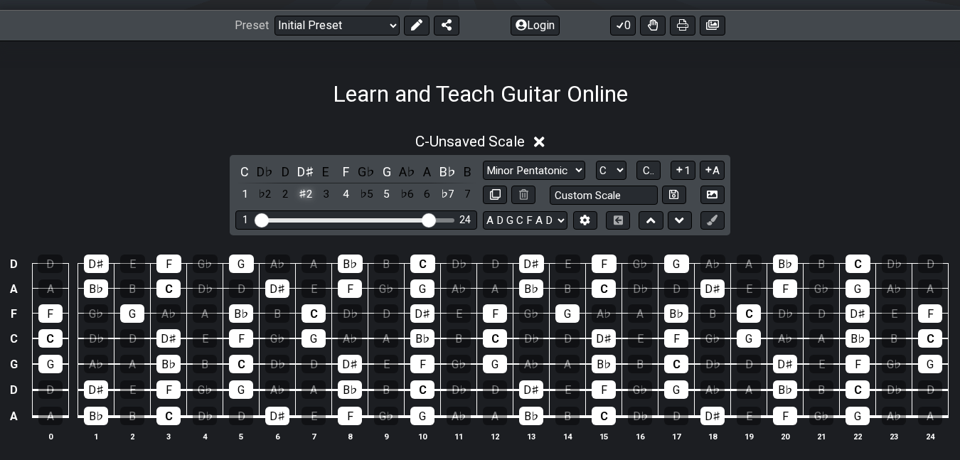
click at [302, 201] on div "♯2" at bounding box center [306, 194] width 18 height 19
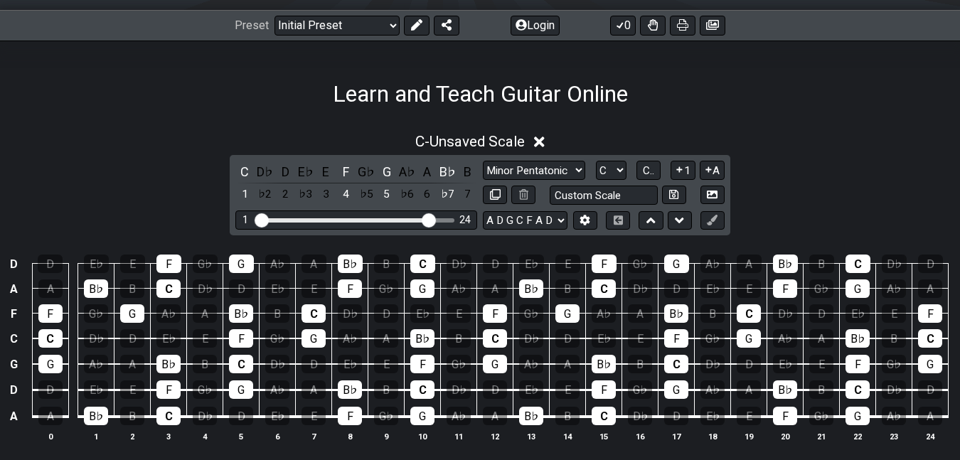
click at [302, 201] on div "♭3" at bounding box center [306, 194] width 18 height 19
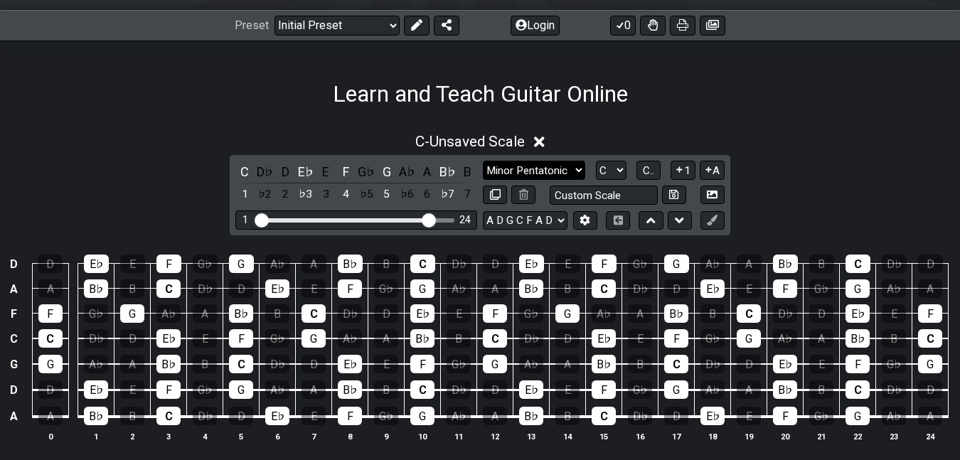
click at [521, 173] on select "Minor Pentatonic Click to edit Minor Pentatonic Major Pentatonic Minor Blues Ma…" at bounding box center [534, 170] width 102 height 19
click at [483, 165] on select "Minor Pentatonic Click to edit Minor Pentatonic Major Pentatonic Minor Blues Ma…" at bounding box center [534, 170] width 102 height 19
click at [534, 174] on select "Minor Pentatonic Click to edit Minor Pentatonic Major Pentatonic Minor Blues Ma…" at bounding box center [534, 170] width 102 height 19
click at [483, 165] on select "Minor Pentatonic Click to edit Minor Pentatonic Major Pentatonic Minor Blues Ma…" at bounding box center [534, 170] width 102 height 19
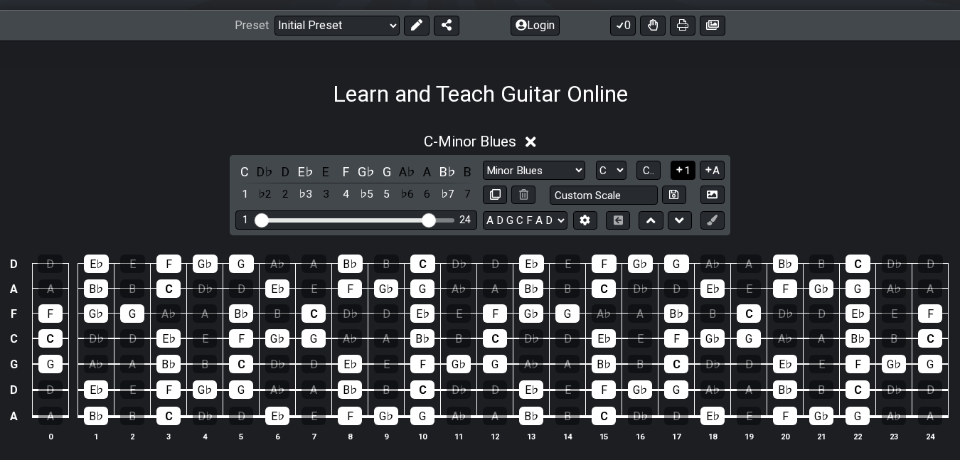
click at [674, 171] on icon at bounding box center [680, 169] width 14 height 11
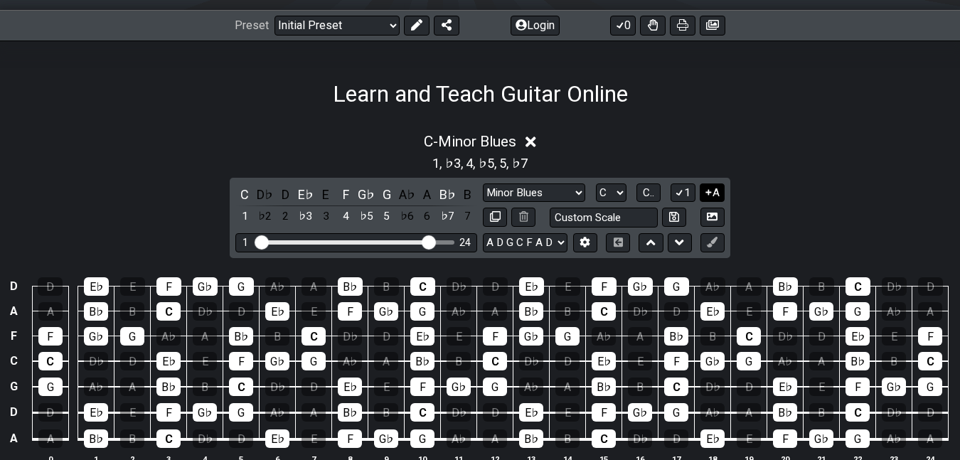
click at [711, 195] on button "A" at bounding box center [712, 193] width 25 height 19
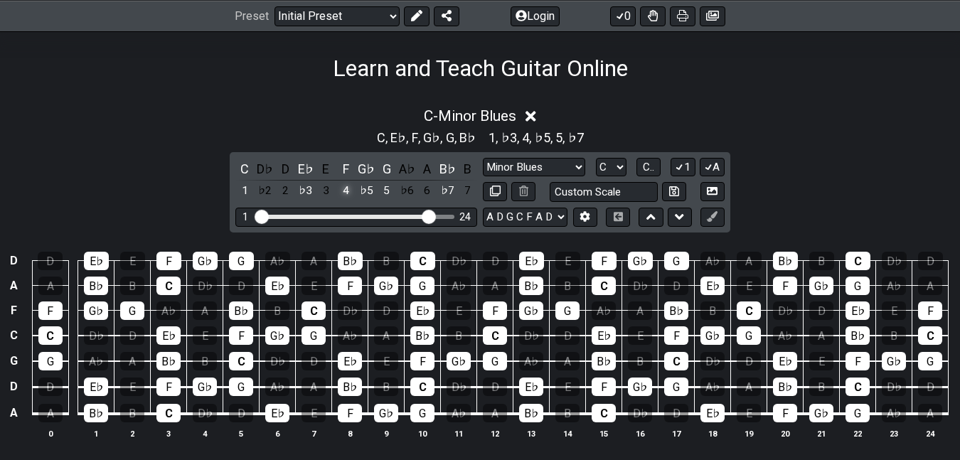
scroll to position [218, 0]
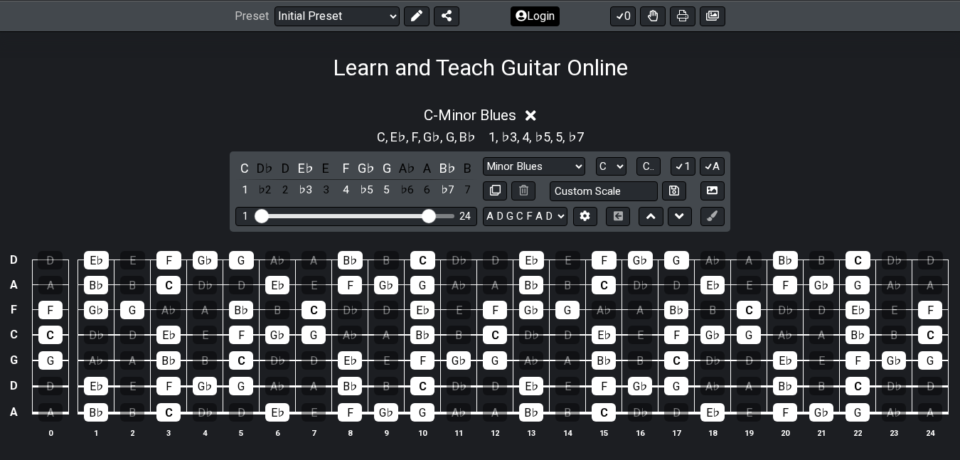
click at [423, 12] on icon at bounding box center [416, 15] width 11 height 11
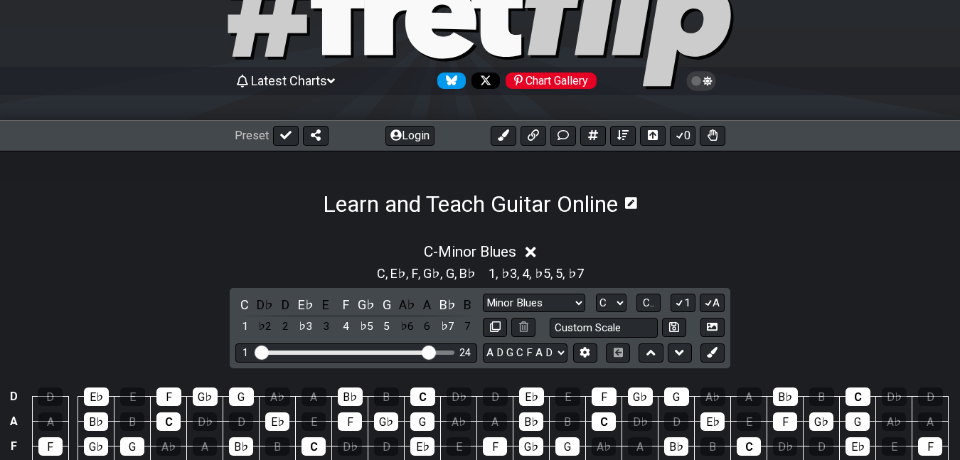
scroll to position [82, 0]
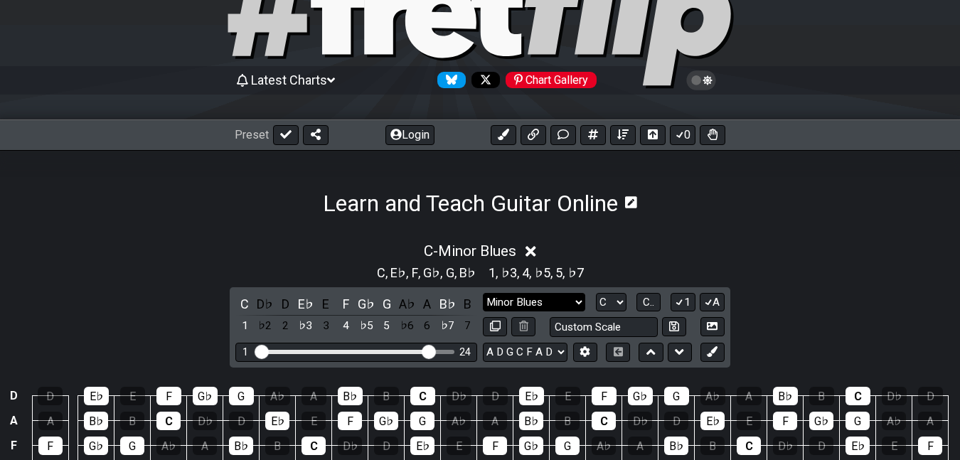
click at [503, 309] on select "Minor Pentatonic Click to edit Minor Pentatonic Major Pentatonic Minor Blues Ma…" at bounding box center [534, 302] width 102 height 19
select select "Major / [PERSON_NAME]"
click at [483, 299] on select "Minor Pentatonic Click to edit Minor Pentatonic Major Pentatonic Minor Blues Ma…" at bounding box center [534, 302] width 102 height 19
